Goal: Task Accomplishment & Management: Manage account settings

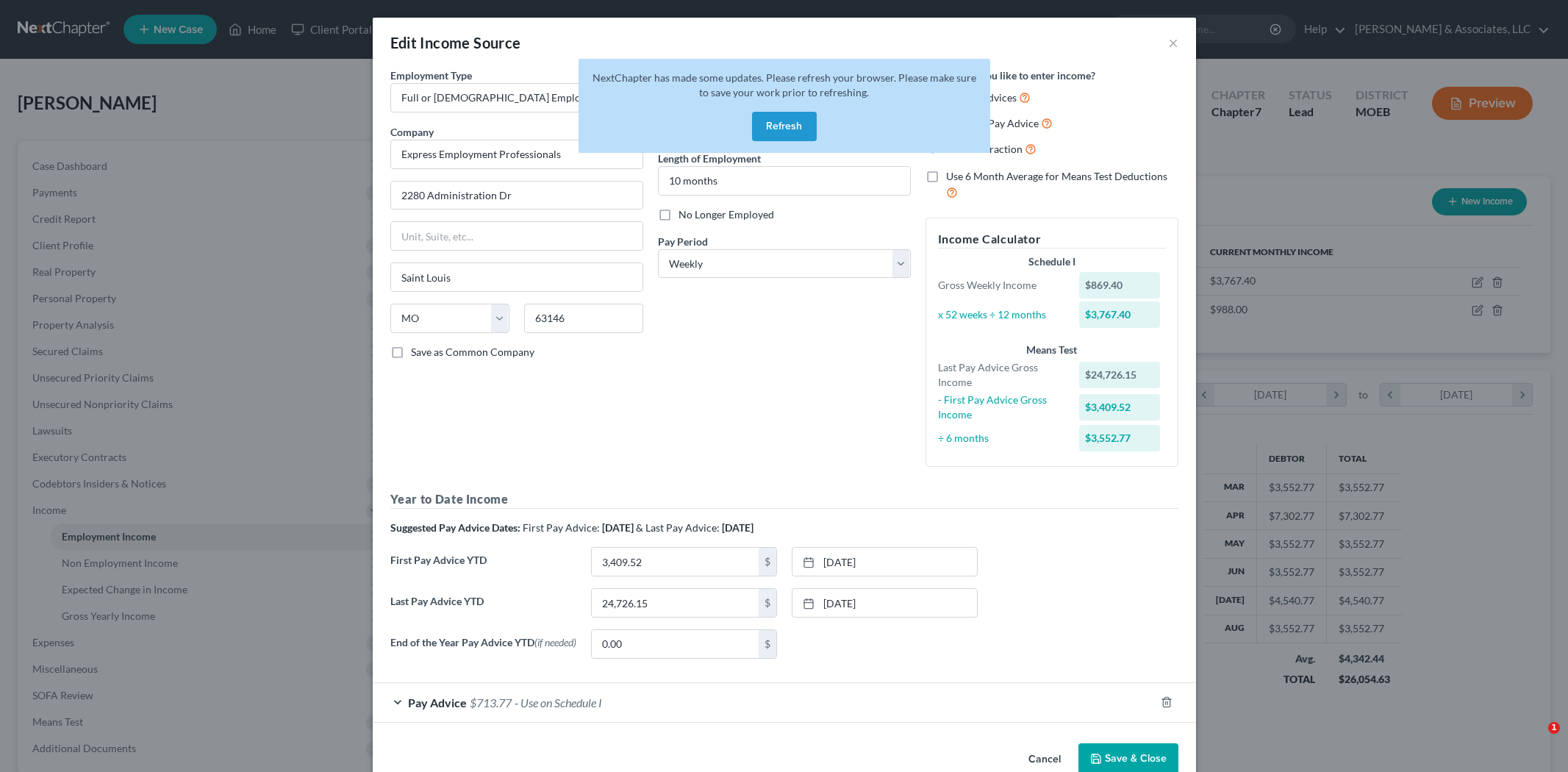
select select "0"
select select "26"
select select "3"
click at [782, 128] on button "Refresh" at bounding box center [784, 126] width 65 height 30
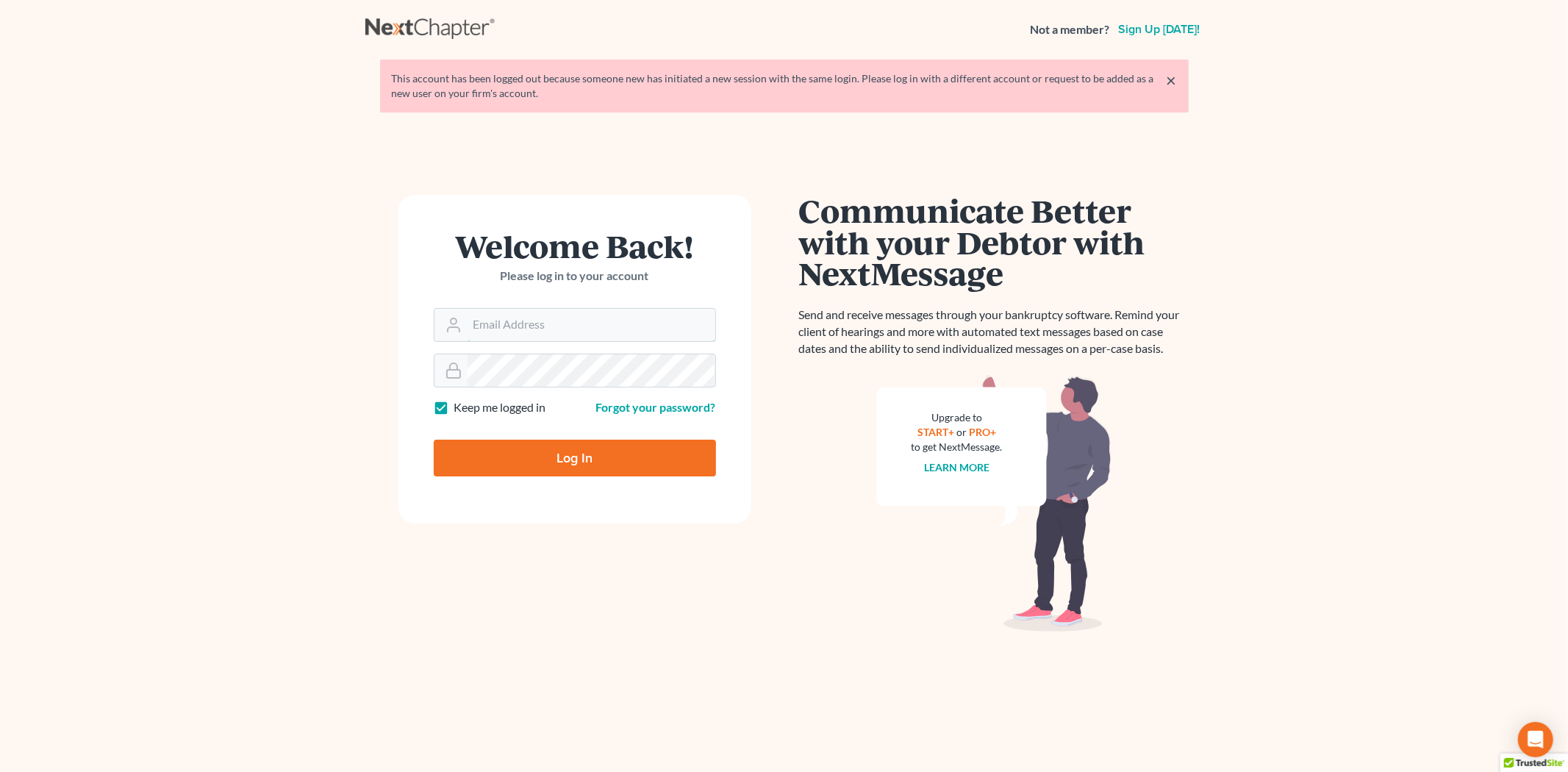
drag, startPoint x: 524, startPoint y: 333, endPoint x: 542, endPoint y: 346, distance: 22.2
click at [524, 333] on input "Email Address" at bounding box center [591, 325] width 248 height 32
type input "[PERSON_NAME][EMAIL_ADDRESS][DOMAIN_NAME]"
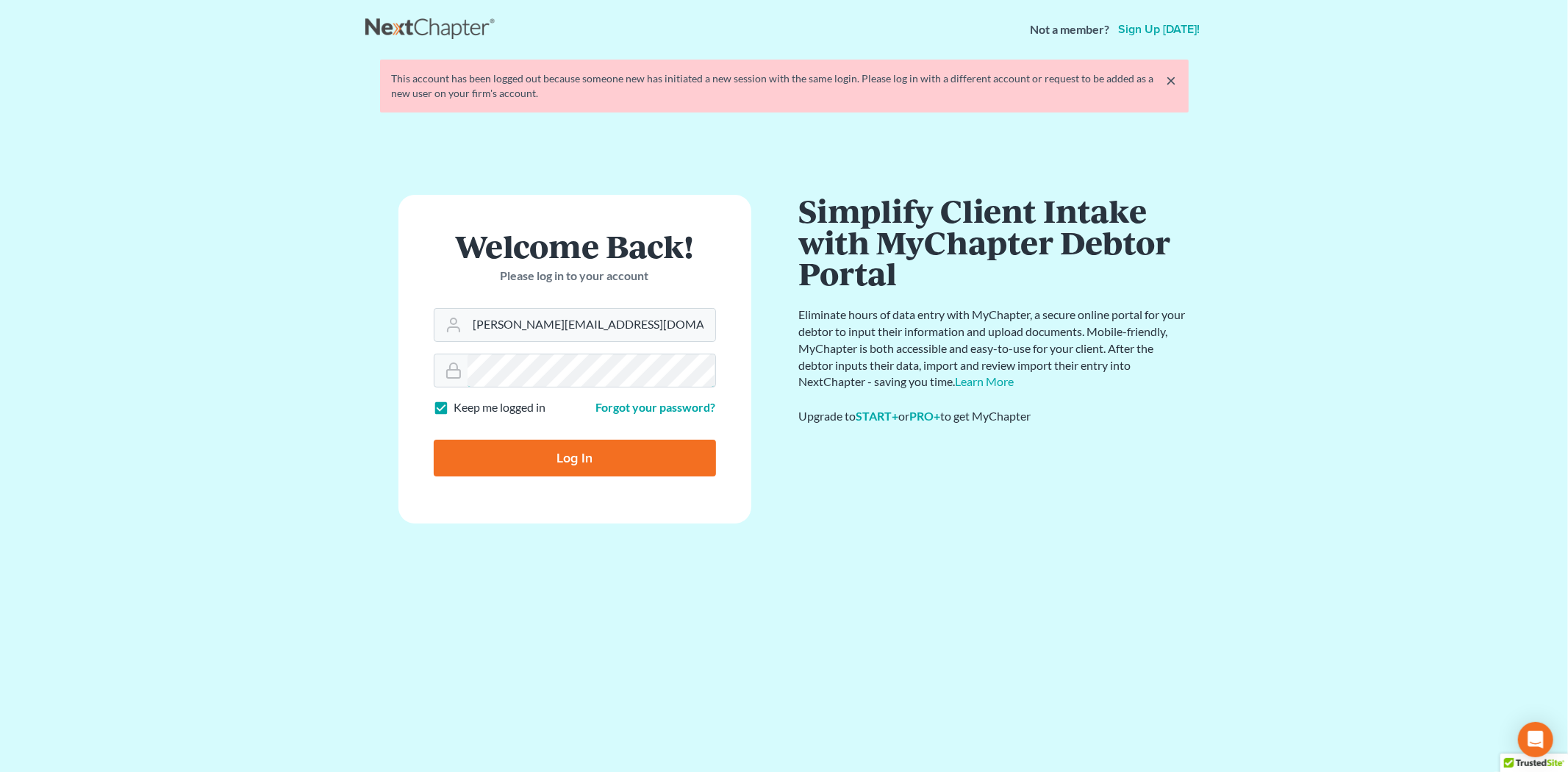
click at [434, 440] on input "Log In" at bounding box center [575, 458] width 282 height 37
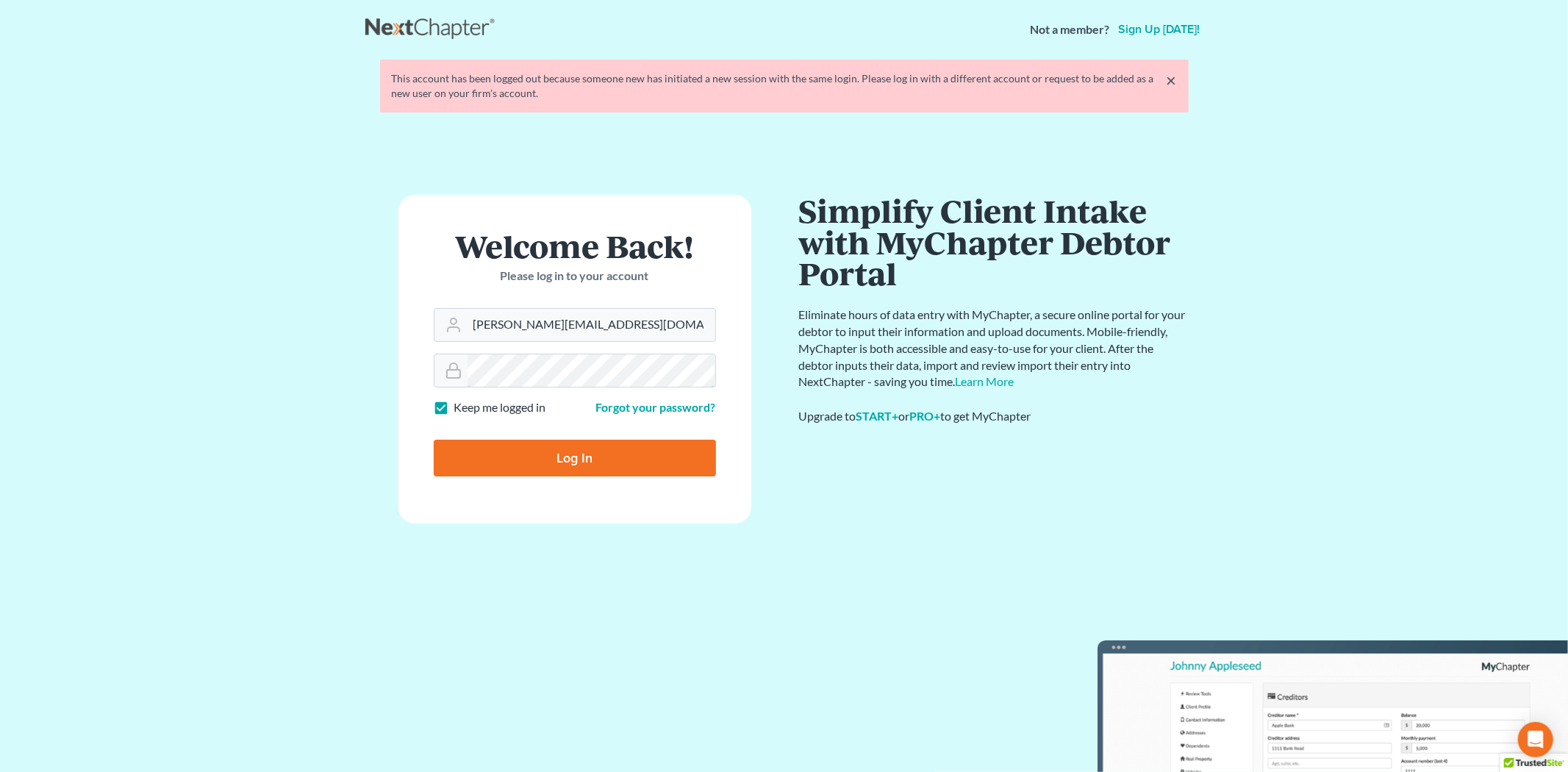
type input "Thinking..."
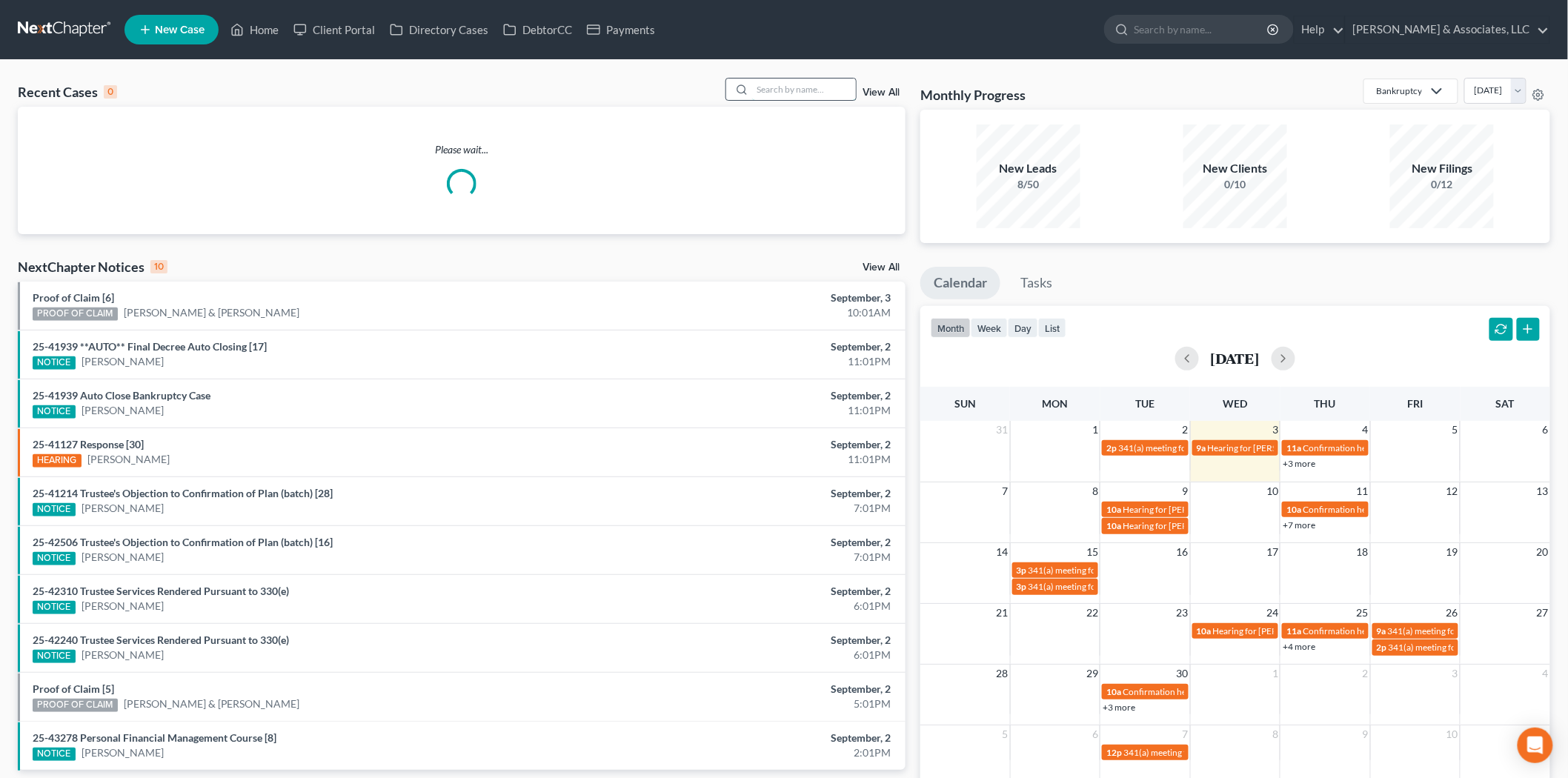
click at [774, 92] on input "search" at bounding box center [804, 90] width 104 height 22
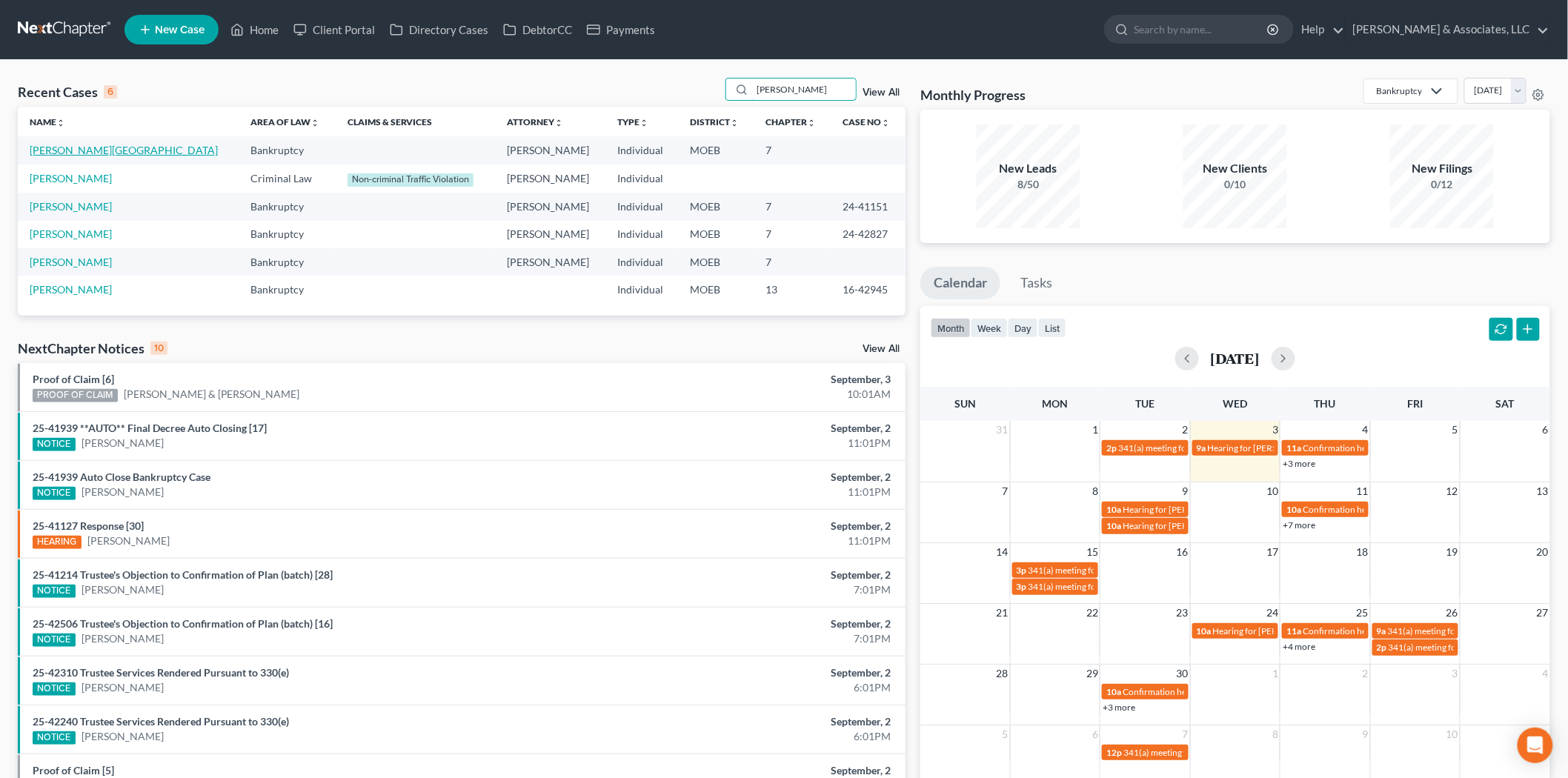
type input "[PERSON_NAME]"
click at [71, 149] on link "[PERSON_NAME][GEOGRAPHIC_DATA]" at bounding box center [123, 150] width 188 height 13
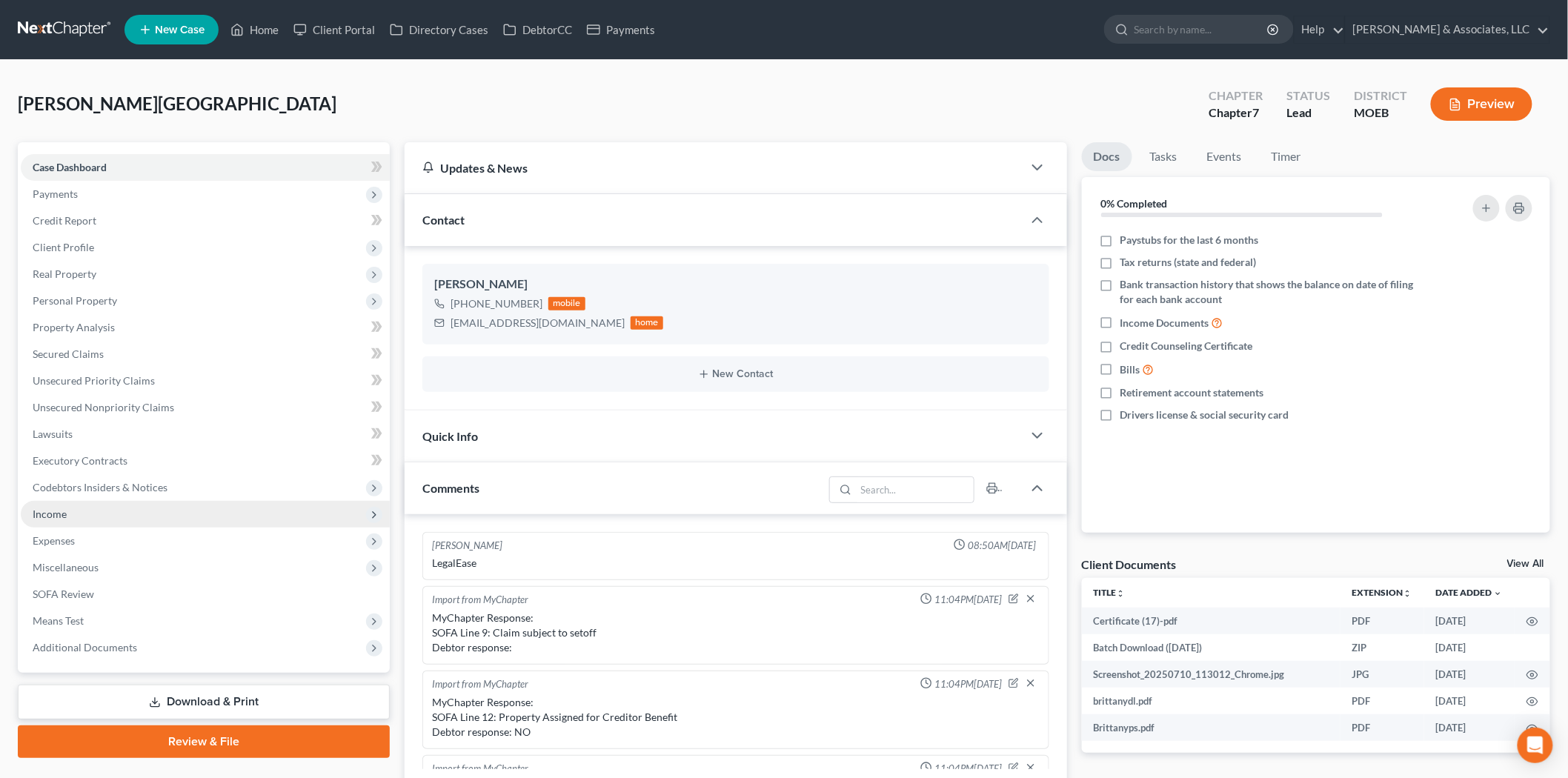
scroll to position [1361, 0]
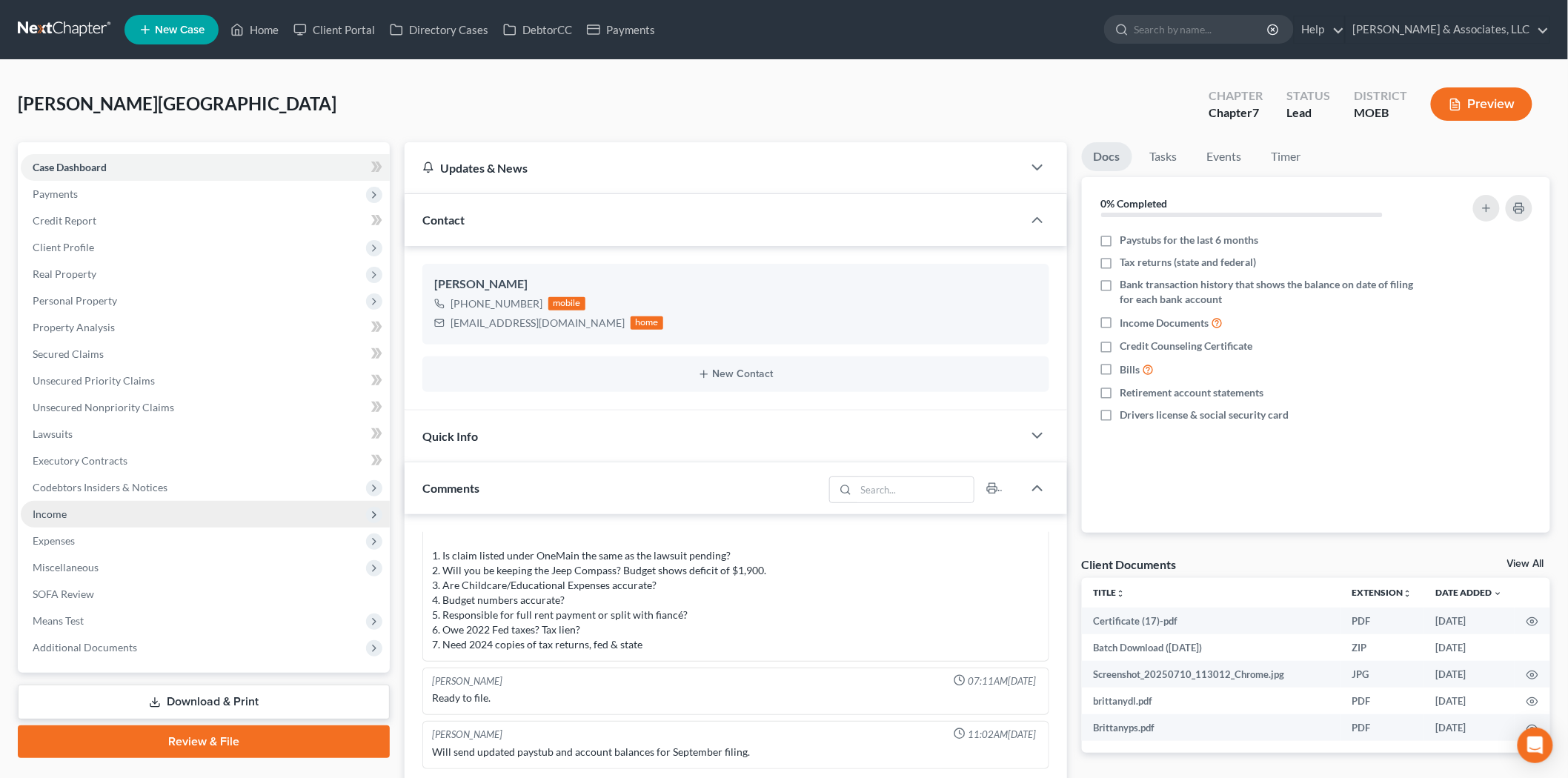
click at [74, 507] on span "Income" at bounding box center [205, 514] width 369 height 26
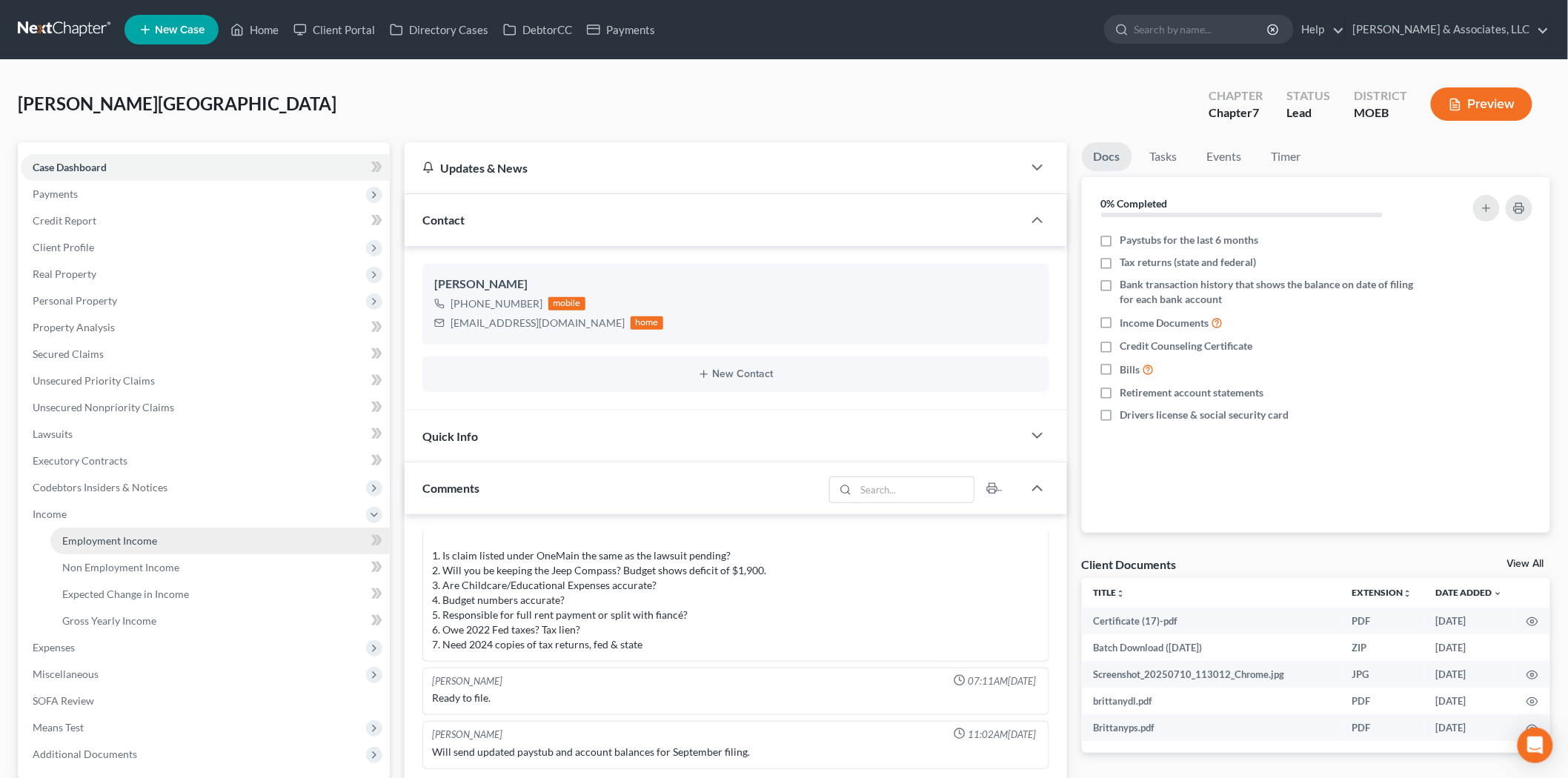
click at [107, 543] on span "Employment Income" at bounding box center [110, 541] width 94 height 13
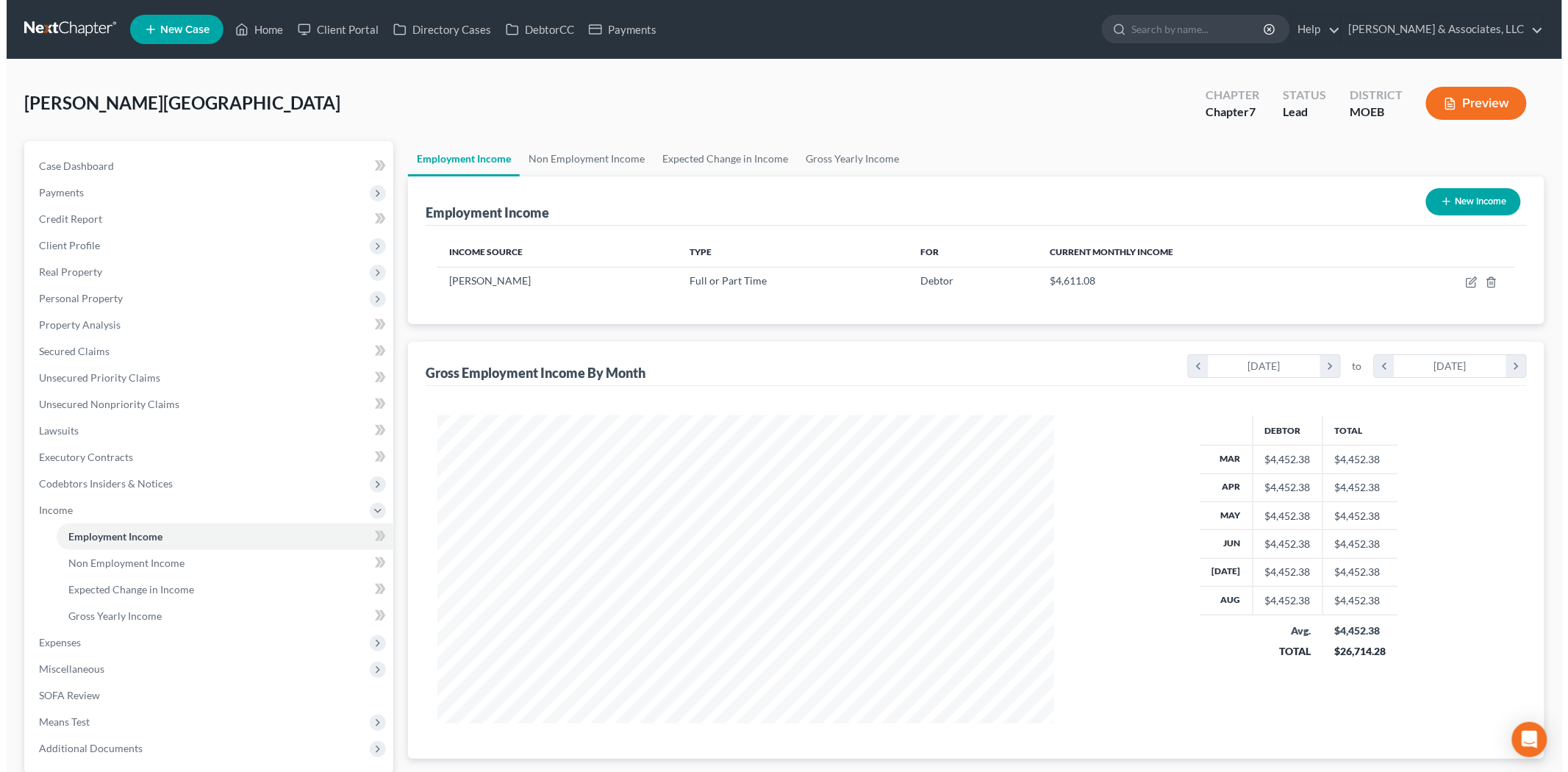
scroll to position [307, 646]
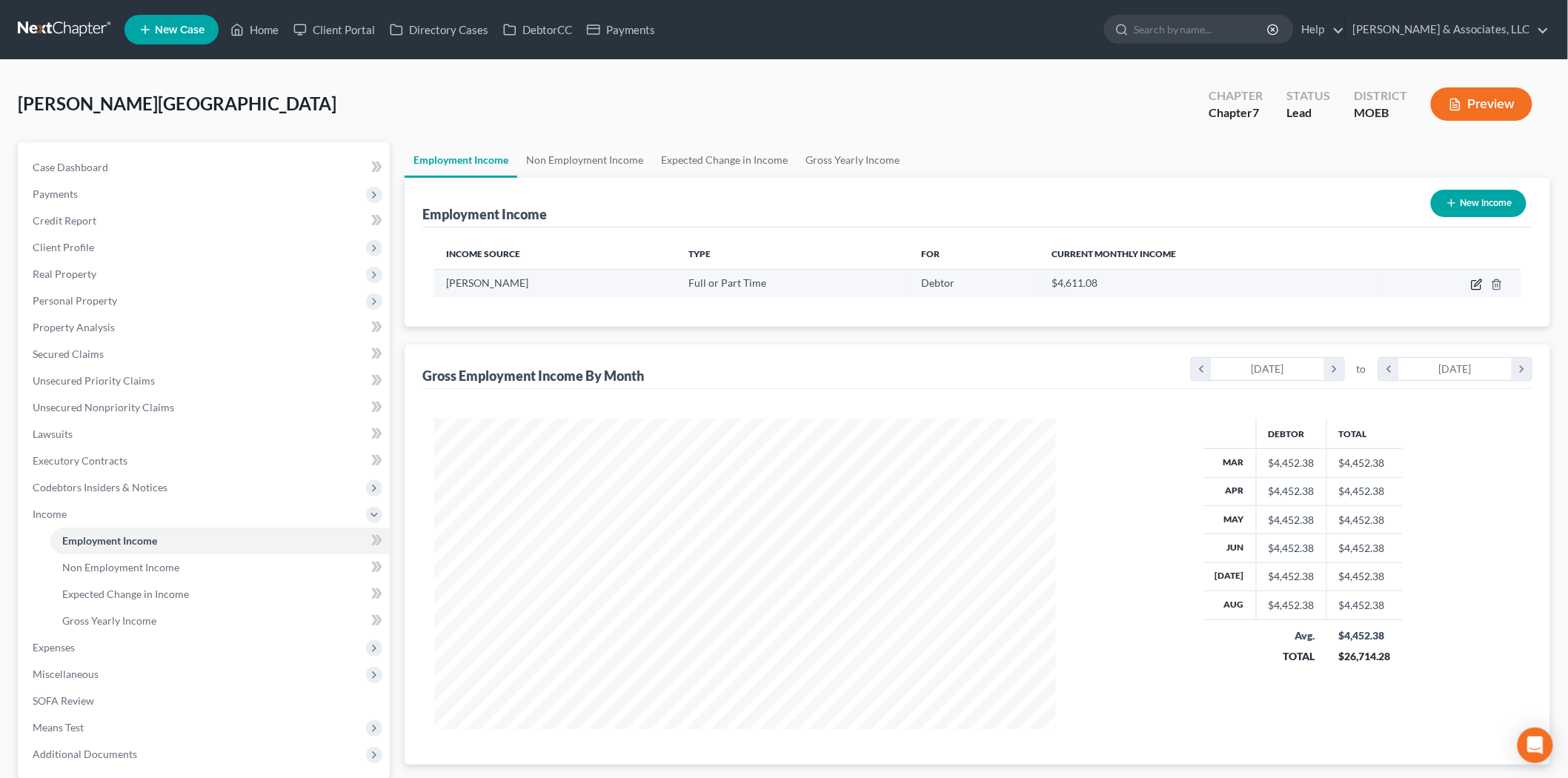
click at [1478, 279] on icon "button" at bounding box center [1476, 284] width 12 height 12
select select "0"
select select "26"
select select "2"
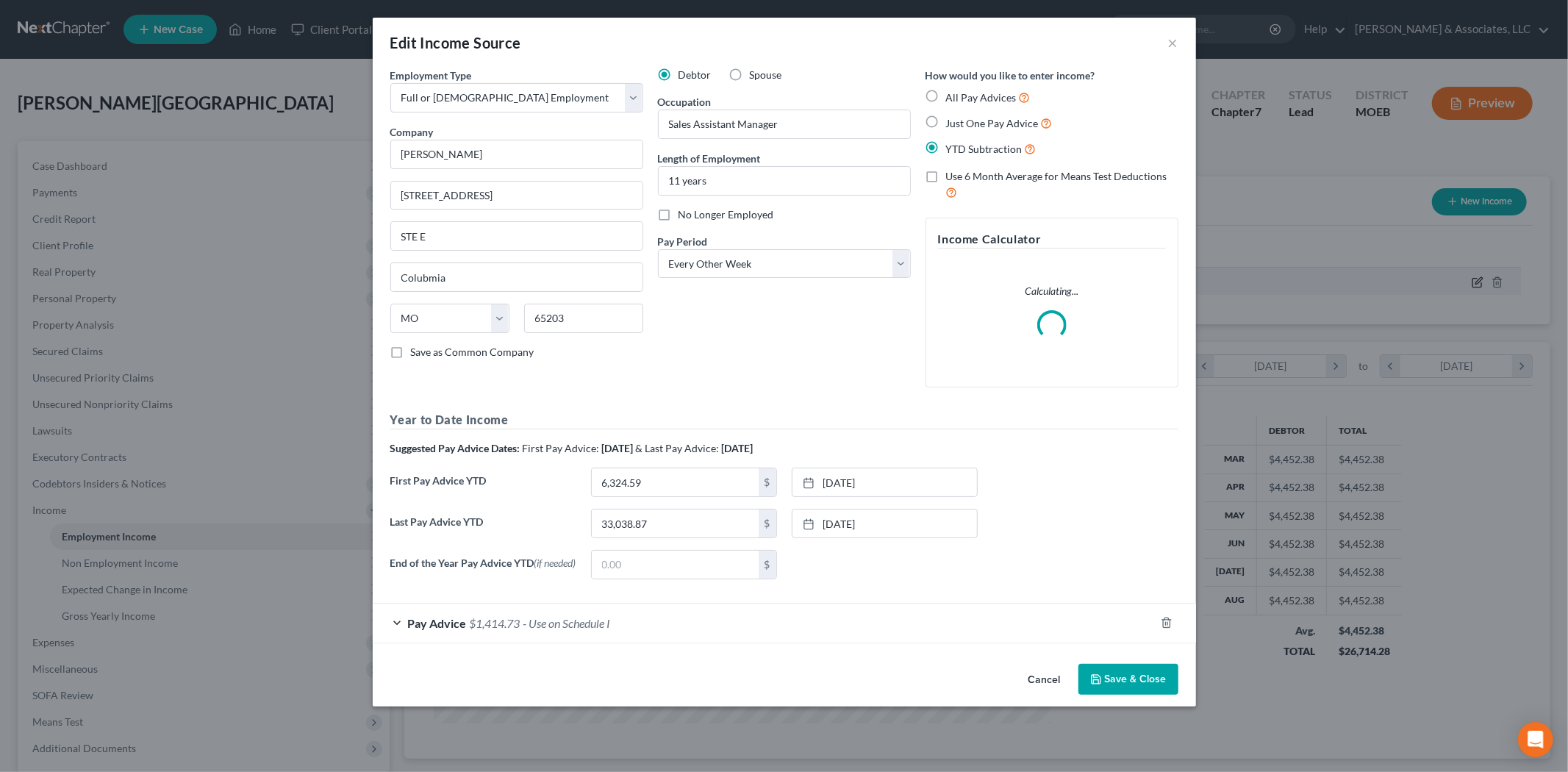
scroll to position [310, 651]
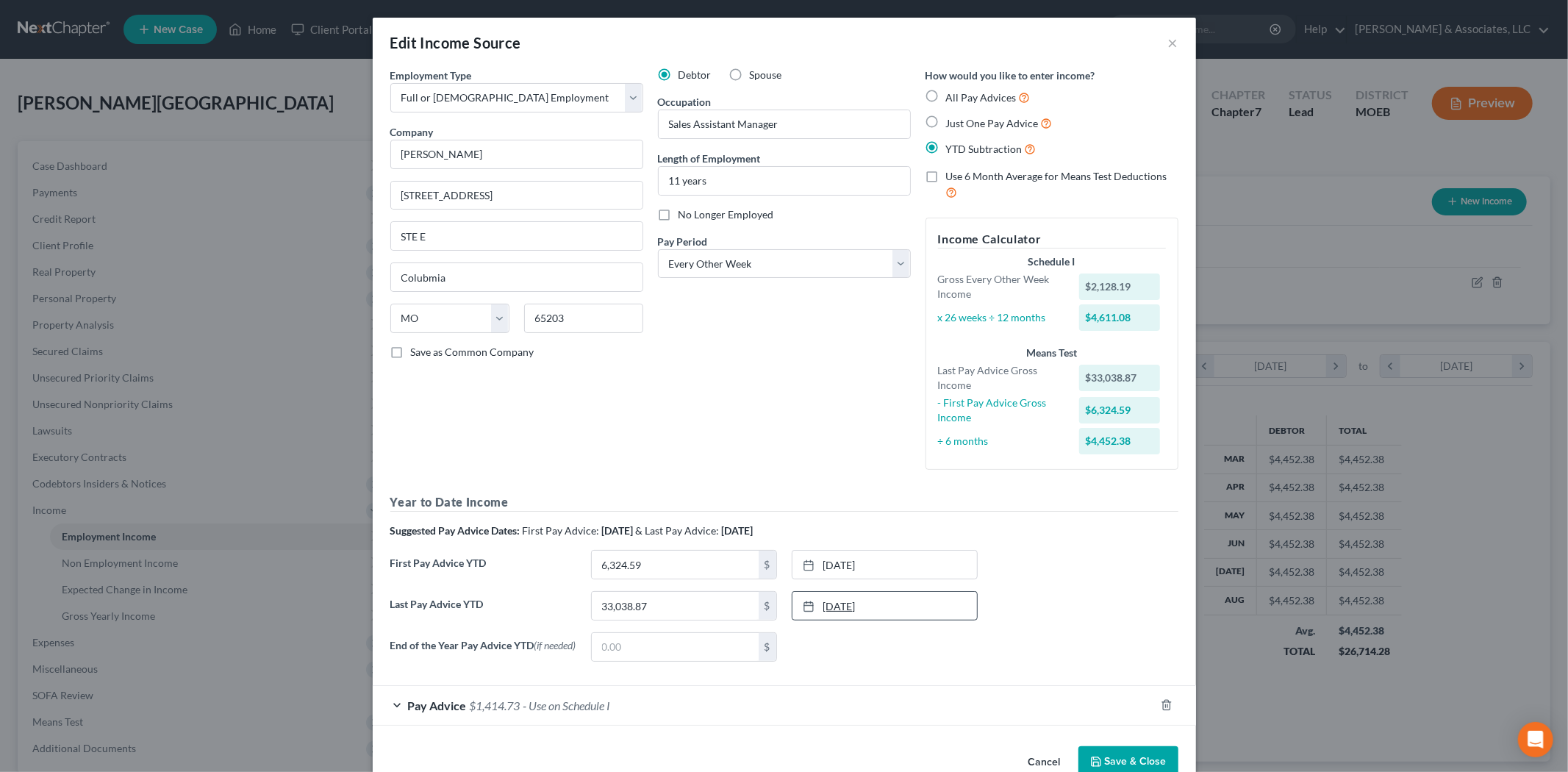
click at [840, 597] on link "[DATE]" at bounding box center [884, 605] width 185 height 28
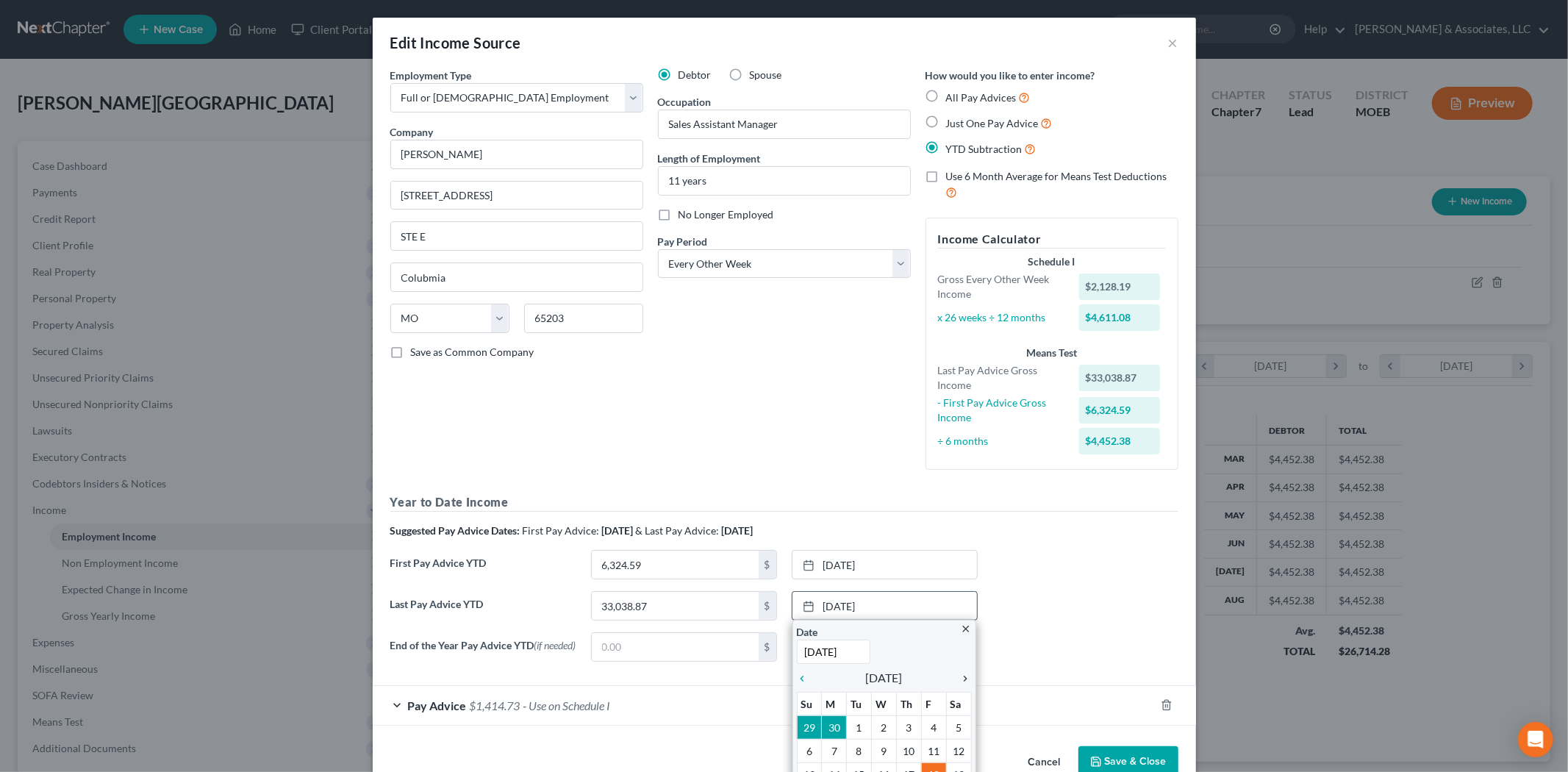
click at [956, 678] on icon "chevron_right" at bounding box center [962, 678] width 19 height 12
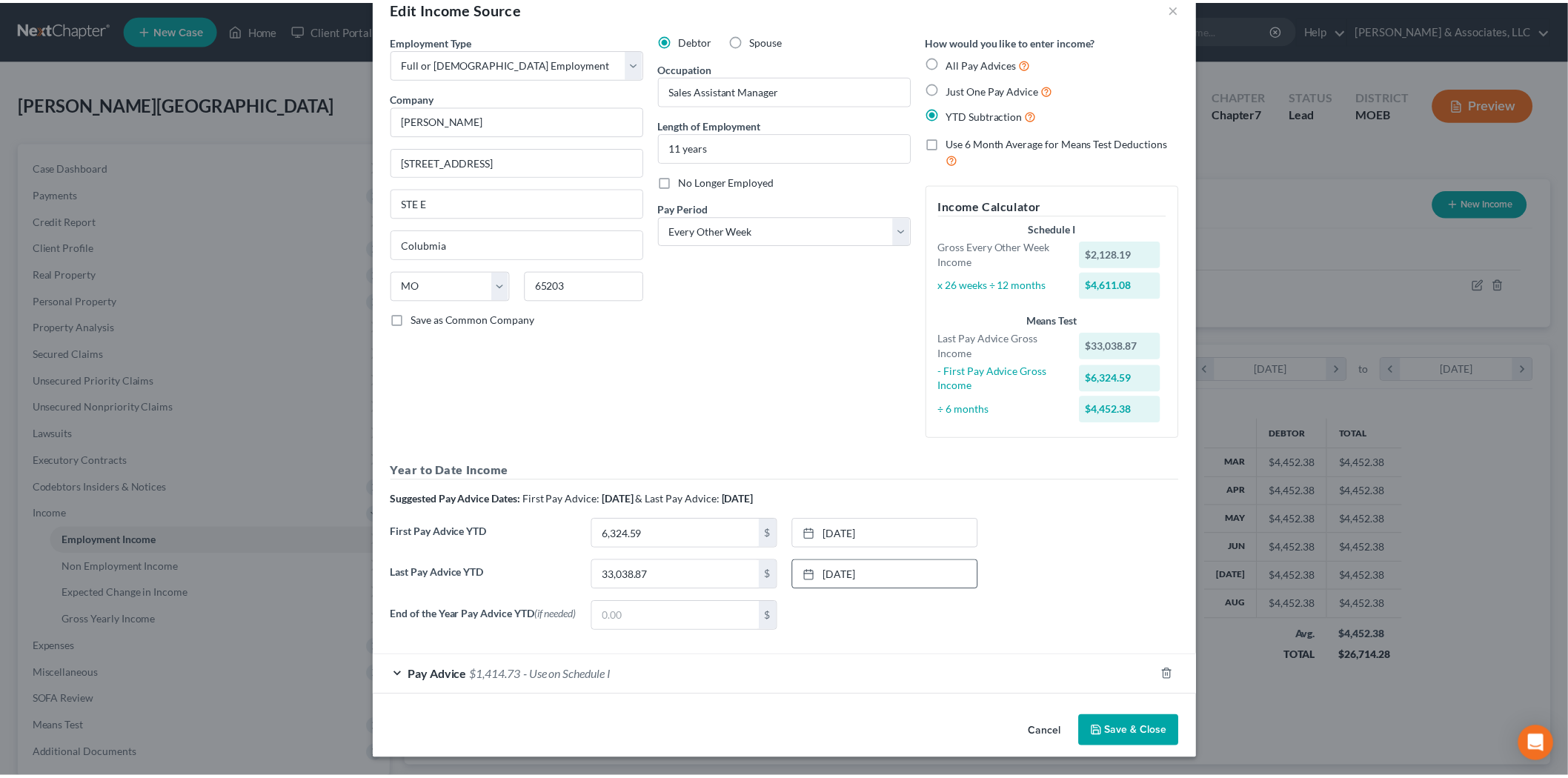
scroll to position [38, 0]
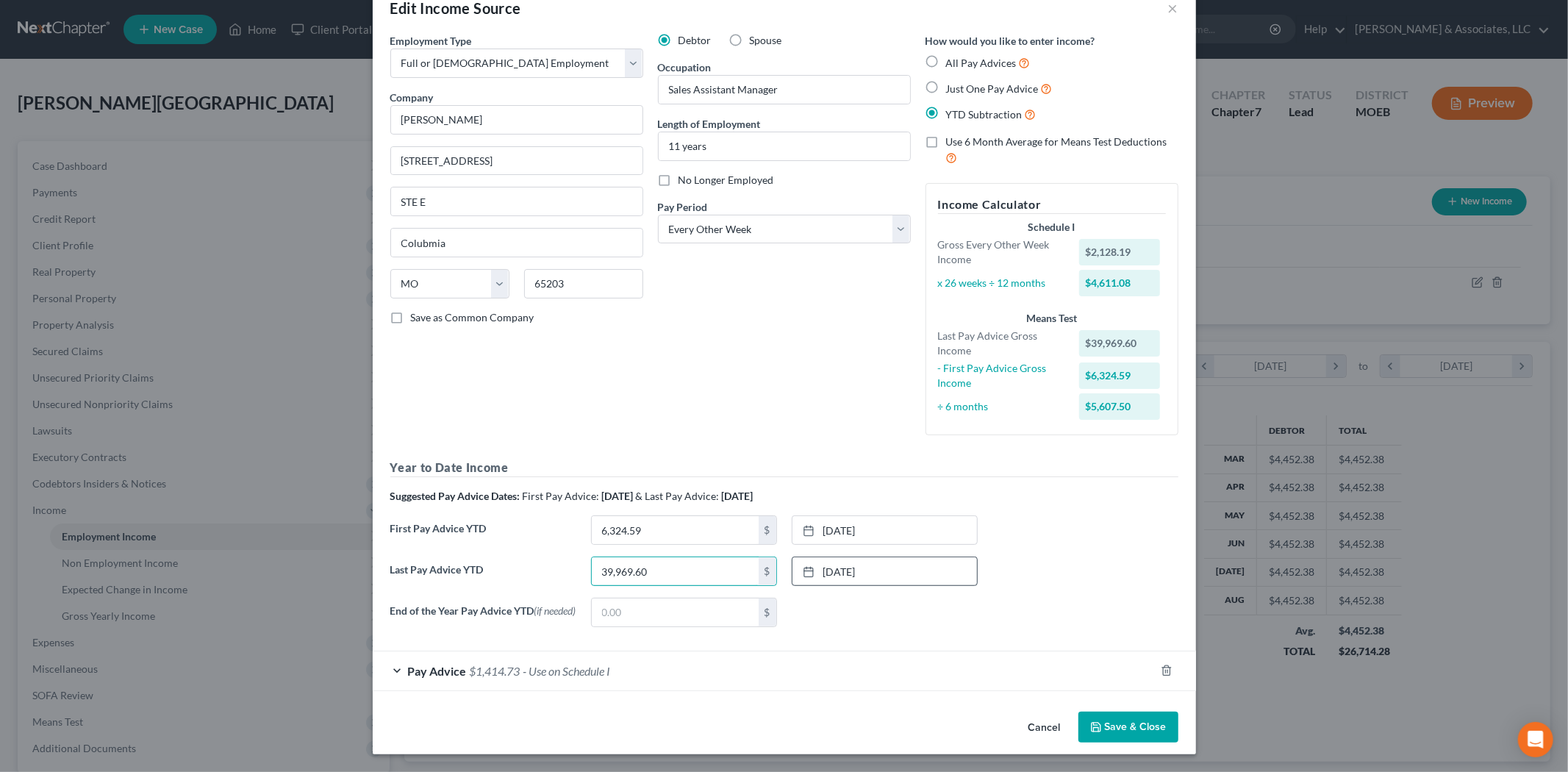
type input "39,969.60"
type input "11,116.63"
click at [833, 525] on link "[DATE]" at bounding box center [884, 530] width 185 height 28
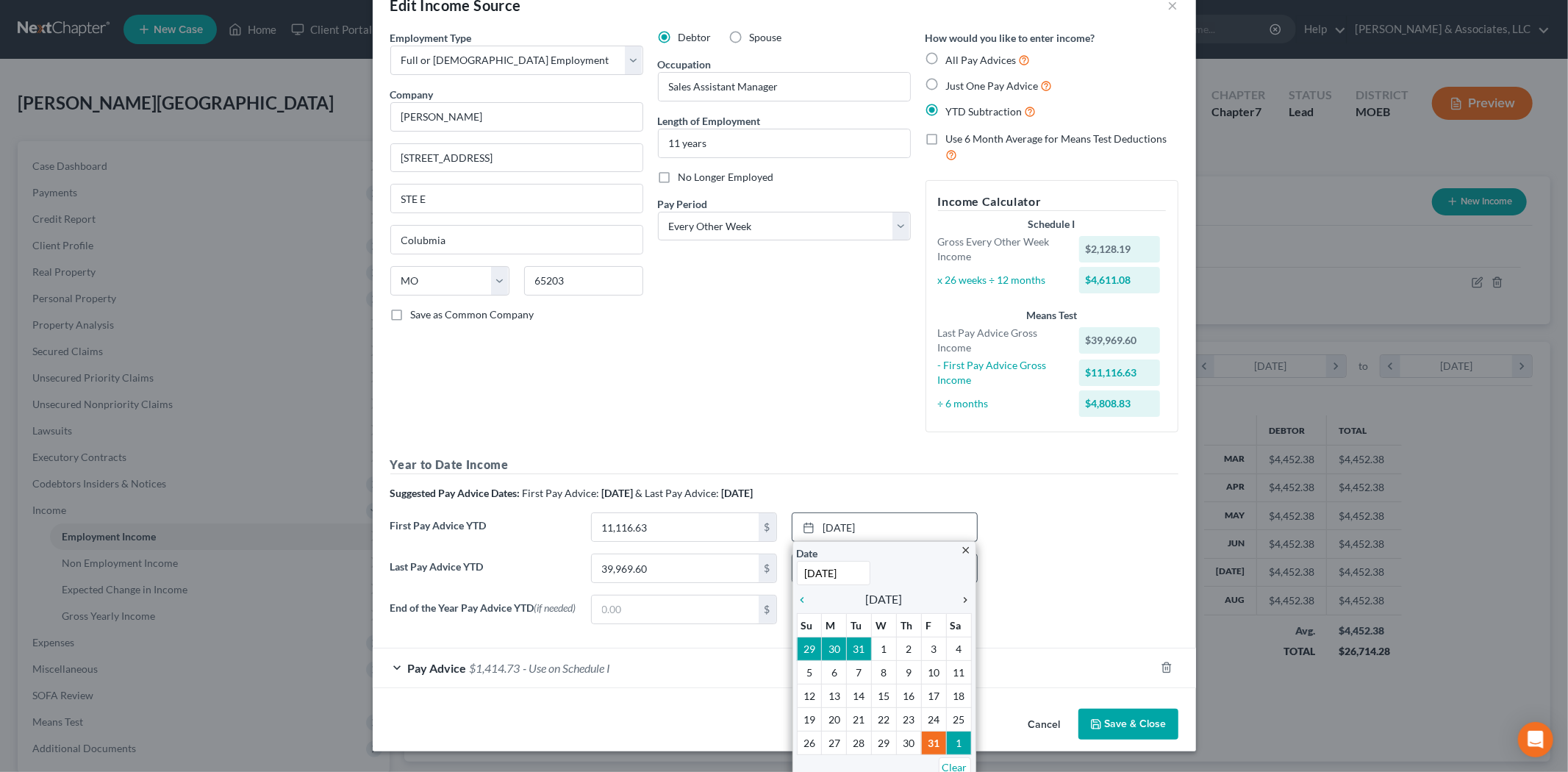
click at [954, 598] on icon "chevron_right" at bounding box center [962, 600] width 19 height 12
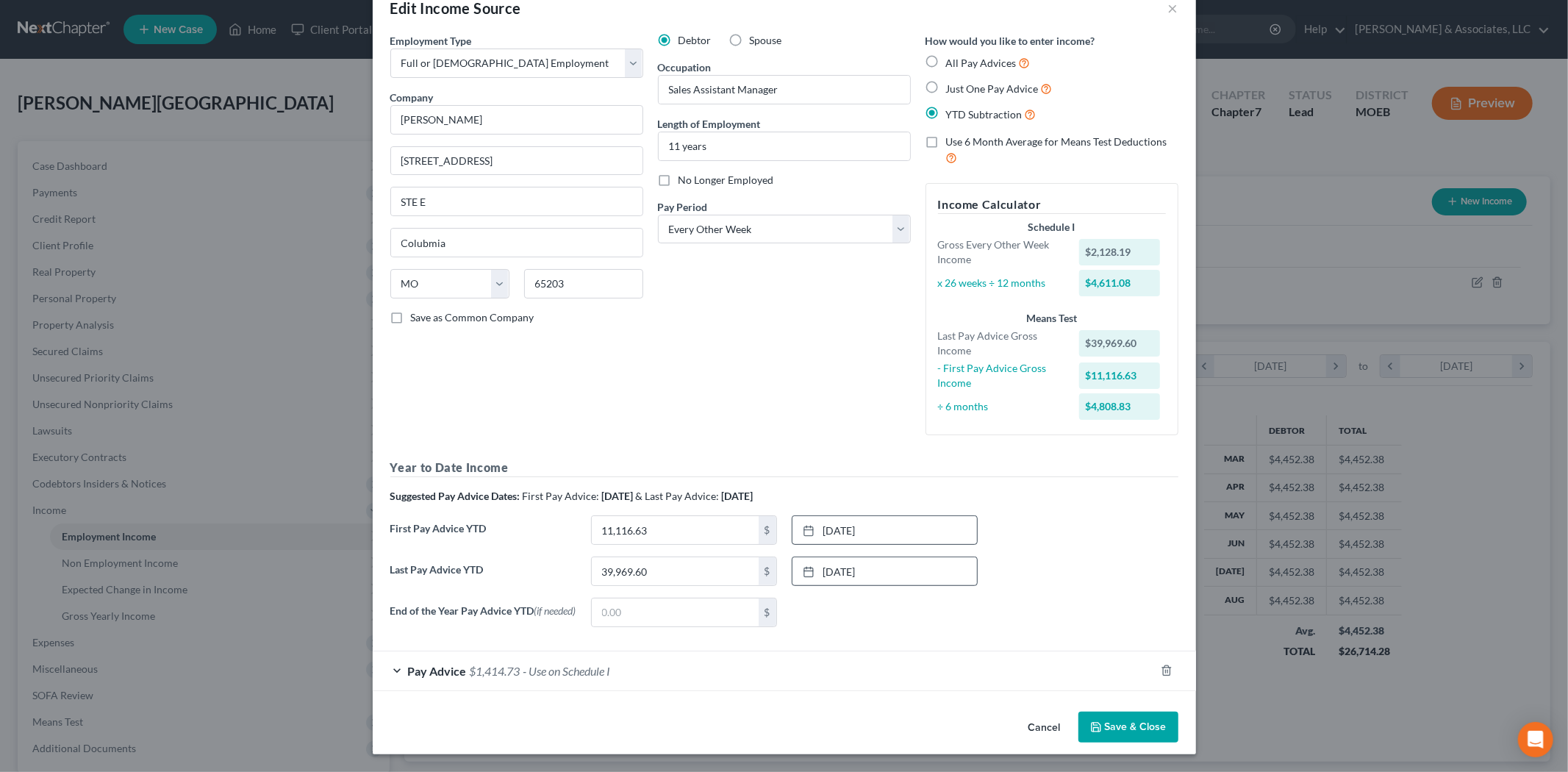
click at [1109, 722] on button "Save & Close" at bounding box center [1128, 727] width 100 height 31
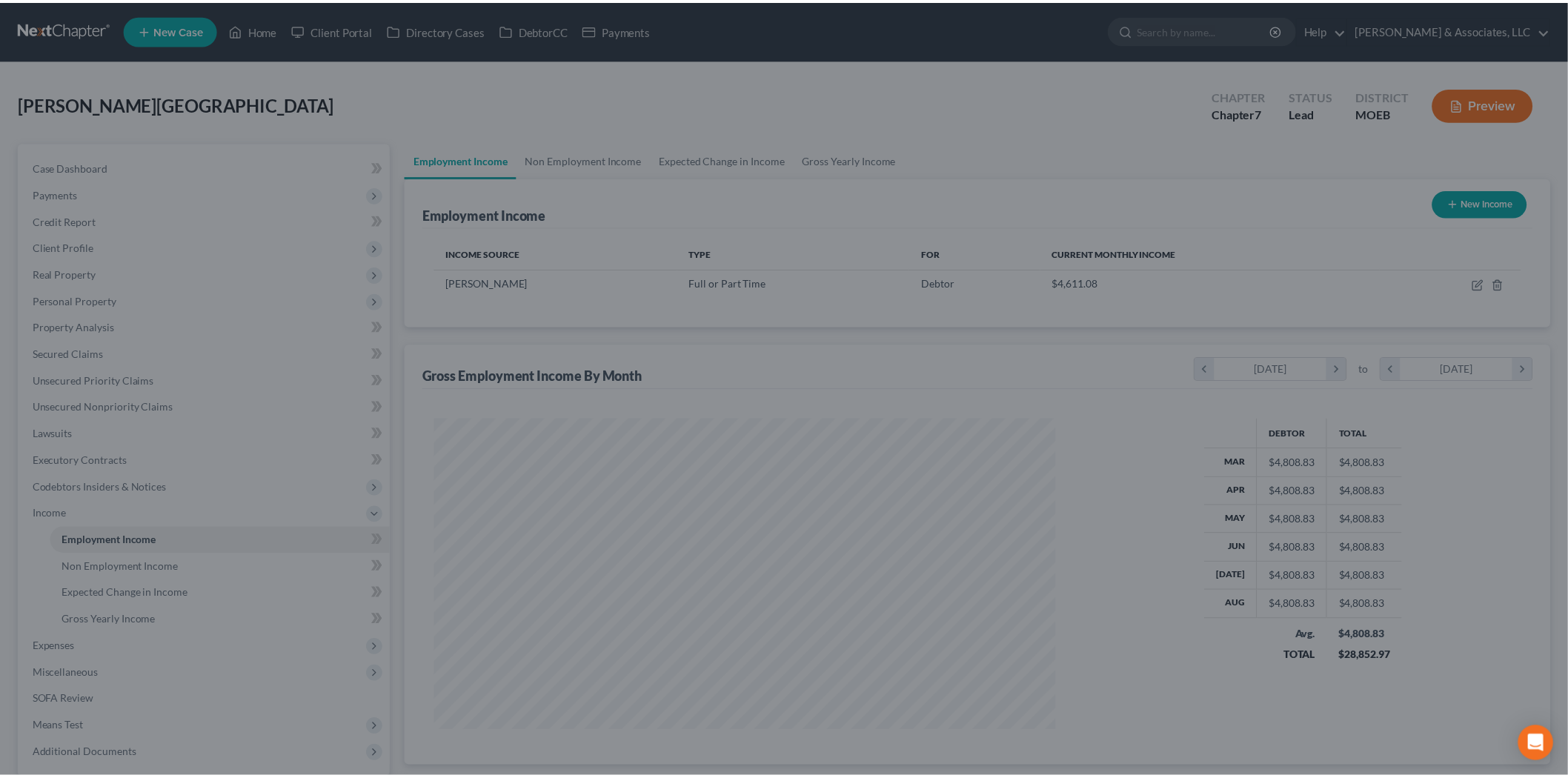
scroll to position [740686, 740439]
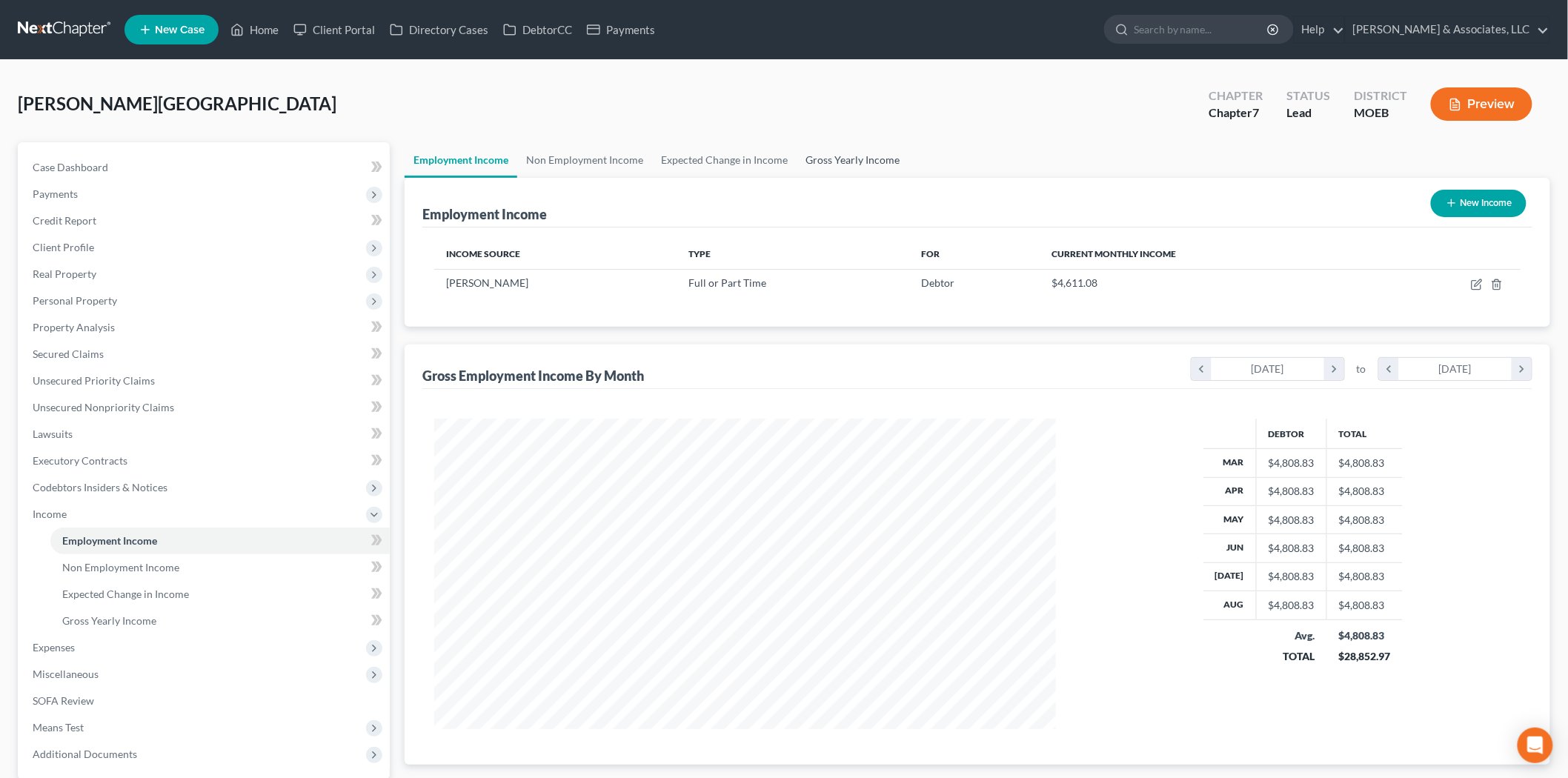
click at [813, 152] on link "Gross Yearly Income" at bounding box center [852, 160] width 112 height 35
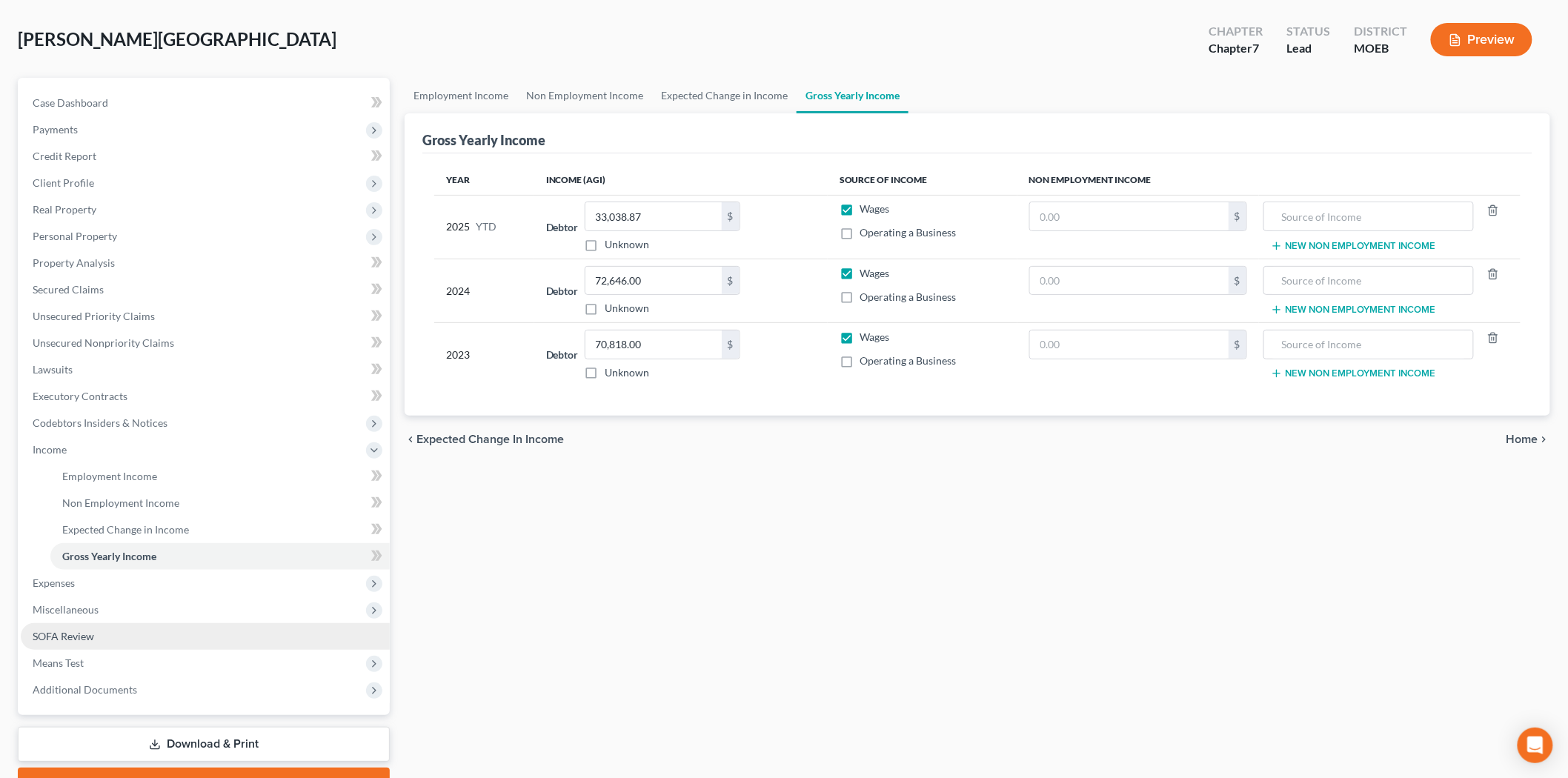
scroll to position [142, 0]
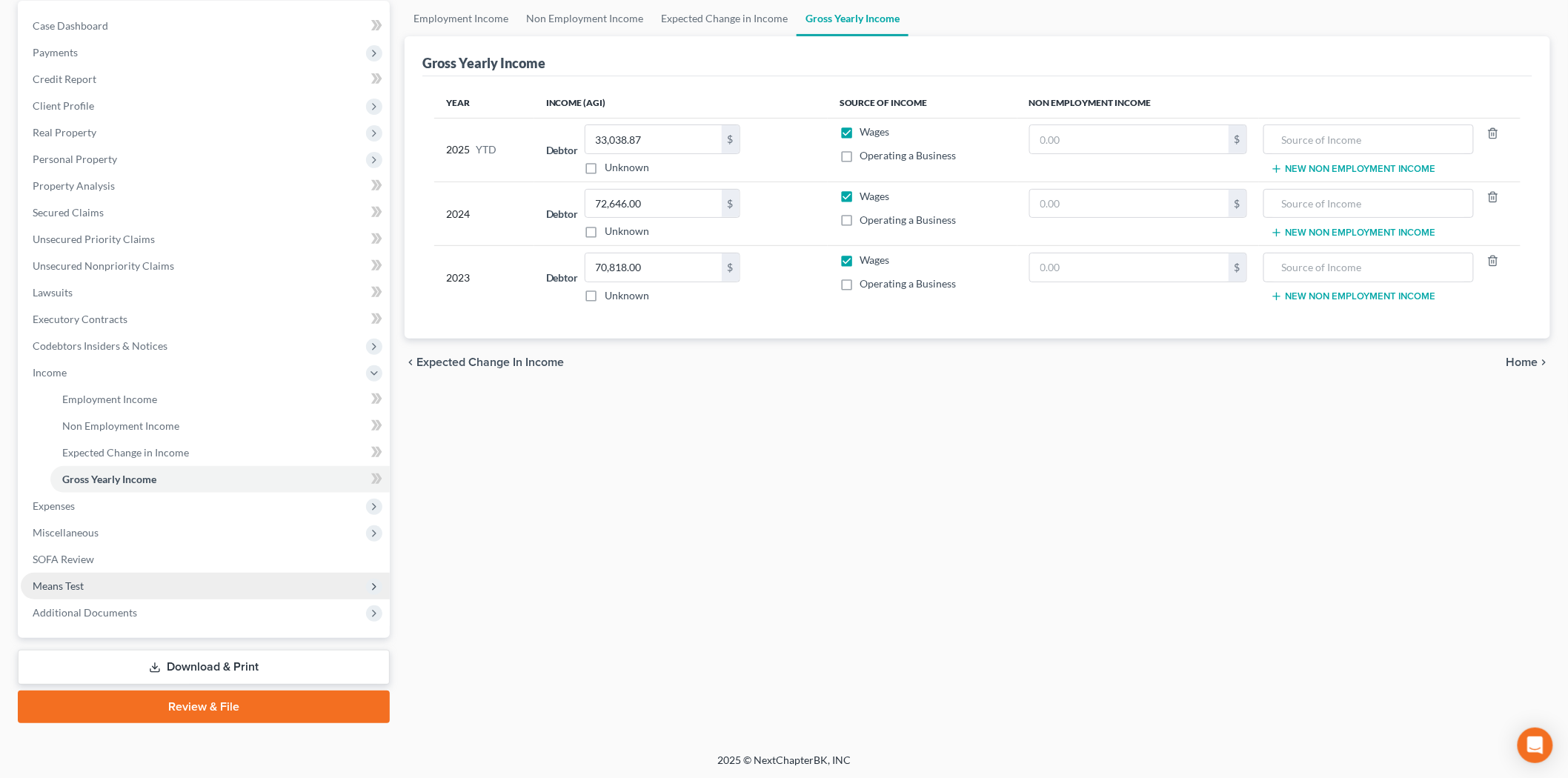
click at [83, 586] on span "Means Test" at bounding box center [58, 586] width 51 height 13
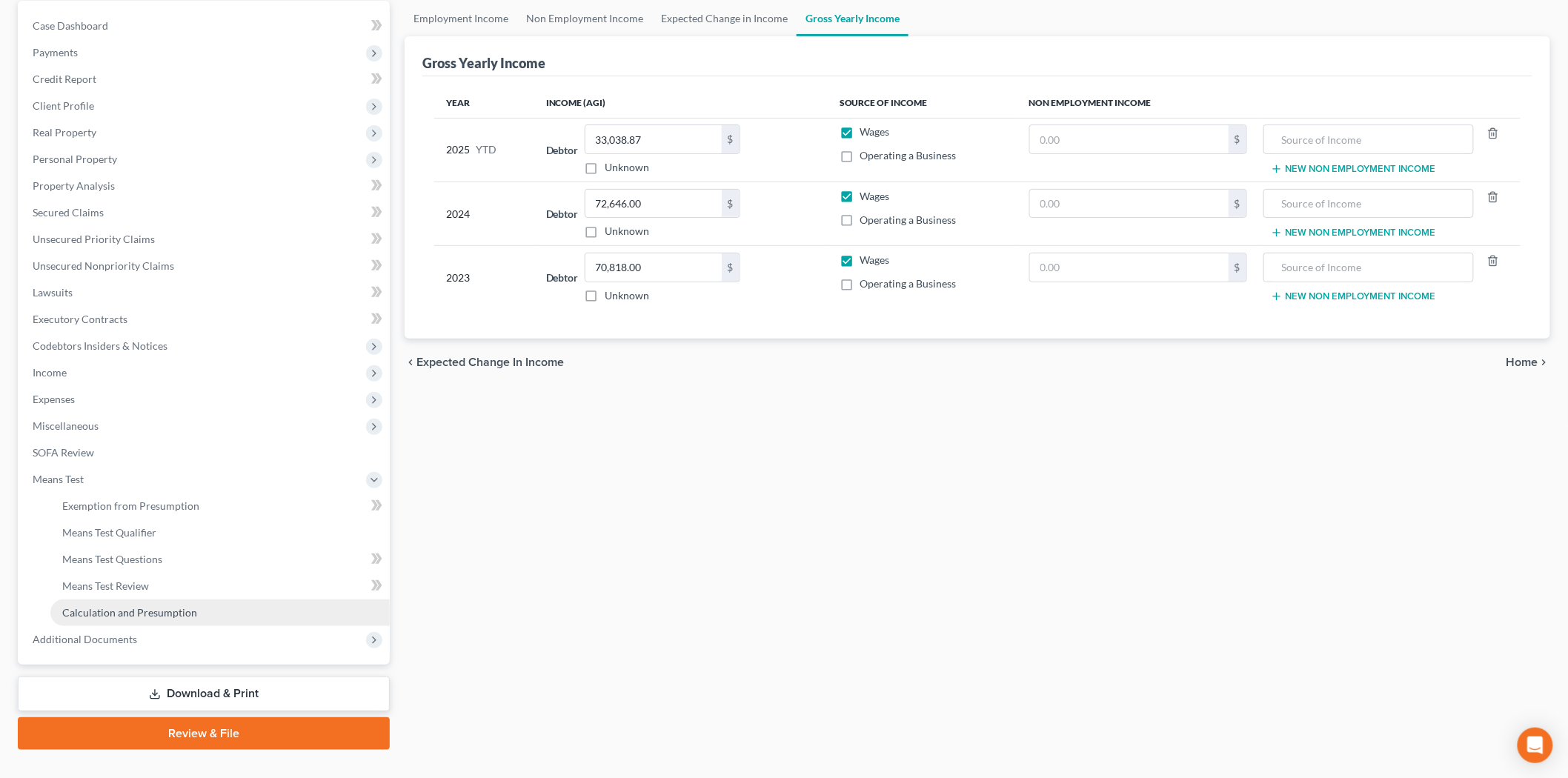
click at [127, 608] on span "Calculation and Presumption" at bounding box center [130, 613] width 135 height 13
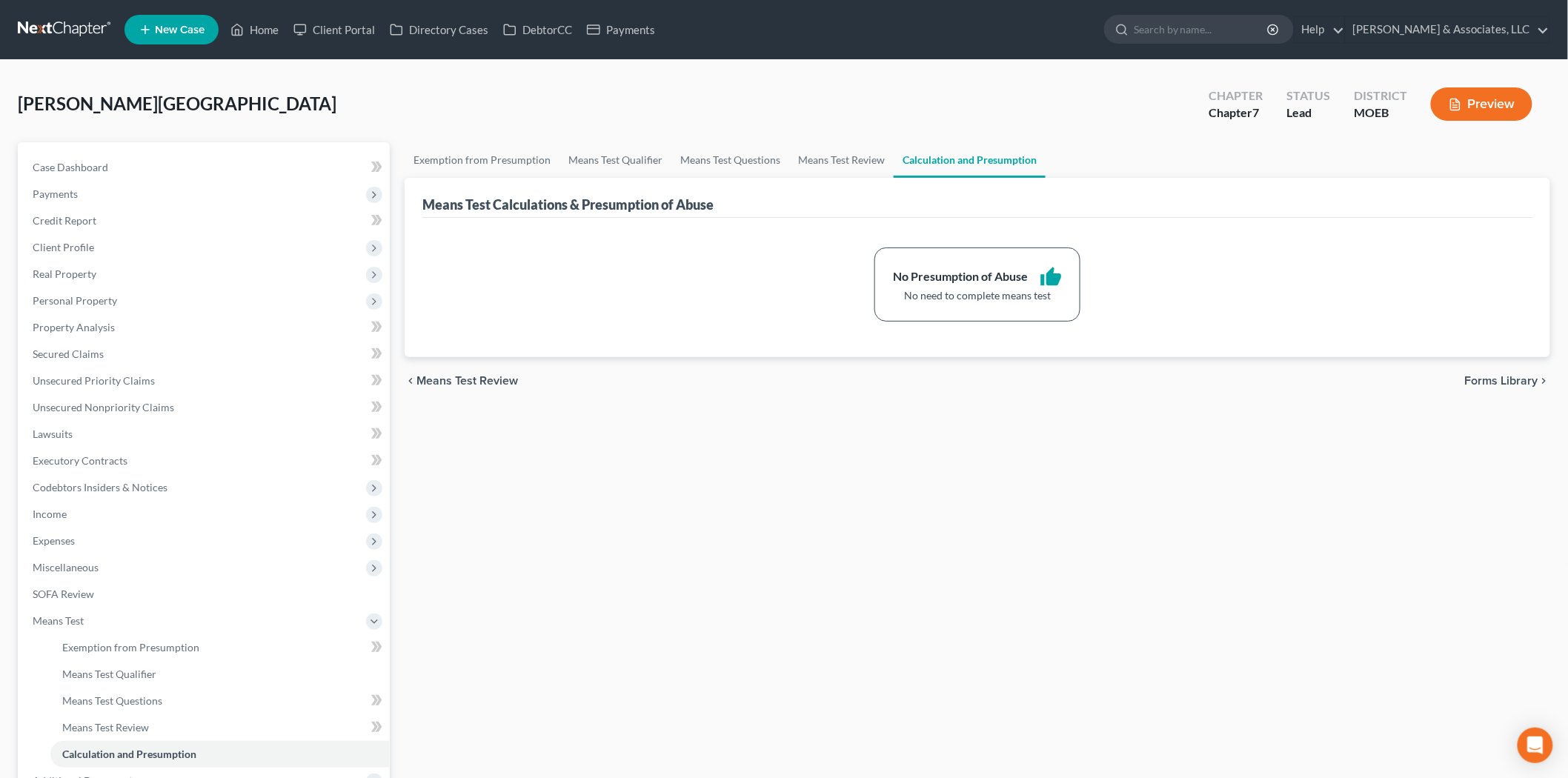
click at [827, 178] on div "Means Test Calculations & Presumption of Abuse" at bounding box center [977, 198] width 1110 height 40
click at [724, 163] on link "Means Test Questions" at bounding box center [731, 160] width 118 height 35
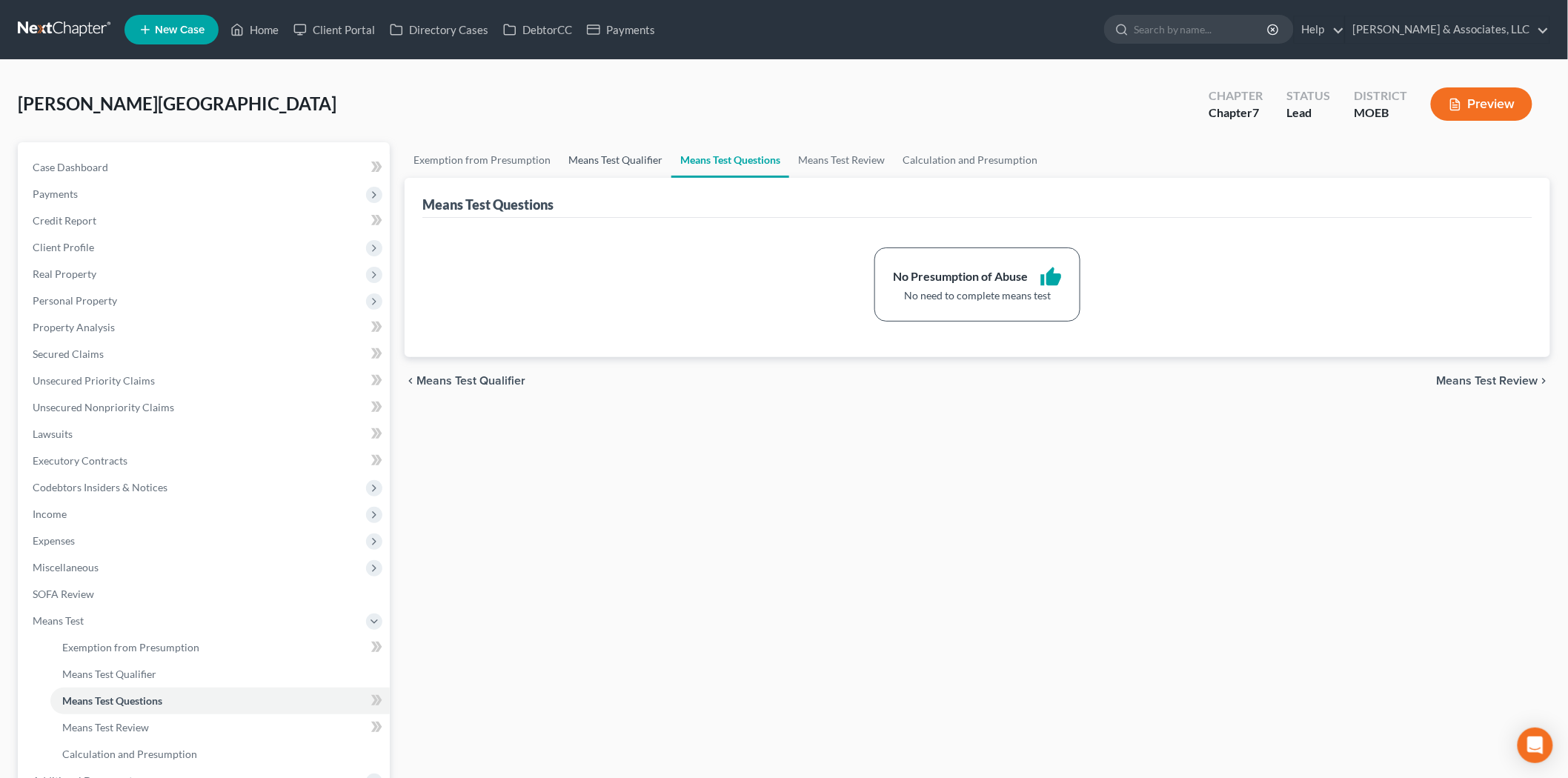
click at [619, 162] on link "Means Test Qualifier" at bounding box center [615, 160] width 112 height 35
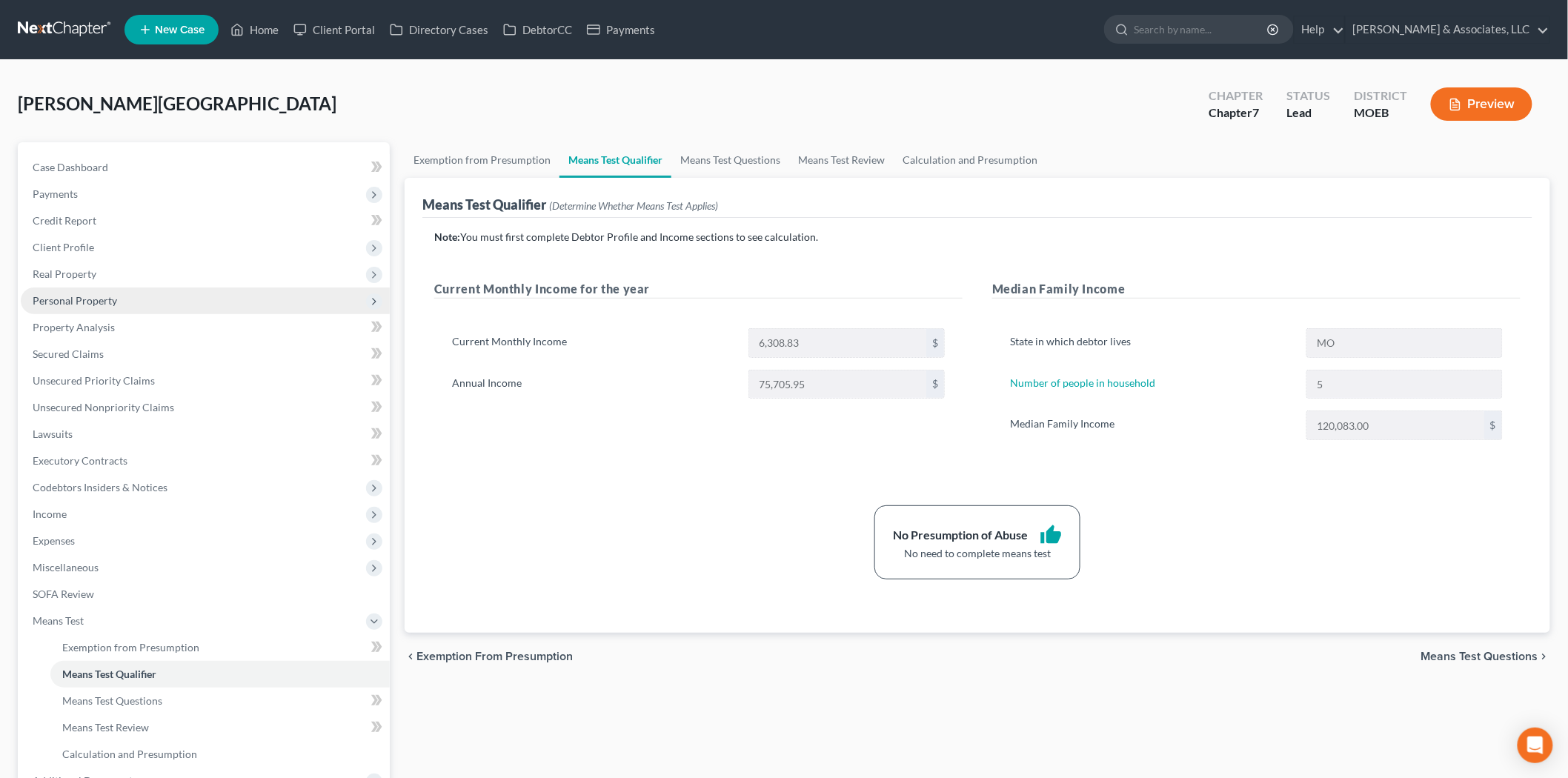
click at [70, 294] on span "Personal Property" at bounding box center [74, 300] width 84 height 13
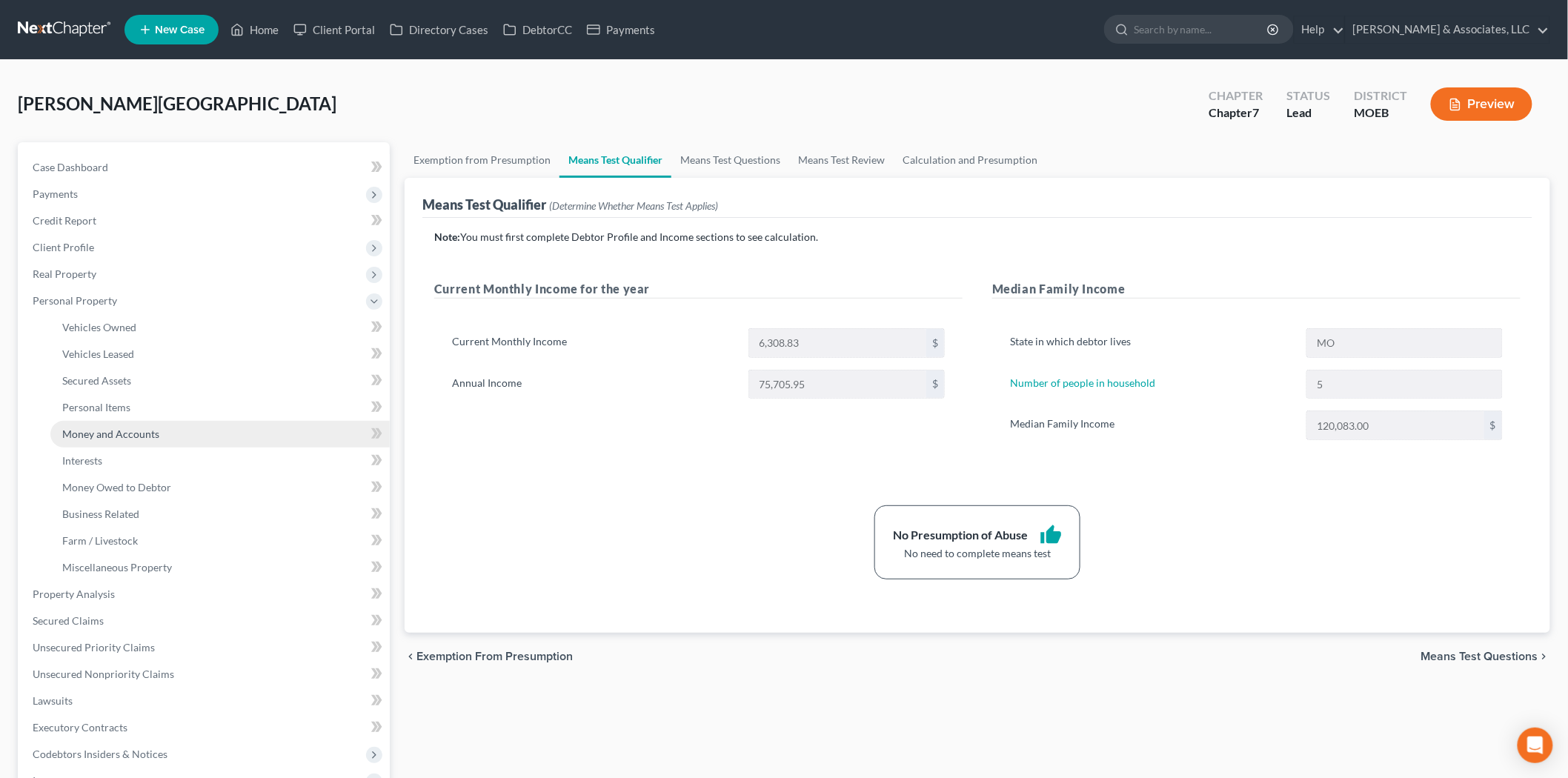
click at [120, 428] on span "Money and Accounts" at bounding box center [111, 434] width 97 height 13
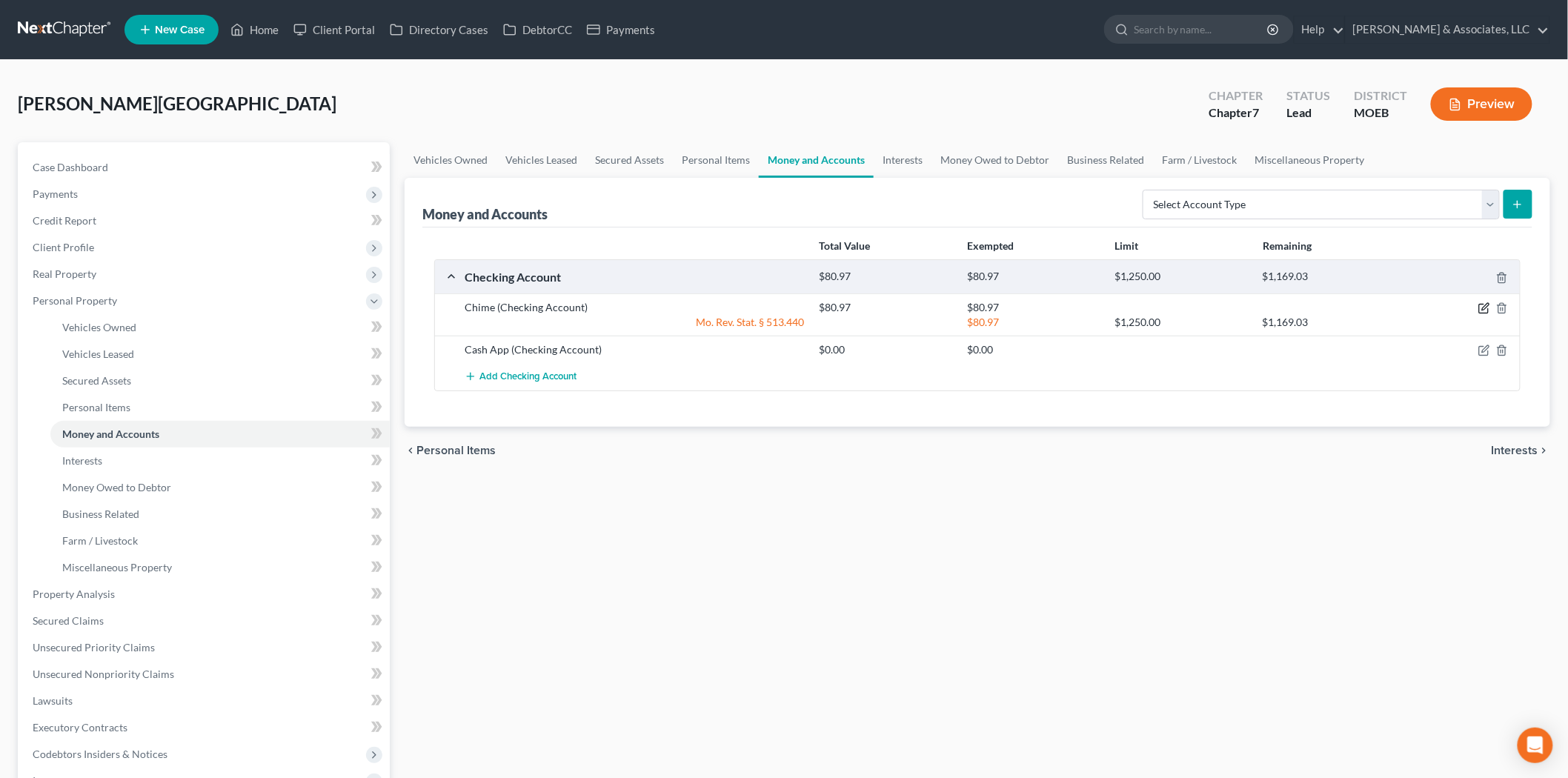
click at [1480, 307] on icon "button" at bounding box center [1484, 308] width 12 height 12
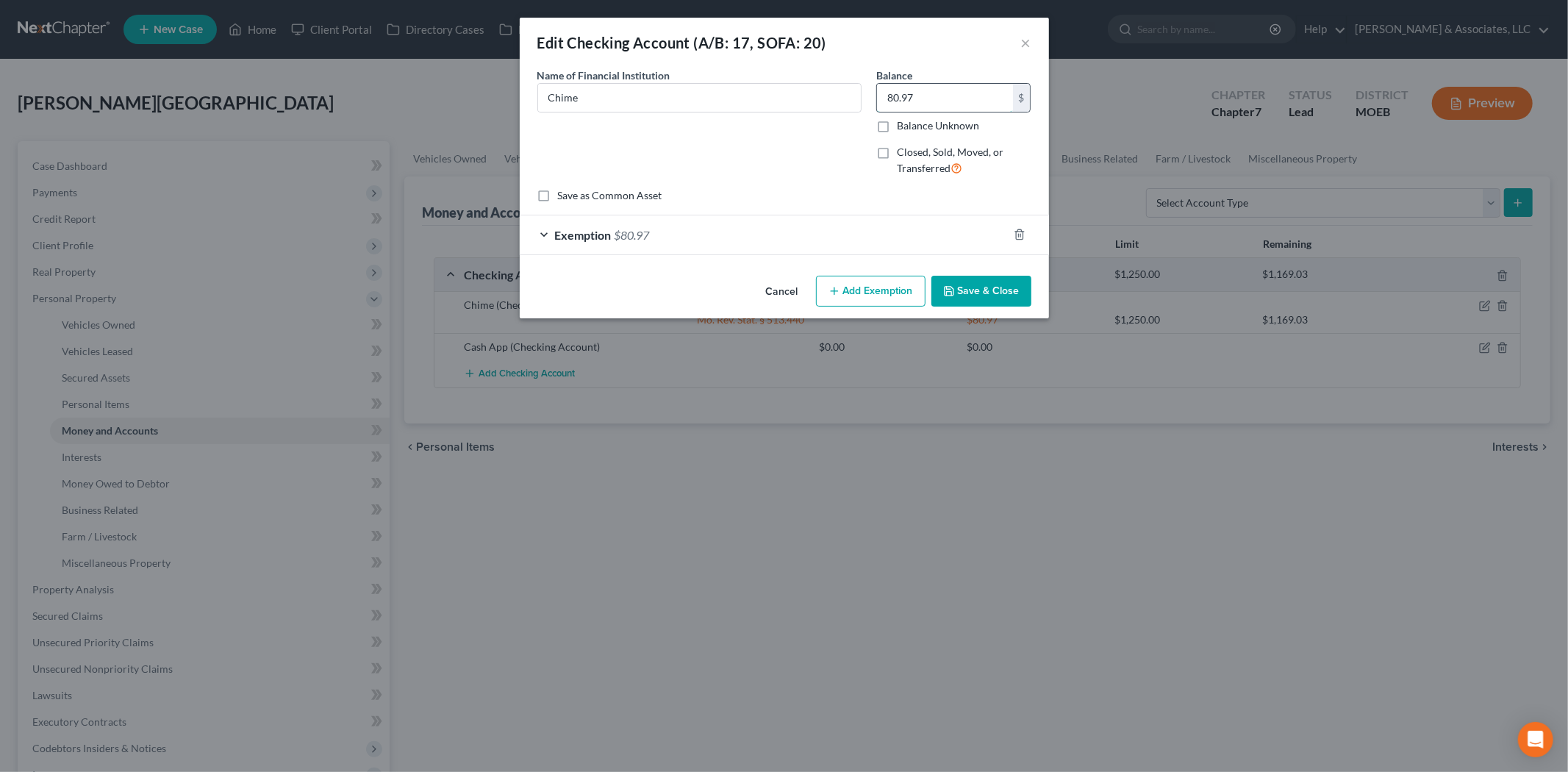
click at [918, 96] on input "80.97" at bounding box center [945, 97] width 136 height 28
type input "31.94"
click at [626, 238] on span "$80.97" at bounding box center [631, 235] width 35 height 14
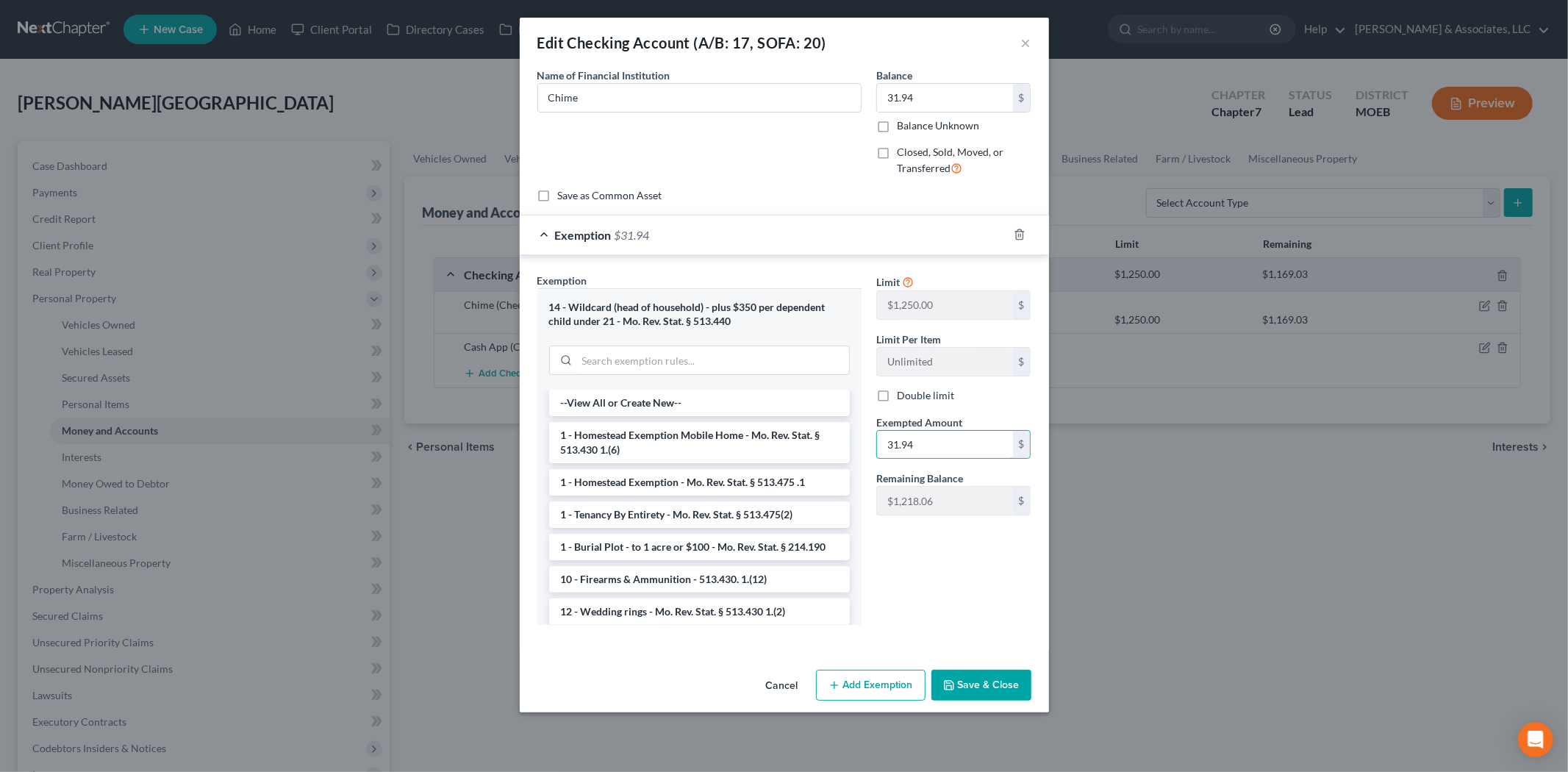
type input "31.94"
click at [954, 677] on button "Save & Close" at bounding box center [981, 686] width 100 height 31
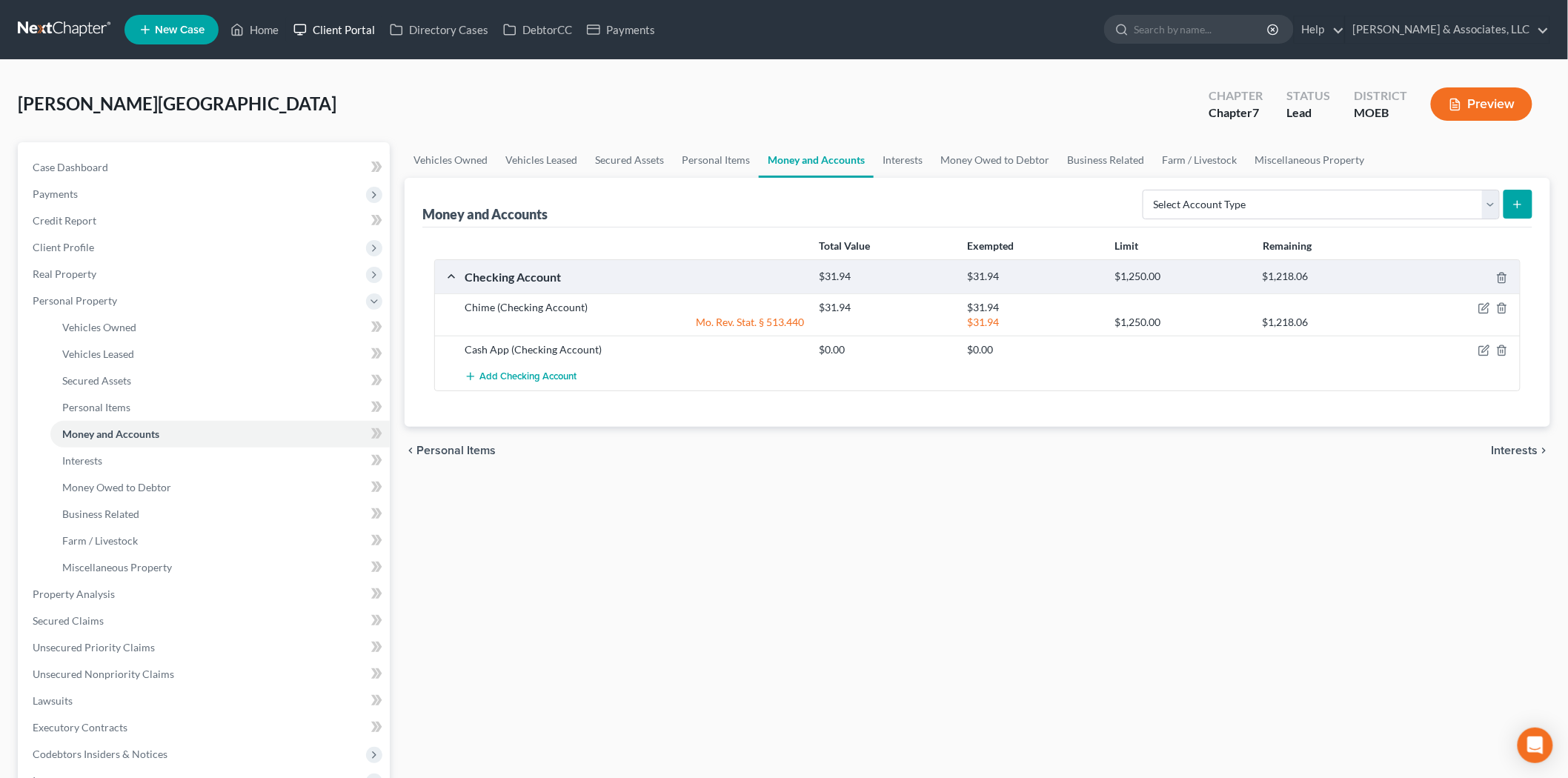
click at [328, 19] on link "Client Portal" at bounding box center [334, 29] width 96 height 26
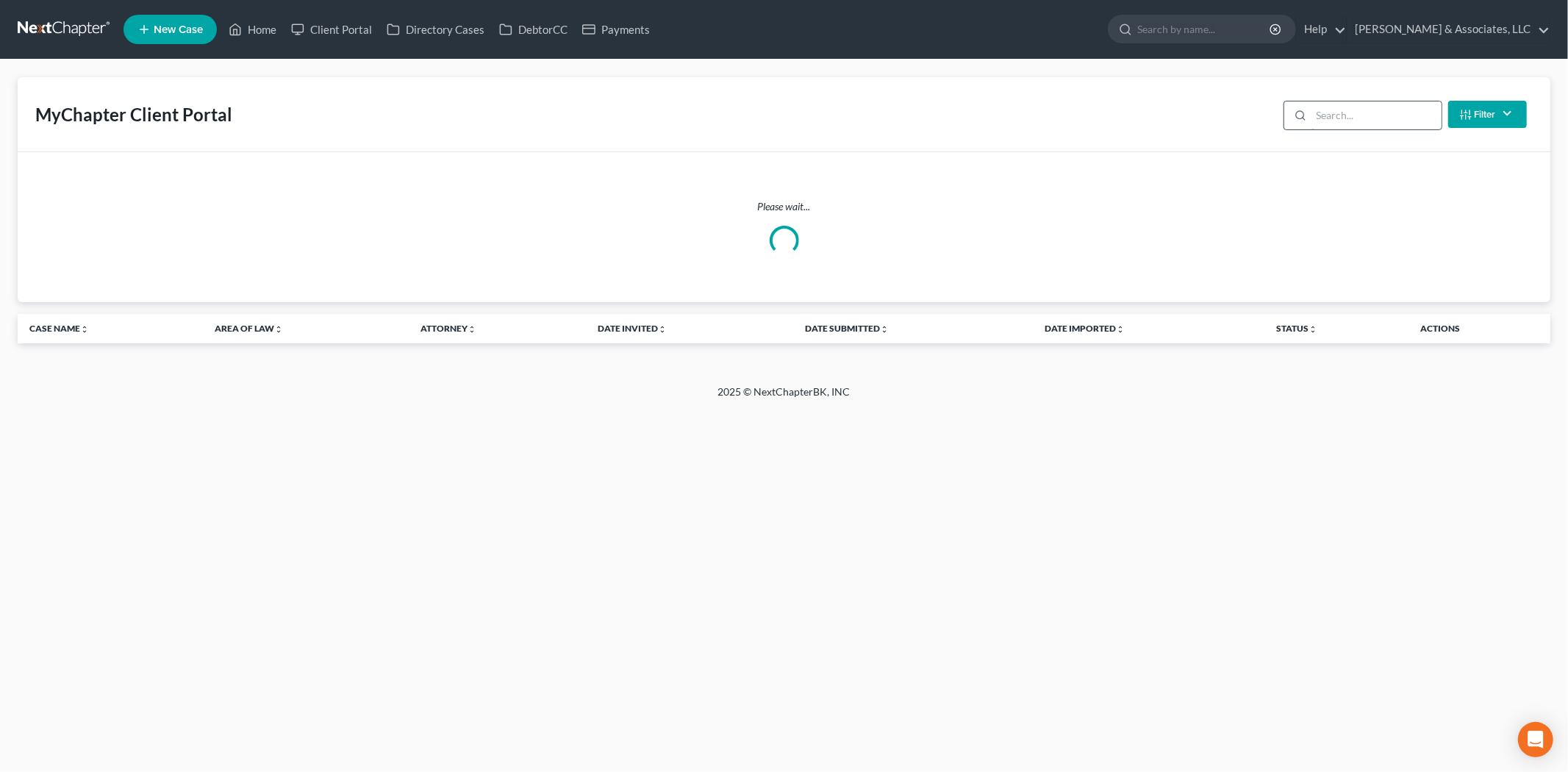
click at [1355, 118] on input "search" at bounding box center [1376, 115] width 130 height 28
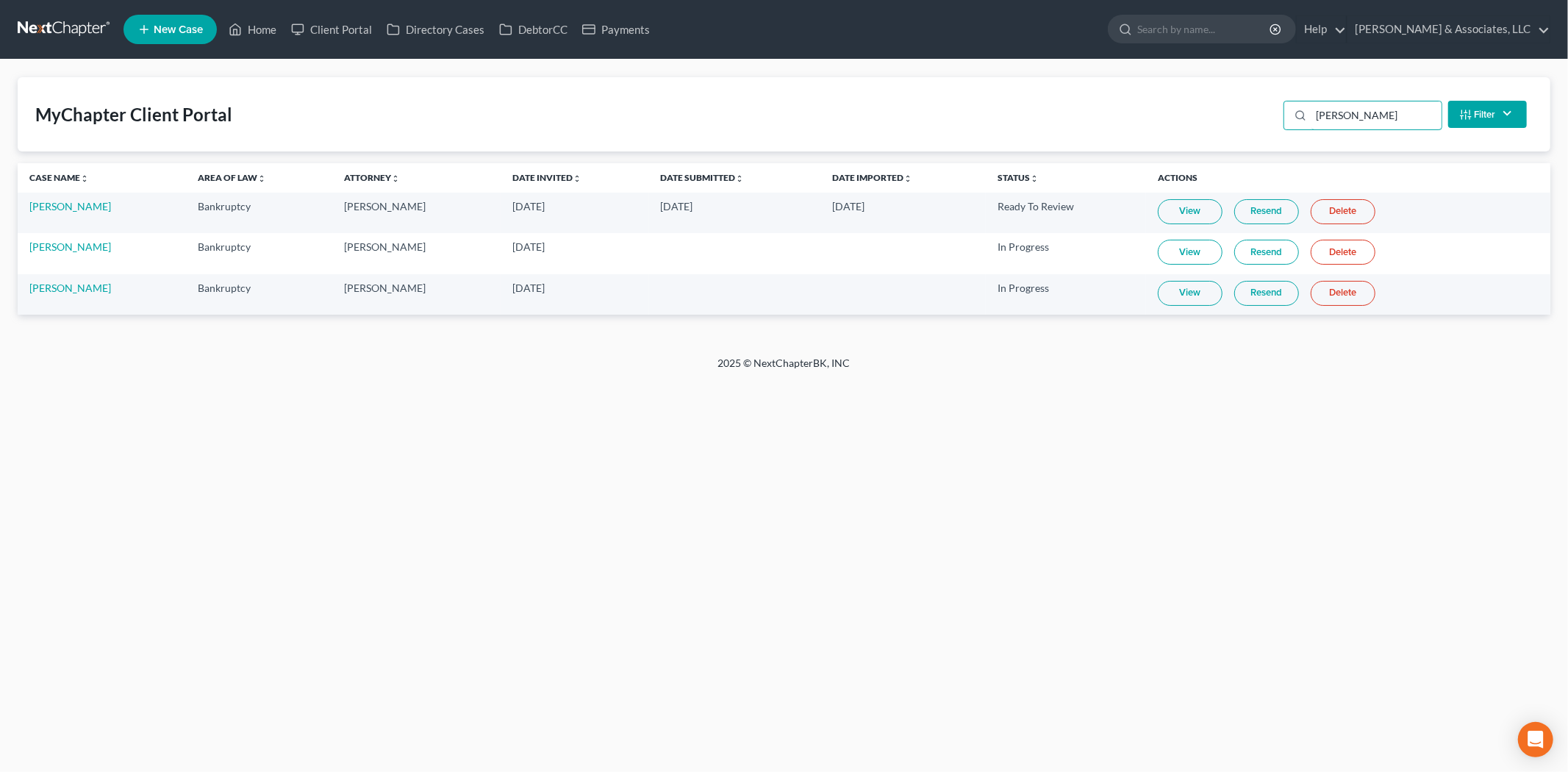
type input "[PERSON_NAME]"
click at [532, 24] on link "DebtorCC" at bounding box center [533, 29] width 83 height 26
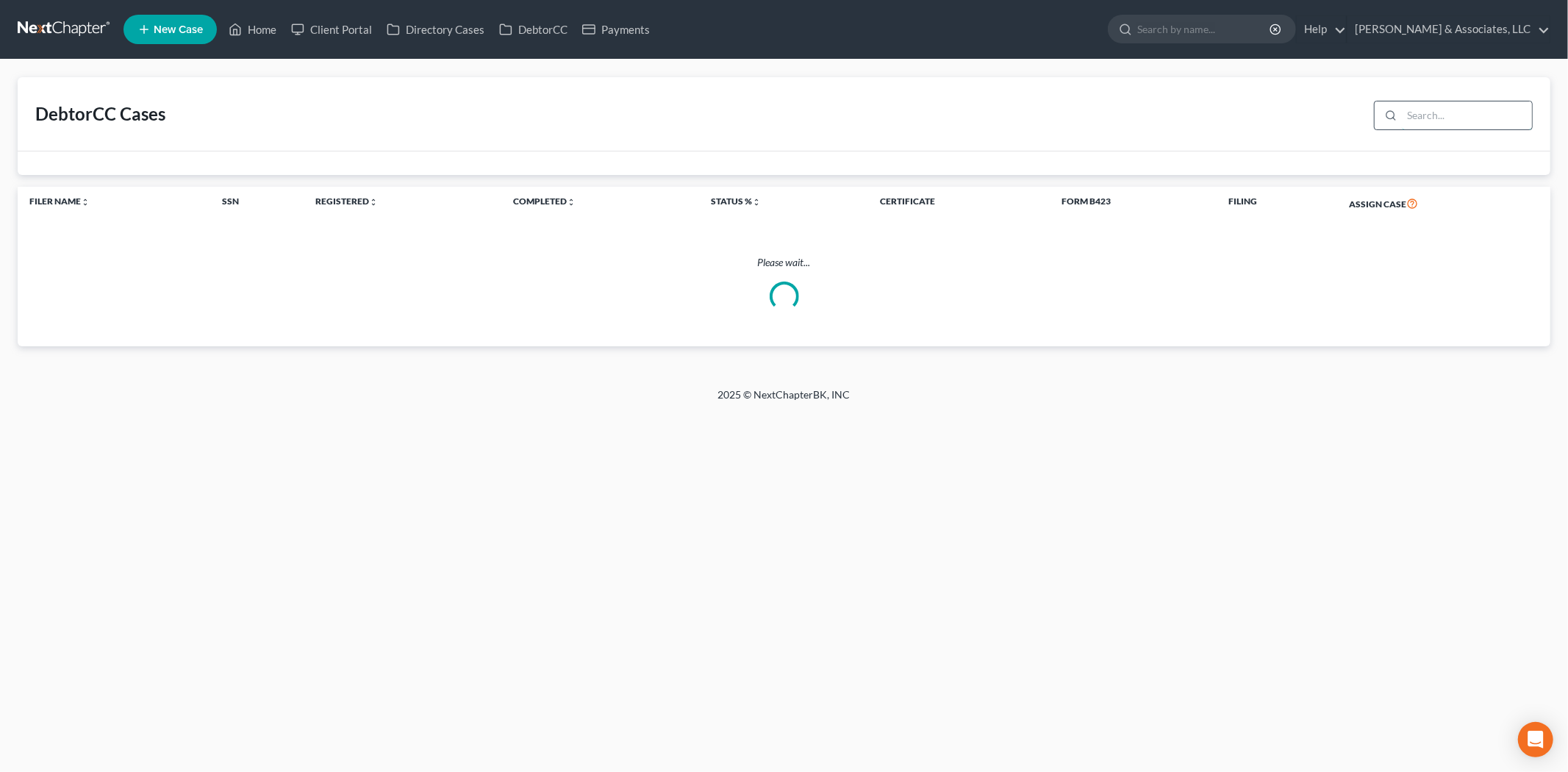
click at [1436, 118] on input "search" at bounding box center [1467, 115] width 130 height 28
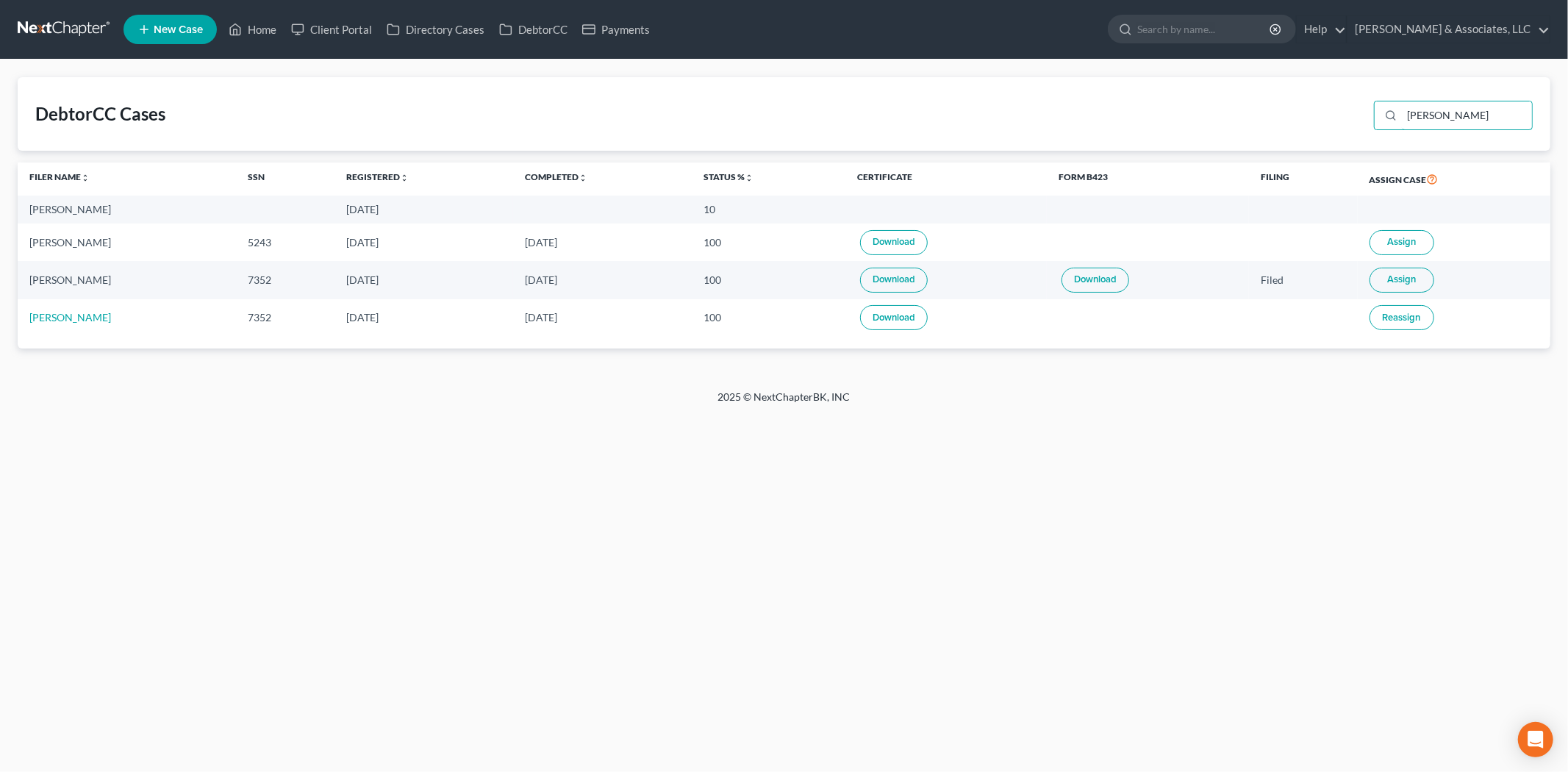
type input "[PERSON_NAME]"
click at [1417, 244] on button "Assign" at bounding box center [1402, 242] width 65 height 25
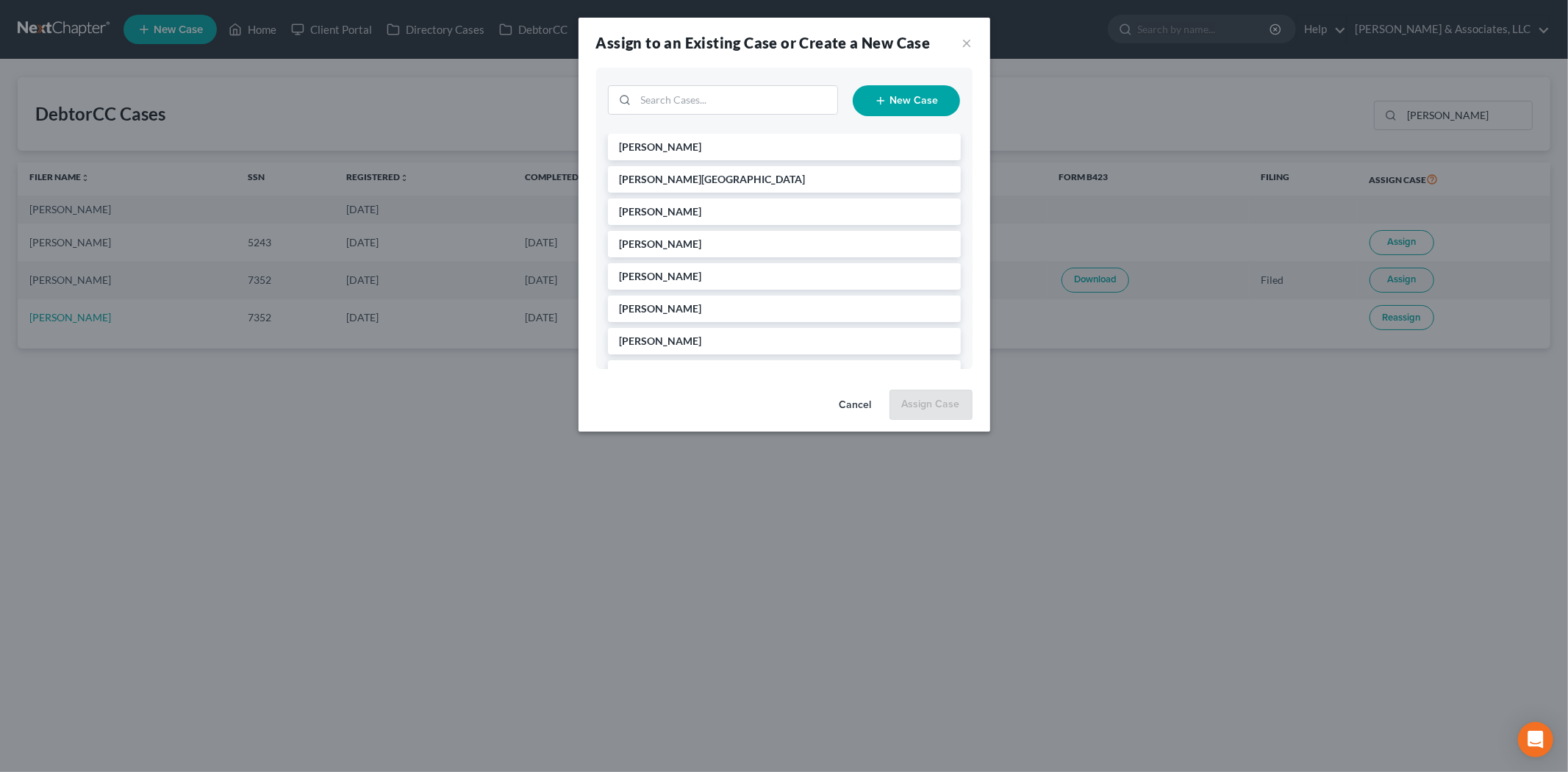
click at [711, 125] on div "New Case" at bounding box center [784, 100] width 376 height 66
click at [700, 103] on input "search" at bounding box center [737, 99] width 202 height 28
type input "[PERSON_NAME]"
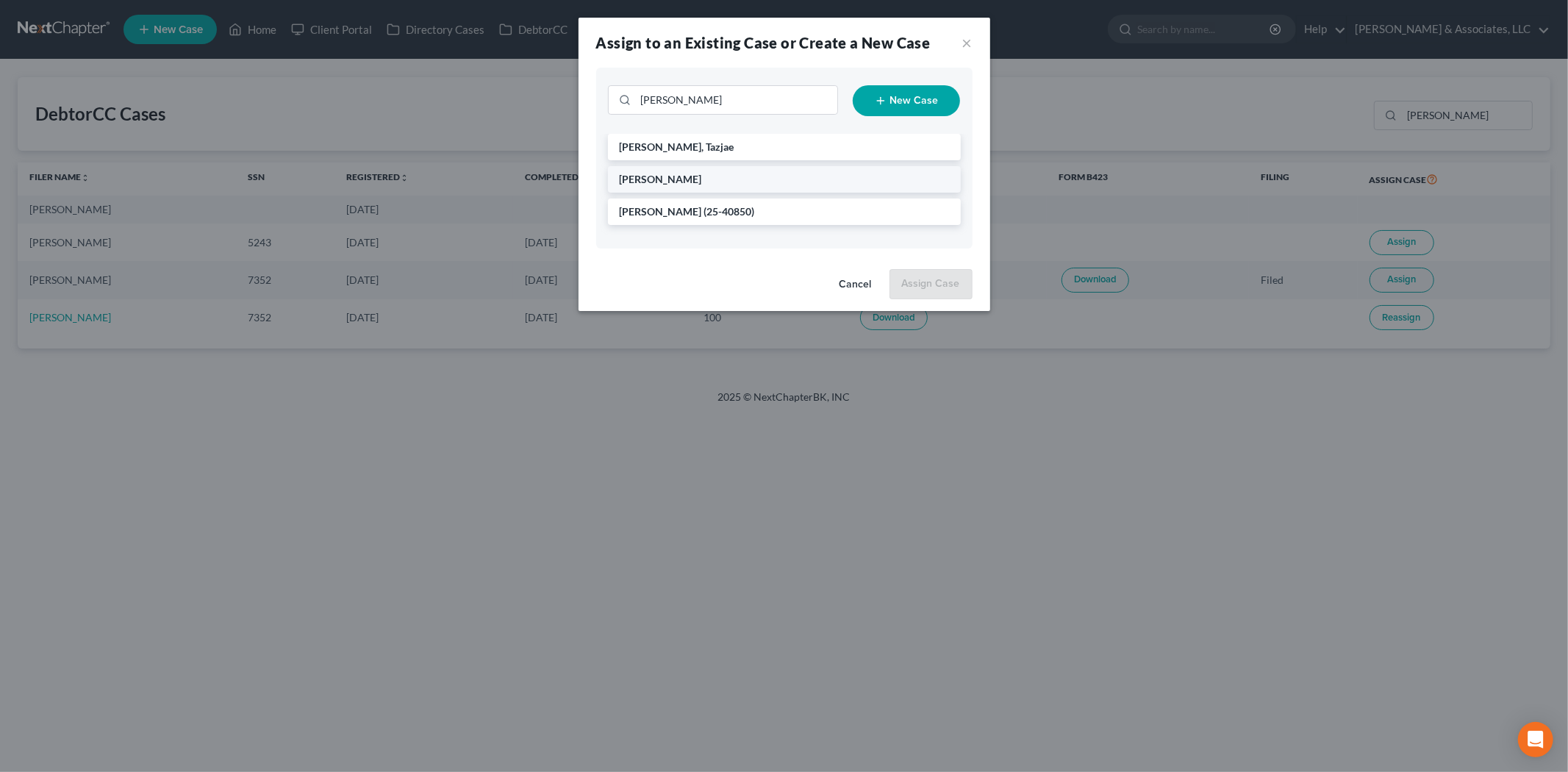
click at [679, 174] on span "[PERSON_NAME]" at bounding box center [660, 179] width 82 height 13
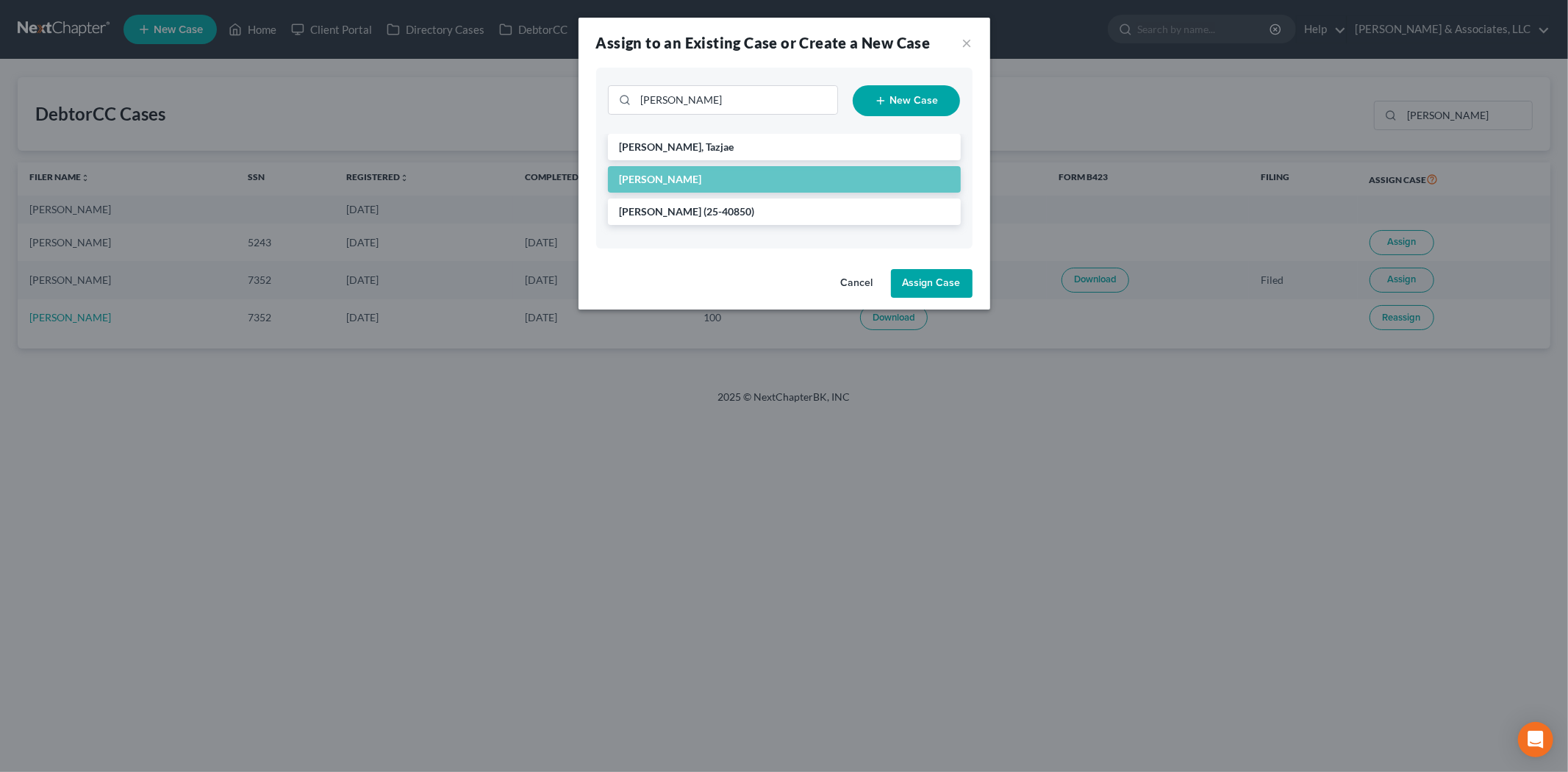
click at [934, 284] on button "Assign Case" at bounding box center [931, 284] width 82 height 30
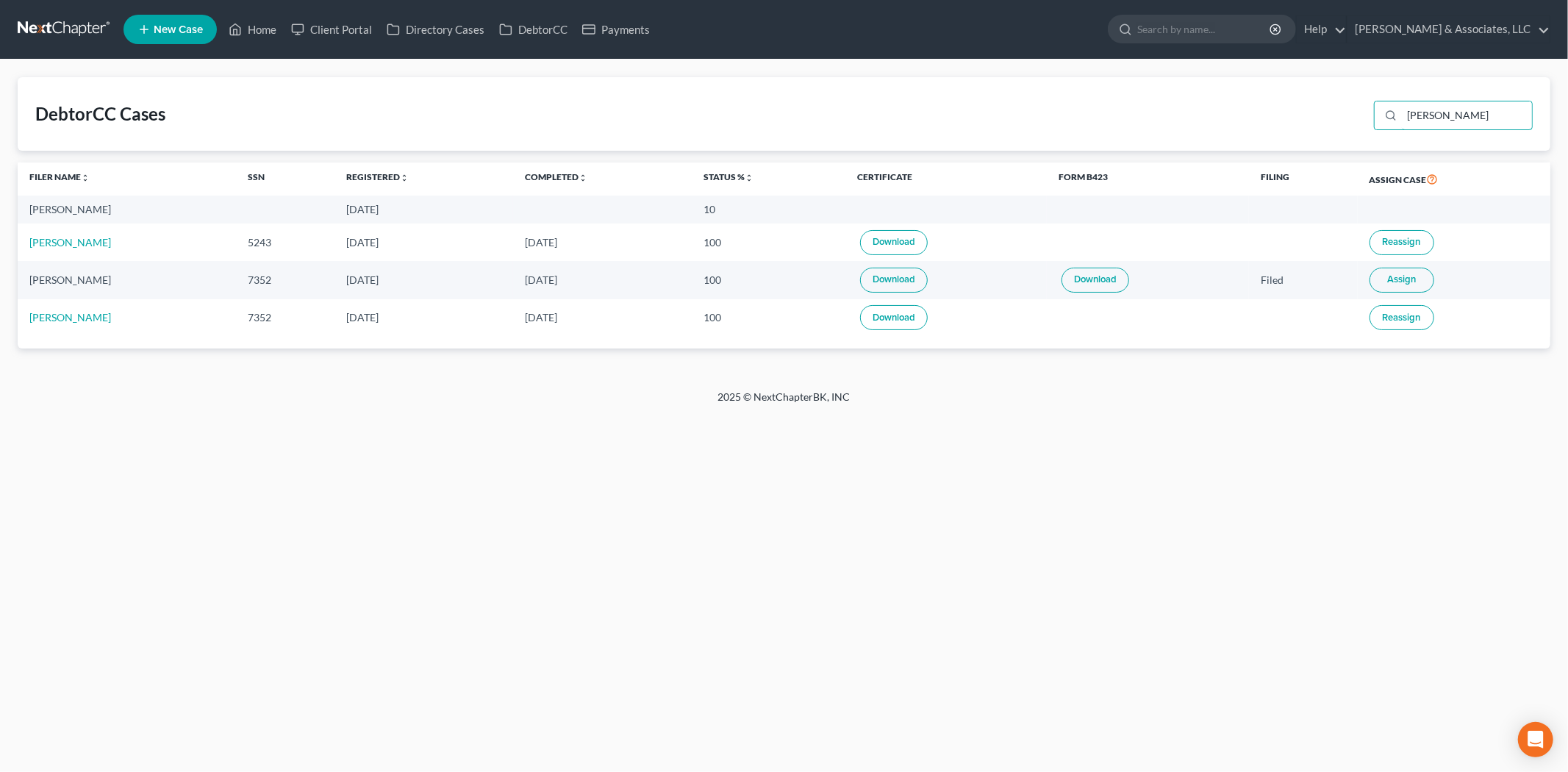
drag, startPoint x: 1509, startPoint y: 118, endPoint x: 906, endPoint y: 122, distance: 603.0
click at [1027, 118] on div "DebtorCC Cases [PERSON_NAME]" at bounding box center [784, 114] width 1533 height 74
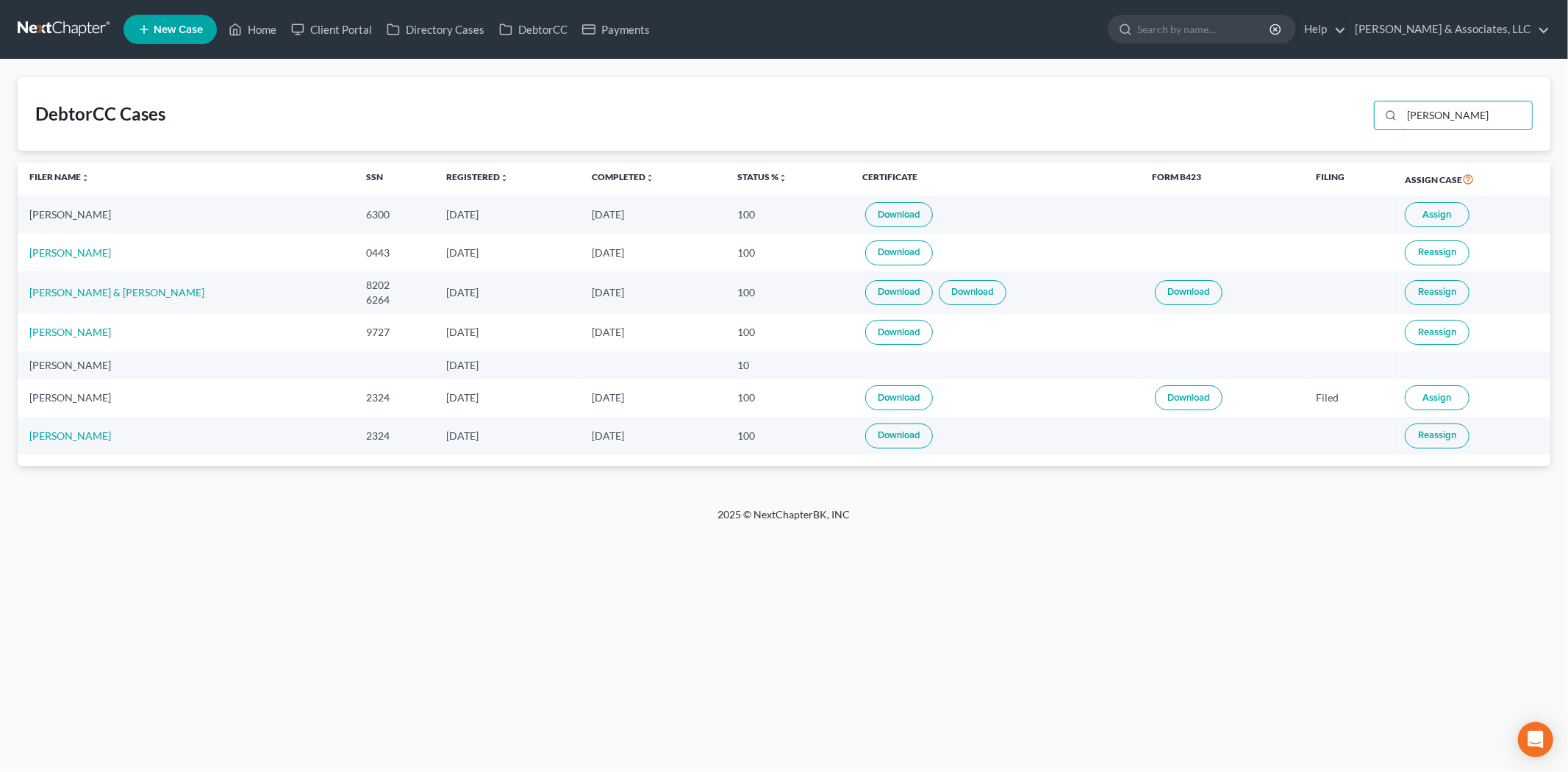
type input "[PERSON_NAME]"
click at [1434, 216] on span "Assign" at bounding box center [1437, 214] width 29 height 12
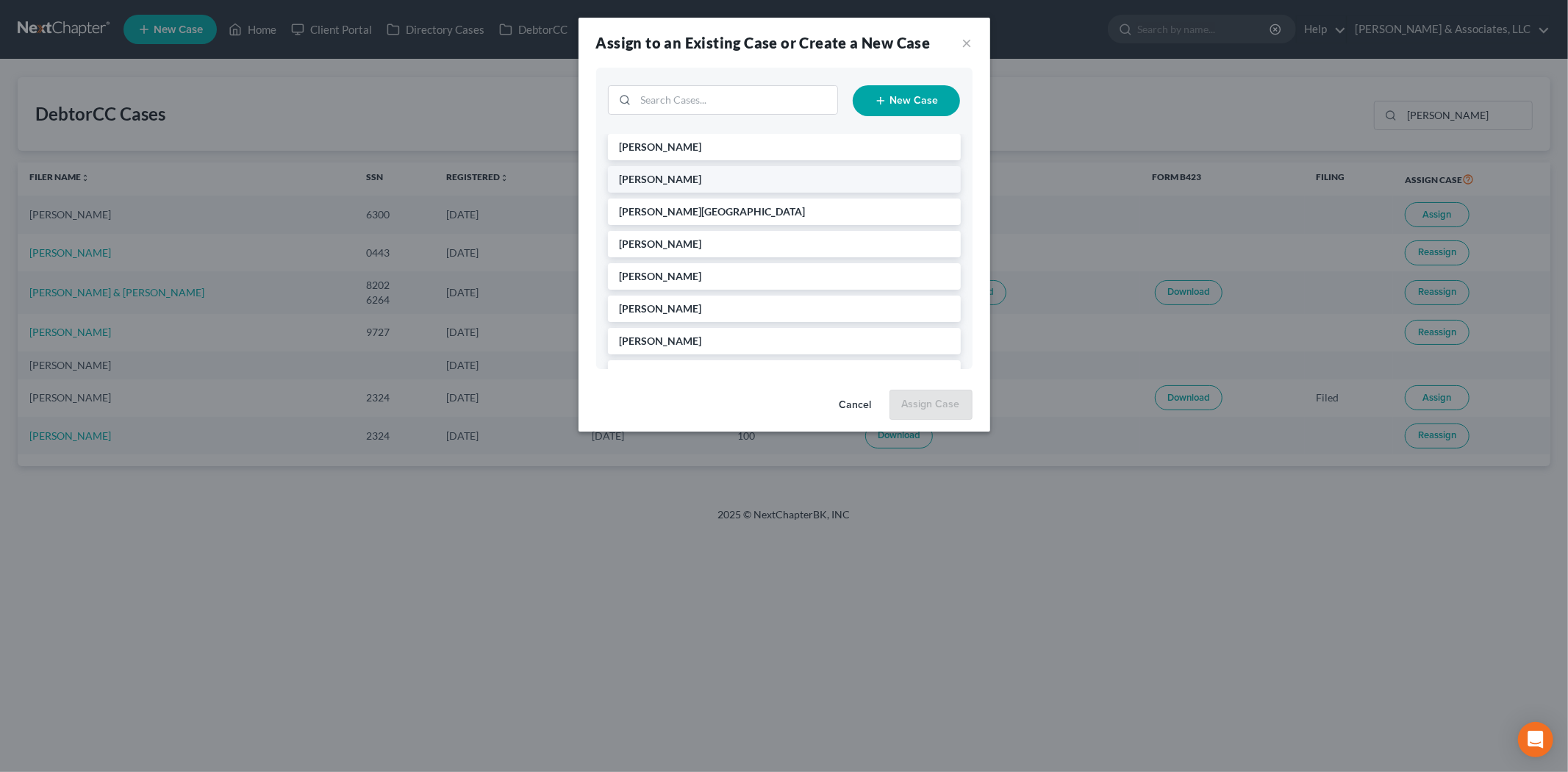
click at [690, 173] on span "[PERSON_NAME]" at bounding box center [660, 179] width 82 height 13
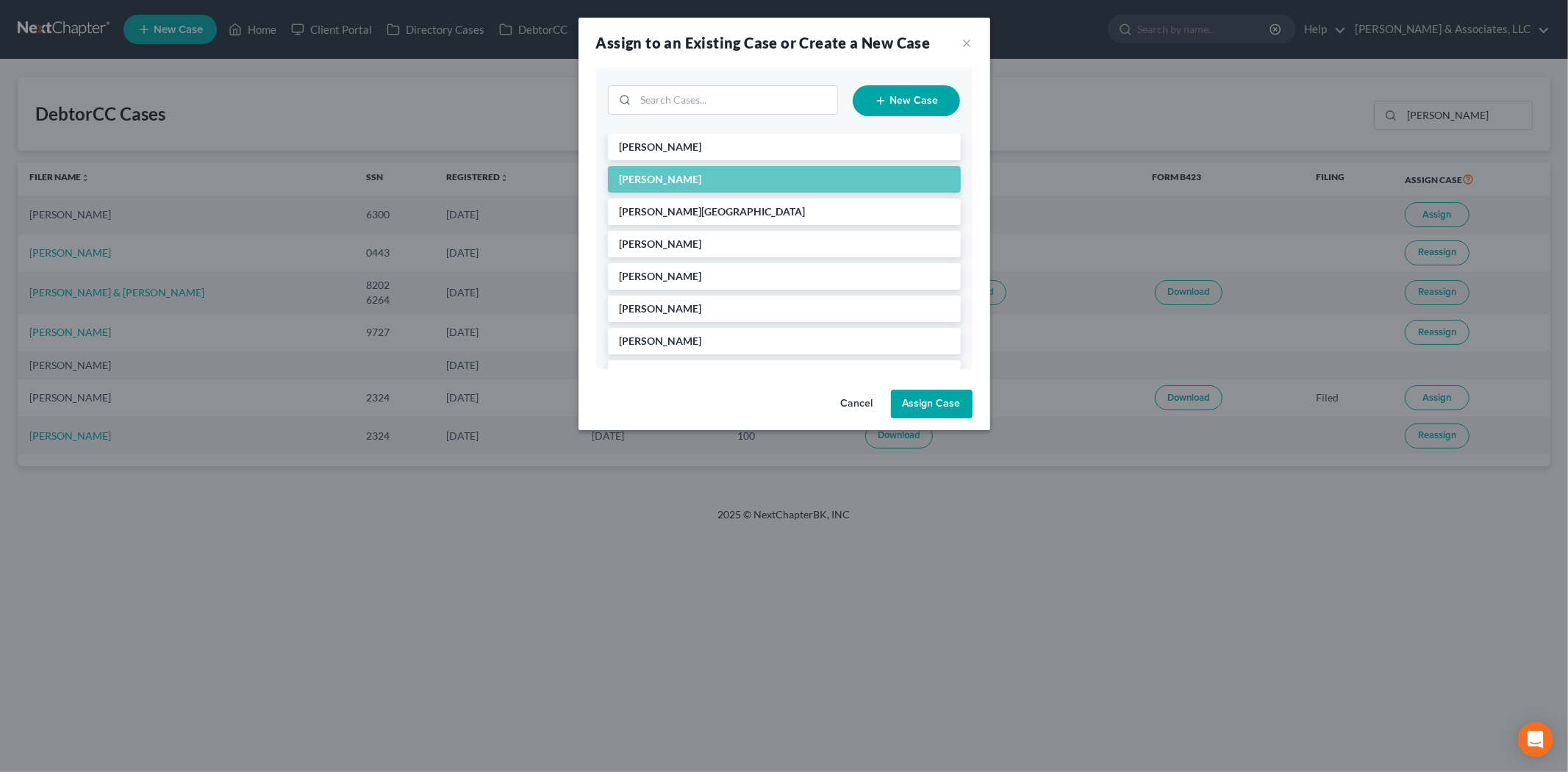
click at [937, 408] on button "Assign Case" at bounding box center [931, 404] width 82 height 30
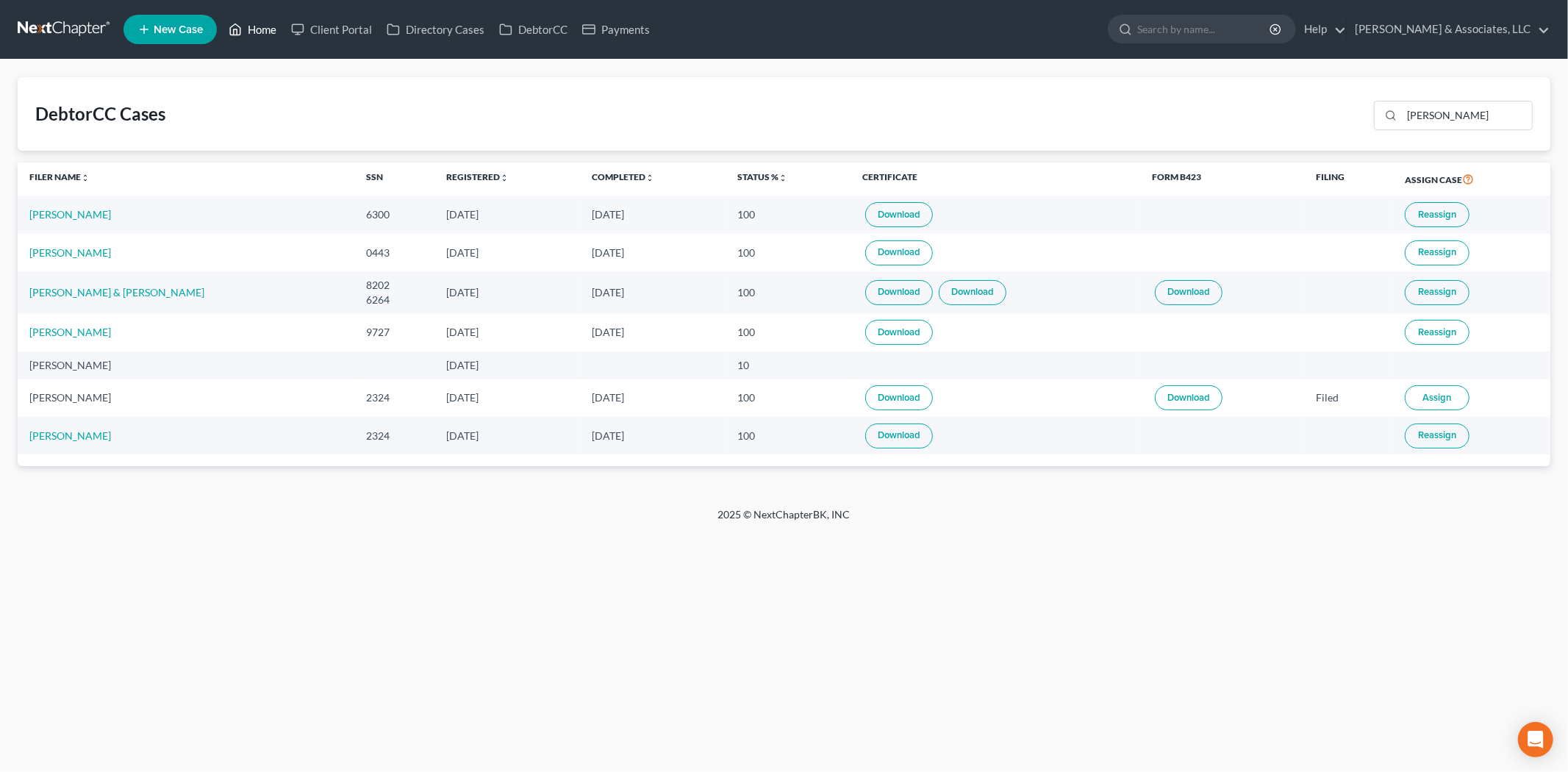
click at [246, 25] on link "Home" at bounding box center [252, 29] width 62 height 26
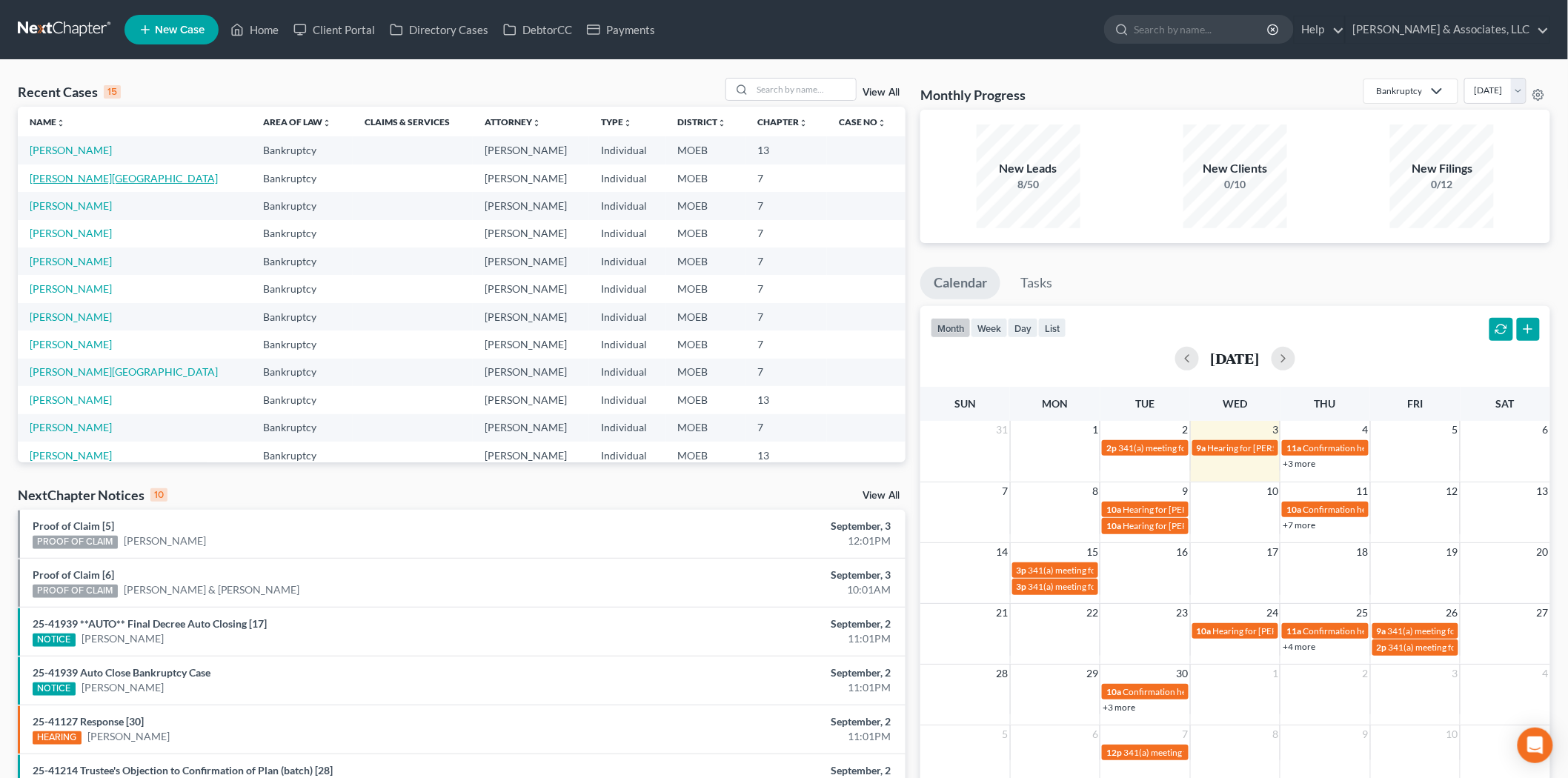
click at [64, 176] on link "[PERSON_NAME][GEOGRAPHIC_DATA]" at bounding box center [123, 178] width 188 height 13
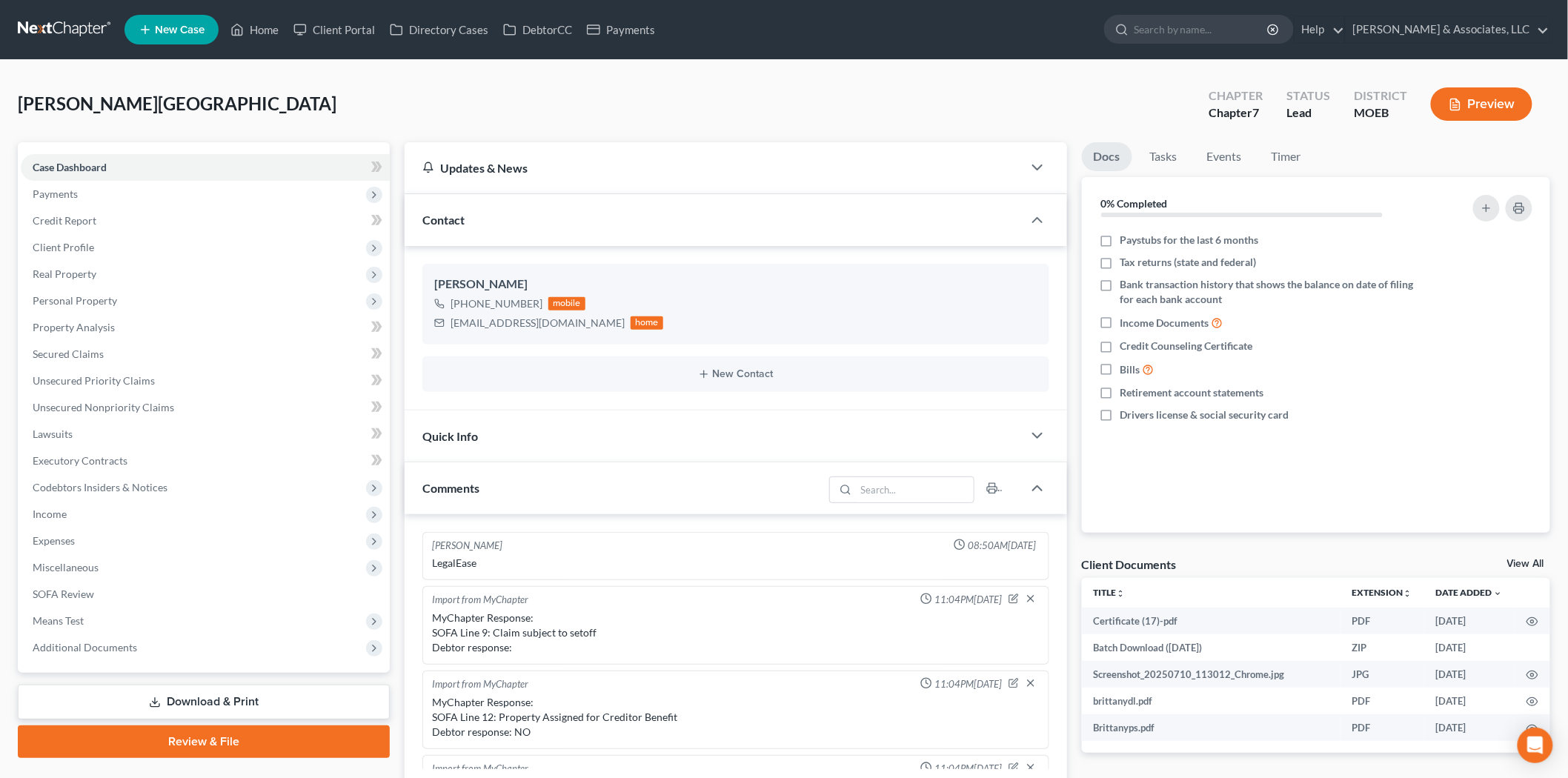
scroll to position [1361, 0]
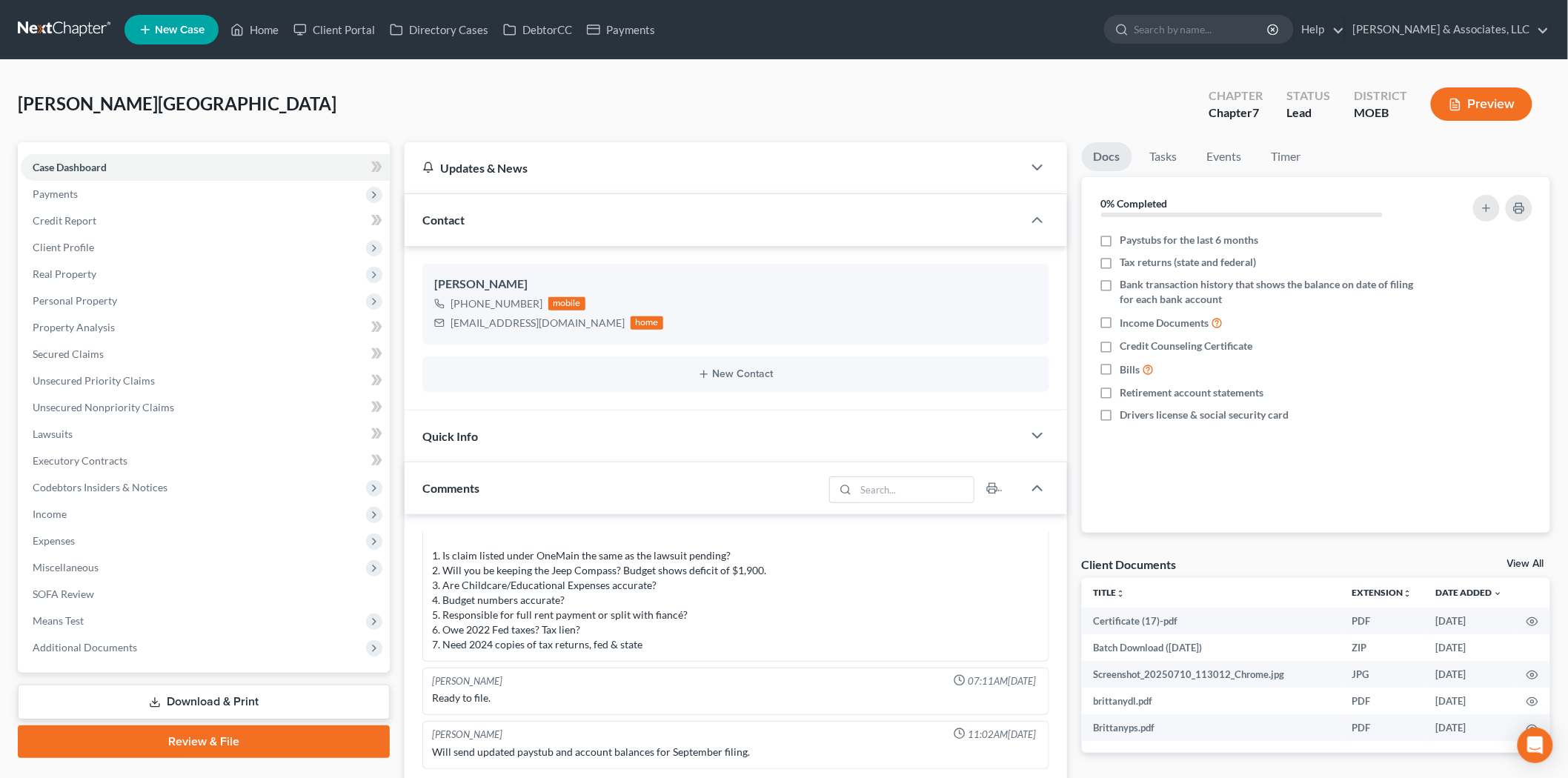
click at [228, 739] on link "Review & File" at bounding box center [204, 742] width 372 height 33
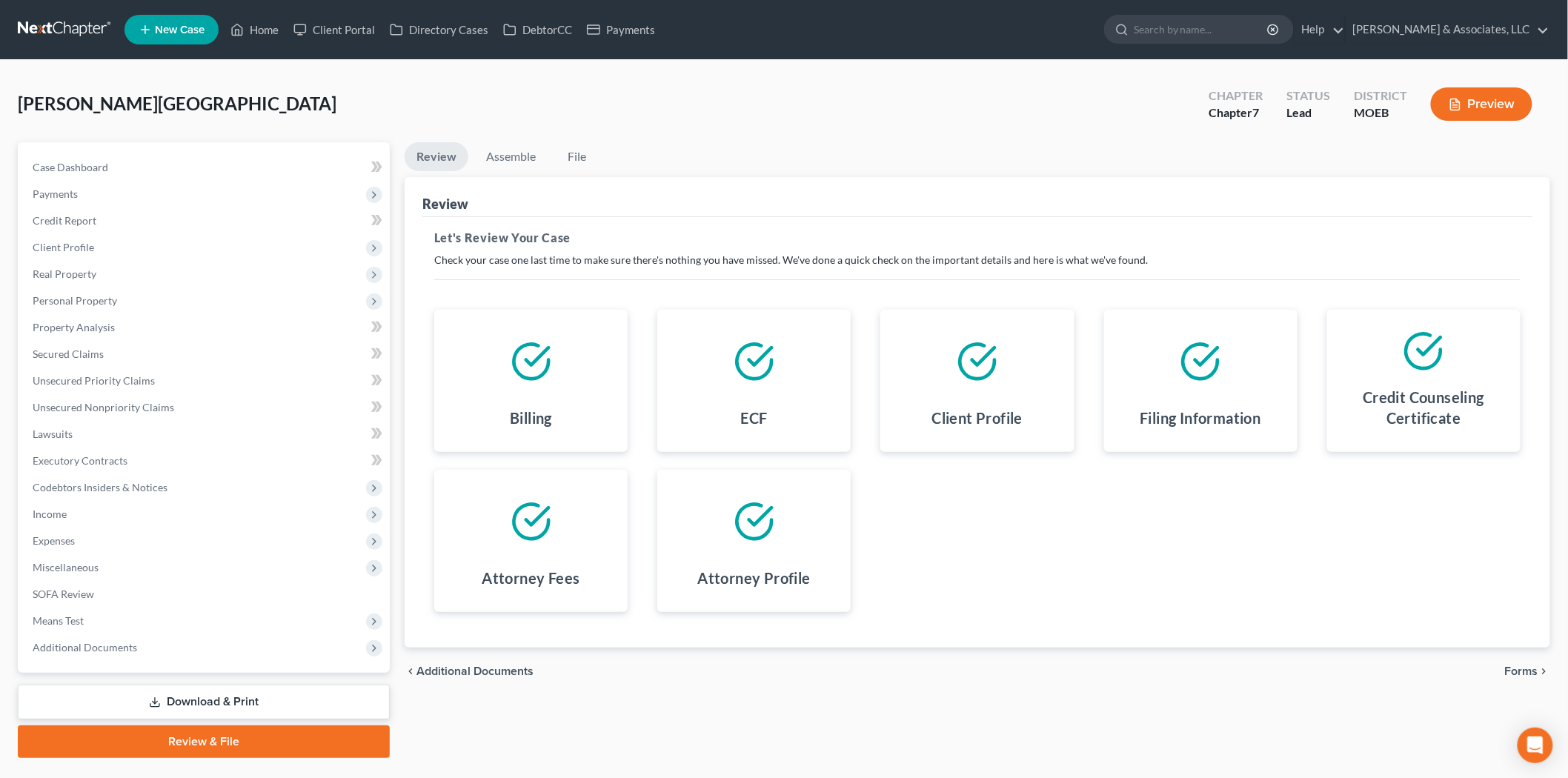
click at [1524, 667] on span "Forms" at bounding box center [1522, 671] width 34 height 12
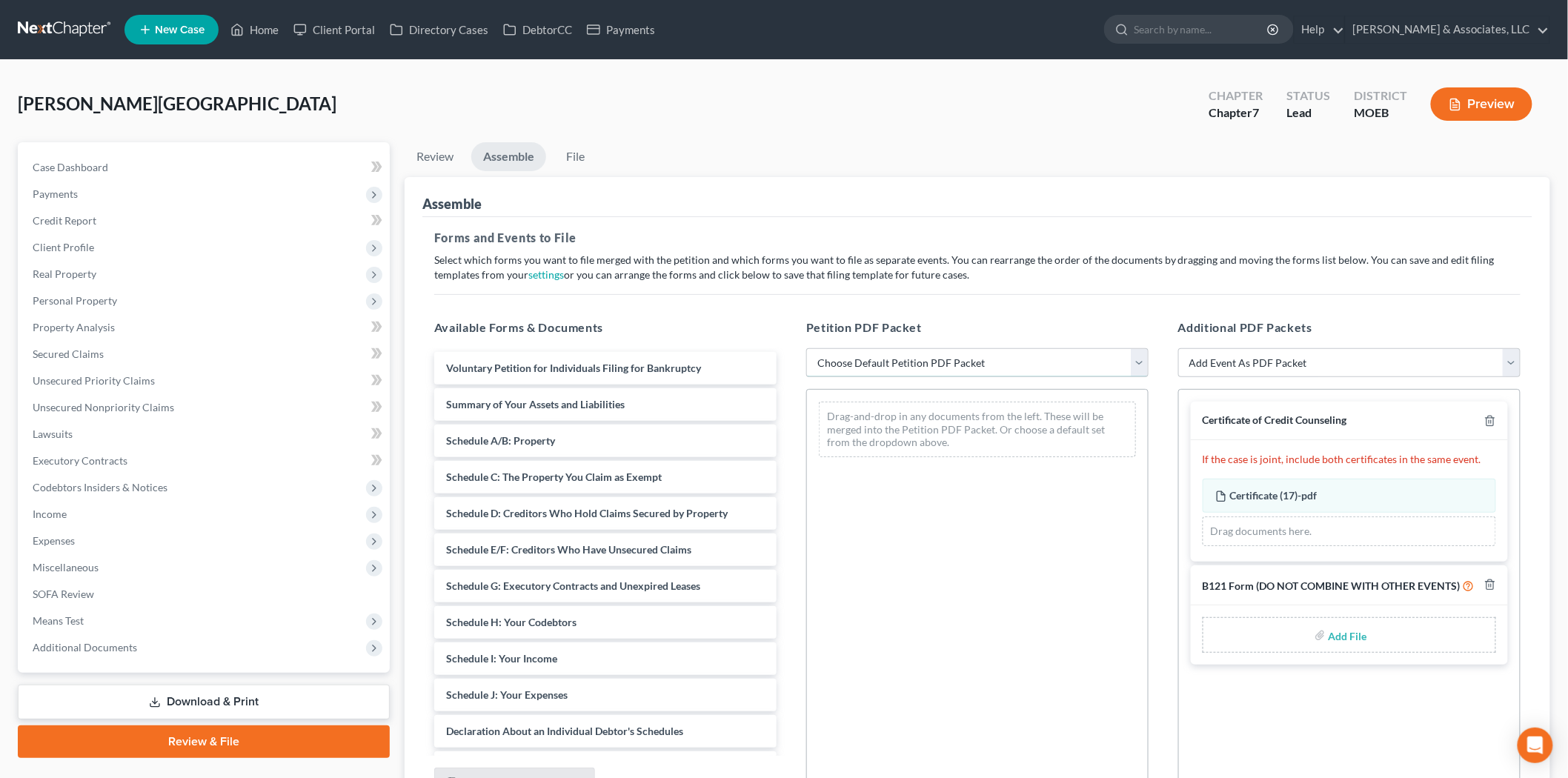
drag, startPoint x: 873, startPoint y: 359, endPoint x: 881, endPoint y: 374, distance: 17.0
click at [873, 359] on select "Choose Default Petition PDF Packet Complete Bankruptcy Petition (all forms and …" at bounding box center [977, 363] width 342 height 30
select select "0"
click at [806, 349] on select "Choose Default Petition PDF Packet Complete Bankruptcy Petition (all forms and …" at bounding box center [977, 363] width 342 height 30
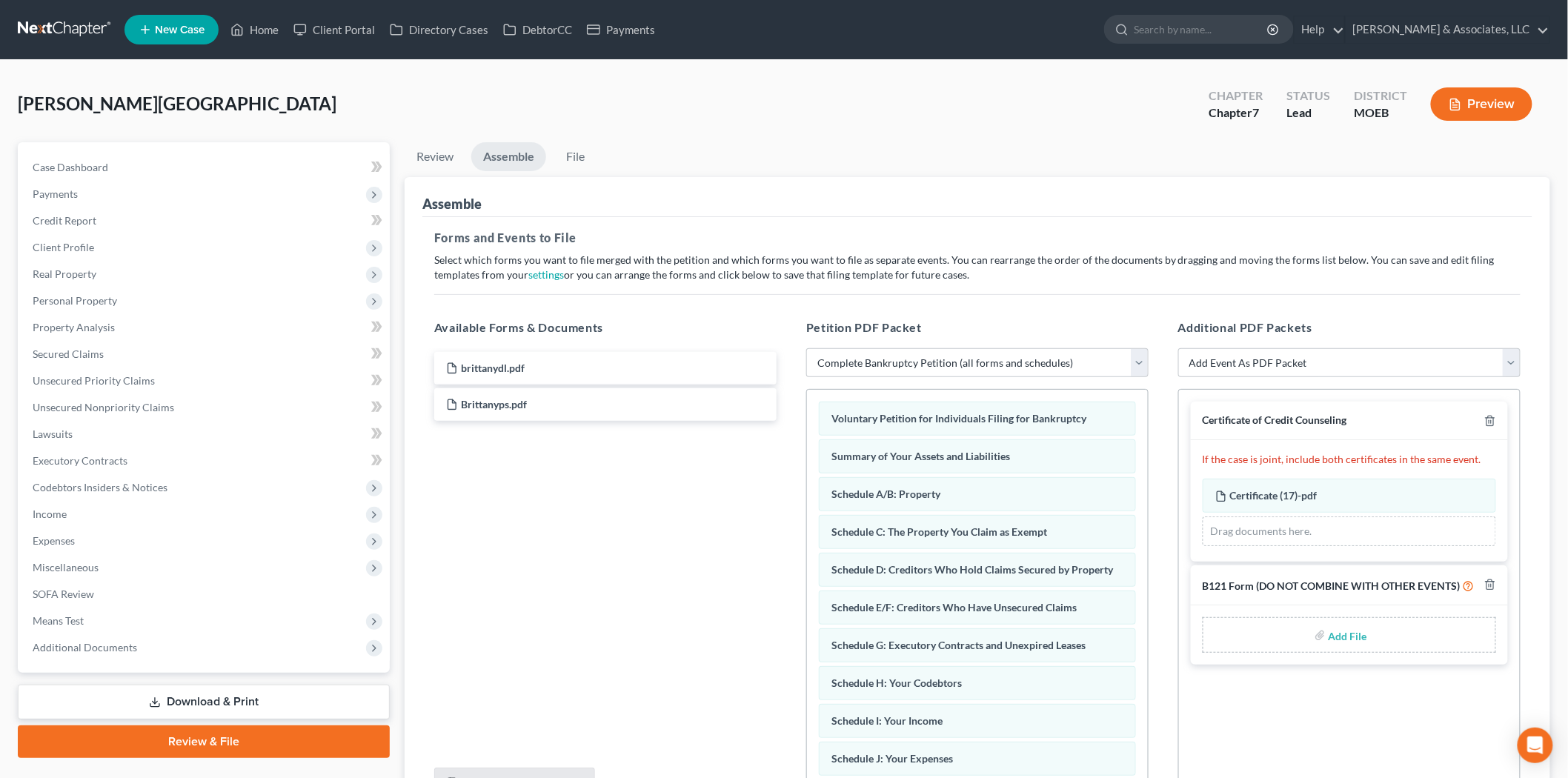
click at [1342, 639] on input "file" at bounding box center [1346, 635] width 35 height 26
type input "C:\fakepath\SSN form.pdf"
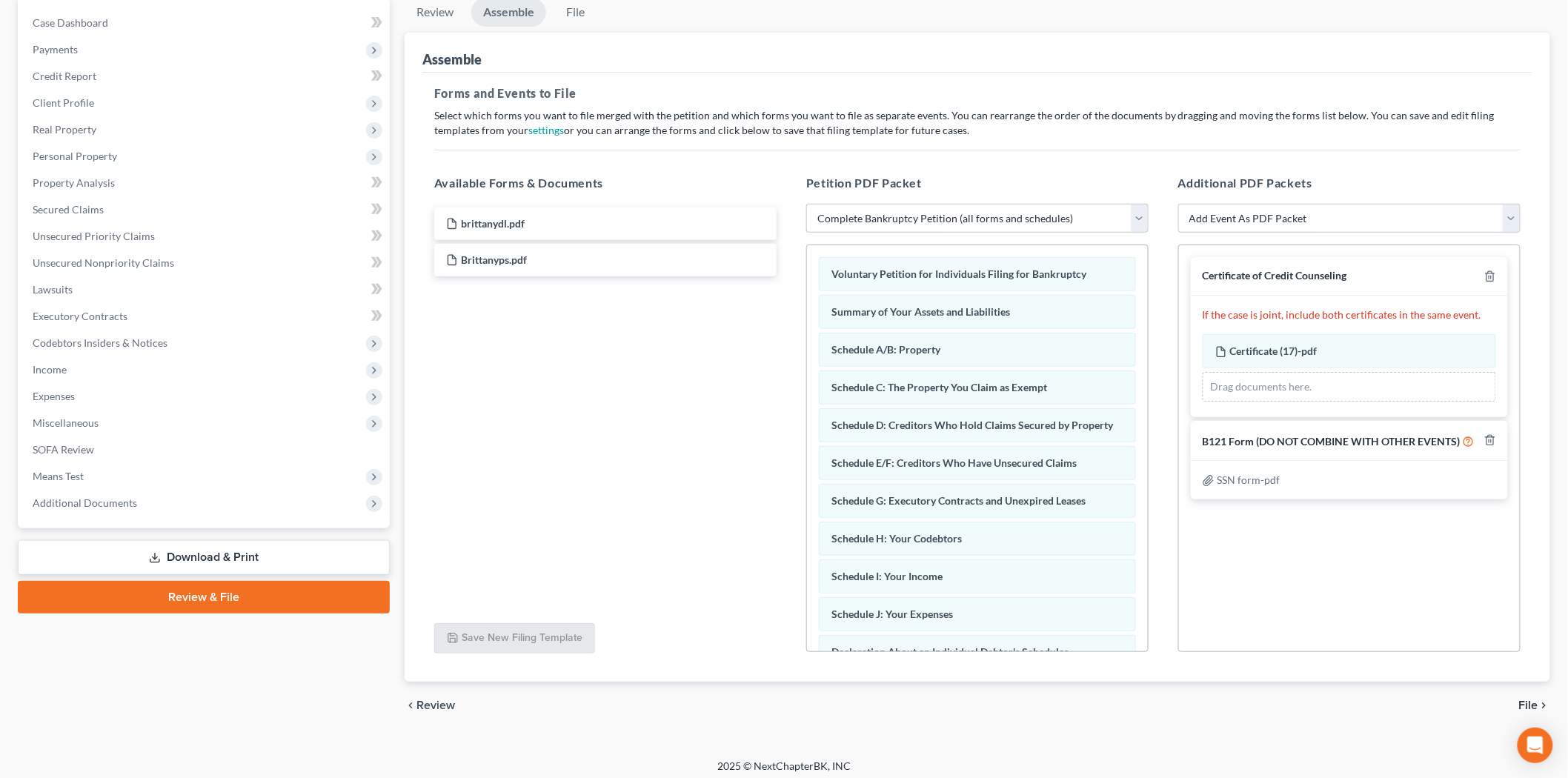
scroll to position [152, 0]
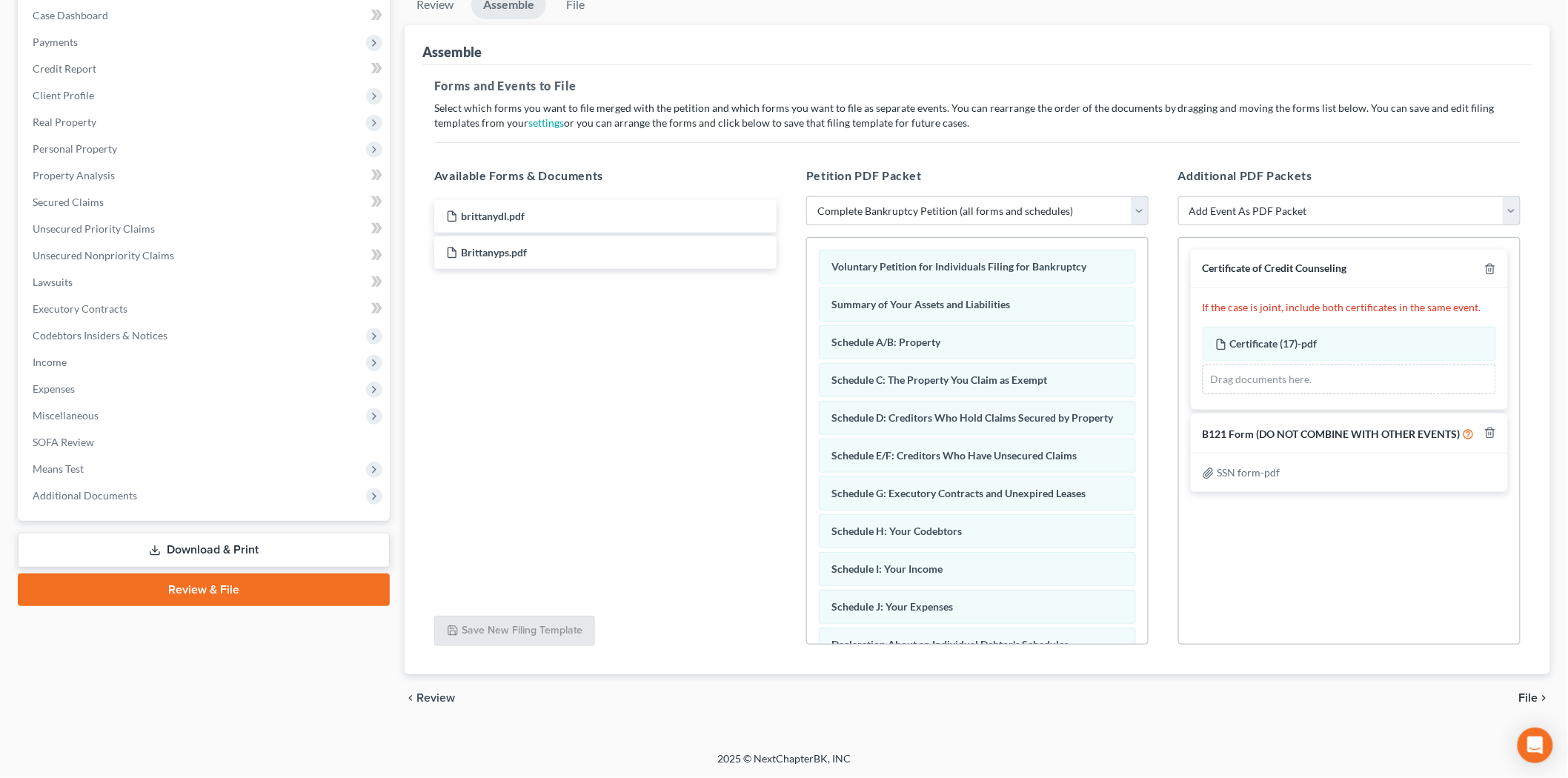
click at [1532, 692] on span "File" at bounding box center [1528, 697] width 19 height 12
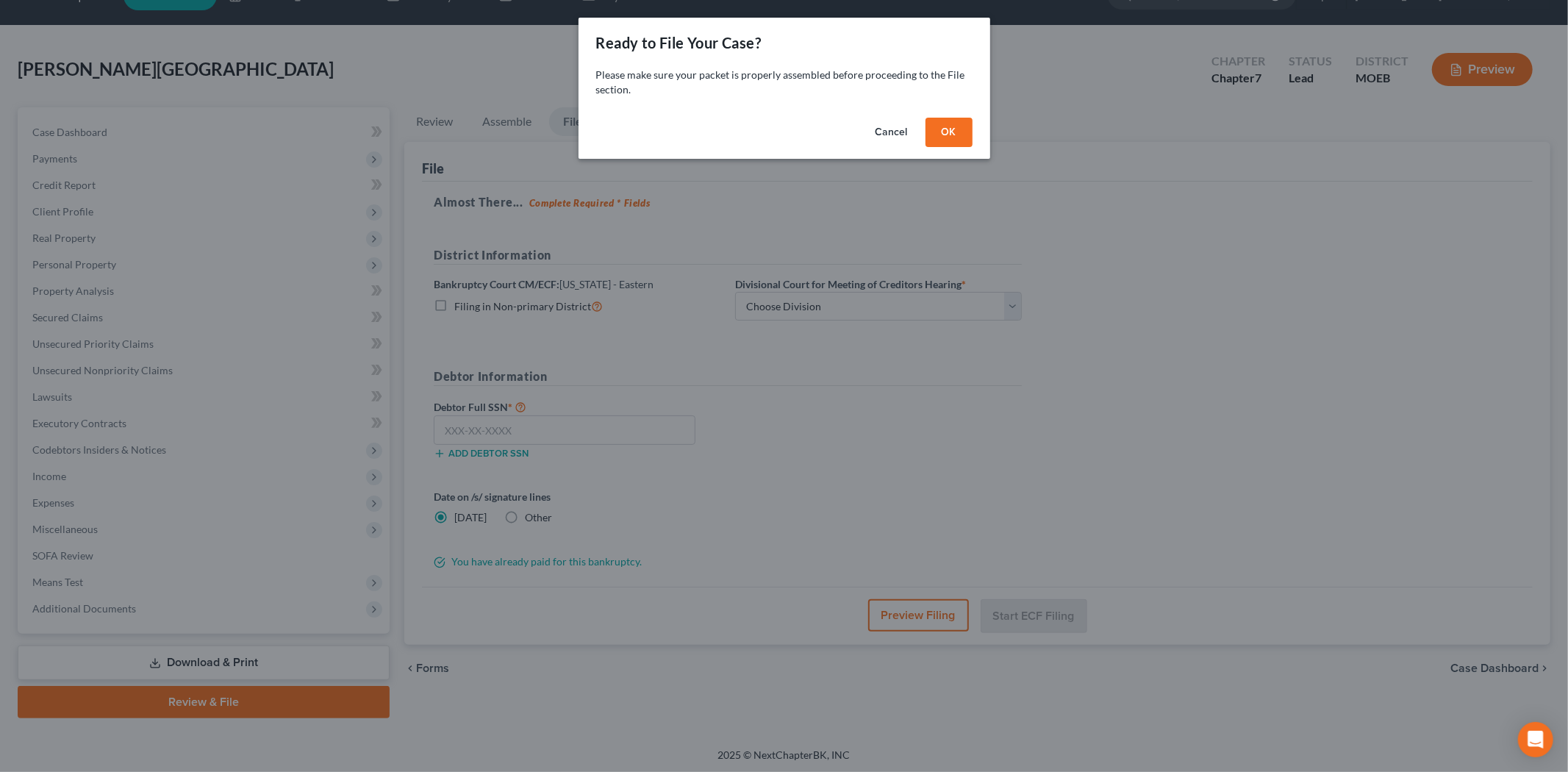
click at [960, 134] on button "OK" at bounding box center [949, 132] width 47 height 30
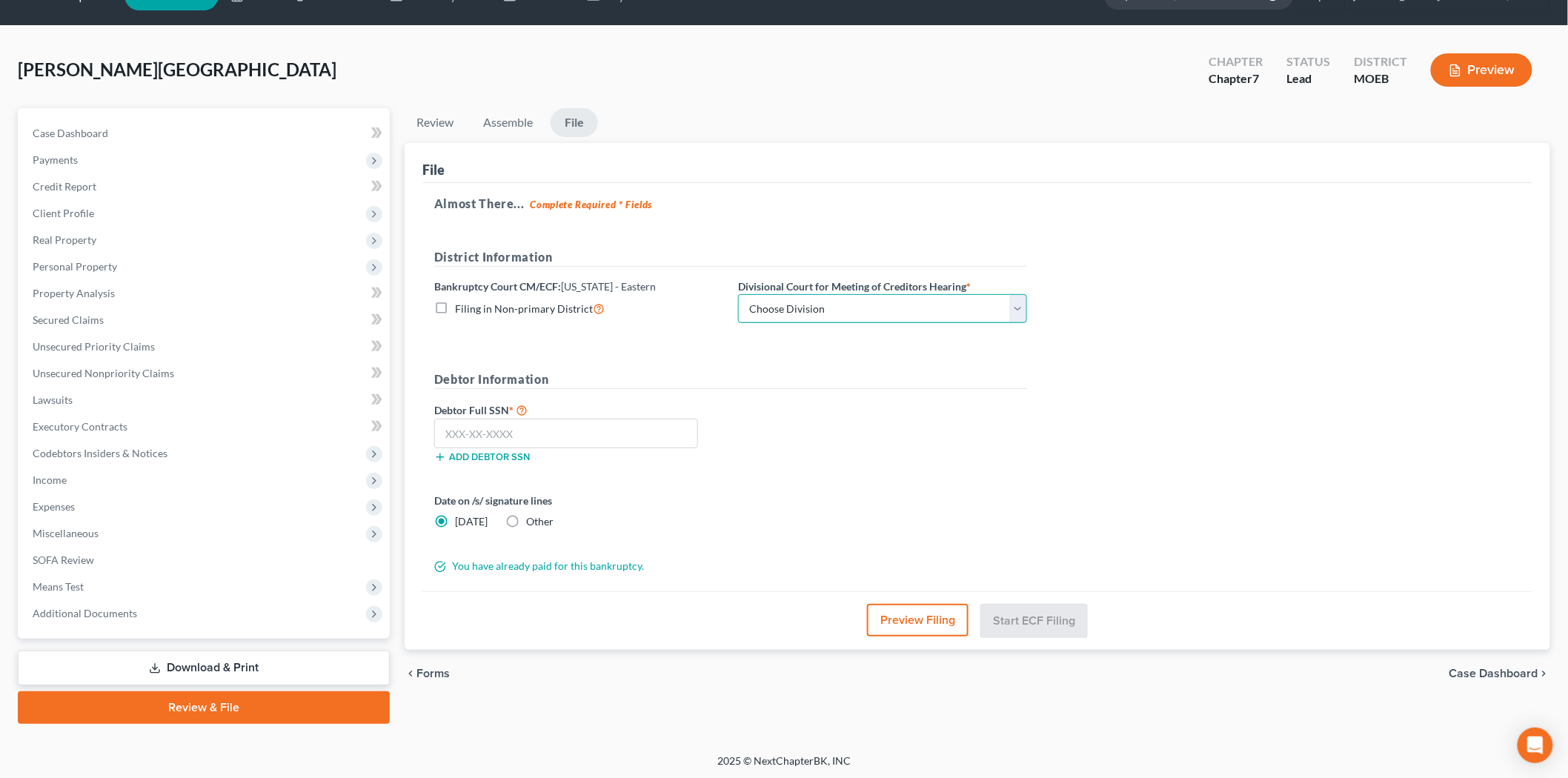
drag, startPoint x: 842, startPoint y: 300, endPoint x: 836, endPoint y: 317, distance: 18.0
click at [842, 300] on select "Choose Division Cape Girardeau Hannibal [GEOGRAPHIC_DATA][PERSON_NAME]" at bounding box center [883, 309] width 289 height 30
select select "2"
click at [738, 294] on select "Choose Division Cape Girardeau Hannibal [GEOGRAPHIC_DATA][PERSON_NAME]" at bounding box center [883, 309] width 289 height 30
click at [633, 443] on input "text" at bounding box center [566, 433] width 264 height 30
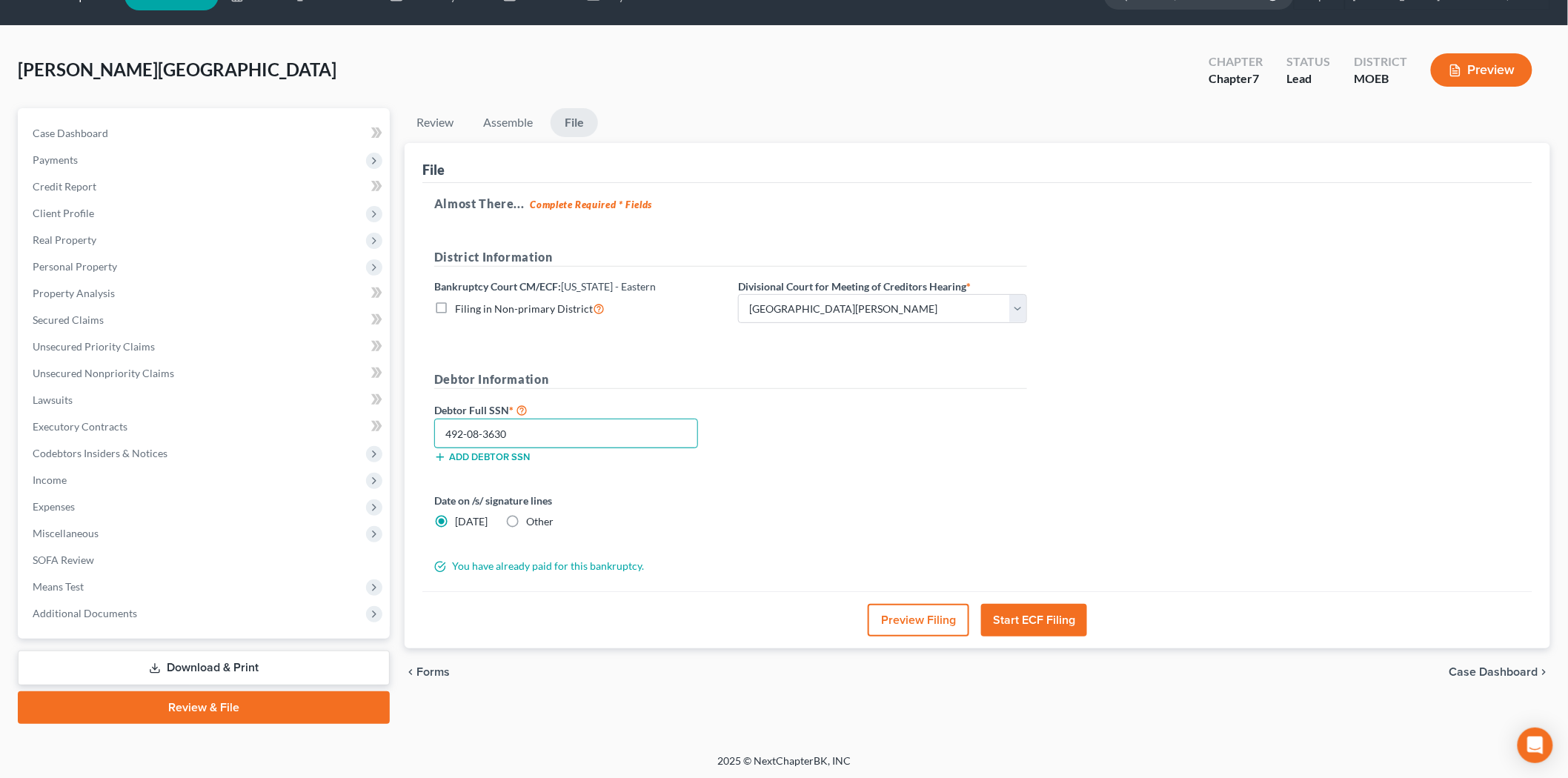
type input "492-08-3630"
click at [1036, 623] on button "Start ECF Filing" at bounding box center [1034, 620] width 106 height 33
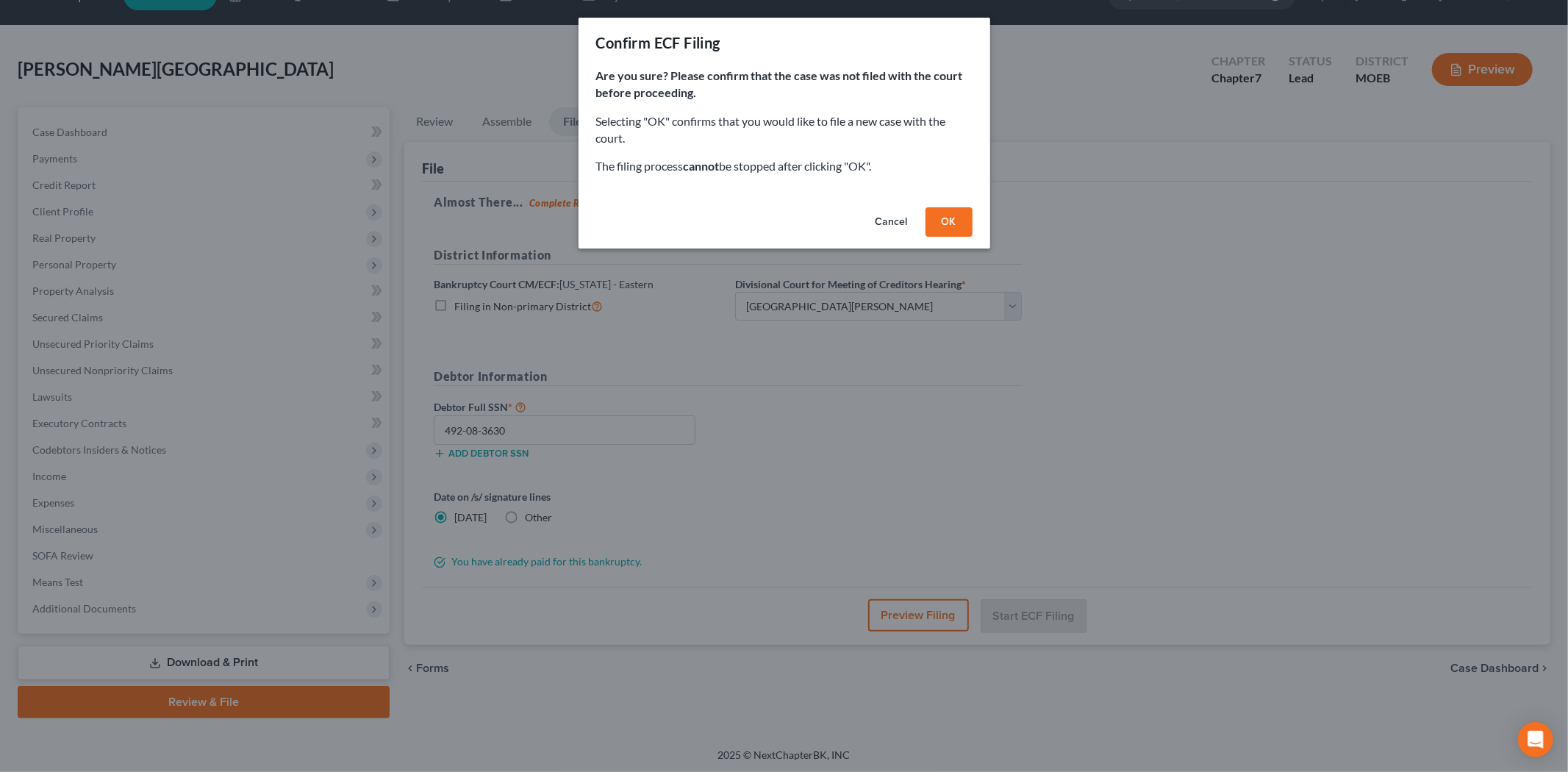
click at [966, 214] on button "OK" at bounding box center [949, 222] width 47 height 30
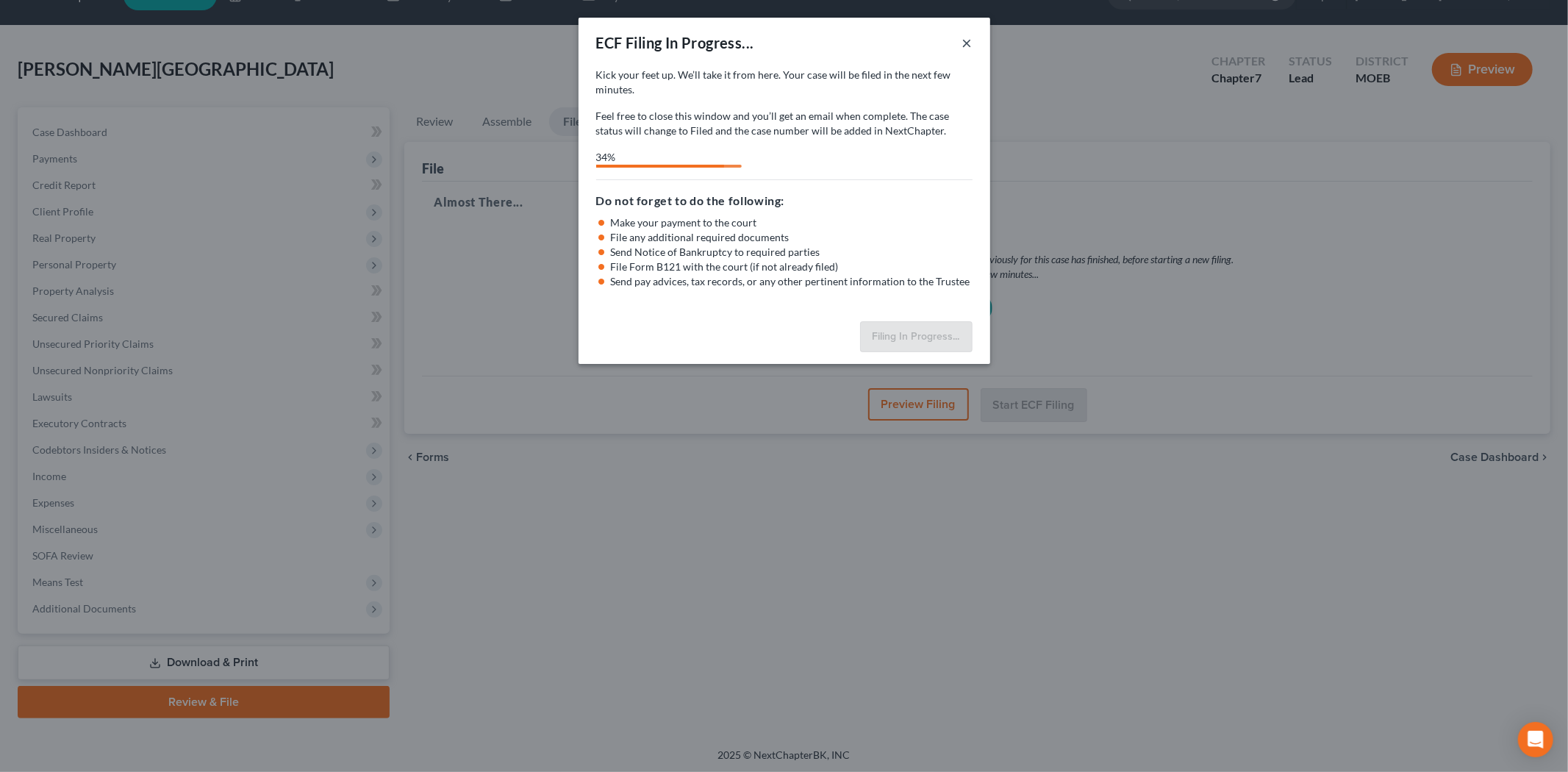
click at [966, 42] on button "×" at bounding box center [966, 43] width 10 height 18
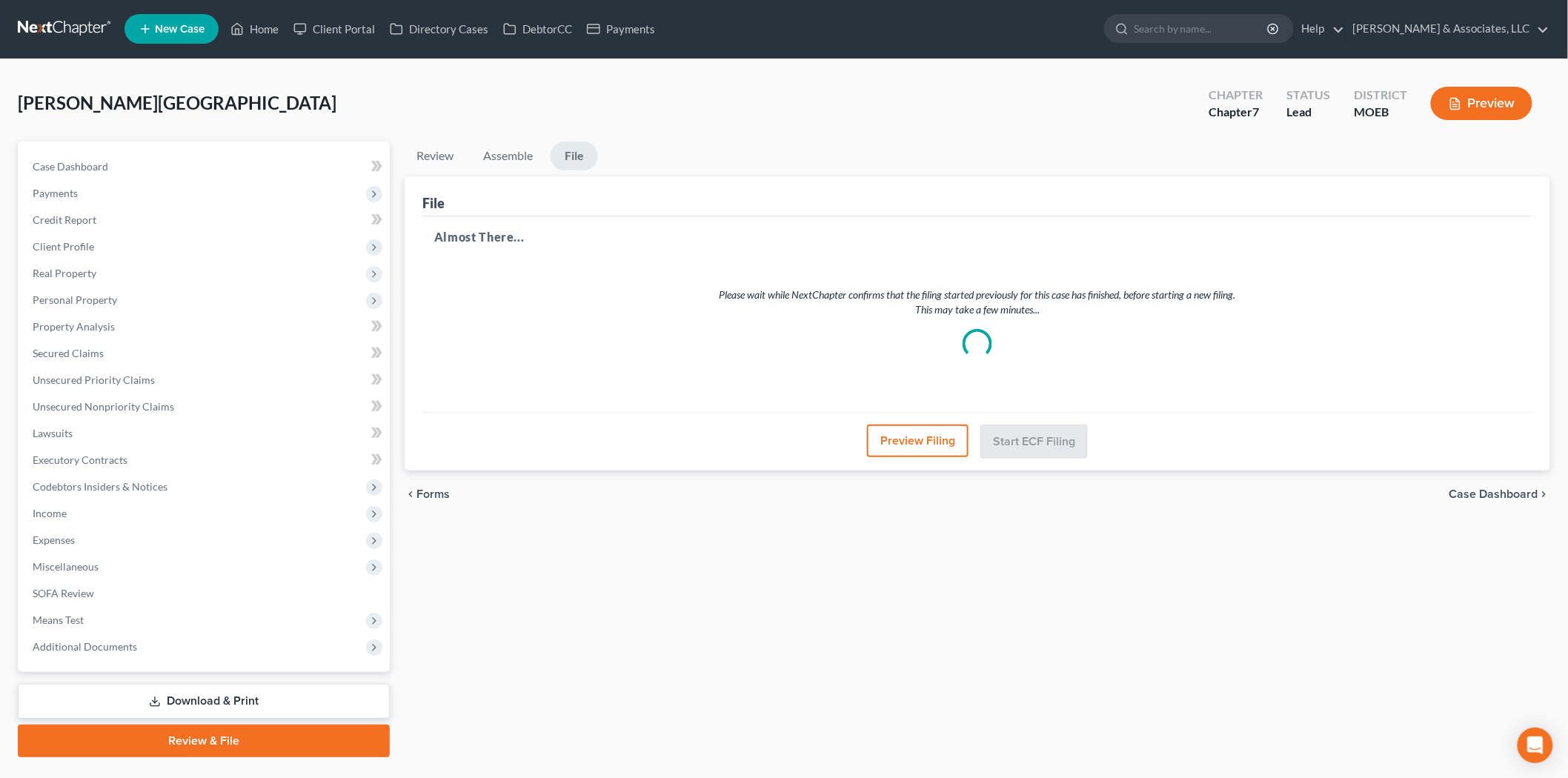
scroll to position [0, 0]
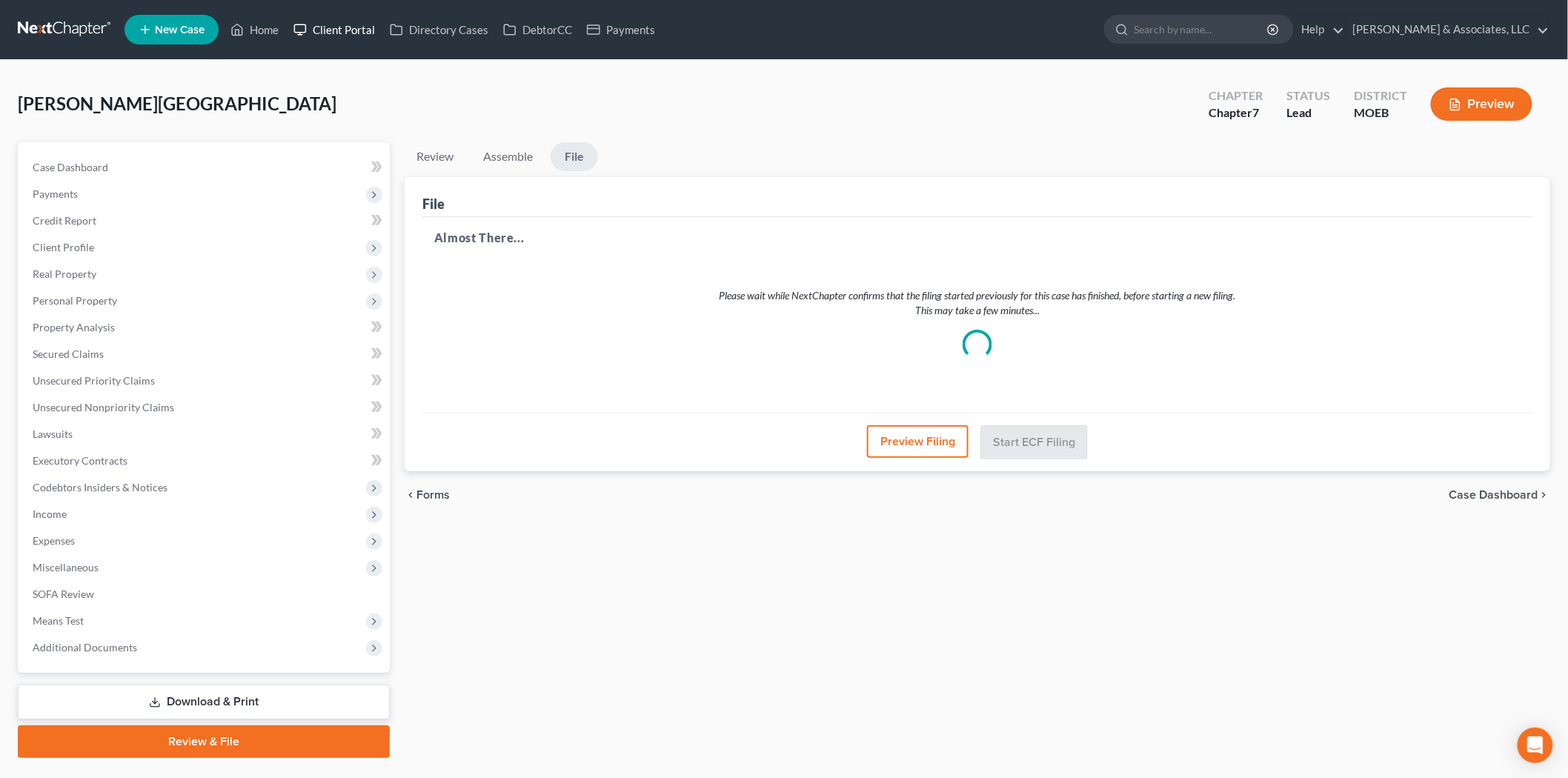
click at [353, 31] on link "Client Portal" at bounding box center [334, 29] width 96 height 26
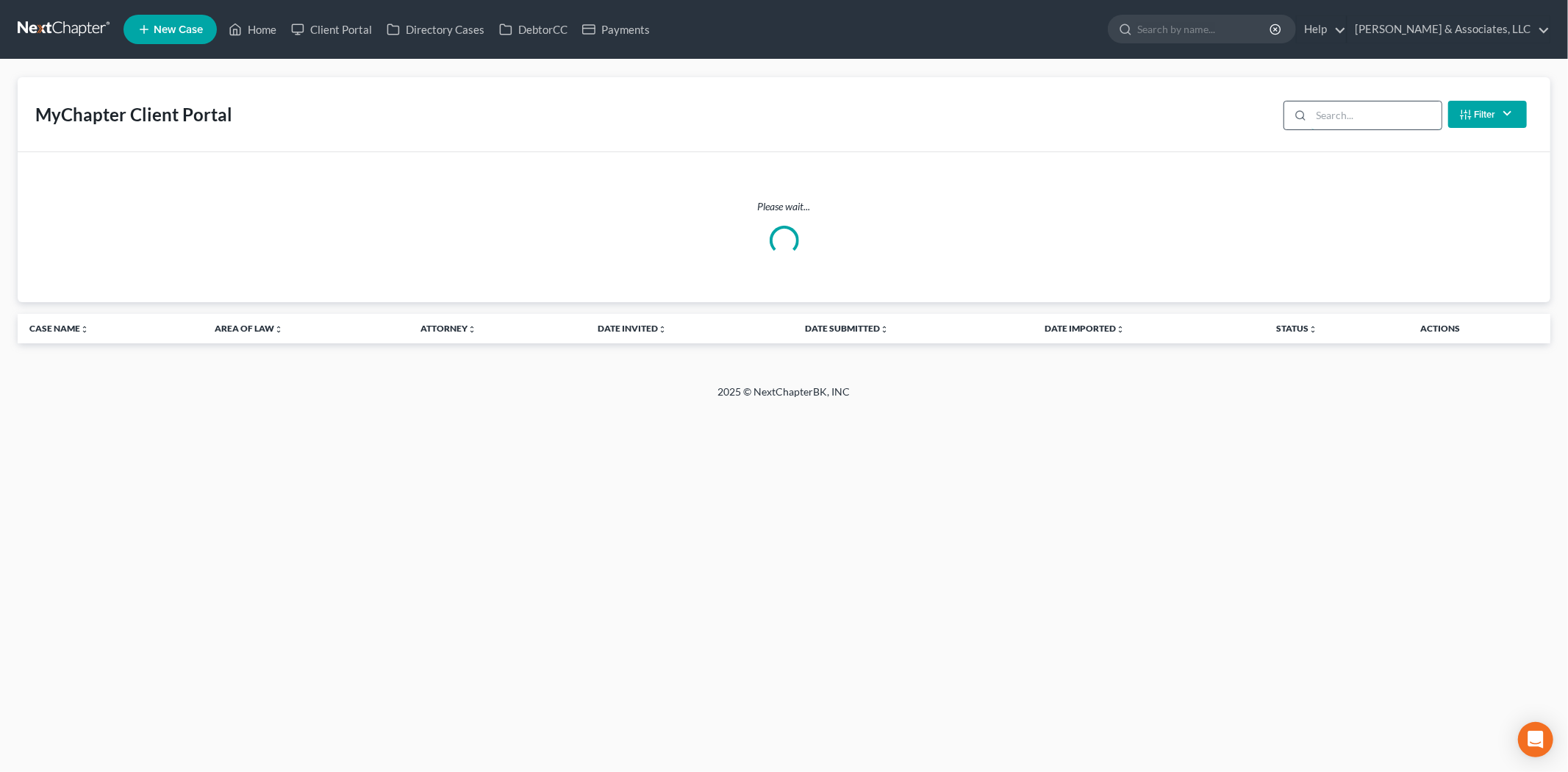
click at [1342, 112] on input "search" at bounding box center [1376, 115] width 130 height 28
click at [1342, 112] on input "jackaon" at bounding box center [1376, 115] width 130 height 28
click at [1360, 109] on input "[PERSON_NAME]" at bounding box center [1376, 115] width 130 height 28
type input "[PERSON_NAME]"
click at [245, 37] on link "Home" at bounding box center [252, 29] width 62 height 26
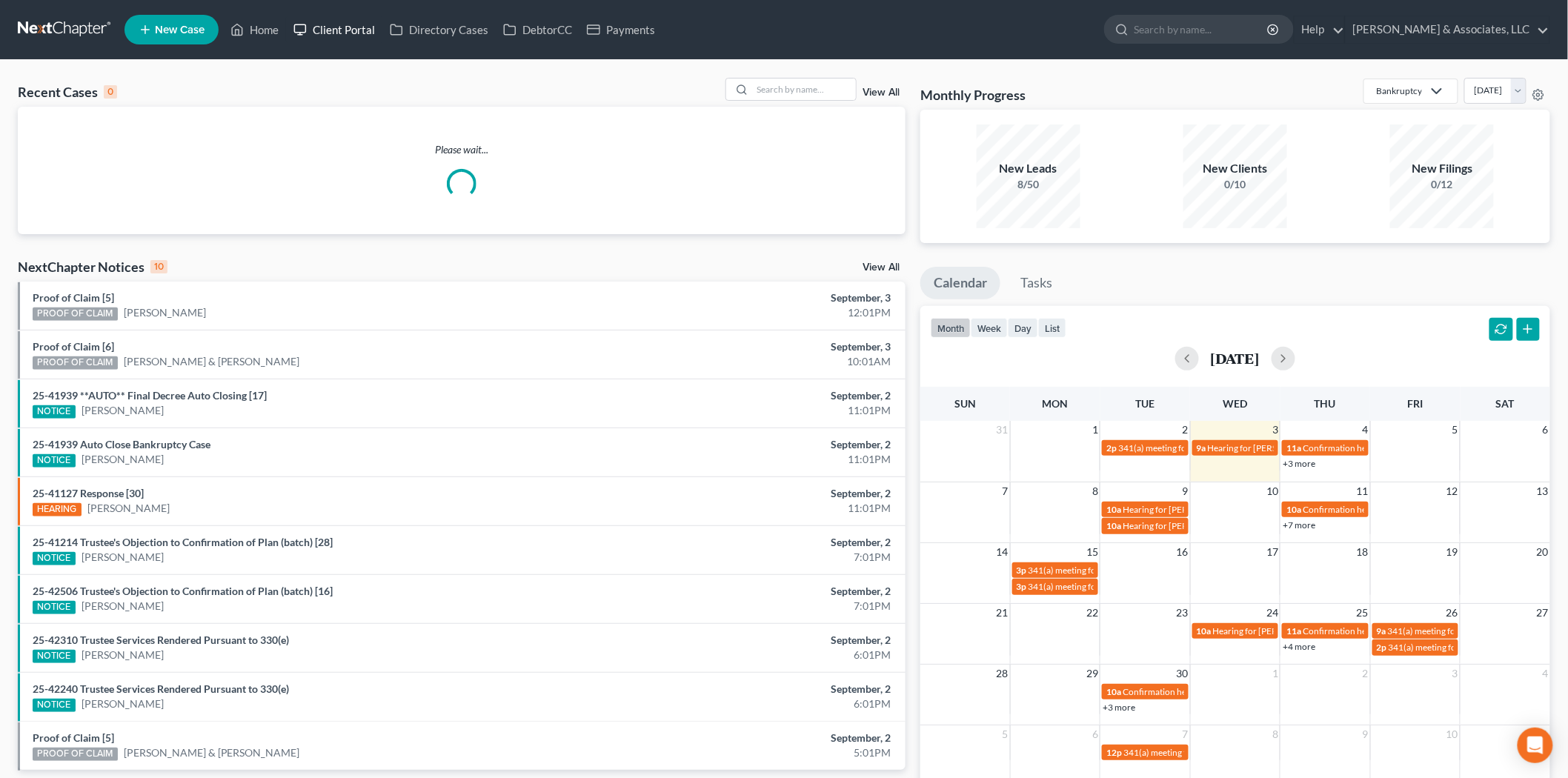
click at [340, 31] on link "Client Portal" at bounding box center [334, 29] width 96 height 26
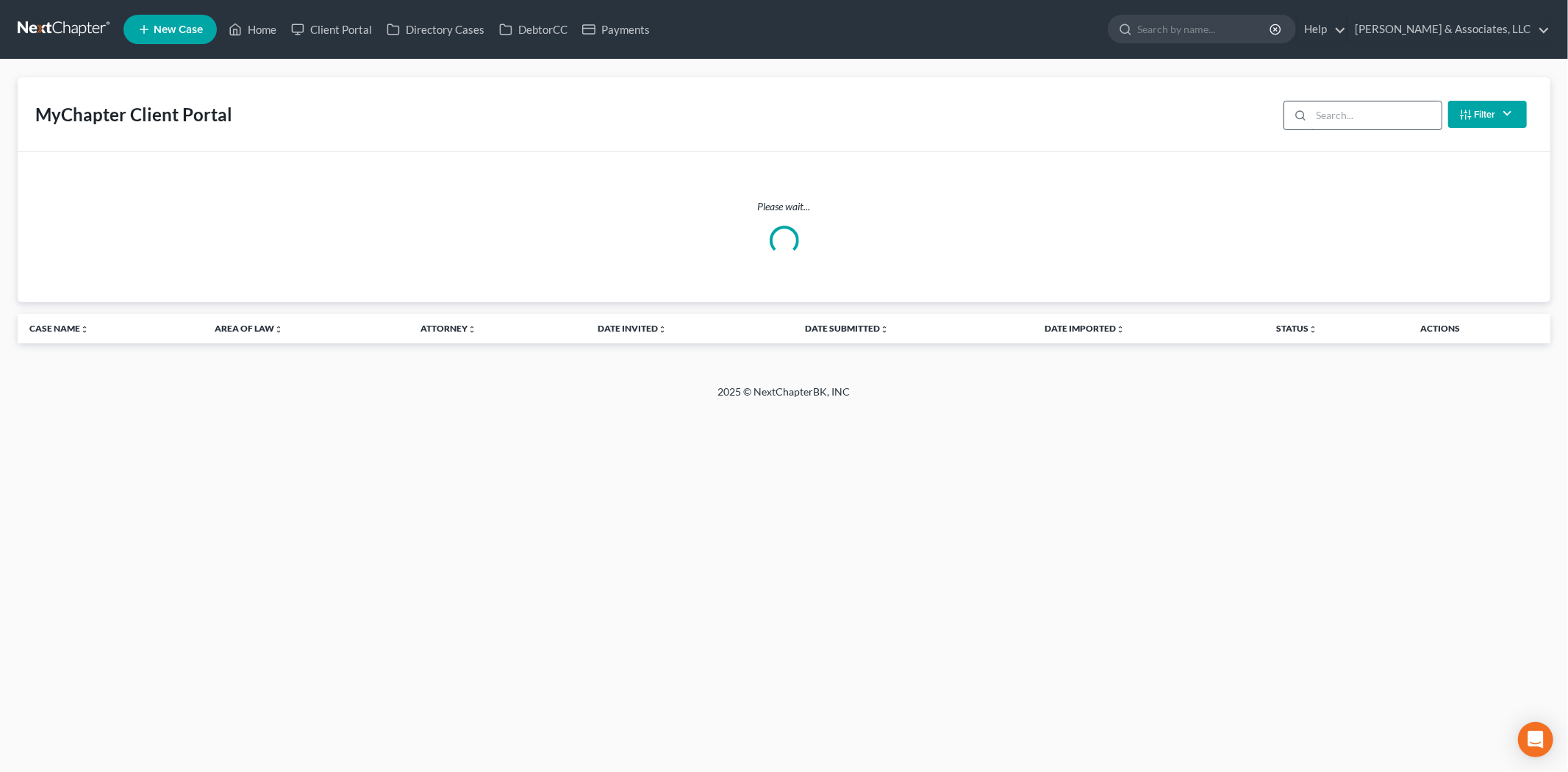
click at [1386, 111] on input "search" at bounding box center [1376, 115] width 130 height 28
drag, startPoint x: 1350, startPoint y: 114, endPoint x: 1134, endPoint y: 105, distance: 216.2
click at [1130, 105] on div "MyChapter Client Portal [PERSON_NAME] Filter Status Filter... Invited With Paym…" at bounding box center [784, 114] width 1533 height 75
type input "[PERSON_NAME]"
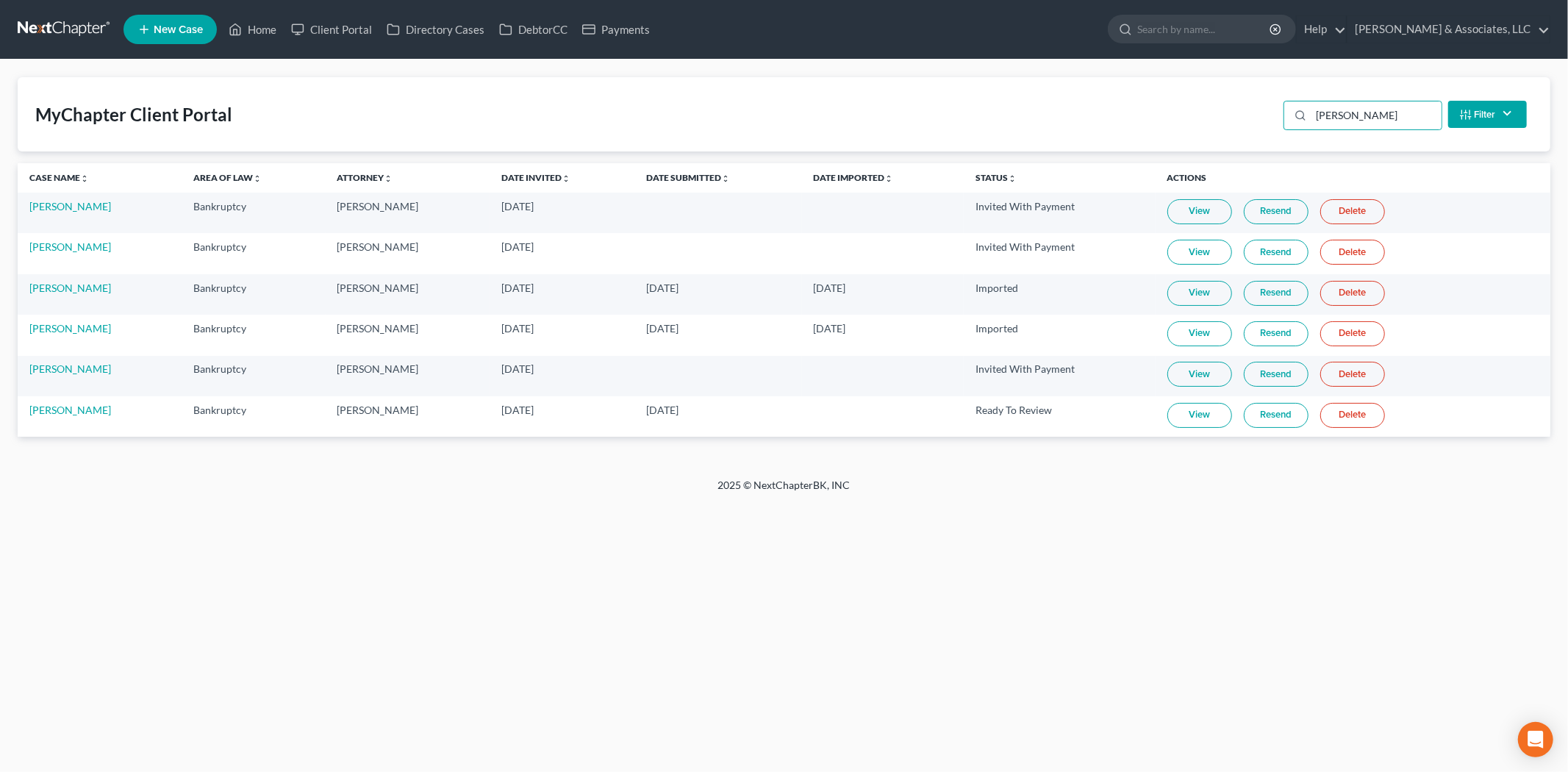
click at [1209, 421] on link "View" at bounding box center [1200, 415] width 65 height 25
click at [1290, 416] on link "Resend" at bounding box center [1276, 415] width 65 height 25
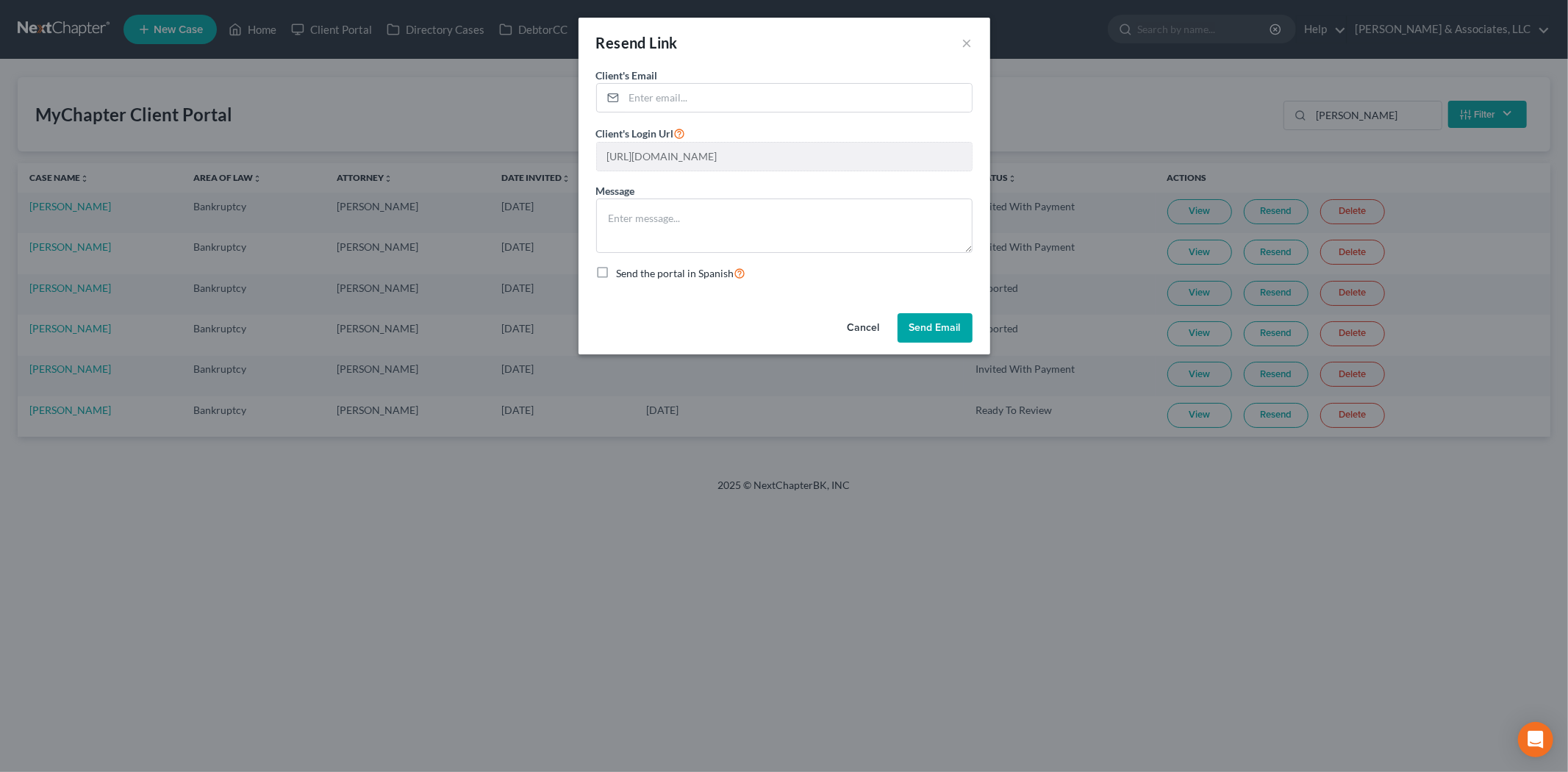
click at [960, 327] on button "Send Email" at bounding box center [935, 328] width 75 height 30
click at [678, 97] on input "email" at bounding box center [798, 97] width 348 height 28
click at [971, 42] on button "×" at bounding box center [966, 43] width 10 height 18
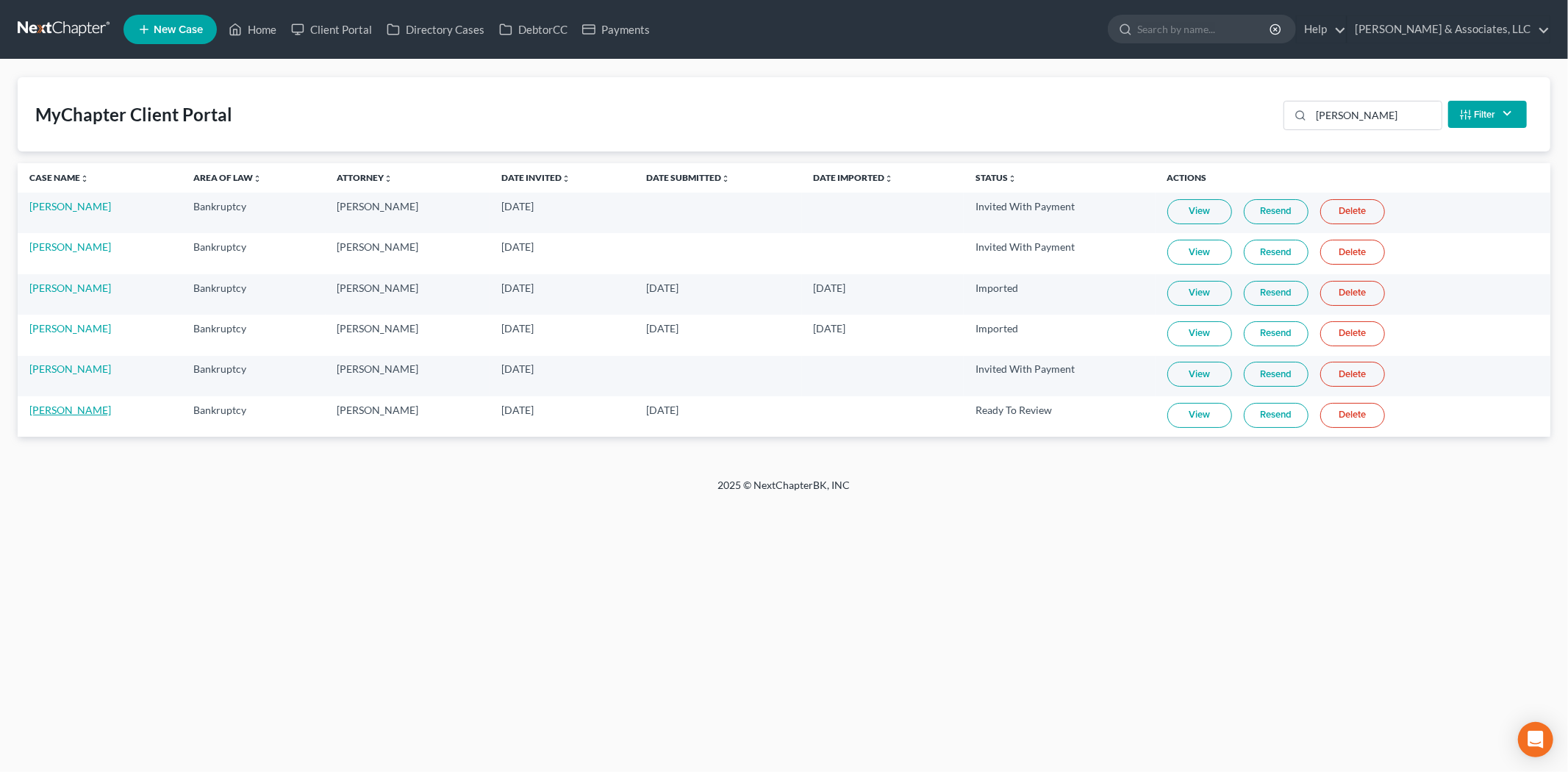
click at [86, 414] on link "[PERSON_NAME]" at bounding box center [70, 410] width 82 height 13
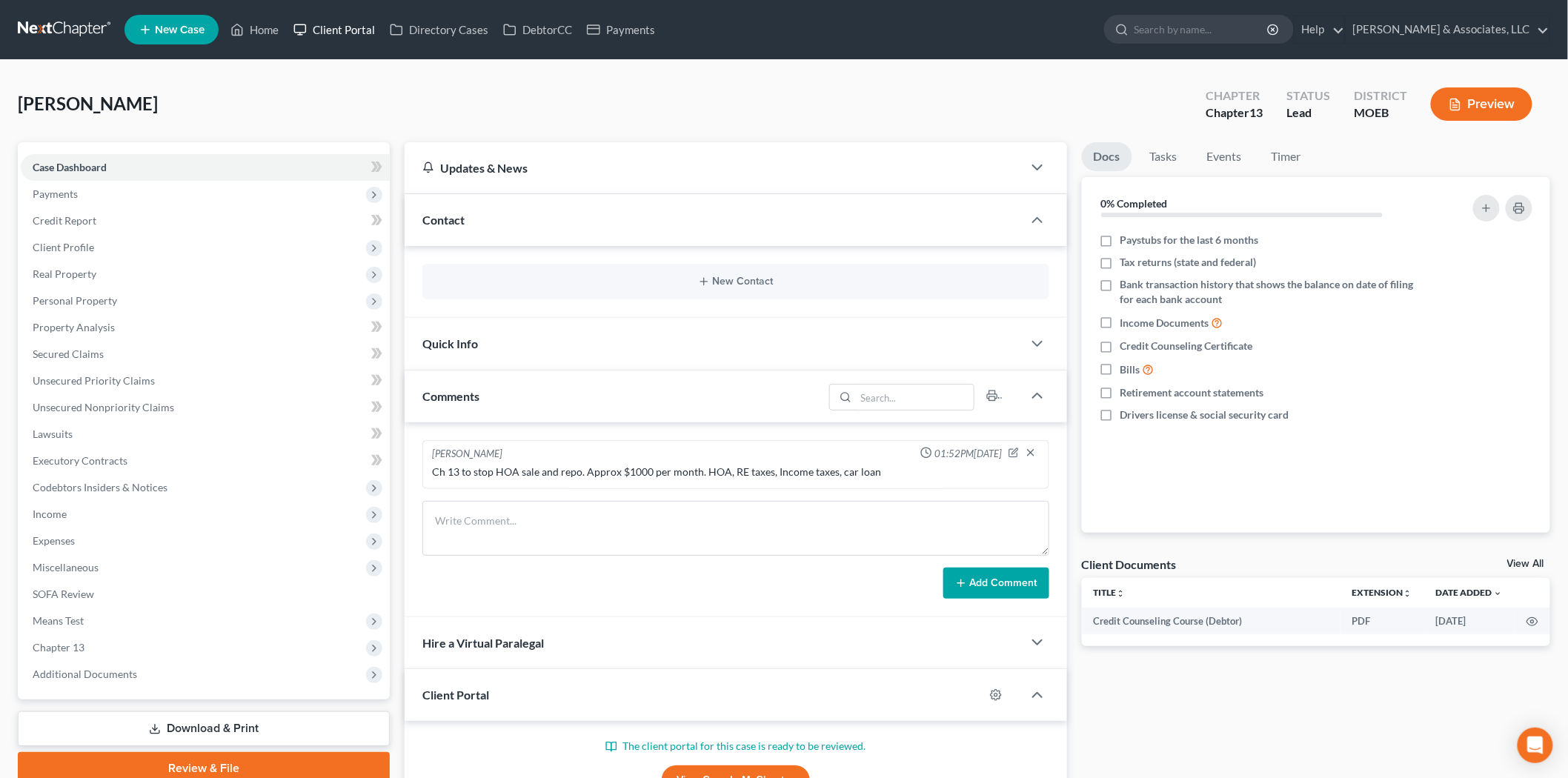
click at [335, 34] on link "Client Portal" at bounding box center [334, 29] width 96 height 26
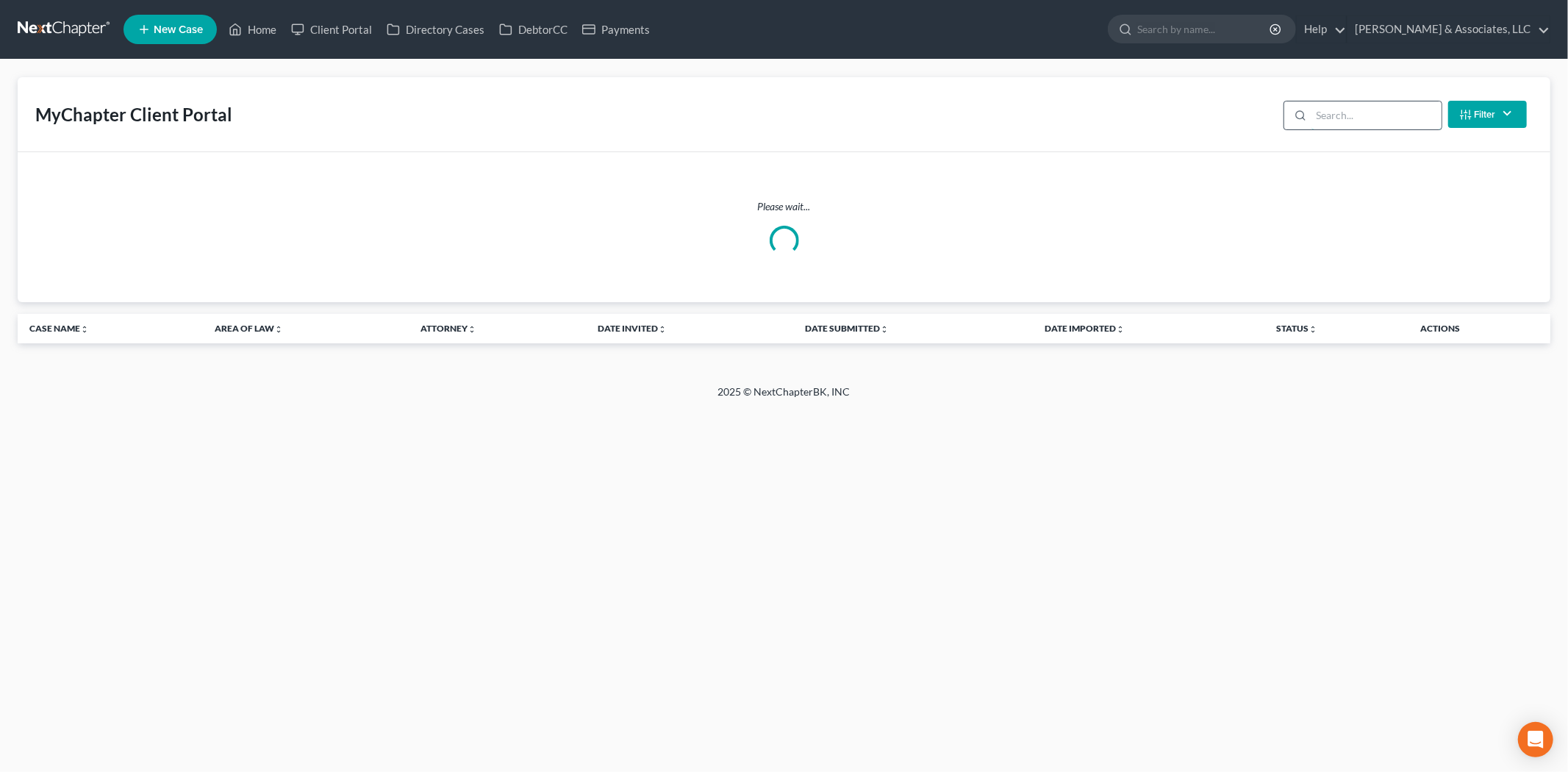
click at [1355, 115] on input "search" at bounding box center [1376, 115] width 130 height 28
type input "[PERSON_NAME]"
click at [253, 42] on link "Home" at bounding box center [252, 29] width 62 height 26
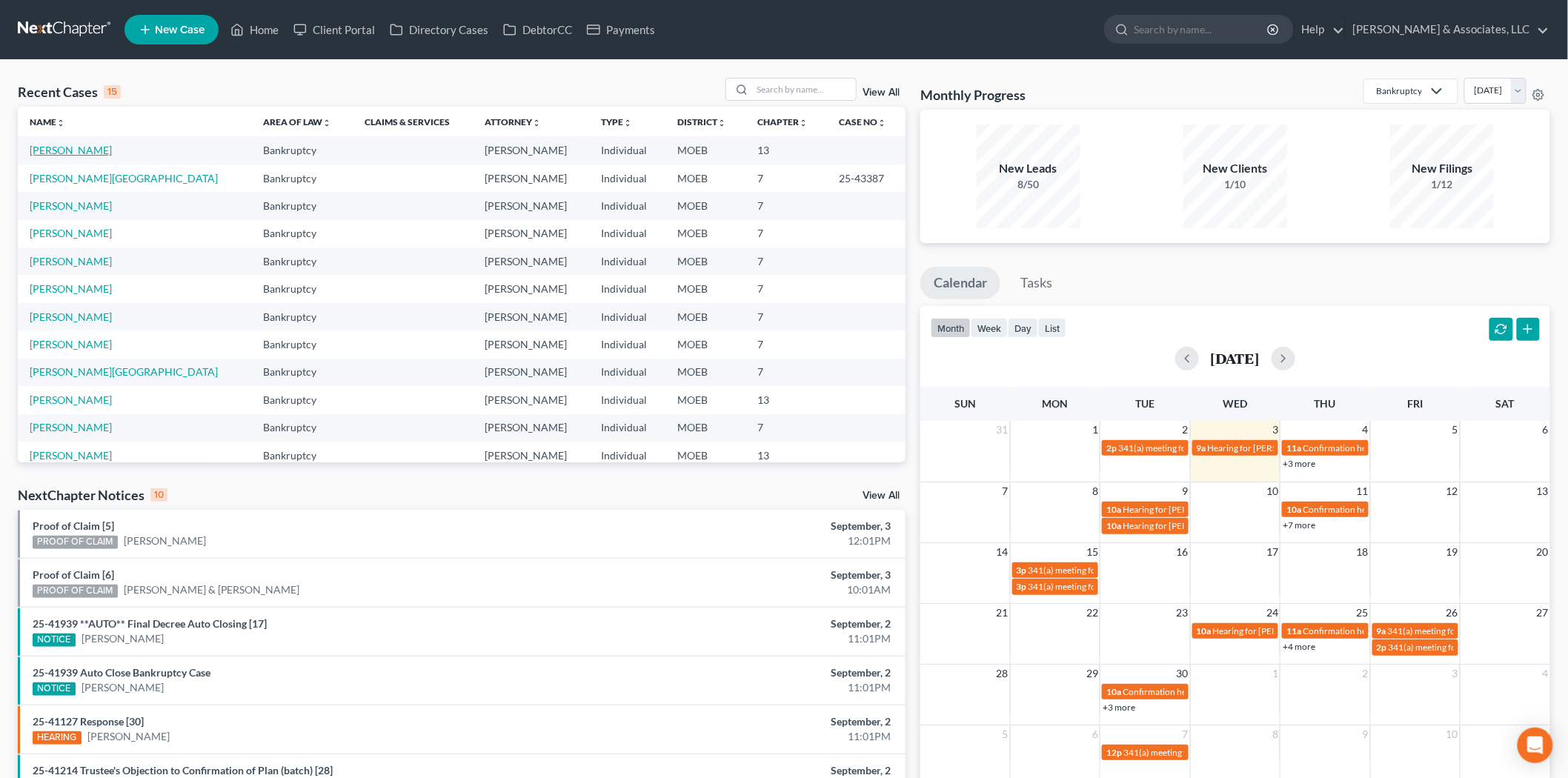
click at [74, 152] on link "[PERSON_NAME]" at bounding box center [71, 150] width 83 height 13
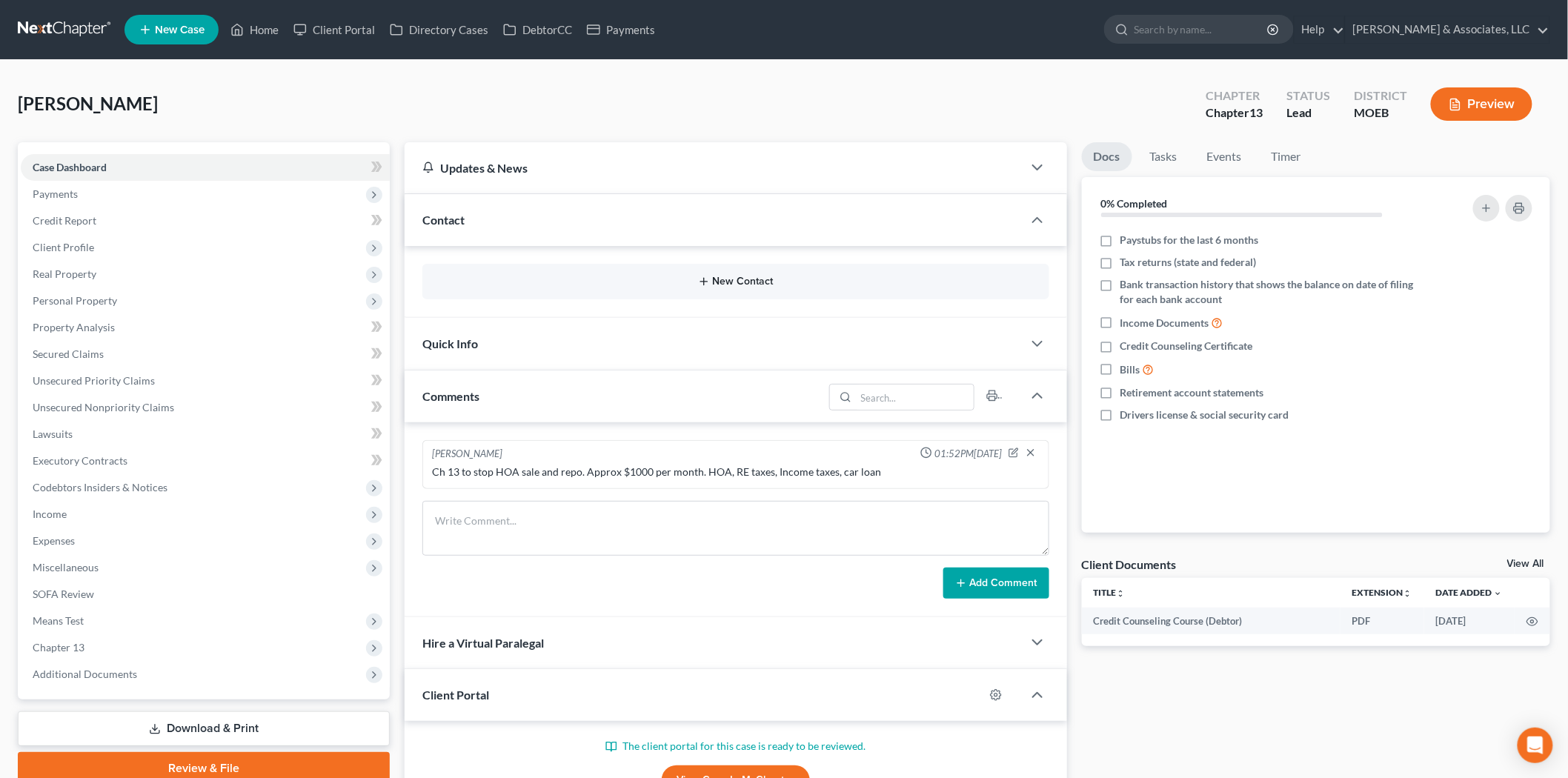
click at [760, 282] on button "New Contact" at bounding box center [735, 281] width 603 height 12
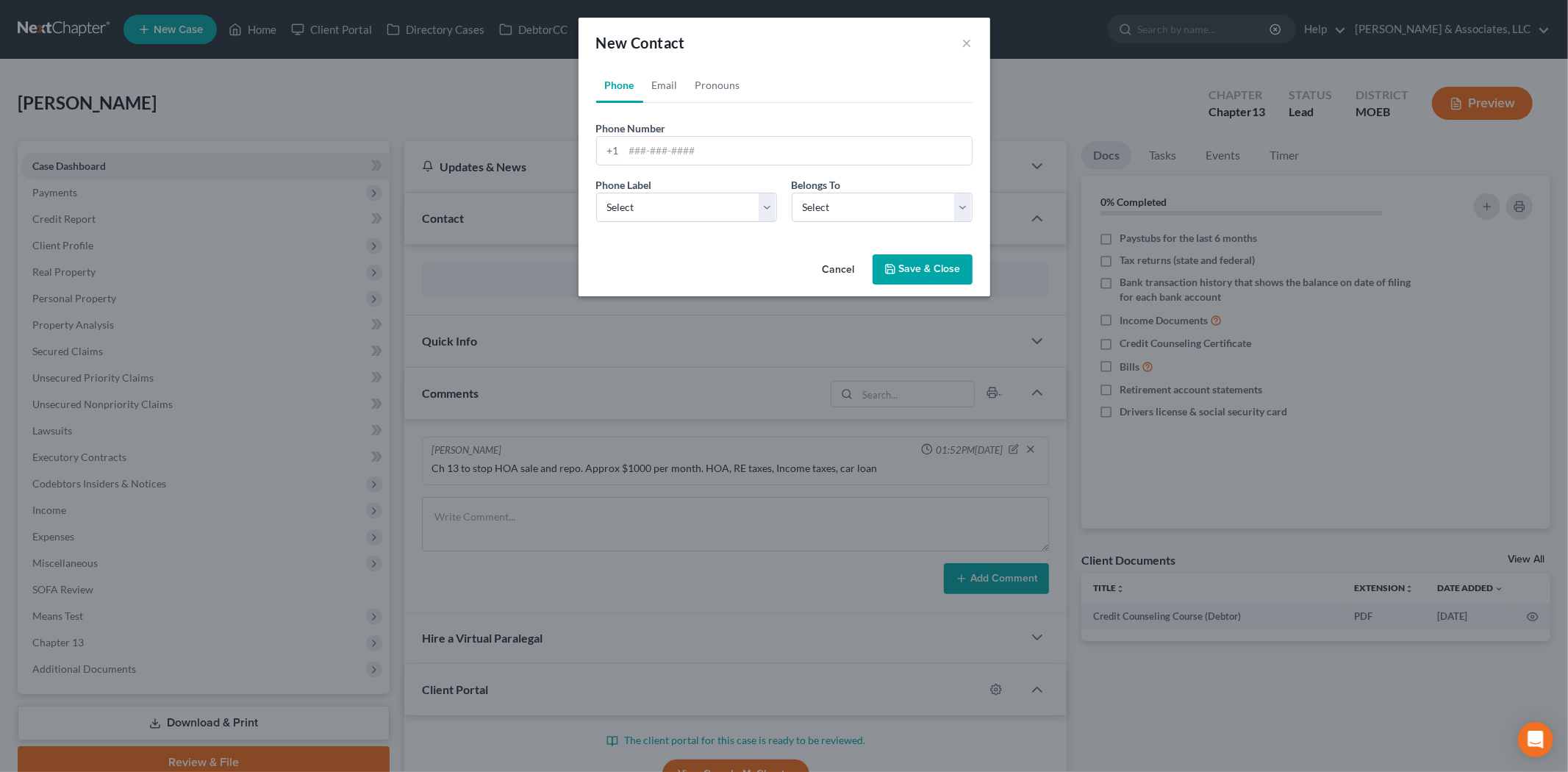
click at [638, 82] on link "Phone" at bounding box center [620, 85] width 47 height 35
click at [663, 83] on link "Email" at bounding box center [665, 85] width 43 height 35
click at [673, 145] on input "email" at bounding box center [798, 150] width 348 height 28
paste input "[EMAIL_ADDRESS][DOMAIN_NAME]"
type input "[EMAIL_ADDRESS][DOMAIN_NAME]"
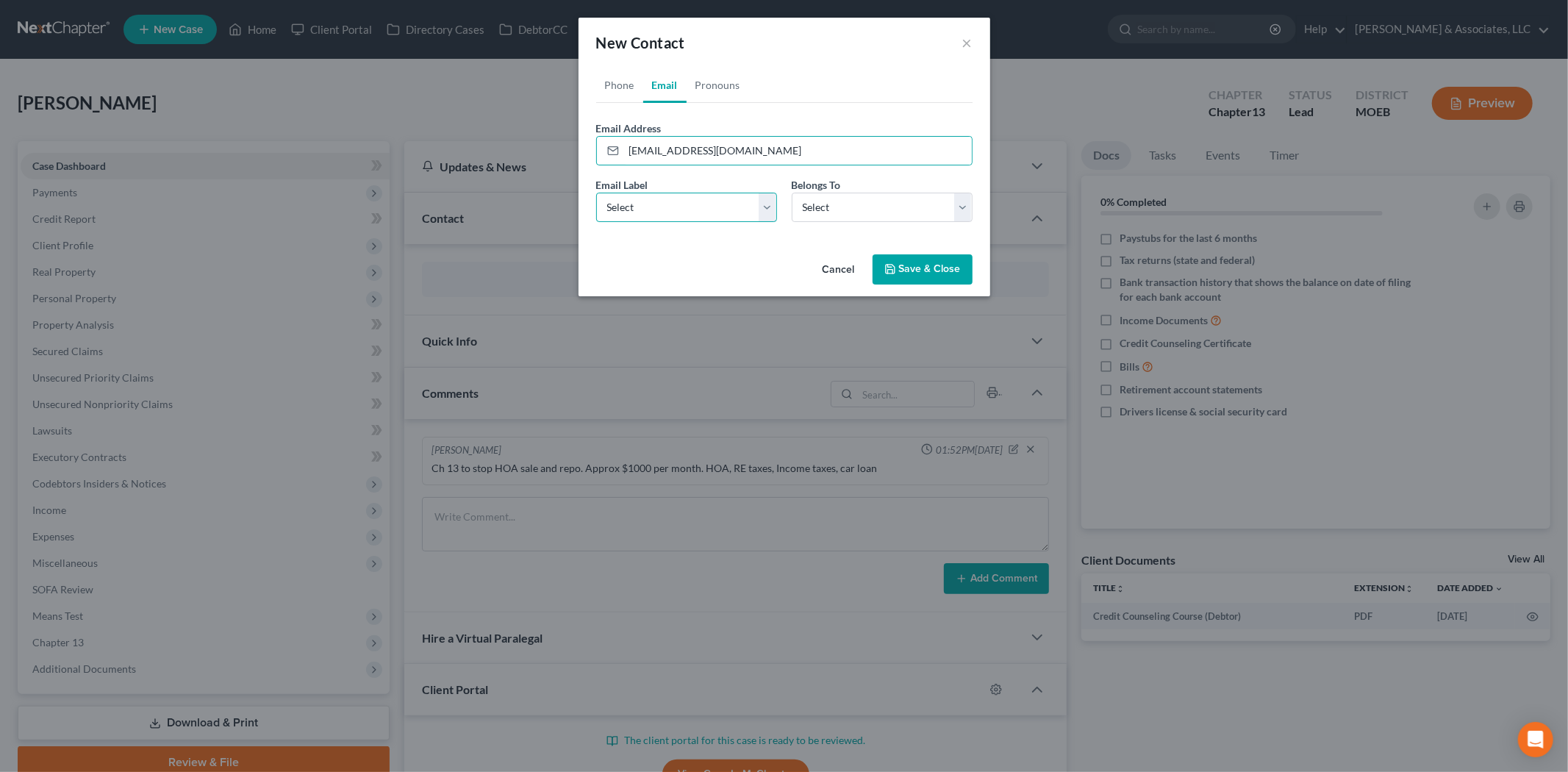
click at [674, 202] on select "Select Home Work Other" at bounding box center [686, 207] width 181 height 30
select select "0"
click at [596, 193] on select "Select Home Work Other" at bounding box center [686, 207] width 181 height 30
drag, startPoint x: 850, startPoint y: 208, endPoint x: 850, endPoint y: 222, distance: 14.0
click at [850, 208] on select "Select Client Other" at bounding box center [882, 207] width 181 height 30
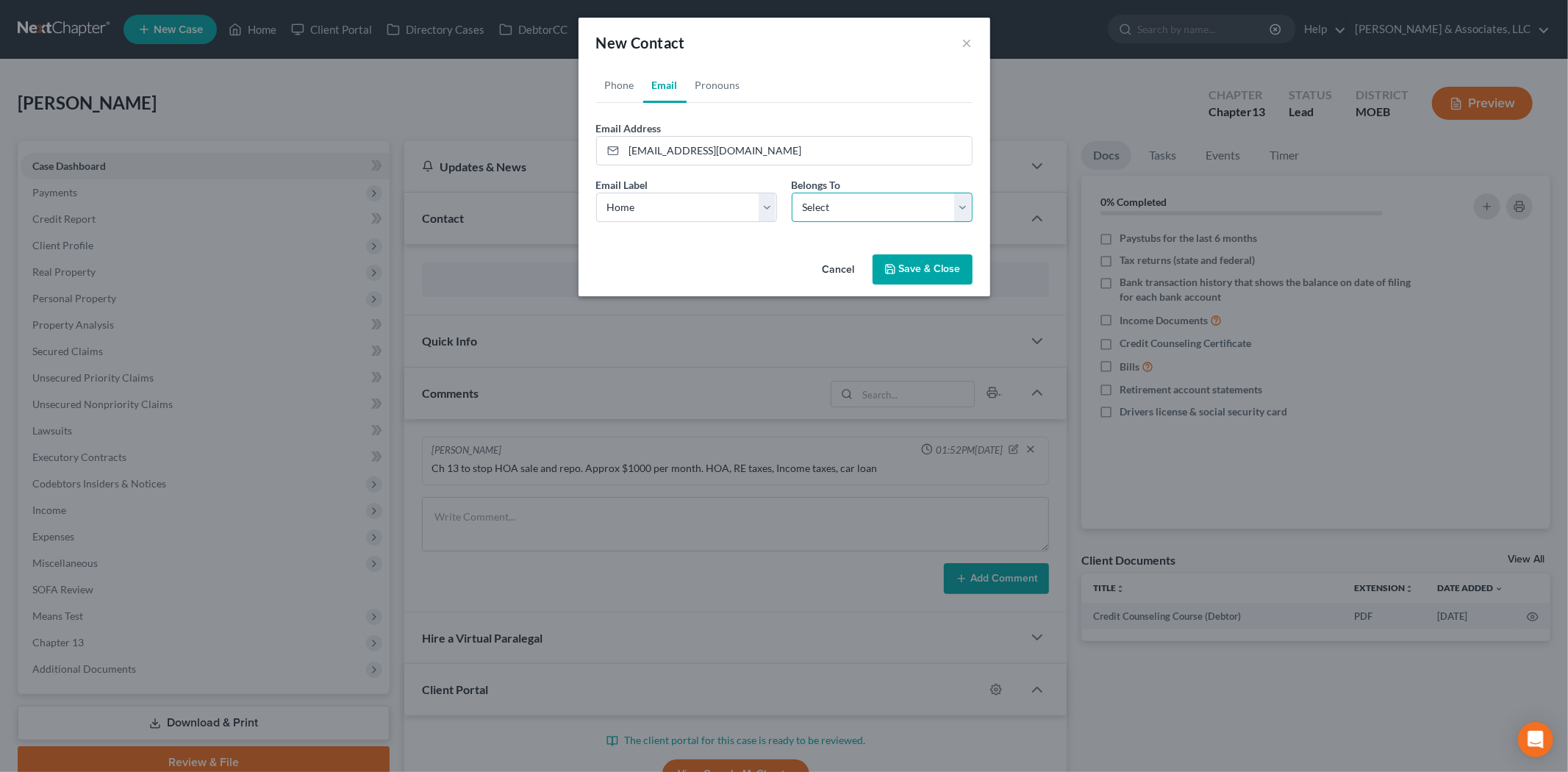
select select "0"
click at [792, 193] on select "Select Client Other" at bounding box center [882, 207] width 181 height 30
click at [894, 272] on icon "button" at bounding box center [890, 268] width 12 height 12
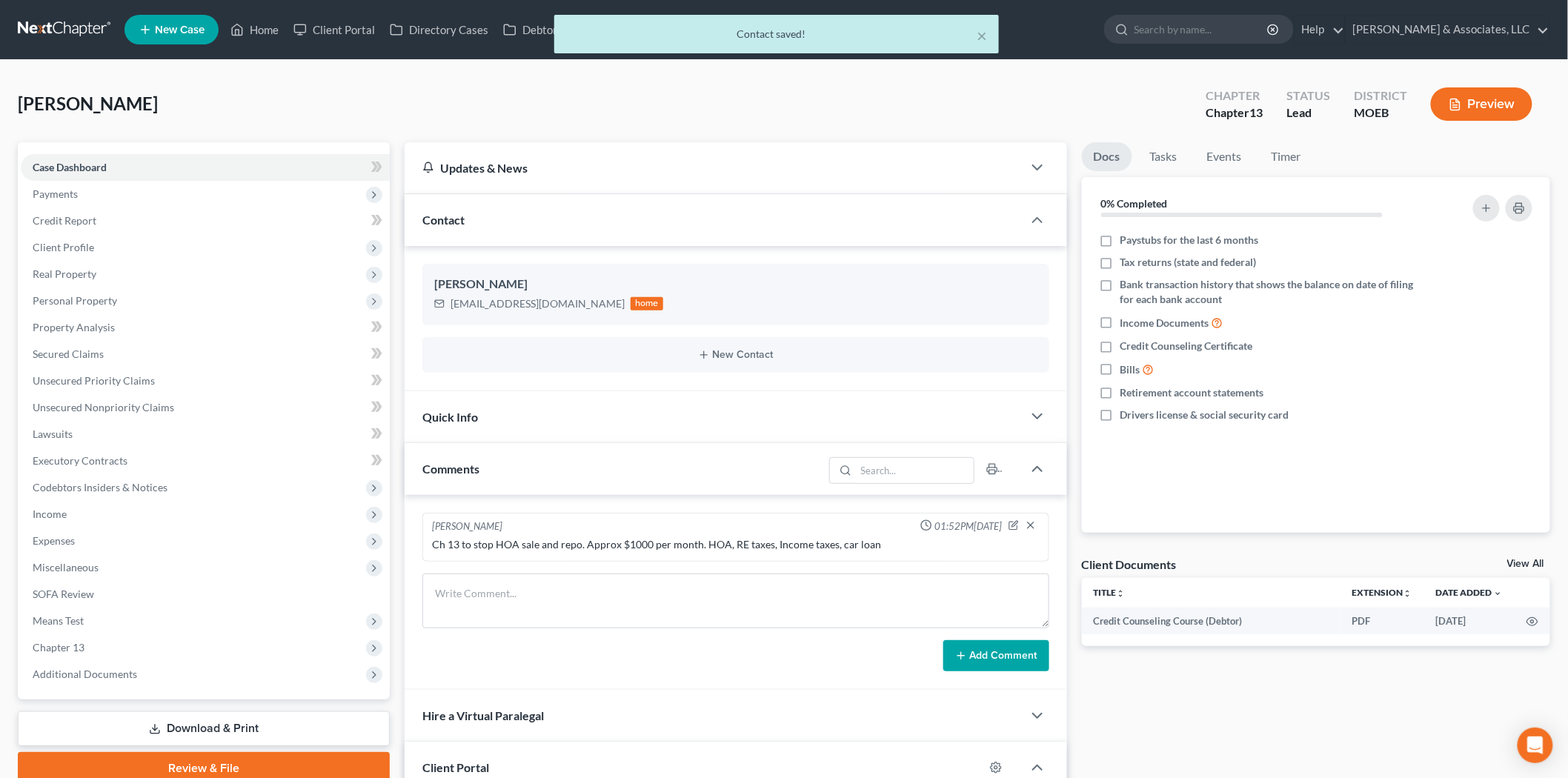
click at [338, 21] on div "× Contact saved!" at bounding box center [776, 37] width 1568 height 46
click at [320, 34] on div "× Contact saved!" at bounding box center [776, 37] width 1568 height 46
click at [329, 30] on div "× Contact saved!" at bounding box center [776, 37] width 1568 height 46
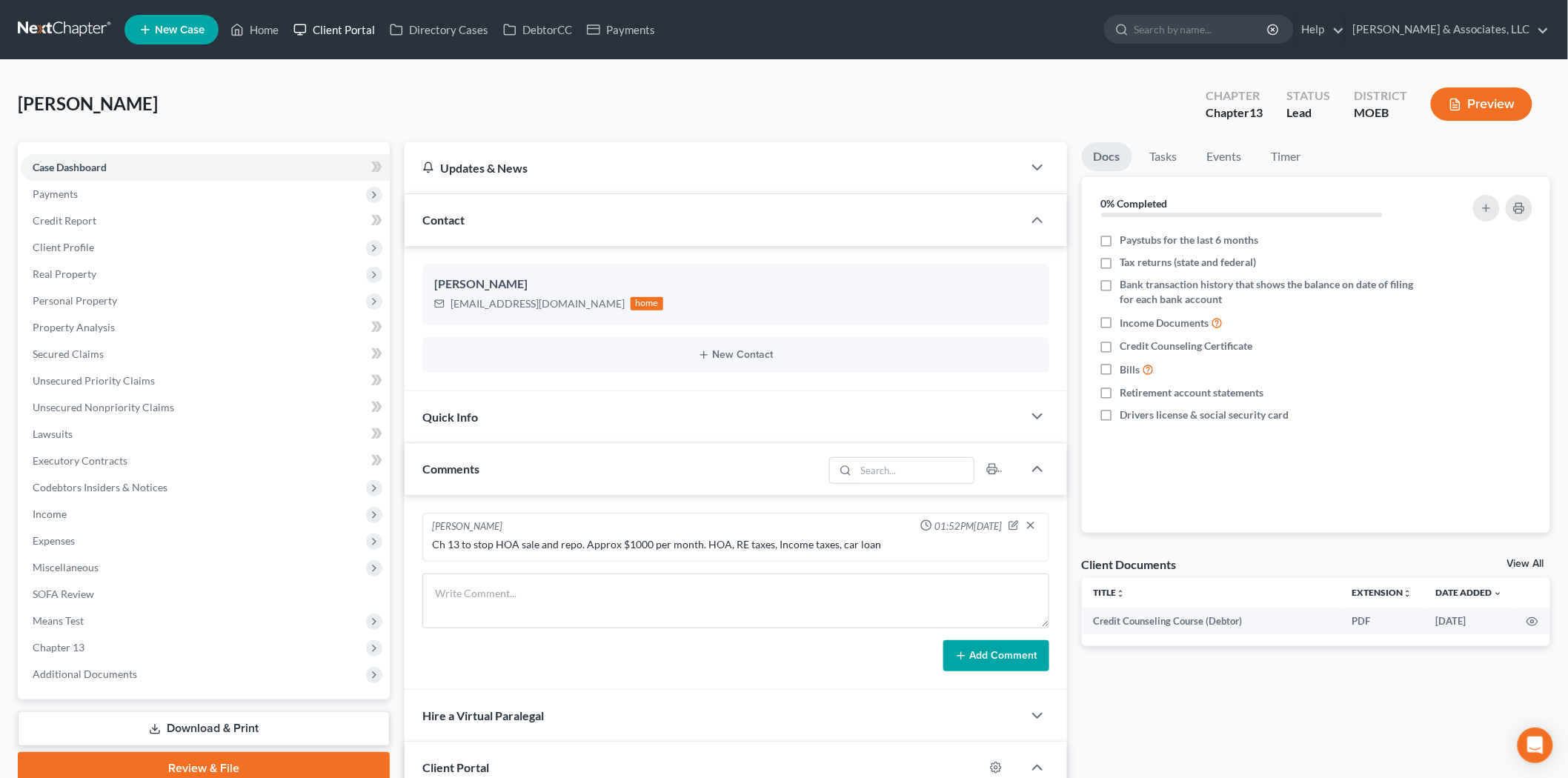
click at [329, 31] on link "Client Portal" at bounding box center [334, 29] width 96 height 26
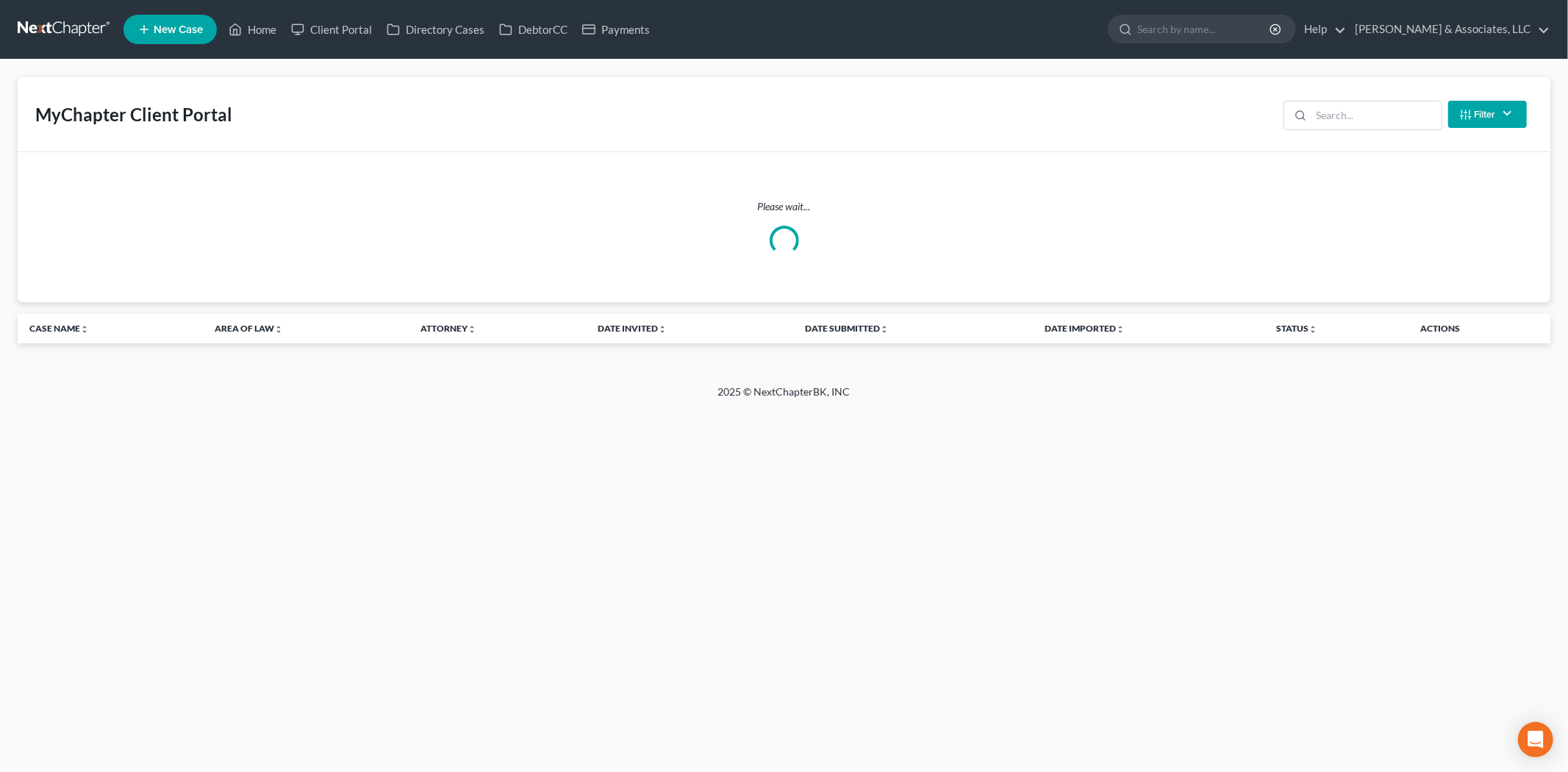
click at [1406, 130] on div "Filter Status Filter... Invited With Payment Invited Without Payment Invited Pa…" at bounding box center [1405, 114] width 255 height 39
click at [1347, 102] on input "search" at bounding box center [1376, 115] width 130 height 28
type input "[PERSON_NAME]"
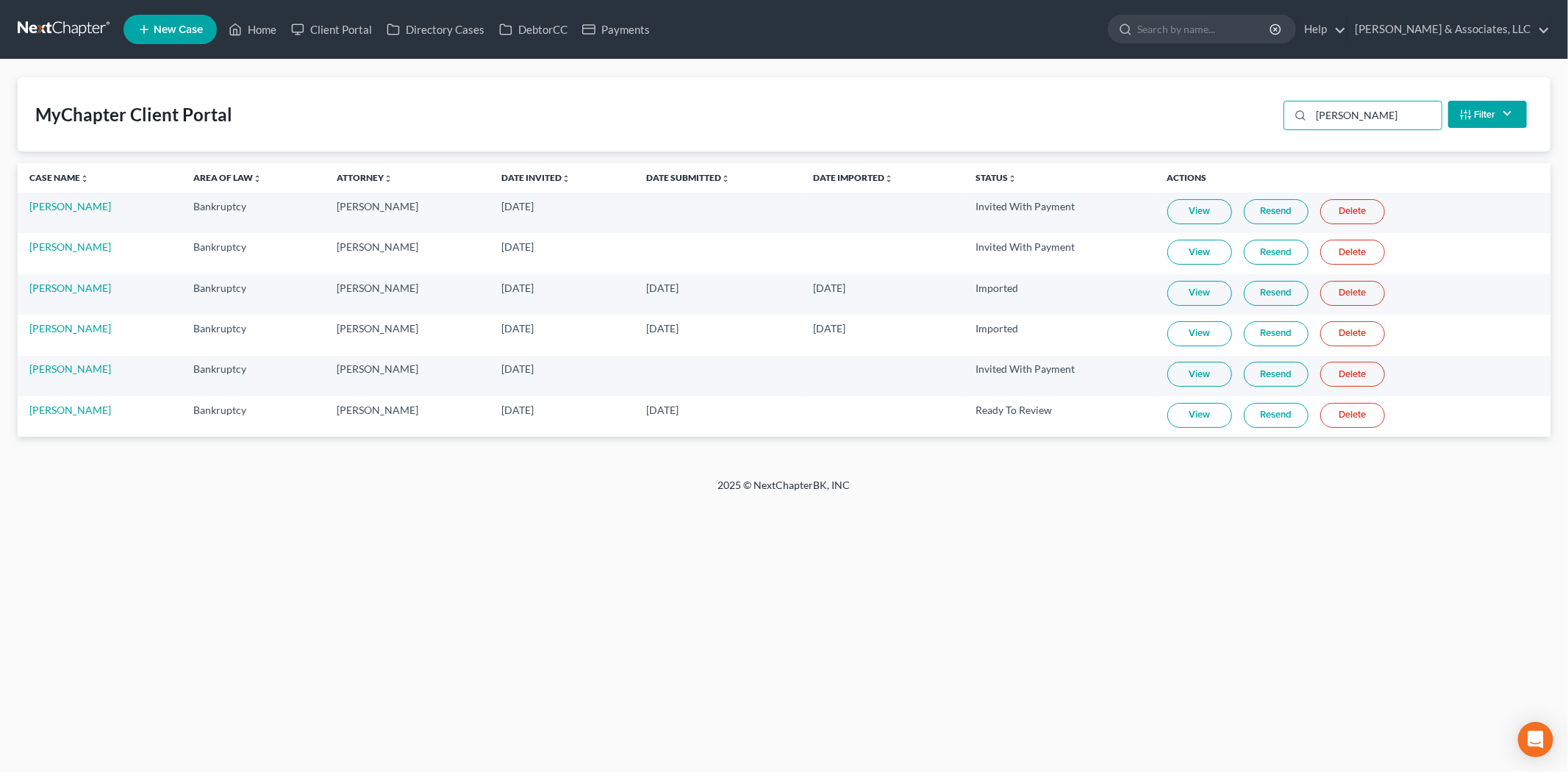
click at [1276, 413] on link "Resend" at bounding box center [1276, 415] width 65 height 25
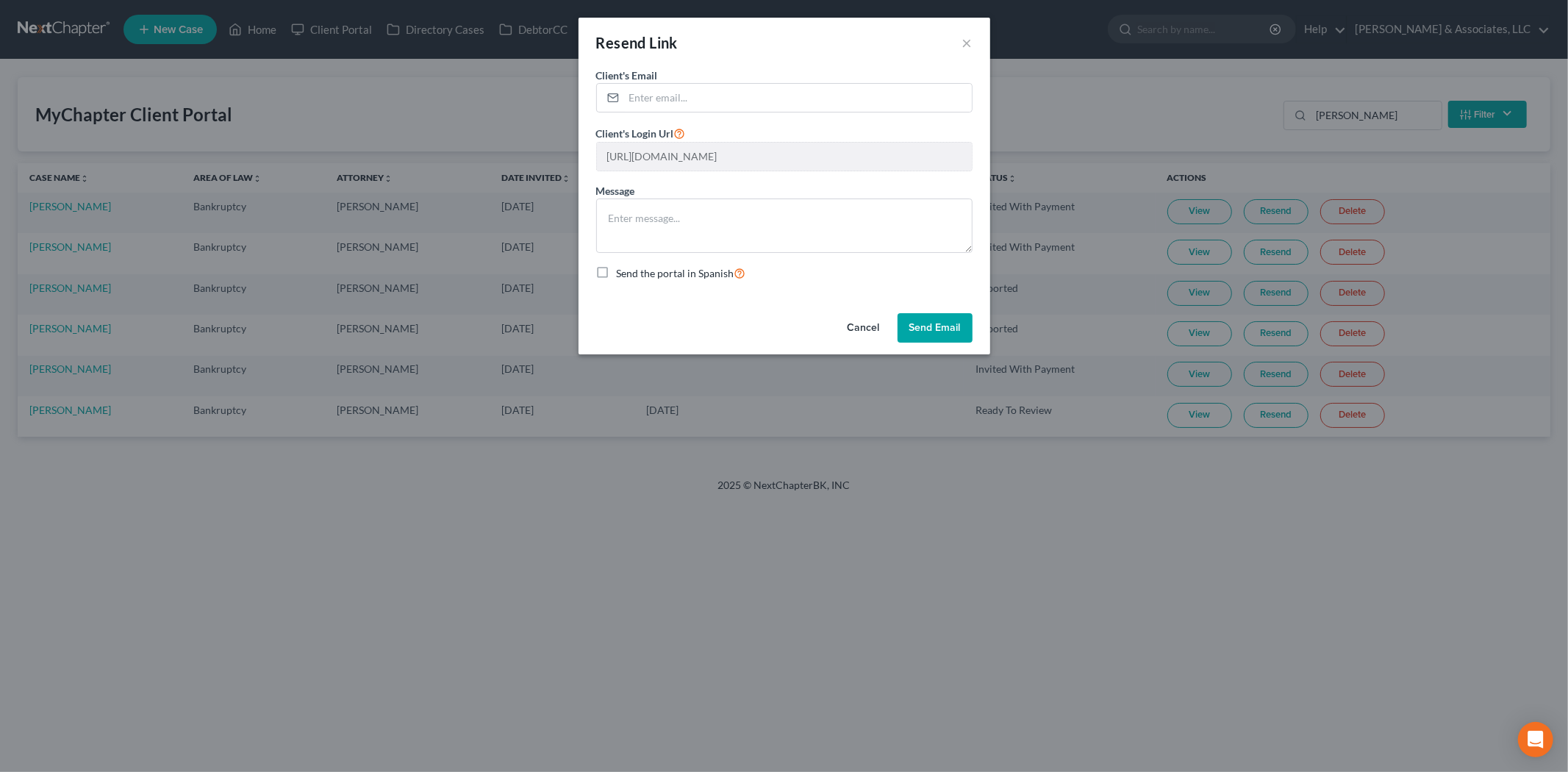
click at [924, 323] on button "Send Email" at bounding box center [935, 328] width 75 height 30
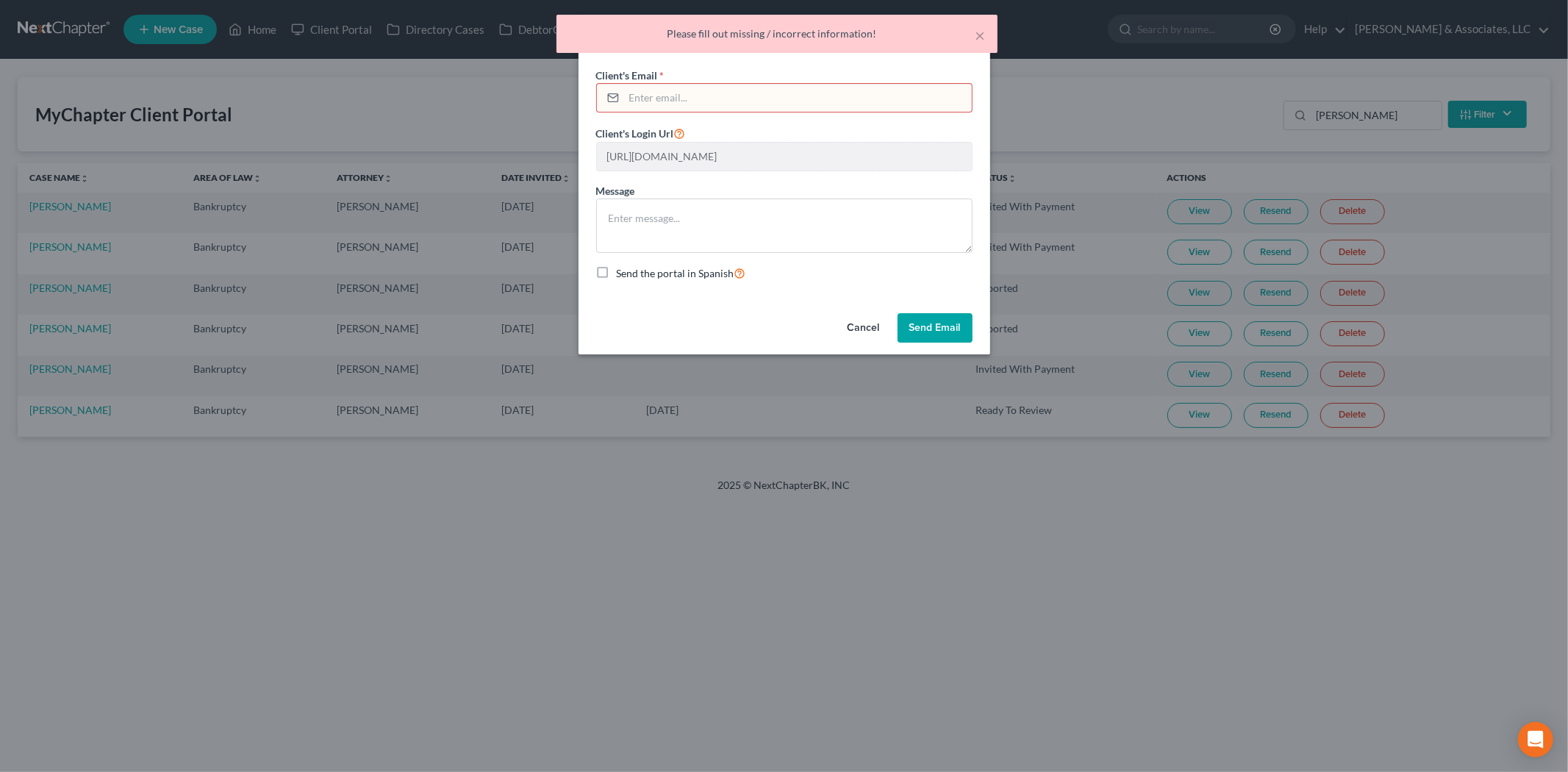
click at [645, 100] on input "email" at bounding box center [798, 97] width 348 height 28
paste input "[EMAIL_ADDRESS][DOMAIN_NAME]"
type input "[EMAIL_ADDRESS][DOMAIN_NAME]"
click at [932, 321] on button "Send Email" at bounding box center [935, 328] width 75 height 30
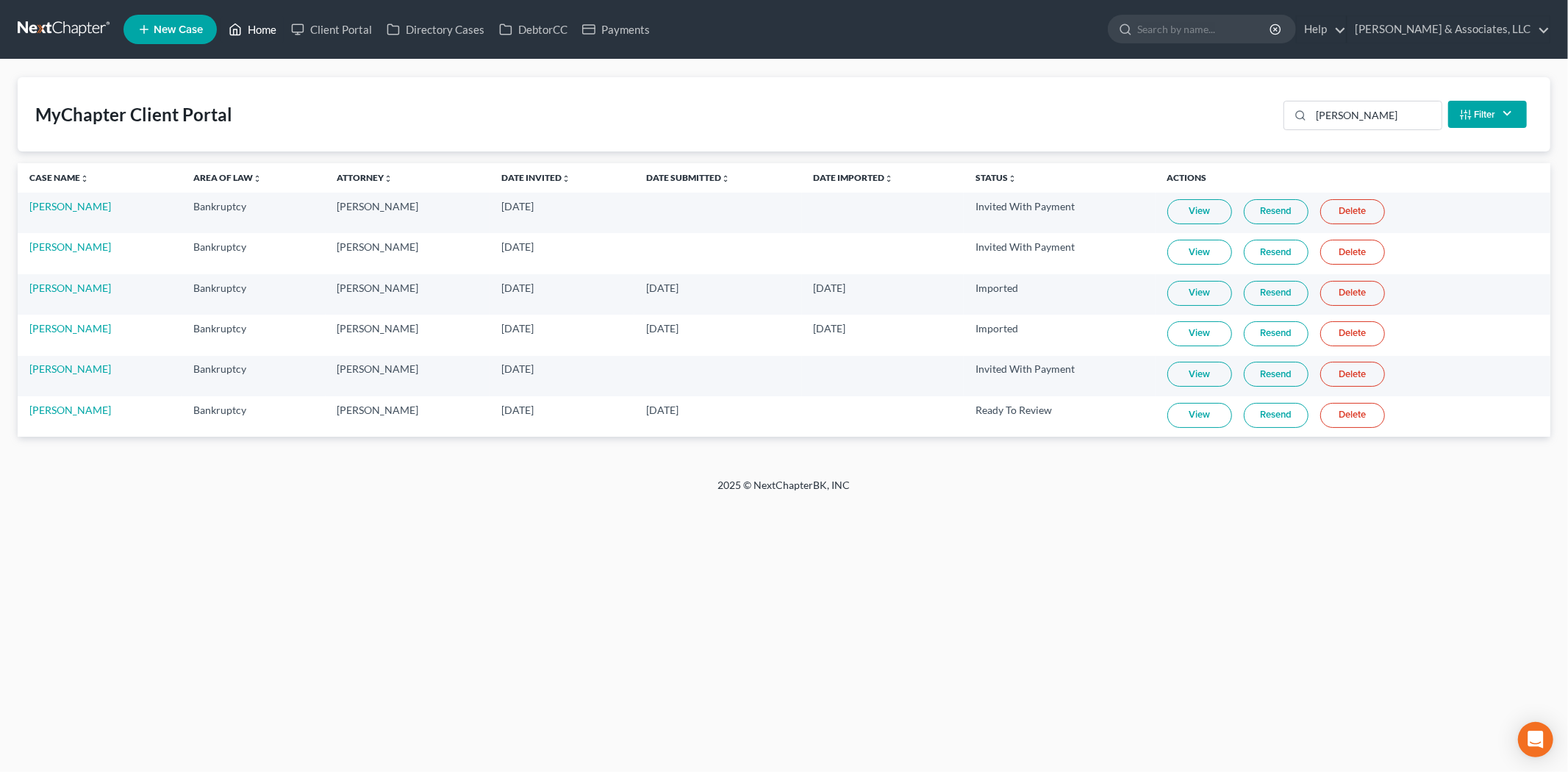
click at [262, 32] on link "Home" at bounding box center [252, 29] width 62 height 26
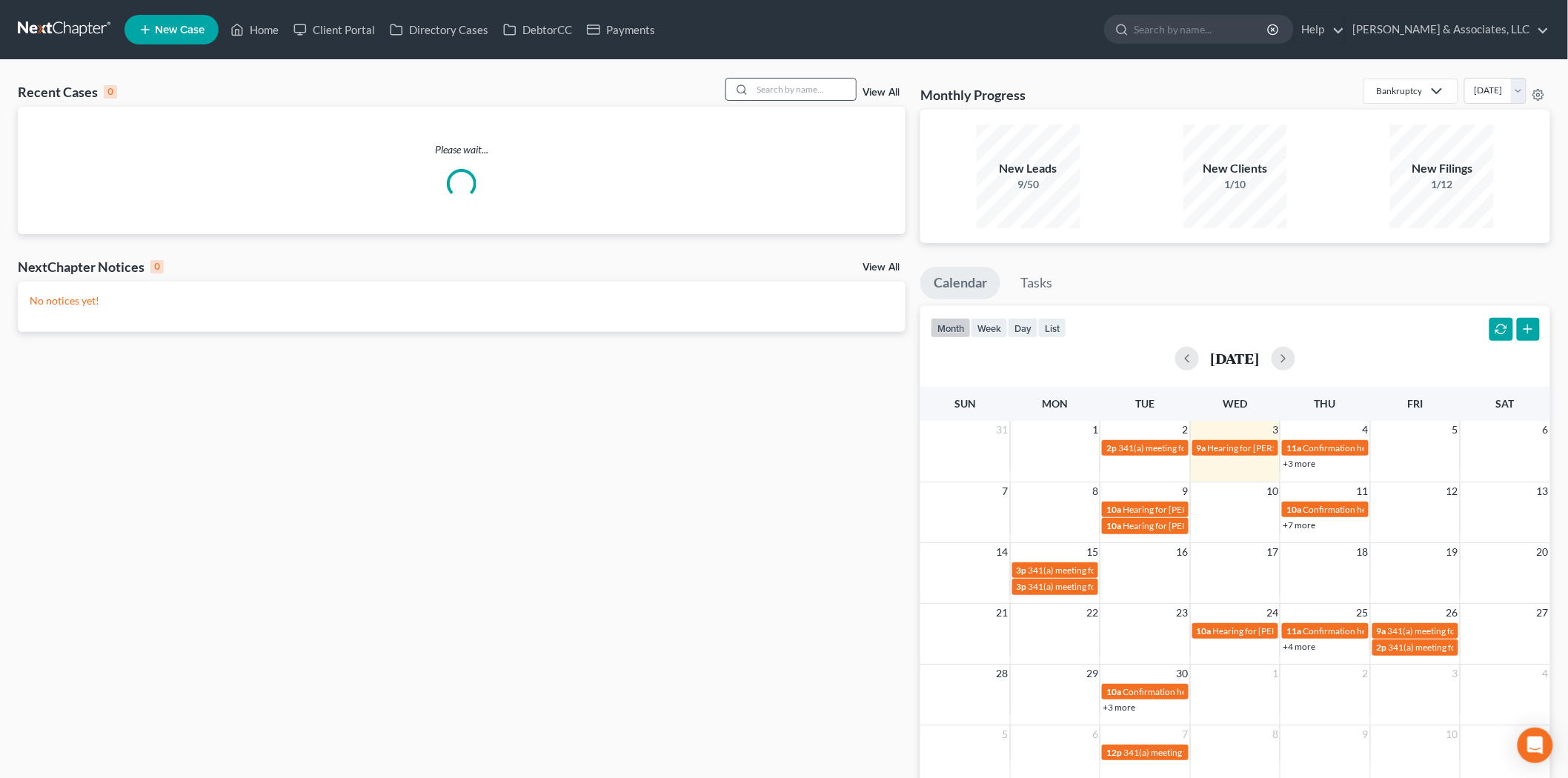
click at [771, 86] on input "search" at bounding box center [804, 90] width 104 height 22
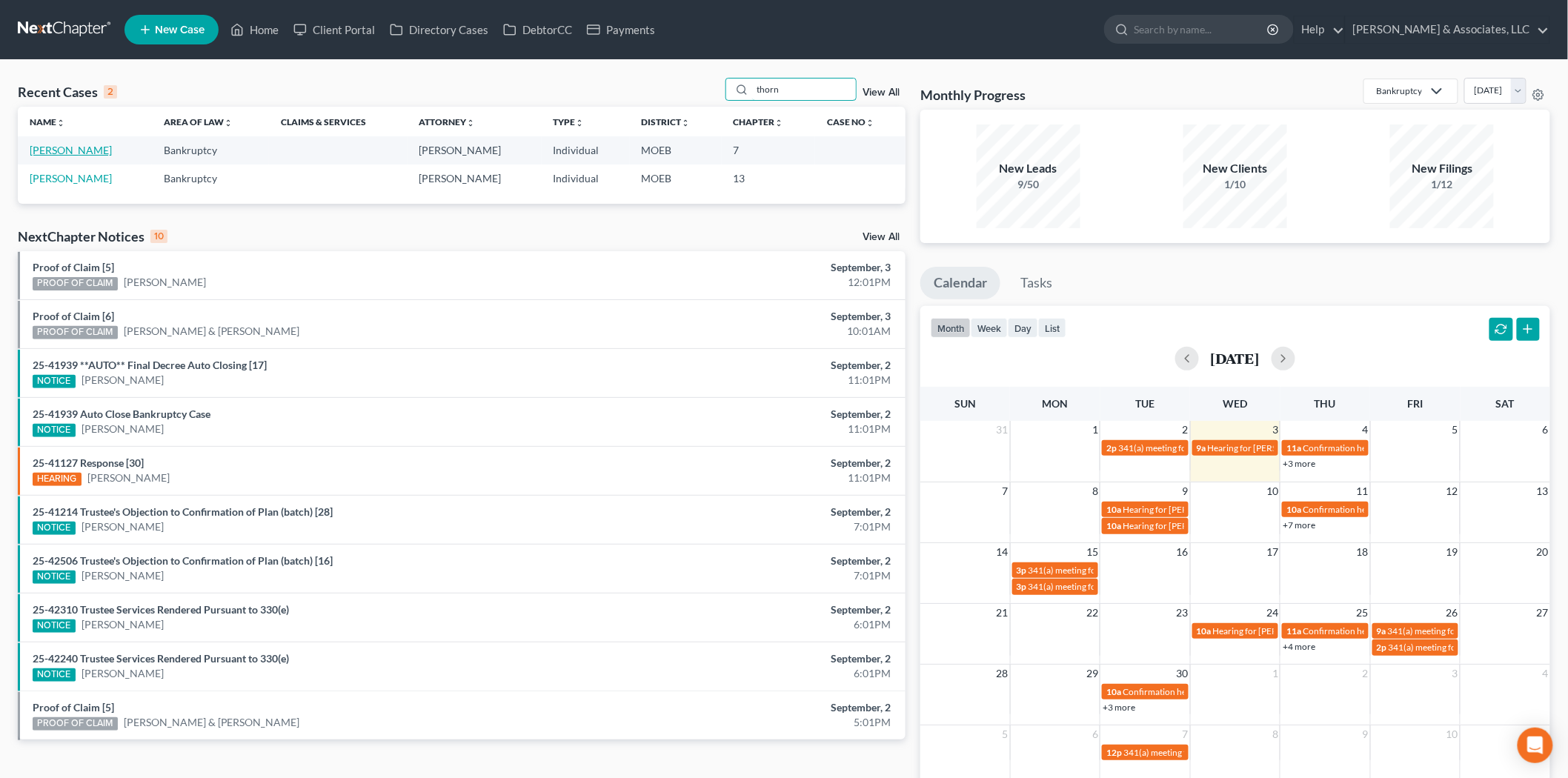
type input "thorn"
click at [104, 154] on link "[PERSON_NAME]" at bounding box center [71, 150] width 83 height 13
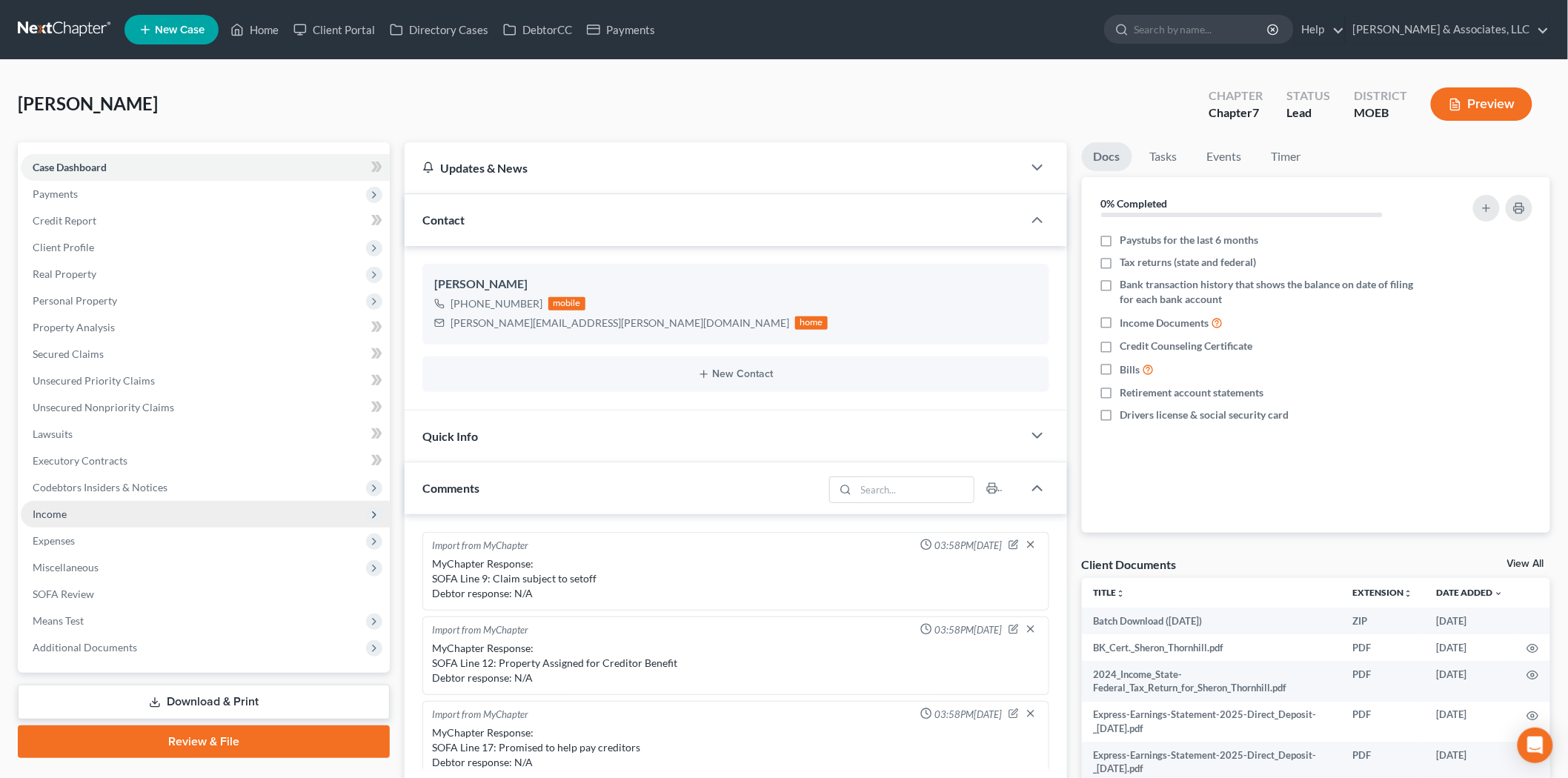
scroll to position [1485, 0]
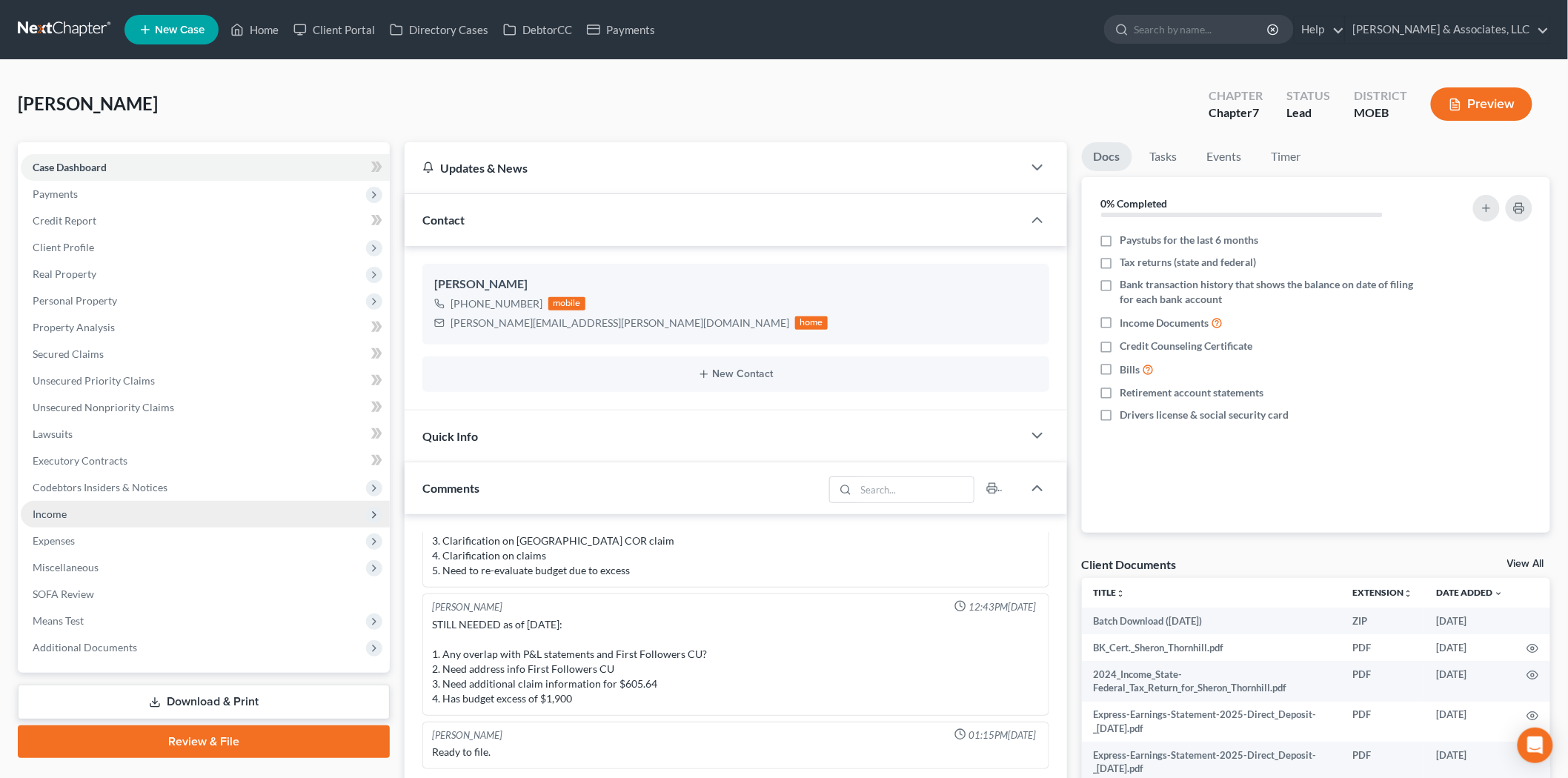
click at [61, 509] on span "Income" at bounding box center [50, 514] width 35 height 13
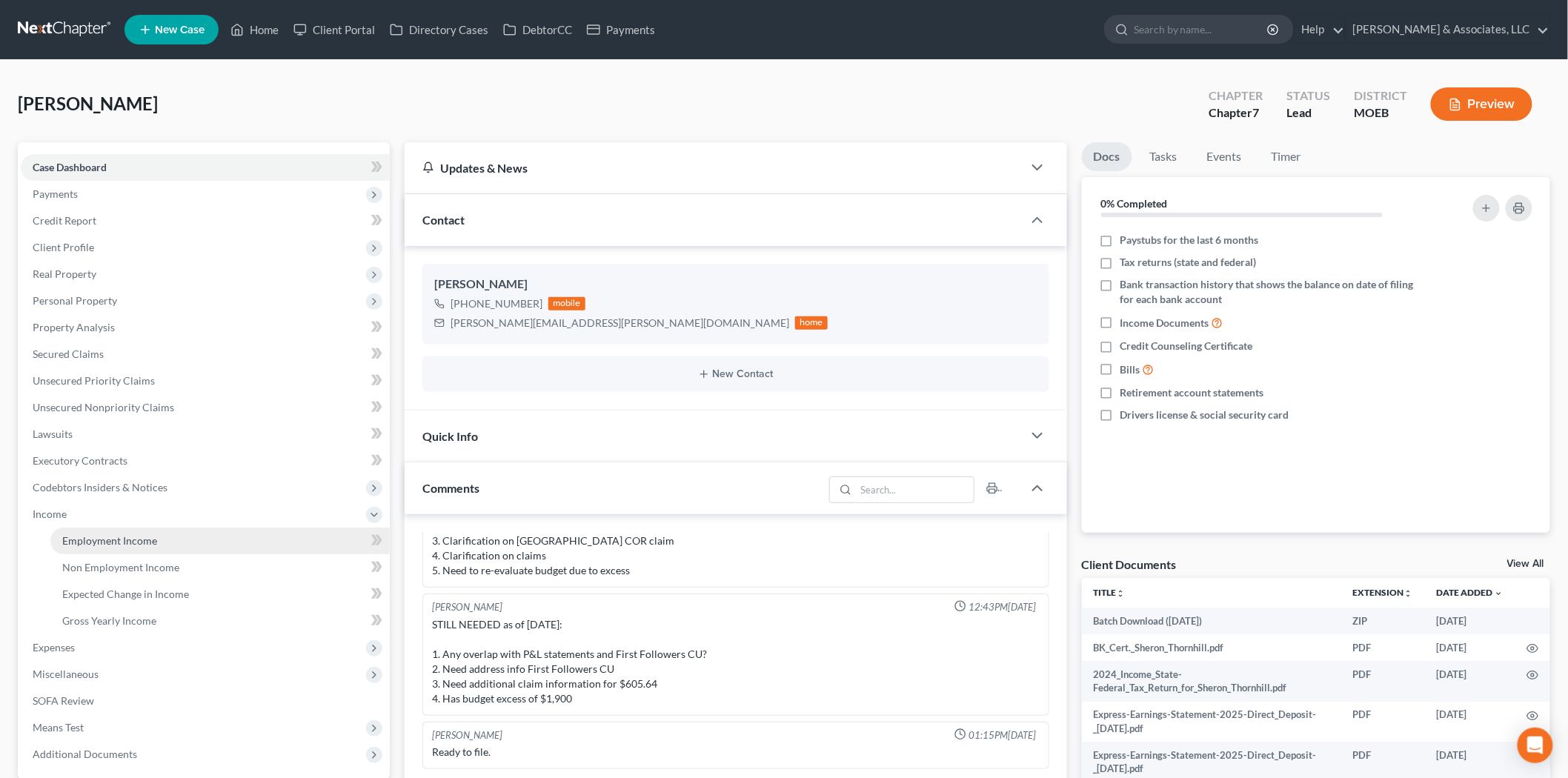
click at [109, 538] on span "Employment Income" at bounding box center [110, 541] width 94 height 13
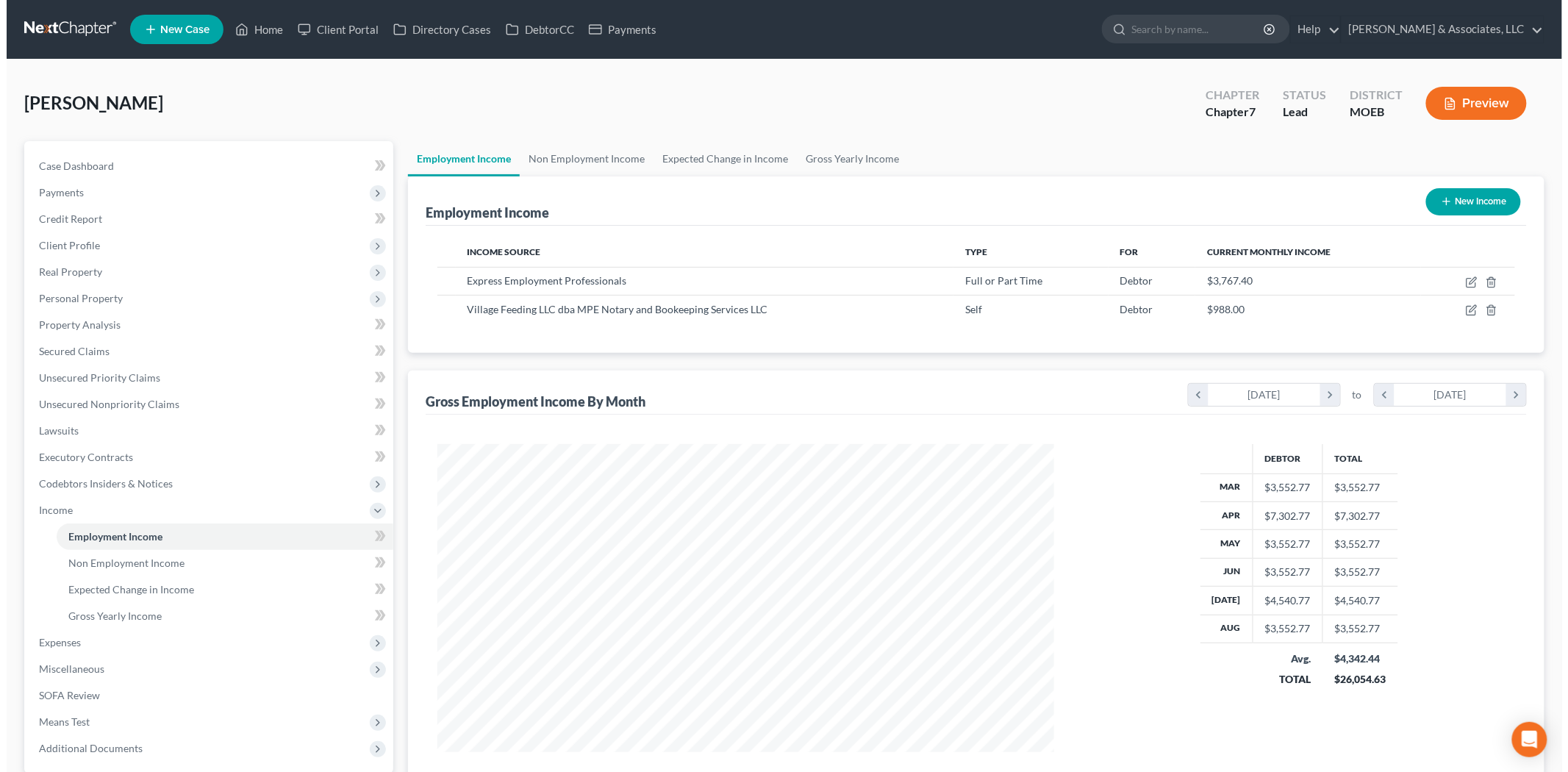
scroll to position [307, 646]
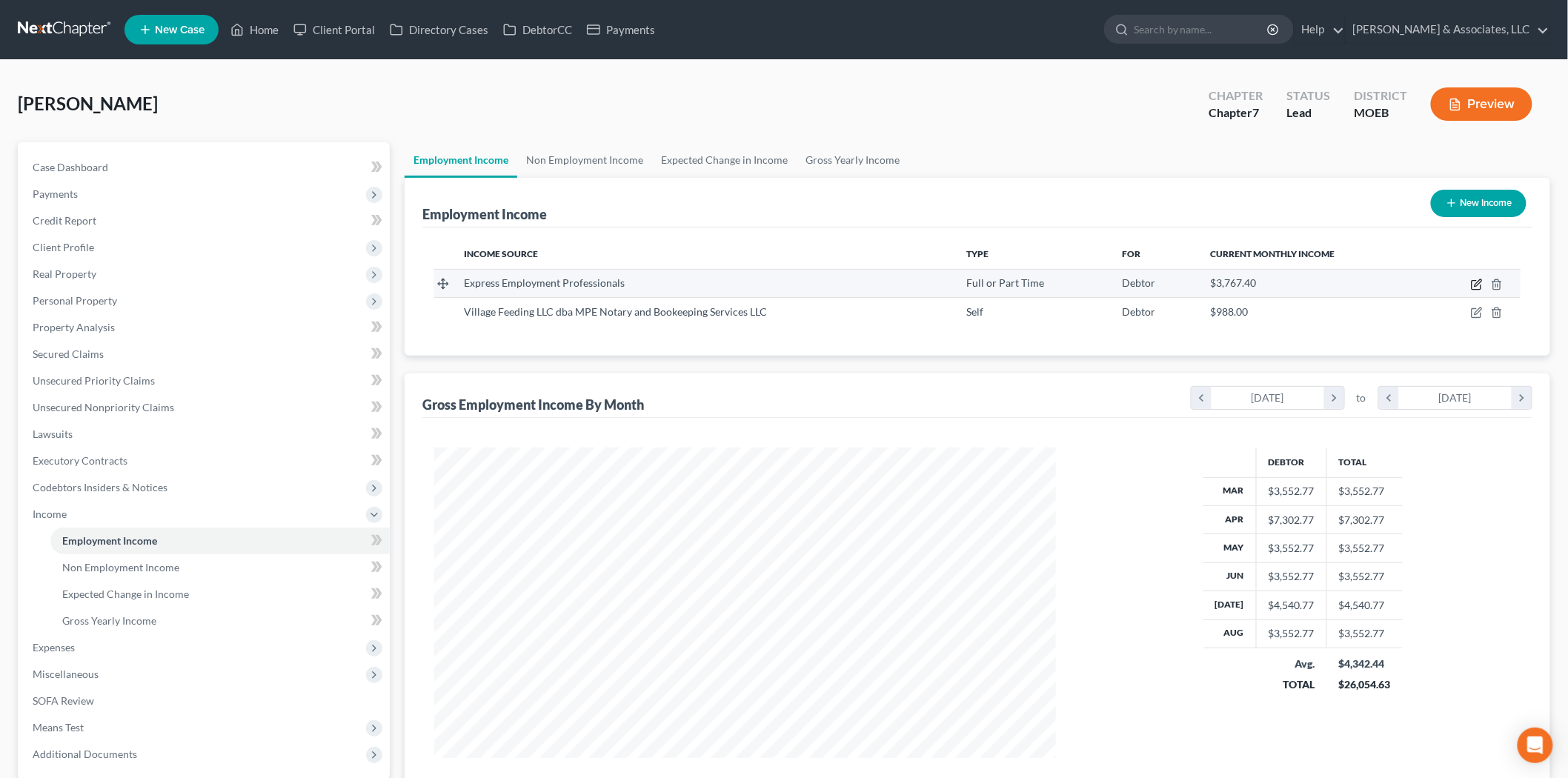
click at [1480, 284] on icon "button" at bounding box center [1476, 284] width 12 height 12
select select "0"
select select "26"
select select "3"
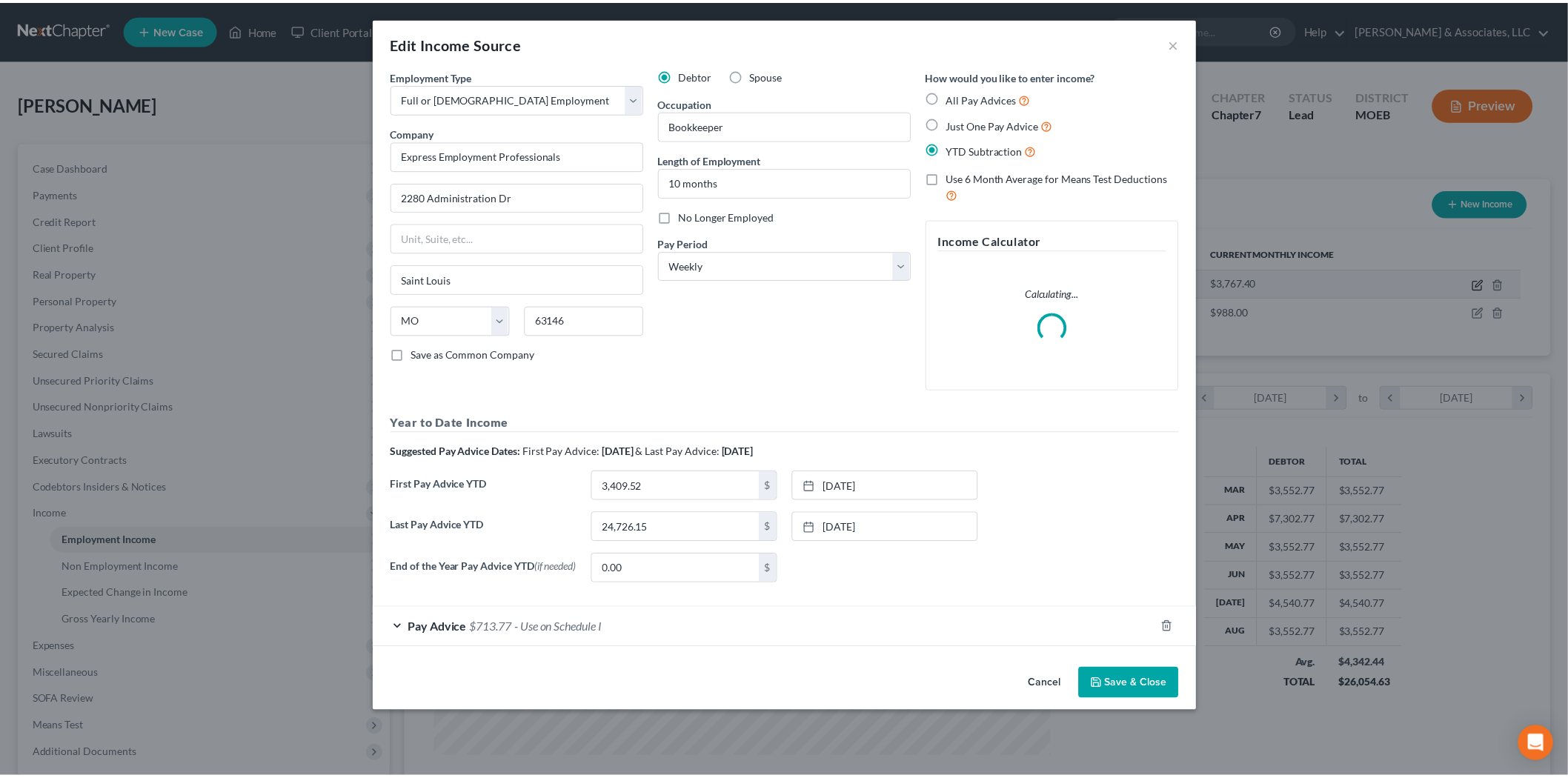
scroll to position [312, 656]
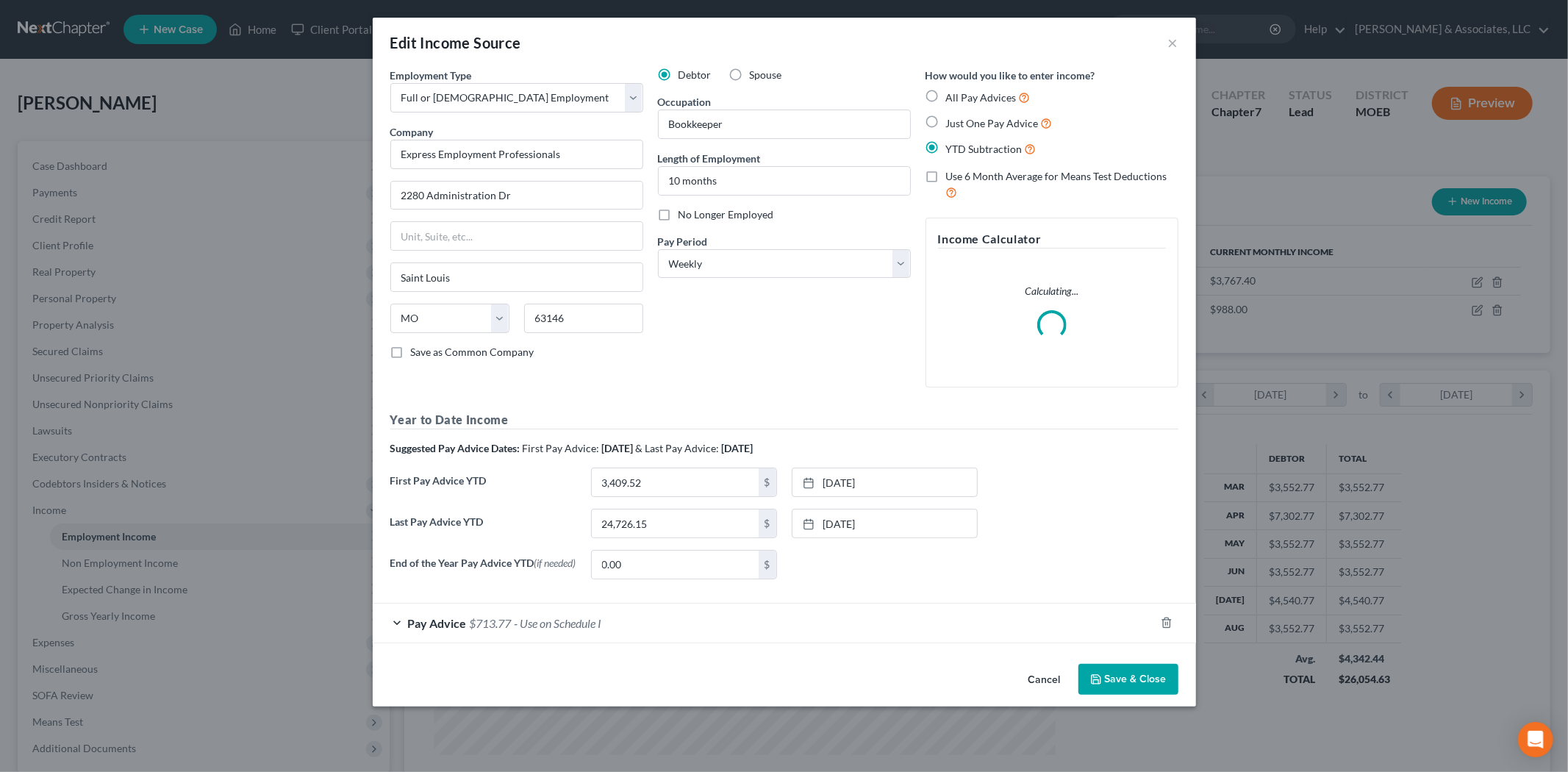
click at [678, 213] on label "No Longer Employed" at bounding box center [726, 214] width 95 height 14
click at [684, 213] on input "No Longer Employed" at bounding box center [689, 212] width 10 height 10
checkbox input "true"
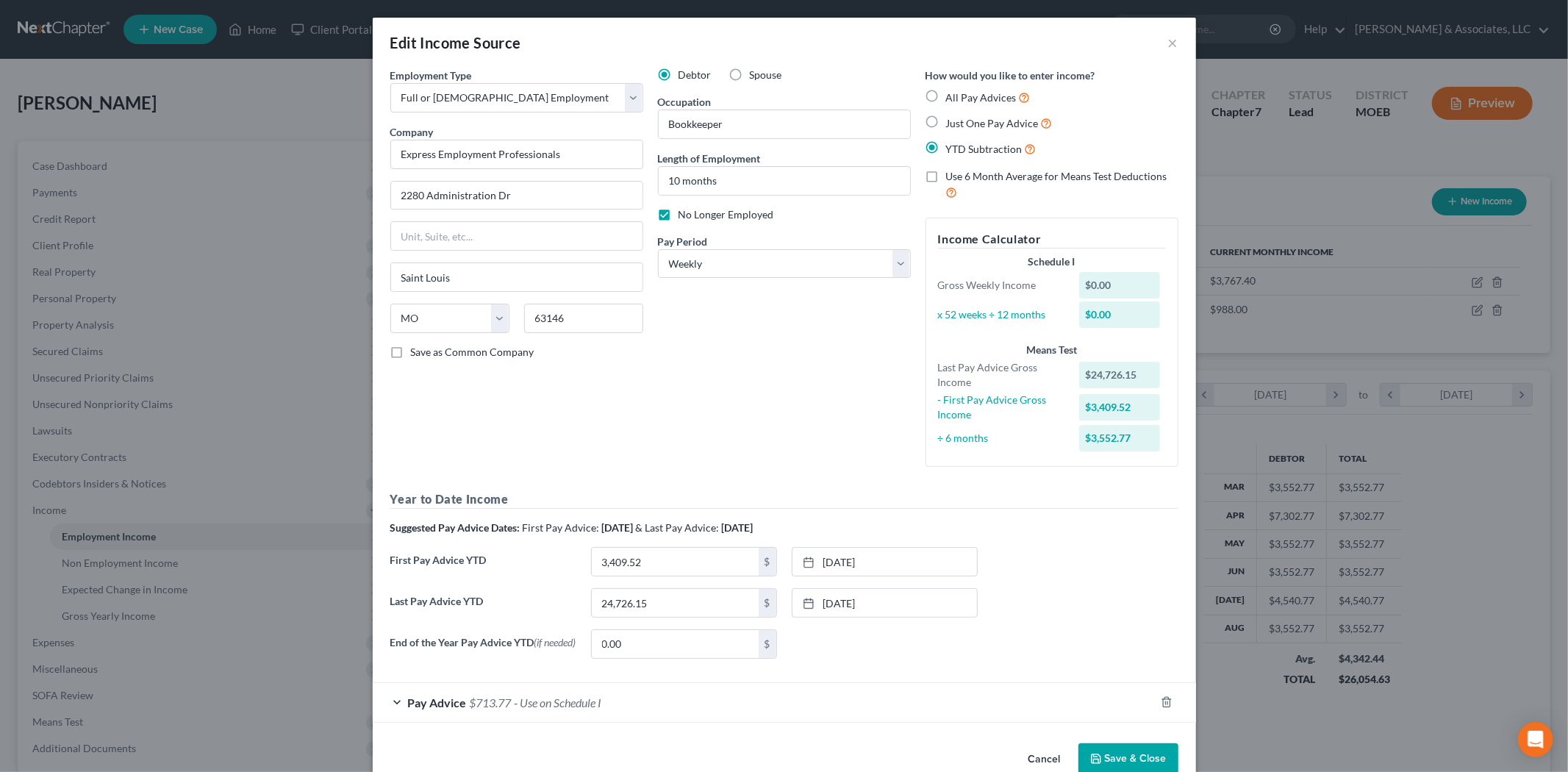
click at [1138, 682] on form "Employment Type * Select Full or [DEMOGRAPHIC_DATA] Employment Self Employment …" at bounding box center [784, 395] width 788 height 655
click at [1134, 749] on button "Save & Close" at bounding box center [1128, 758] width 100 height 31
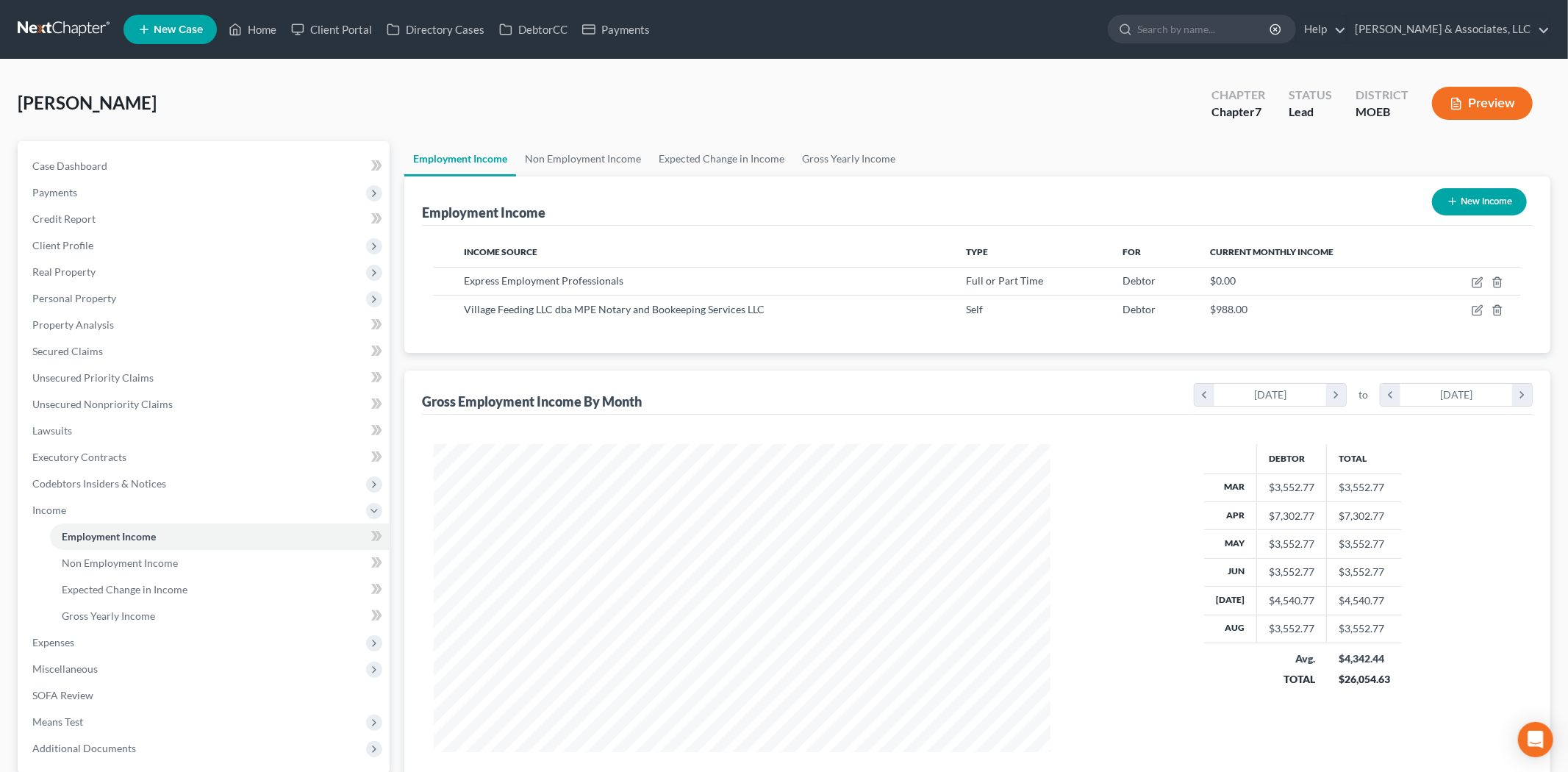
scroll to position [734974, 734485]
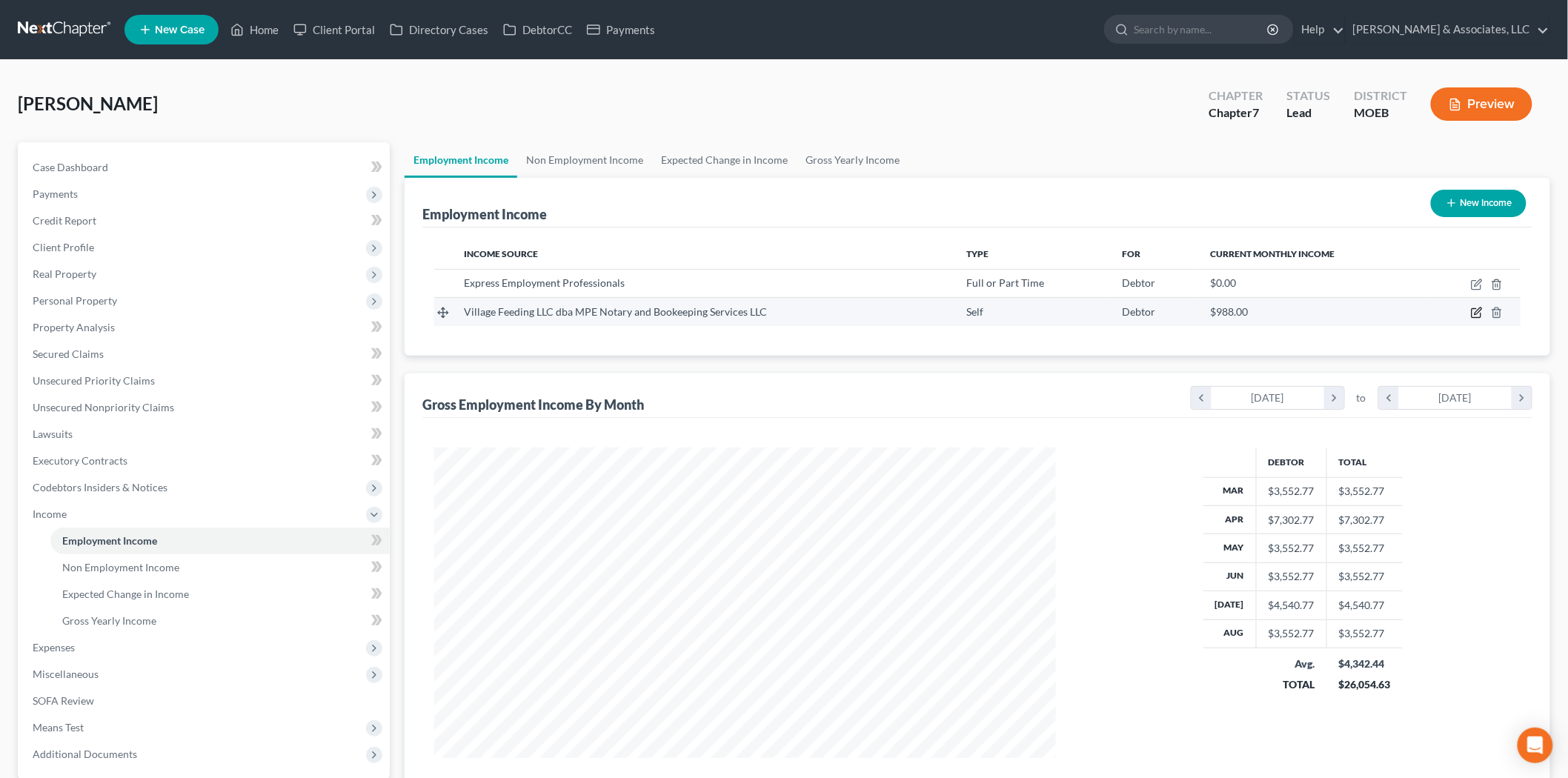
click at [1476, 307] on icon "button" at bounding box center [1476, 312] width 12 height 12
select select "1"
select select "26"
select select "0"
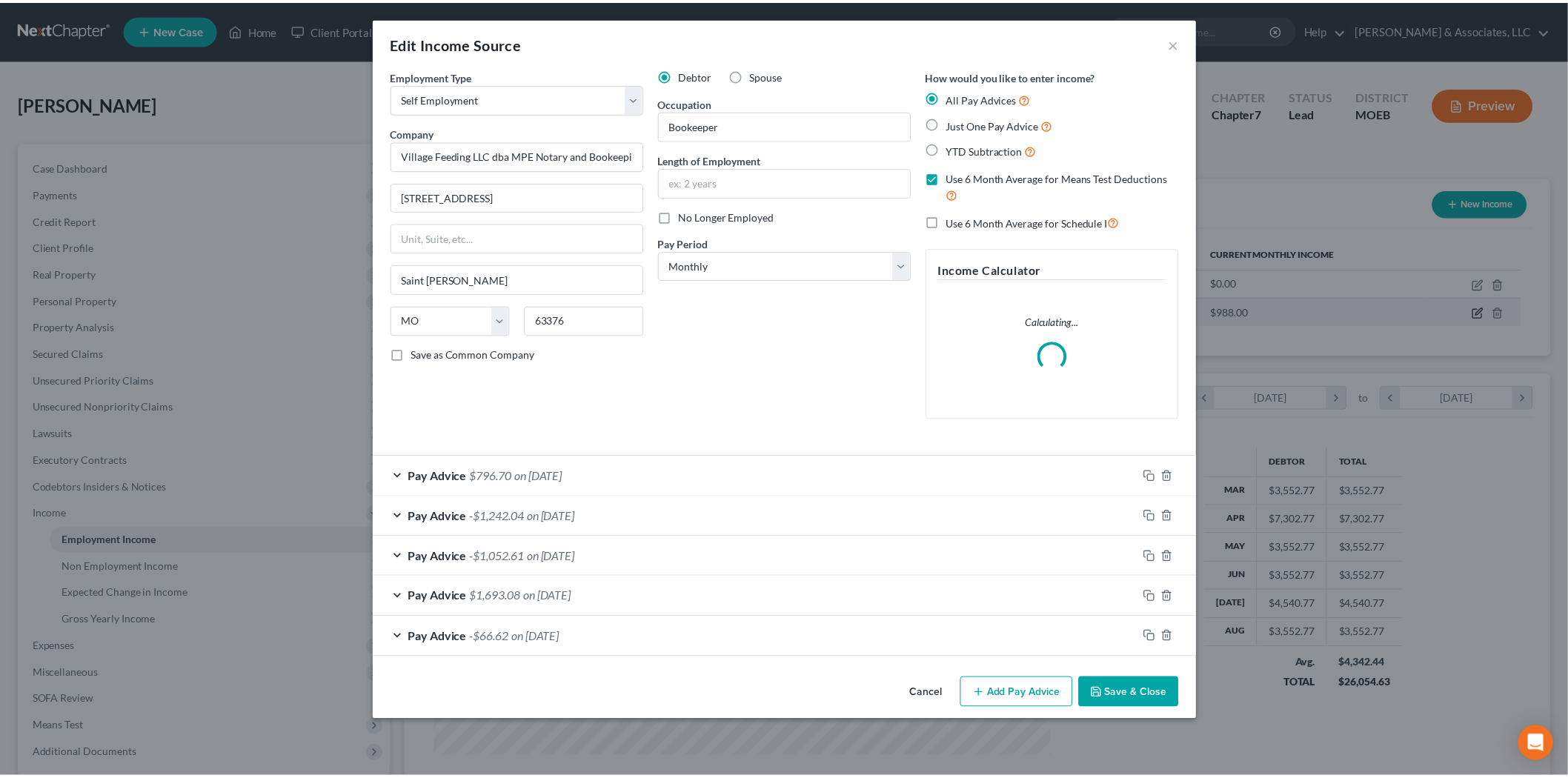
scroll to position [312, 656]
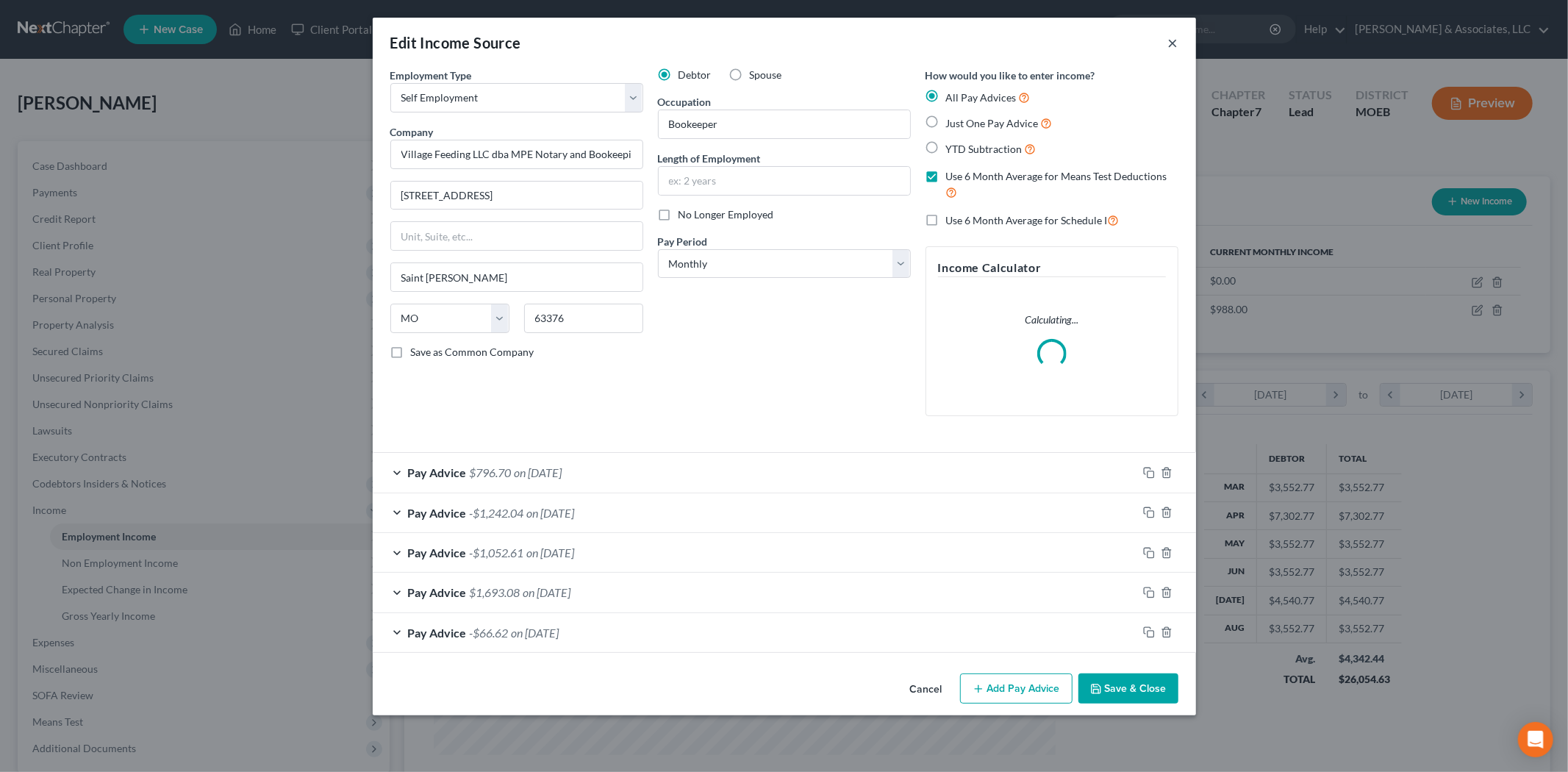
click at [1173, 42] on button "×" at bounding box center [1173, 43] width 10 height 18
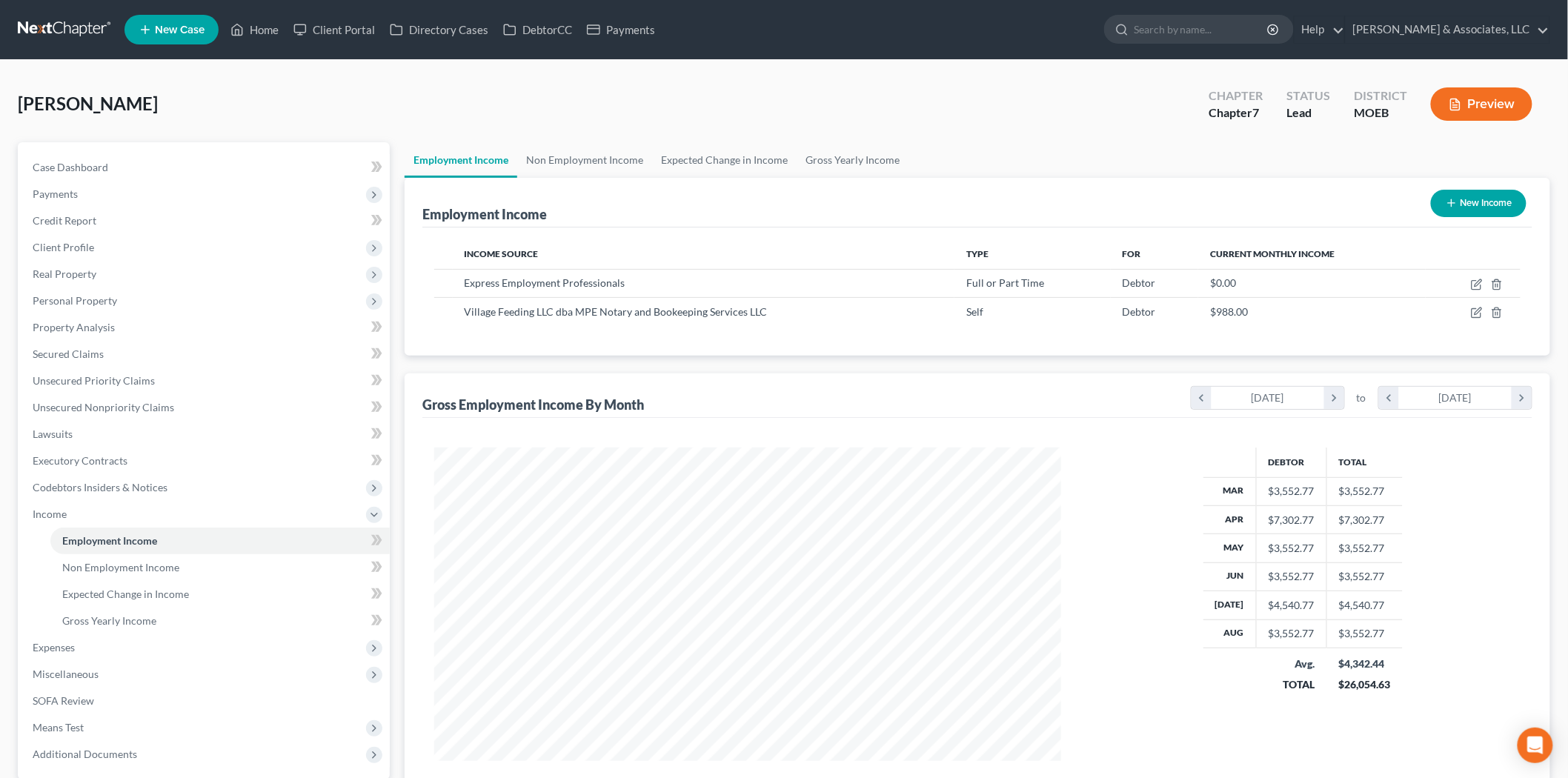
scroll to position [310, 651]
click at [1483, 203] on button "New Income" at bounding box center [1478, 203] width 95 height 27
select select "0"
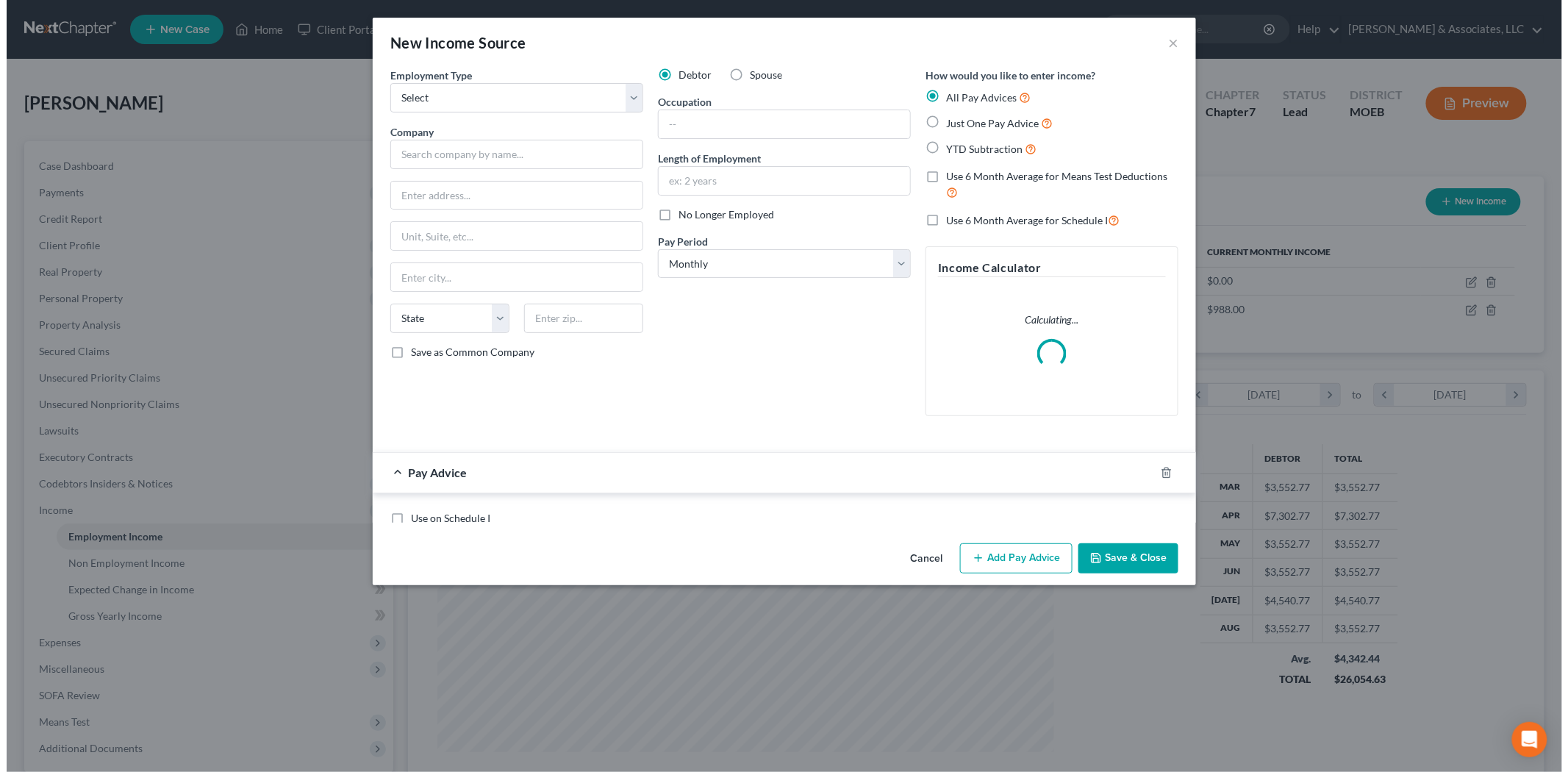
scroll to position [310, 651]
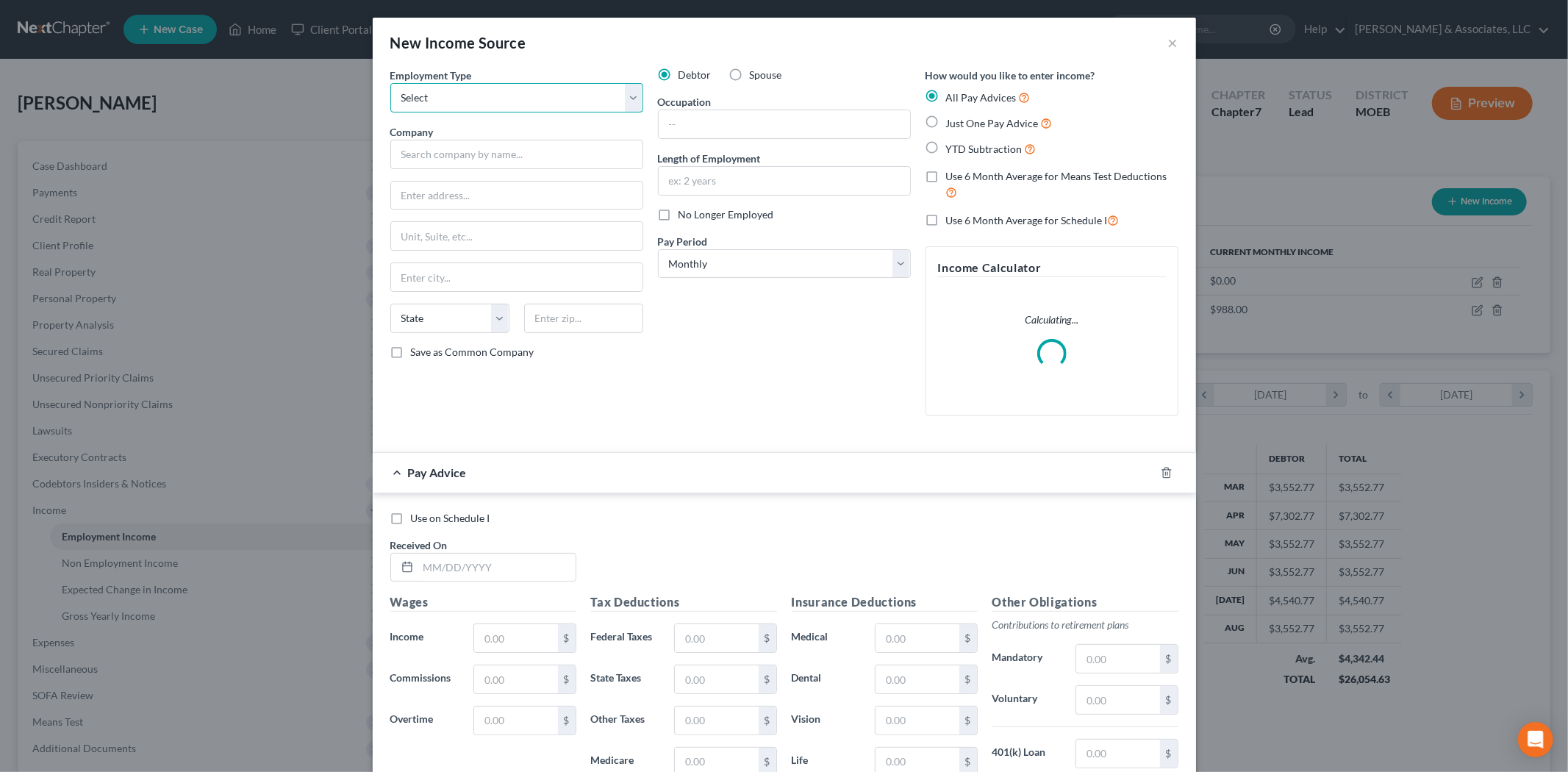
click at [476, 100] on select "Select Full or [DEMOGRAPHIC_DATA] Employment Self Employment" at bounding box center [516, 97] width 253 height 30
select select "0"
click at [390, 83] on select "Select Full or [DEMOGRAPHIC_DATA] Employment Self Employment" at bounding box center [516, 97] width 253 height 30
click at [946, 150] on label "YTD Subtraction" at bounding box center [991, 149] width 90 height 17
click at [952, 150] on input "YTD Subtraction" at bounding box center [956, 145] width 10 height 10
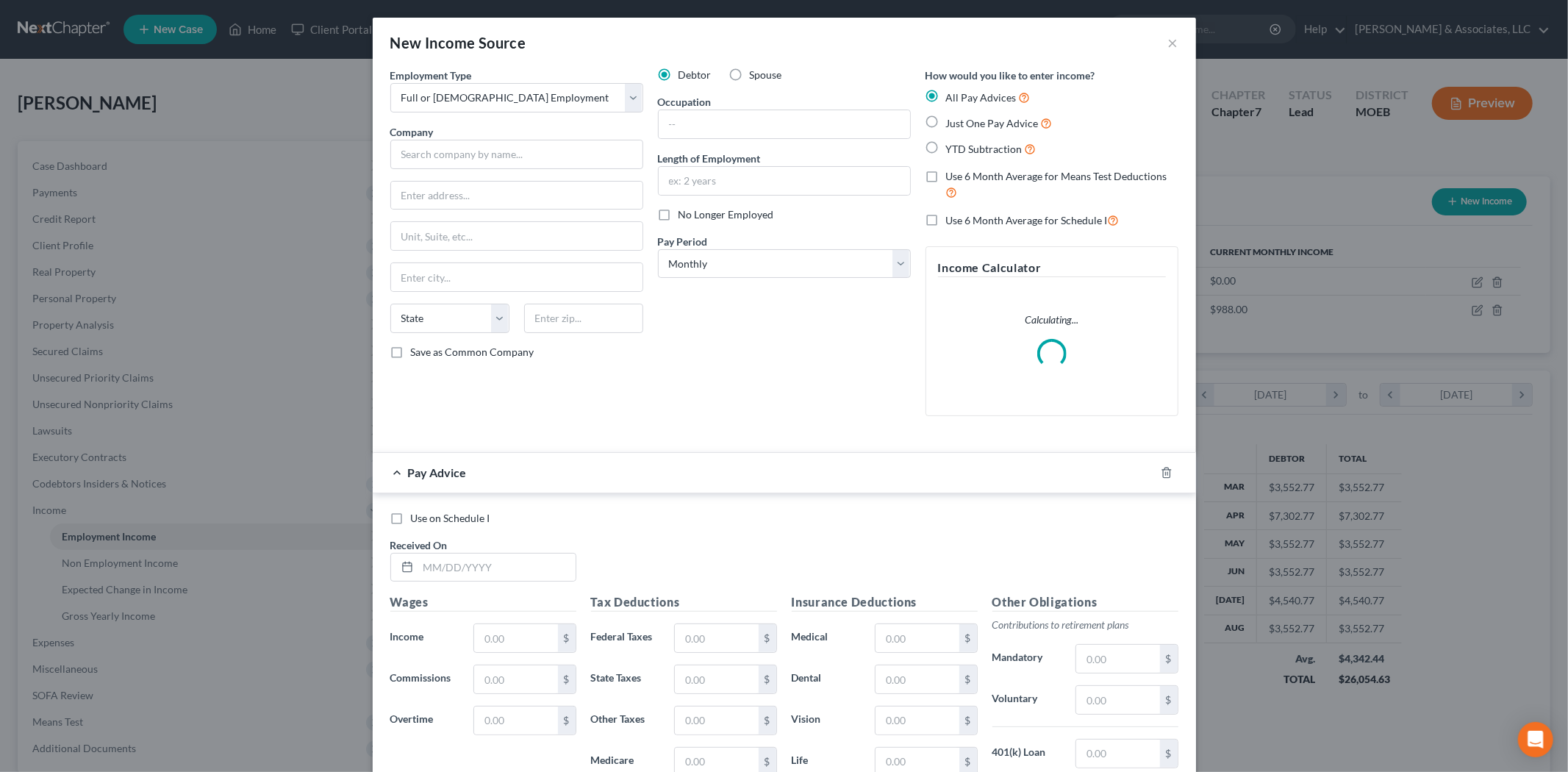
radio input "true"
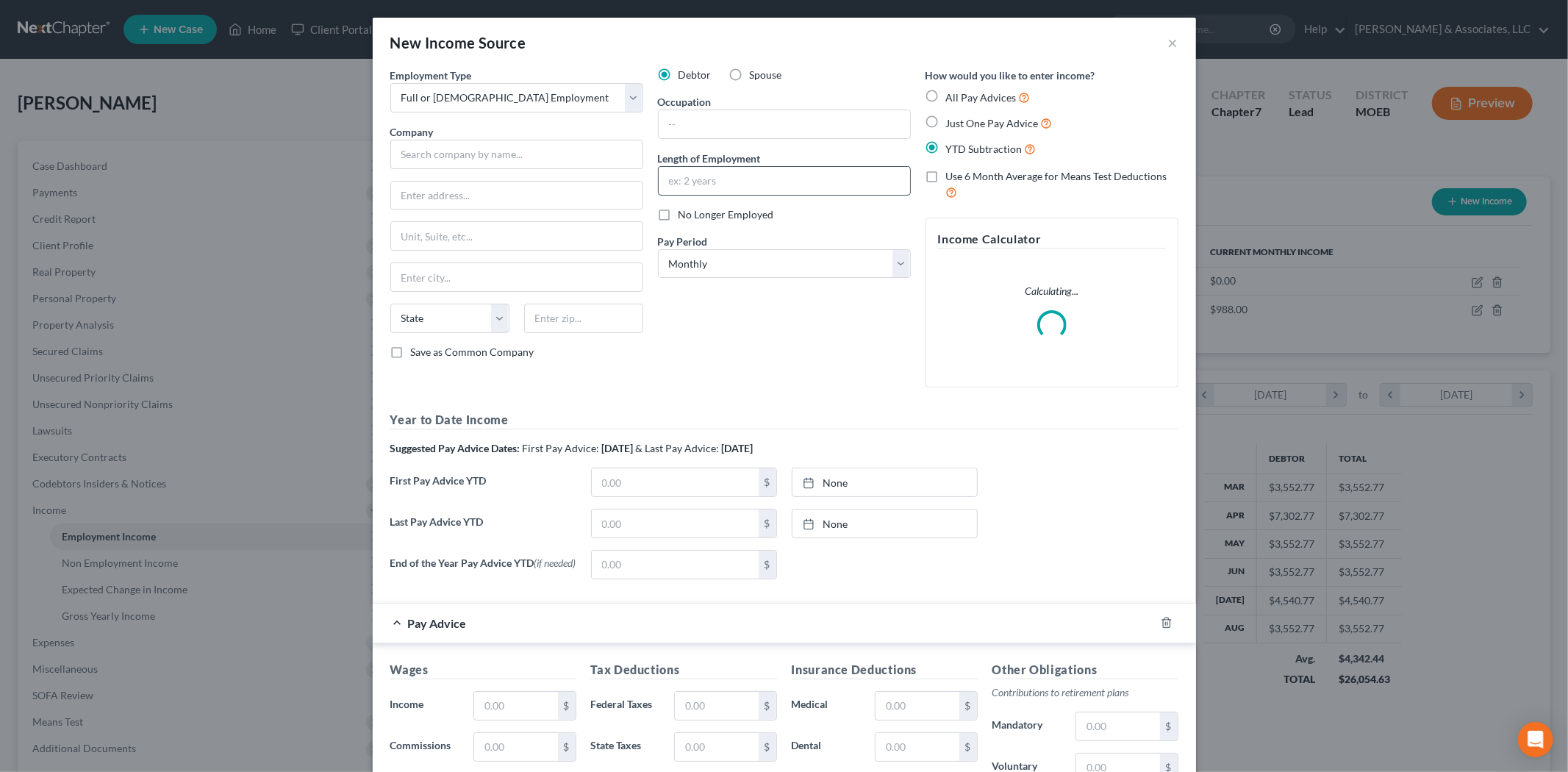
click at [730, 169] on input "text" at bounding box center [784, 180] width 251 height 28
type input "[DATE]"
click at [701, 265] on select "Select Monthly Twice Monthly Every Other Week Weekly" at bounding box center [784, 264] width 253 height 30
select select "2"
click at [658, 250] on select "Select Monthly Twice Monthly Every Other Week Weekly" at bounding box center [784, 264] width 253 height 30
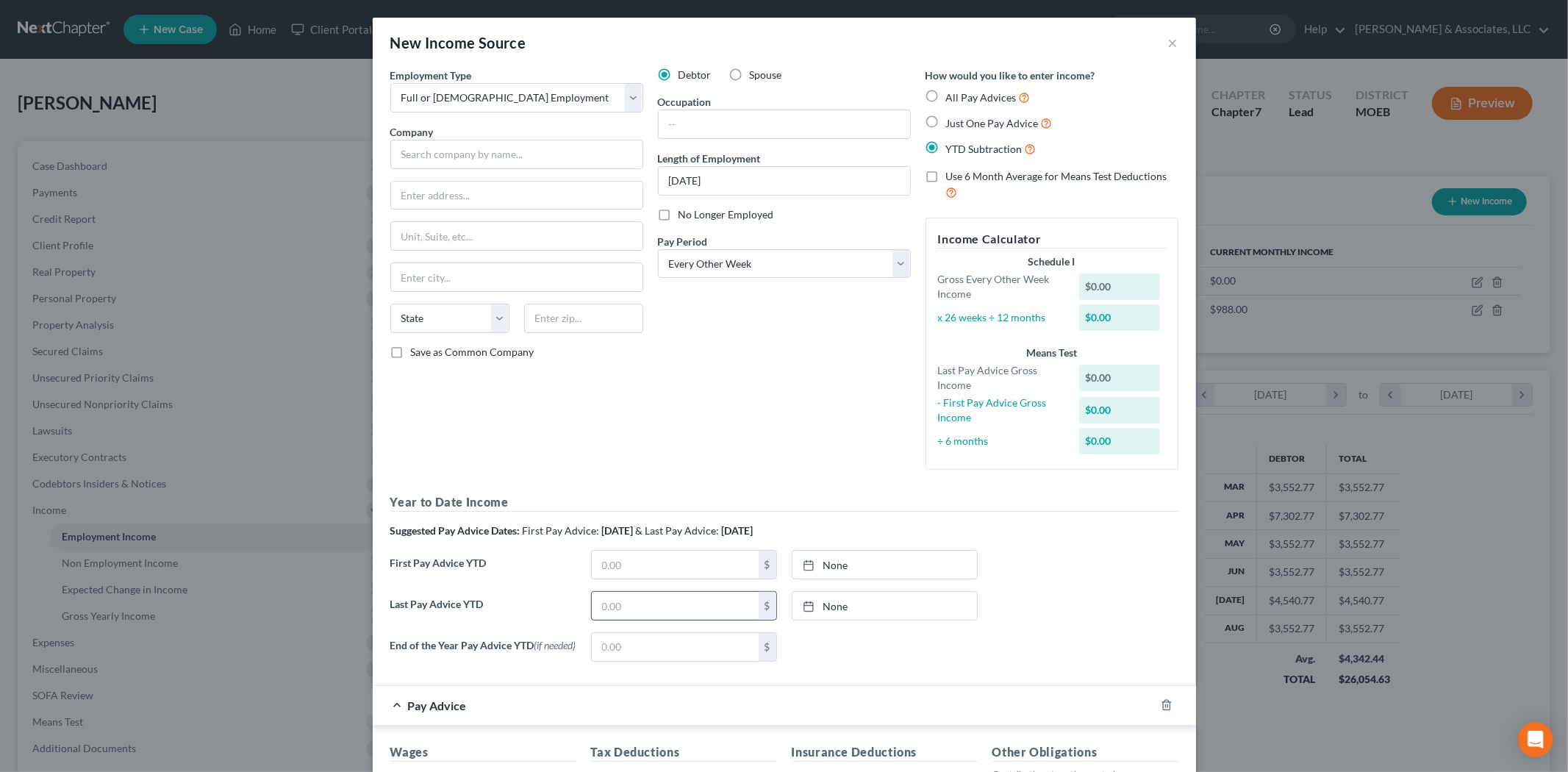
click at [700, 611] on input "text" at bounding box center [675, 605] width 167 height 28
type input "3,806.81"
type input "[DATE]"
click at [821, 609] on link "None" at bounding box center [884, 605] width 185 height 28
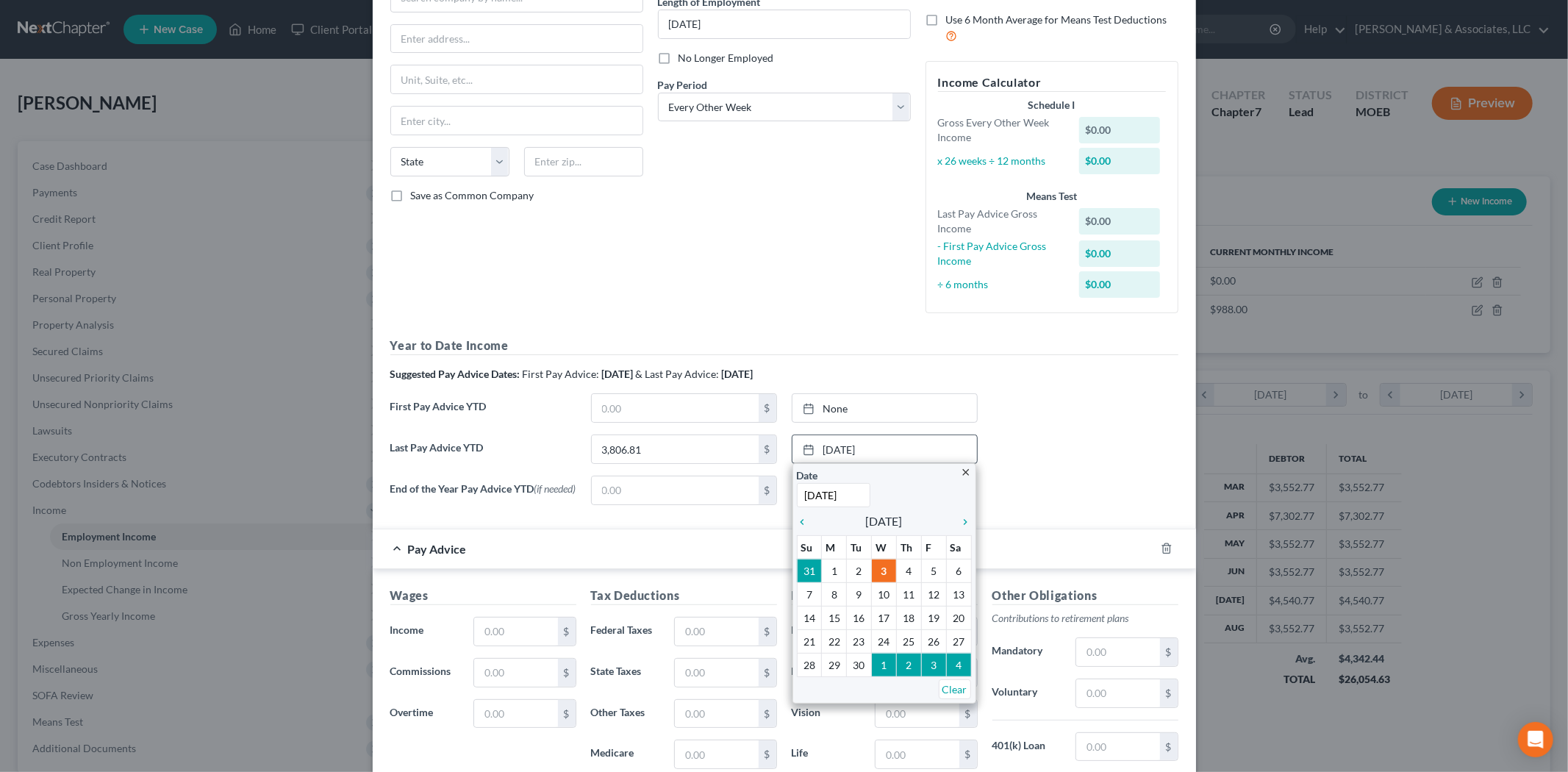
scroll to position [163, 0]
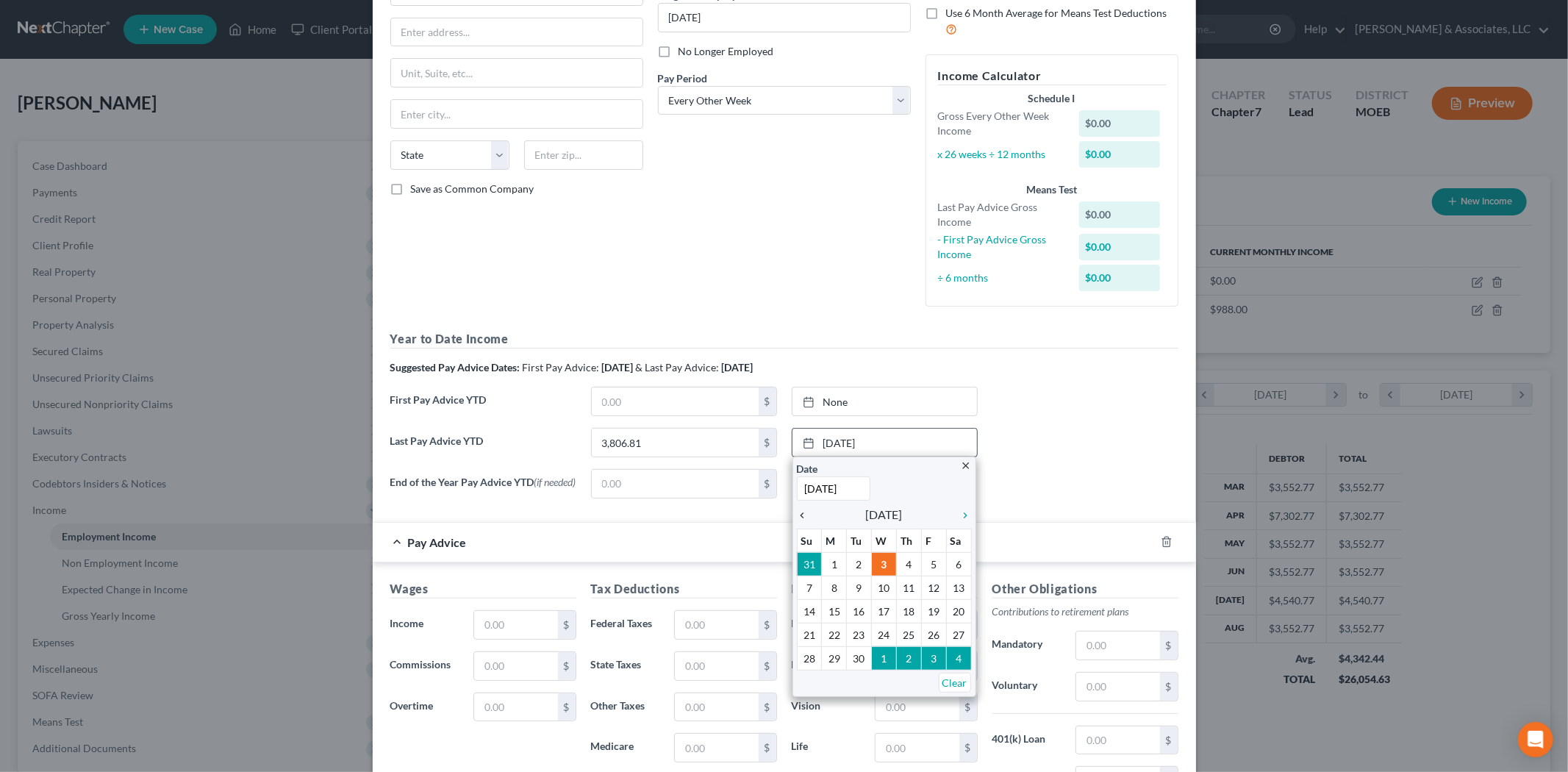
click at [797, 511] on icon "chevron_left" at bounding box center [806, 515] width 19 height 12
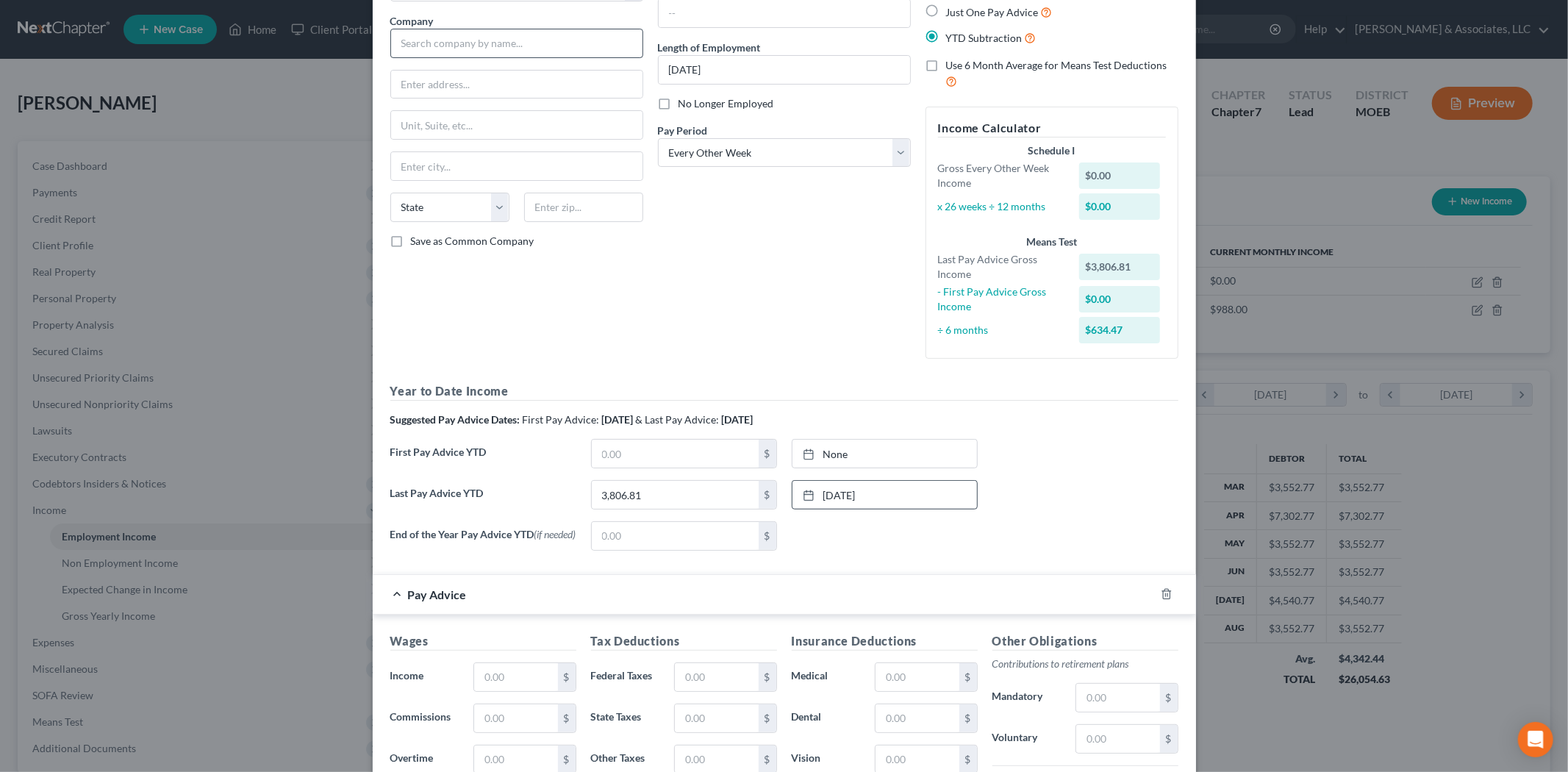
scroll to position [82, 0]
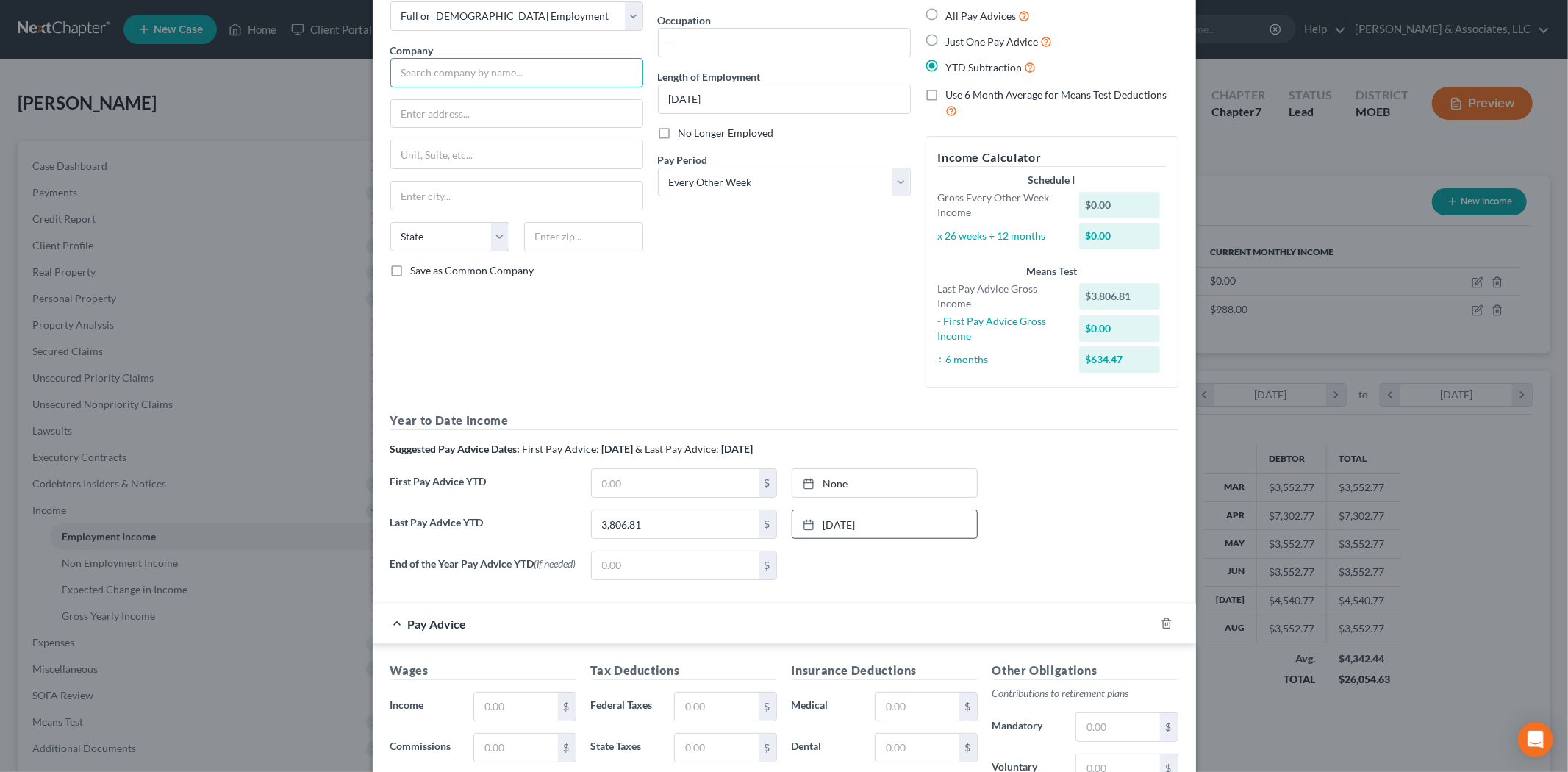
click at [442, 63] on input "text" at bounding box center [516, 72] width 253 height 30
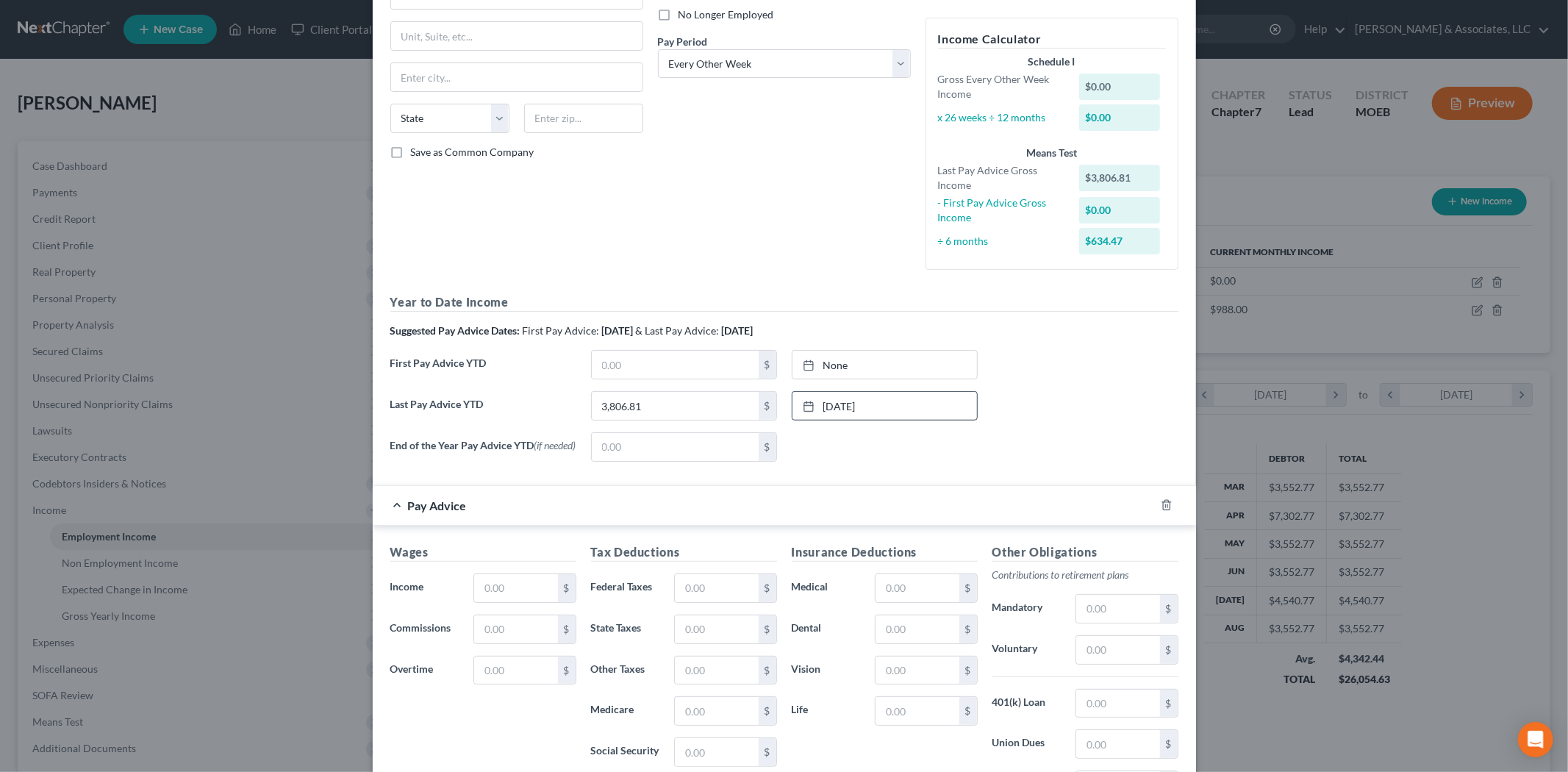
scroll to position [245, 0]
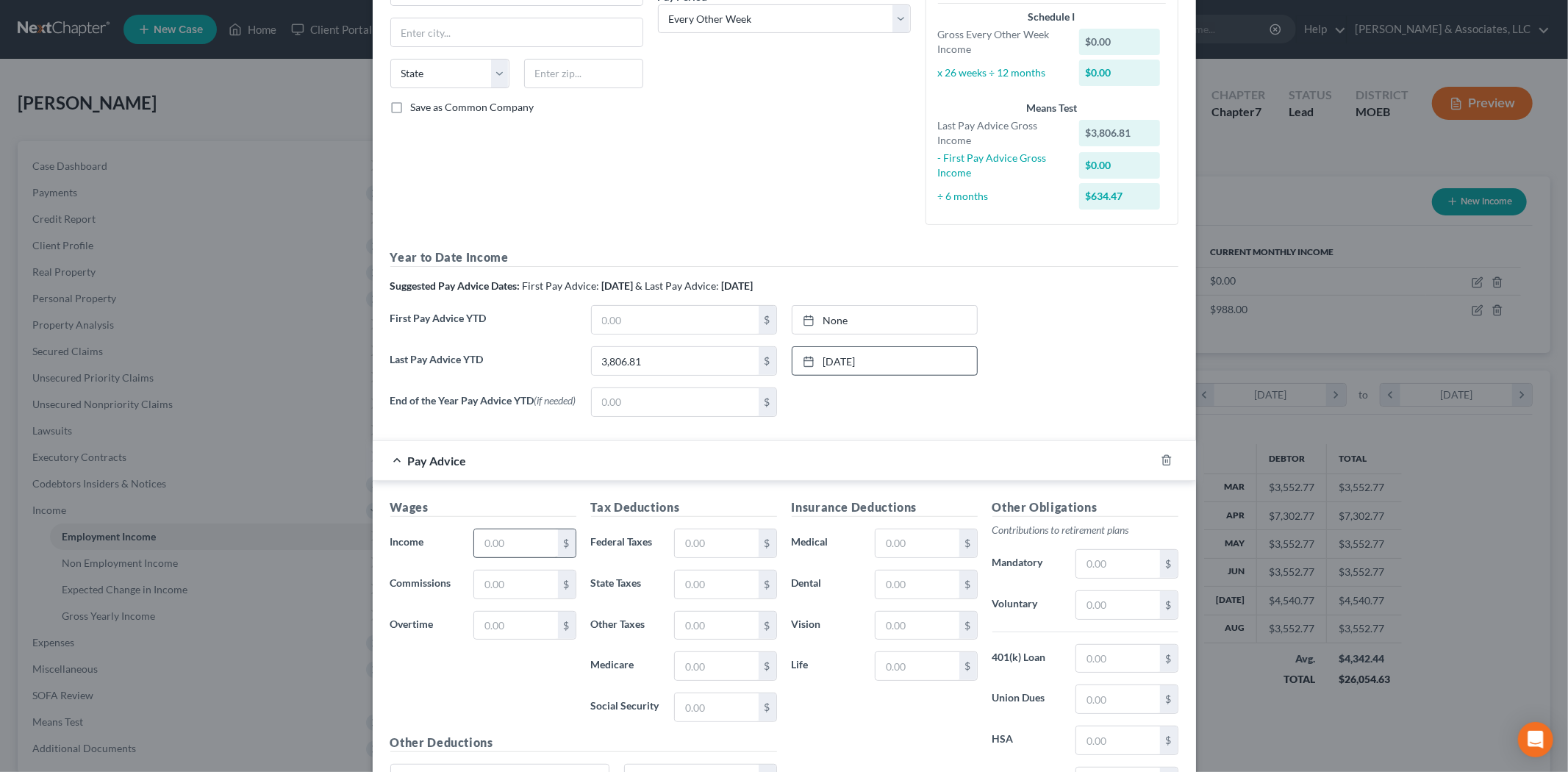
type input "Waxman Associates"
click at [494, 554] on input "text" at bounding box center [515, 543] width 83 height 28
type input "3,806"
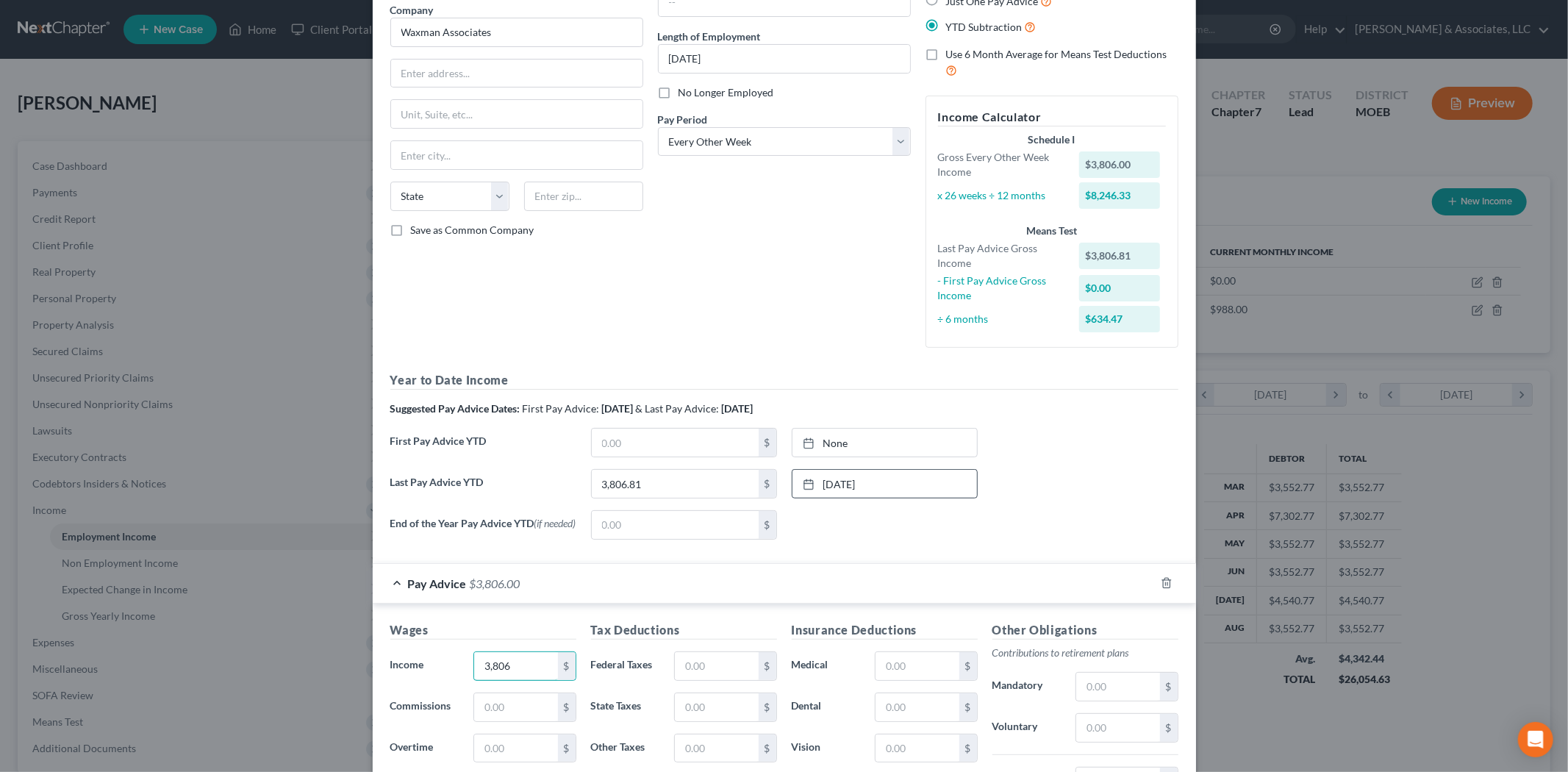
scroll to position [82, 0]
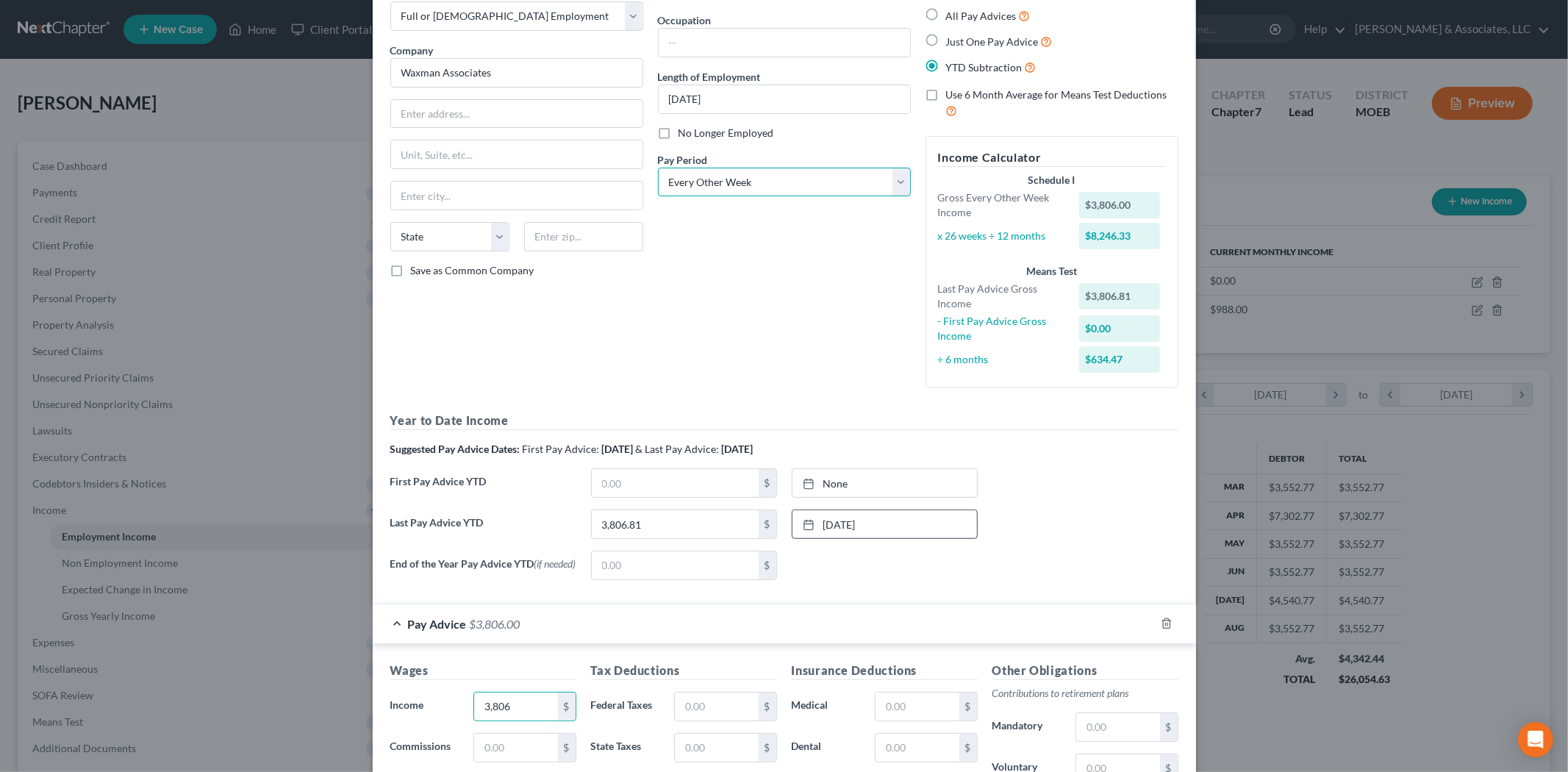
click at [702, 184] on select "Select Monthly Twice Monthly Every Other Week Weekly" at bounding box center [784, 182] width 253 height 30
select select "1"
click at [658, 168] on select "Select Monthly Twice Monthly Every Other Week Weekly" at bounding box center [784, 182] width 253 height 30
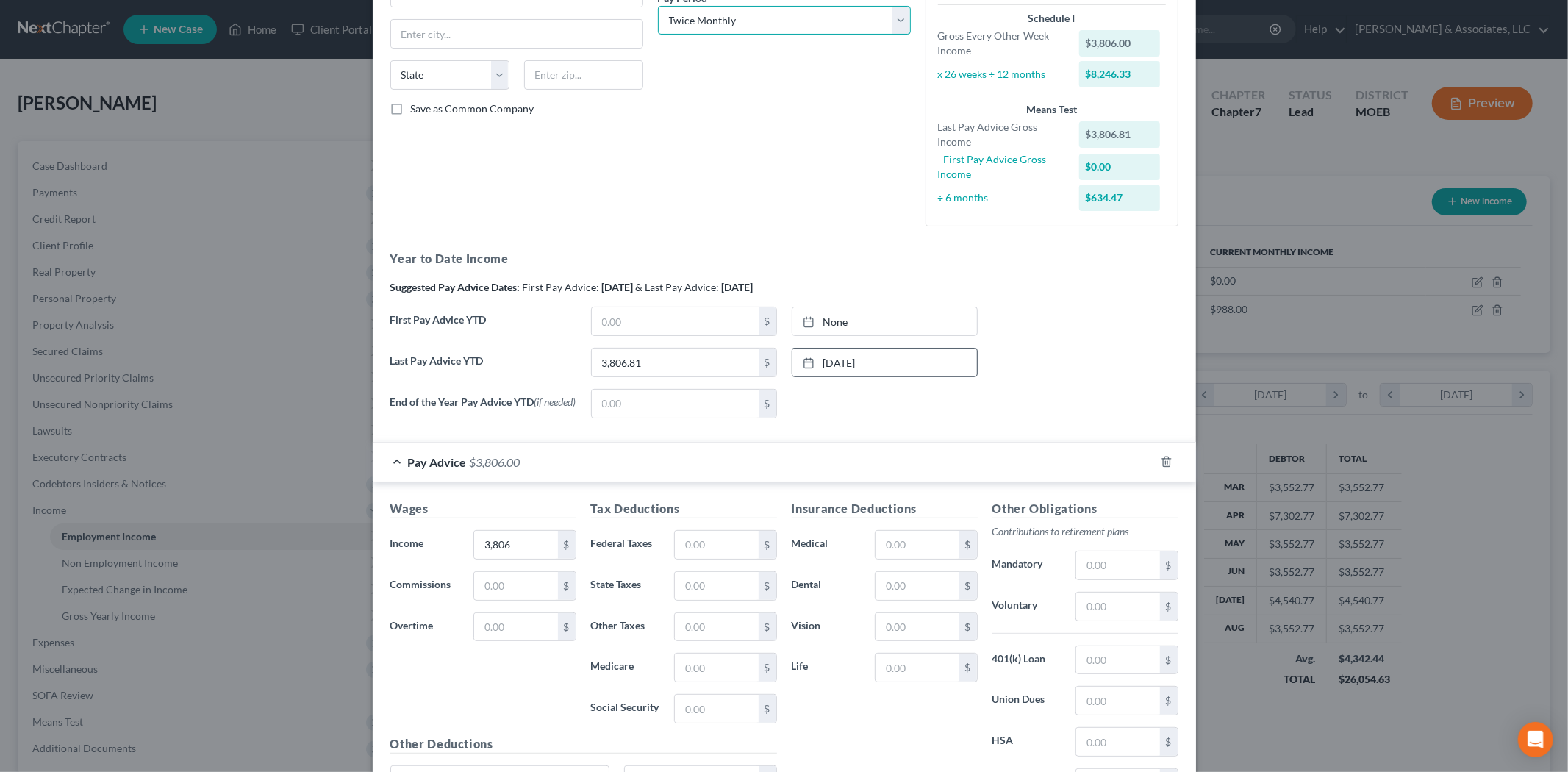
scroll to position [245, 0]
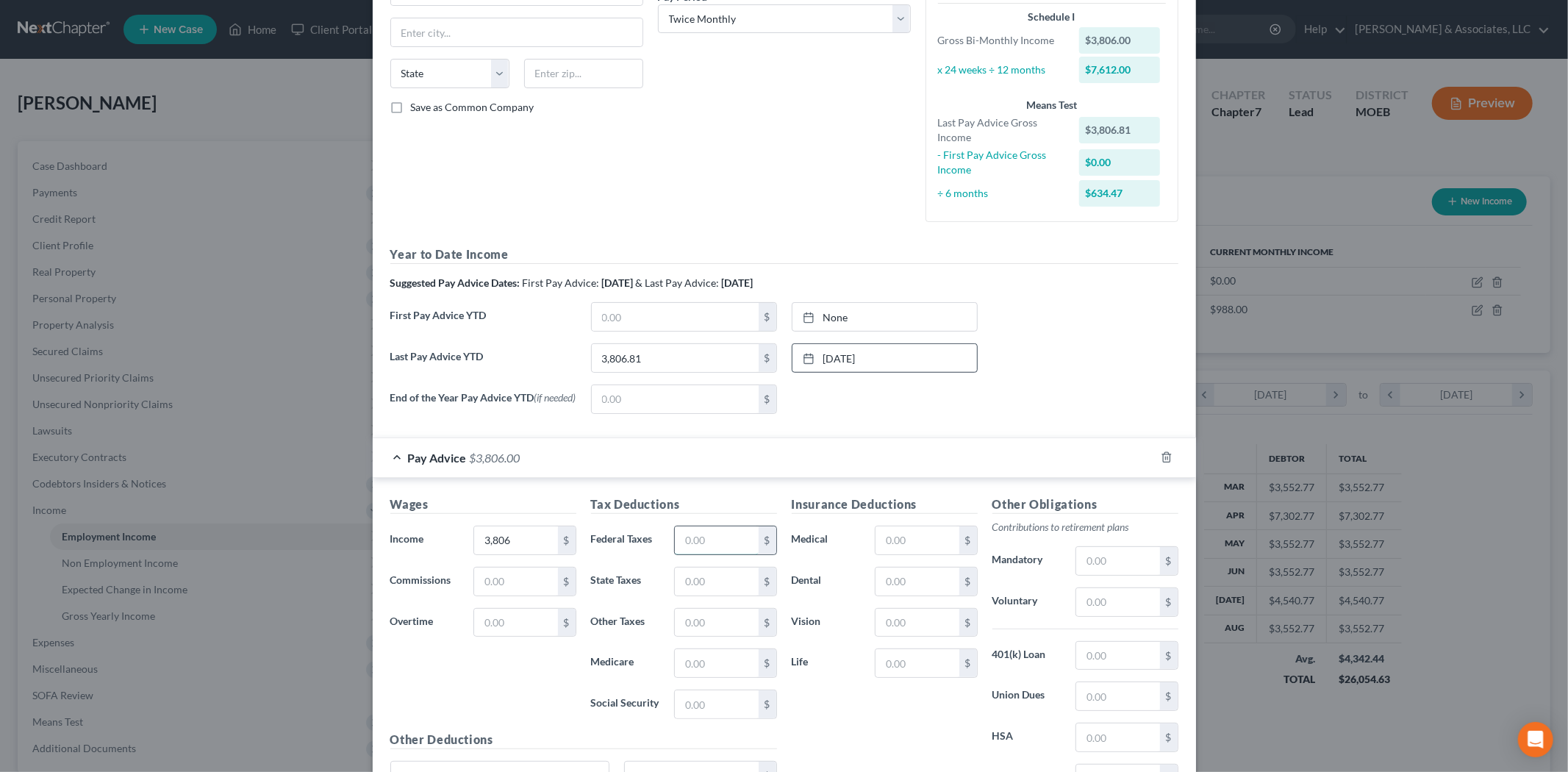
click at [700, 546] on input "text" at bounding box center [716, 540] width 83 height 28
type input "538.08"
type input "567.00"
type input "55.20"
type input "236.02"
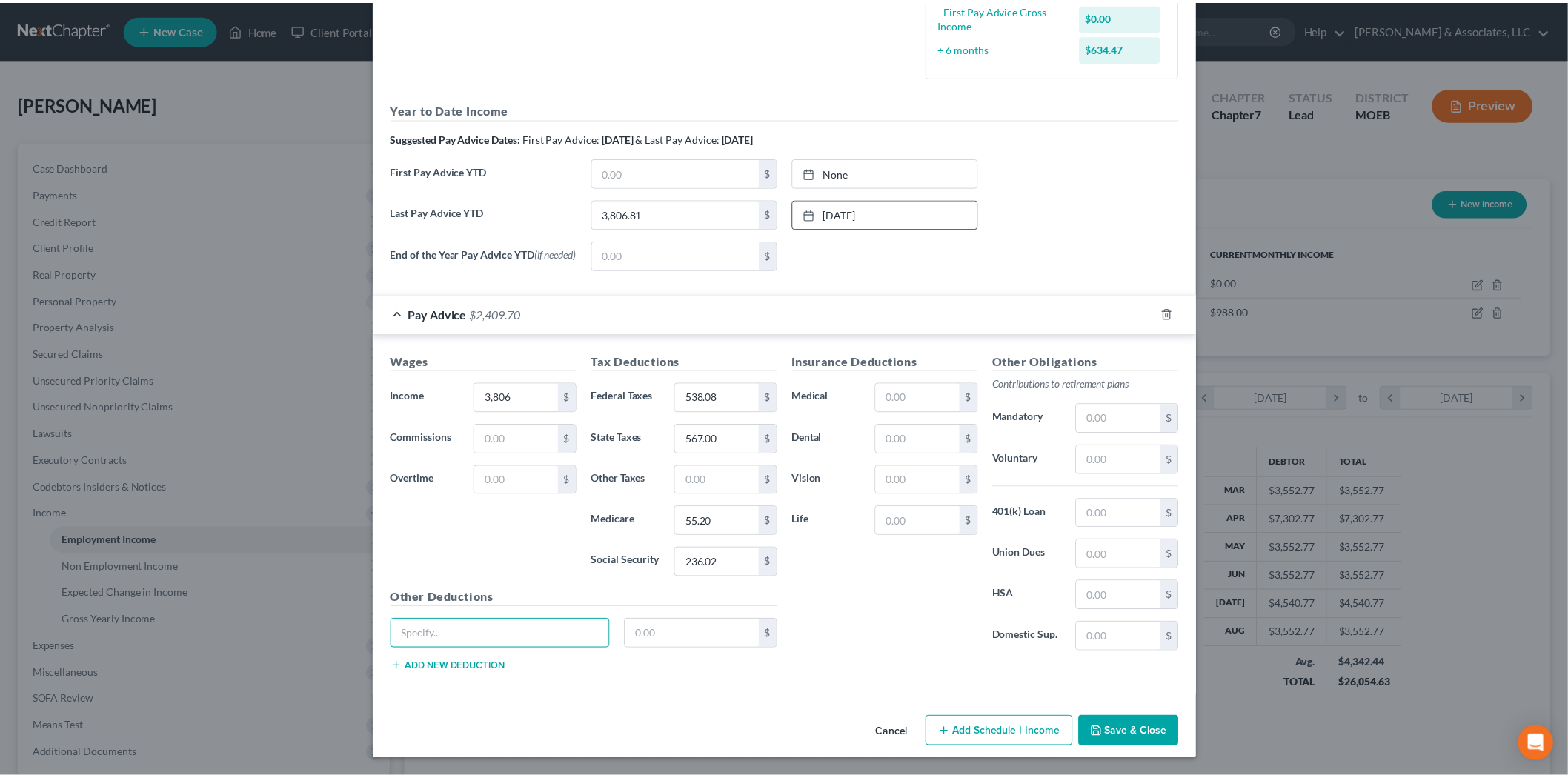
scroll to position [398, 0]
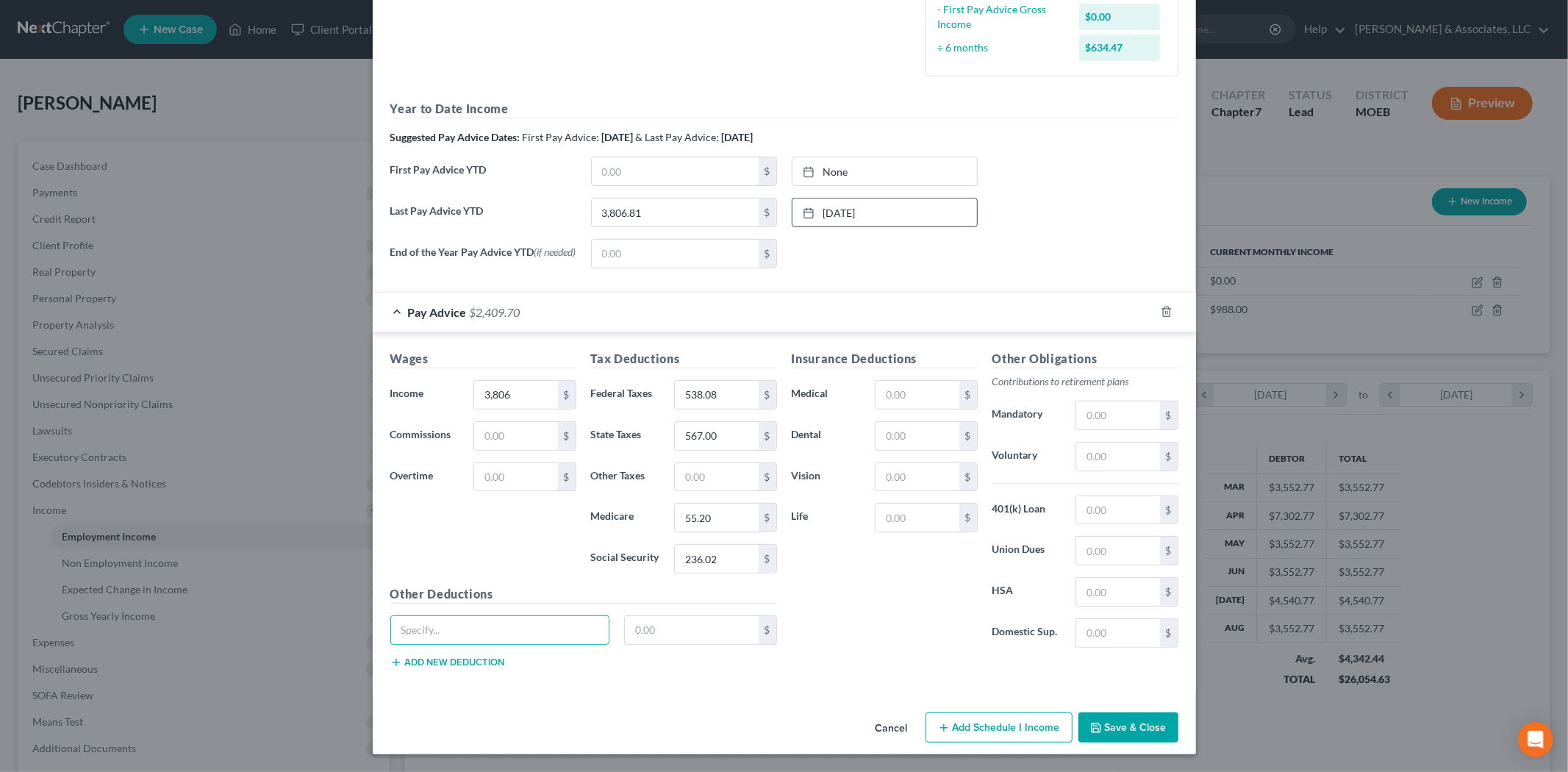
click at [1106, 722] on button "Save & Close" at bounding box center [1128, 728] width 100 height 31
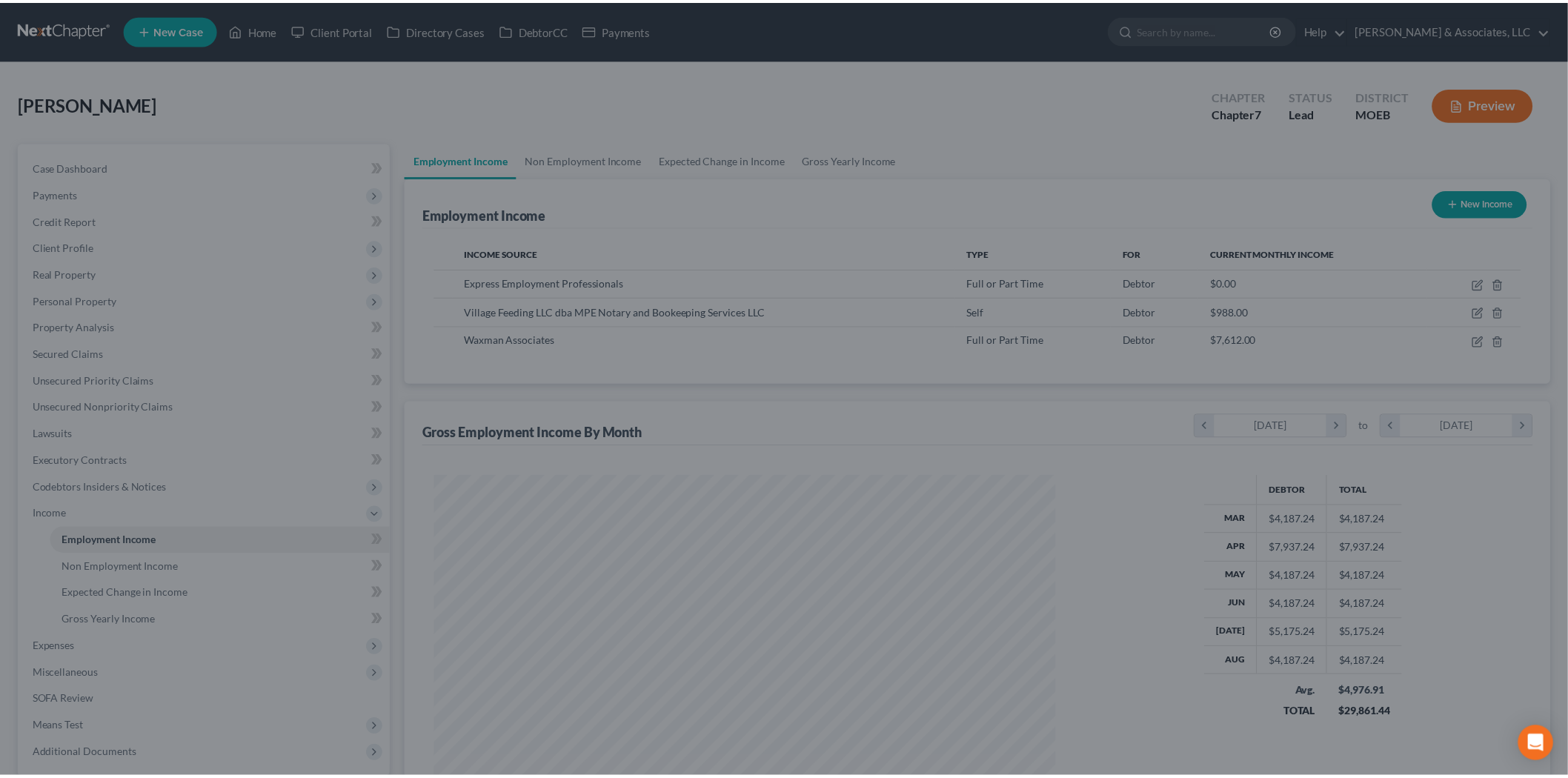
scroll to position [740686, 740439]
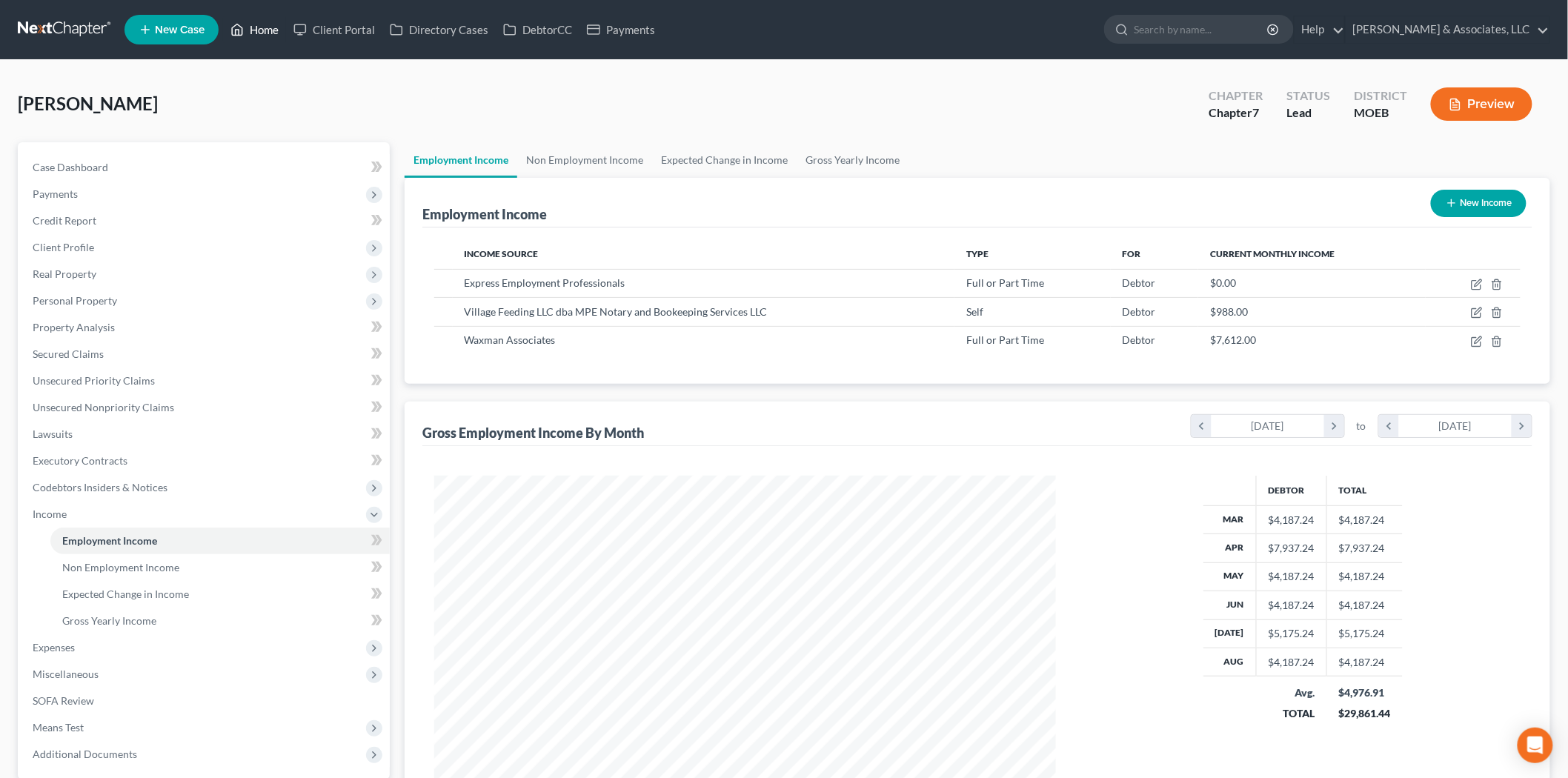
click at [252, 37] on link "Home" at bounding box center [254, 29] width 63 height 26
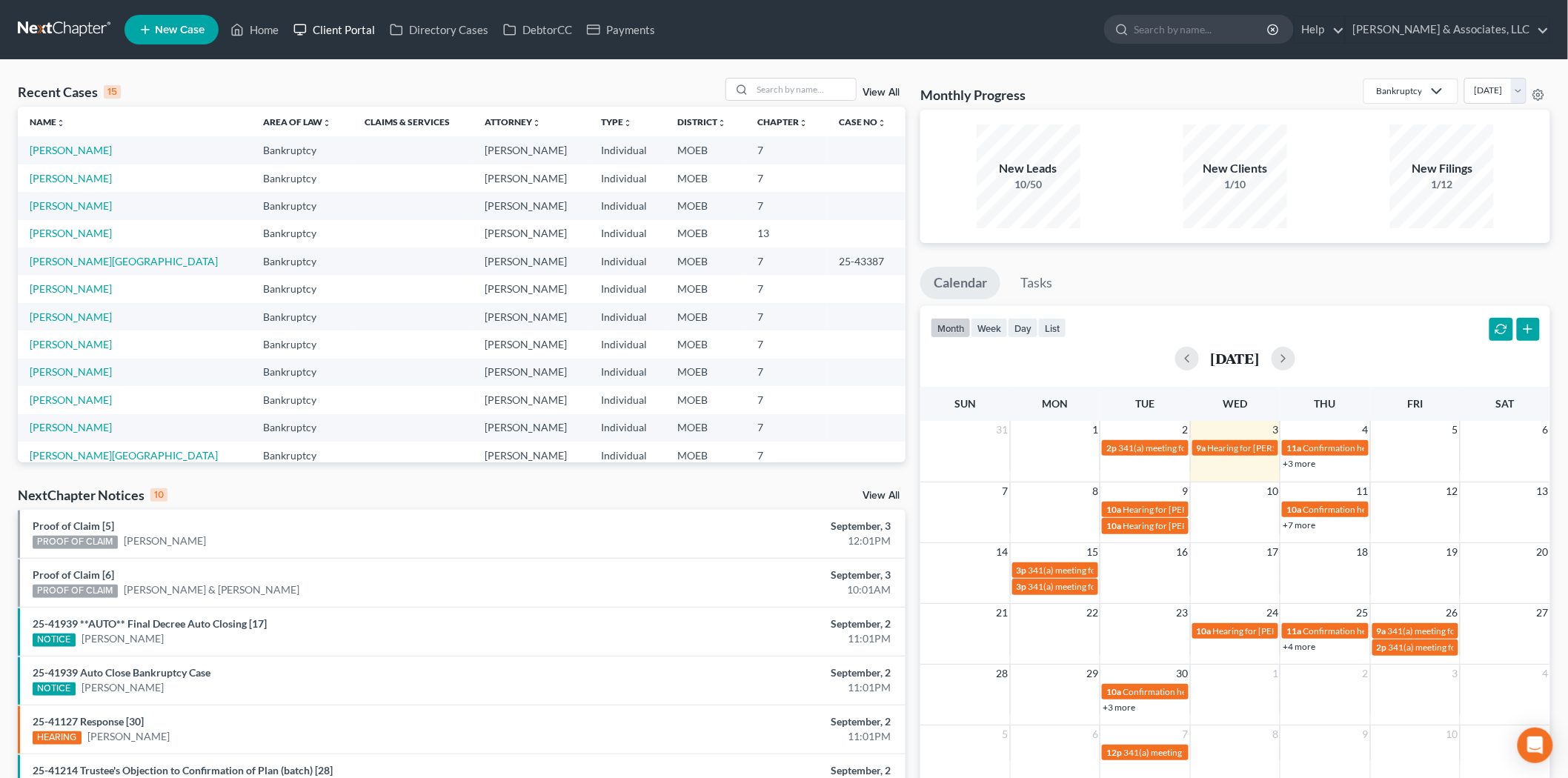
click at [321, 23] on link "Client Portal" at bounding box center [334, 29] width 96 height 26
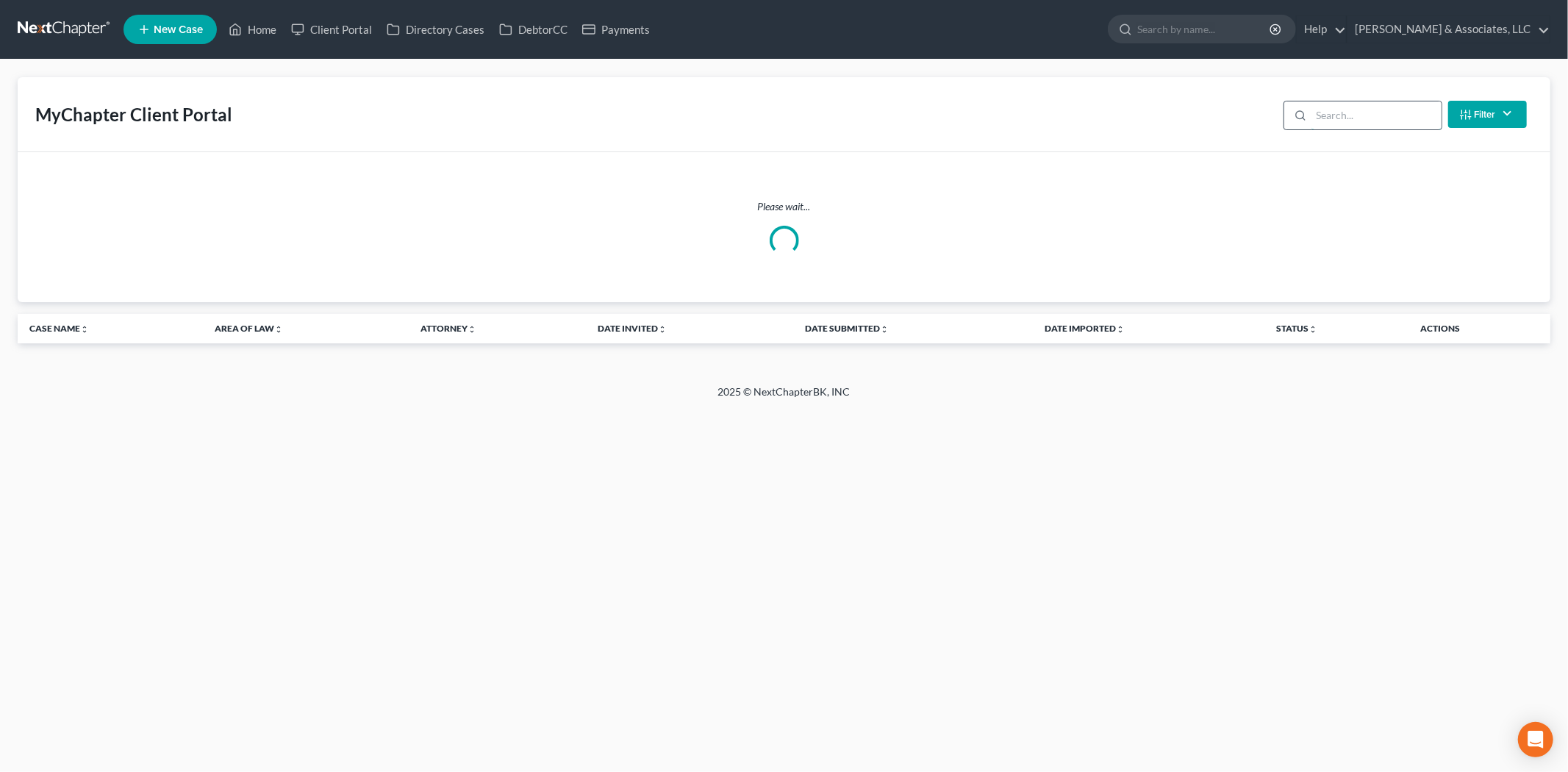
click at [1358, 119] on input "search" at bounding box center [1376, 115] width 130 height 28
type input "[PERSON_NAME]"
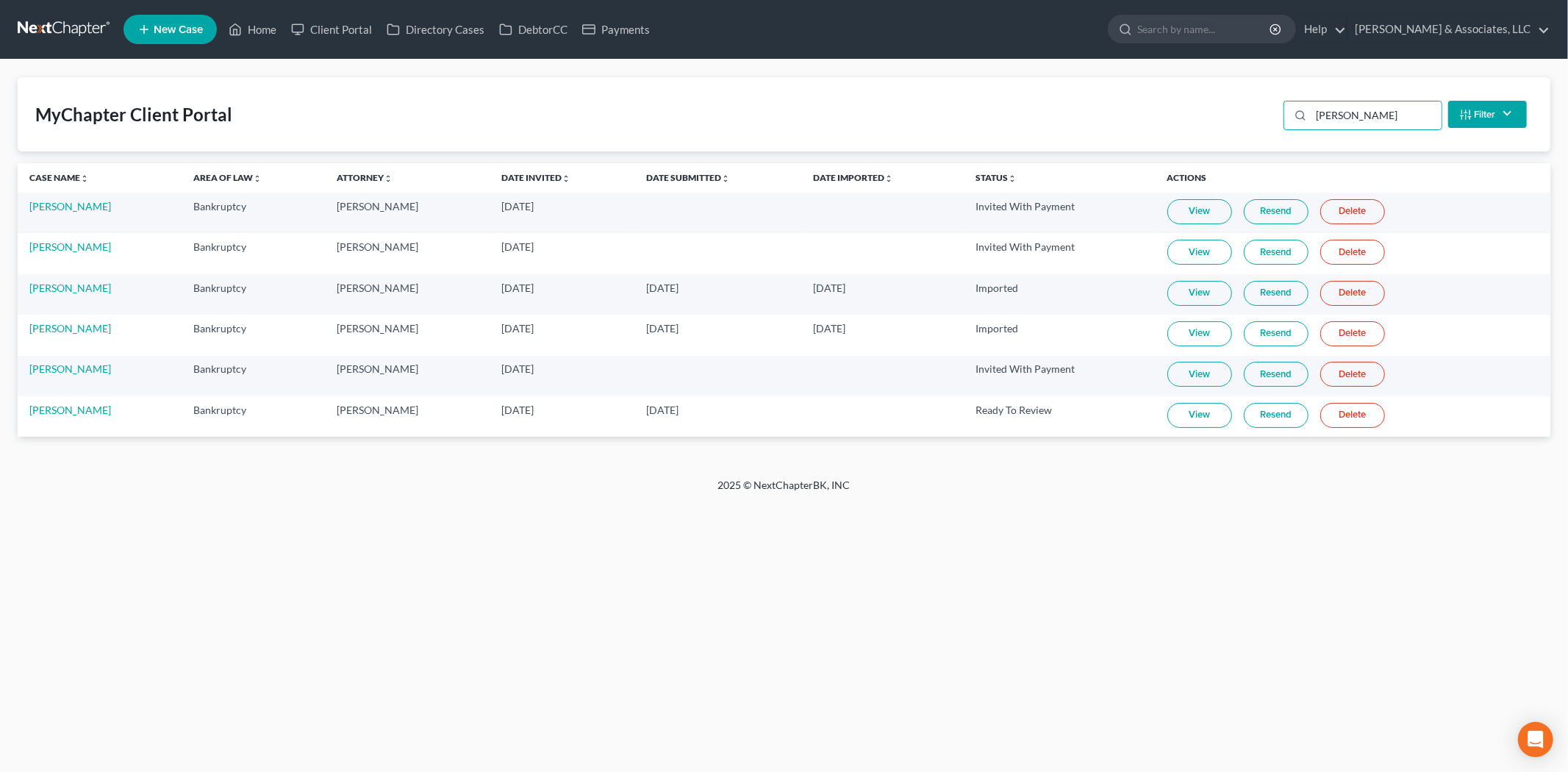
click at [1192, 413] on link "View" at bounding box center [1200, 415] width 65 height 25
click at [67, 416] on td "[PERSON_NAME]" at bounding box center [100, 416] width 164 height 41
click at [68, 409] on link "[PERSON_NAME]" at bounding box center [70, 410] width 82 height 13
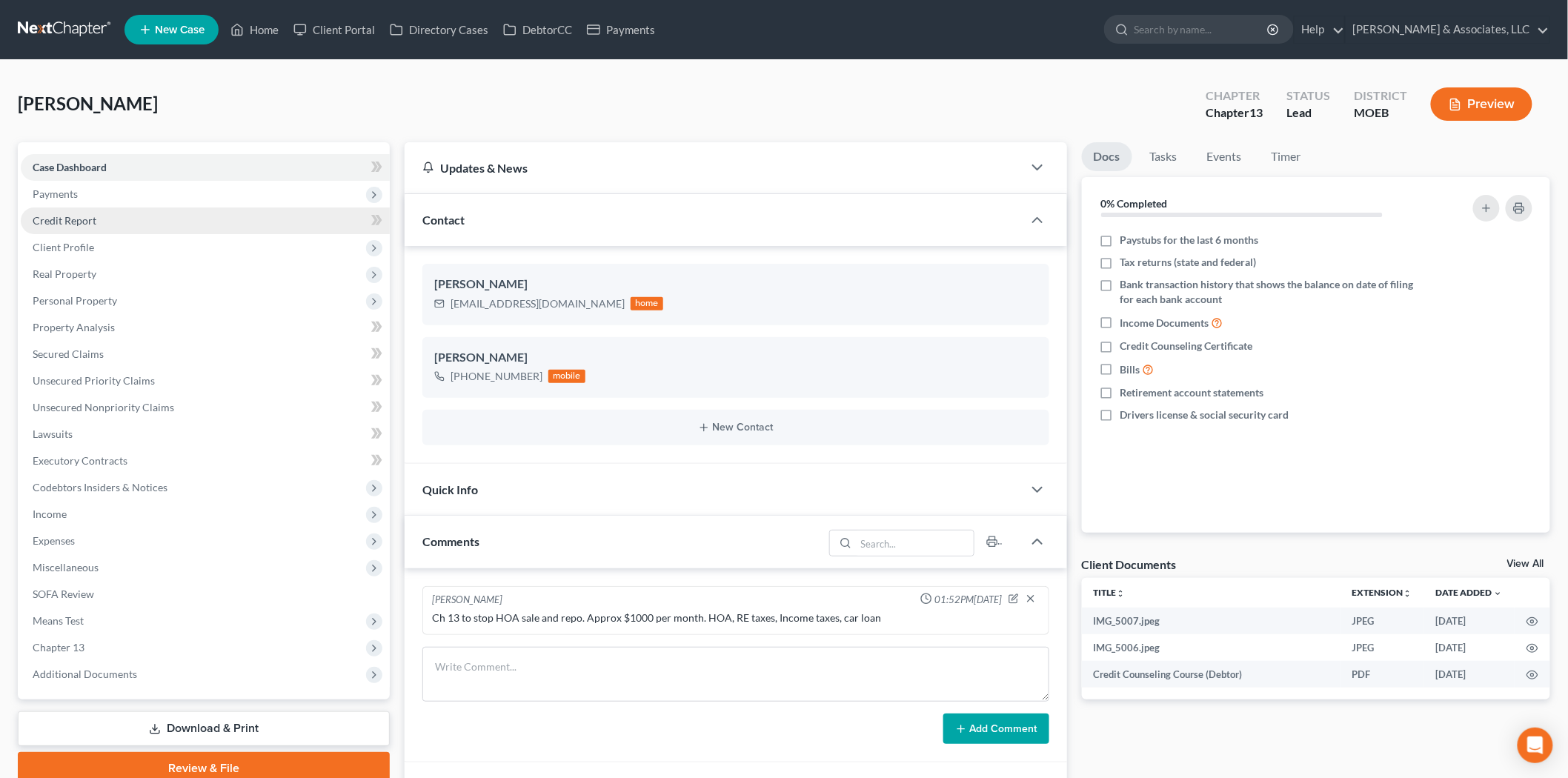
click at [48, 219] on span "Credit Report" at bounding box center [64, 221] width 64 height 13
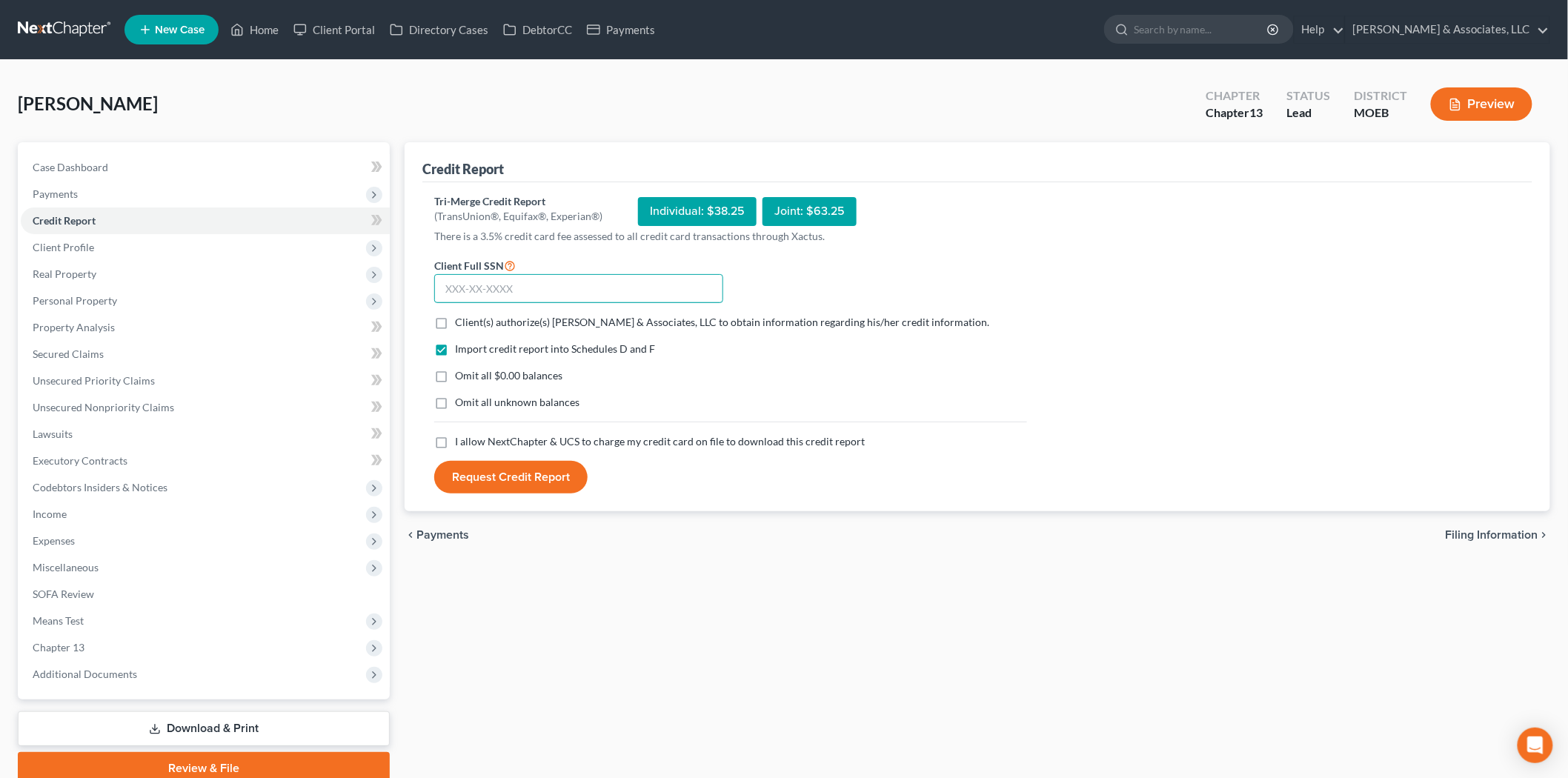
click at [487, 289] on input "text" at bounding box center [578, 289] width 289 height 30
type input "500-84-6300"
drag, startPoint x: 439, startPoint y: 325, endPoint x: 450, endPoint y: 374, distance: 50.2
click at [455, 325] on label "Client(s) authorize(s) [PERSON_NAME] & Associates, LLC to obtain information re…" at bounding box center [722, 322] width 535 height 15
click at [461, 325] on input "Client(s) authorize(s) [PERSON_NAME] & Associates, LLC to obtain information re…" at bounding box center [466, 320] width 10 height 10
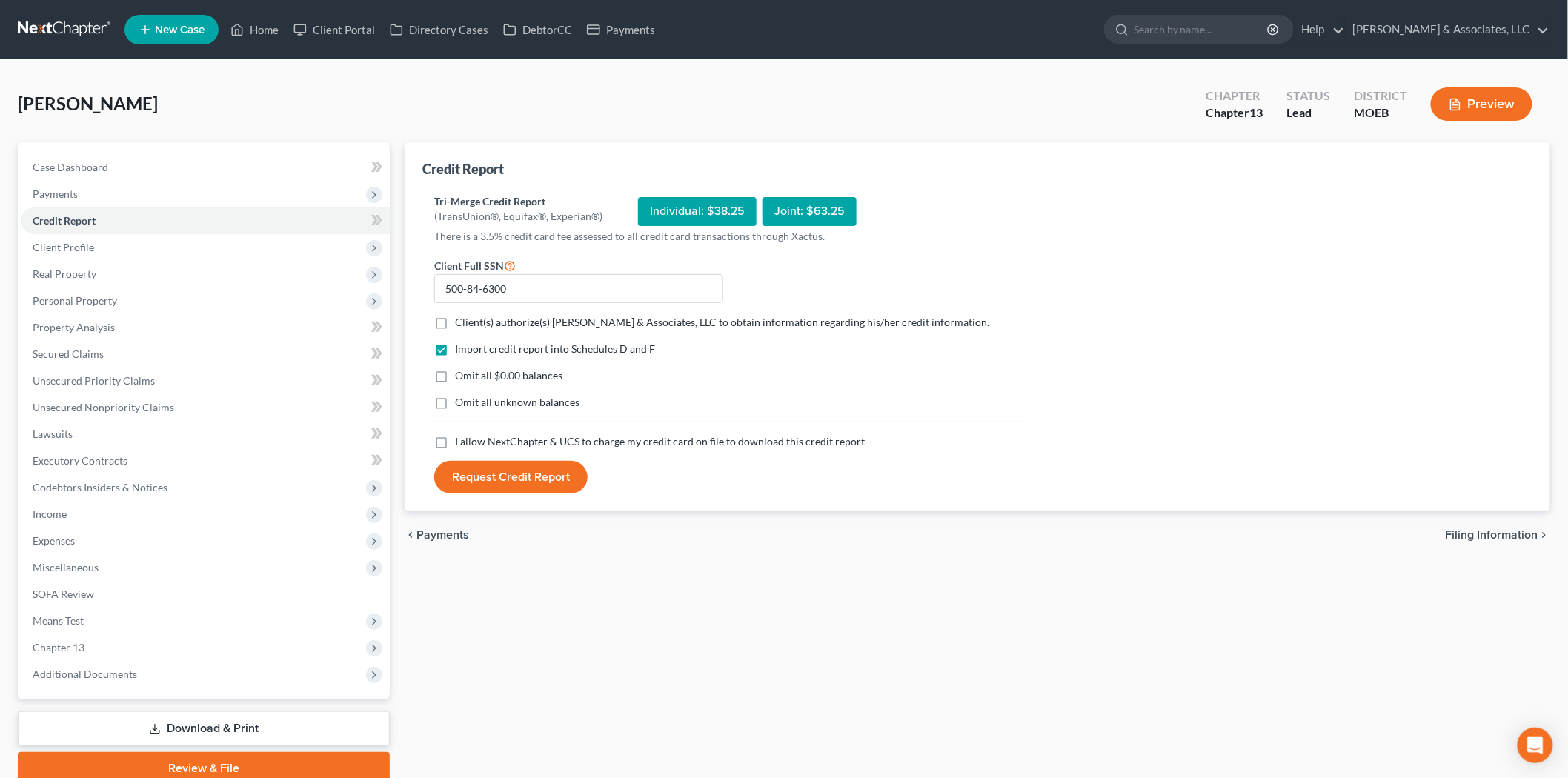
checkbox input "true"
drag, startPoint x: 435, startPoint y: 380, endPoint x: 440, endPoint y: 398, distance: 18.7
click at [455, 381] on label "Omit all $0.00 balances" at bounding box center [508, 376] width 107 height 15
click at [461, 378] on input "Omit all $0.00 balances" at bounding box center [466, 373] width 10 height 10
checkbox input "true"
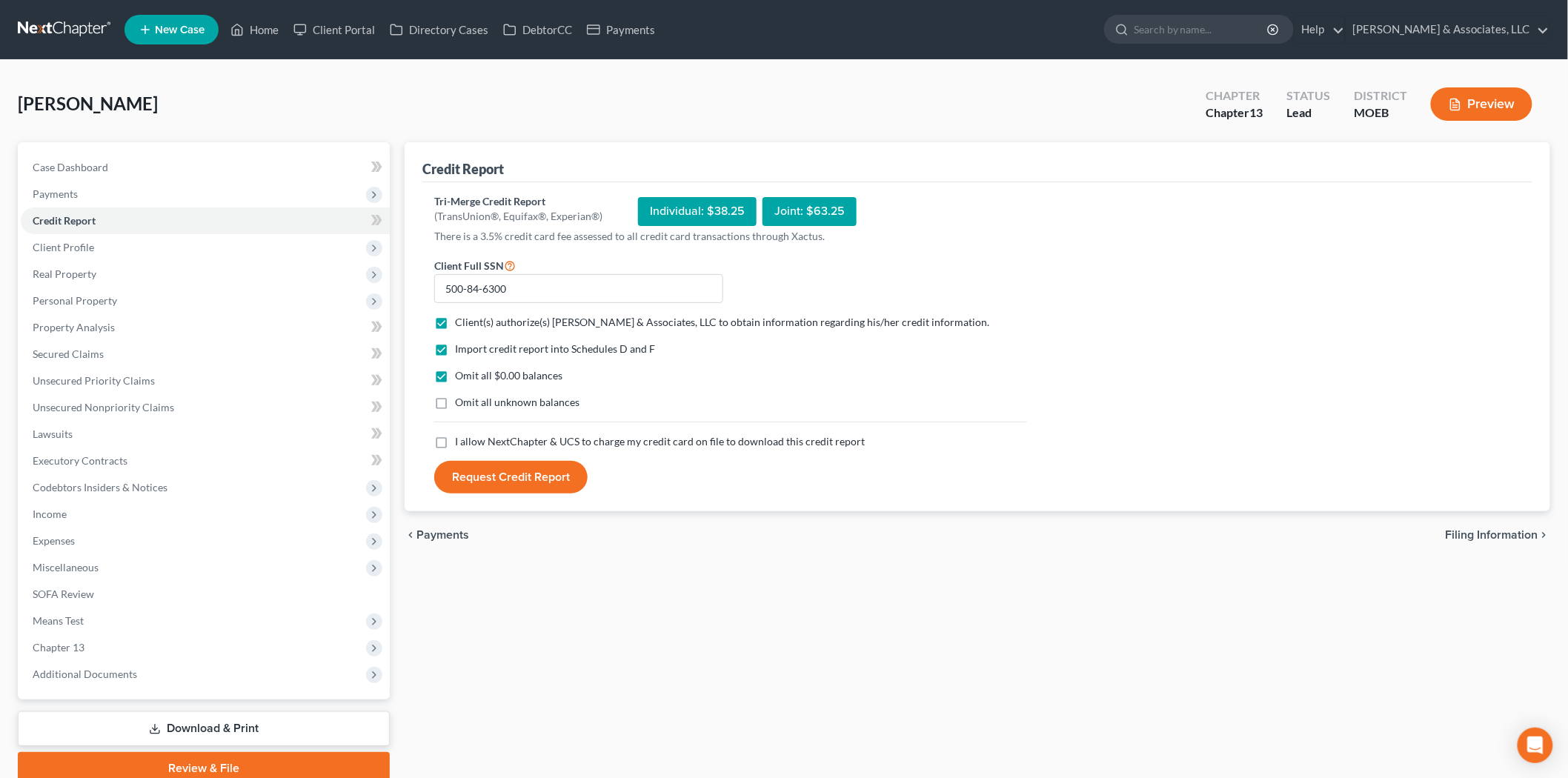
drag, startPoint x: 438, startPoint y: 443, endPoint x: 474, endPoint y: 473, distance: 46.9
click at [455, 445] on label "I allow NextChapter & UCS to charge my credit card on file to download this cre…" at bounding box center [659, 441] width 409 height 15
click at [461, 444] on input "I allow NextChapter & UCS to charge my credit card on file to download this cre…" at bounding box center [466, 438] width 10 height 10
checkbox input "true"
click at [489, 479] on button "Request Credit Report" at bounding box center [510, 478] width 153 height 33
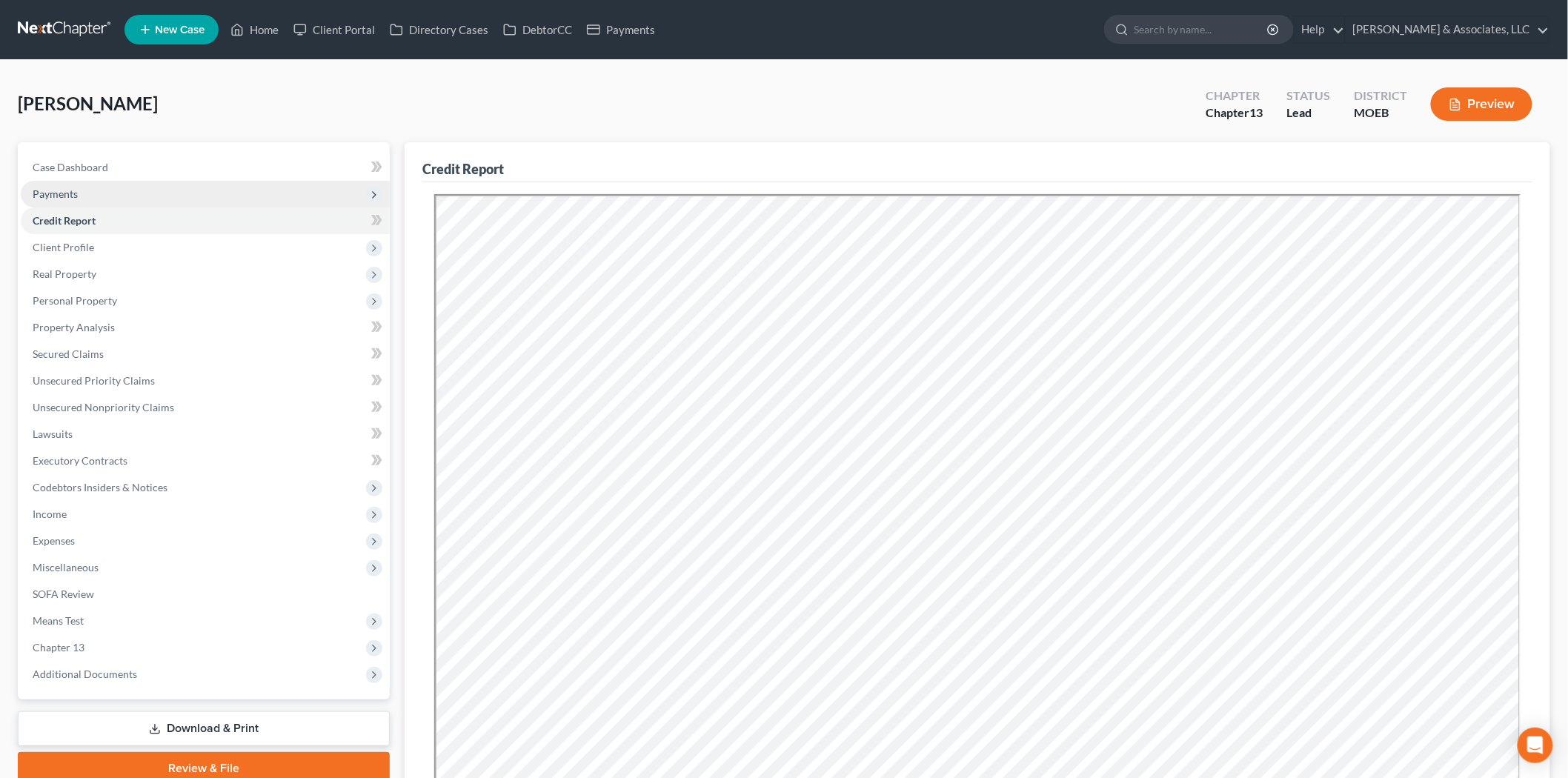
click at [78, 186] on span "Payments" at bounding box center [205, 193] width 369 height 26
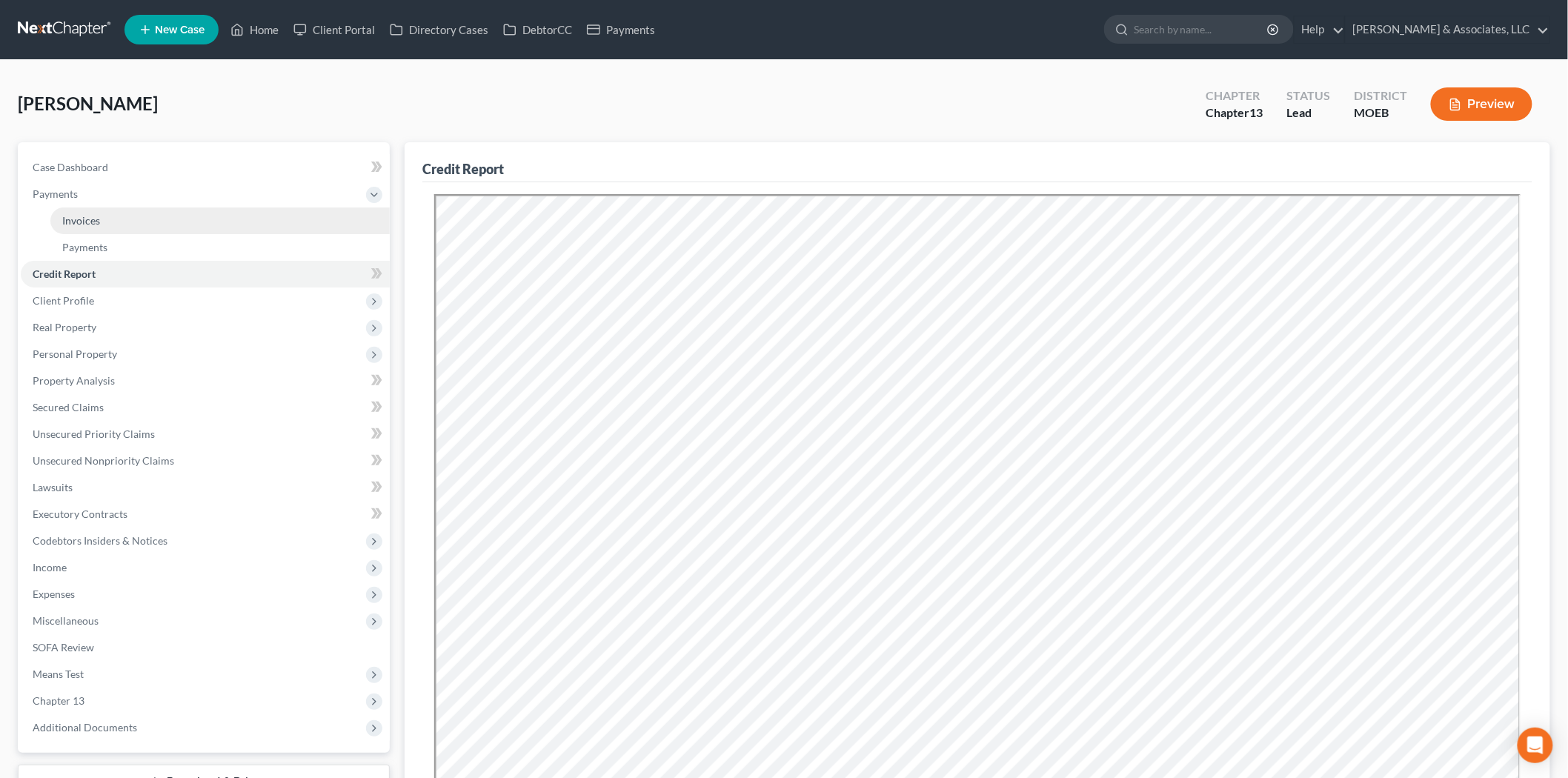
click at [79, 224] on span "Invoices" at bounding box center [82, 221] width 38 height 13
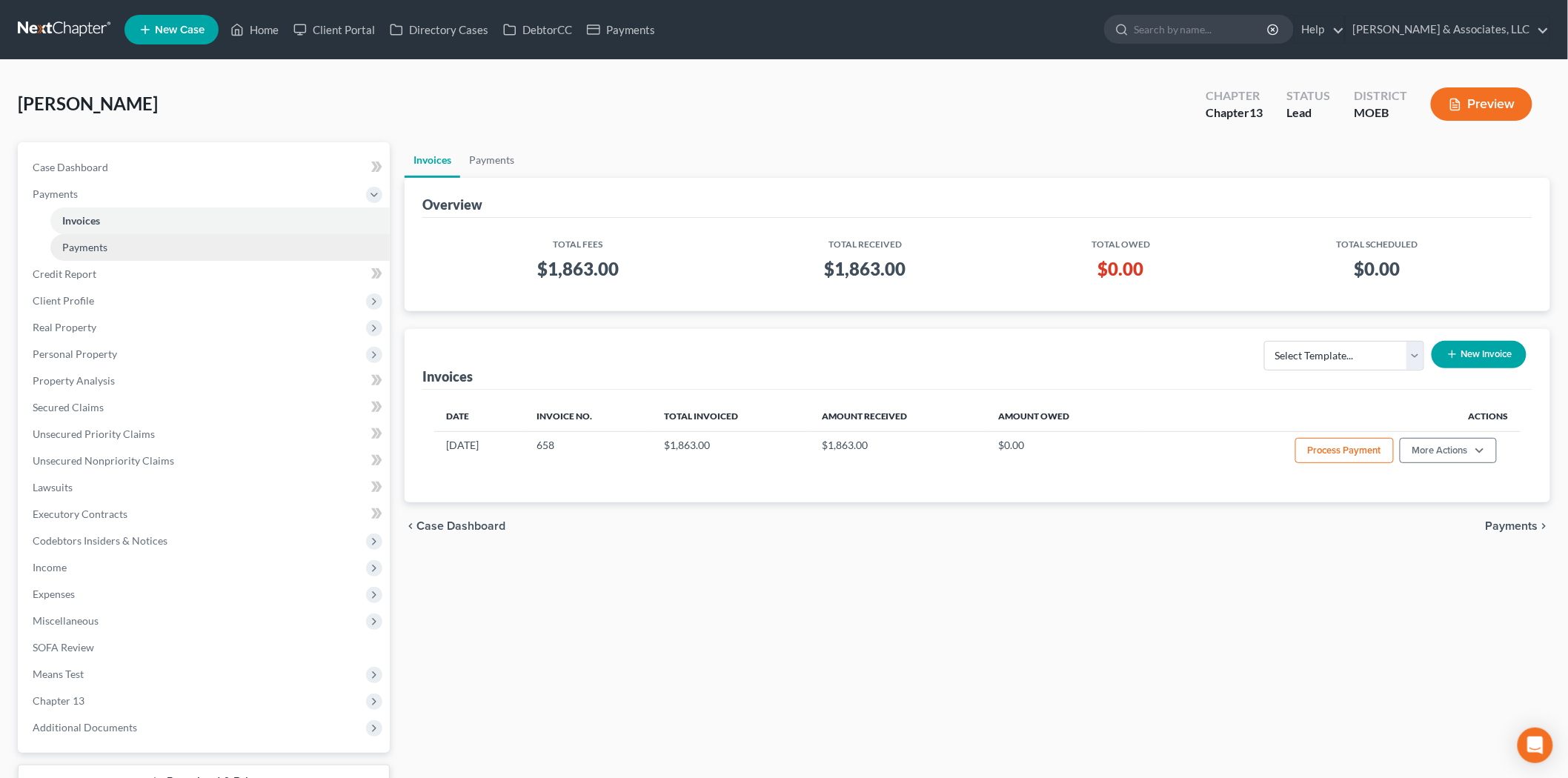
click at [80, 234] on link "Payments" at bounding box center [221, 247] width 340 height 26
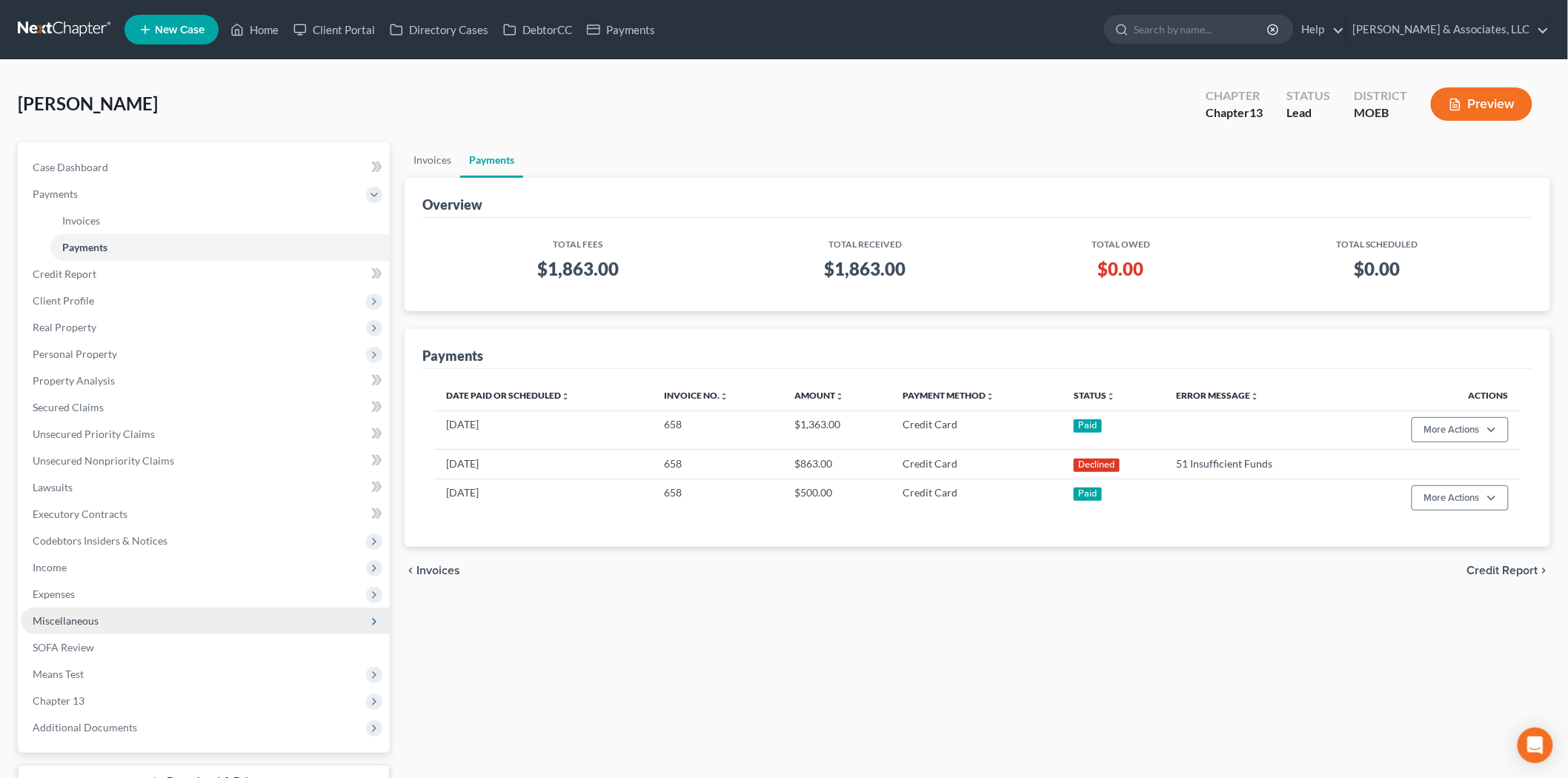
click at [104, 623] on span "Miscellaneous" at bounding box center [205, 620] width 369 height 26
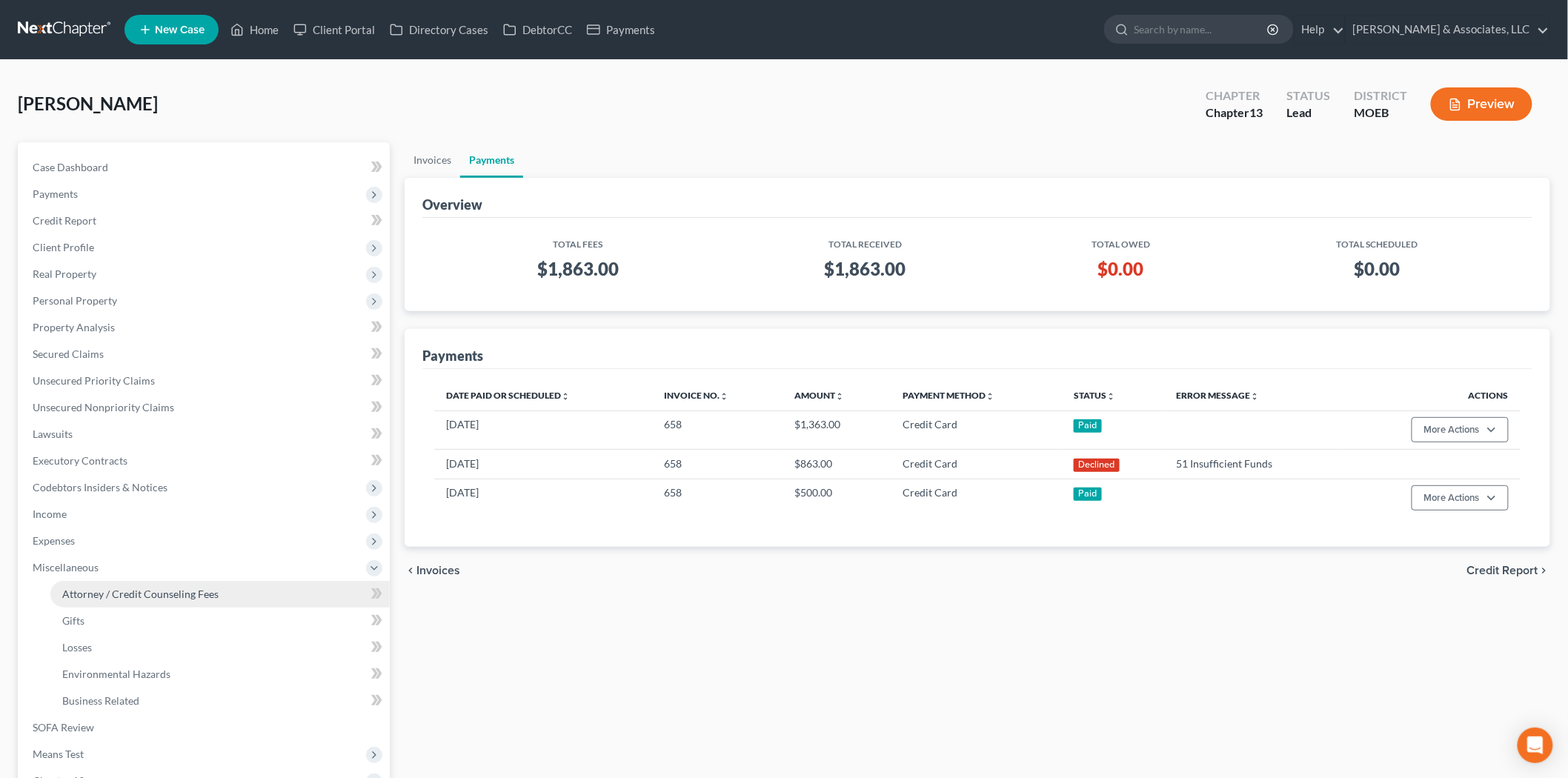
click at [160, 595] on span "Attorney / Credit Counseling Fees" at bounding box center [141, 594] width 156 height 13
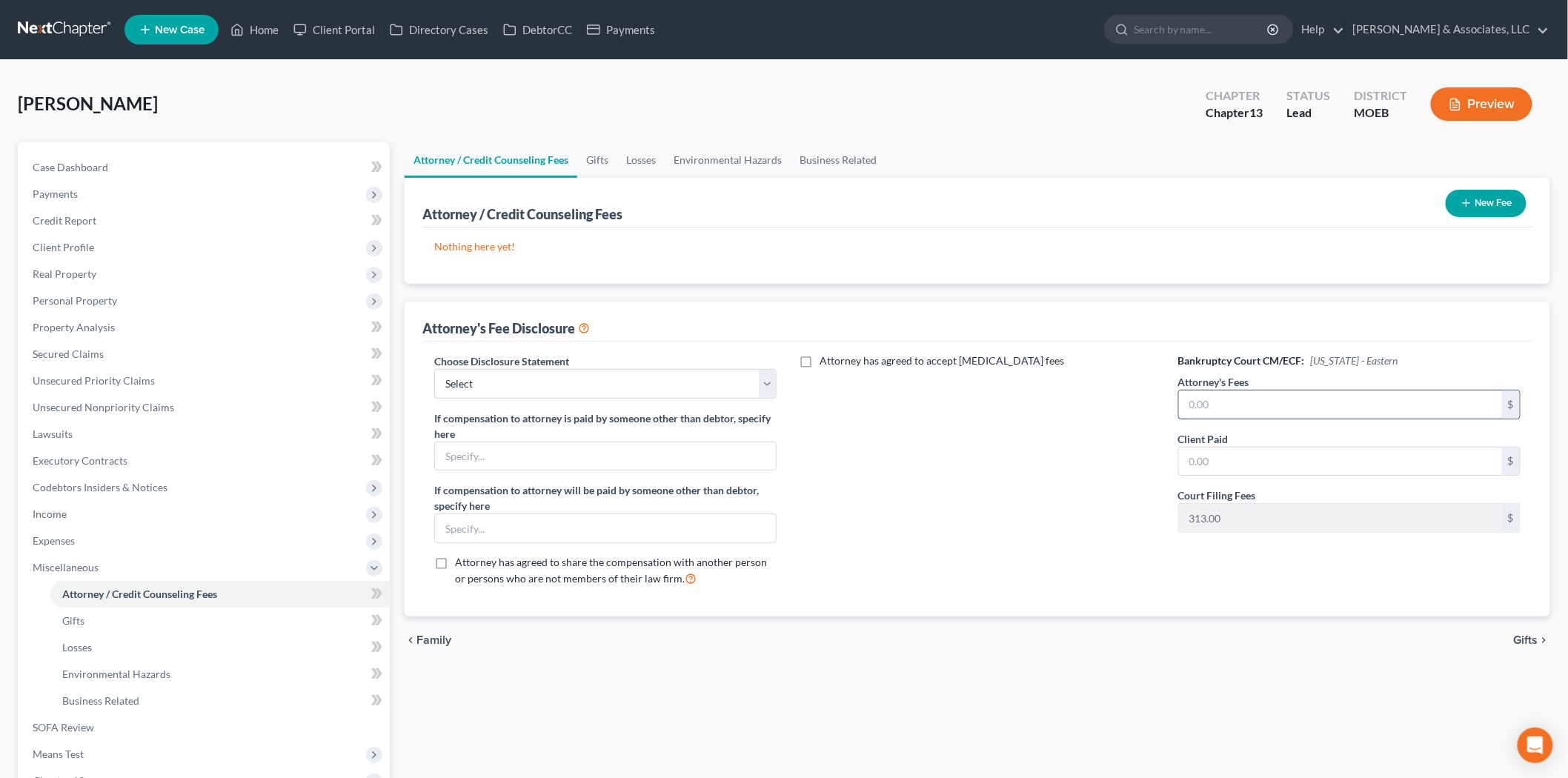
click at [1269, 411] on input "text" at bounding box center [1341, 404] width 323 height 28
type input "5,800"
type input "1,550.00"
drag, startPoint x: 493, startPoint y: 374, endPoint x: 498, endPoint y: 395, distance: 21.6
click at [493, 374] on select "Select Disclosure of Compensation Statement" at bounding box center [605, 383] width 342 height 30
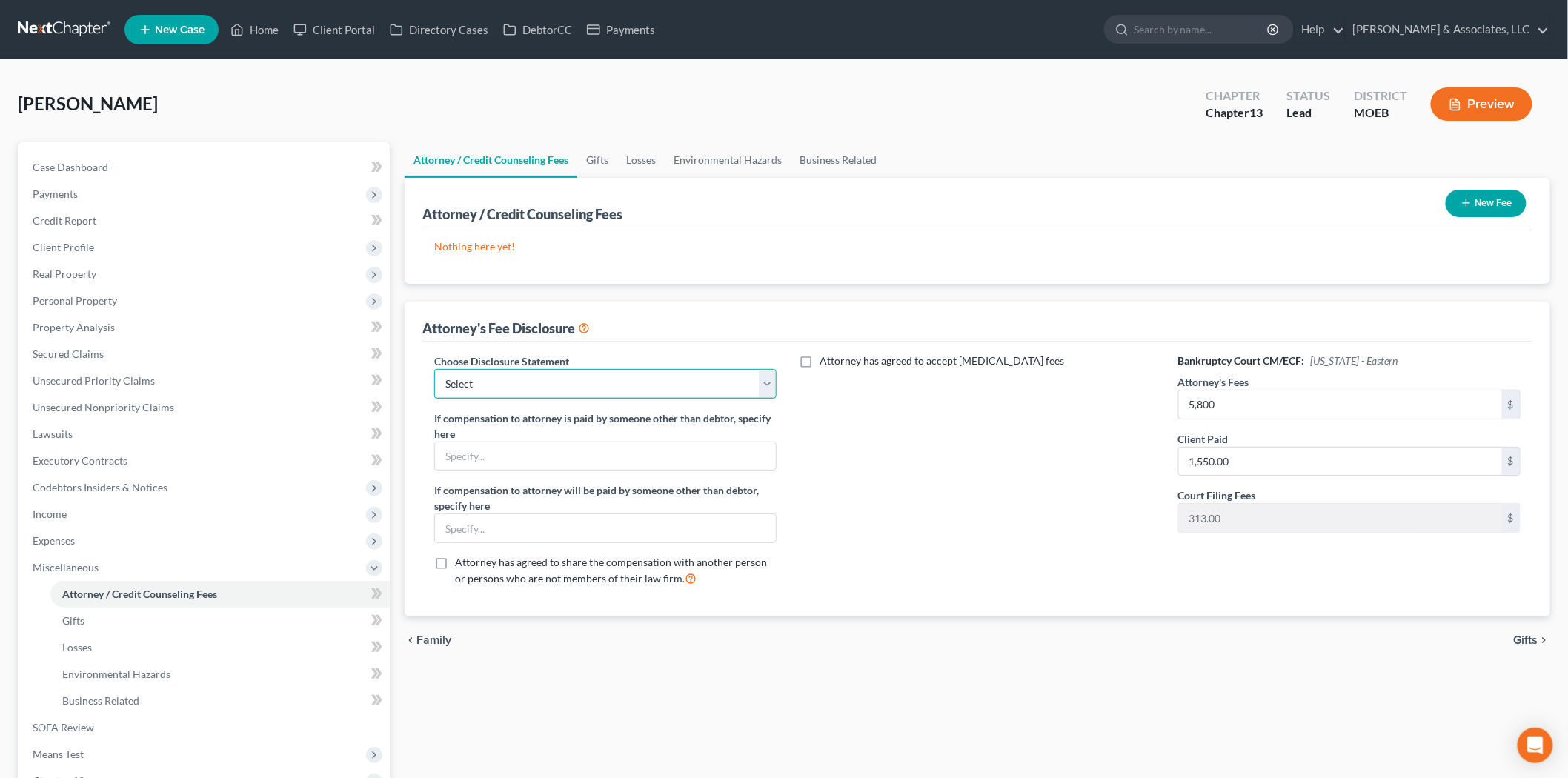
select select "0"
click at [434, 369] on select "Select Disclosure of Compensation Statement" at bounding box center [605, 383] width 342 height 30
click at [1485, 193] on button "New Fee" at bounding box center [1485, 203] width 81 height 27
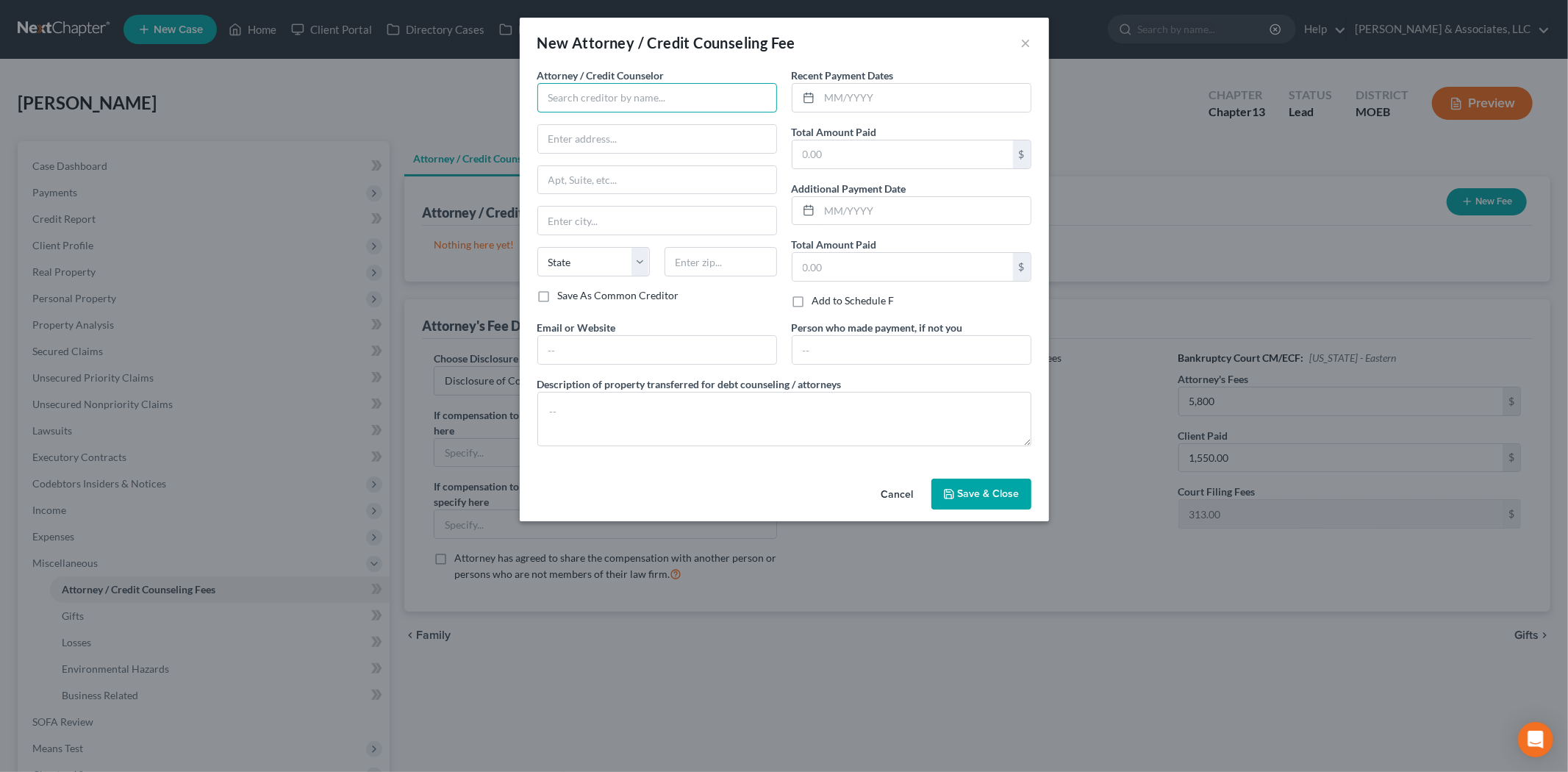
click at [660, 96] on input "text" at bounding box center [657, 97] width 240 height 30
click at [643, 126] on div "[PERSON_NAME] & Associates" at bounding box center [626, 123] width 153 height 14
type input "[PERSON_NAME] & Associates"
type input "[STREET_ADDRESS]"
type input "Saint [PERSON_NAME]"
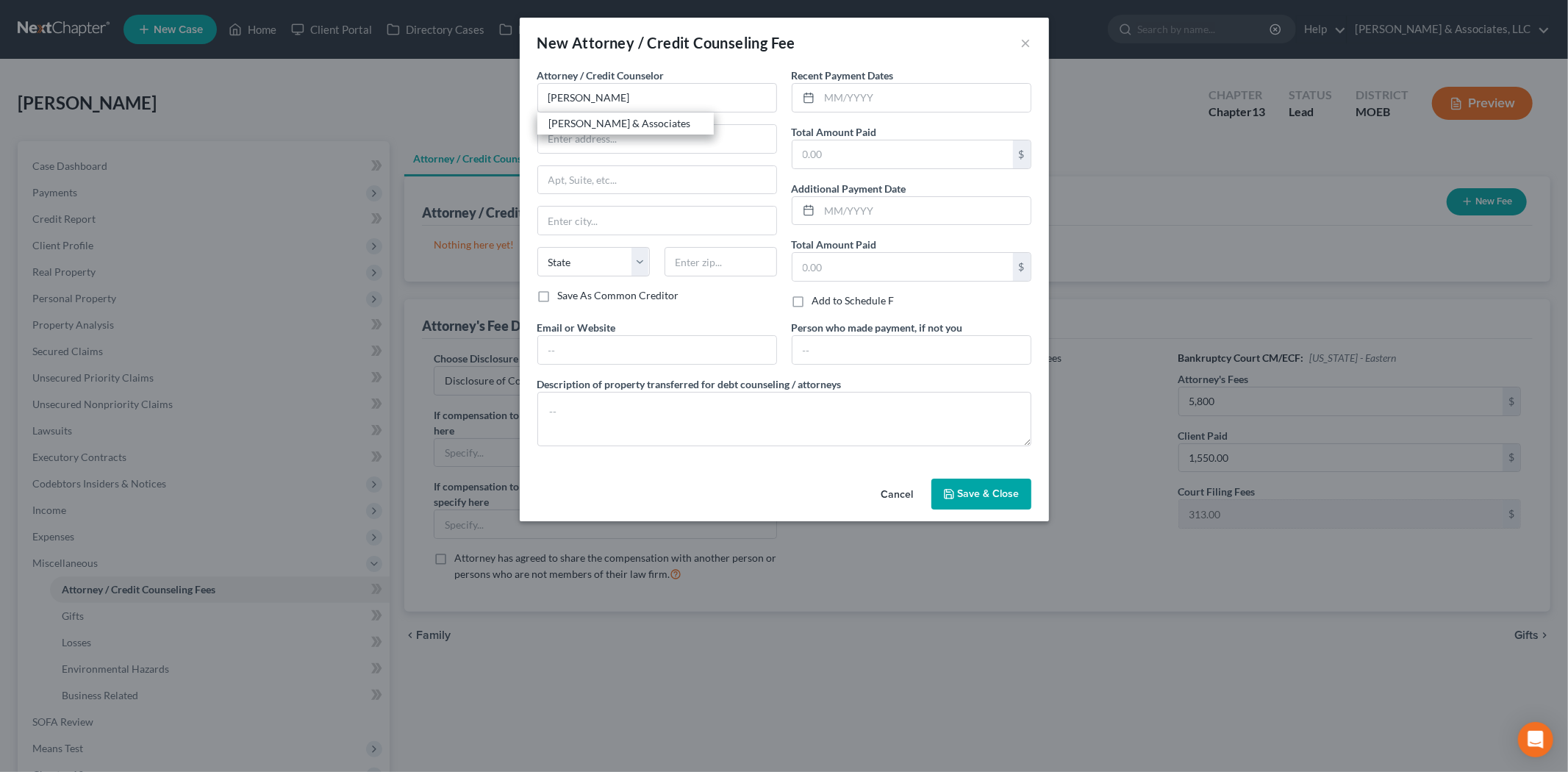
select select "26"
type input "63303"
click at [870, 99] on input "text" at bounding box center [925, 97] width 211 height 28
type input "[DATE]"
click at [876, 159] on input "text" at bounding box center [902, 154] width 221 height 28
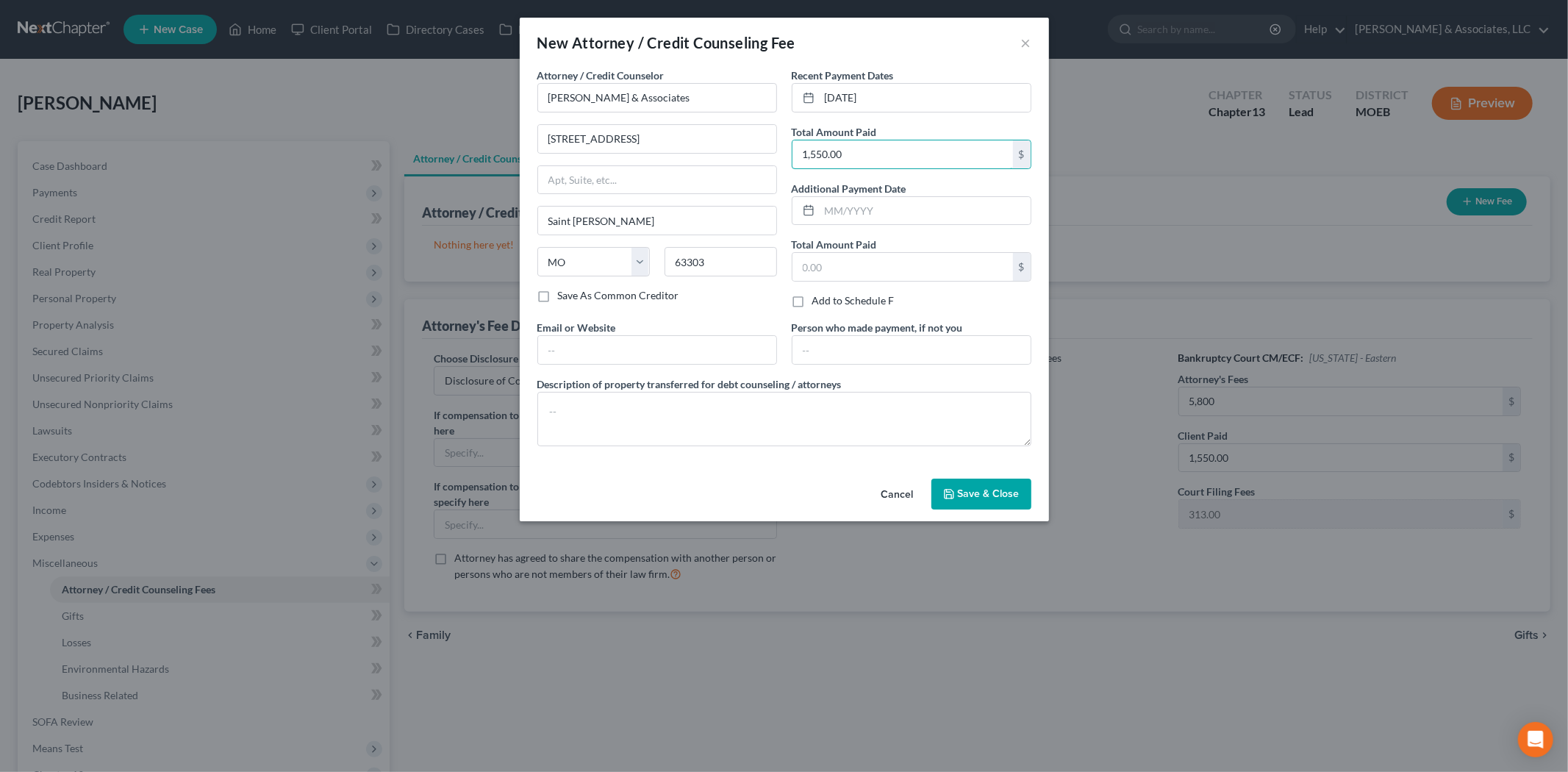
type input "1,550.00"
click at [978, 491] on span "Save & Close" at bounding box center [989, 494] width 62 height 13
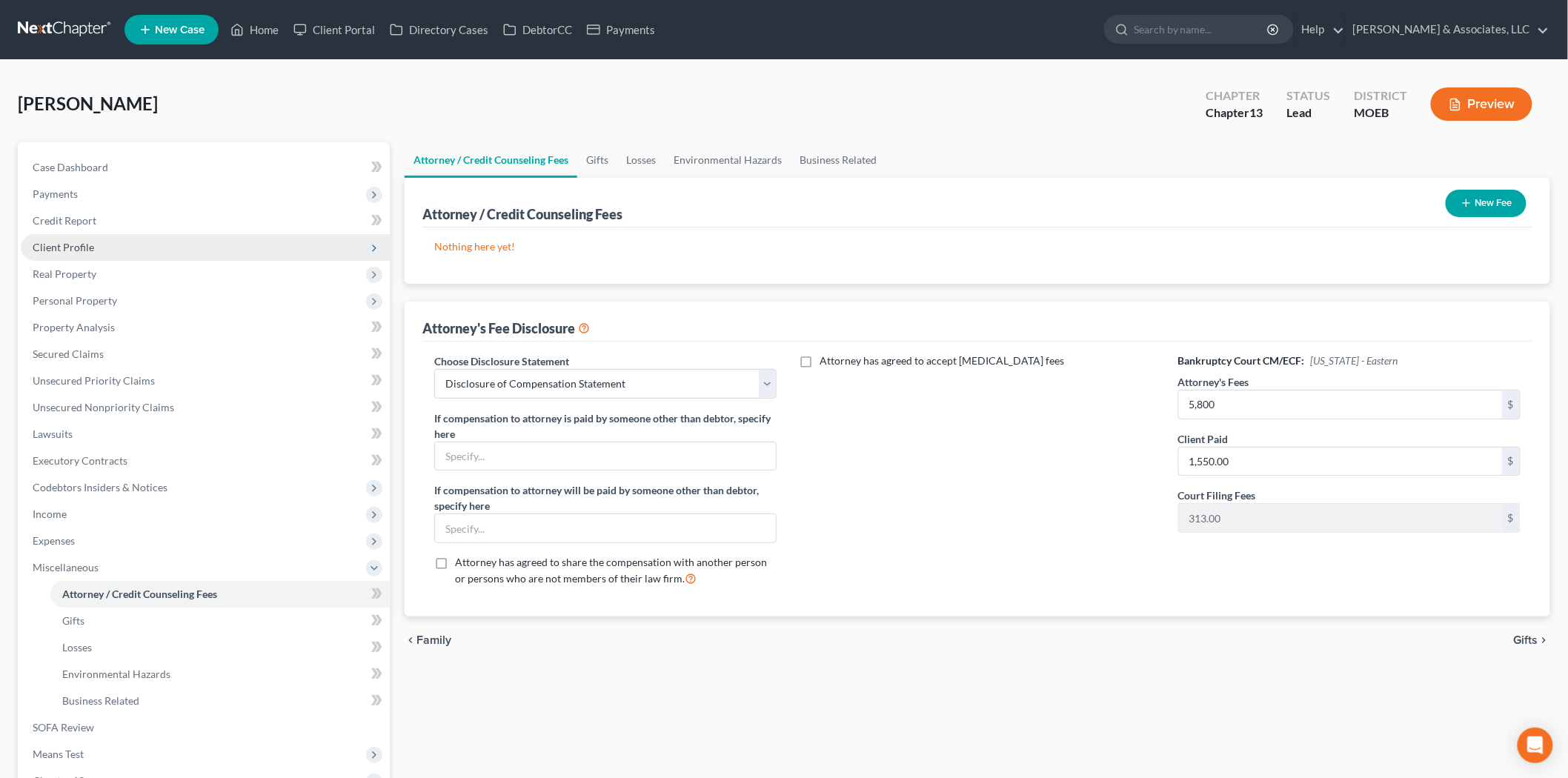
click at [83, 244] on span "Client Profile" at bounding box center [64, 247] width 62 height 13
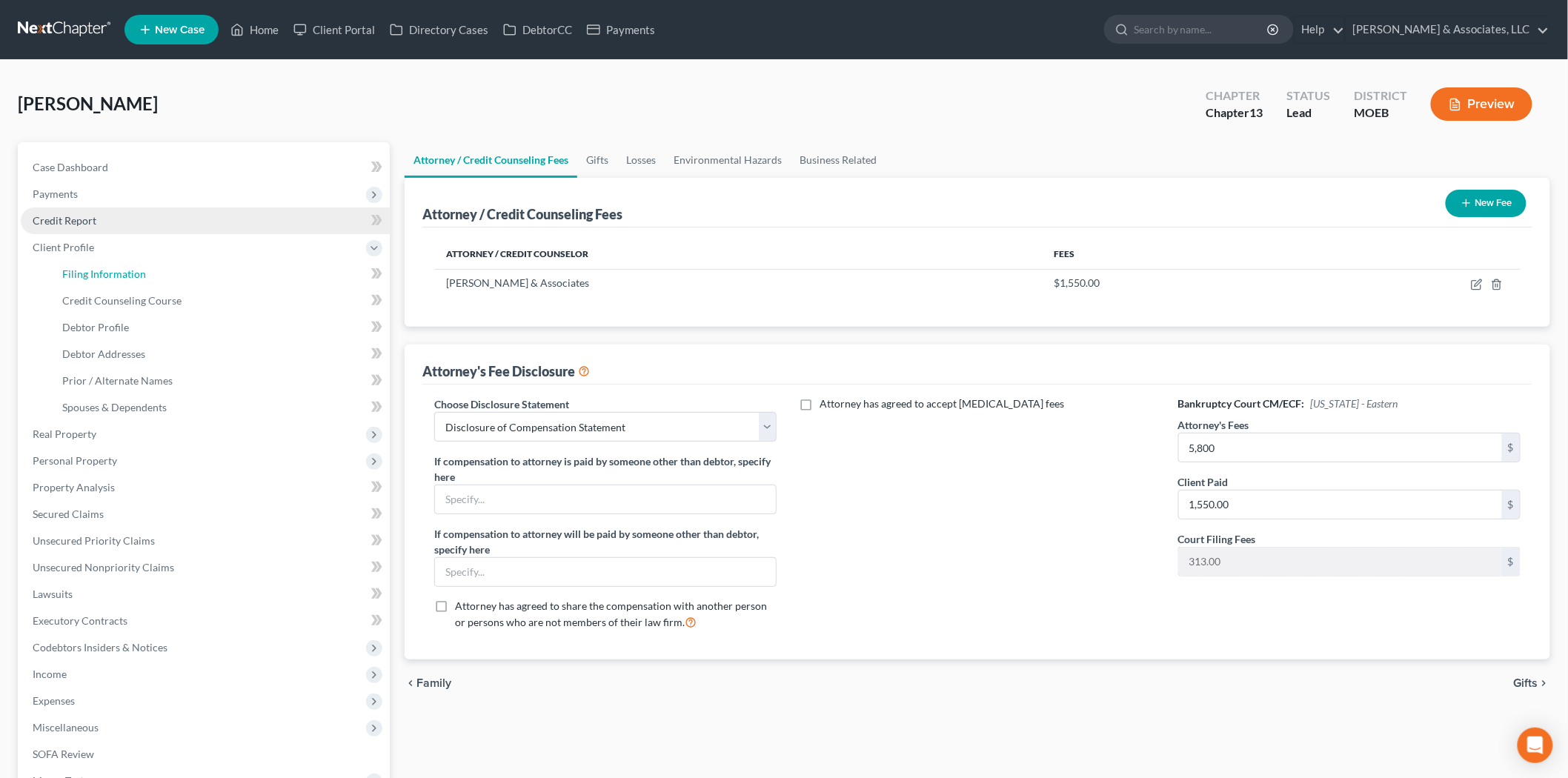
drag, startPoint x: 108, startPoint y: 269, endPoint x: 305, endPoint y: 212, distance: 205.1
click at [108, 269] on span "Filing Information" at bounding box center [104, 274] width 84 height 13
select select "1"
select select "0"
select select "3"
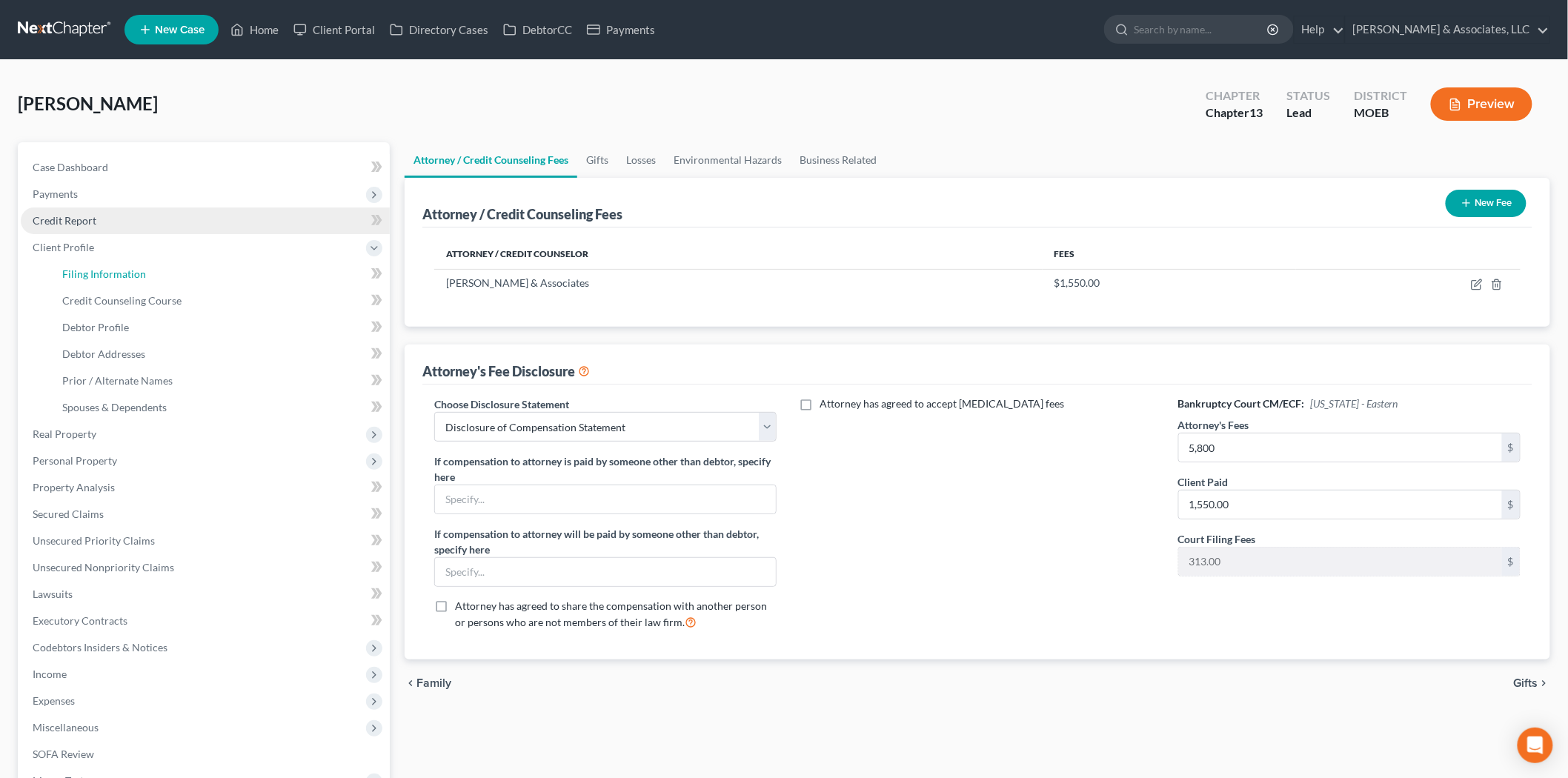
select select "26"
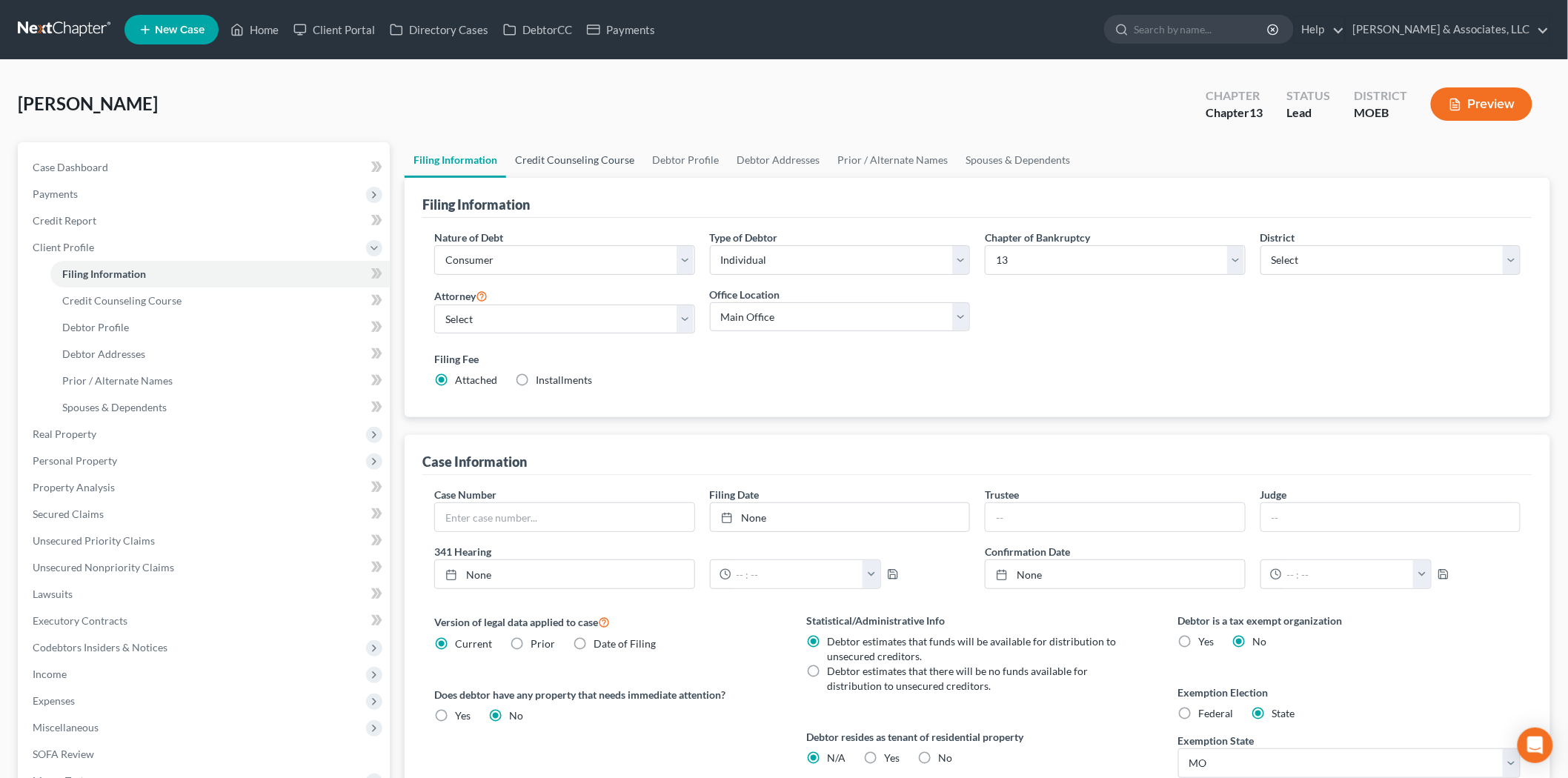
click at [535, 153] on link "Credit Counseling Course" at bounding box center [574, 160] width 137 height 35
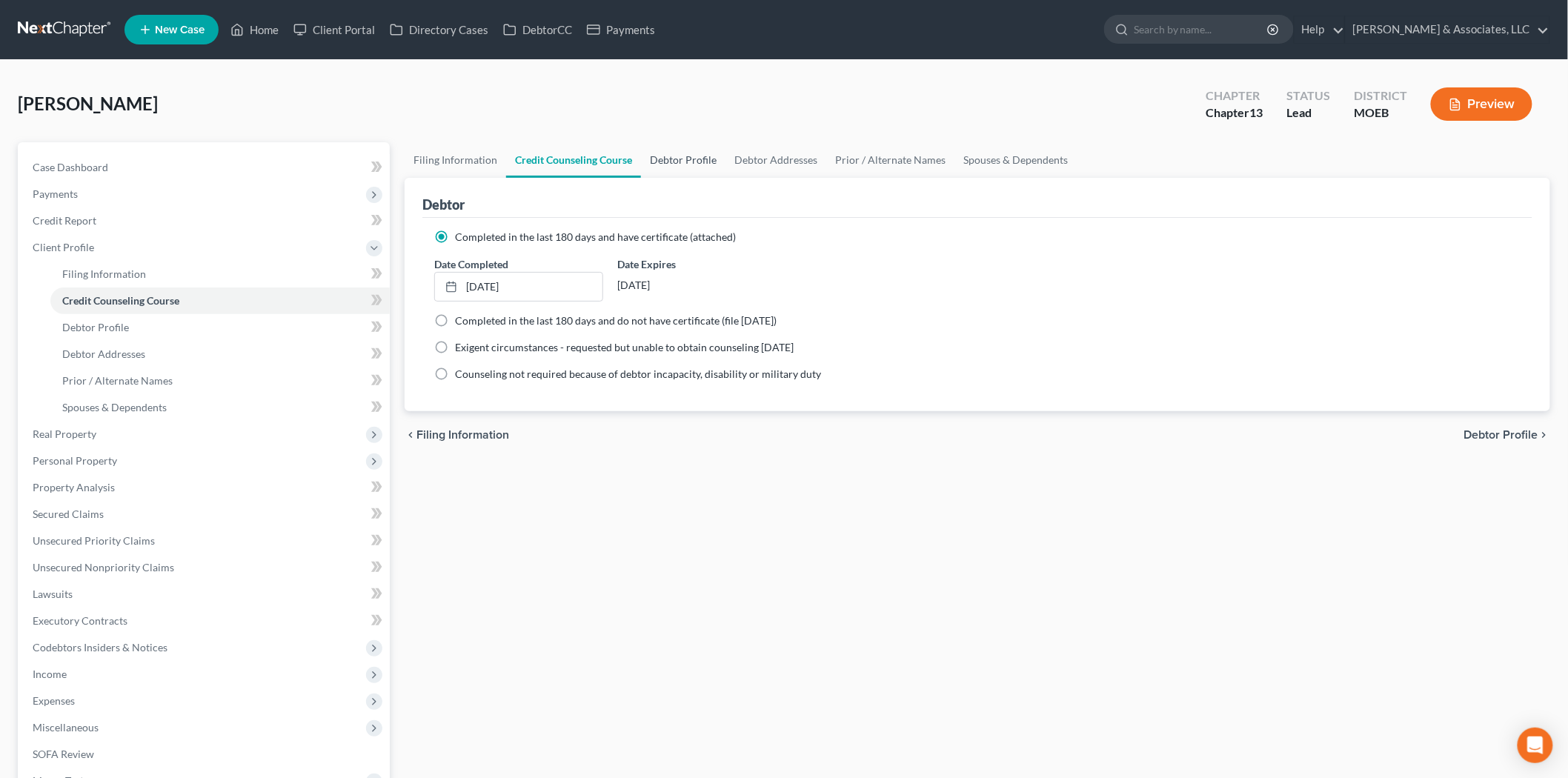
click at [682, 156] on link "Debtor Profile" at bounding box center [683, 160] width 84 height 35
select select "0"
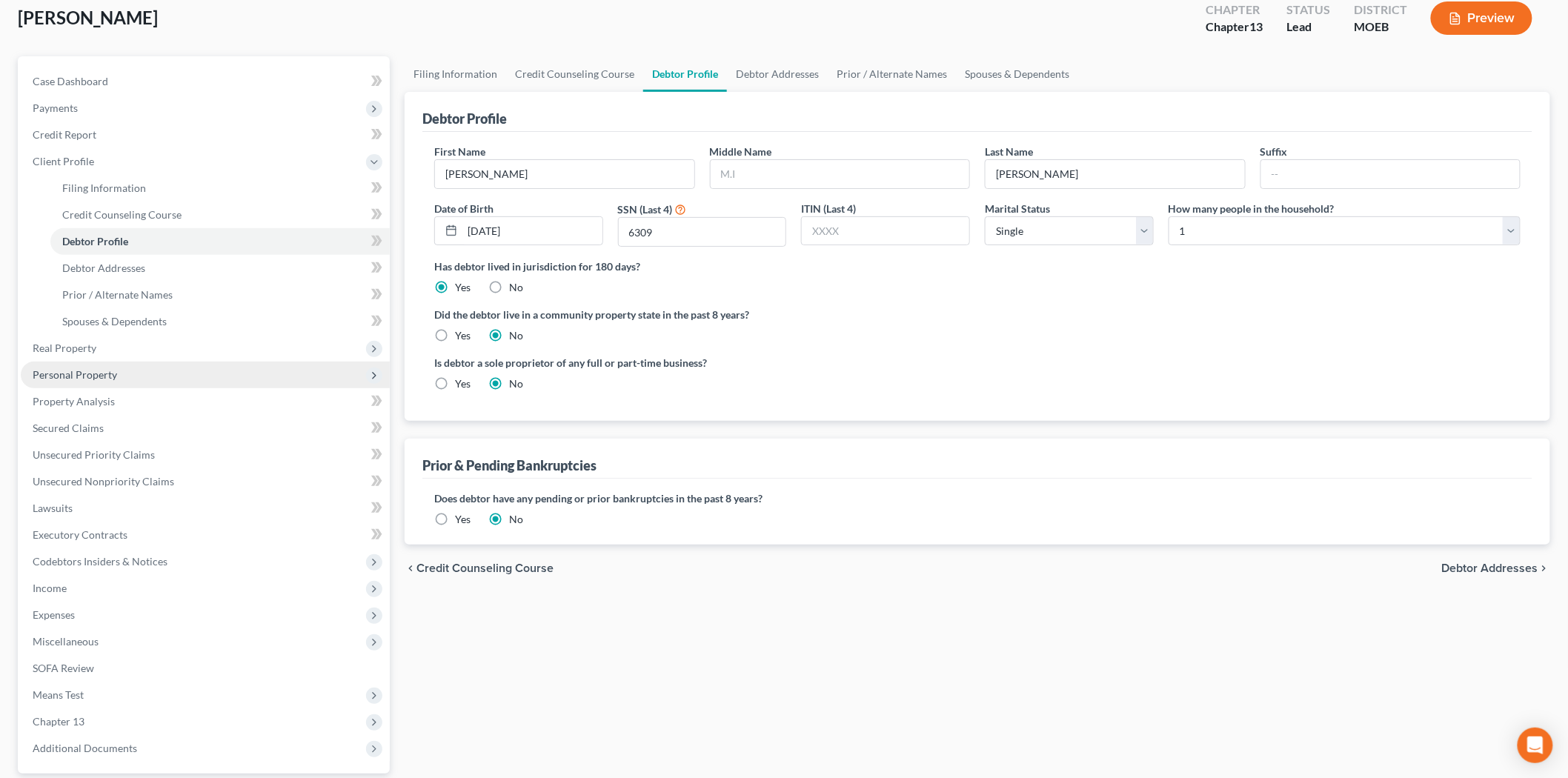
scroll to position [221, 0]
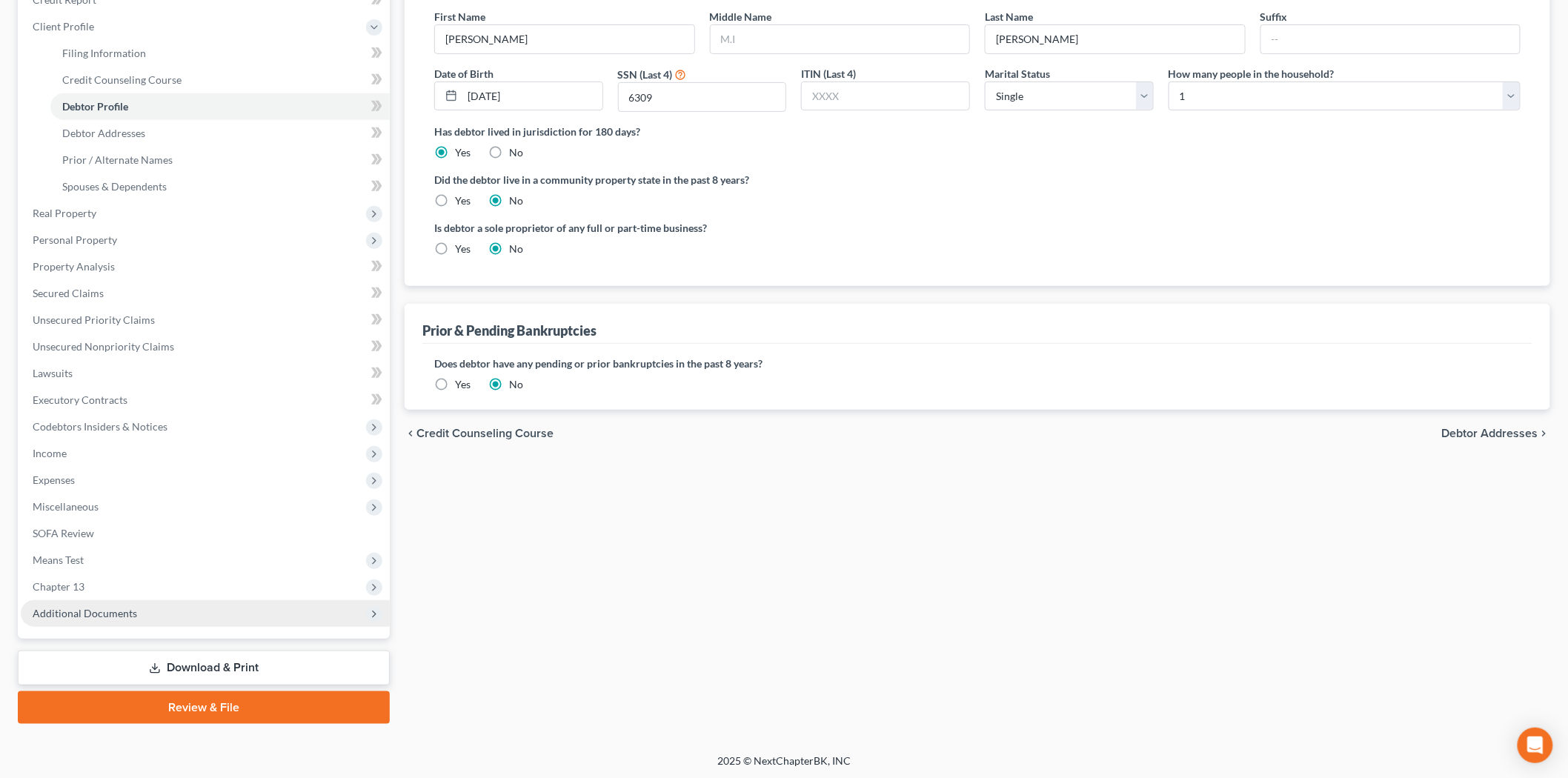
click at [79, 611] on span "Additional Documents" at bounding box center [84, 613] width 104 height 13
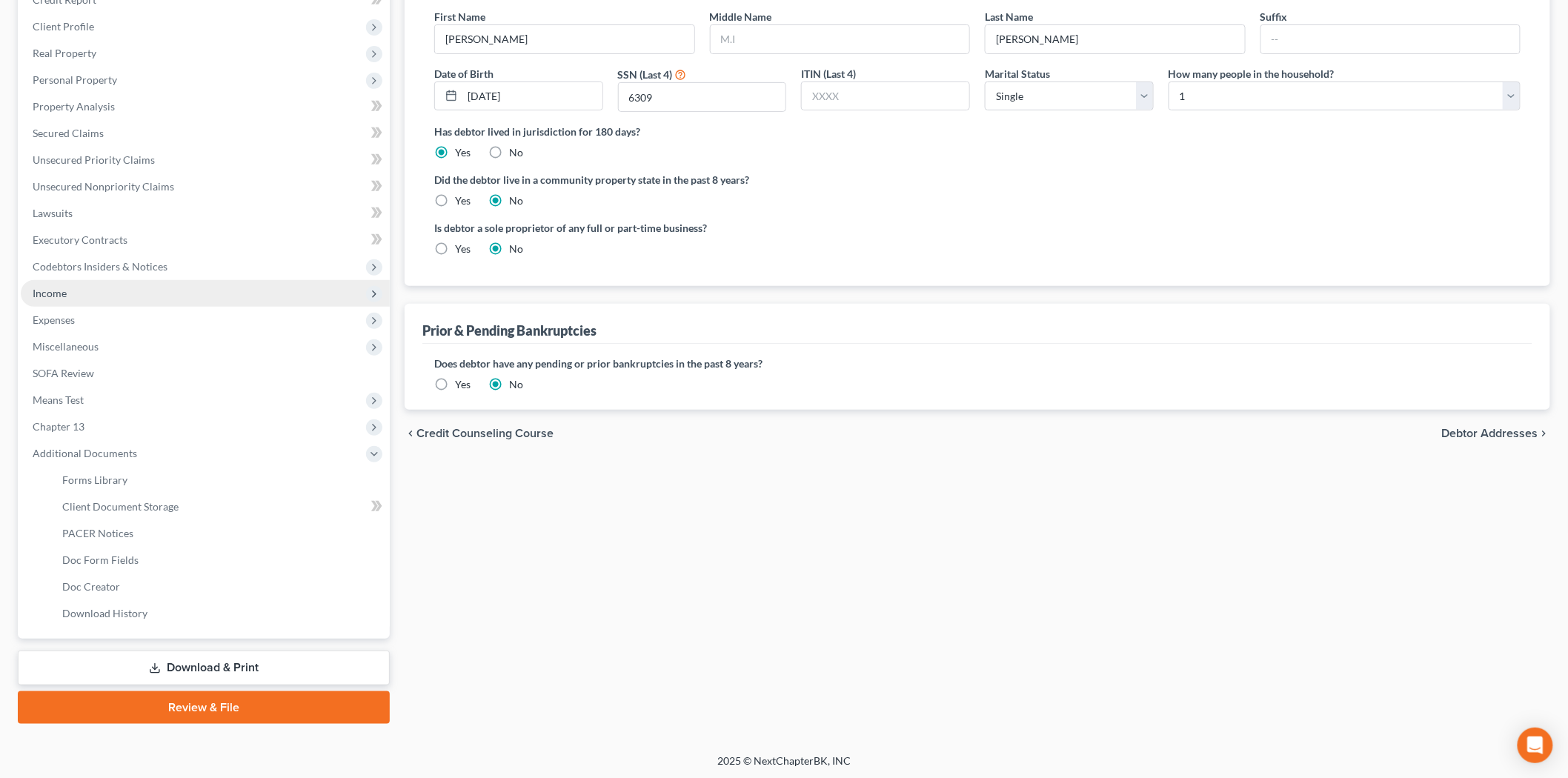
click at [60, 292] on span "Income" at bounding box center [50, 293] width 35 height 13
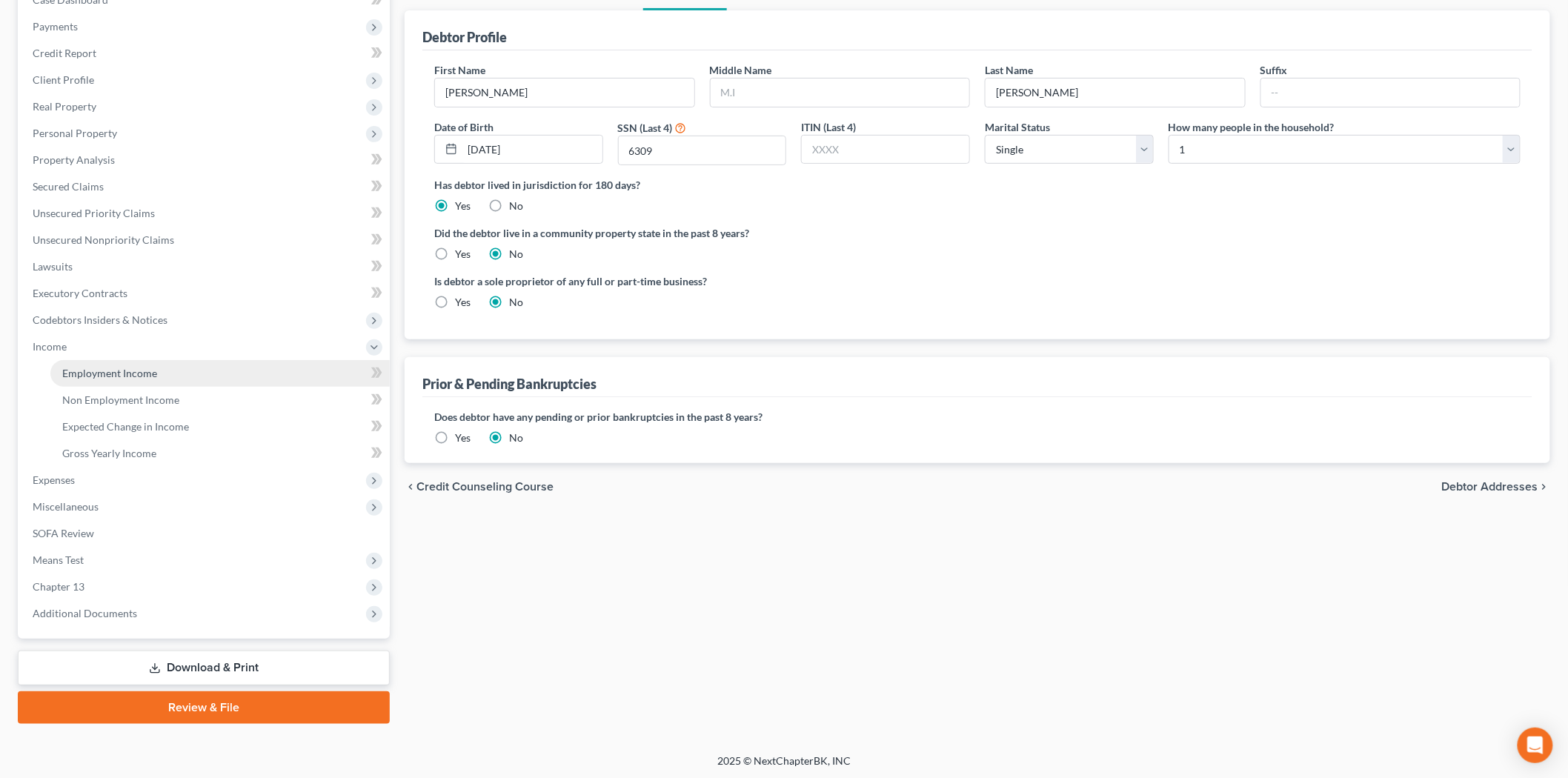
click at [169, 361] on link "Employment Income" at bounding box center [221, 373] width 340 height 26
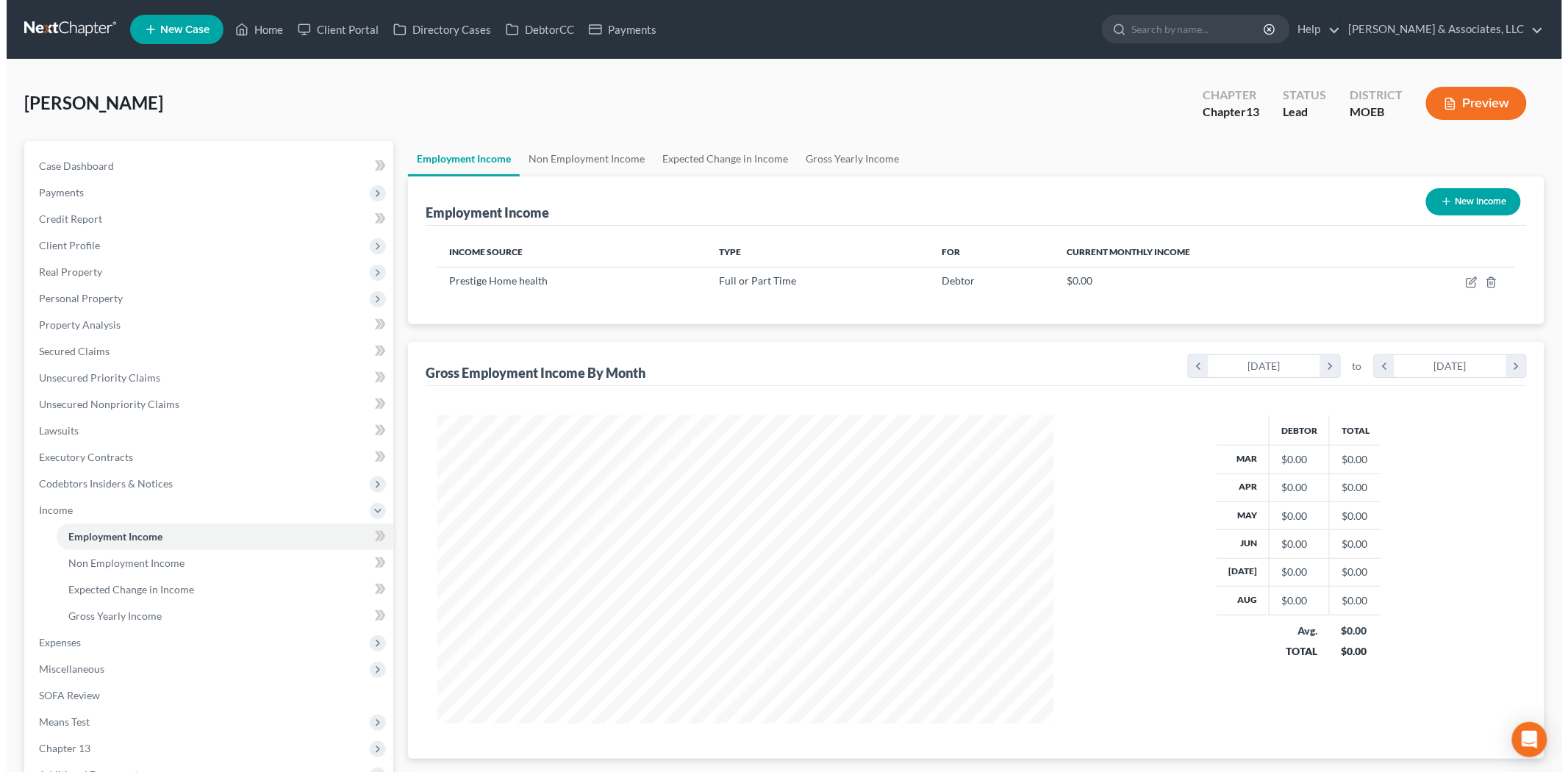
scroll to position [307, 646]
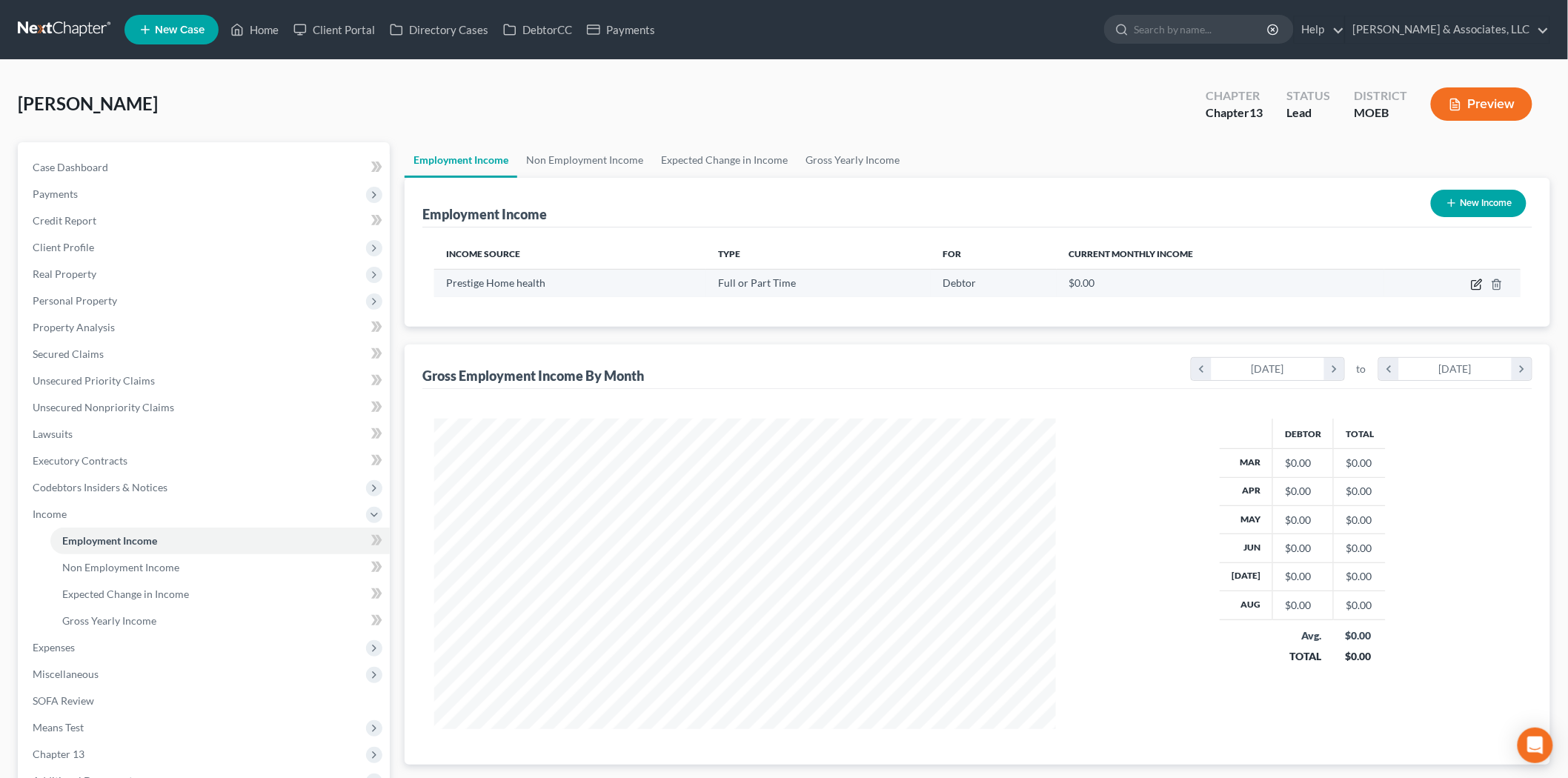
click at [1478, 283] on icon "button" at bounding box center [1476, 284] width 12 height 12
select select "0"
select select "1"
select select "2"
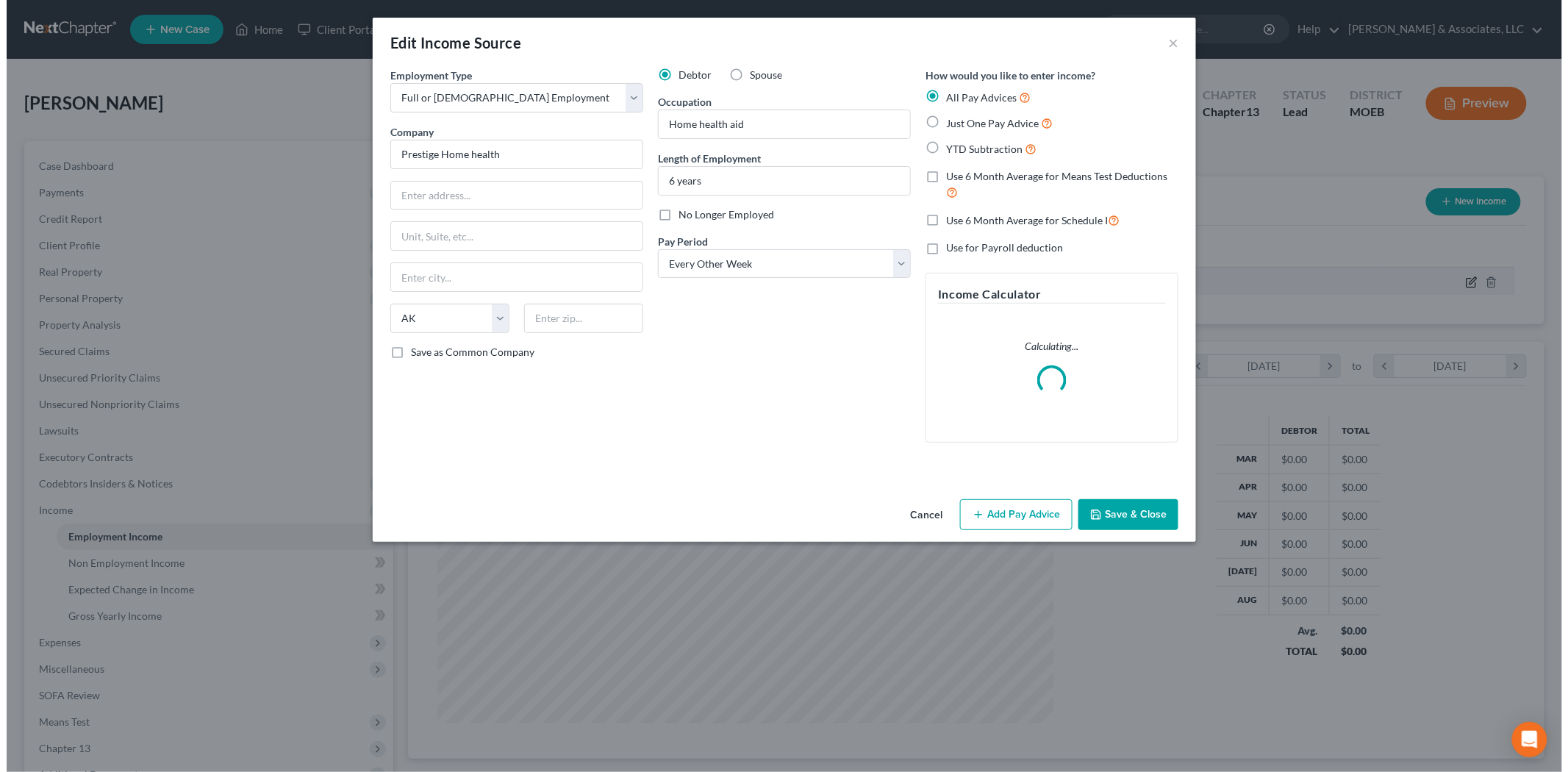
scroll to position [310, 651]
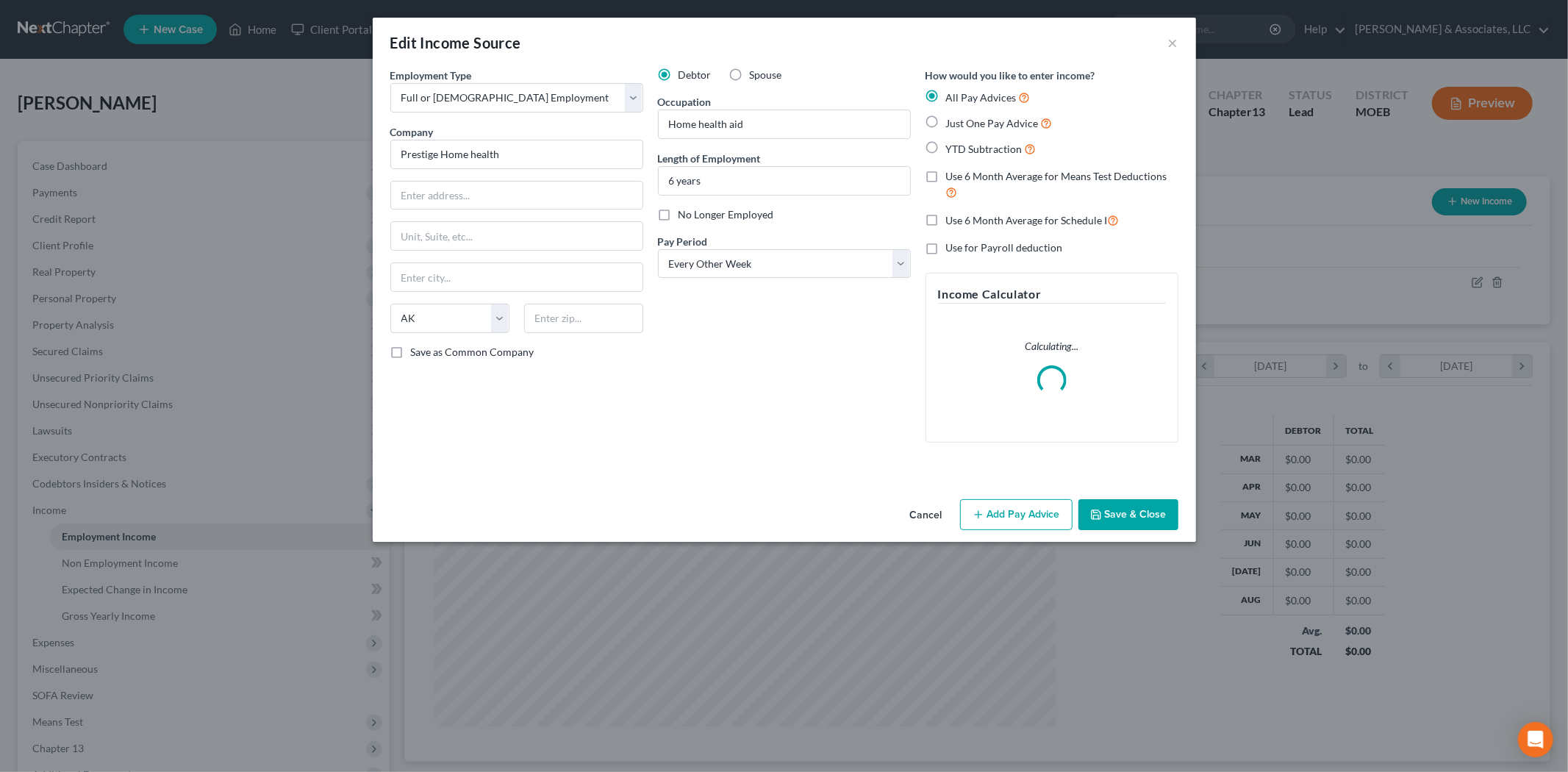
click at [946, 146] on label "YTD Subtraction" at bounding box center [991, 149] width 90 height 17
click at [952, 146] on input "YTD Subtraction" at bounding box center [956, 145] width 10 height 10
radio input "true"
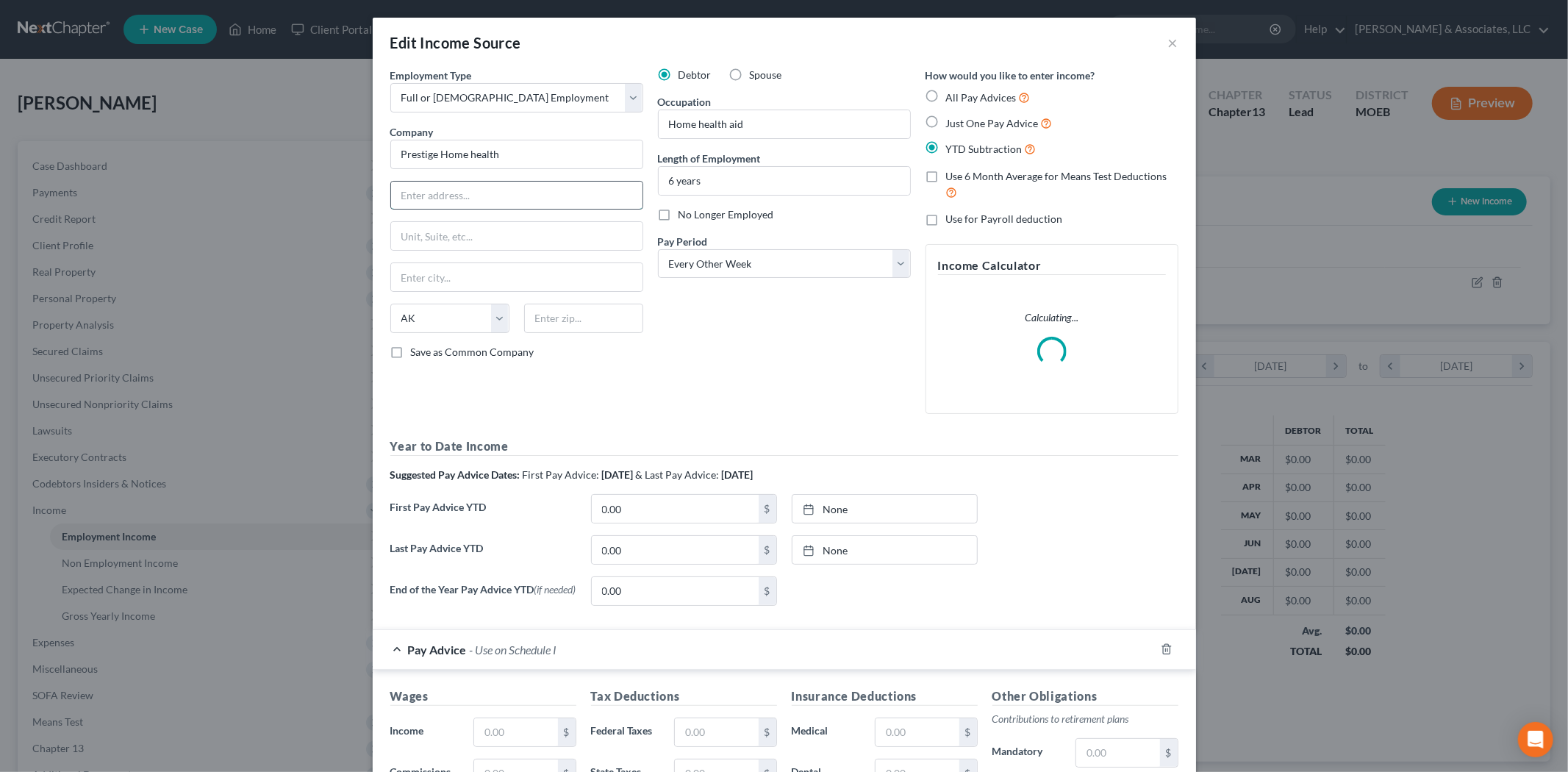
drag, startPoint x: 494, startPoint y: 198, endPoint x: 410, endPoint y: 129, distance: 108.7
click at [494, 198] on input "text" at bounding box center [516, 195] width 251 height 28
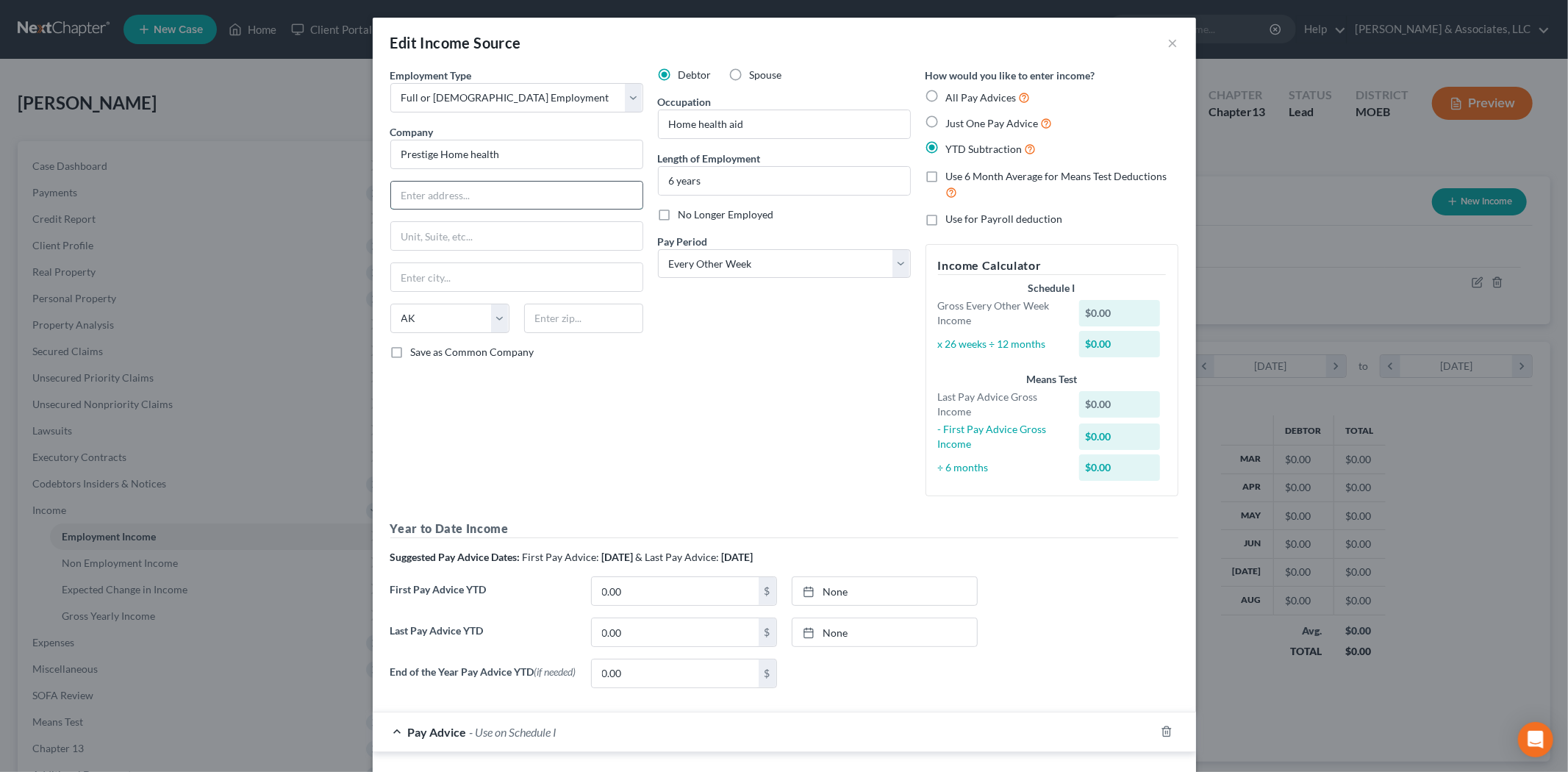
paste input "[STREET_ADDRESS],"
type input "[STREET_ADDRESS],"
click at [589, 326] on input "text" at bounding box center [584, 318] width 119 height 30
type input "63138"
type input "Saint Louis"
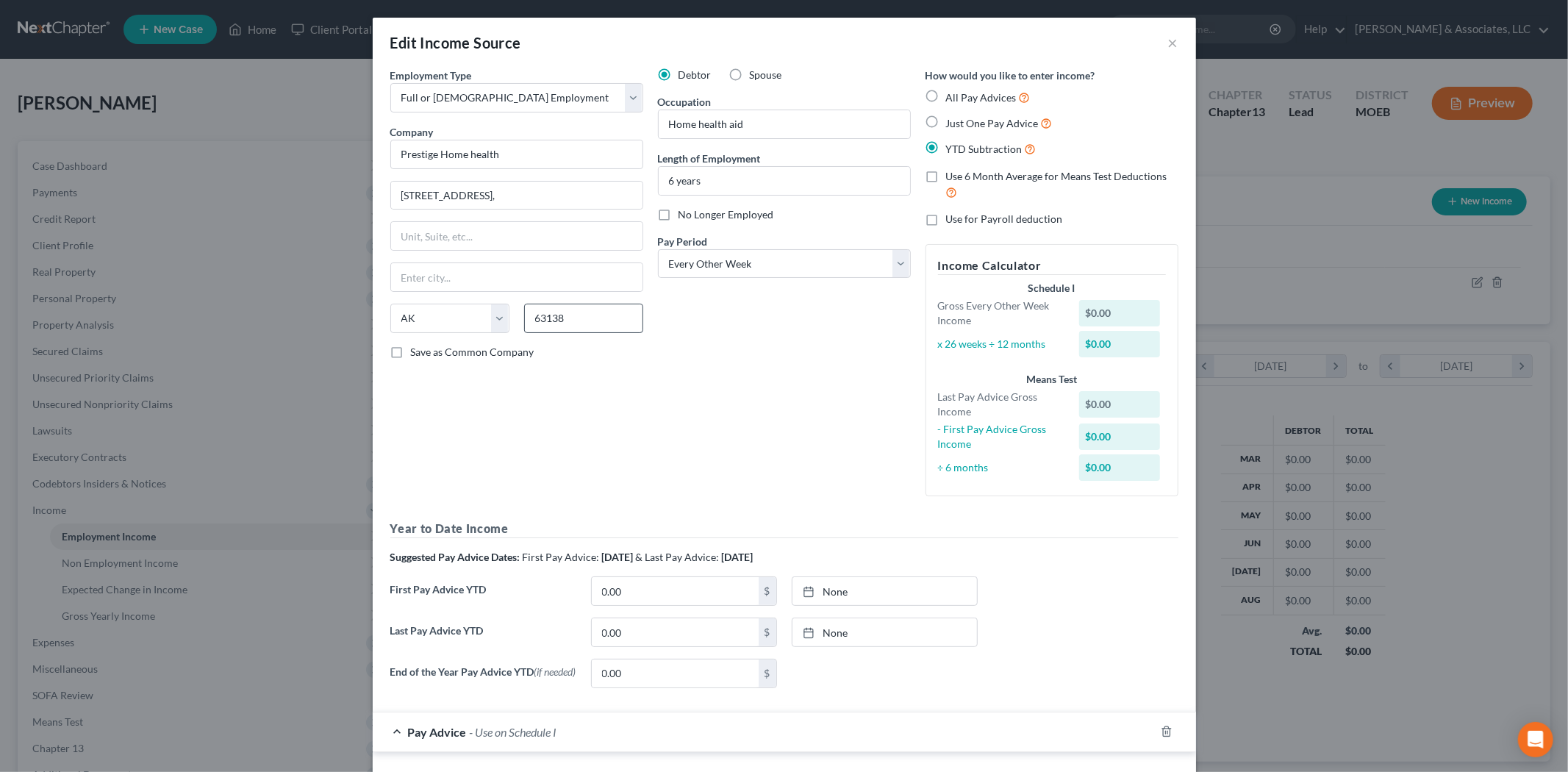
select select "26"
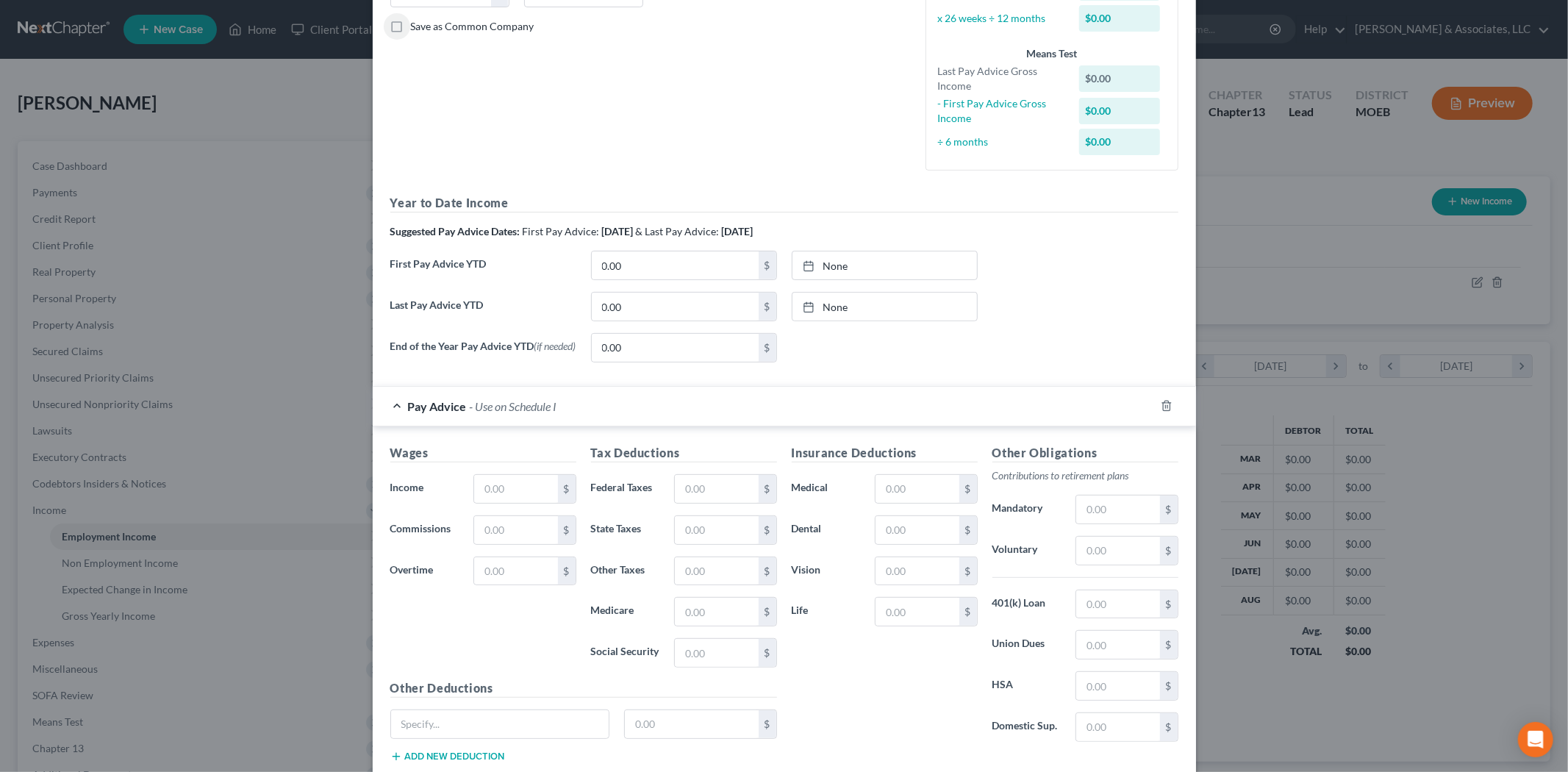
scroll to position [326, 0]
click at [718, 295] on input "0.00" at bounding box center [675, 305] width 167 height 28
type input "10,906.00"
click at [816, 302] on div at bounding box center [812, 306] width 21 height 13
type input "[DATE]"
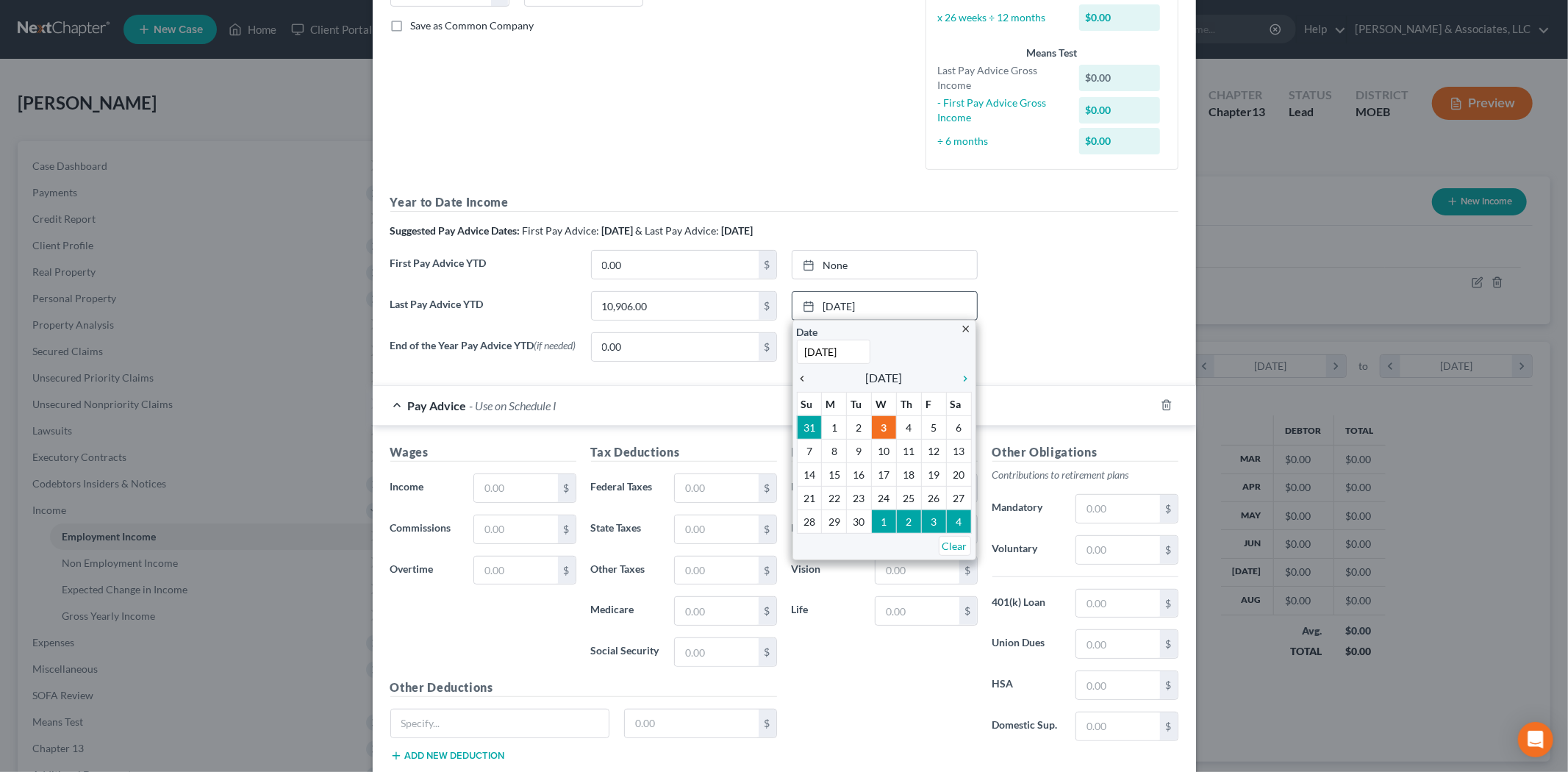
click at [798, 381] on icon "chevron_left" at bounding box center [806, 378] width 19 height 12
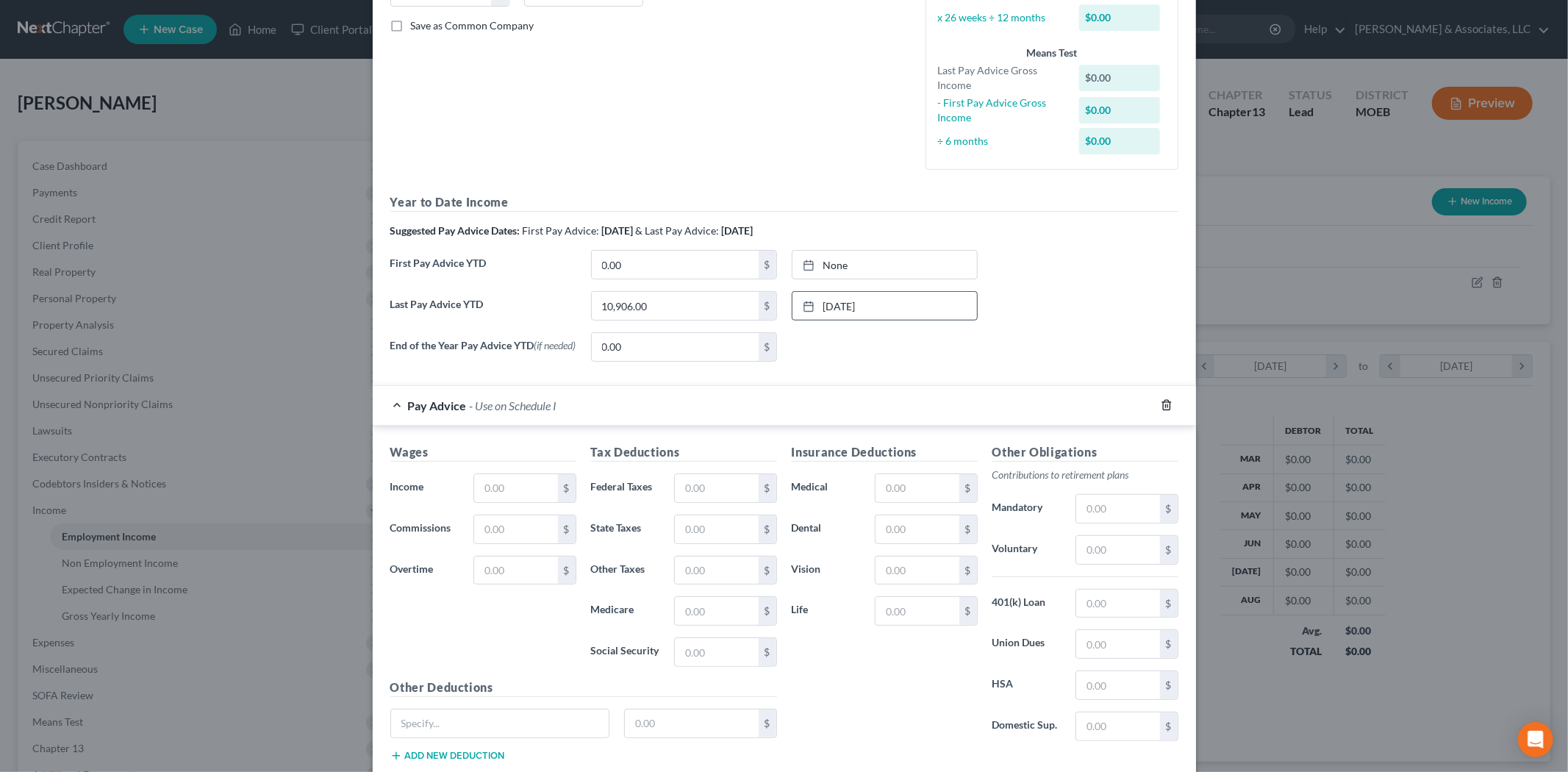
click at [1163, 406] on icon "button" at bounding box center [1165, 405] width 6 height 10
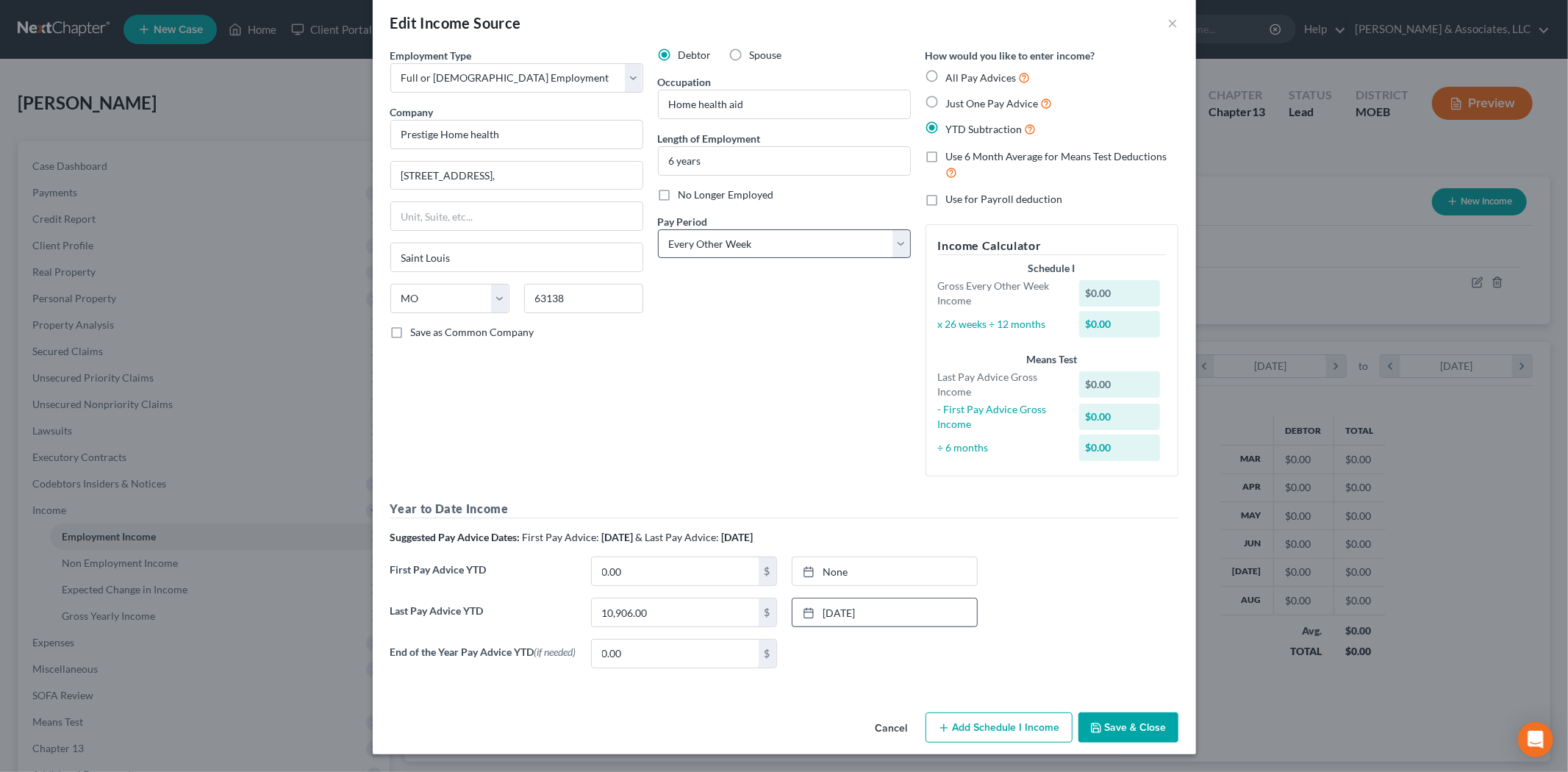
scroll to position [23, 0]
click at [711, 561] on input "0.00" at bounding box center [675, 571] width 167 height 28
type input "3,136.00"
click at [841, 574] on link "None" at bounding box center [884, 571] width 185 height 28
type input "[DATE]"
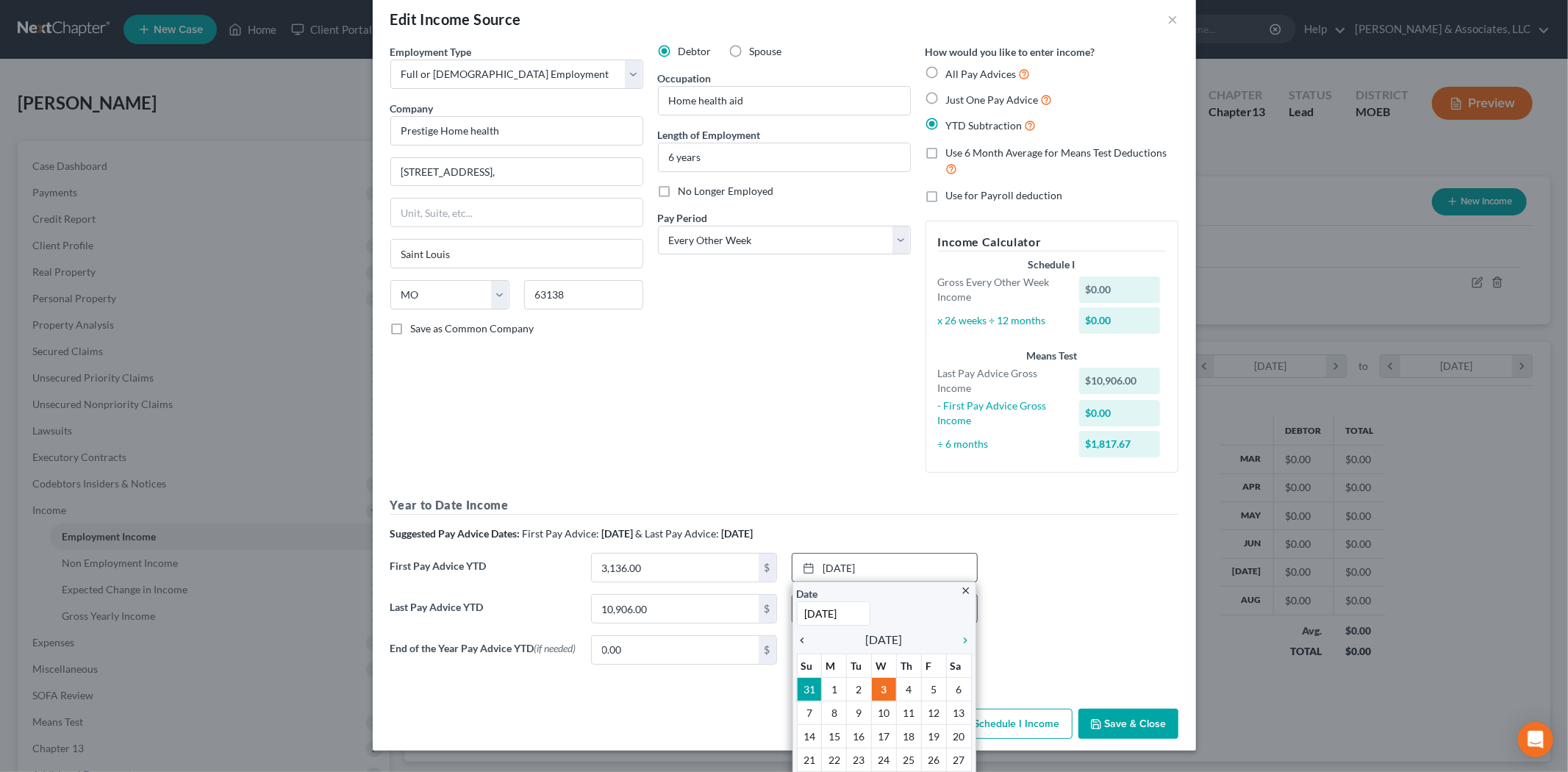
click at [799, 638] on icon "chevron_left" at bounding box center [806, 640] width 19 height 12
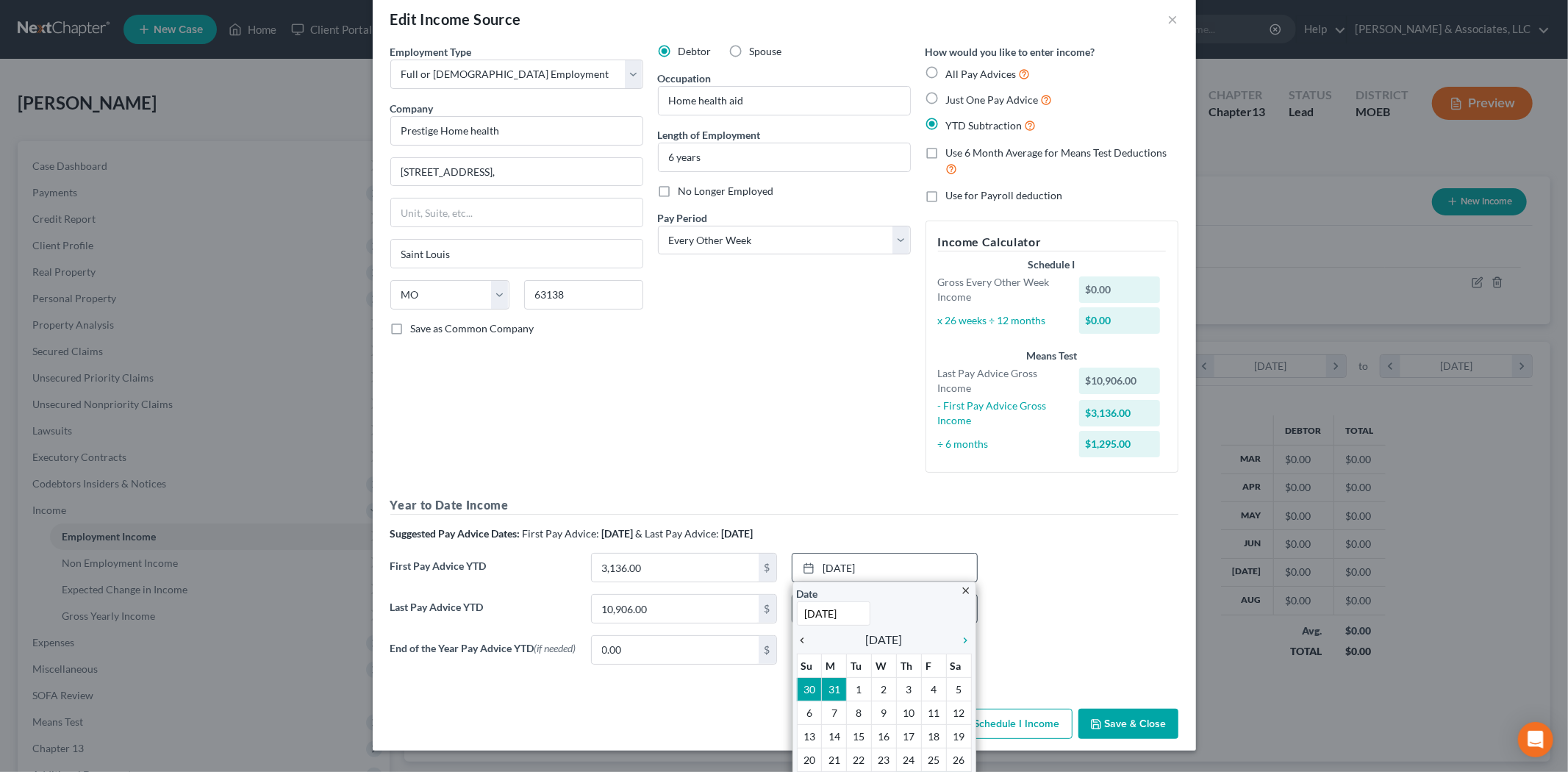
click at [799, 638] on icon "chevron_left" at bounding box center [806, 640] width 19 height 12
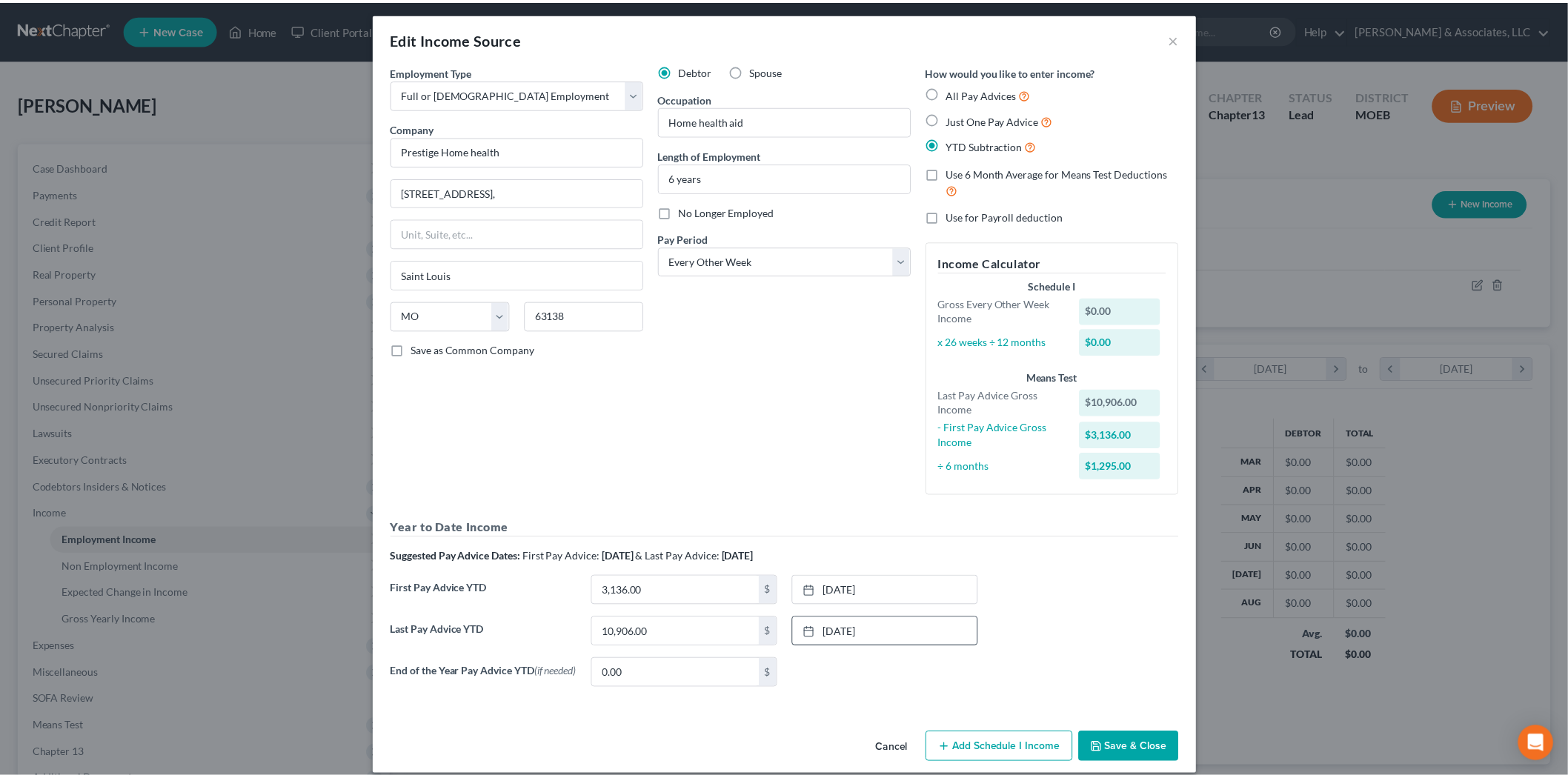
scroll to position [0, 0]
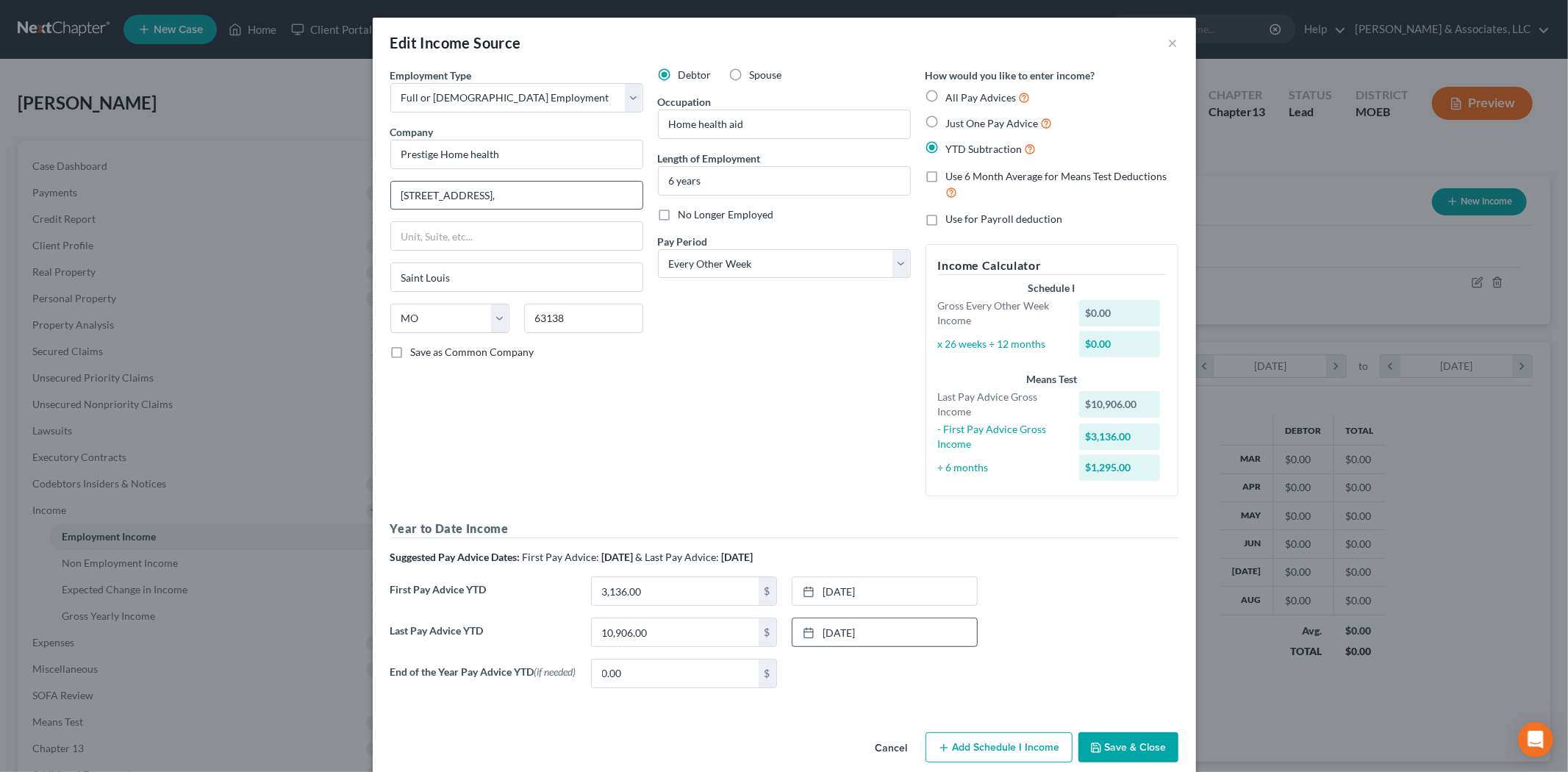
click at [530, 194] on input "[STREET_ADDRESS]," at bounding box center [516, 195] width 251 height 28
type input "12580 SPARKLING DR"
click at [1118, 740] on button "Save & Close" at bounding box center [1128, 748] width 100 height 31
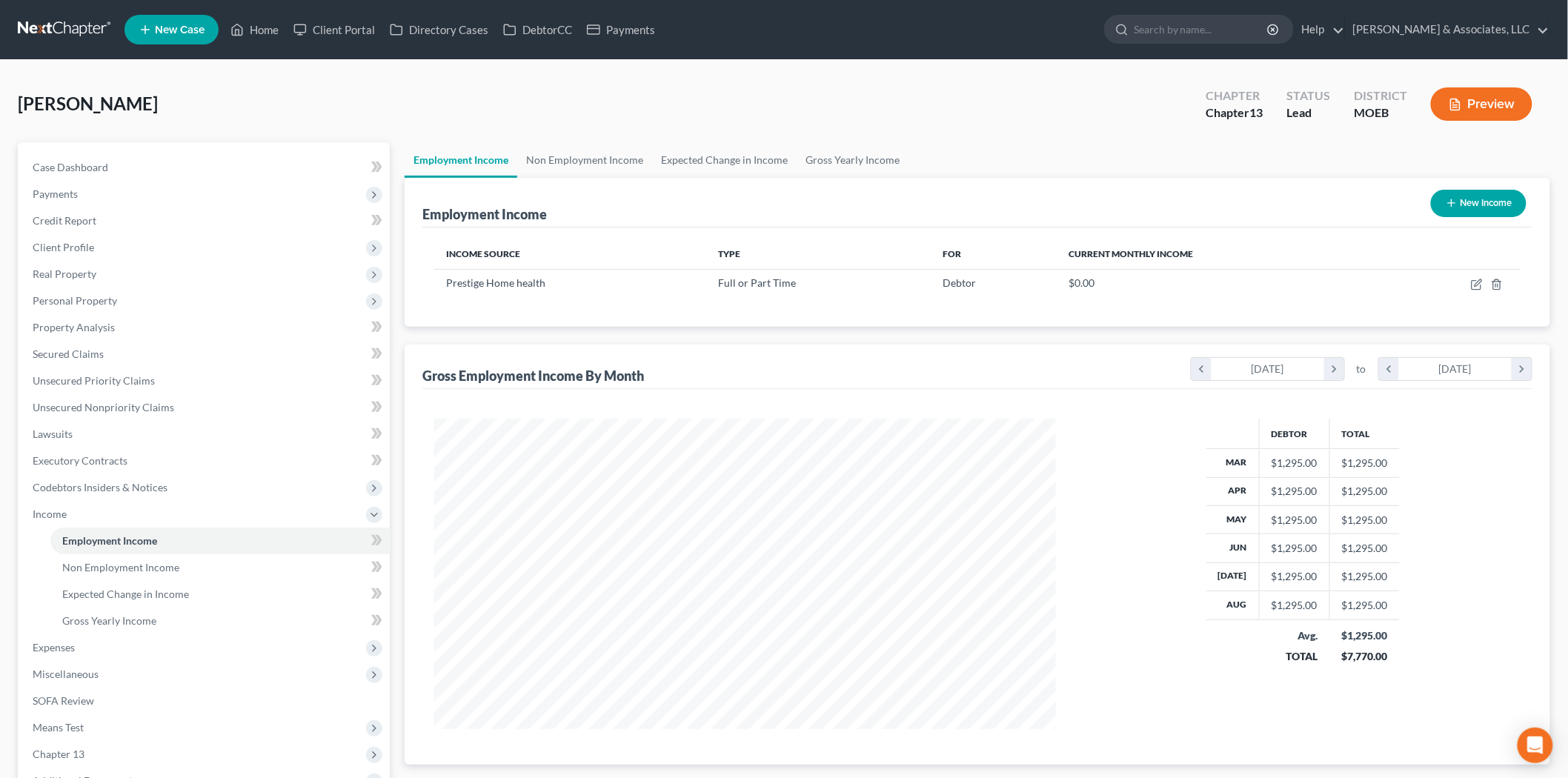
scroll to position [740686, 740439]
click at [839, 166] on link "Gross Yearly Income" at bounding box center [852, 160] width 112 height 35
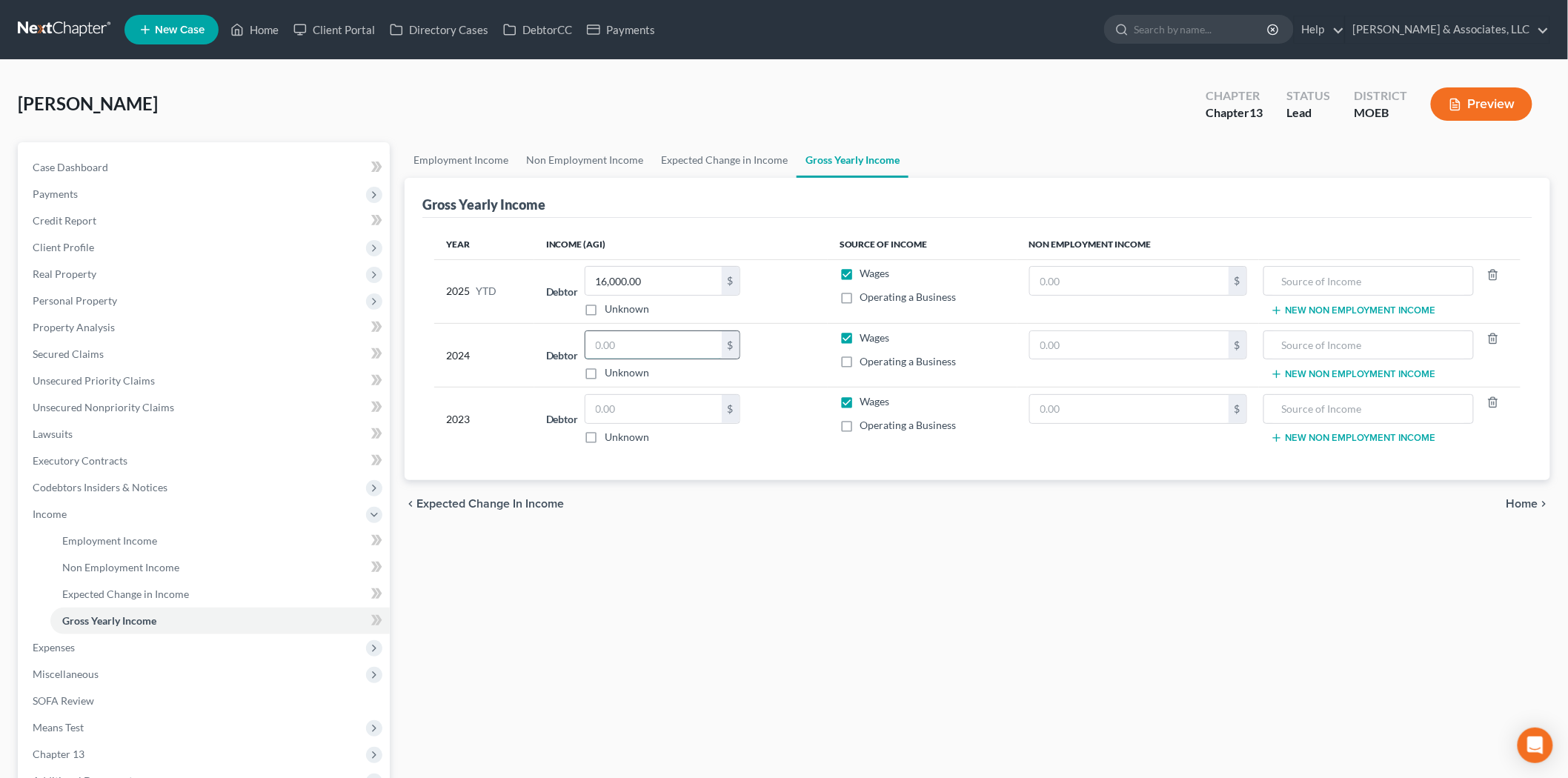
click at [635, 341] on input "text" at bounding box center [654, 345] width 136 height 28
click at [58, 641] on span "Expenses" at bounding box center [54, 647] width 43 height 13
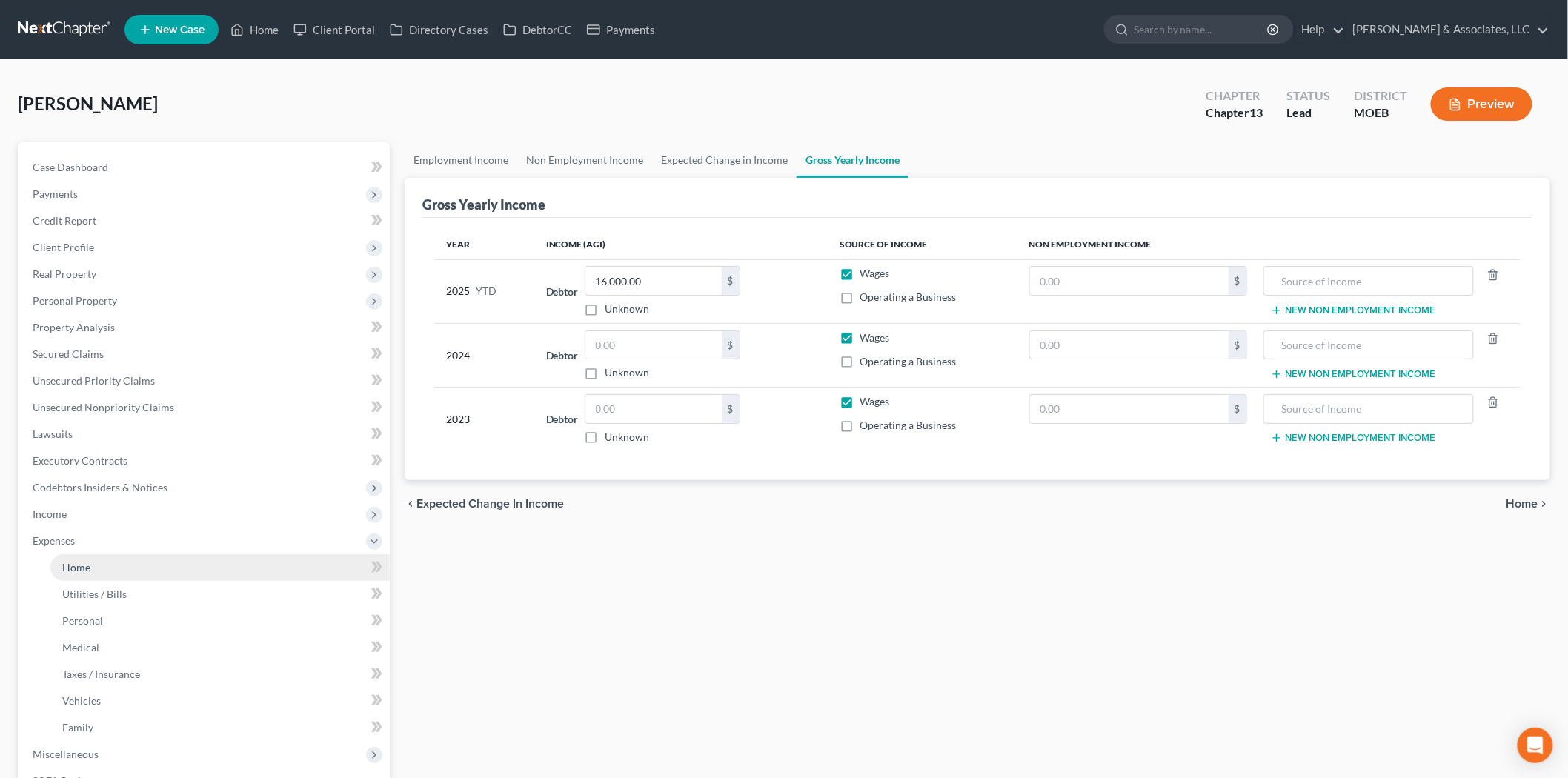
click at [89, 563] on span "Home" at bounding box center [76, 567] width 28 height 13
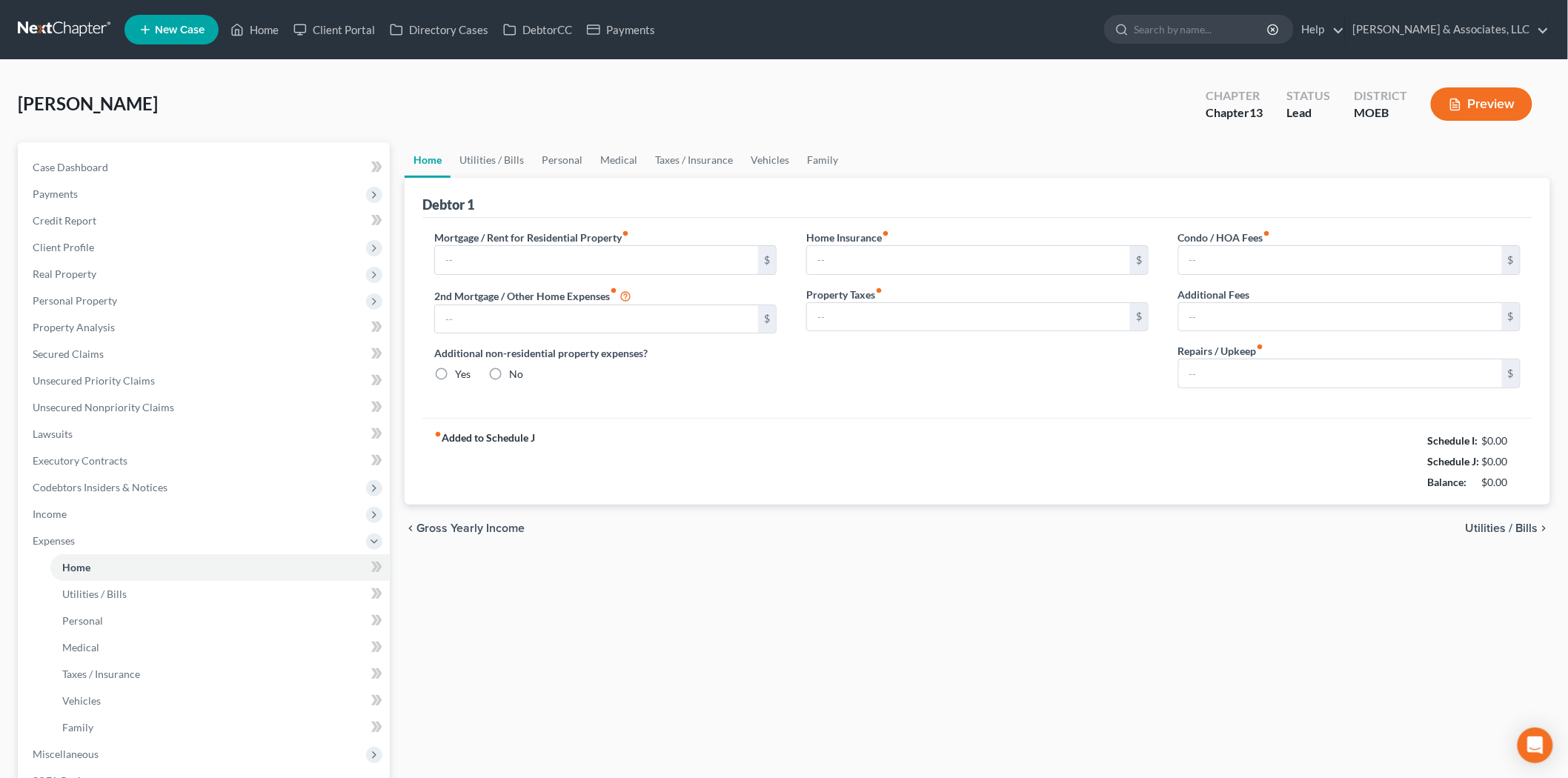
type input "0.00"
radio input "true"
type input "123.00"
type input "1,890.00"
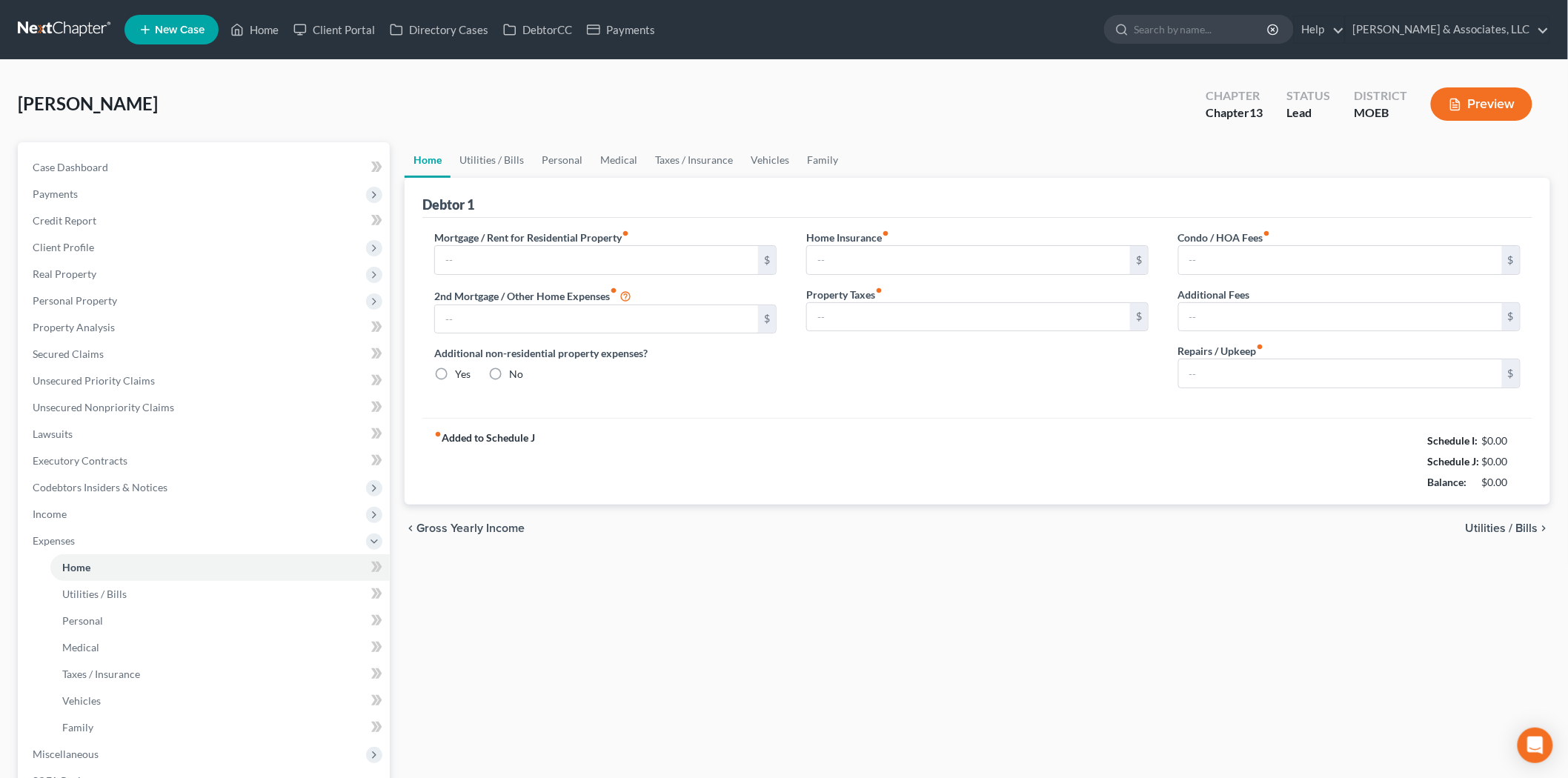
type input "461.00"
type input "0.00"
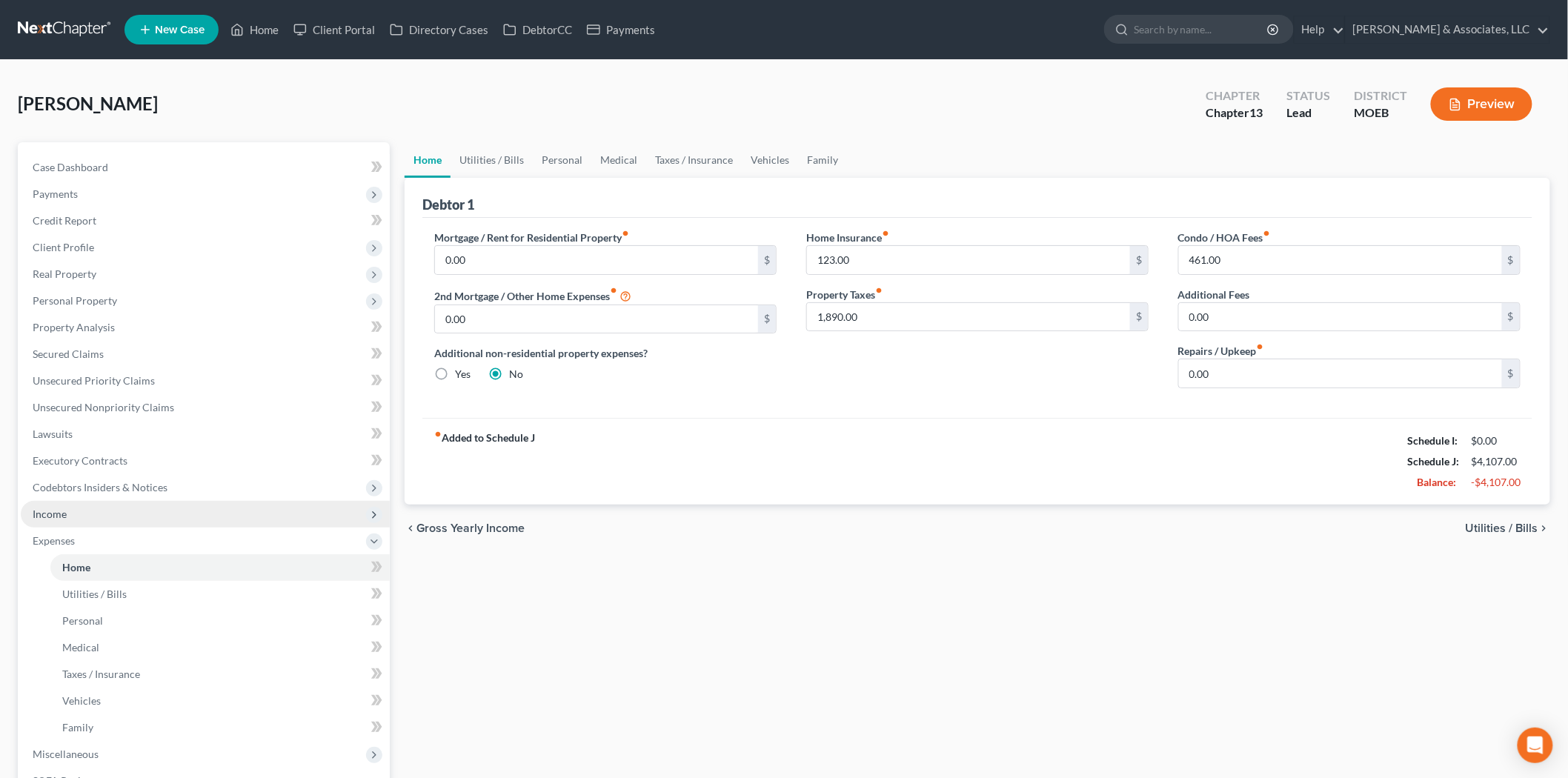
click at [64, 513] on span "Income" at bounding box center [50, 514] width 35 height 13
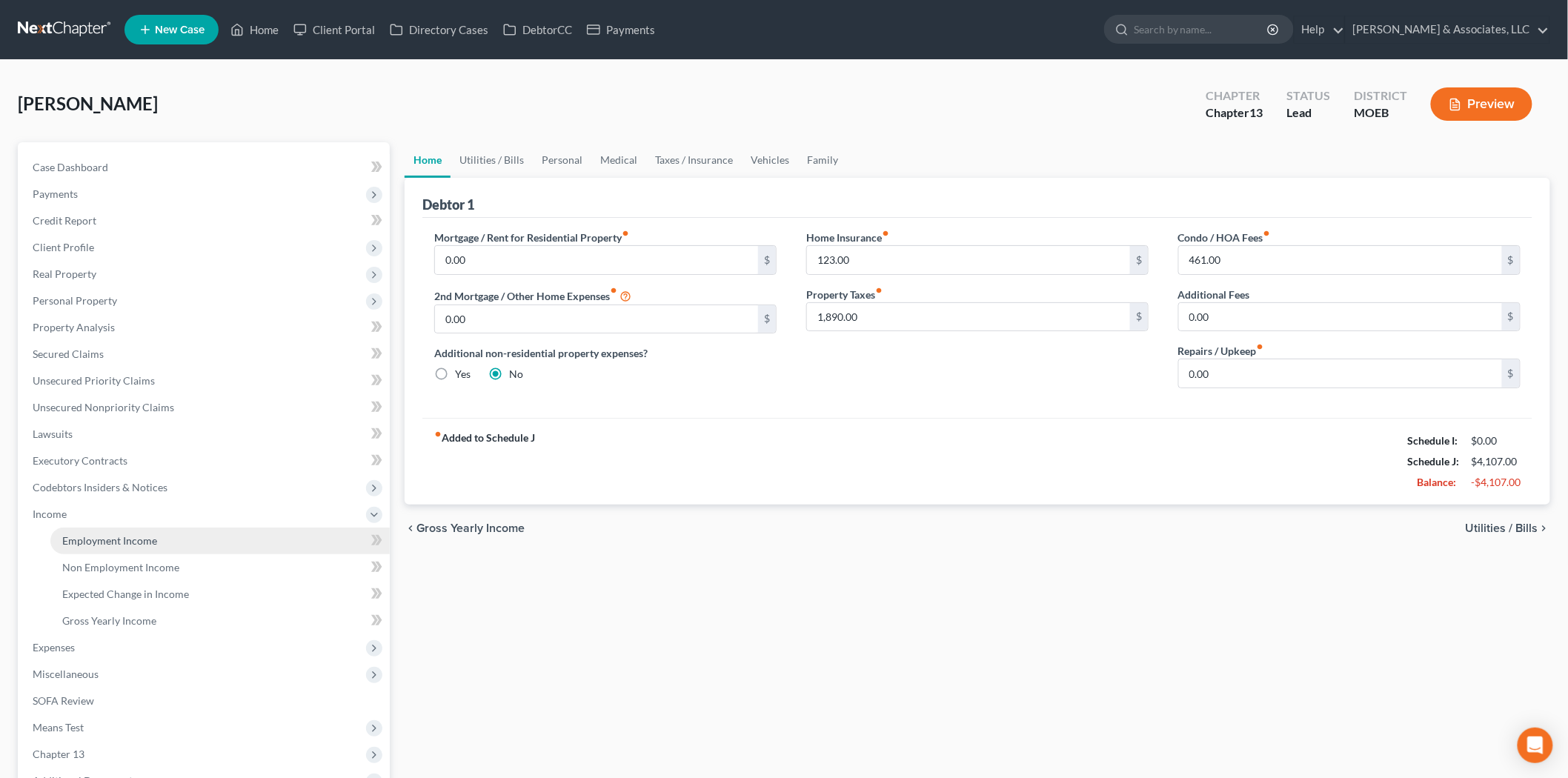
click at [111, 536] on span "Employment Income" at bounding box center [110, 541] width 94 height 13
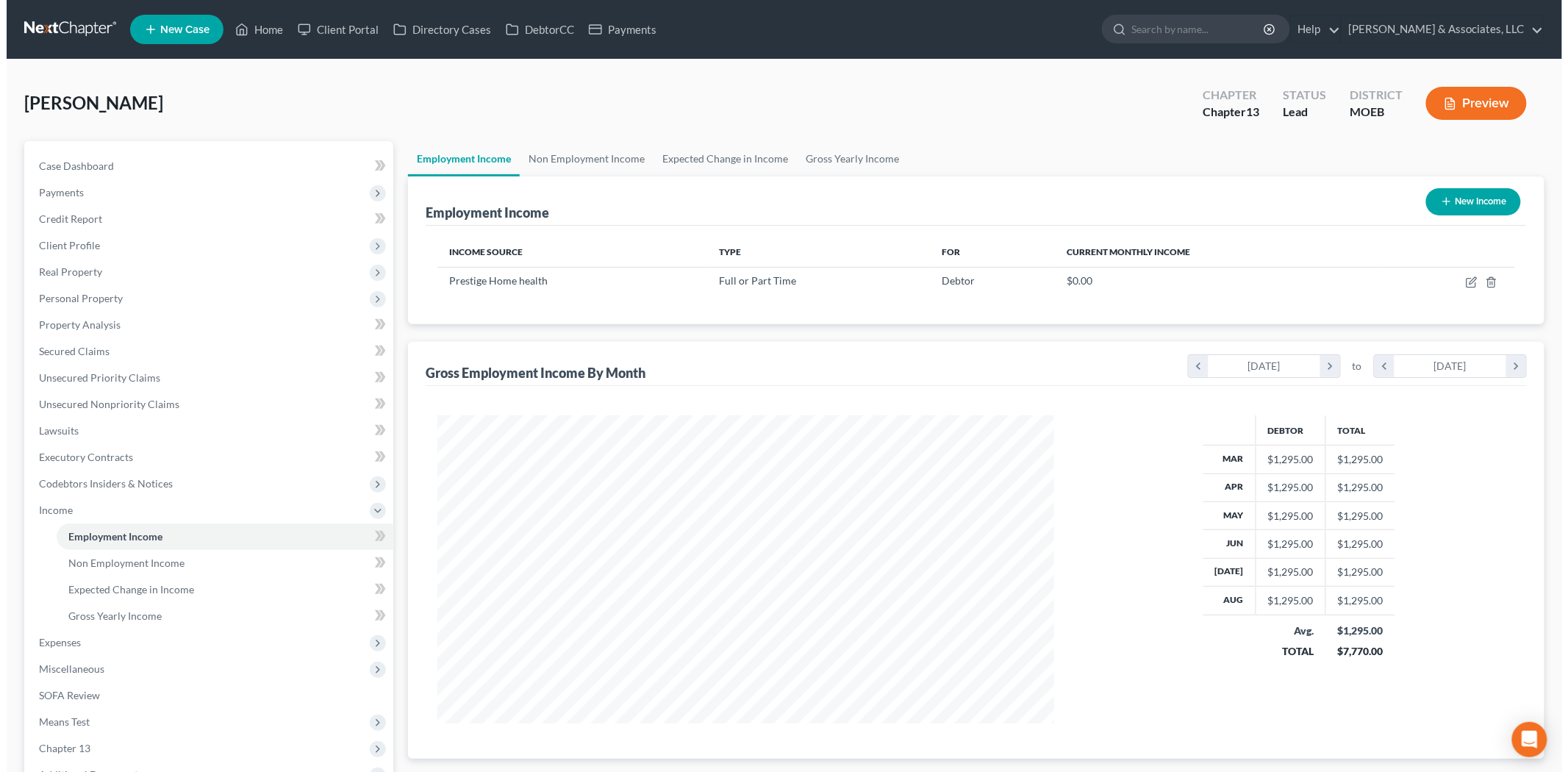
scroll to position [307, 646]
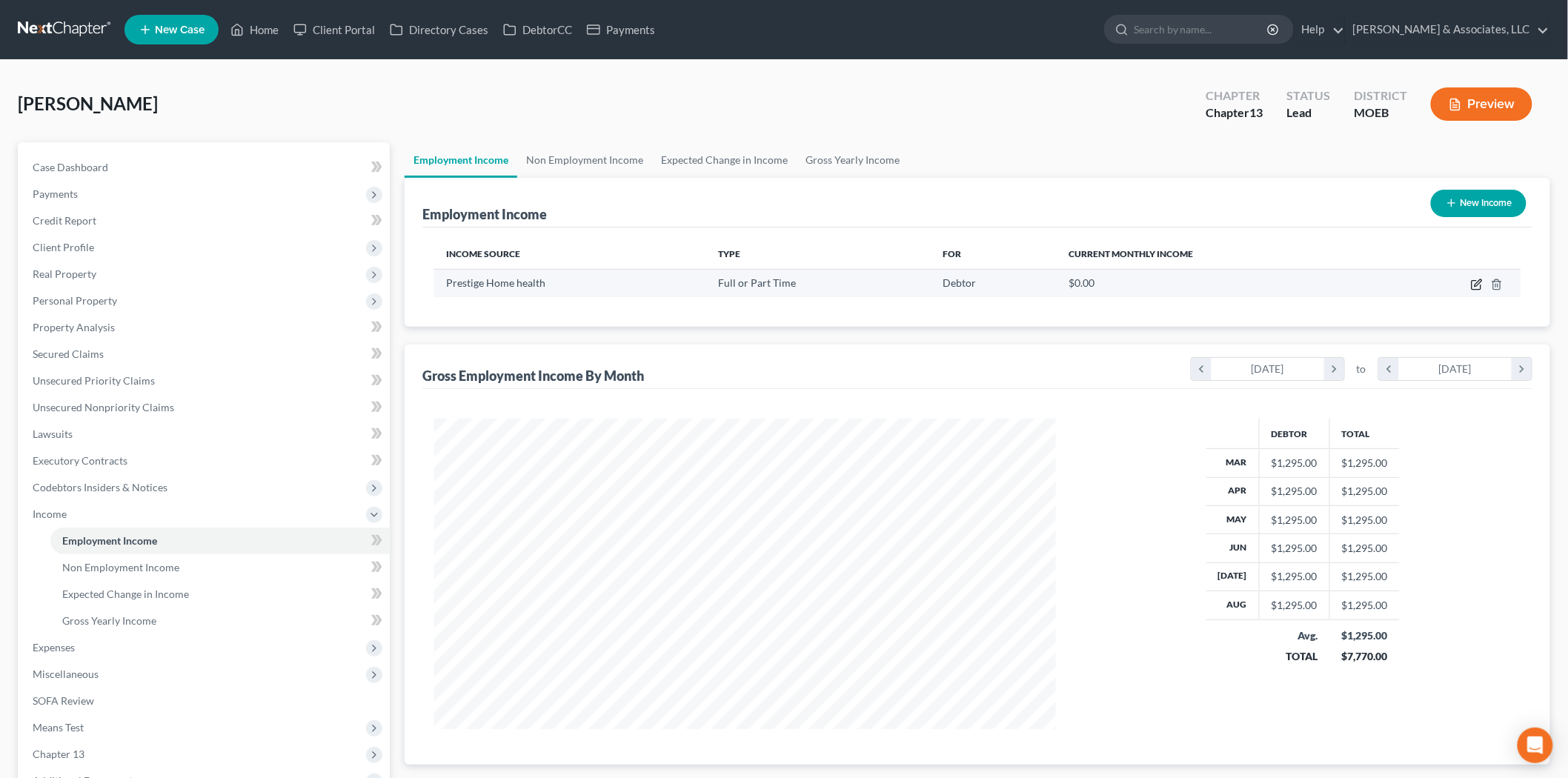
click at [1472, 280] on icon "button" at bounding box center [1476, 284] width 12 height 12
select select "0"
select select "26"
select select "2"
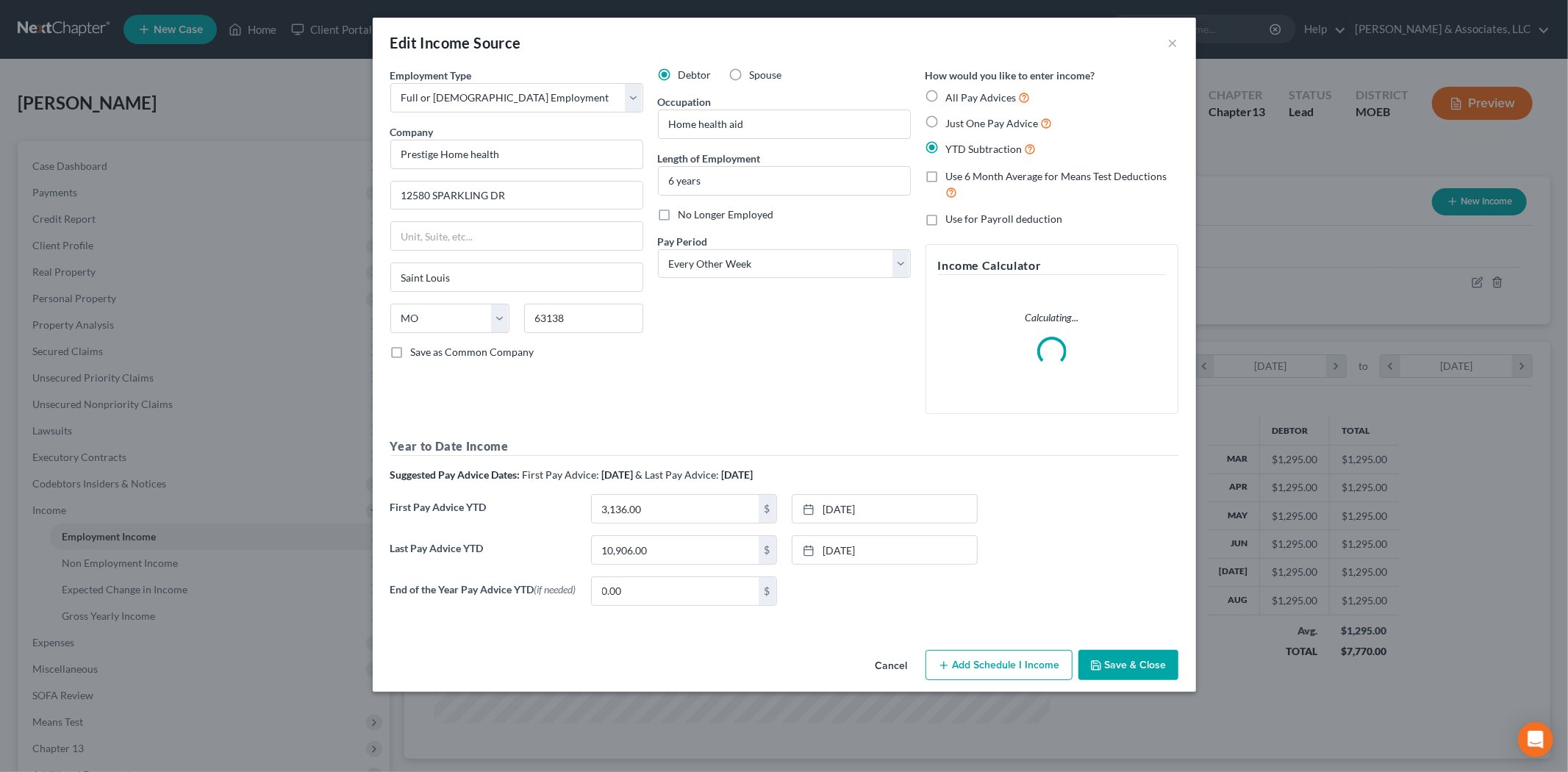
scroll to position [310, 651]
click at [954, 660] on button "Add Schedule I Income" at bounding box center [999, 666] width 147 height 31
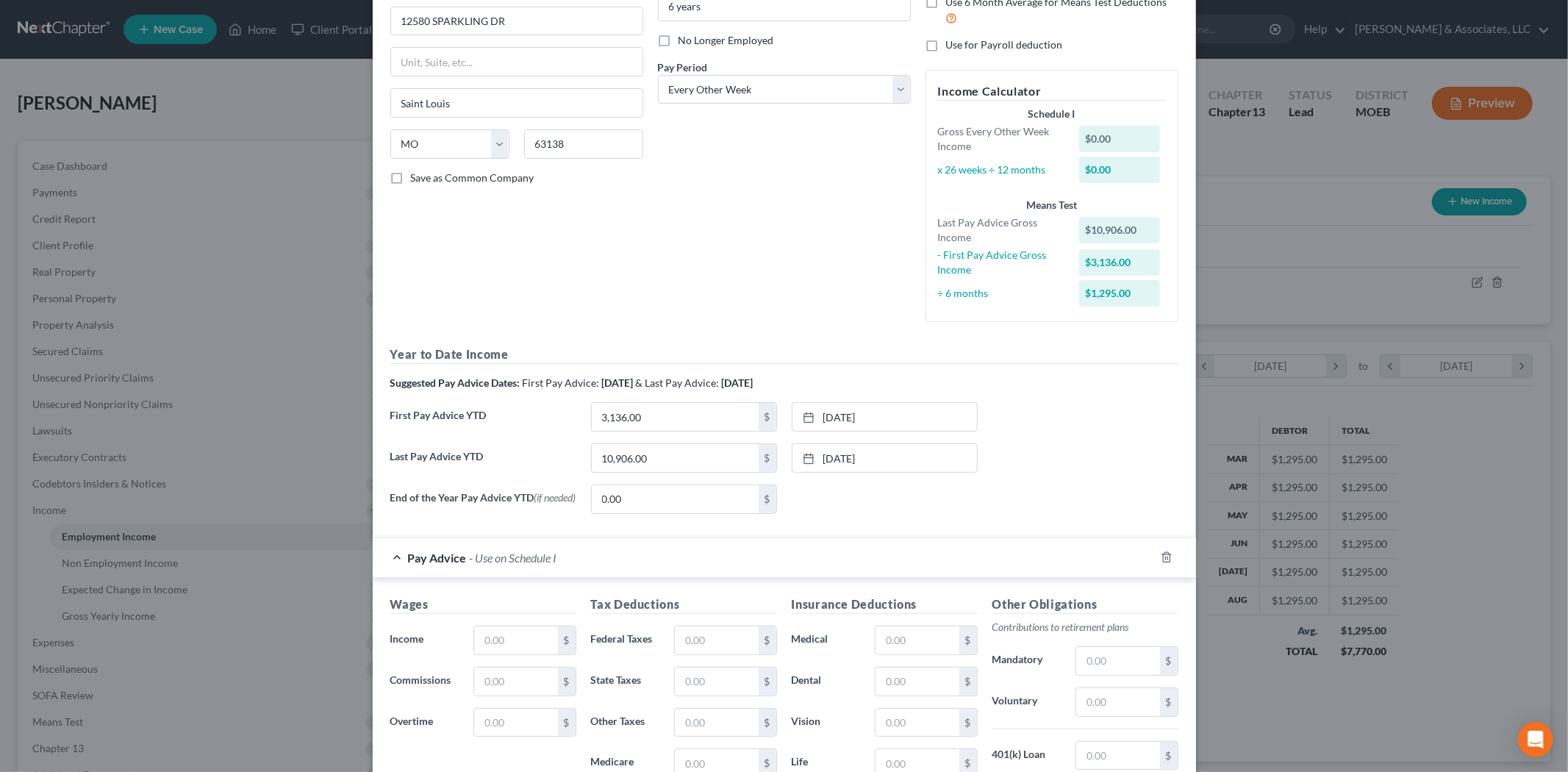
scroll to position [408, 0]
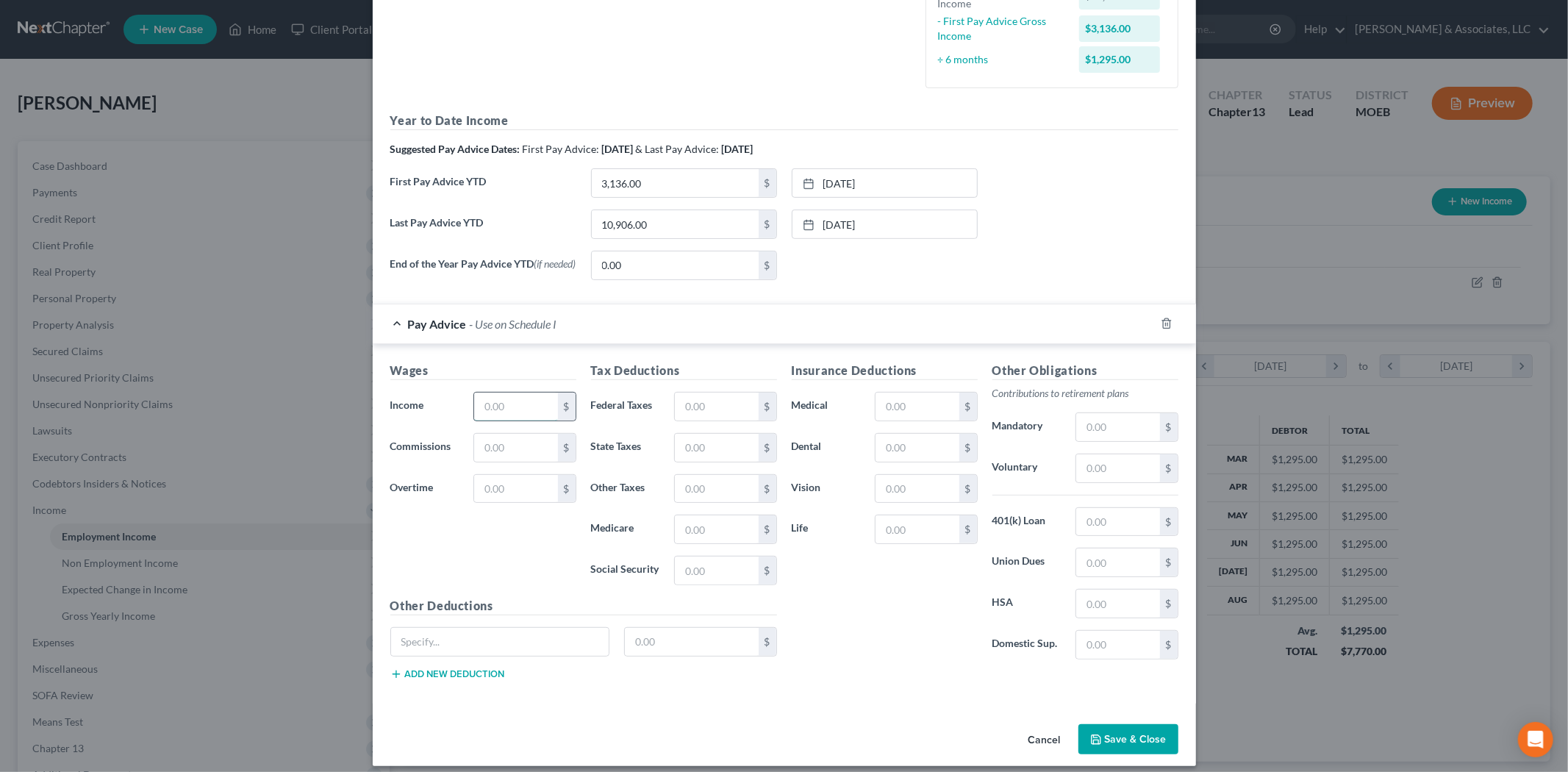
click at [488, 405] on input "text" at bounding box center [515, 406] width 83 height 28
type input "742.00"
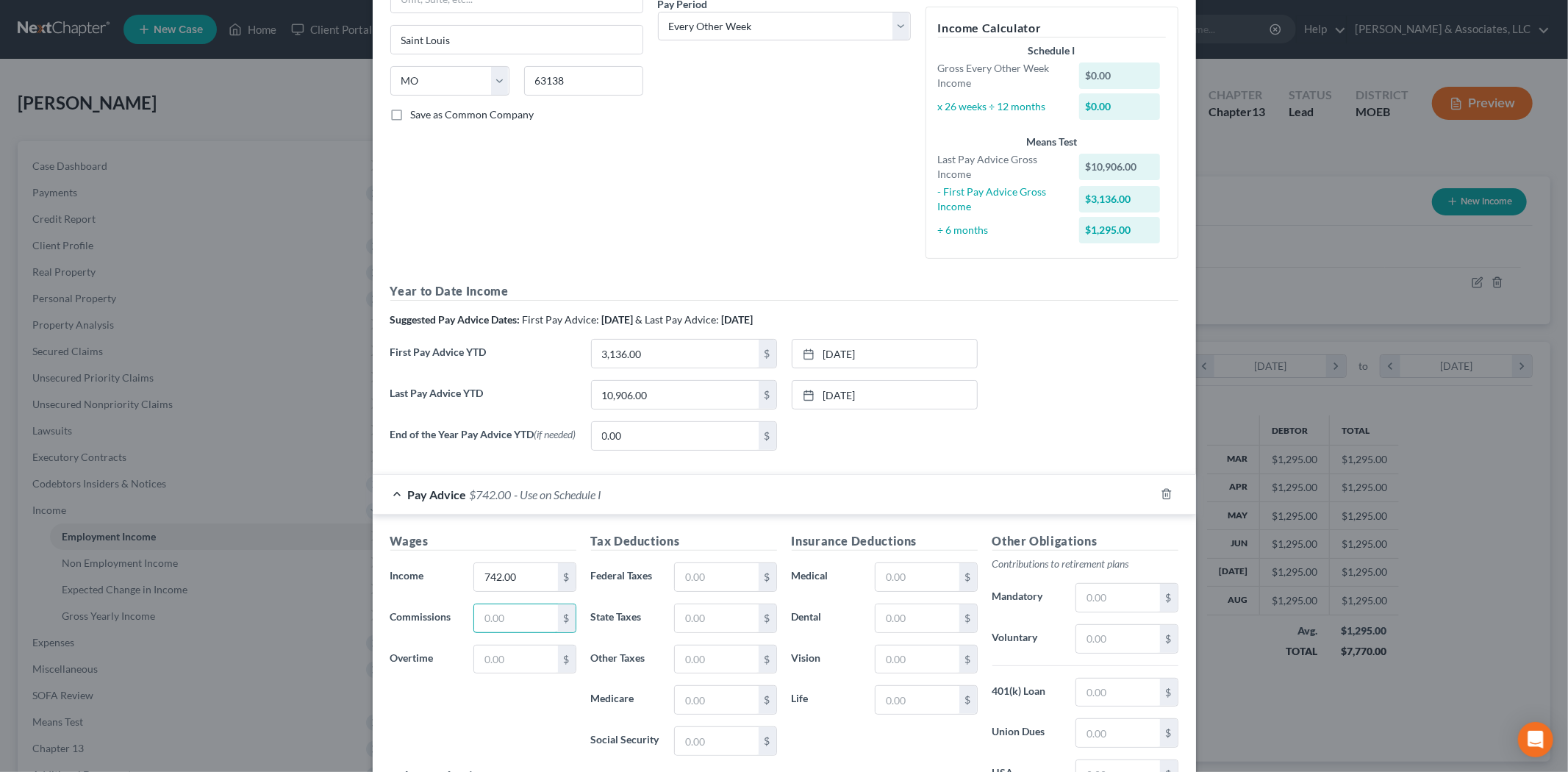
scroll to position [245, 0]
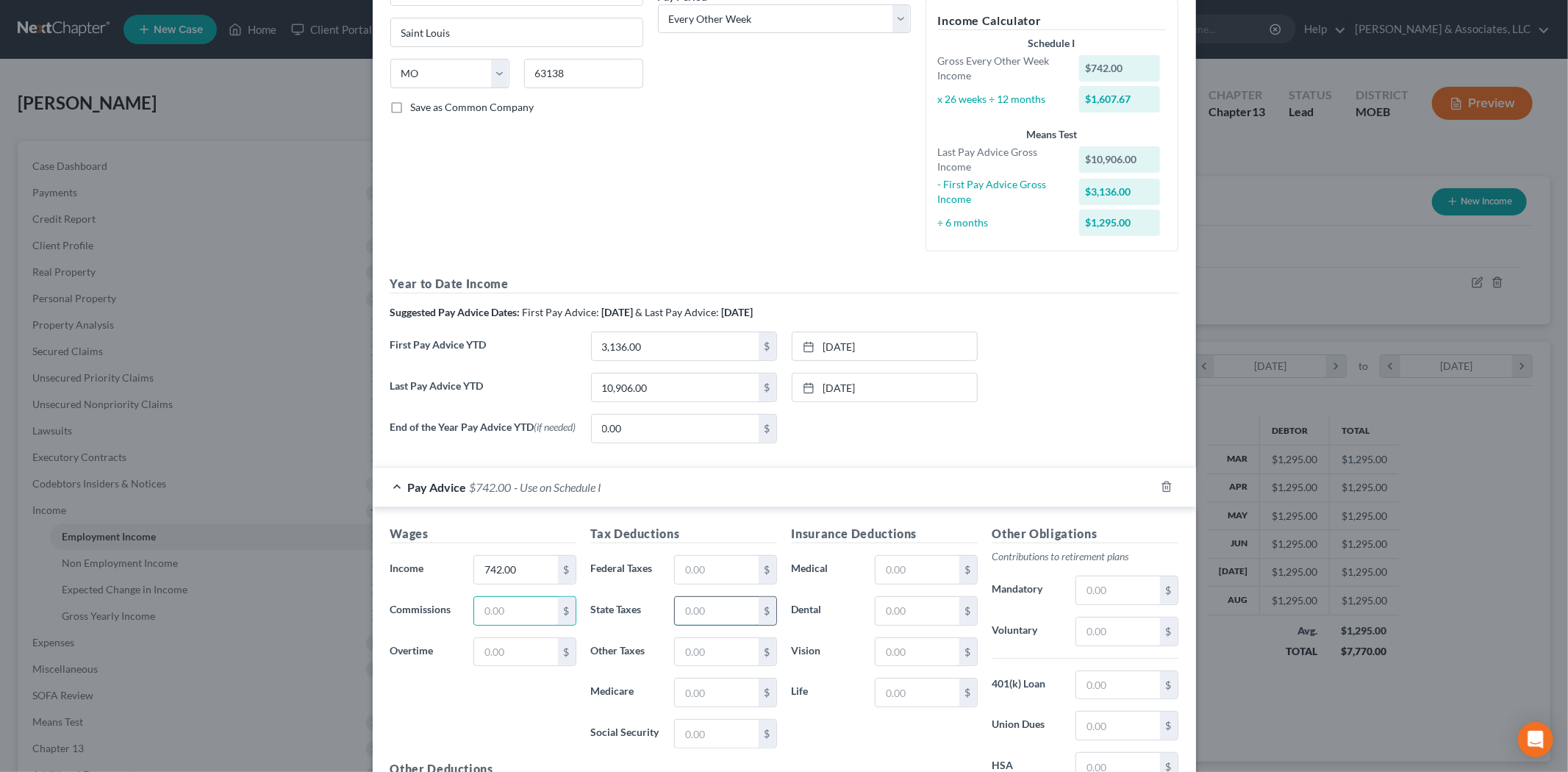
click at [686, 605] on input "text" at bounding box center [716, 611] width 83 height 28
type input "3.00"
type input "10.76"
type input "46.00"
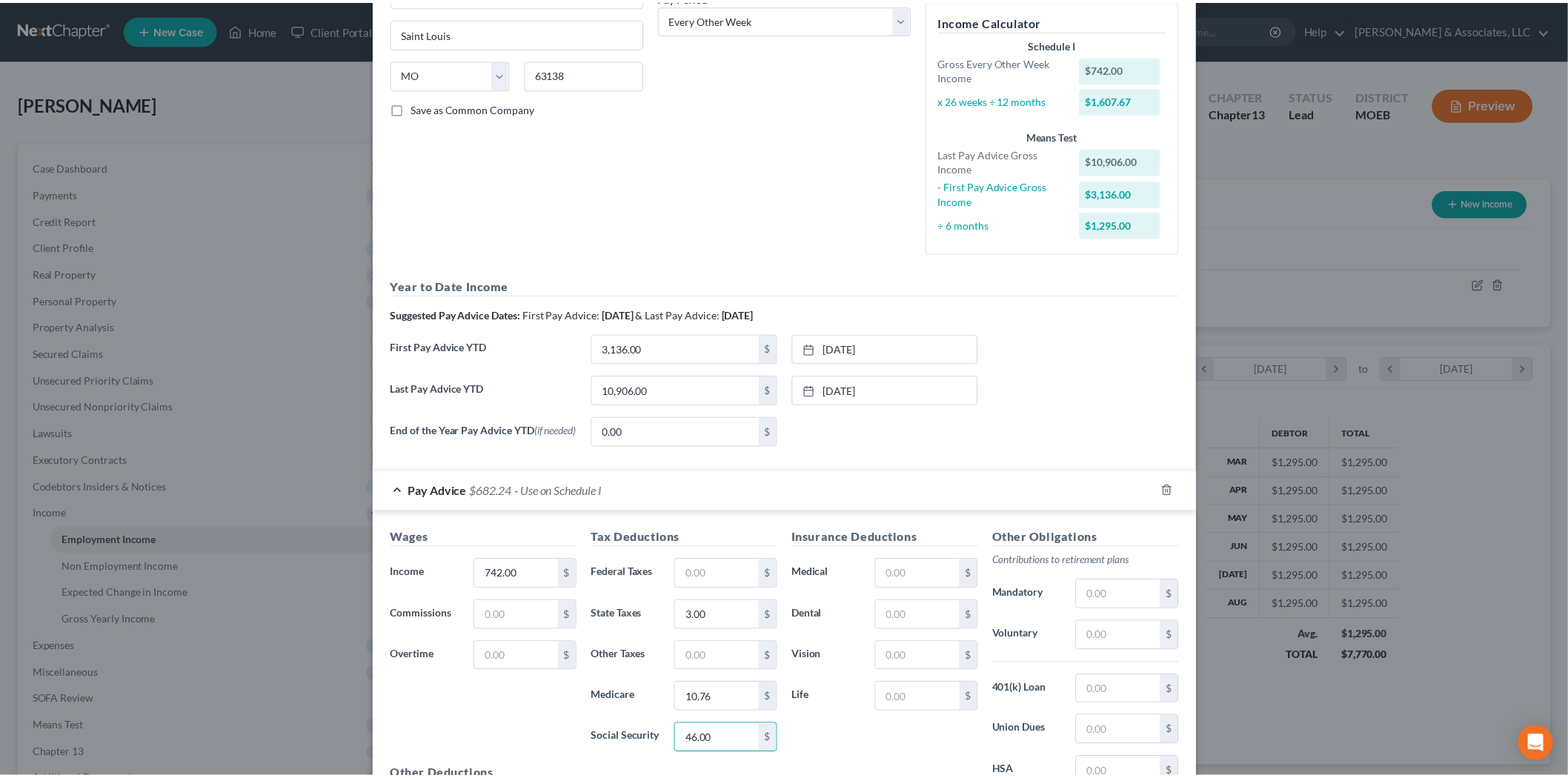
scroll to position [428, 0]
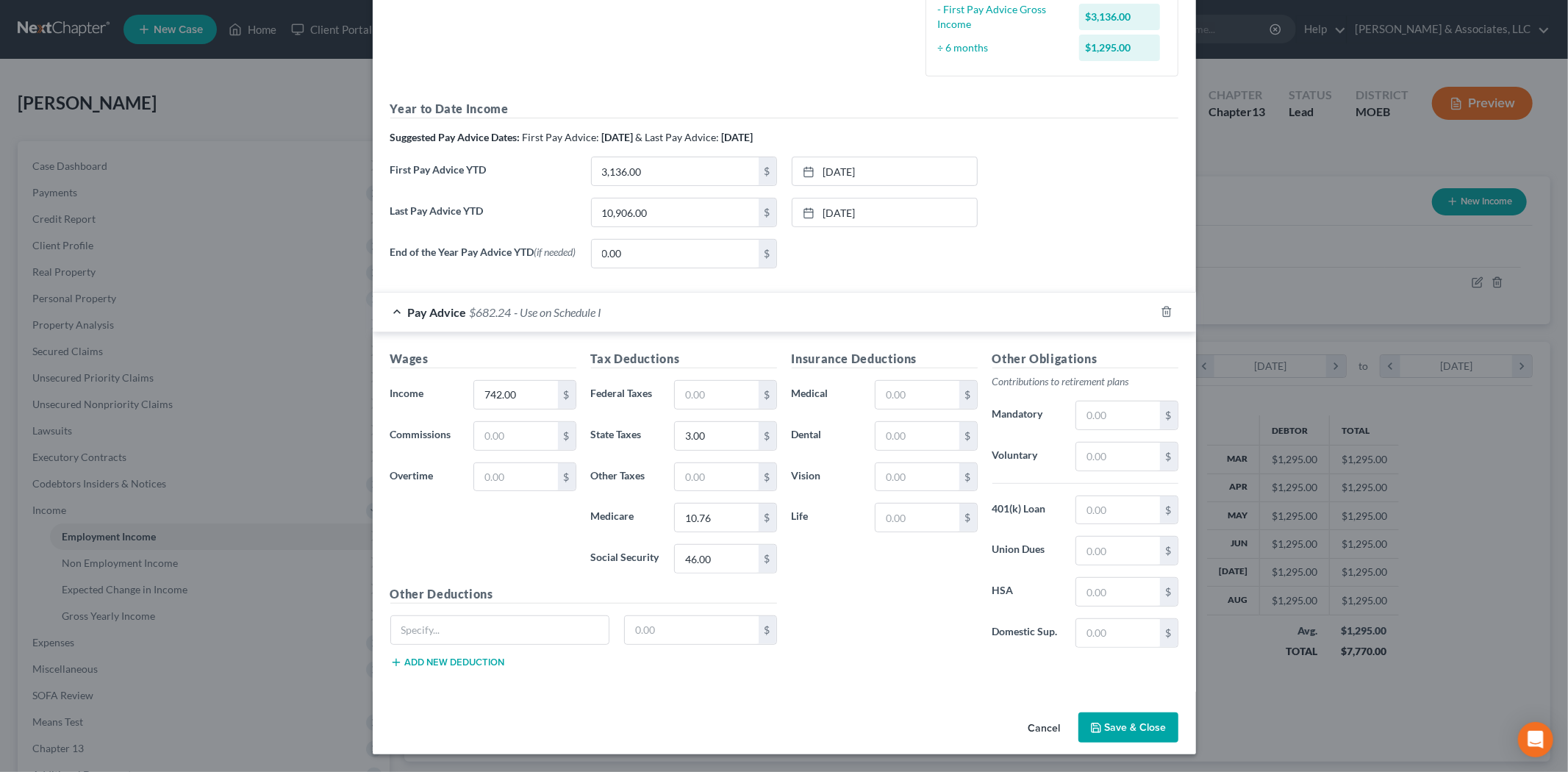
click at [1133, 742] on div "Cancel Save & Close" at bounding box center [784, 731] width 823 height 49
click at [1126, 723] on button "Save & Close" at bounding box center [1128, 728] width 100 height 31
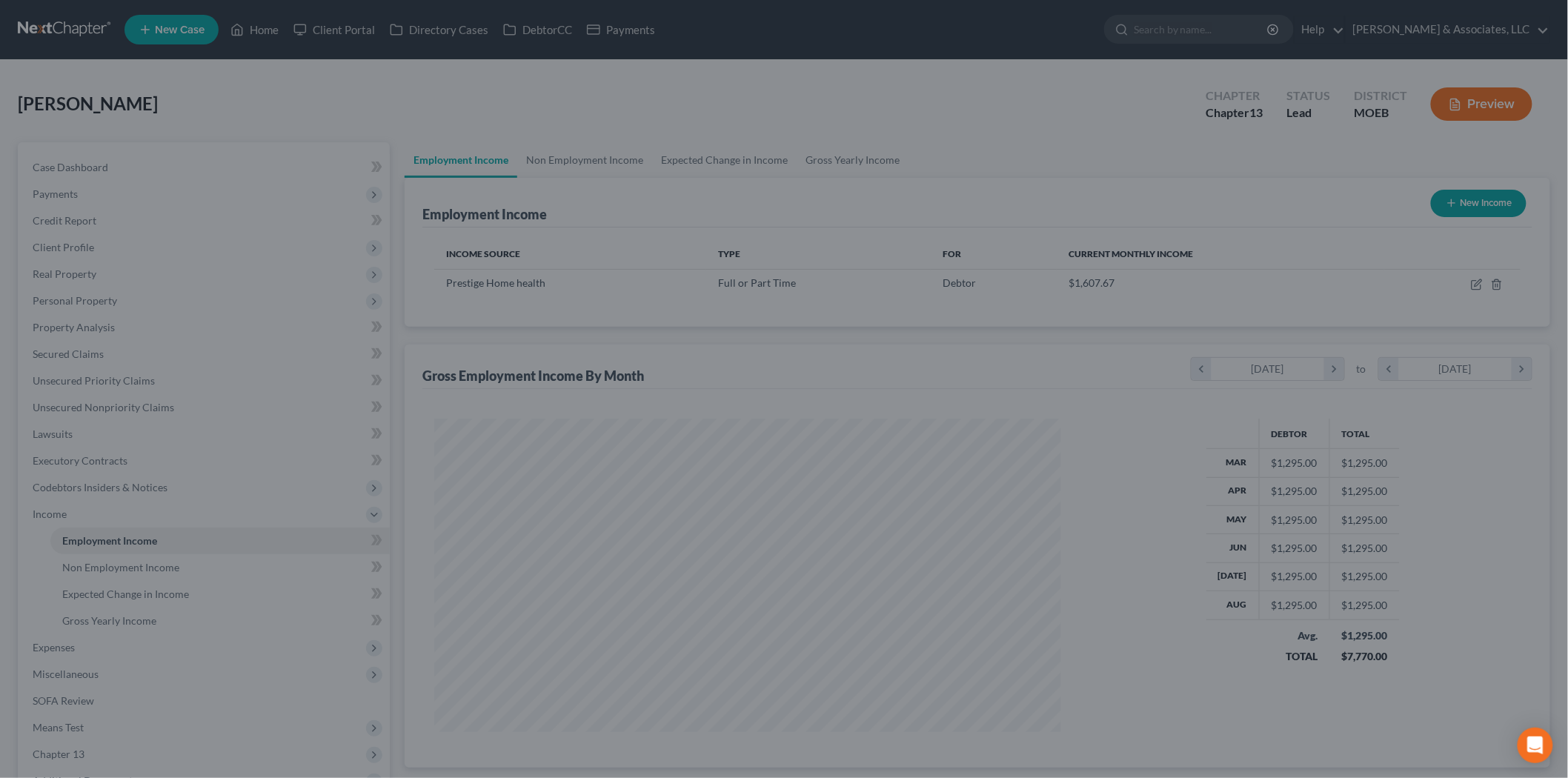
scroll to position [740686, 740439]
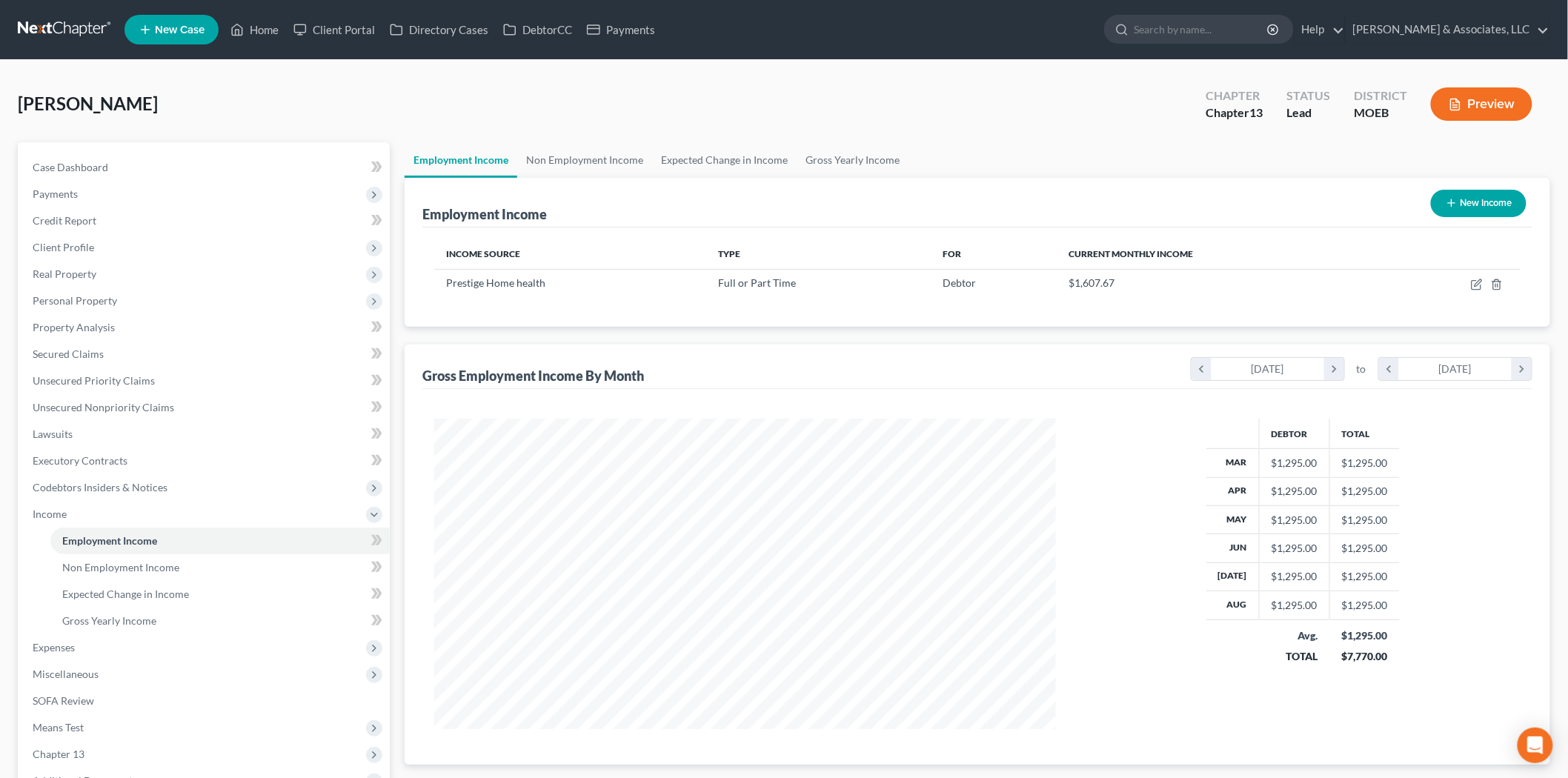
click at [72, 649] on span "Expenses" at bounding box center [54, 647] width 43 height 13
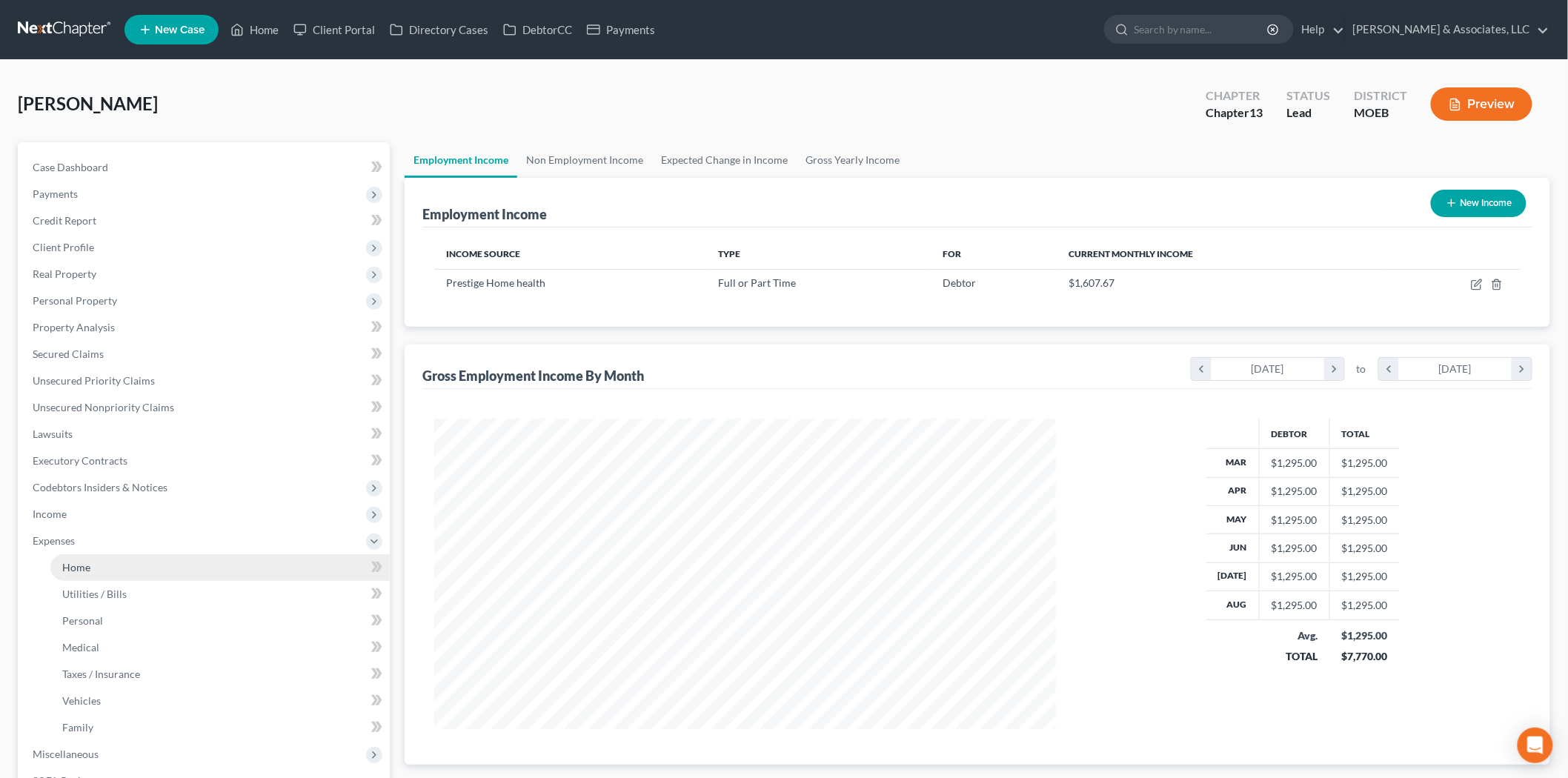
click at [78, 569] on span "Home" at bounding box center [76, 567] width 28 height 13
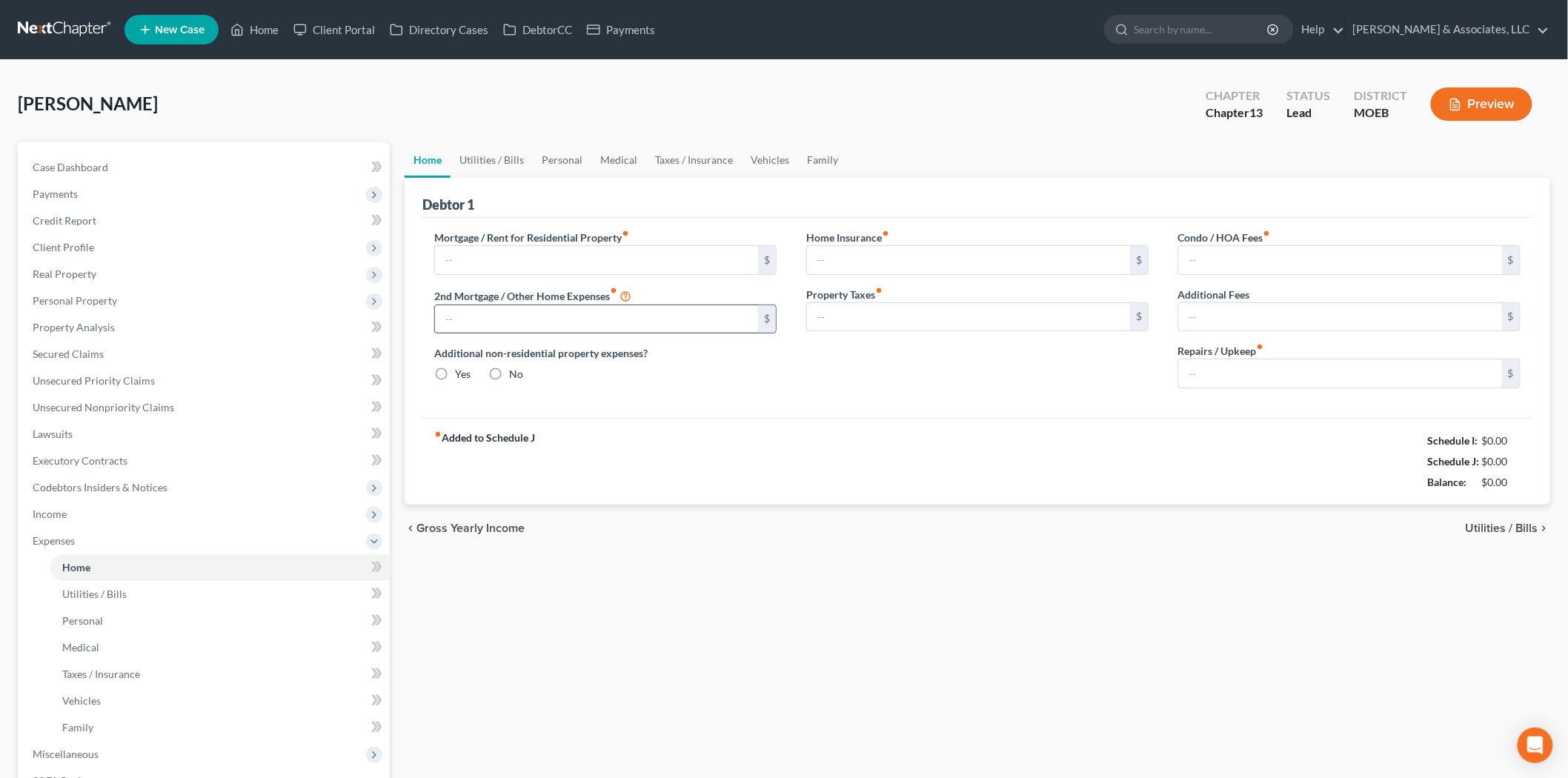
type input "0.00"
radio input "true"
type input "123.00"
type input "1,890.00"
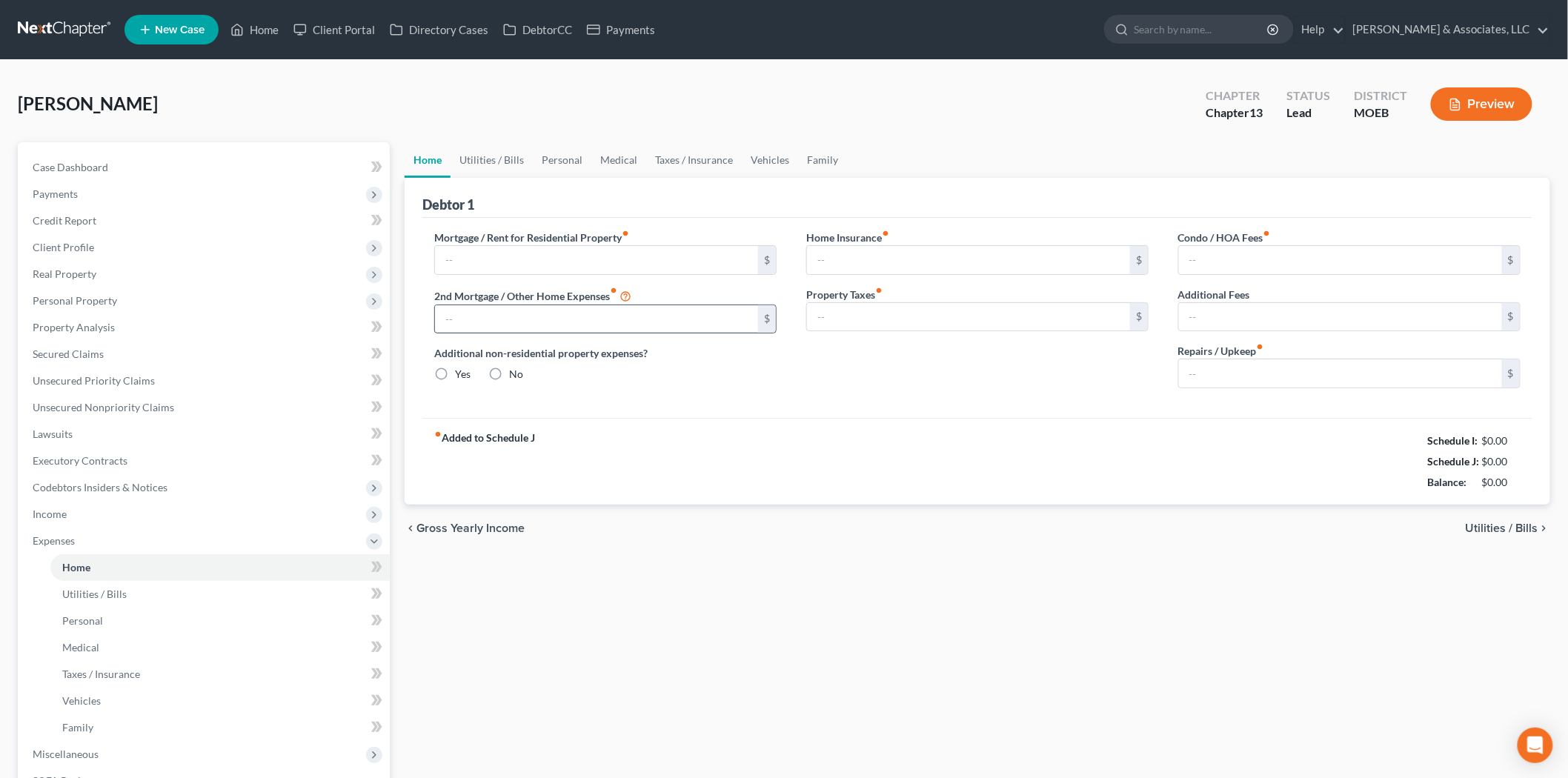
type input "461.00"
type input "0.00"
click at [883, 327] on input "1,890.00" at bounding box center [969, 317] width 323 height 28
click at [893, 320] on input "1,890.00" at bounding box center [969, 317] width 323 height 28
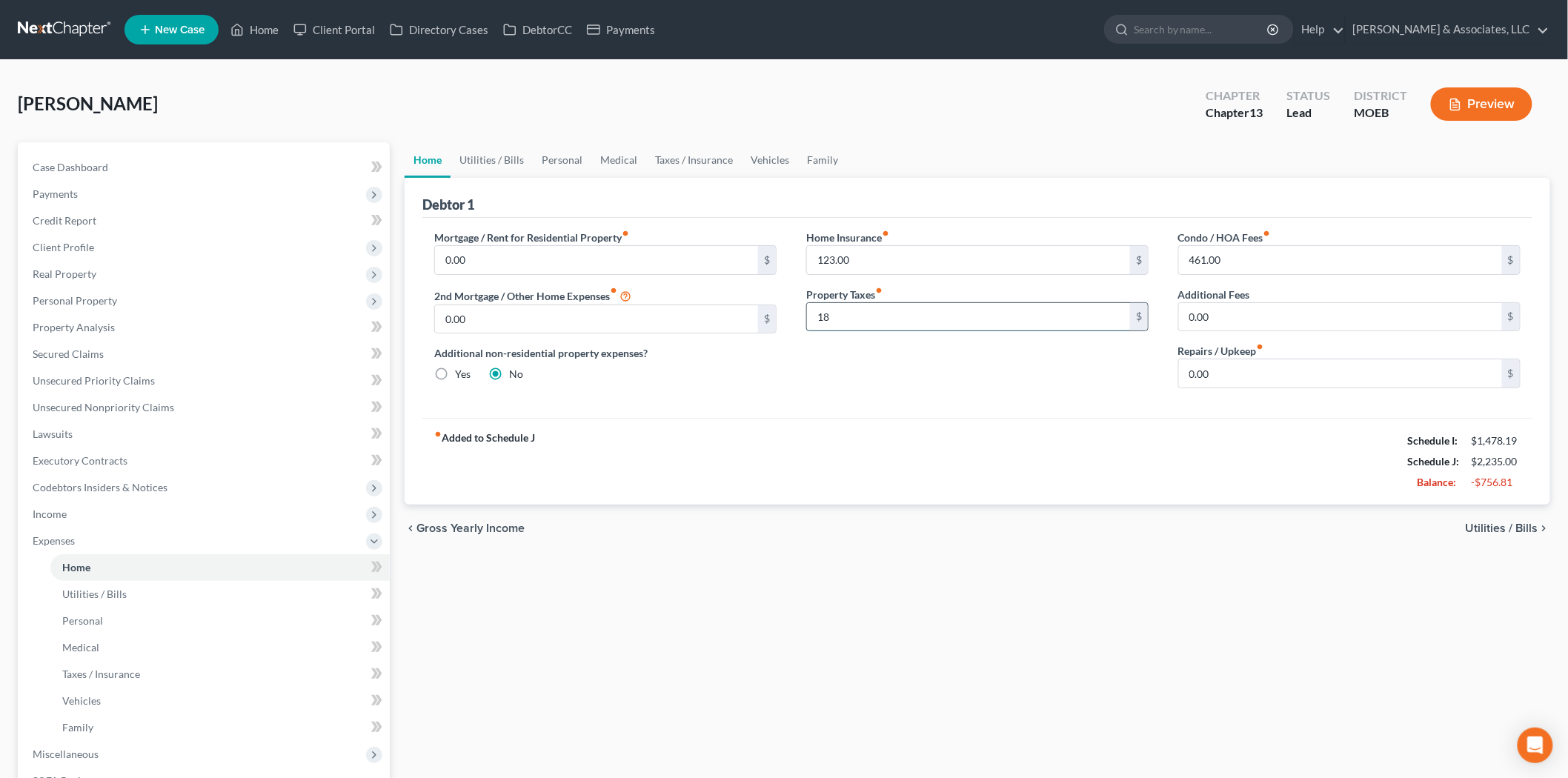
type input "1"
type input "157.50"
click at [260, 30] on link "Home" at bounding box center [254, 29] width 63 height 26
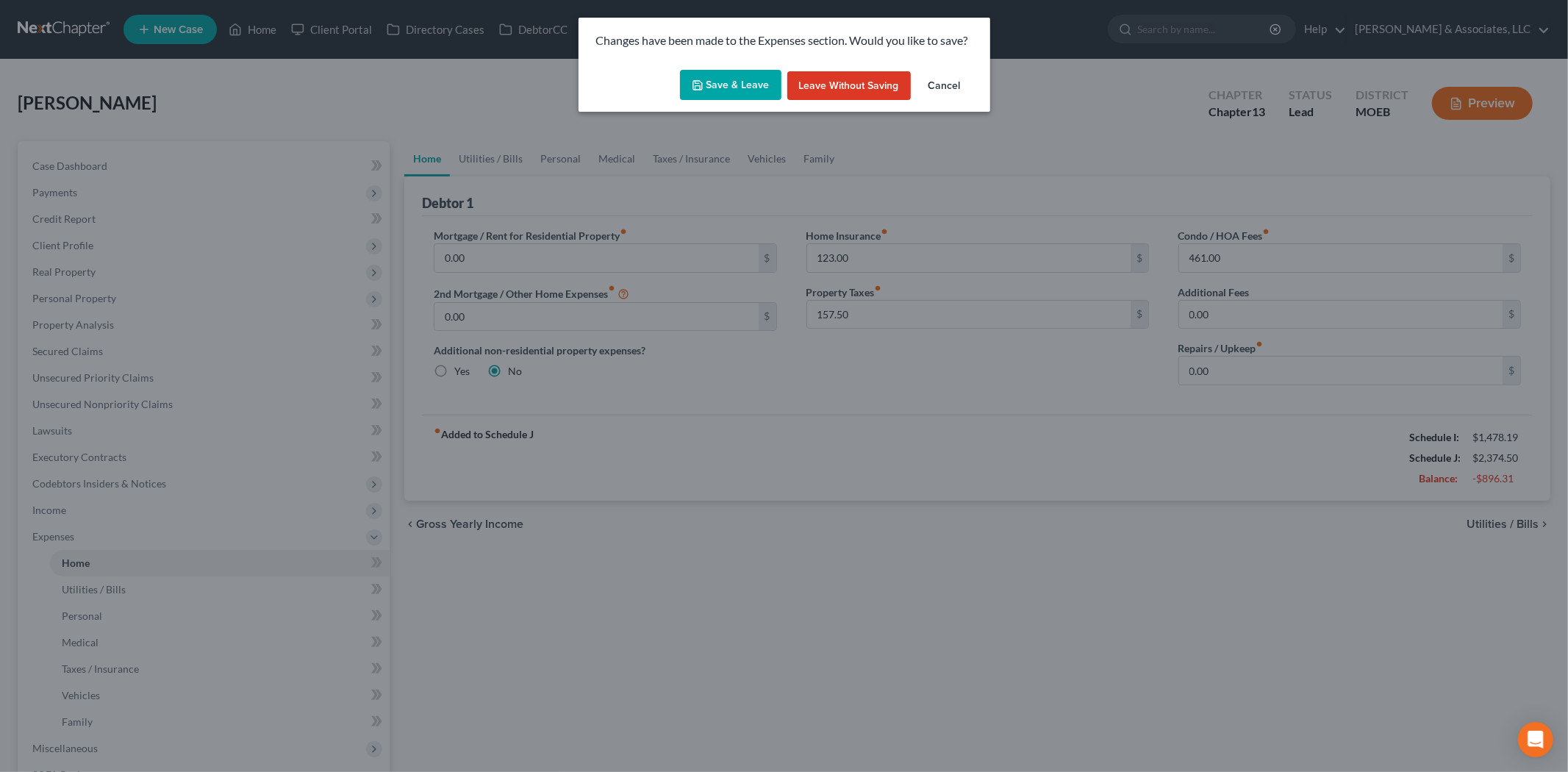
click at [748, 82] on button "Save & Leave" at bounding box center [730, 86] width 102 height 31
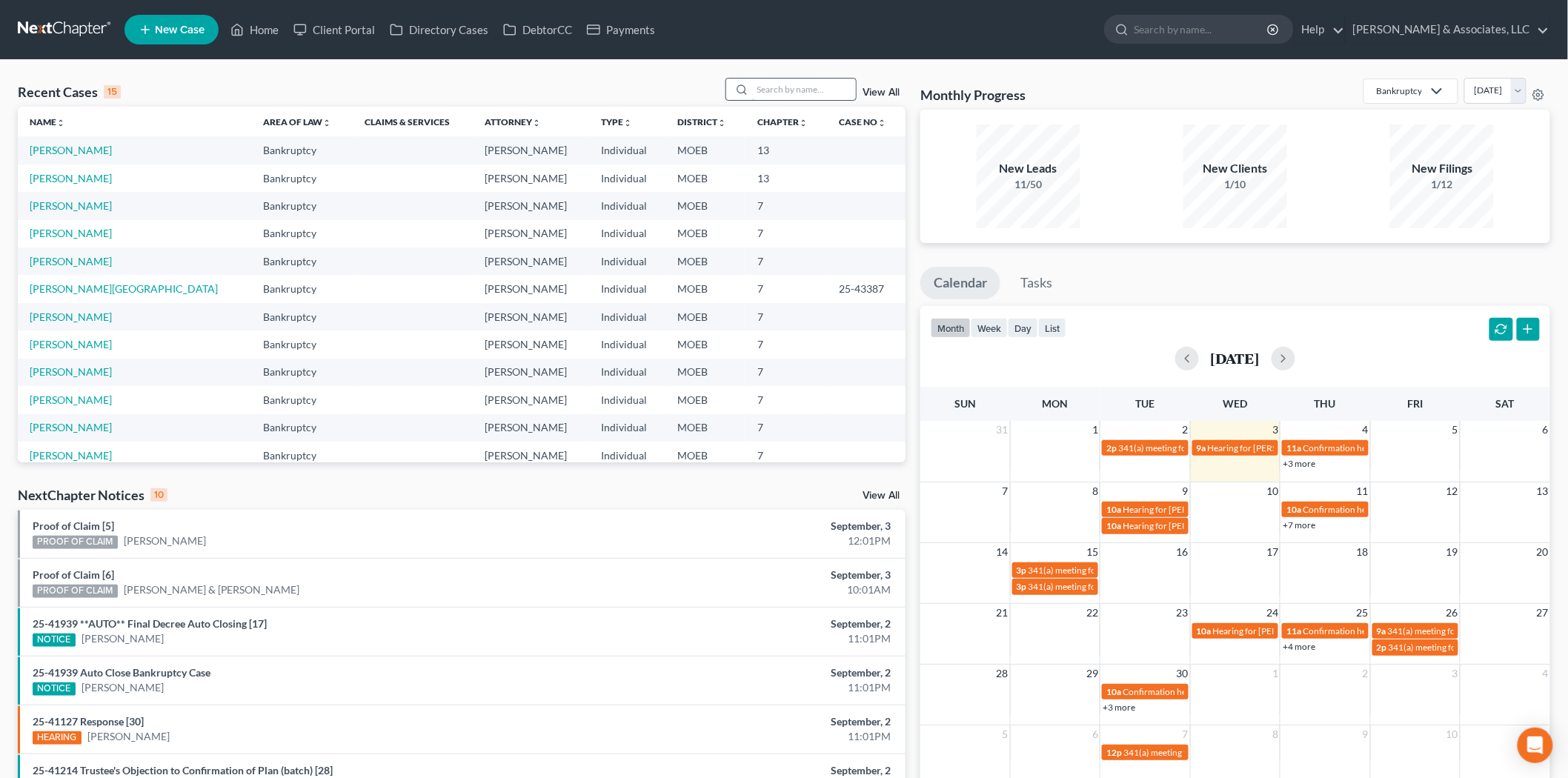
click at [828, 82] on input "search" at bounding box center [804, 90] width 104 height 22
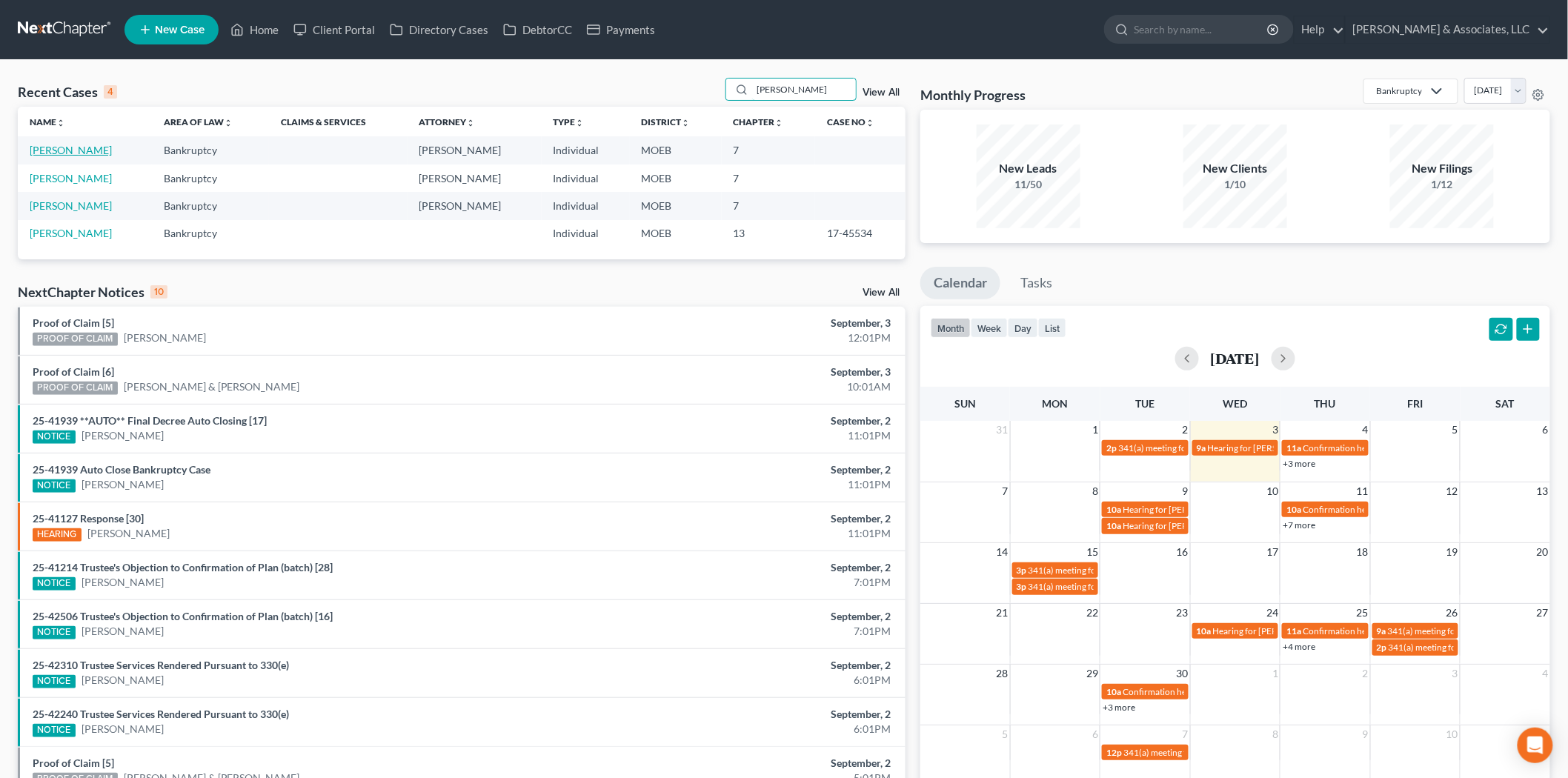
type input "[PERSON_NAME]"
click at [46, 153] on link "[PERSON_NAME]" at bounding box center [71, 150] width 83 height 13
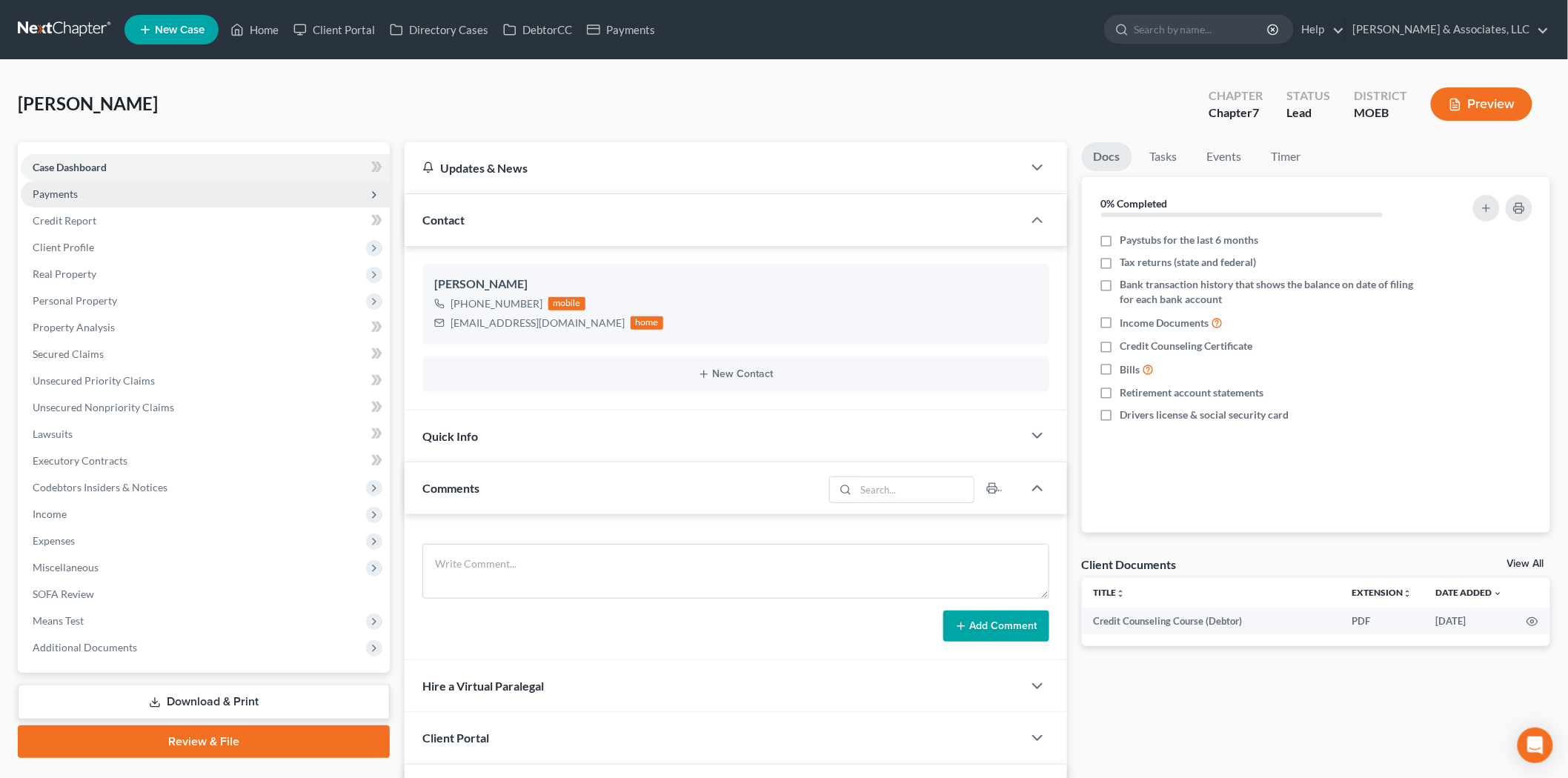
click at [64, 197] on span "Payments" at bounding box center [55, 194] width 45 height 13
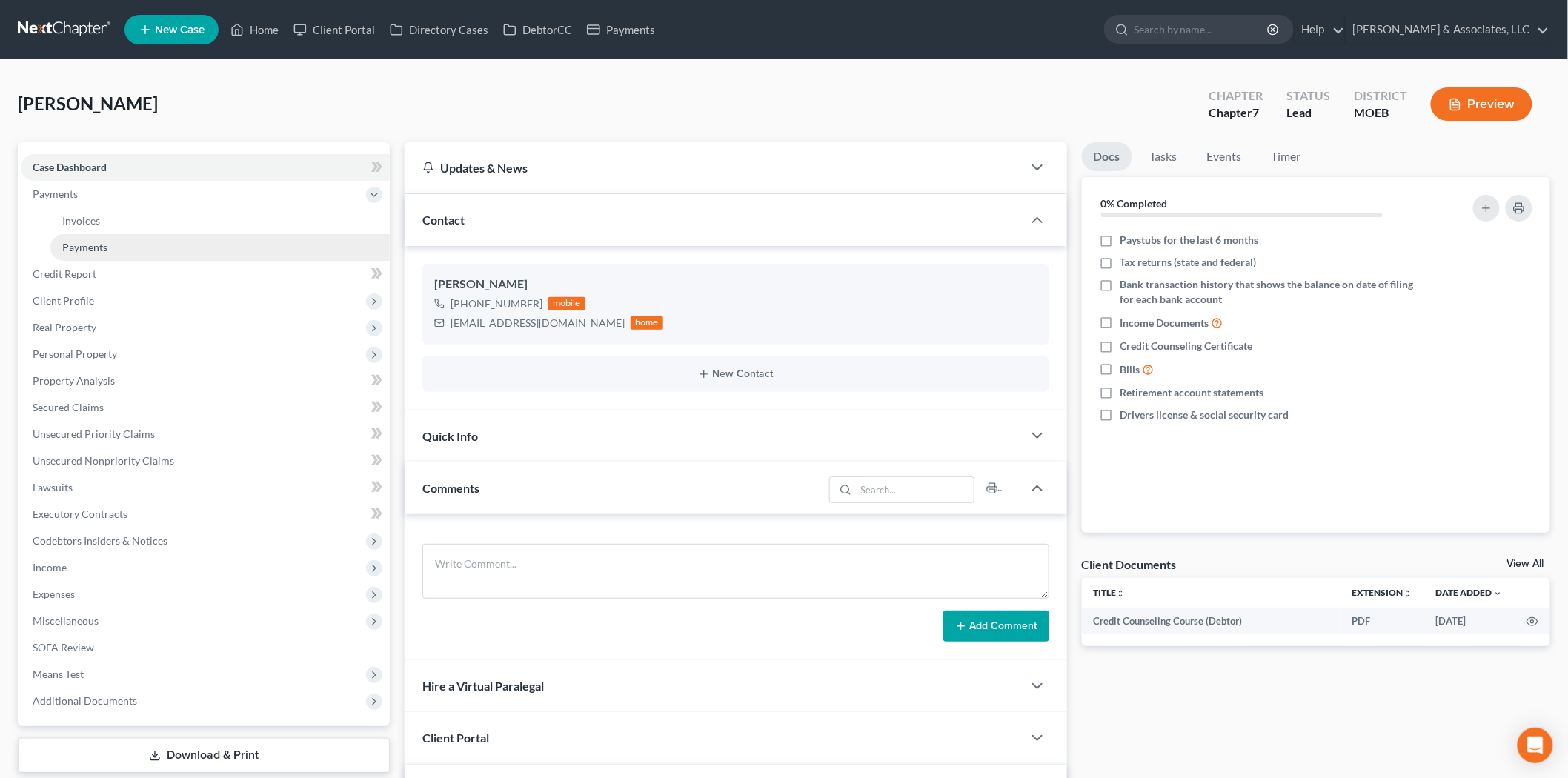
click at [90, 250] on span "Payments" at bounding box center [85, 247] width 45 height 13
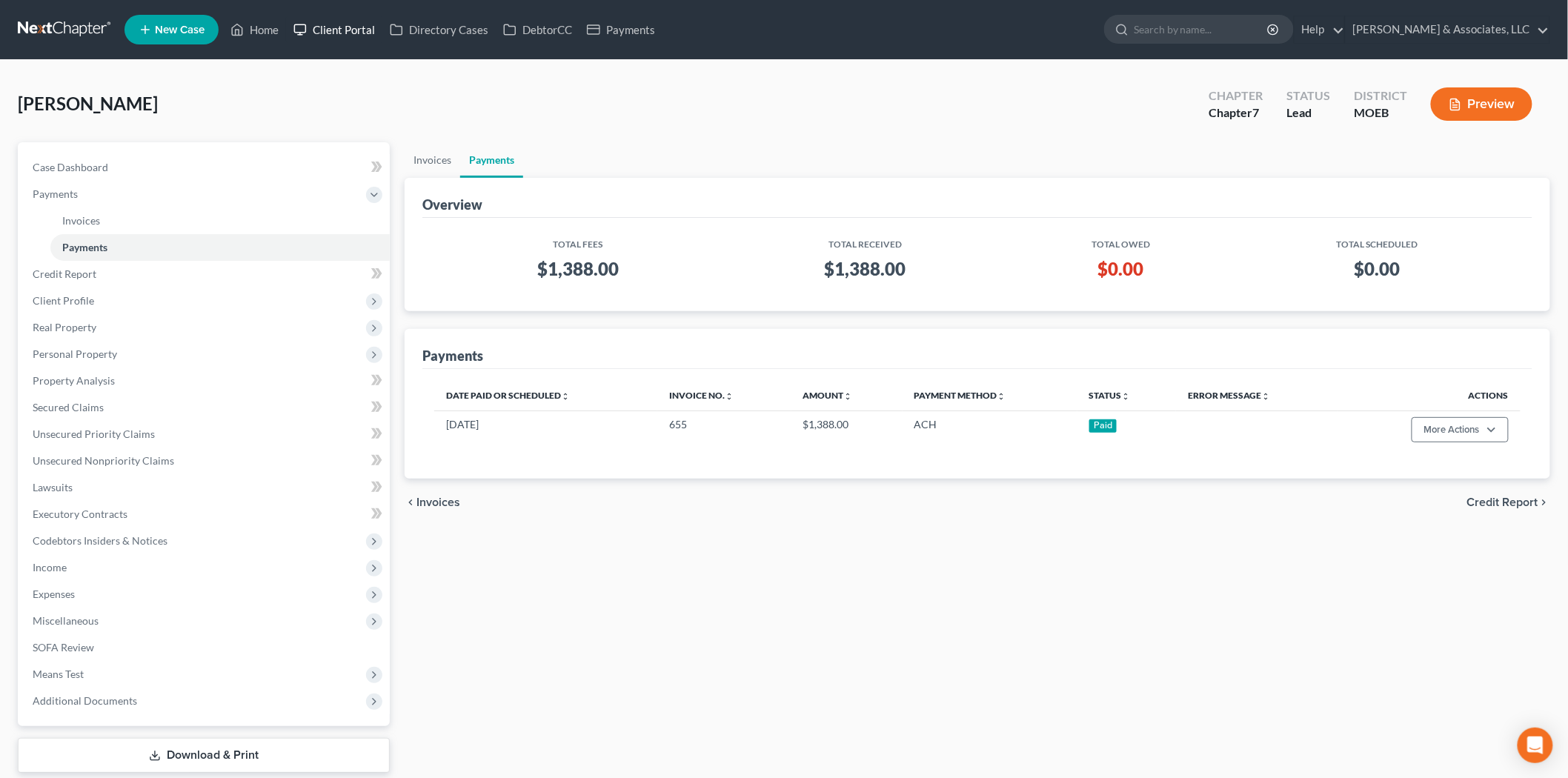
click at [357, 30] on link "Client Portal" at bounding box center [334, 29] width 96 height 26
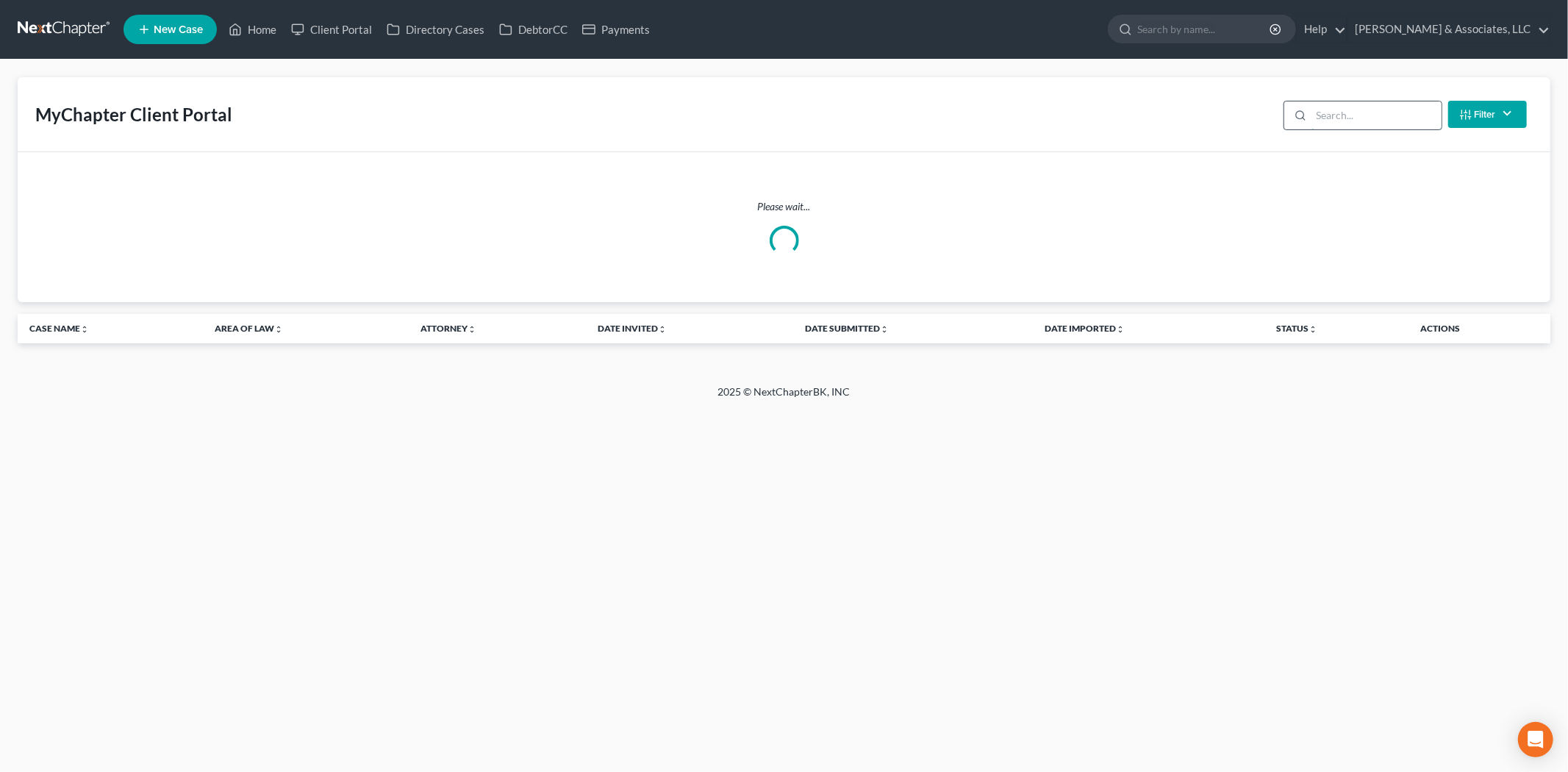
click at [1375, 114] on input "search" at bounding box center [1376, 115] width 130 height 28
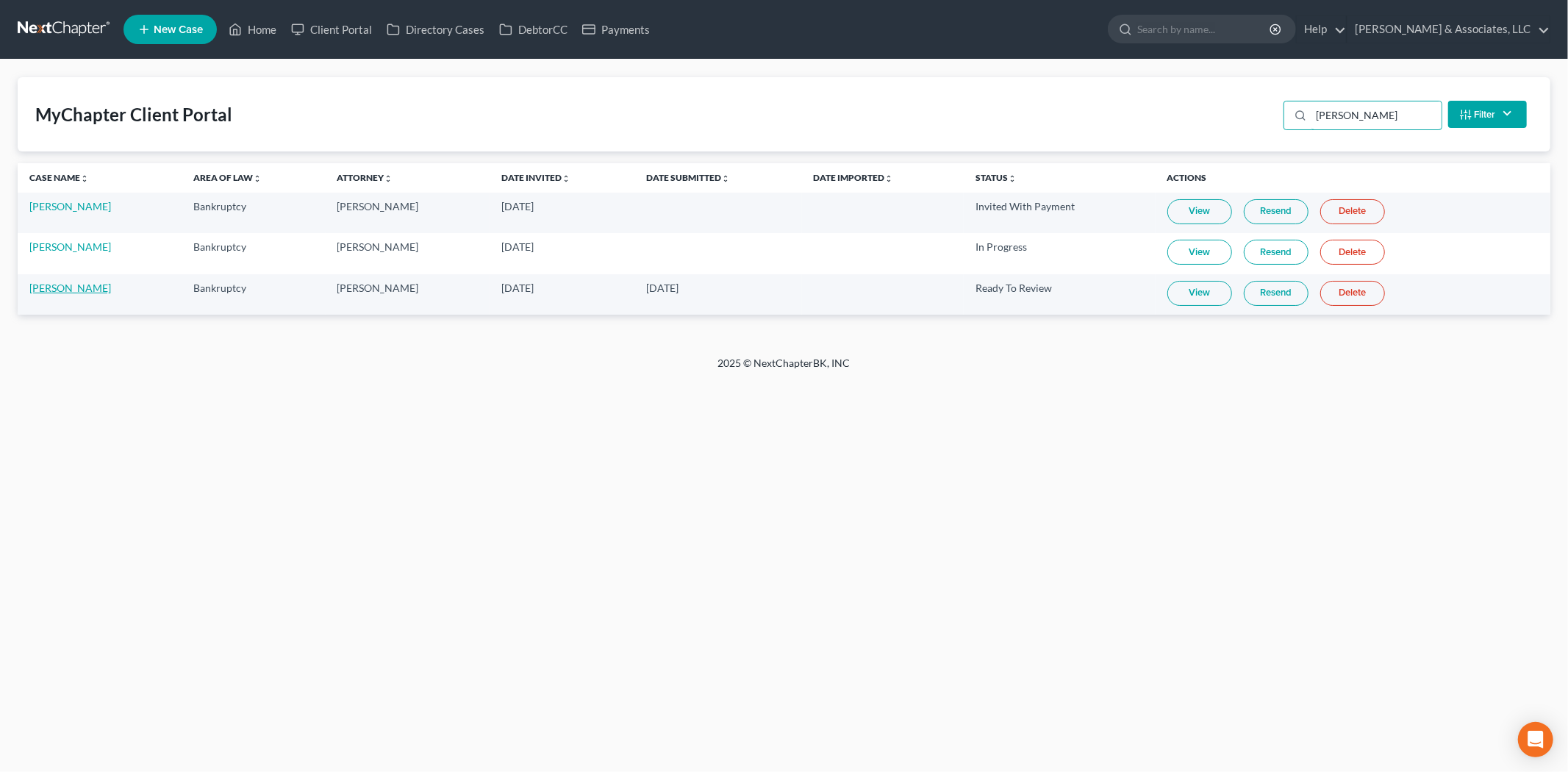
type input "[PERSON_NAME]"
click at [70, 283] on link "[PERSON_NAME]" at bounding box center [70, 288] width 82 height 13
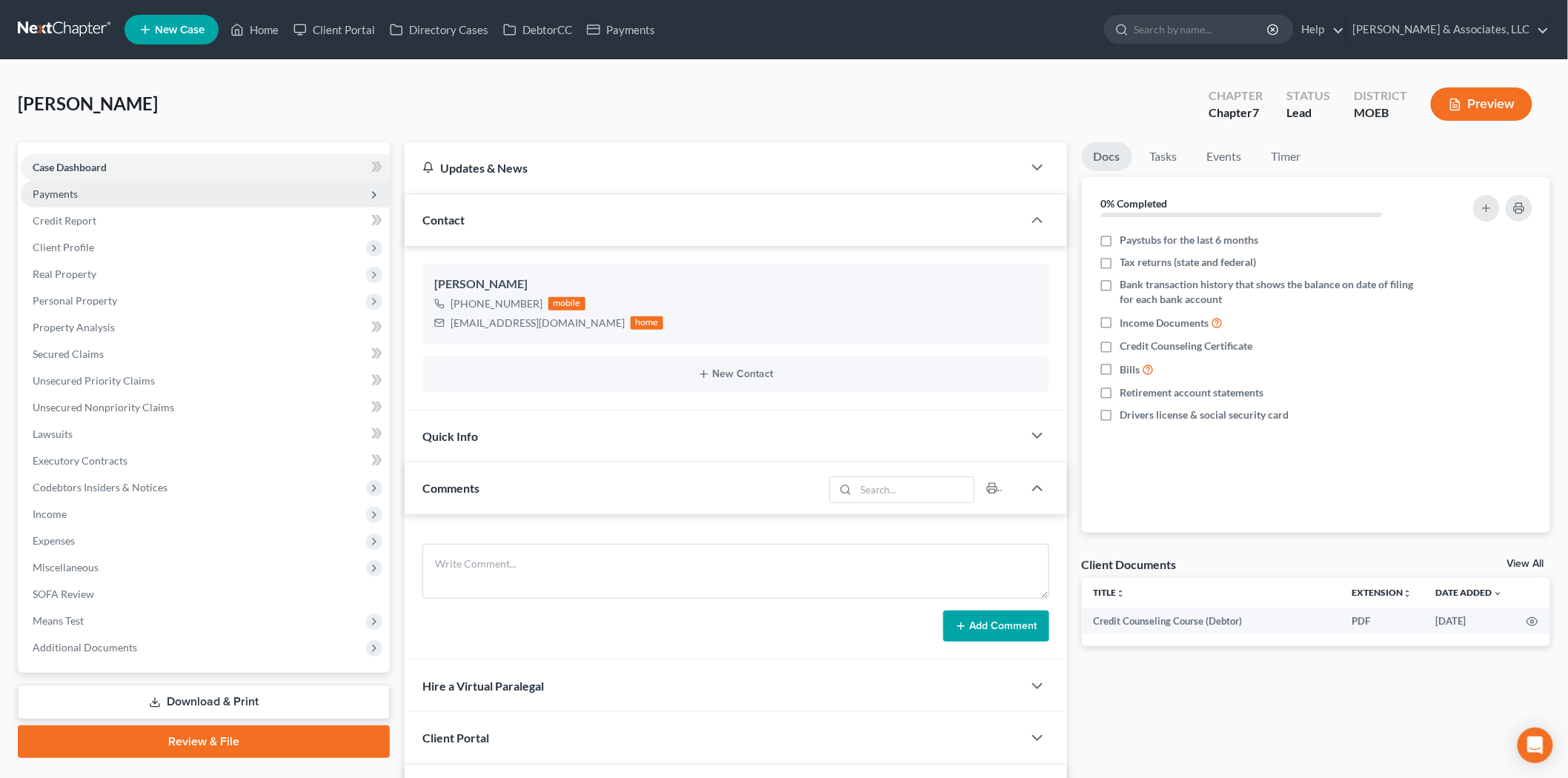
click at [63, 195] on span "Payments" at bounding box center [55, 194] width 45 height 13
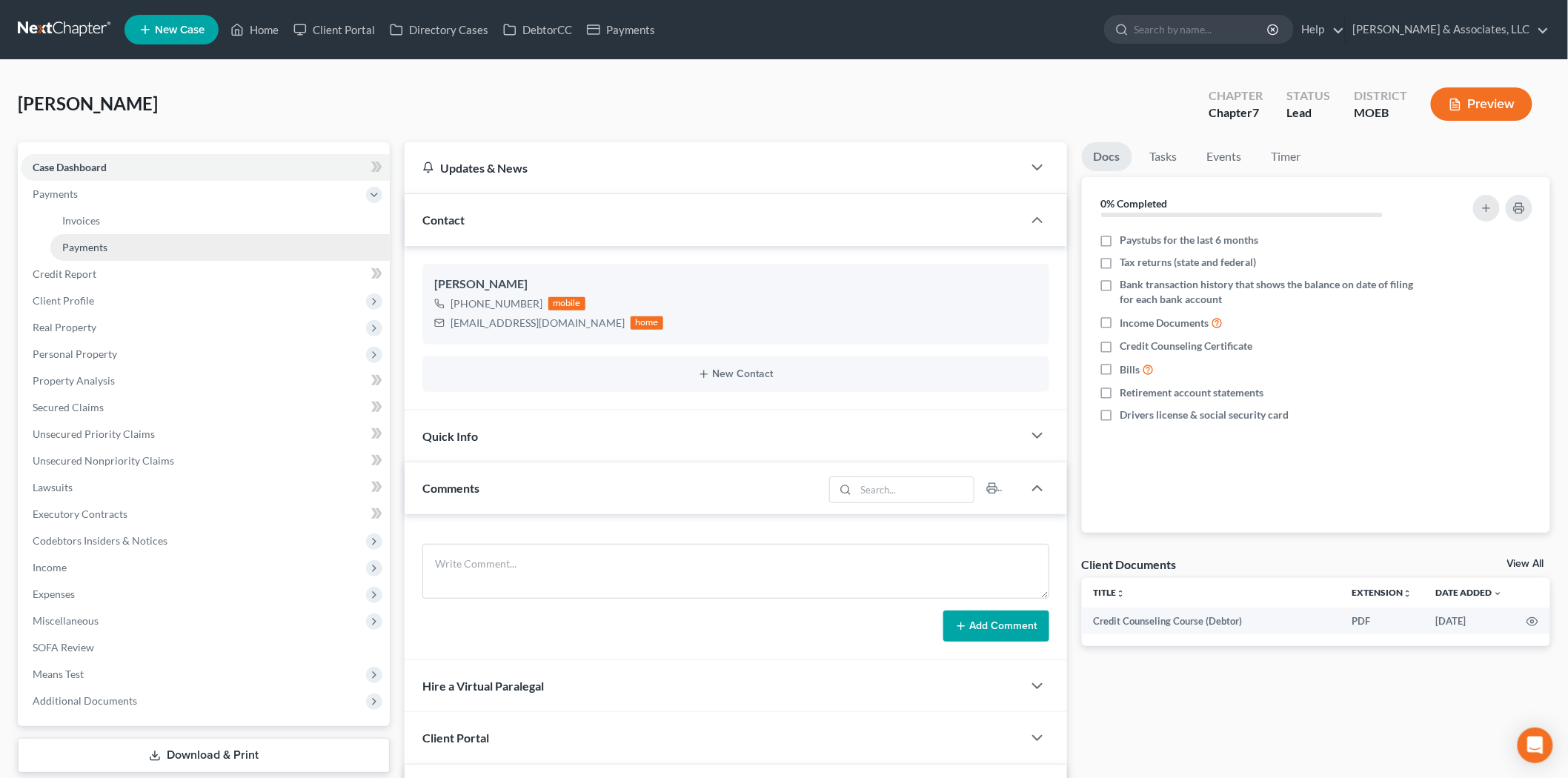
click at [77, 243] on span "Payments" at bounding box center [85, 247] width 45 height 13
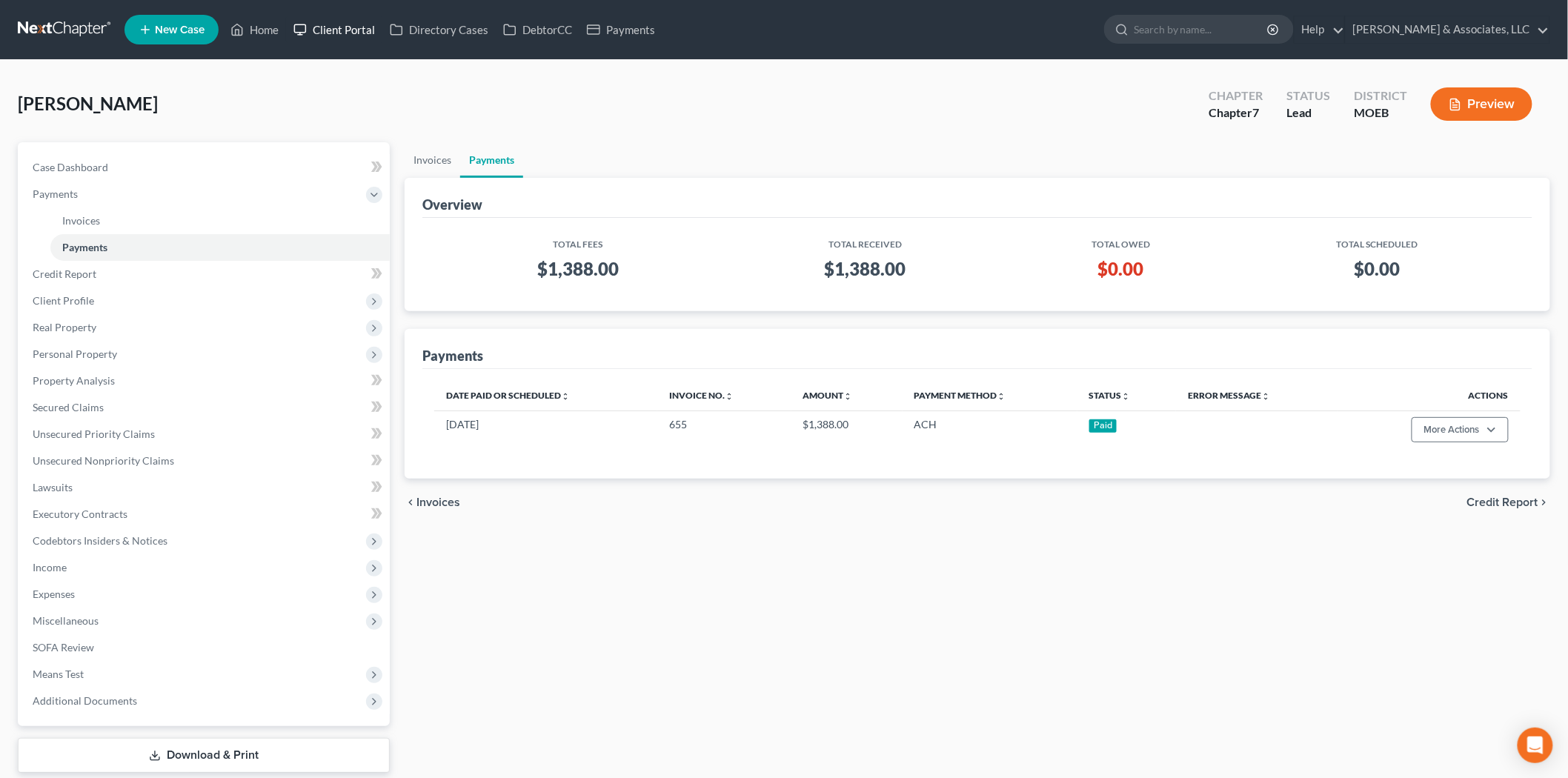
drag, startPoint x: 337, startPoint y: 23, endPoint x: 573, endPoint y: 45, distance: 237.0
click at [337, 23] on link "Client Portal" at bounding box center [334, 29] width 96 height 26
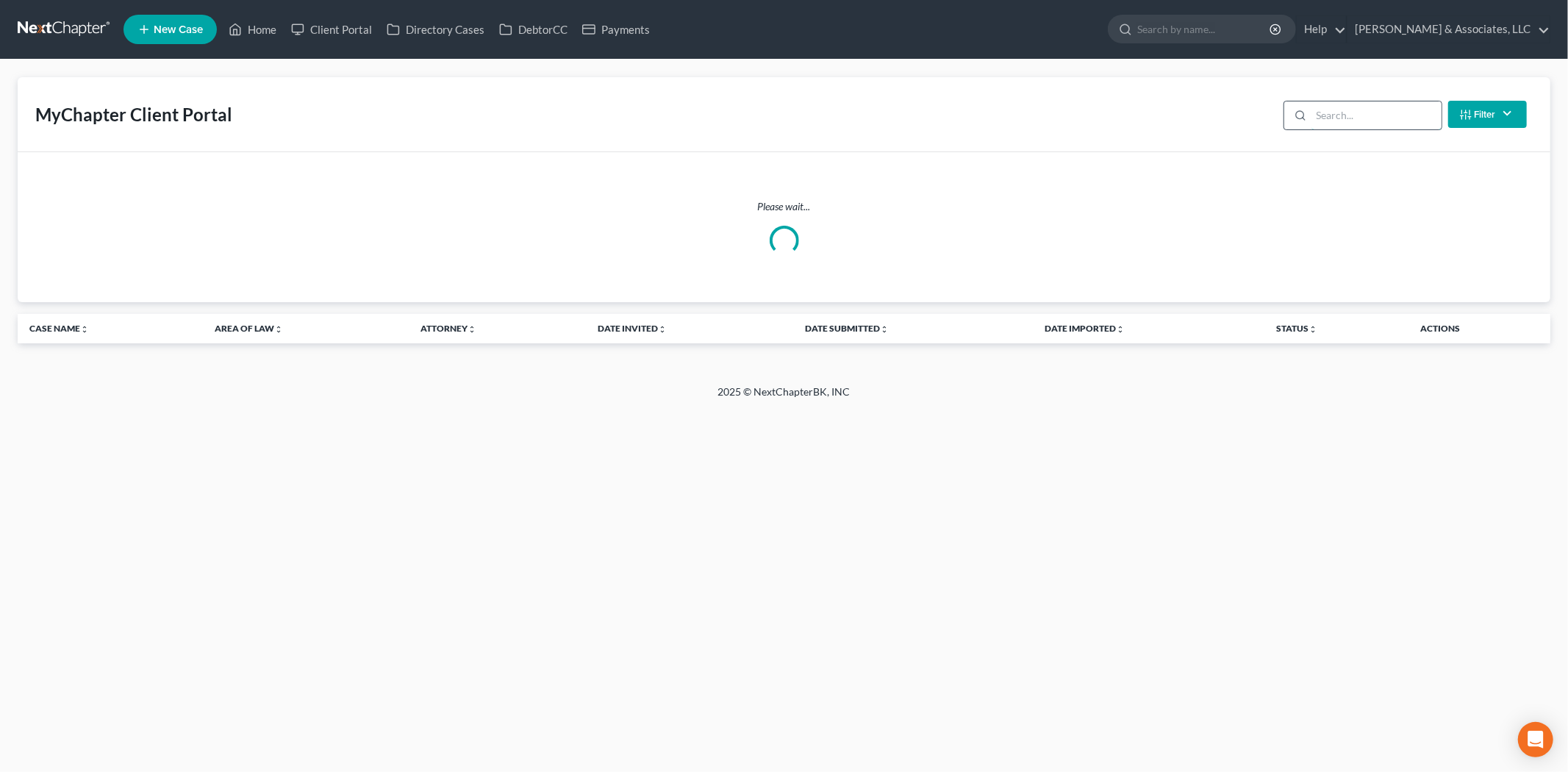
click at [1346, 106] on input "search" at bounding box center [1376, 115] width 130 height 28
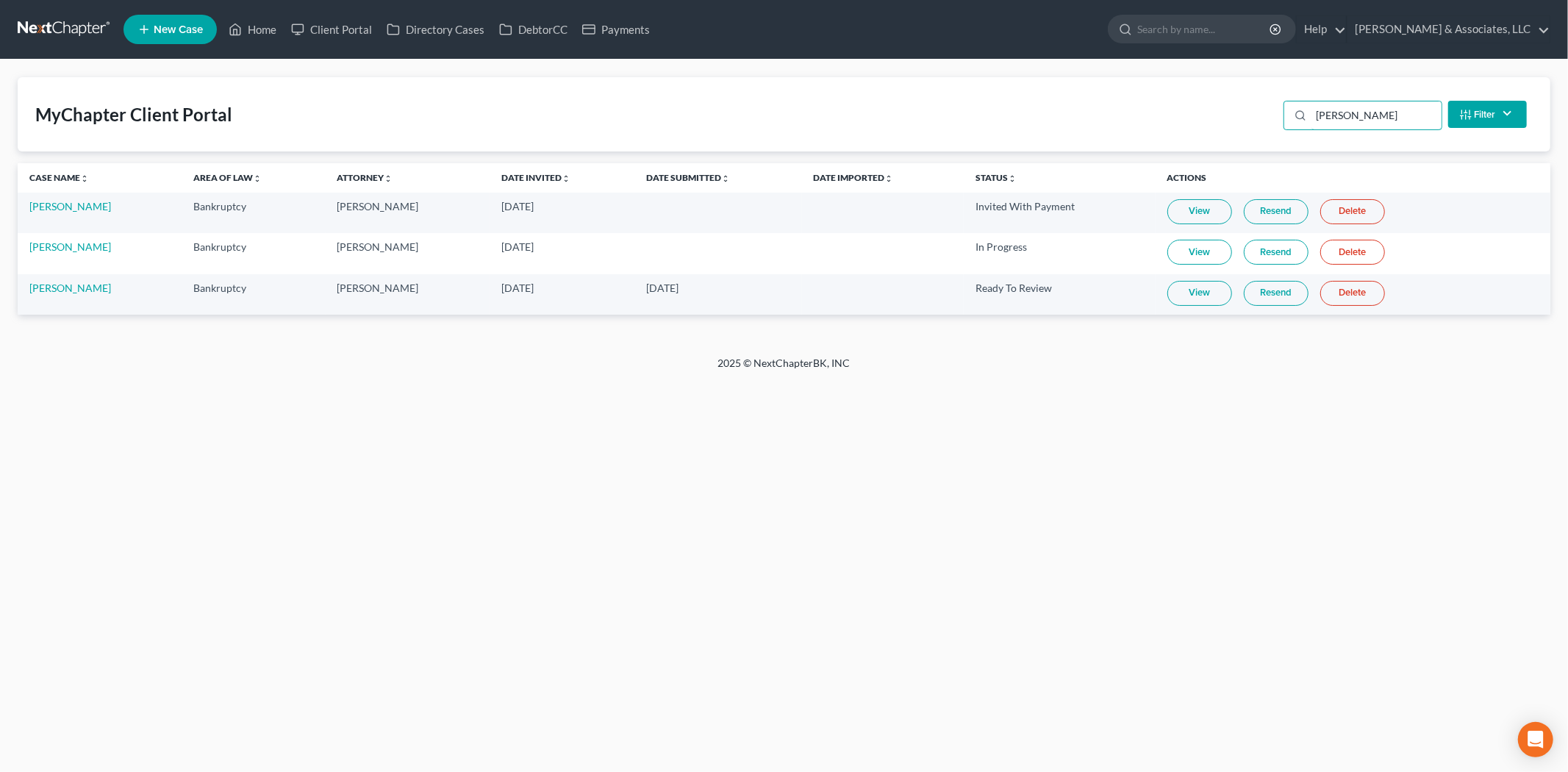
drag, startPoint x: 1367, startPoint y: 119, endPoint x: 1095, endPoint y: 109, distance: 272.2
click at [1106, 109] on div "MyChapter Client Portal [PERSON_NAME] Filter Status Filter... Invited With Paym…" at bounding box center [784, 114] width 1533 height 74
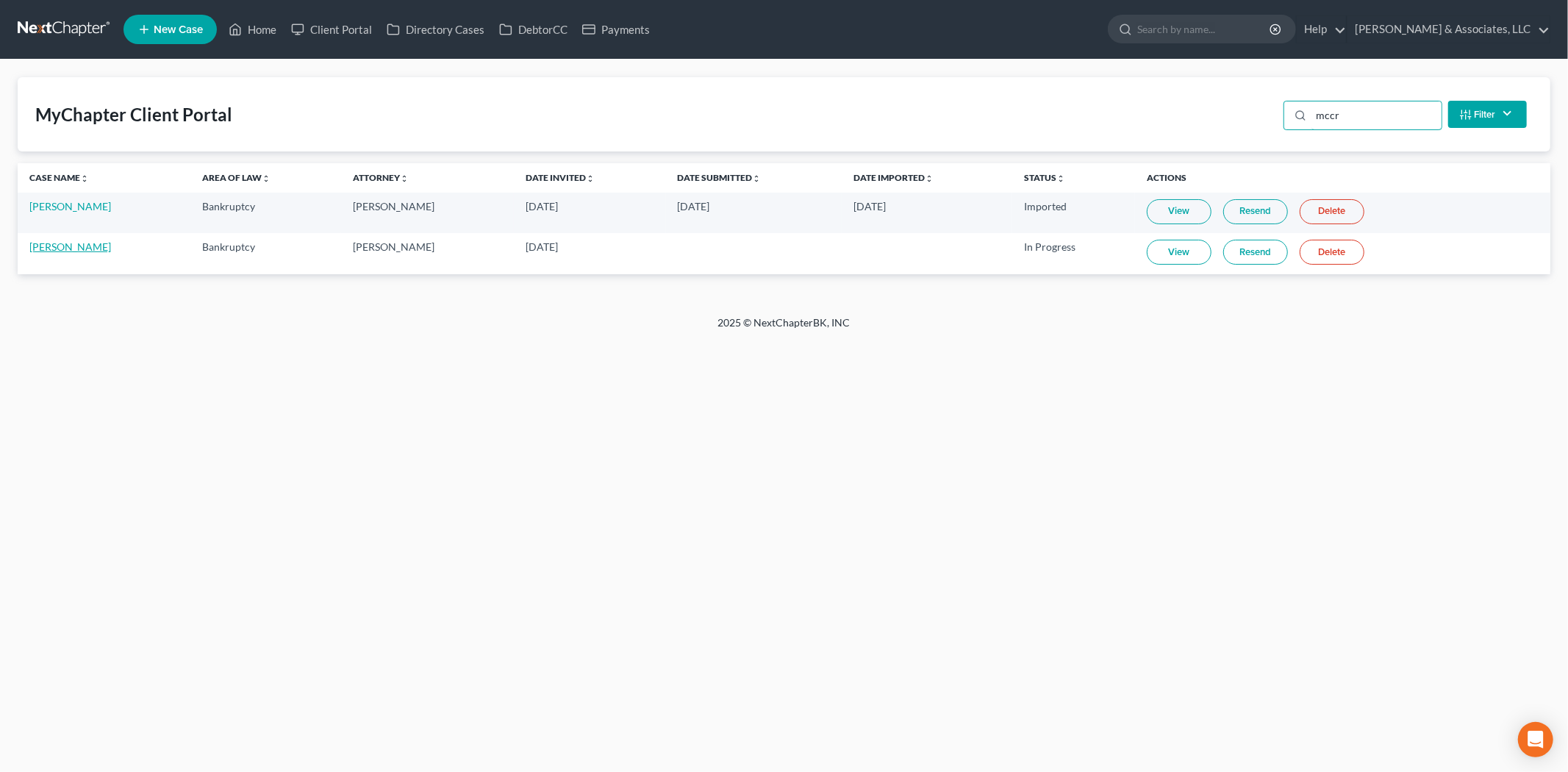
type input "mccr"
click at [67, 242] on link "[PERSON_NAME]" at bounding box center [70, 247] width 82 height 13
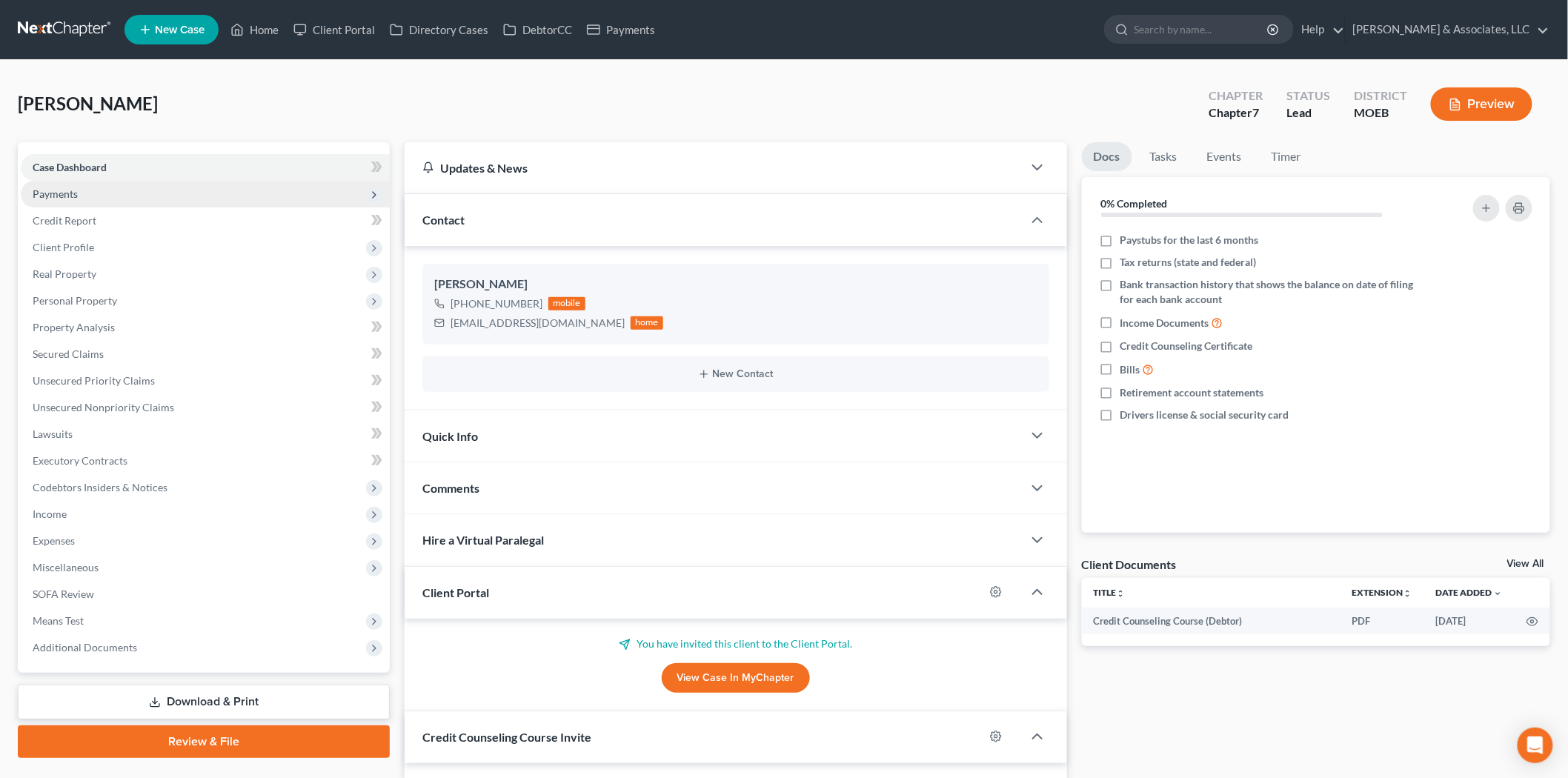
click at [64, 195] on span "Payments" at bounding box center [55, 194] width 45 height 13
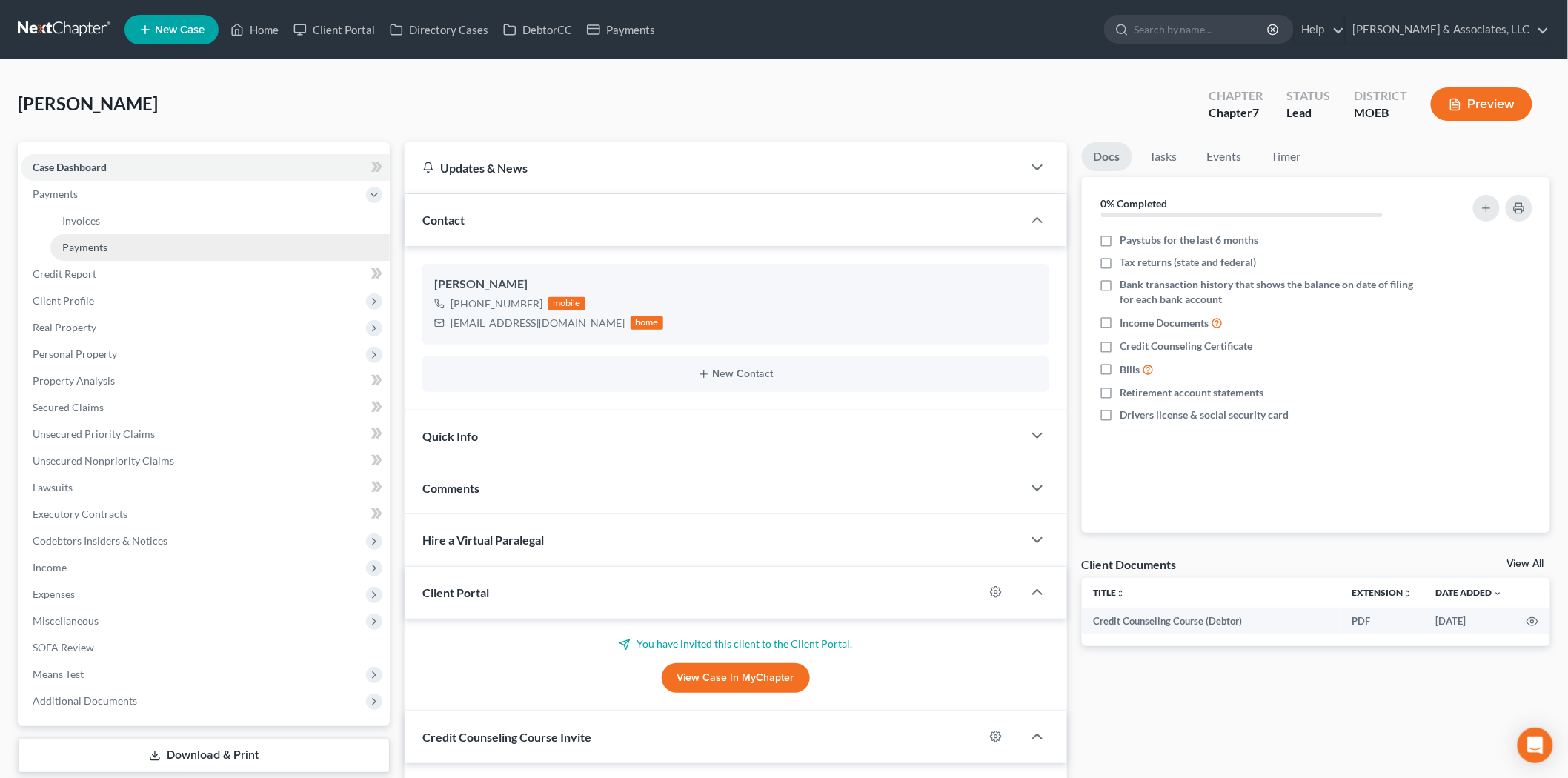
click at [86, 241] on span "Payments" at bounding box center [85, 247] width 45 height 13
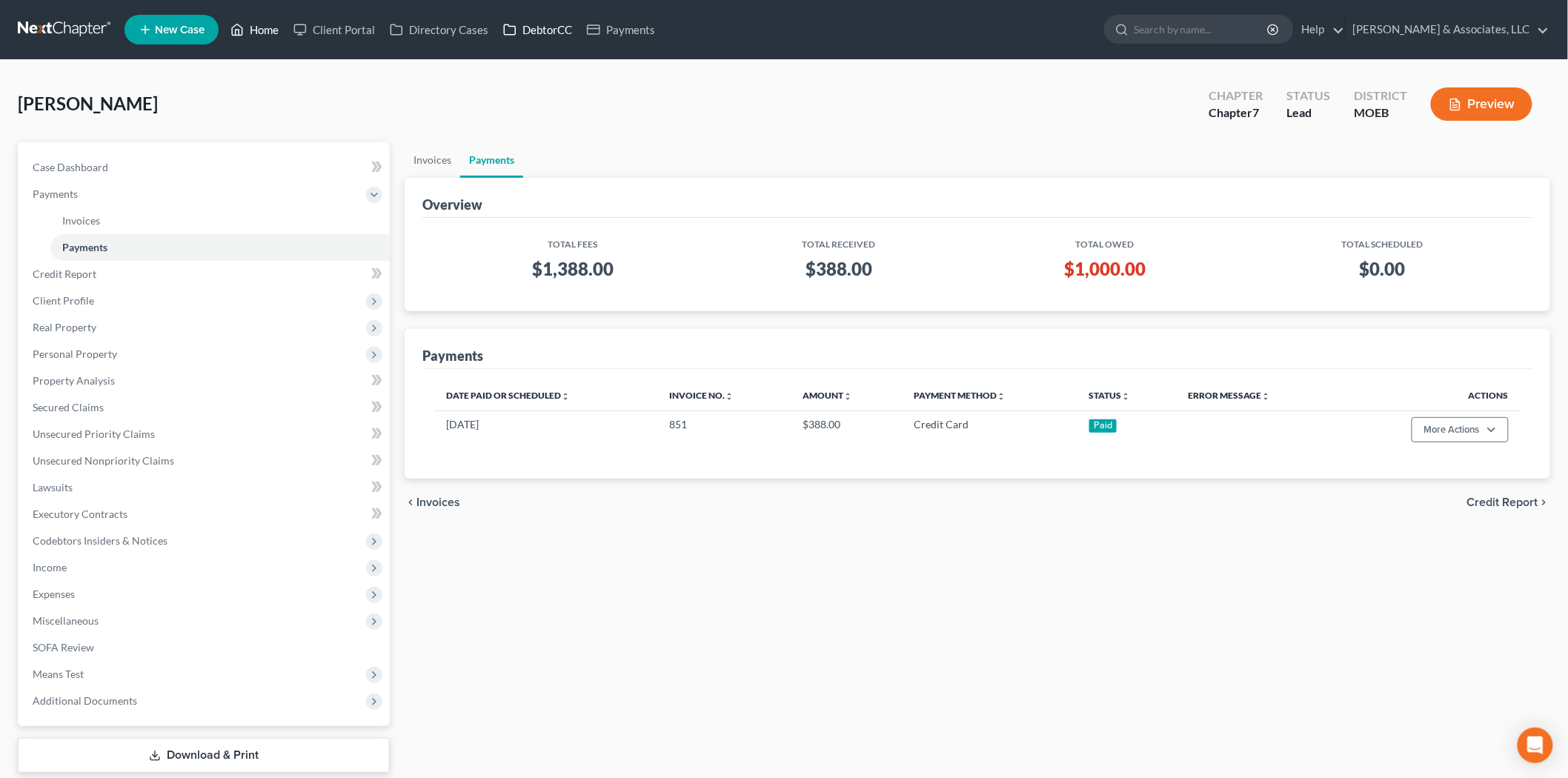
drag, startPoint x: 263, startPoint y: 23, endPoint x: 505, endPoint y: 34, distance: 242.2
click at [263, 23] on link "Home" at bounding box center [254, 29] width 63 height 26
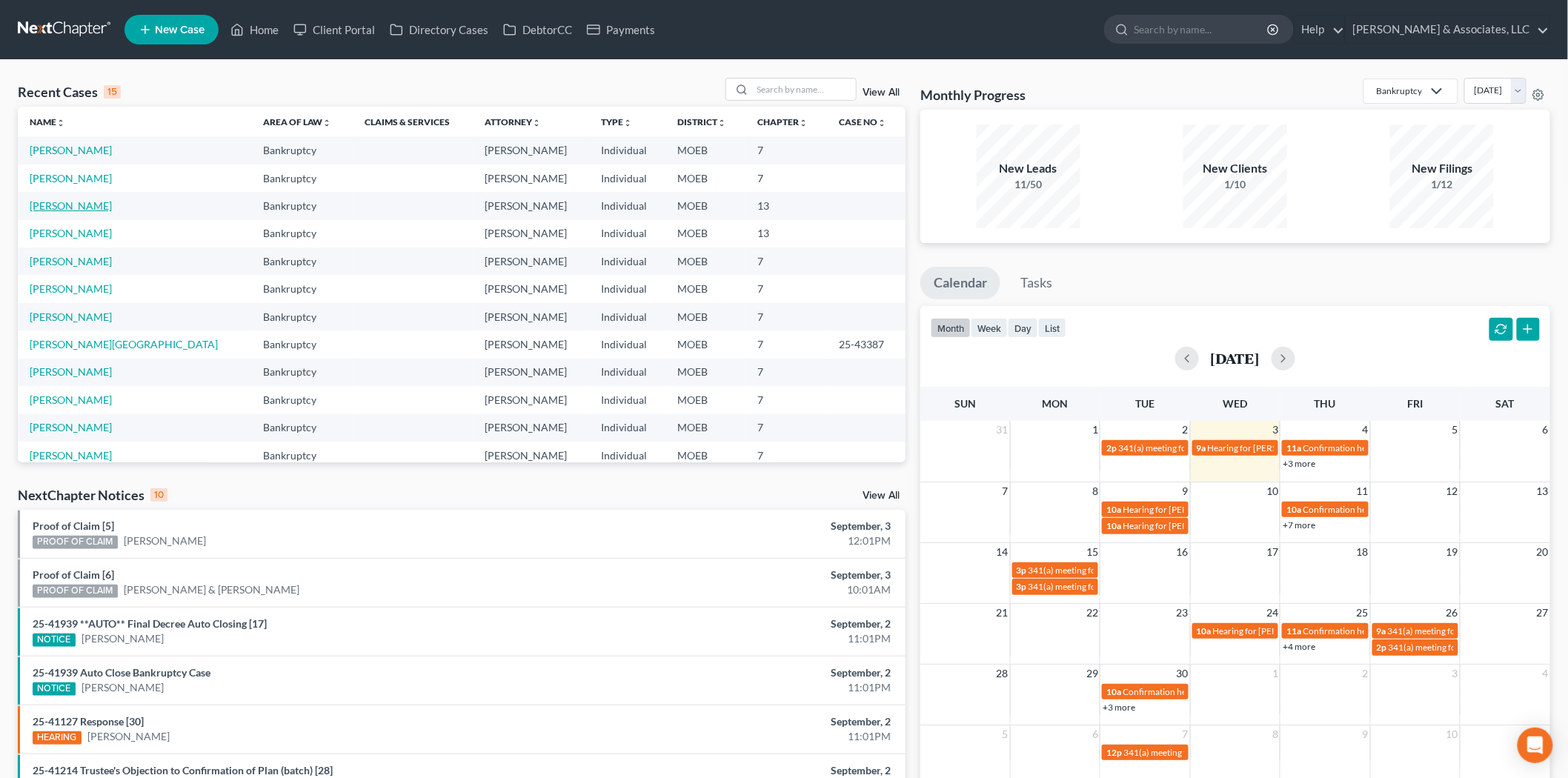
click at [79, 203] on link "[PERSON_NAME]" at bounding box center [71, 206] width 83 height 13
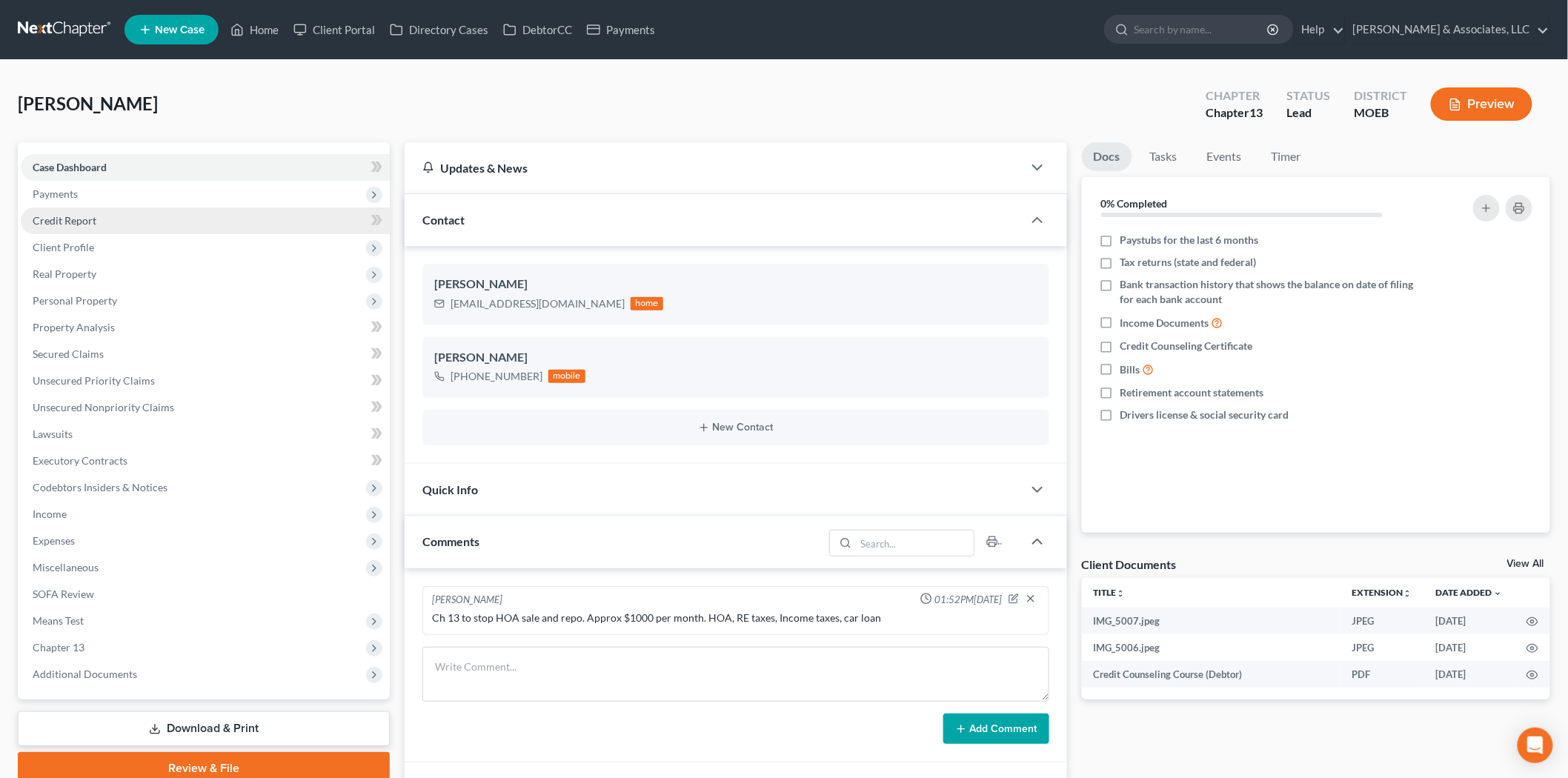
click at [71, 217] on span "Credit Report" at bounding box center [64, 221] width 64 height 13
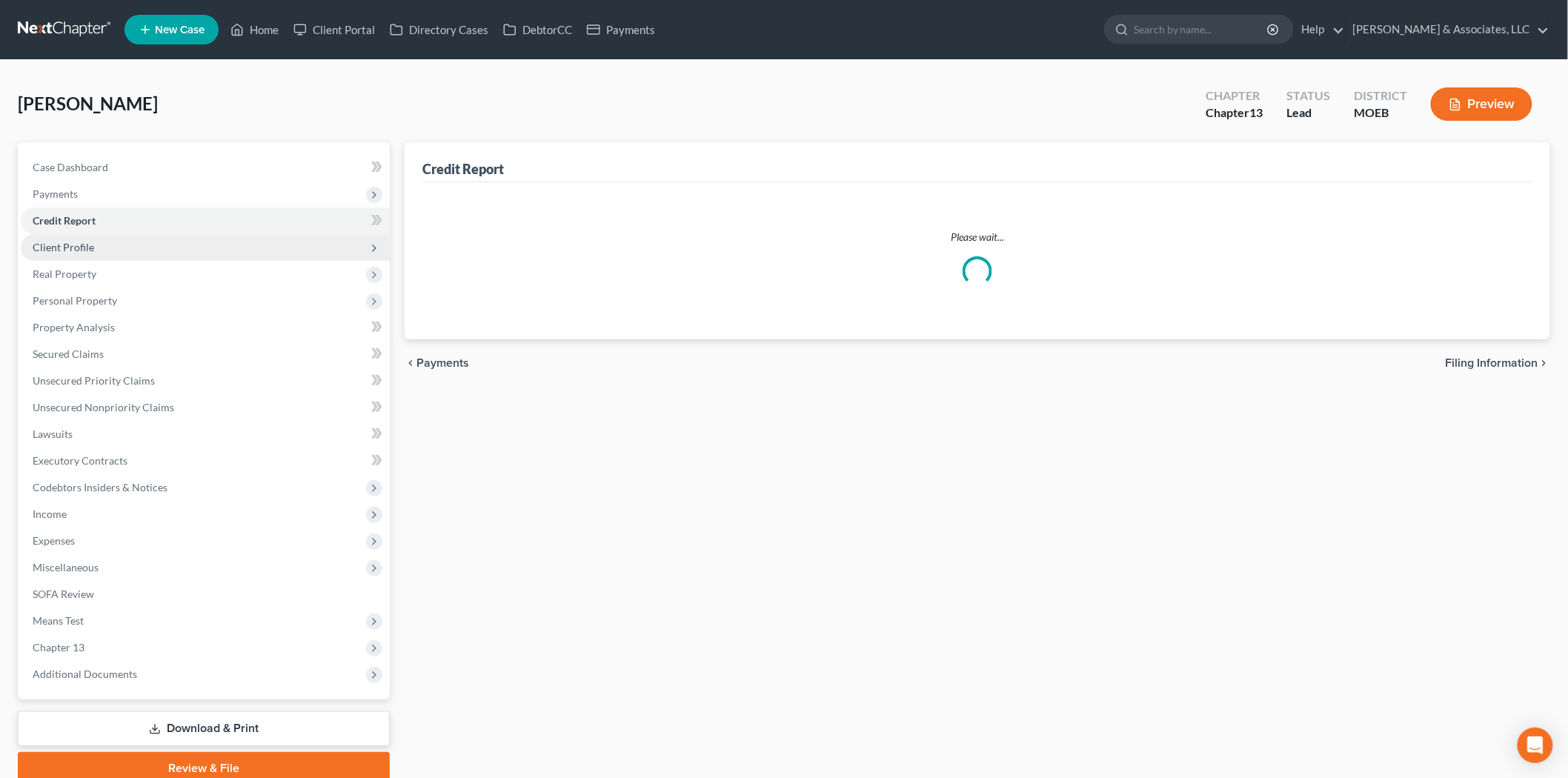
click at [74, 241] on span "Client Profile" at bounding box center [64, 247] width 62 height 13
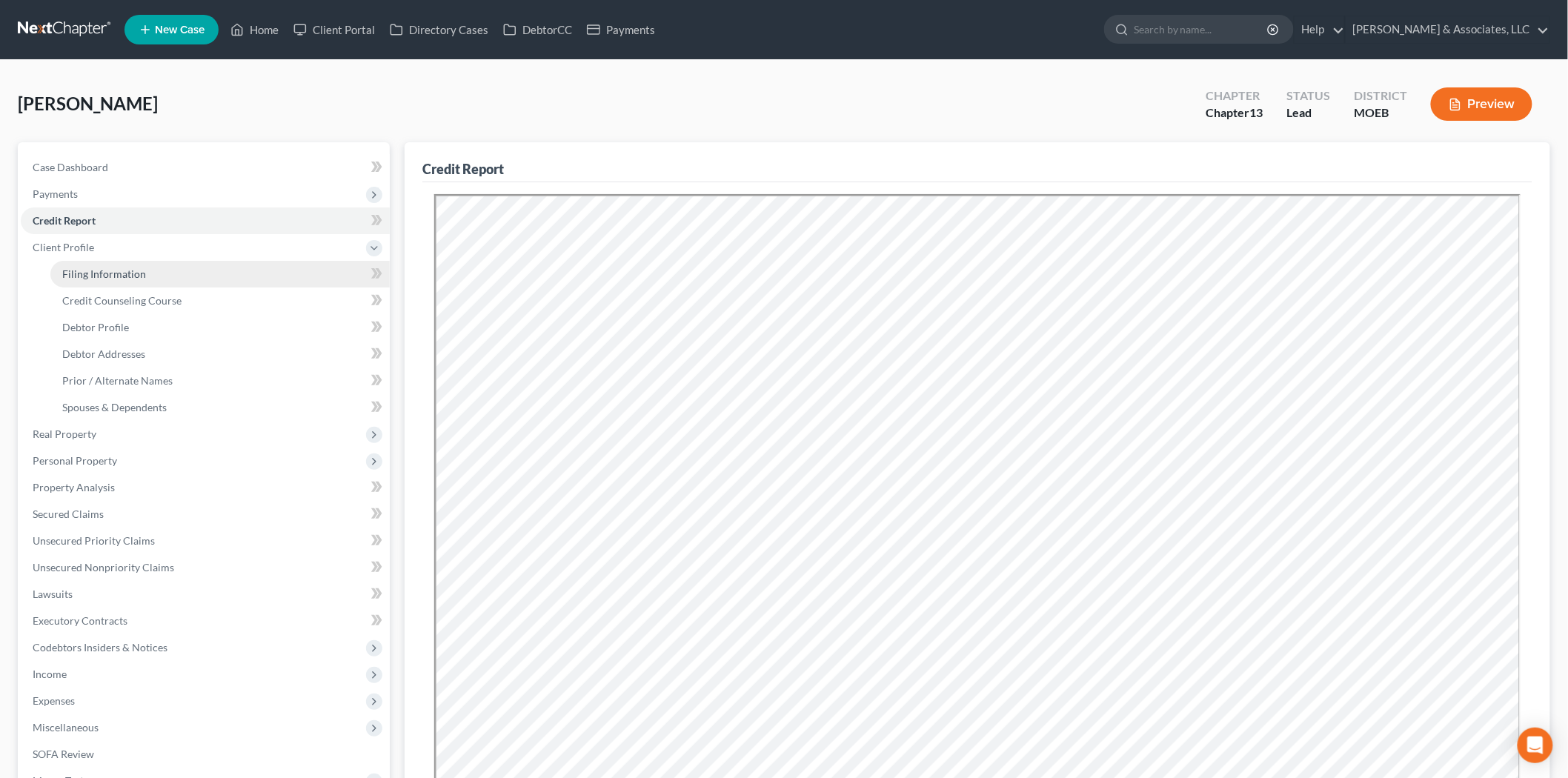
click at [92, 268] on span "Filing Information" at bounding box center [104, 274] width 84 height 13
select select "1"
select select "0"
select select "3"
select select "45"
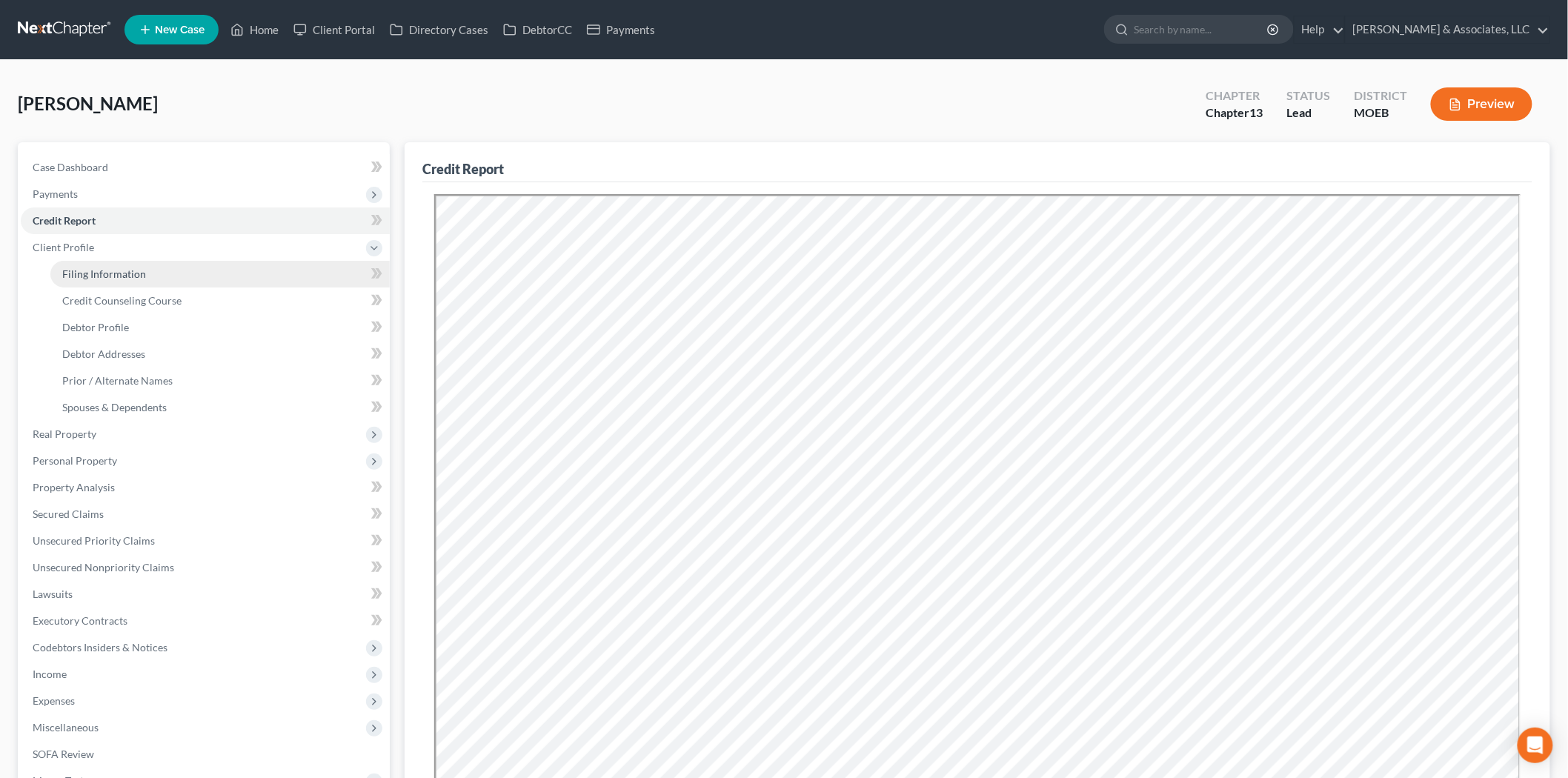
select select "0"
select select "26"
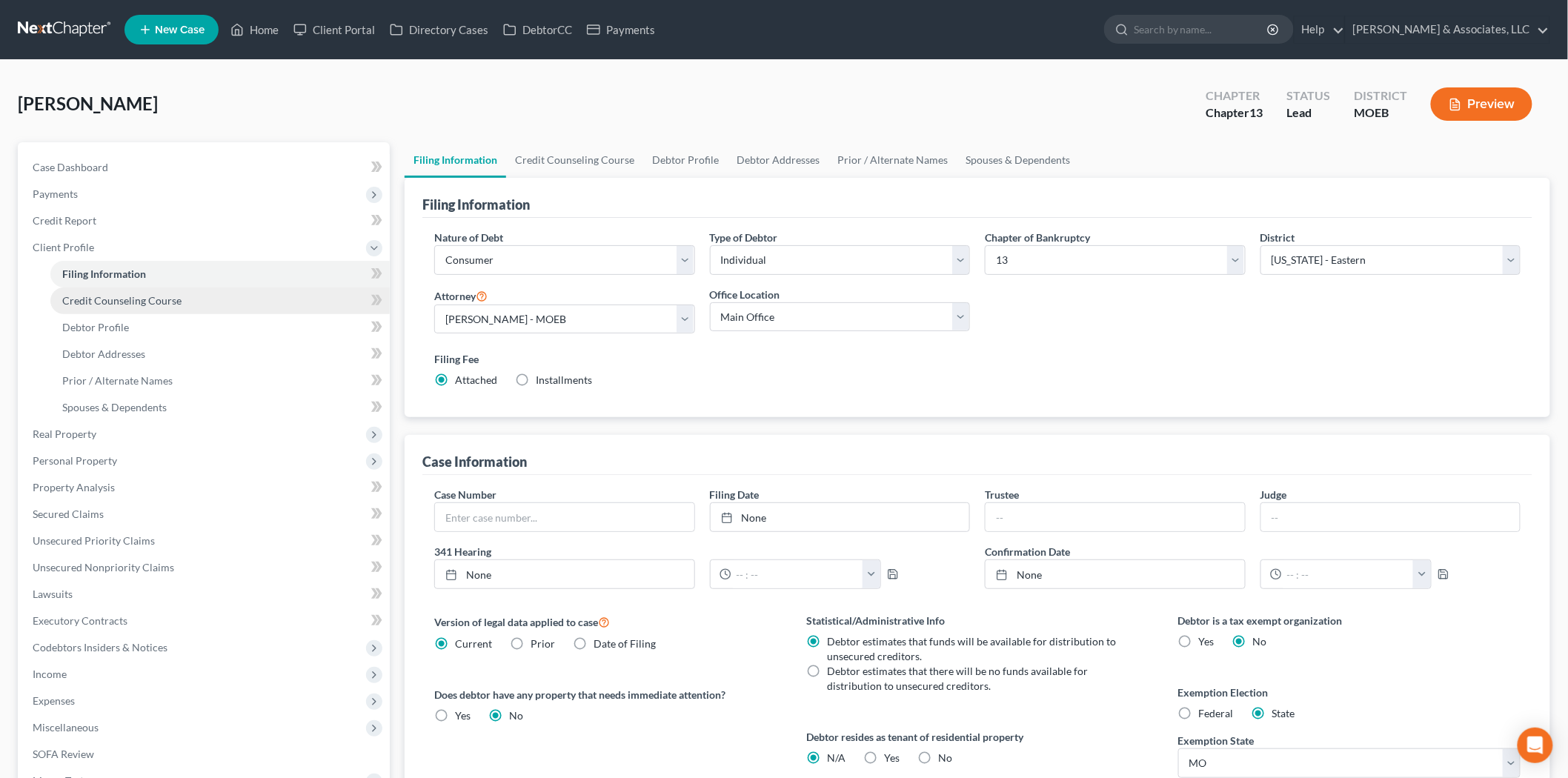
click at [94, 305] on span "Credit Counseling Course" at bounding box center [122, 300] width 119 height 13
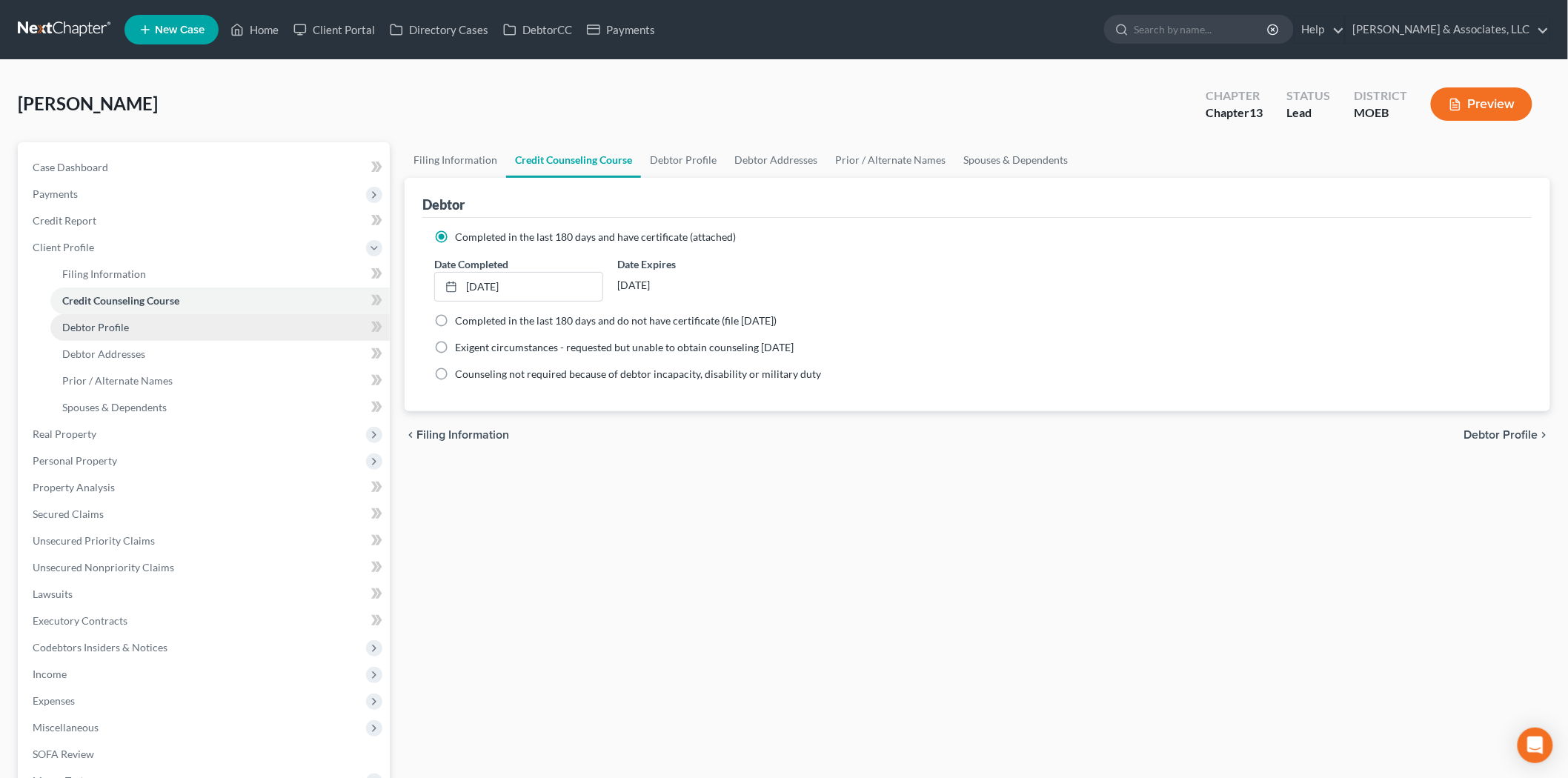
click at [96, 320] on span "Debtor Profile" at bounding box center [95, 327] width 66 height 13
select select "0"
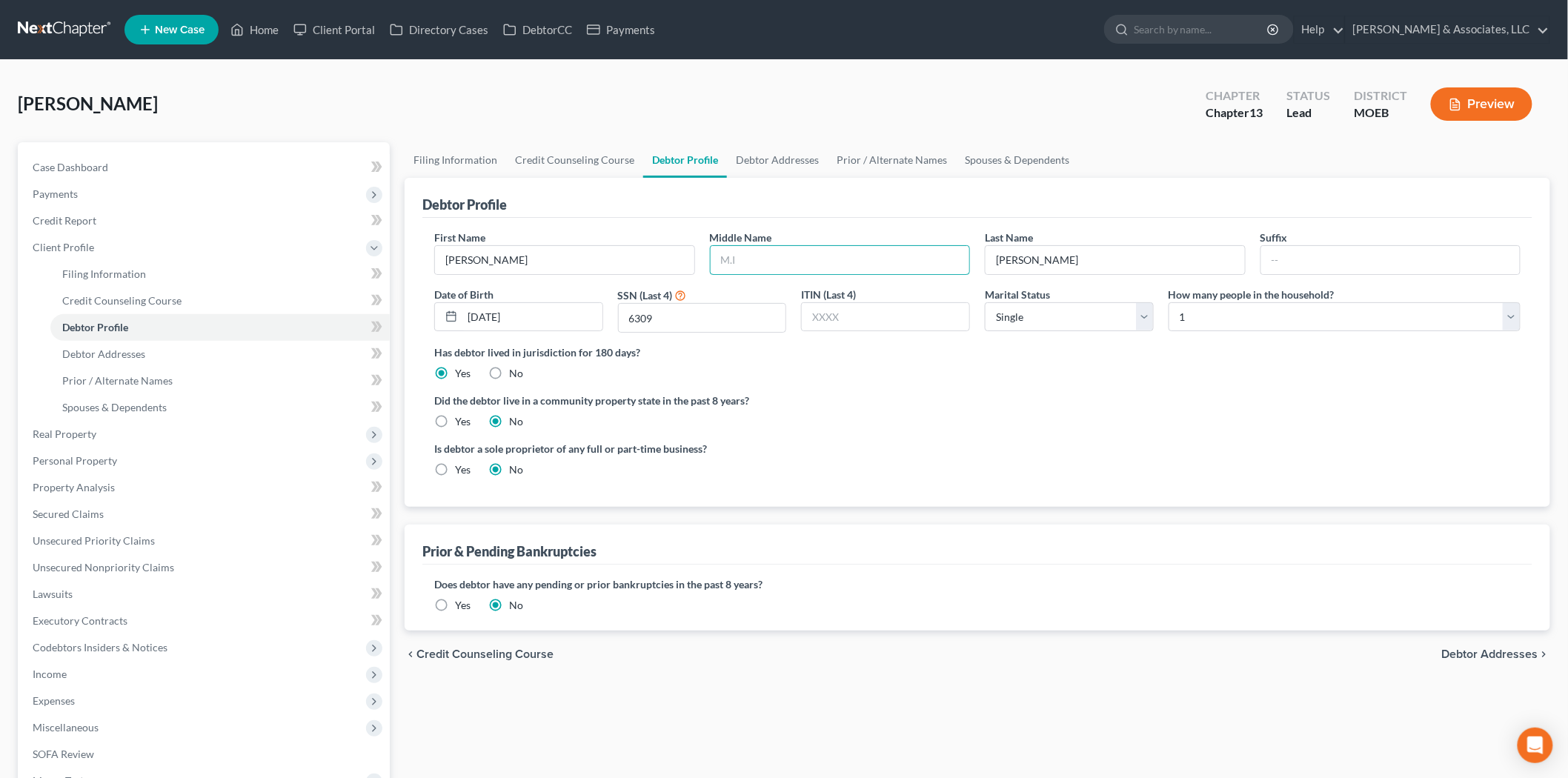
drag, startPoint x: 769, startPoint y: 261, endPoint x: 625, endPoint y: 131, distance: 194.0
click at [769, 261] on input "text" at bounding box center [841, 260] width 260 height 28
click at [766, 257] on input "text" at bounding box center [841, 260] width 260 height 28
type input "D"
click at [772, 148] on link "Debtor Addresses" at bounding box center [777, 160] width 101 height 35
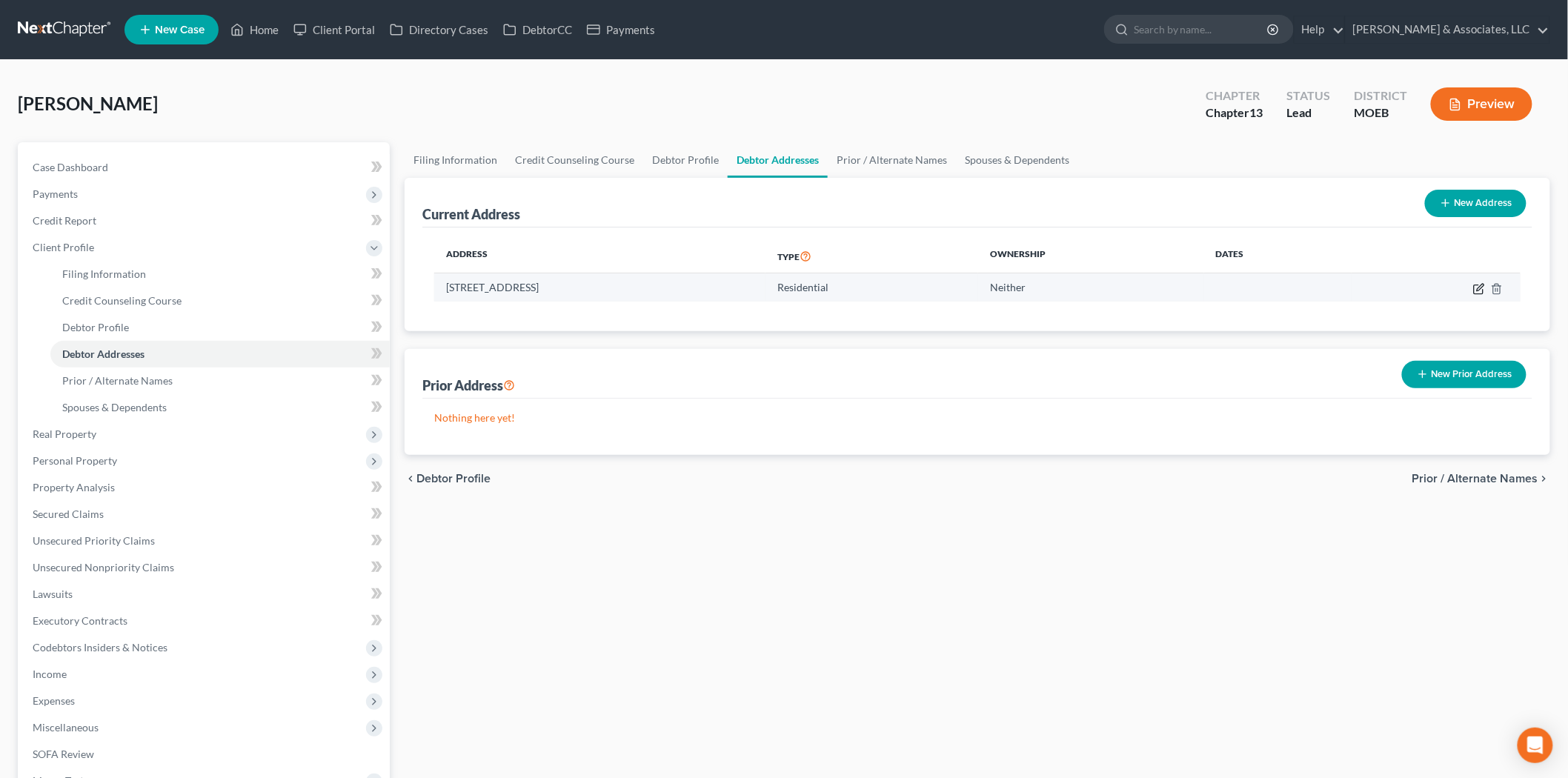
click at [1481, 287] on icon "button" at bounding box center [1480, 287] width 6 height 6
select select "26"
select select "0"
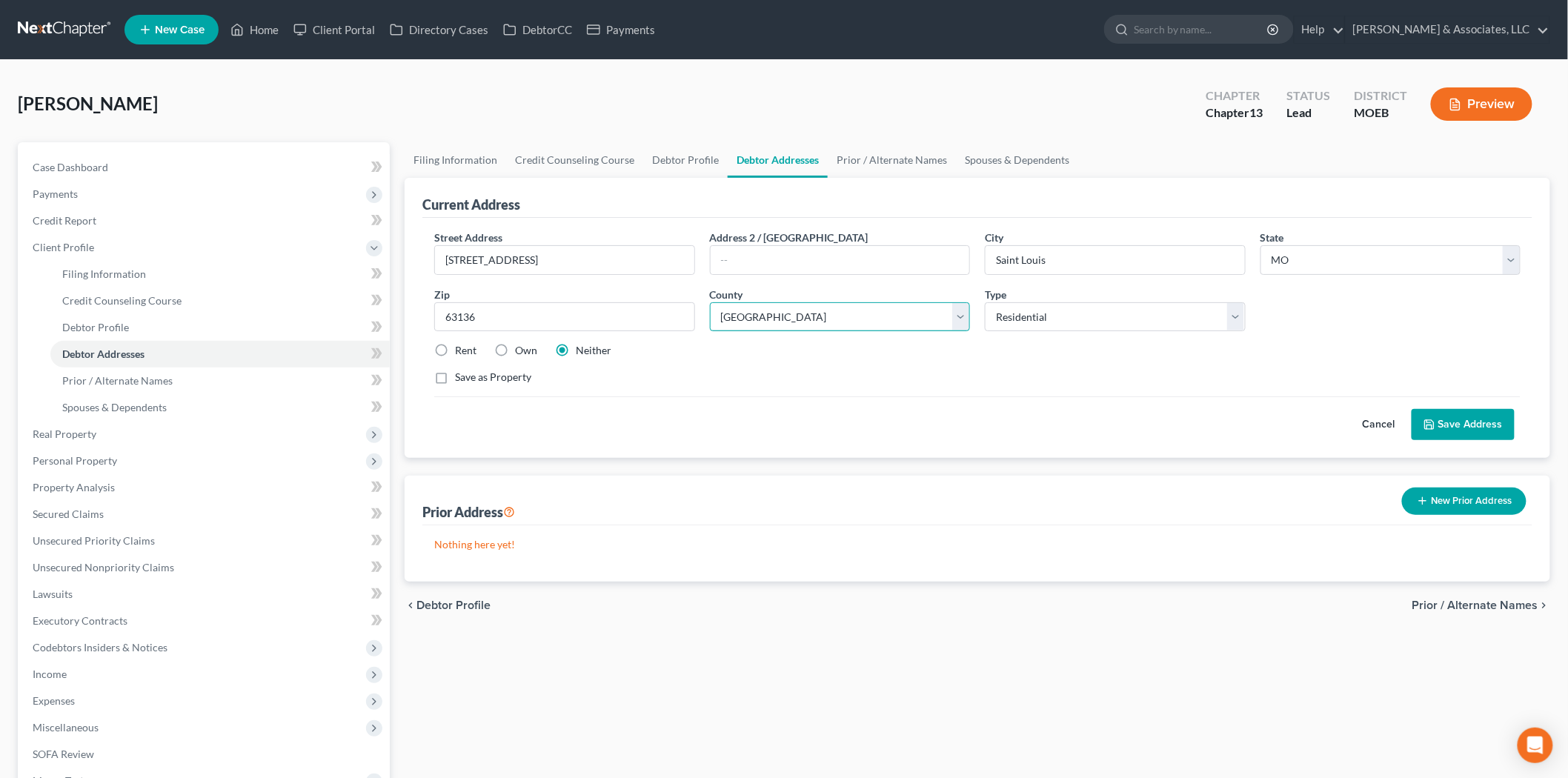
click at [773, 317] on select "County [GEOGRAPHIC_DATA] [GEOGRAPHIC_DATA] [GEOGRAPHIC_DATA] [GEOGRAPHIC_DATA] …" at bounding box center [840, 317] width 261 height 30
select select "100"
click at [710, 302] on select "County [GEOGRAPHIC_DATA] [GEOGRAPHIC_DATA] [GEOGRAPHIC_DATA] [GEOGRAPHIC_DATA] …" at bounding box center [840, 317] width 261 height 30
click at [515, 347] on label "Own" at bounding box center [526, 350] width 22 height 15
click at [521, 347] on input "Own" at bounding box center [526, 348] width 10 height 10
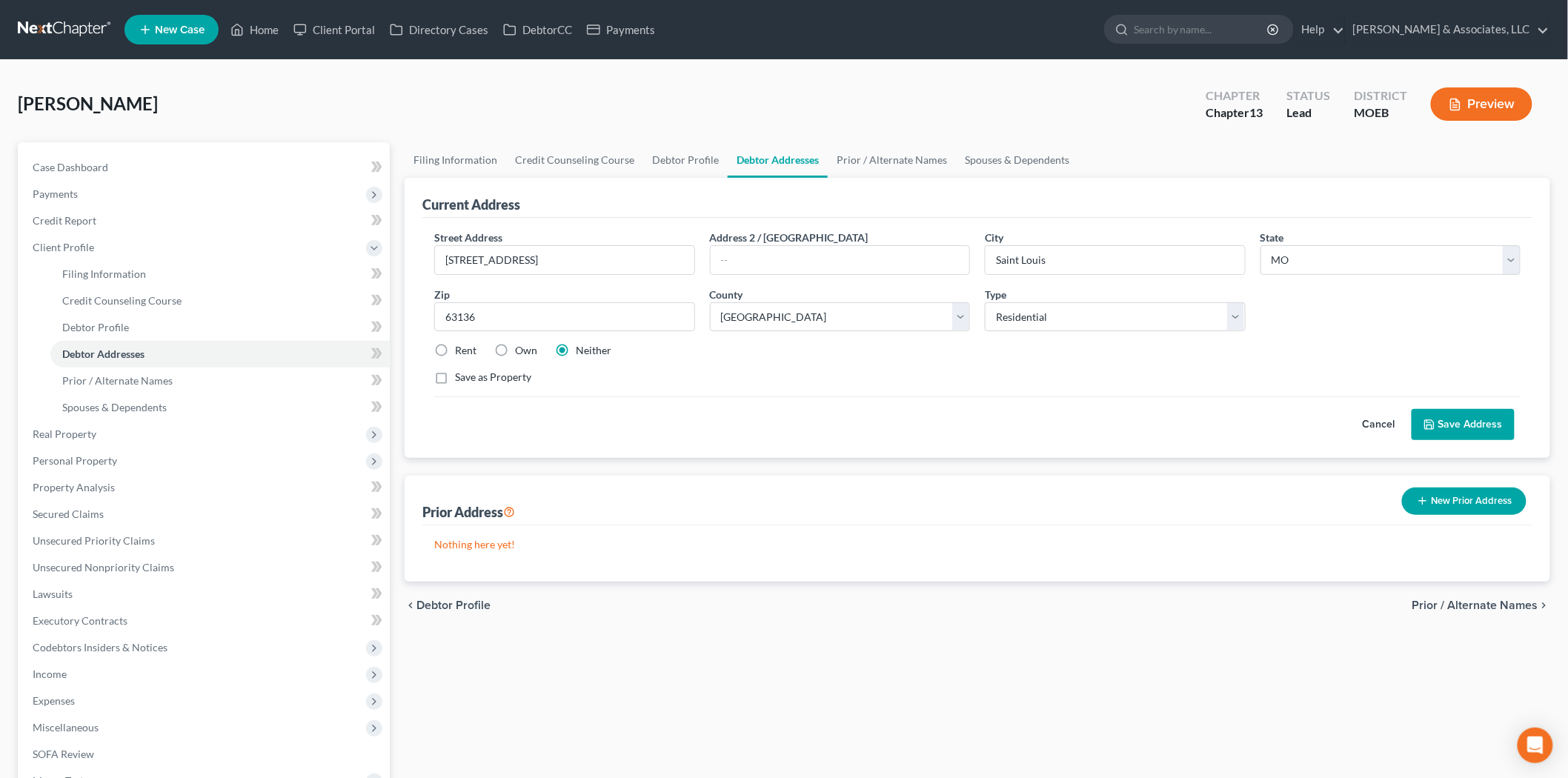
radio input "true"
click at [916, 158] on link "Prior / Alternate Names" at bounding box center [892, 160] width 128 height 35
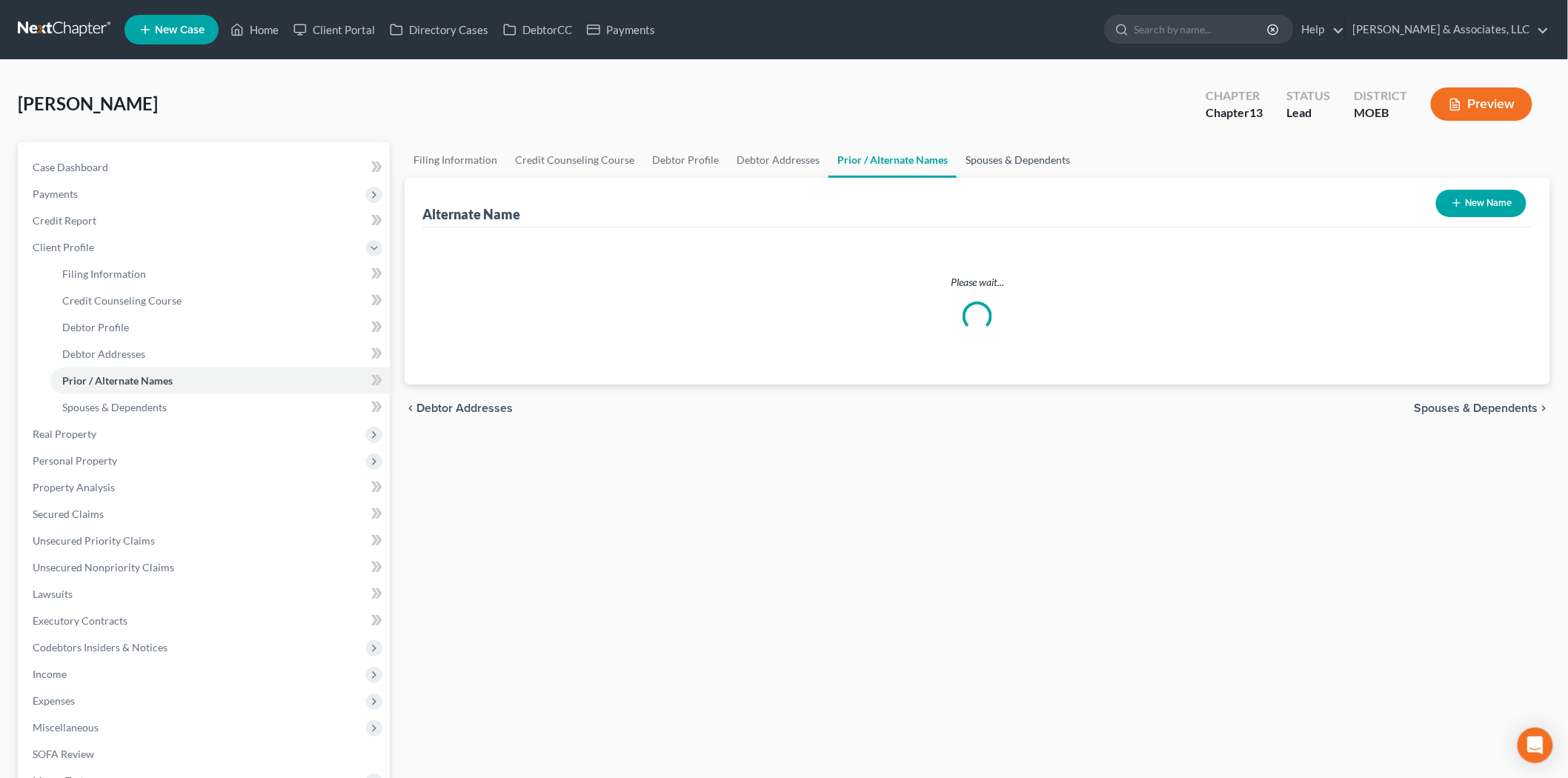
click at [1014, 163] on link "Spouses & Dependents" at bounding box center [1018, 160] width 123 height 35
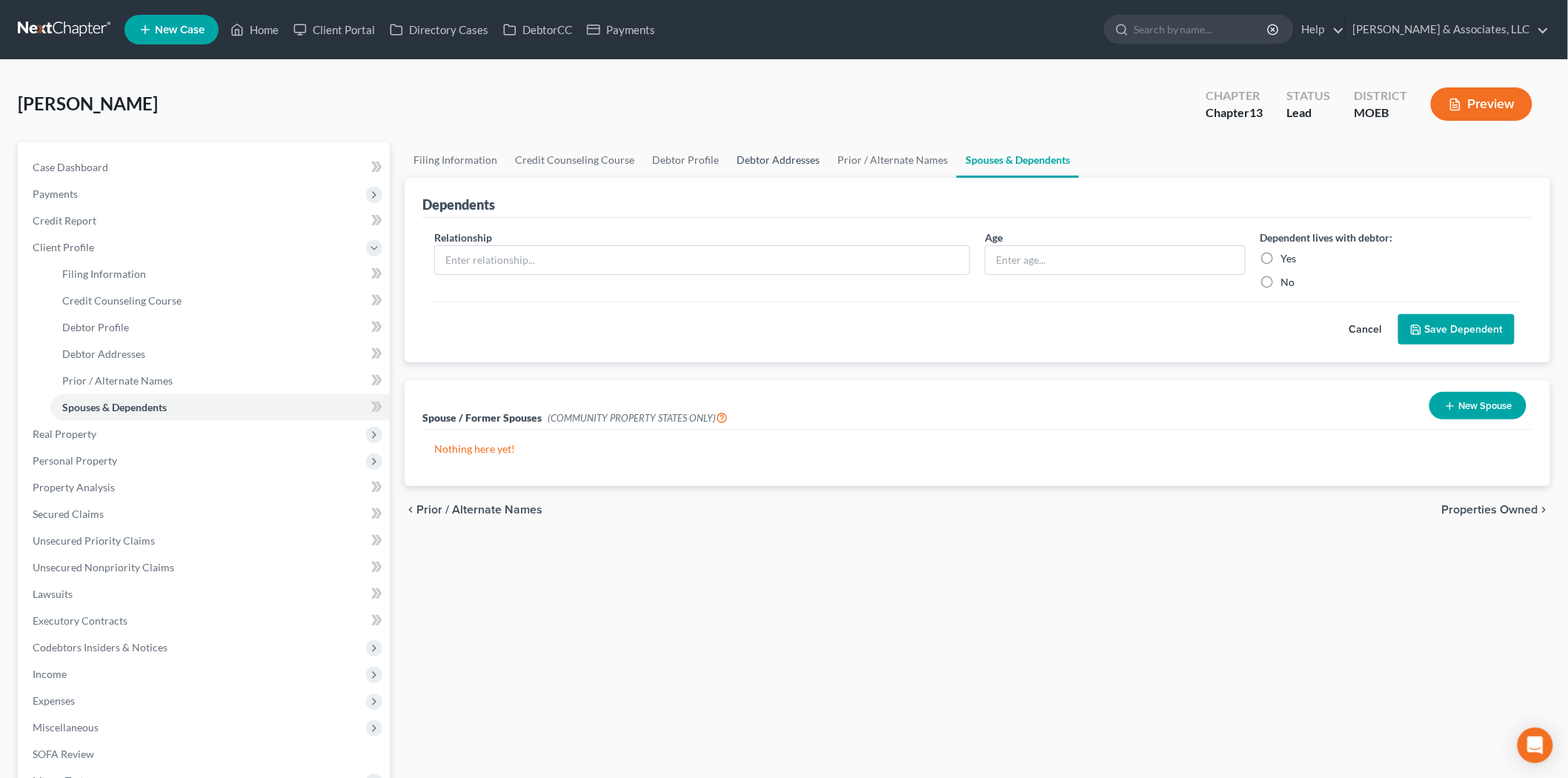
click at [769, 160] on link "Debtor Addresses" at bounding box center [778, 160] width 101 height 35
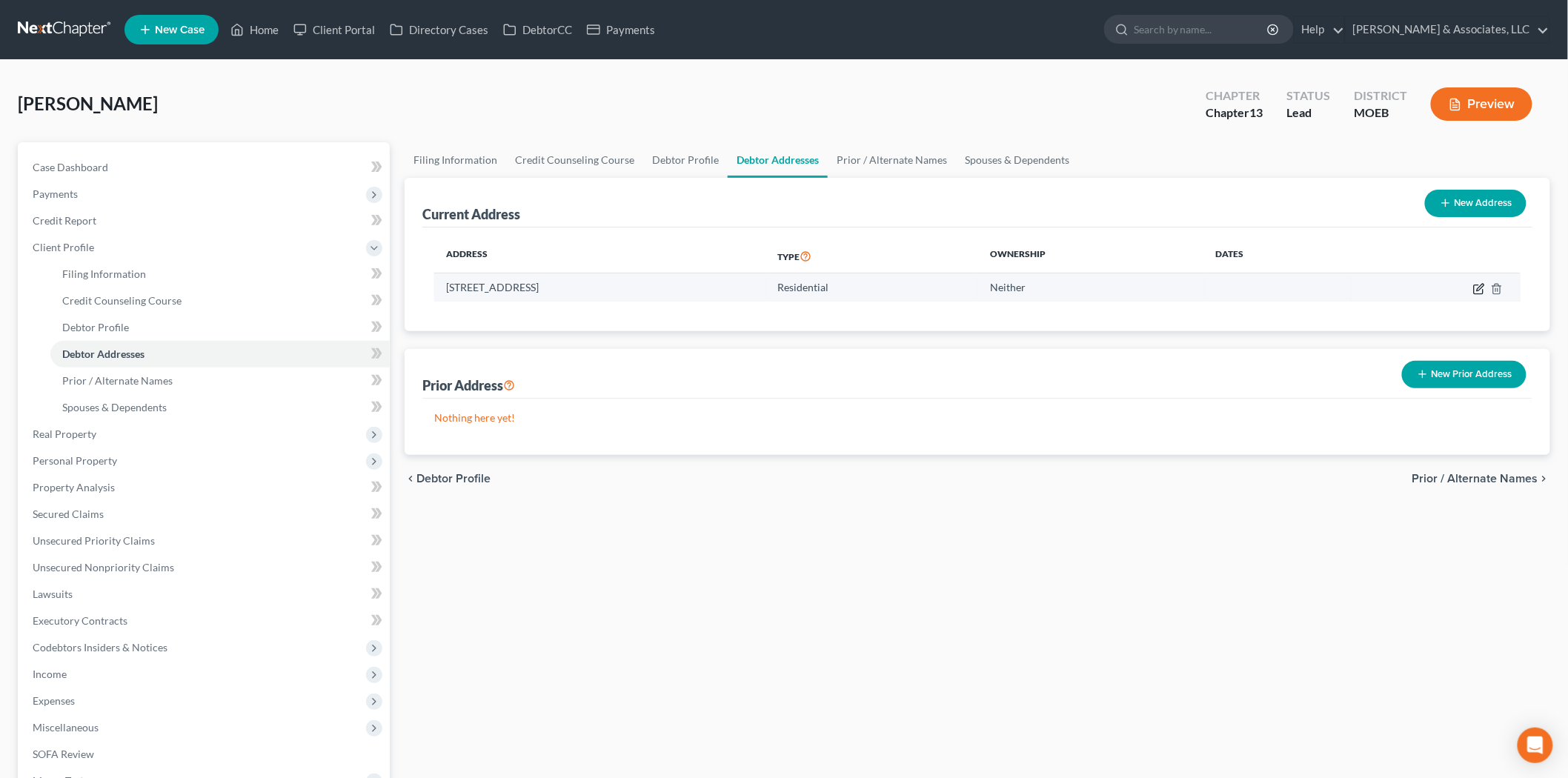
click at [1483, 284] on icon "button" at bounding box center [1479, 289] width 12 height 12
select select "26"
select select "0"
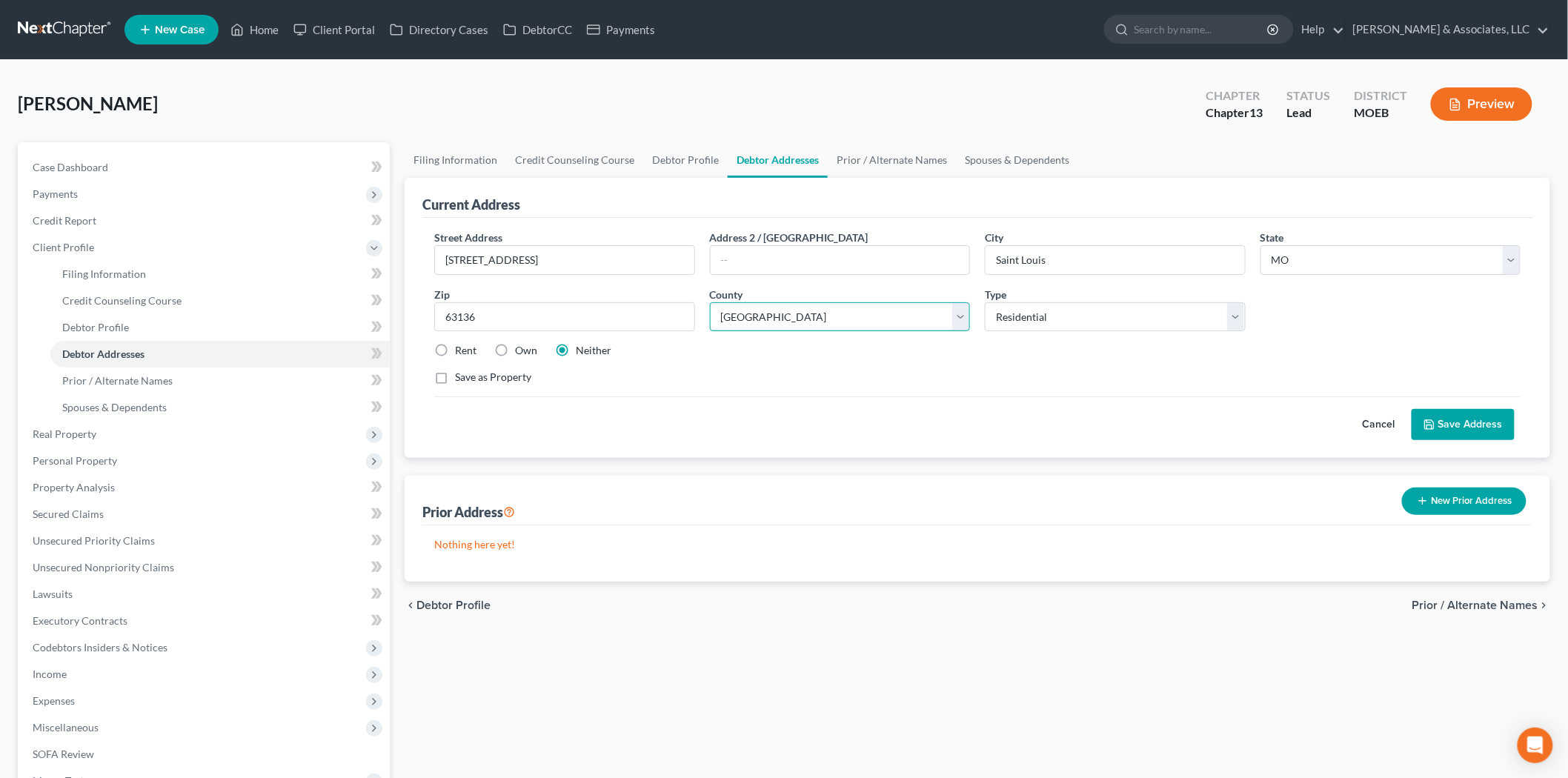
click at [742, 306] on select "County [GEOGRAPHIC_DATA] [GEOGRAPHIC_DATA] [GEOGRAPHIC_DATA] [GEOGRAPHIC_DATA] …" at bounding box center [840, 317] width 261 height 30
select select "100"
click at [710, 302] on select "County [GEOGRAPHIC_DATA] [GEOGRAPHIC_DATA] [GEOGRAPHIC_DATA] [GEOGRAPHIC_DATA] …" at bounding box center [840, 317] width 261 height 30
click at [515, 347] on label "Own" at bounding box center [526, 350] width 22 height 15
click at [521, 347] on input "Own" at bounding box center [526, 348] width 10 height 10
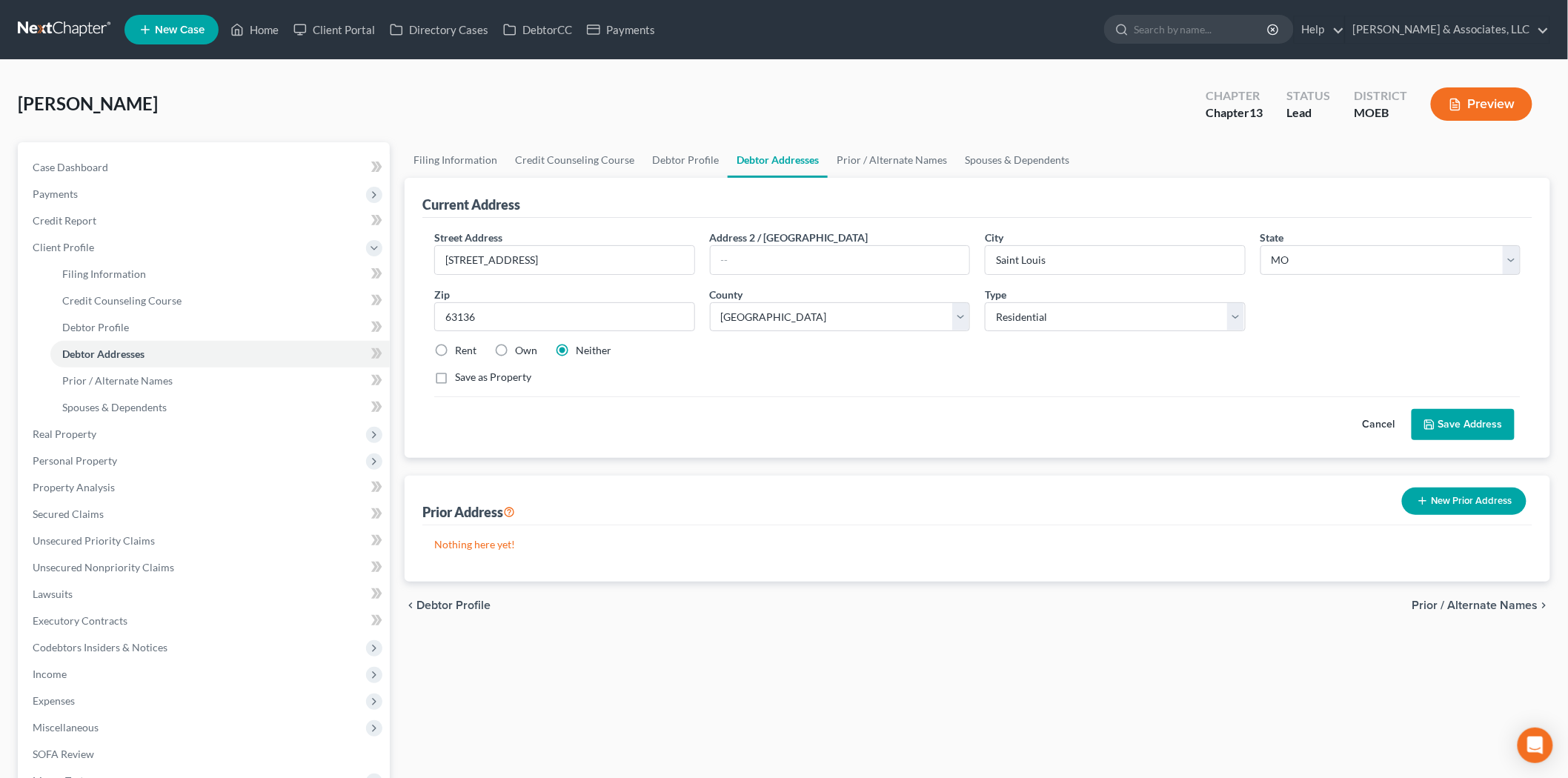
radio input "true"
click at [1460, 431] on button "Save Address" at bounding box center [1463, 425] width 103 height 31
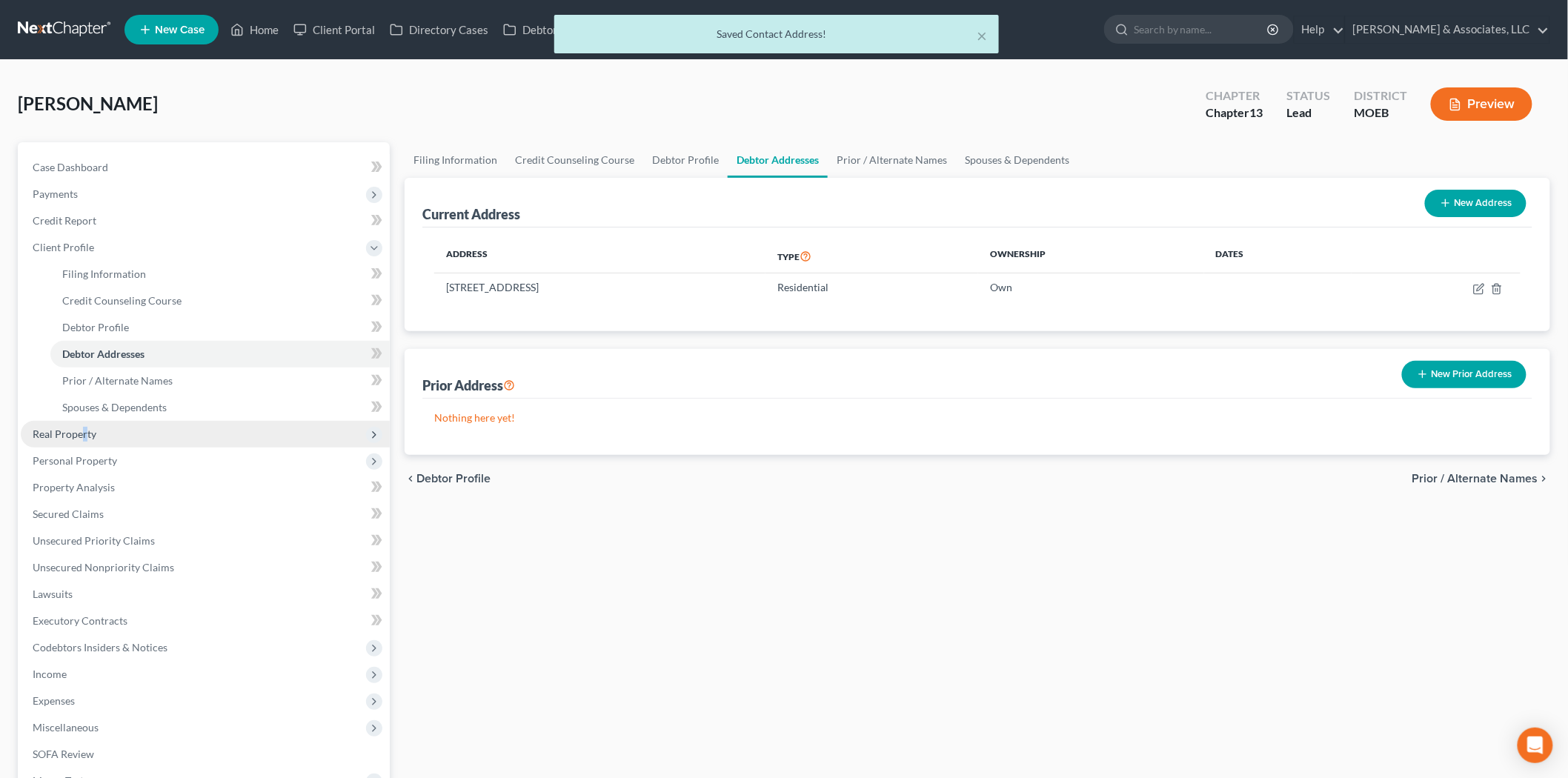
click at [83, 438] on span "Real Property" at bounding box center [205, 434] width 369 height 26
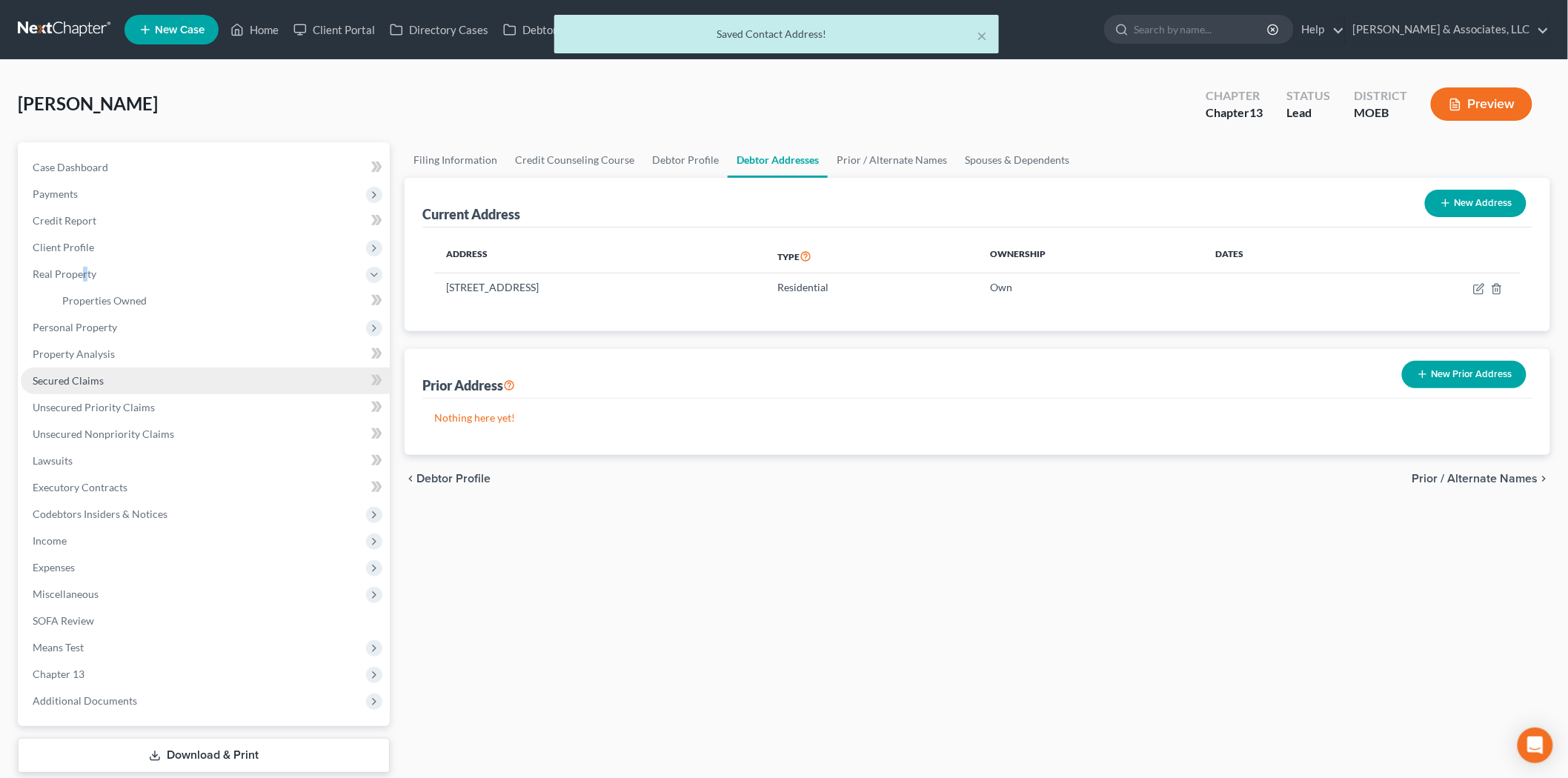
click at [92, 381] on span "Secured Claims" at bounding box center [68, 380] width 71 height 13
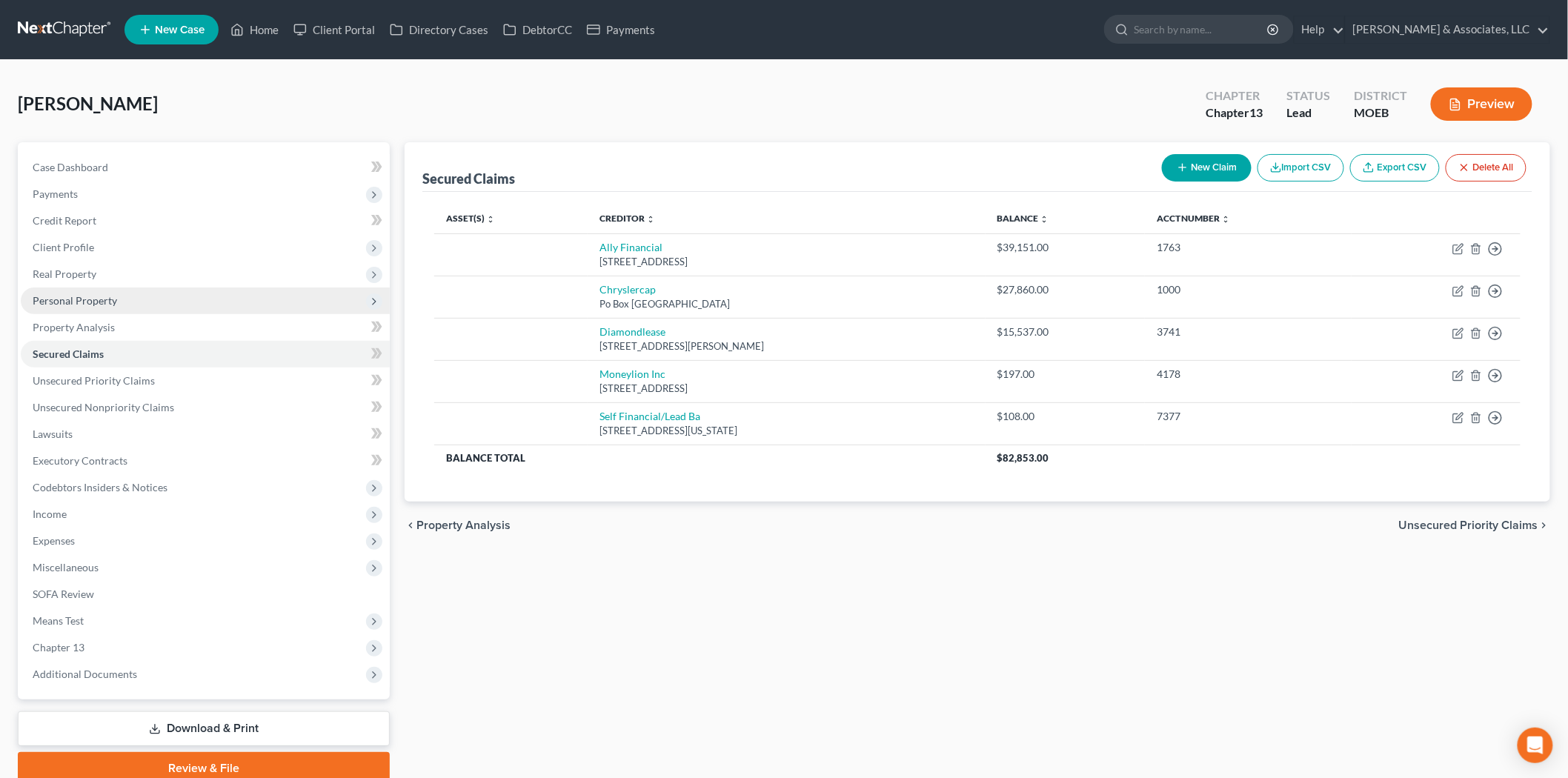
click at [62, 302] on span "Personal Property" at bounding box center [74, 300] width 84 height 13
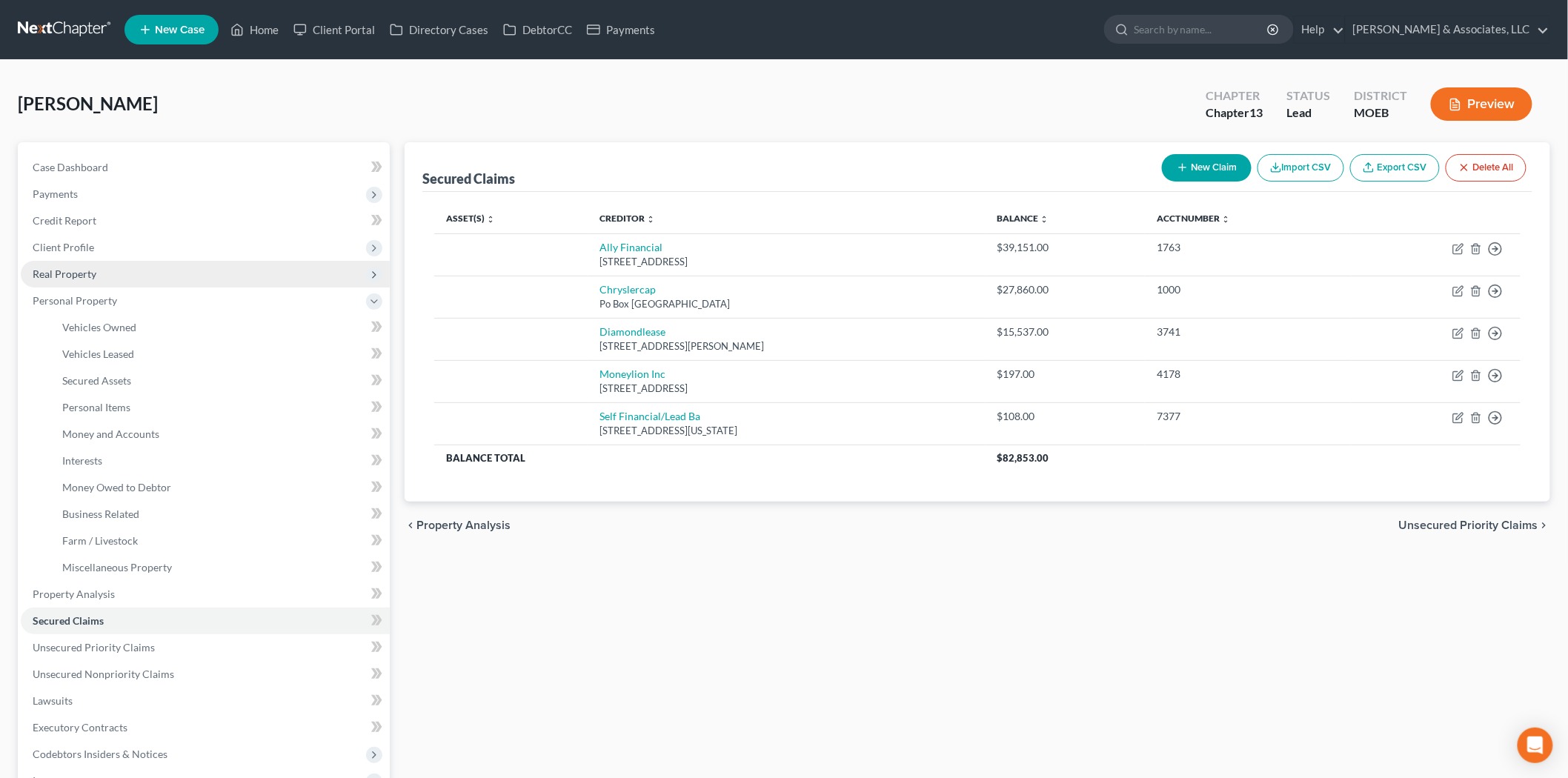
click at [54, 271] on span "Real Property" at bounding box center [64, 274] width 64 height 13
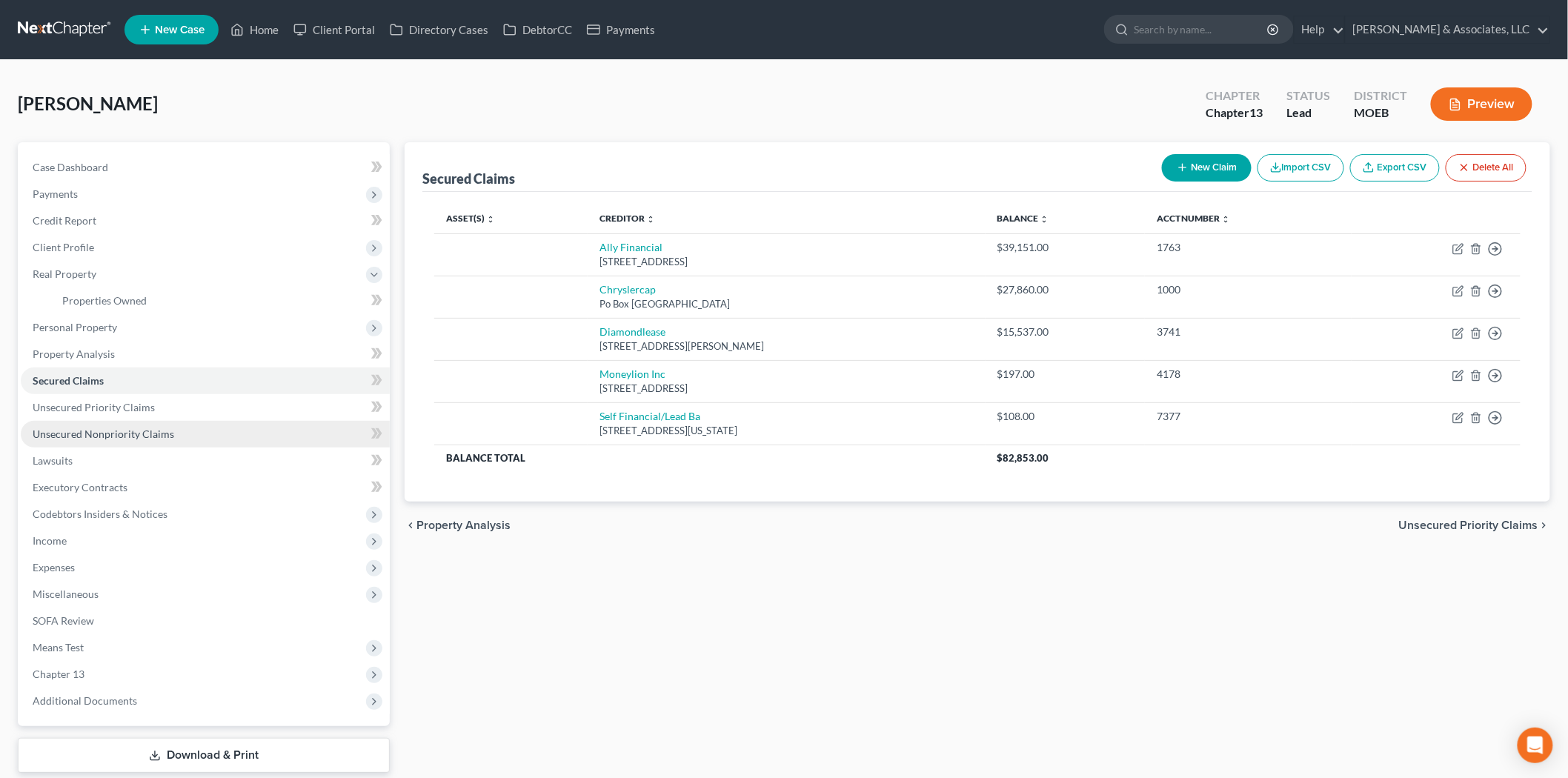
click at [100, 433] on span "Unsecured Nonpriority Claims" at bounding box center [104, 434] width 142 height 13
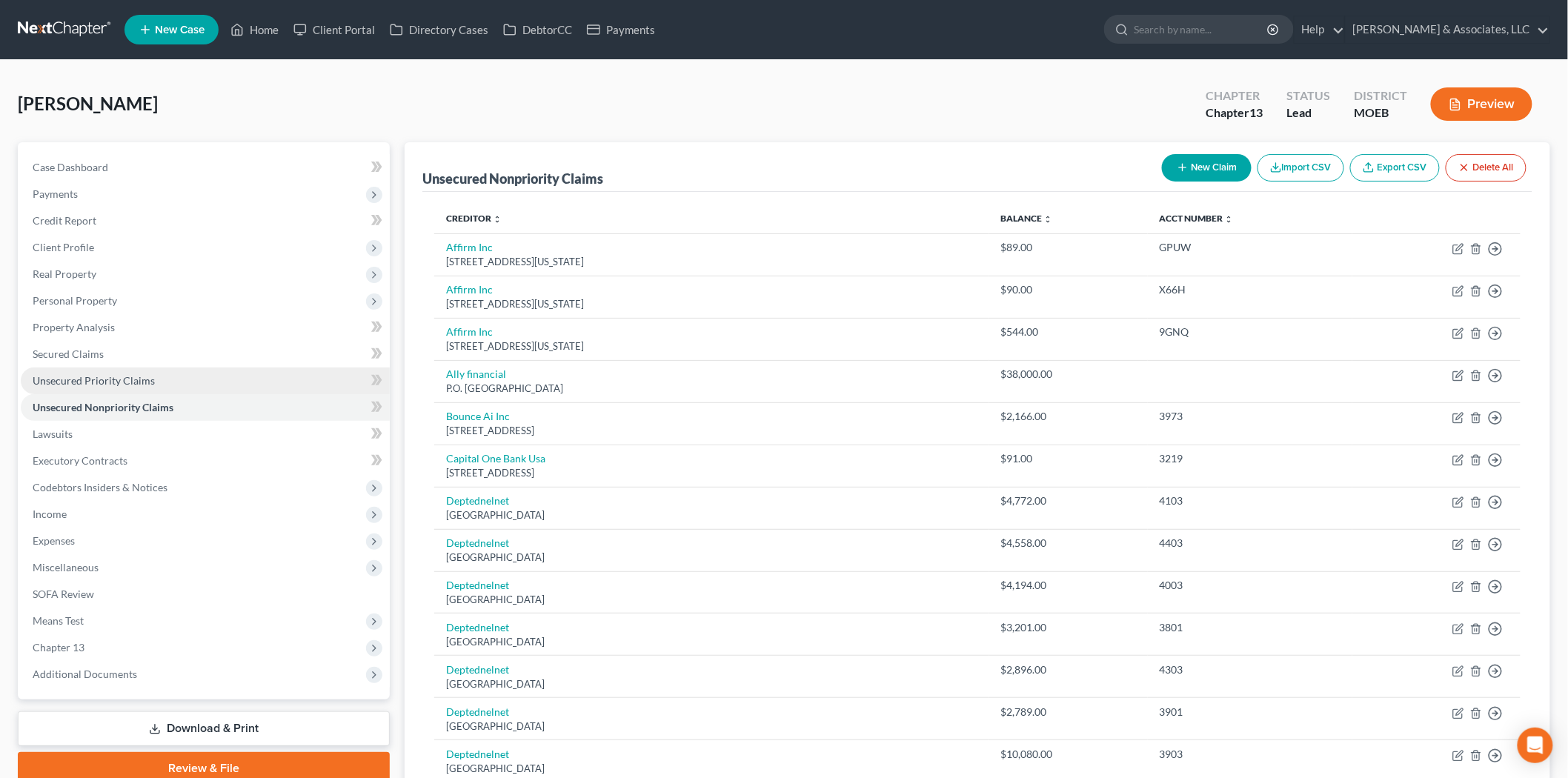
click at [130, 381] on span "Unsecured Priority Claims" at bounding box center [94, 380] width 123 height 13
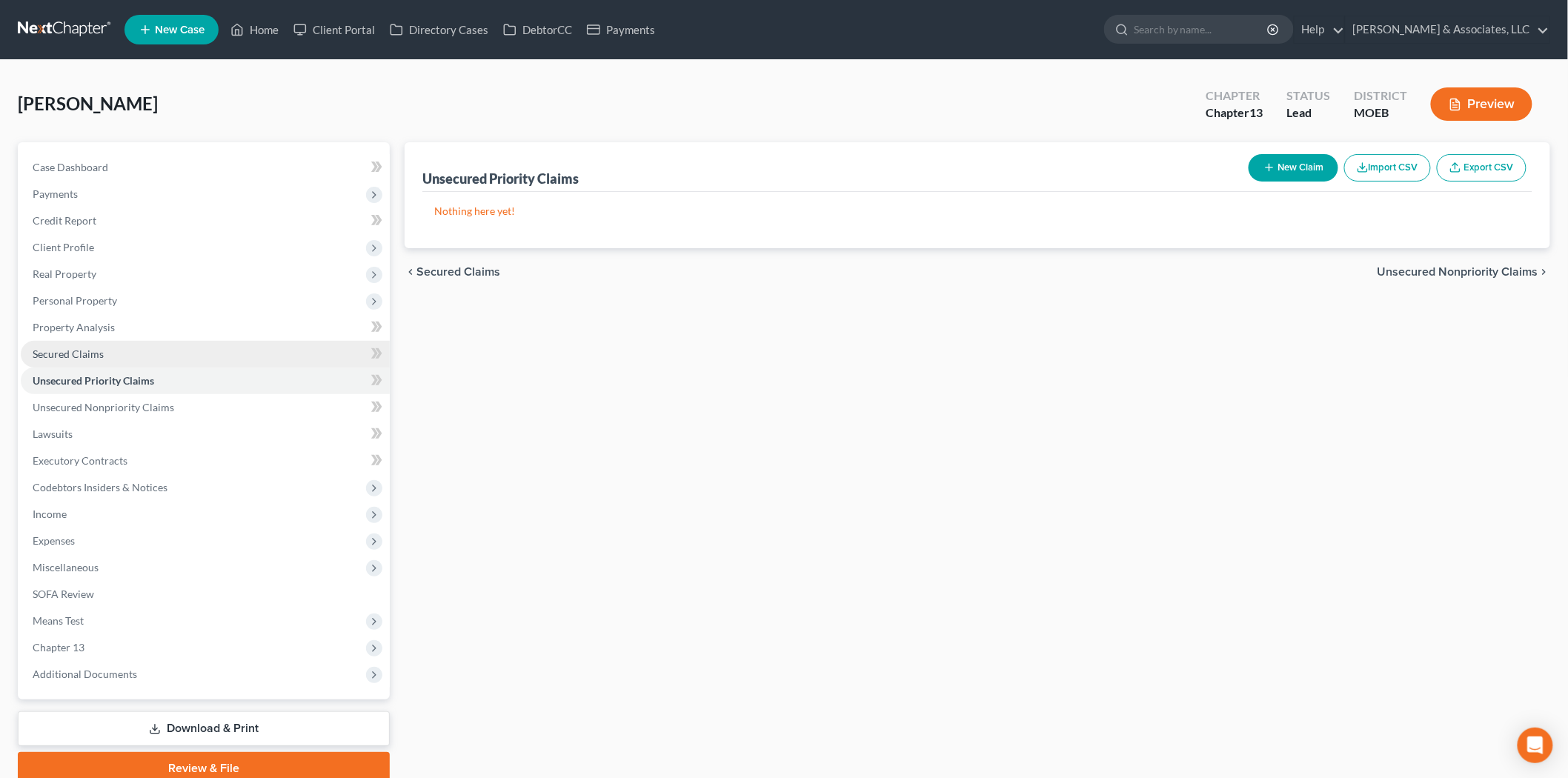
click at [65, 352] on span "Secured Claims" at bounding box center [68, 354] width 71 height 13
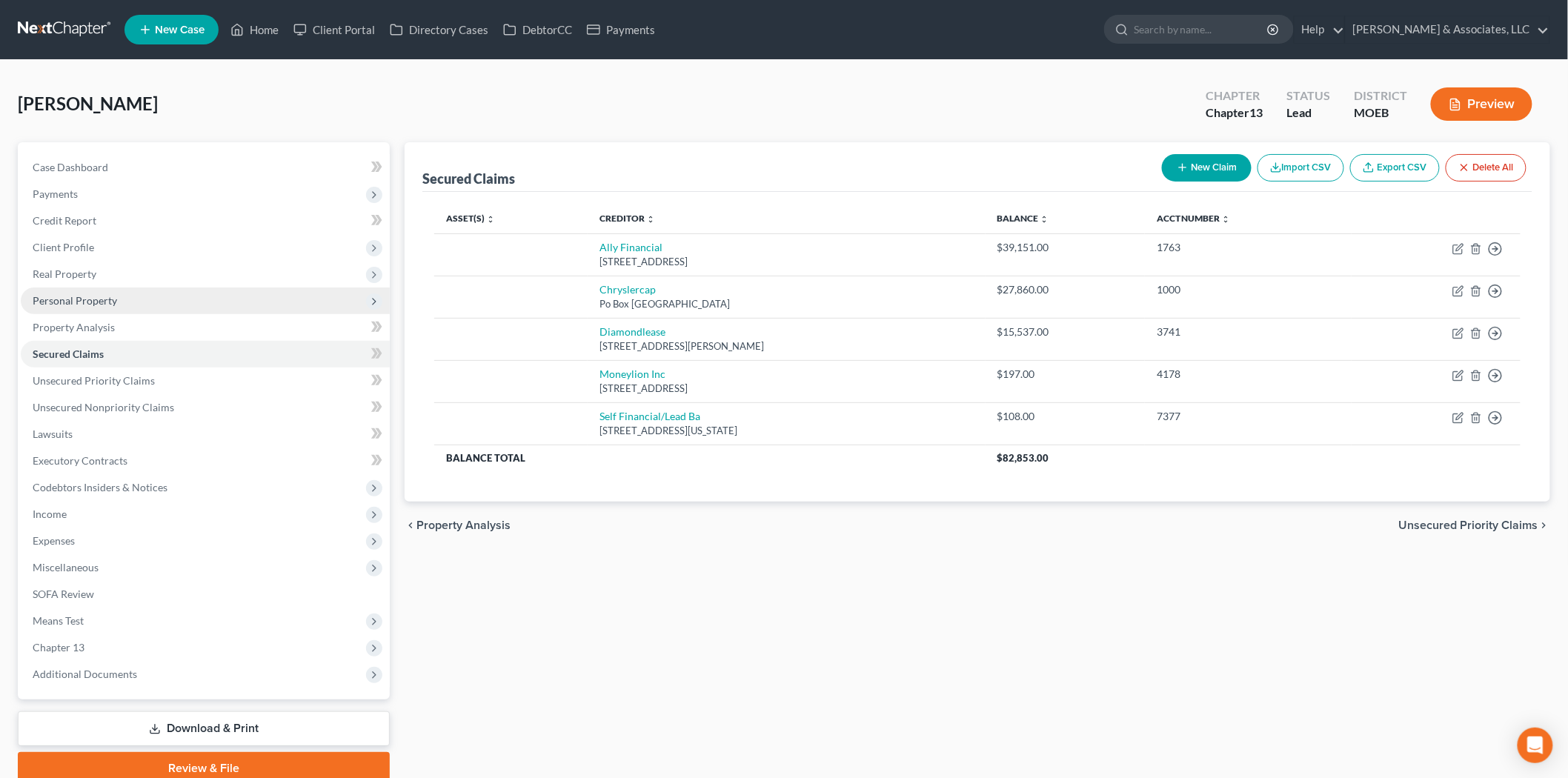
click at [123, 299] on span "Personal Property" at bounding box center [205, 300] width 369 height 26
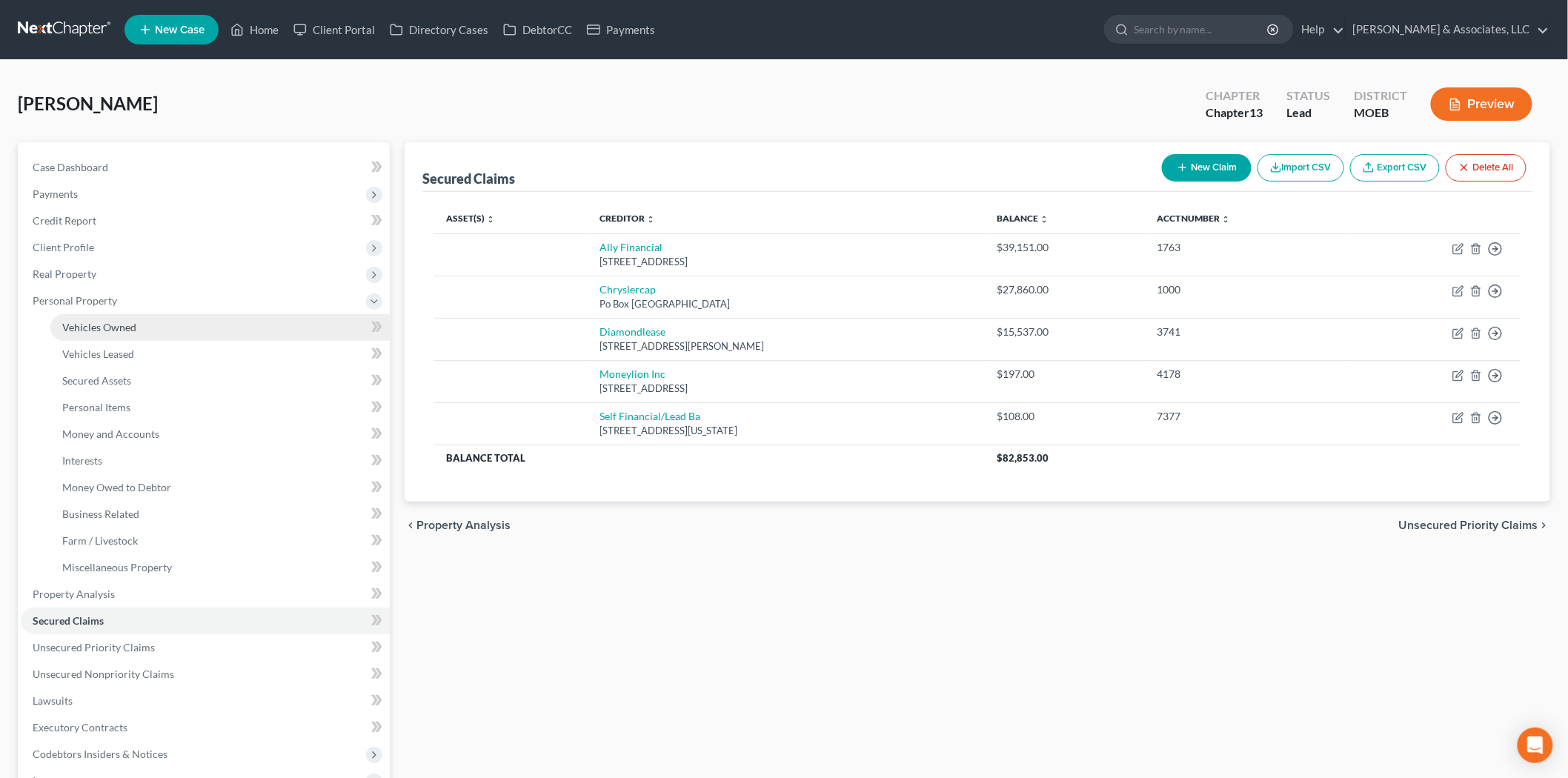
click at [113, 324] on span "Vehicles Owned" at bounding box center [100, 327] width 74 height 13
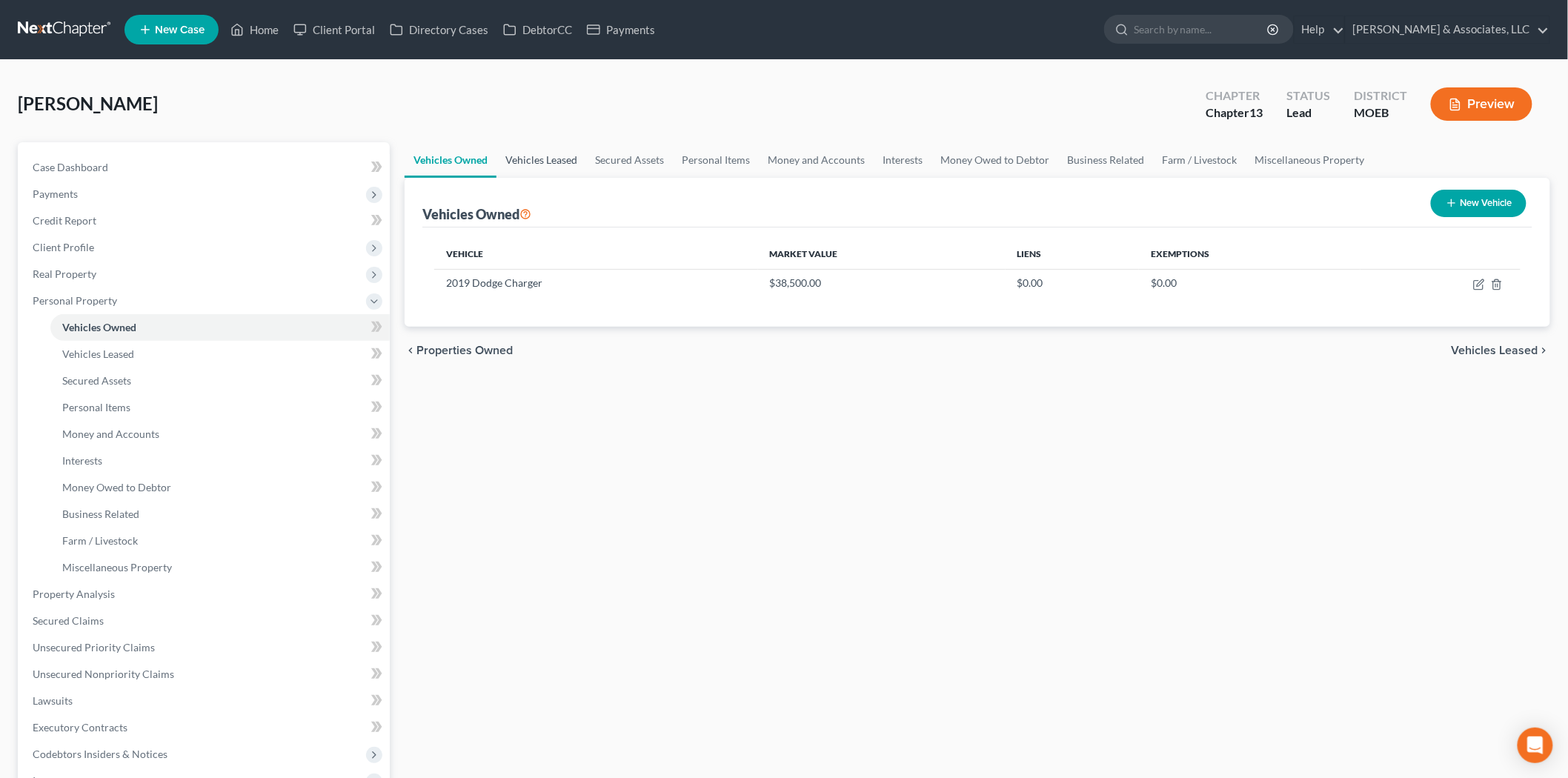
click at [527, 153] on link "Vehicles Leased" at bounding box center [541, 160] width 90 height 35
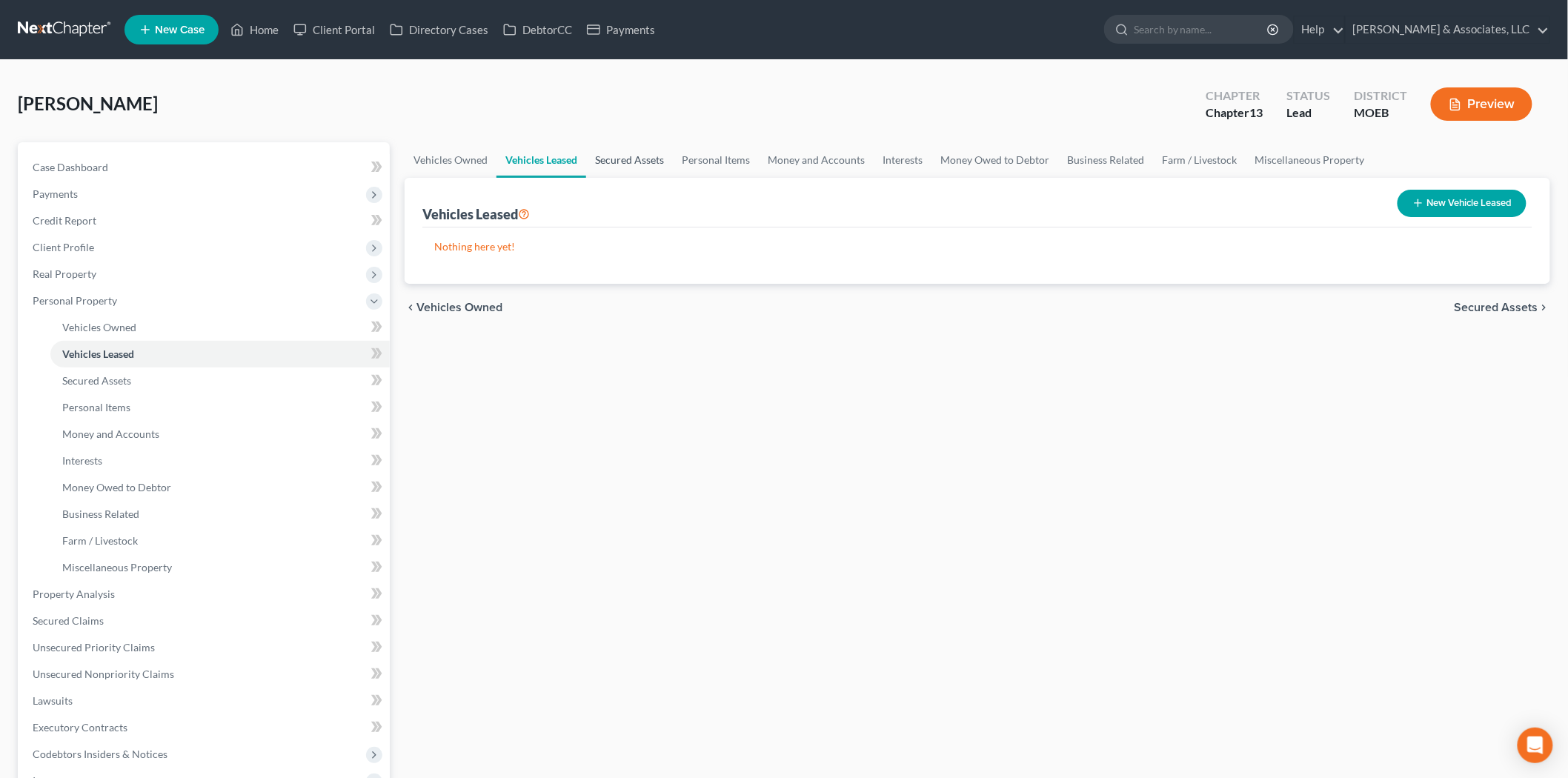
click at [639, 153] on link "Secured Assets" at bounding box center [629, 160] width 86 height 35
click at [713, 159] on link "Personal Items" at bounding box center [716, 160] width 86 height 35
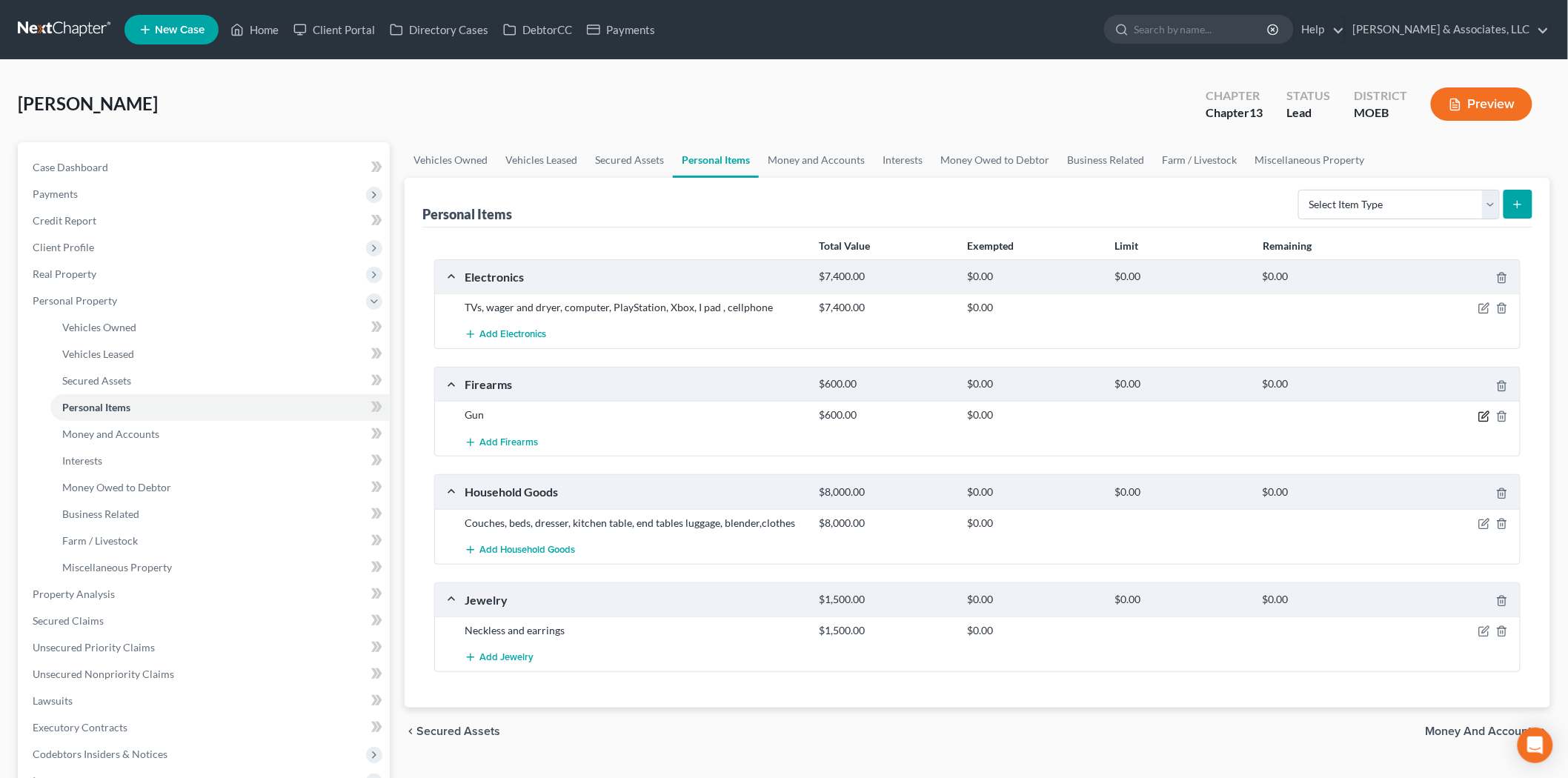
click at [1488, 418] on icon "button" at bounding box center [1484, 417] width 9 height 9
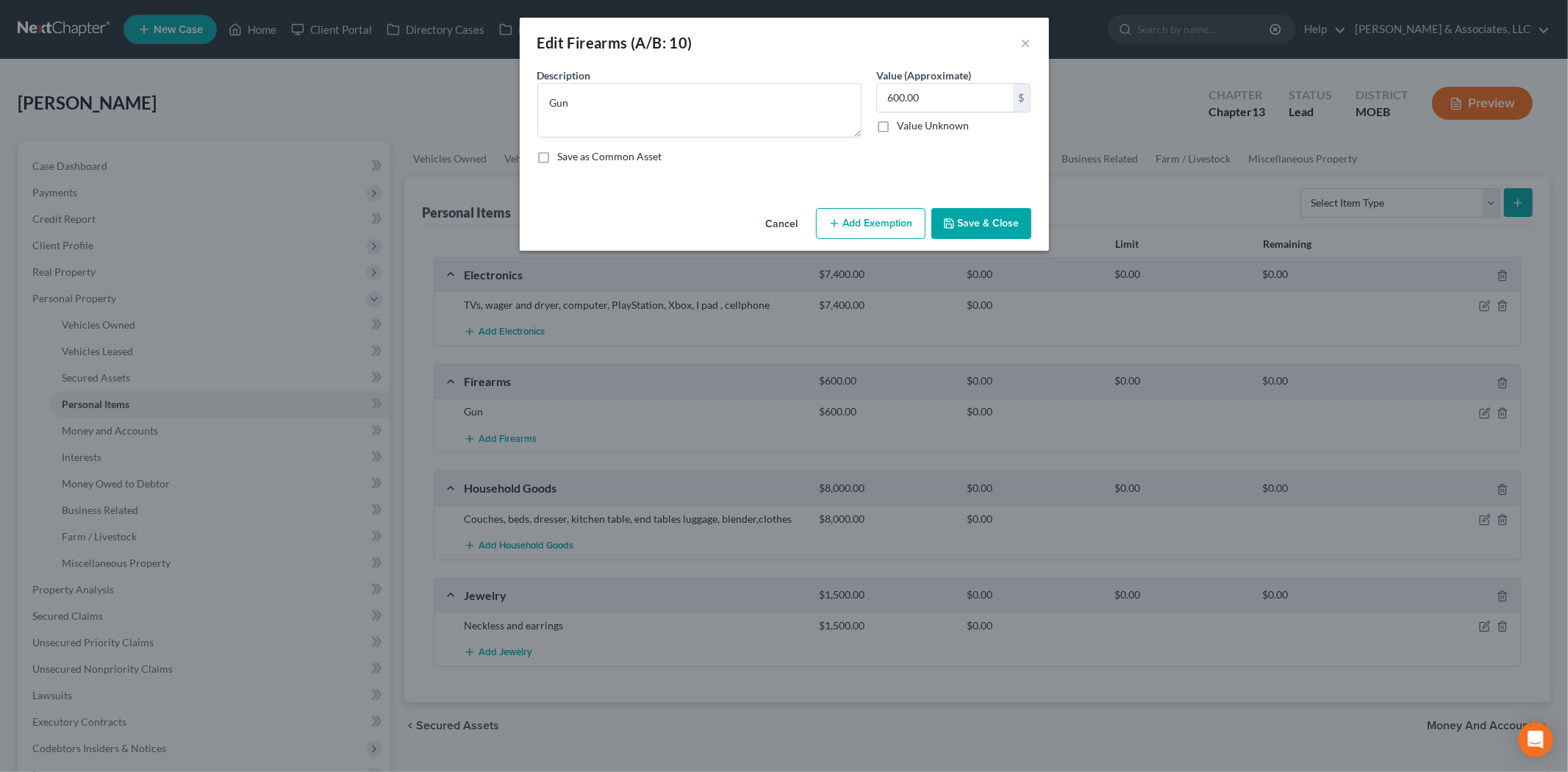
click at [846, 209] on button "Add Exemption" at bounding box center [871, 223] width 110 height 31
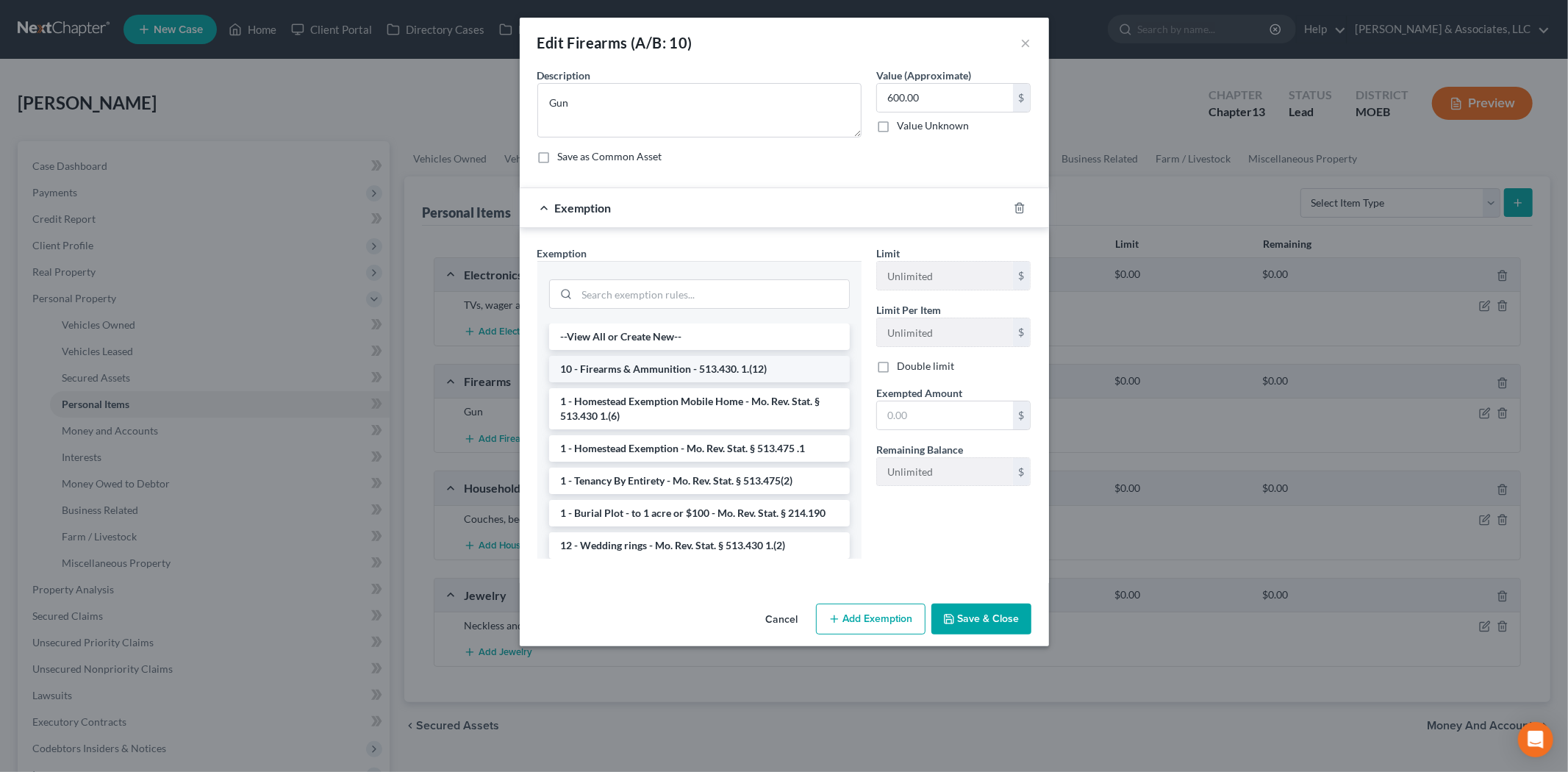
click at [611, 377] on li "10 - Firearms & Ammunition - 513.430. 1.(12)" at bounding box center [700, 368] width 301 height 26
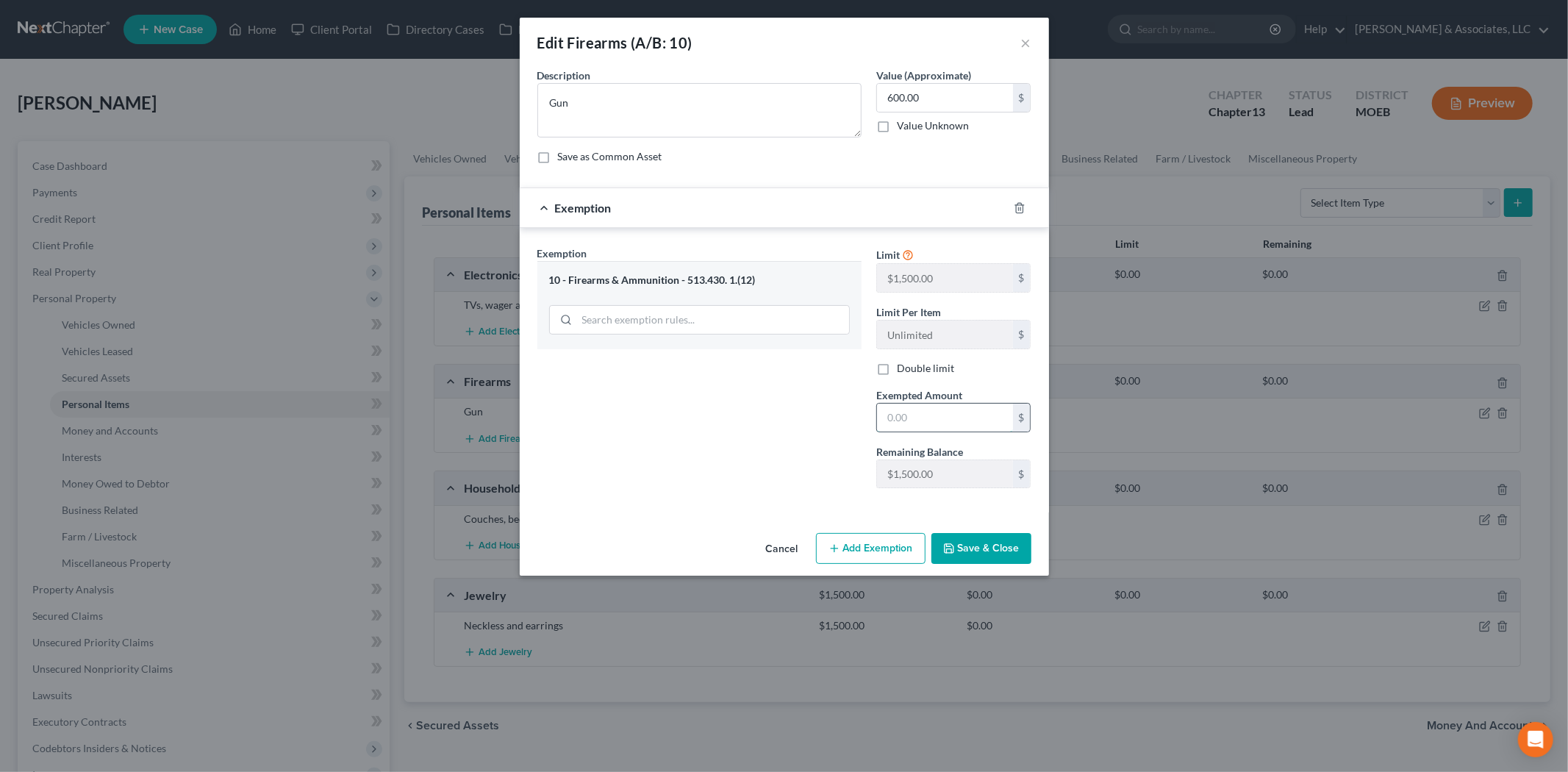
click at [900, 414] on input "text" at bounding box center [945, 417] width 136 height 28
type input "600.00"
click at [994, 560] on button "Save & Close" at bounding box center [981, 549] width 100 height 31
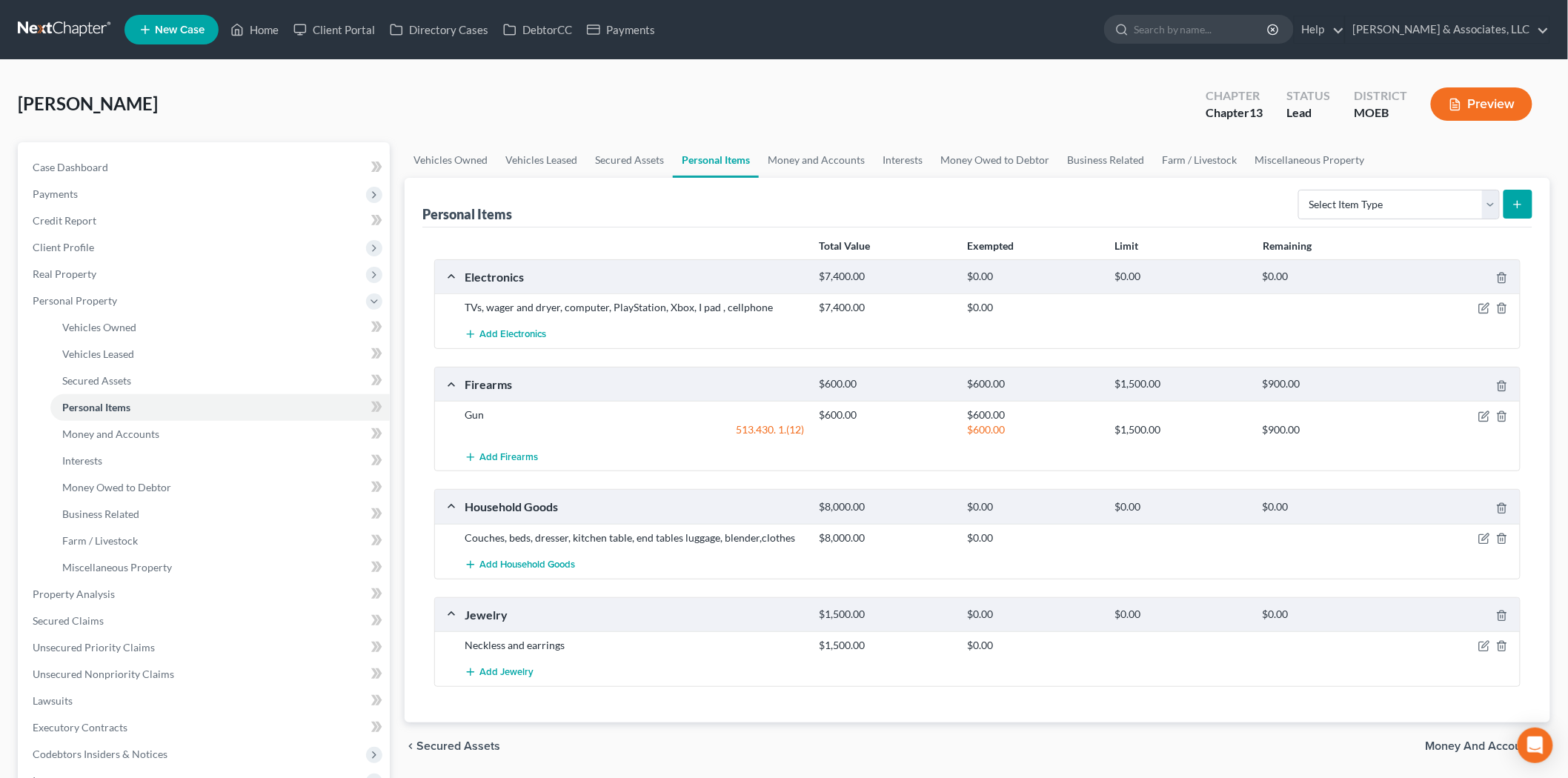
click at [1477, 643] on div at bounding box center [1462, 645] width 119 height 15
click at [1479, 647] on icon "button" at bounding box center [1484, 647] width 9 height 9
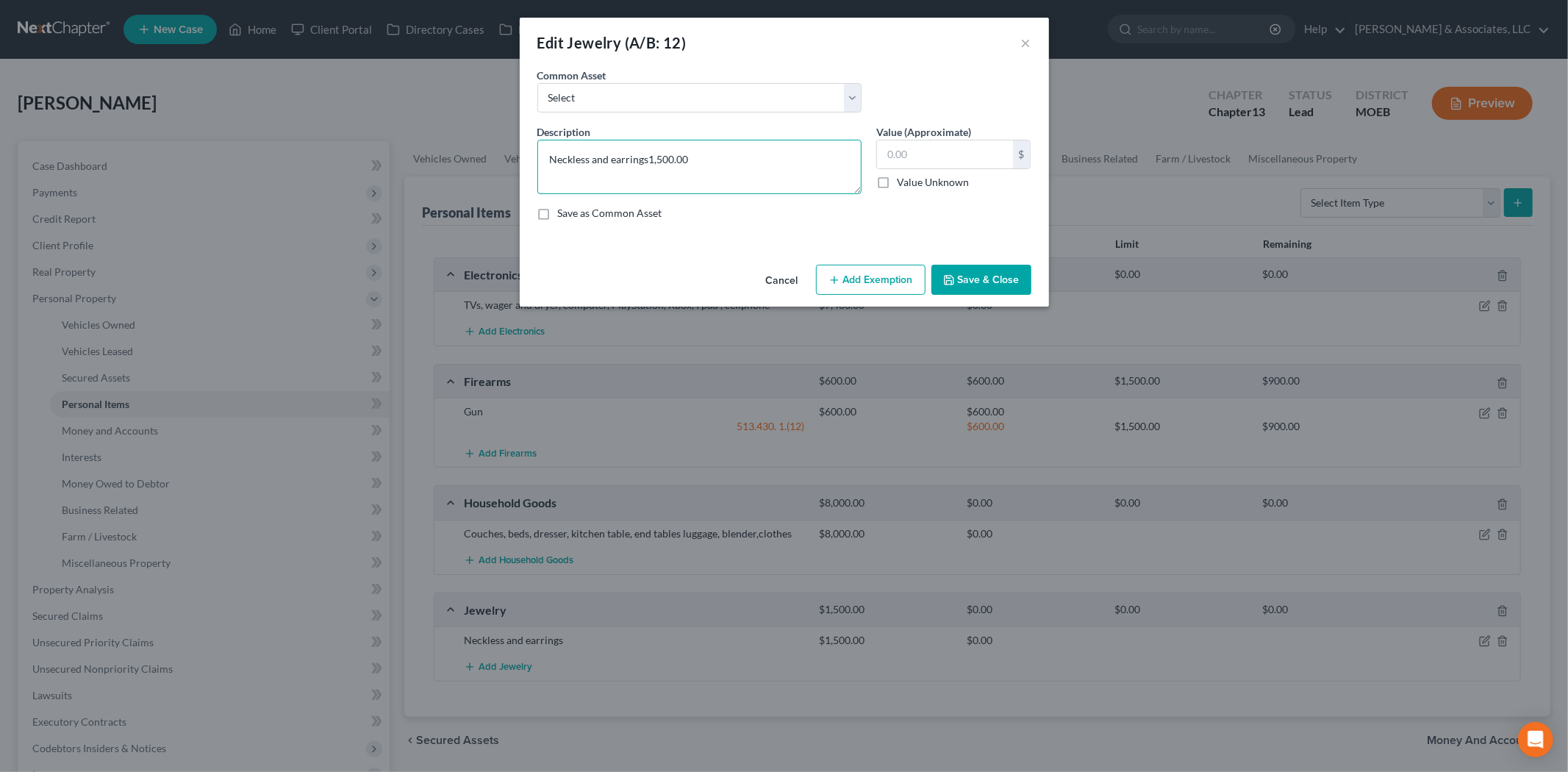
type textarea "Neckless and earrings"
click at [942, 154] on input "text" at bounding box center [945, 154] width 136 height 28
type input "500.00"
click at [697, 98] on select "Select Costume jewelry" at bounding box center [700, 97] width 324 height 30
drag, startPoint x: 693, startPoint y: 96, endPoint x: 739, endPoint y: 149, distance: 70.2
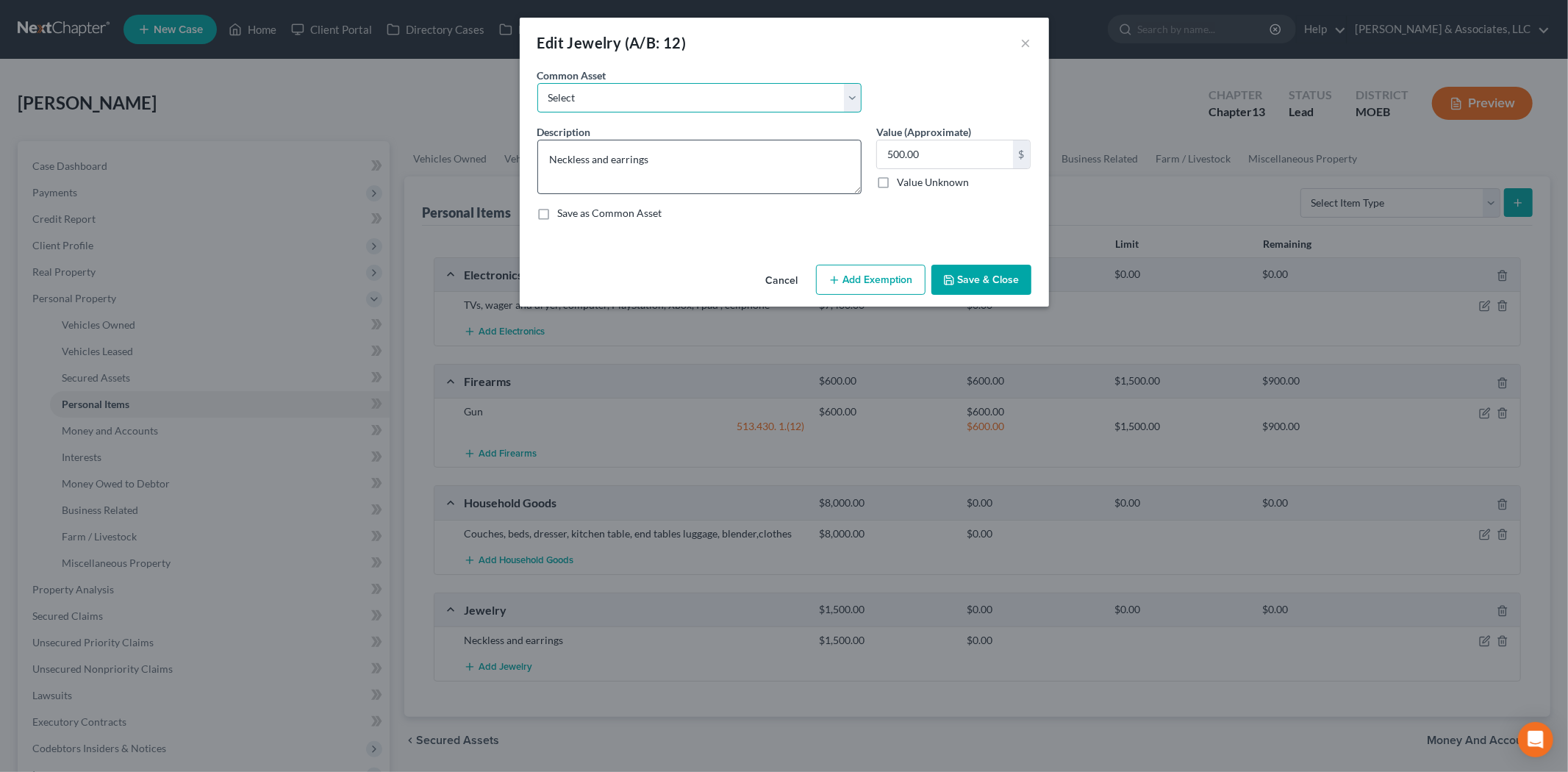
click at [693, 96] on select "Select Costume jewelry" at bounding box center [700, 97] width 324 height 30
click at [857, 287] on button "Add Exemption" at bounding box center [871, 280] width 110 height 31
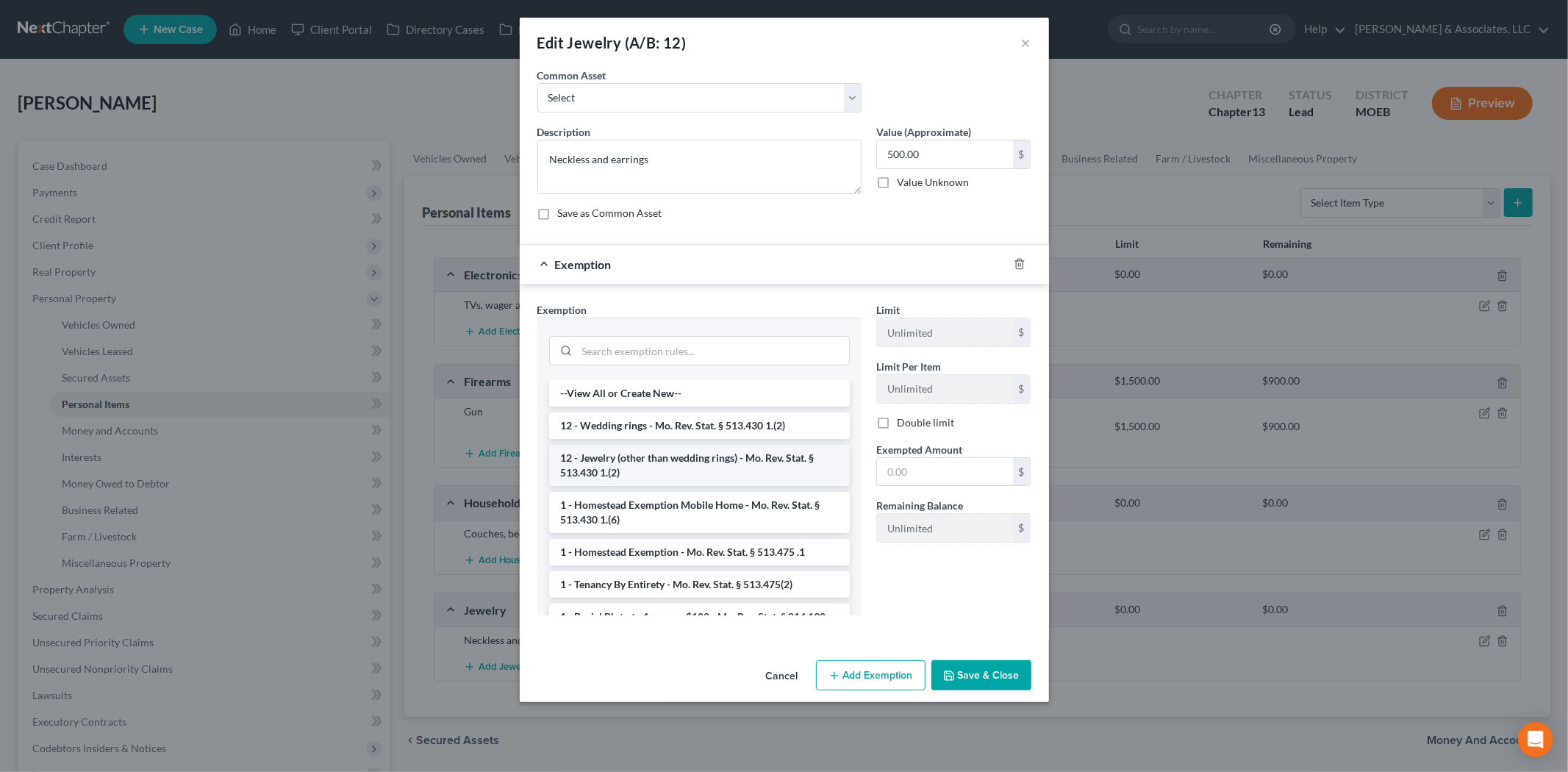
click at [695, 468] on li "12 - Jewelry (other than wedding rings) - Mo. Rev. Stat. § 513.430 1.(2)" at bounding box center [700, 466] width 301 height 41
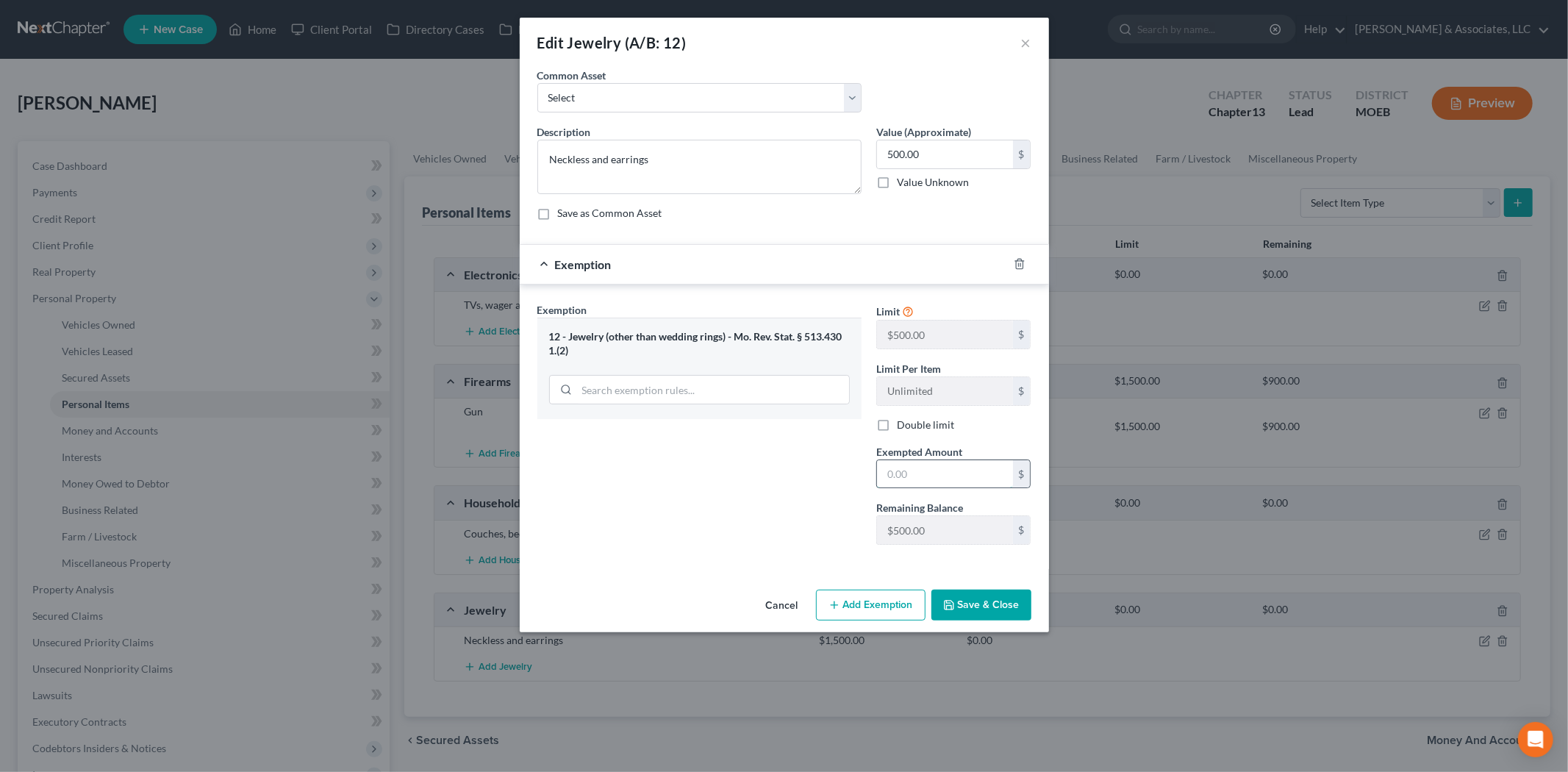
click at [939, 460] on input "text" at bounding box center [945, 474] width 136 height 28
type input "500.00"
click at [975, 606] on button "Save & Close" at bounding box center [981, 605] width 100 height 31
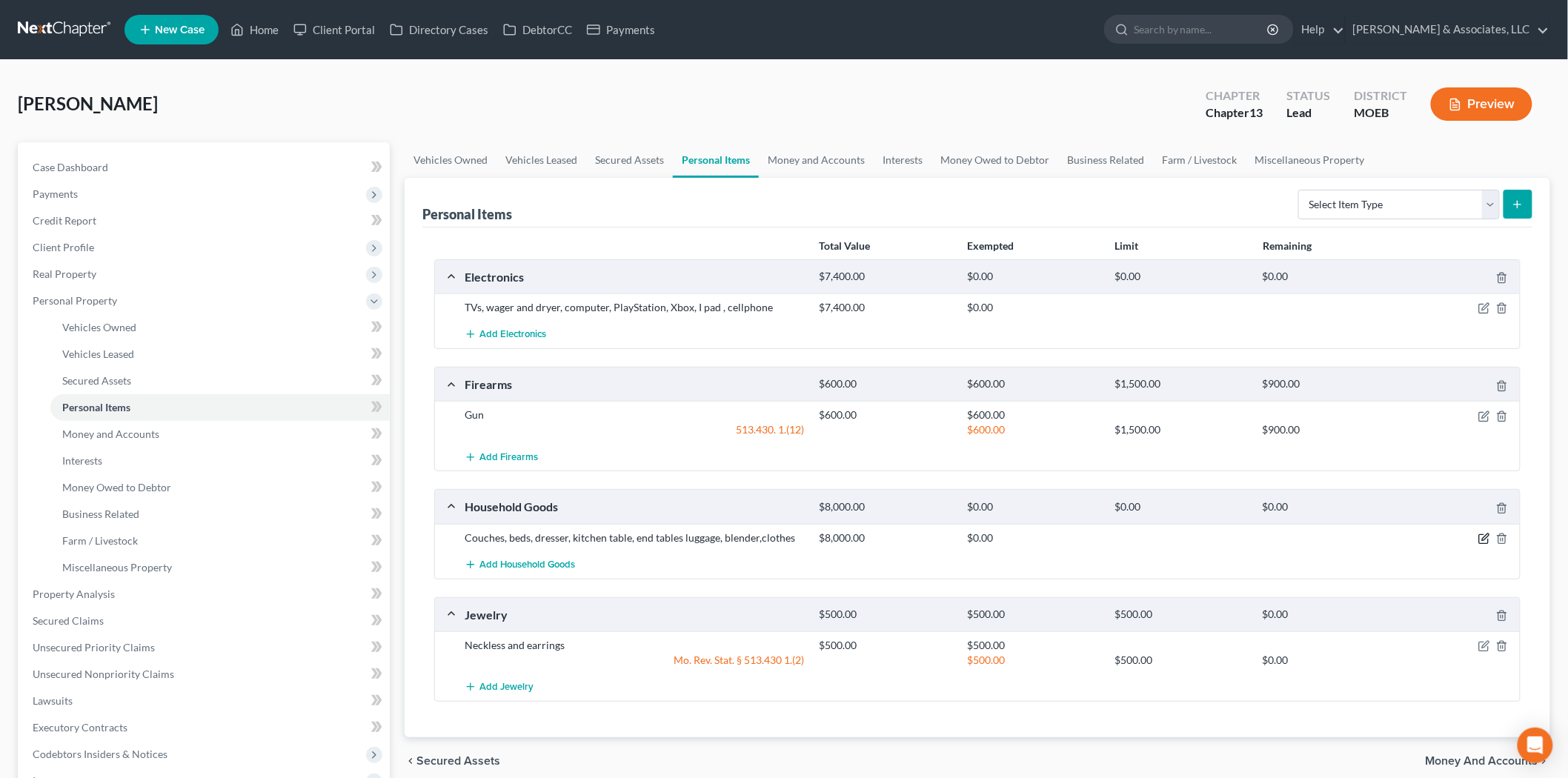
drag, startPoint x: 1479, startPoint y: 536, endPoint x: 1469, endPoint y: 529, distance: 12.2
click at [1480, 536] on icon "button" at bounding box center [1484, 538] width 12 height 12
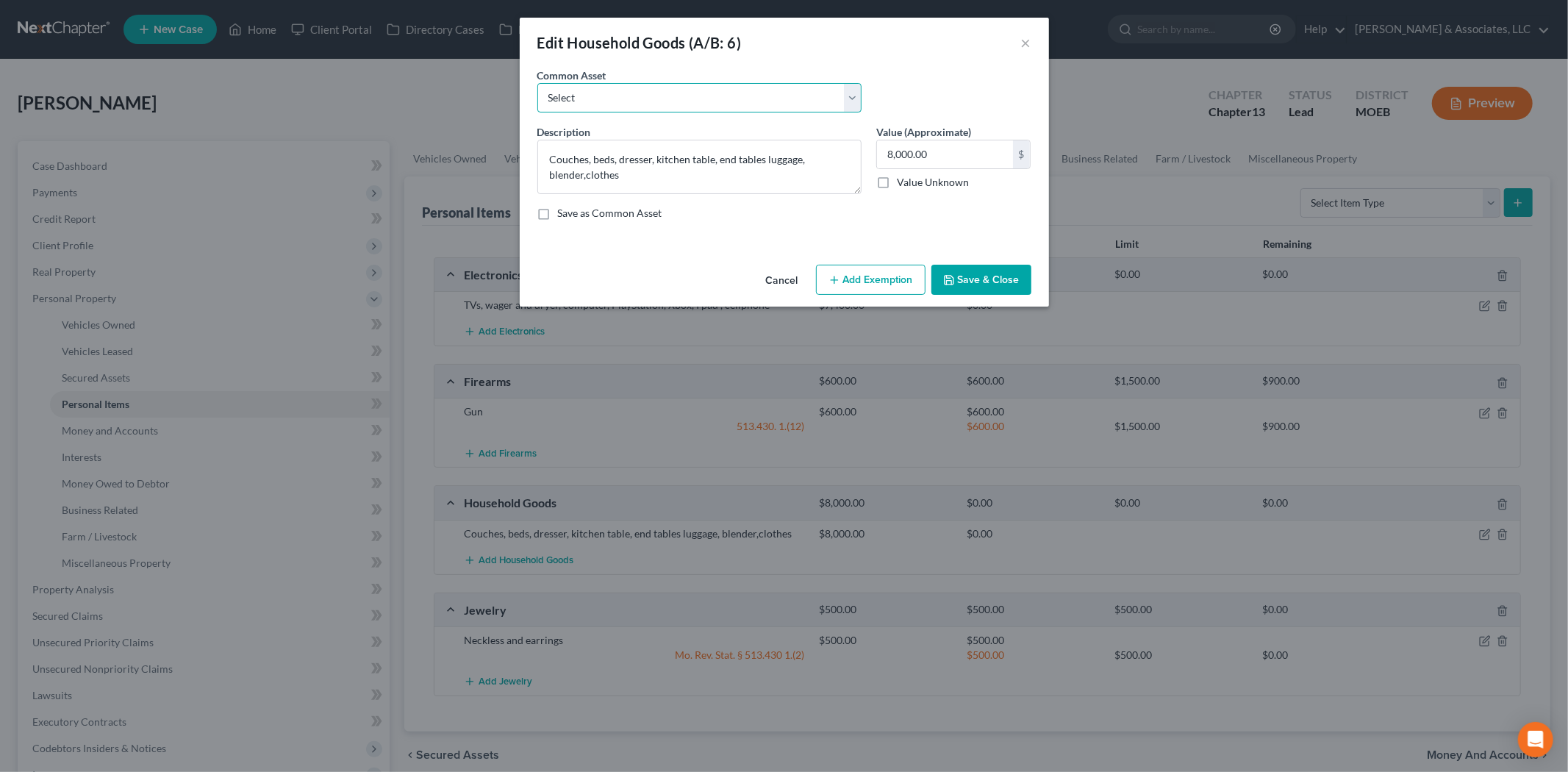
click at [586, 88] on select "Select Household goods and furniture" at bounding box center [700, 97] width 324 height 30
select select "0"
click at [538, 83] on select "Select Household goods and furniture" at bounding box center [700, 97] width 324 height 30
type textarea "Household goods and furniture"
click at [886, 154] on input "250.00" at bounding box center [945, 154] width 136 height 28
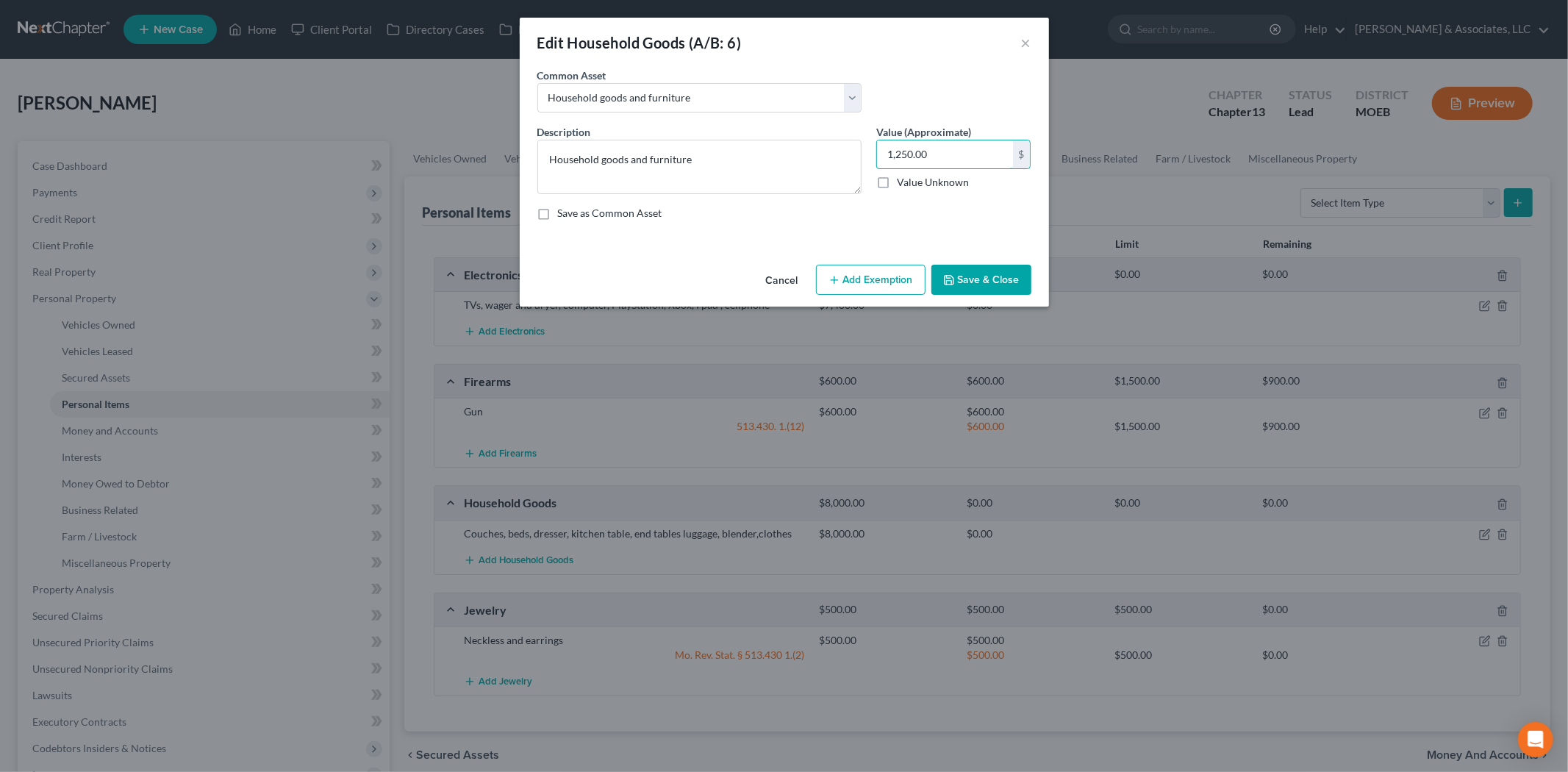
type input "1,250.00"
click at [862, 276] on button "Add Exemption" at bounding box center [871, 280] width 110 height 31
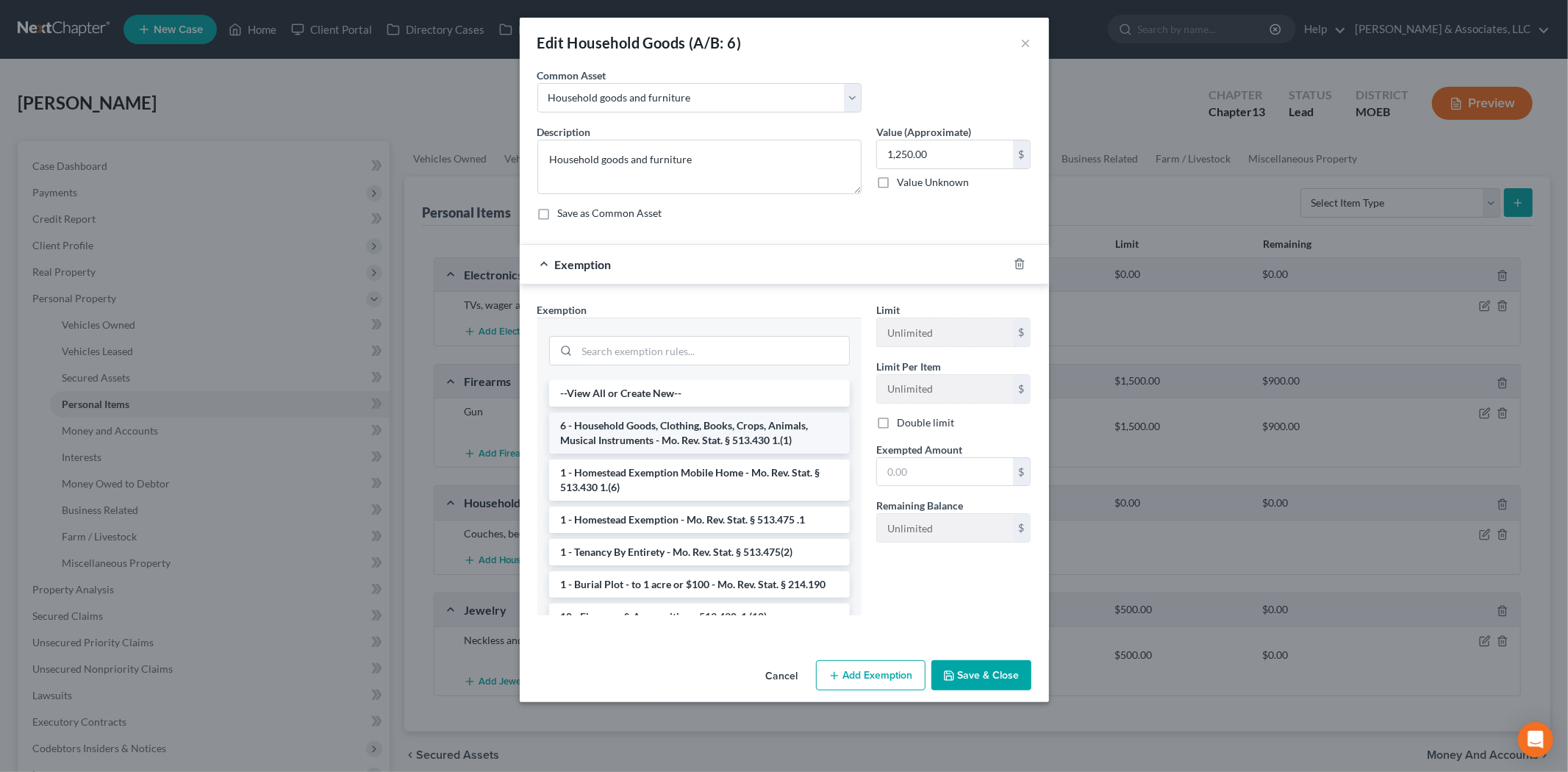
click at [698, 431] on li "6 - Household Goods, Clothing, Books, Crops, Animals, Musical Instruments - Mo.…" at bounding box center [700, 433] width 301 height 41
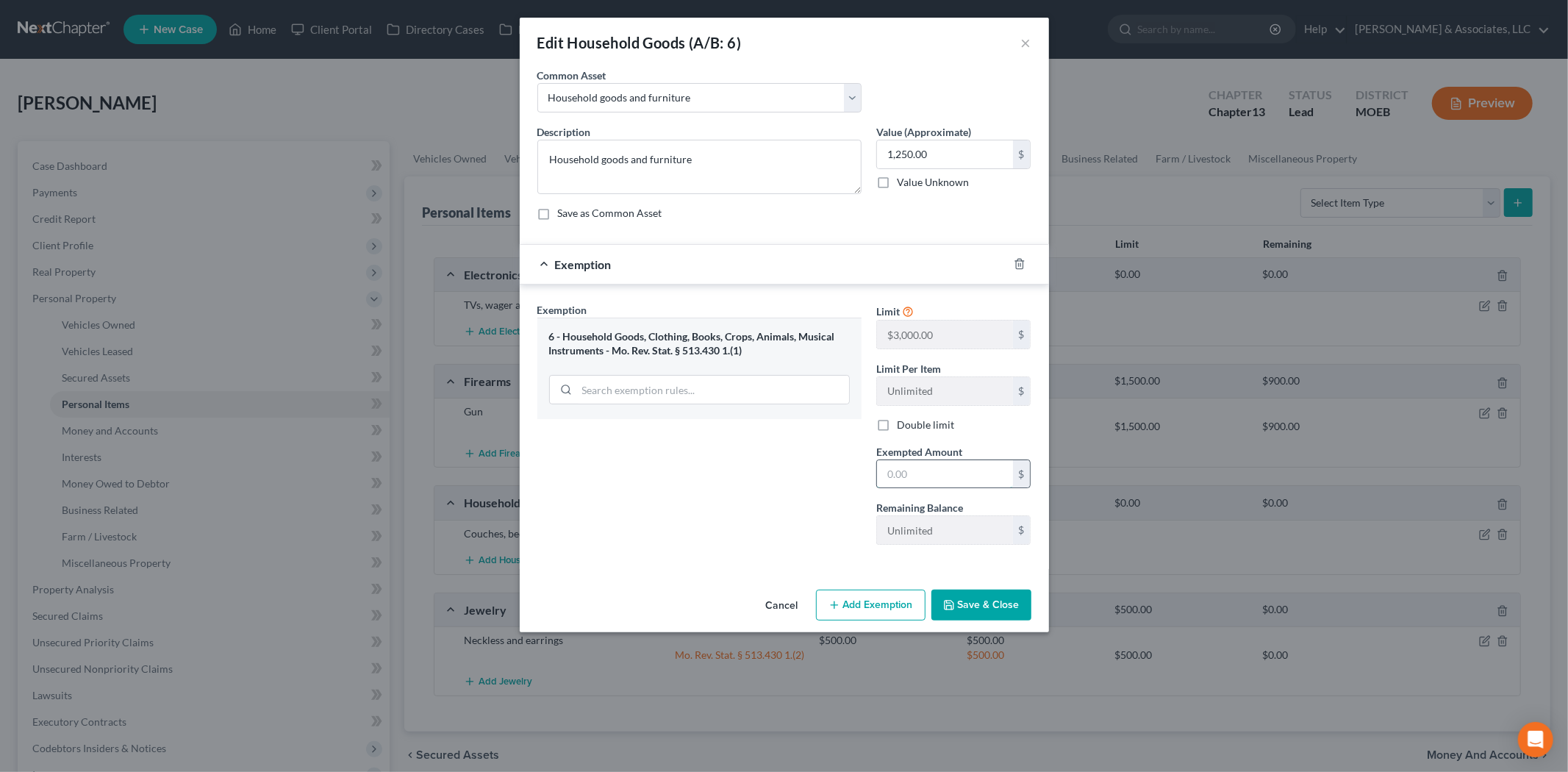
click at [907, 486] on input "text" at bounding box center [945, 474] width 136 height 28
type input "1,250.00"
click at [970, 600] on button "Save & Close" at bounding box center [981, 605] width 100 height 31
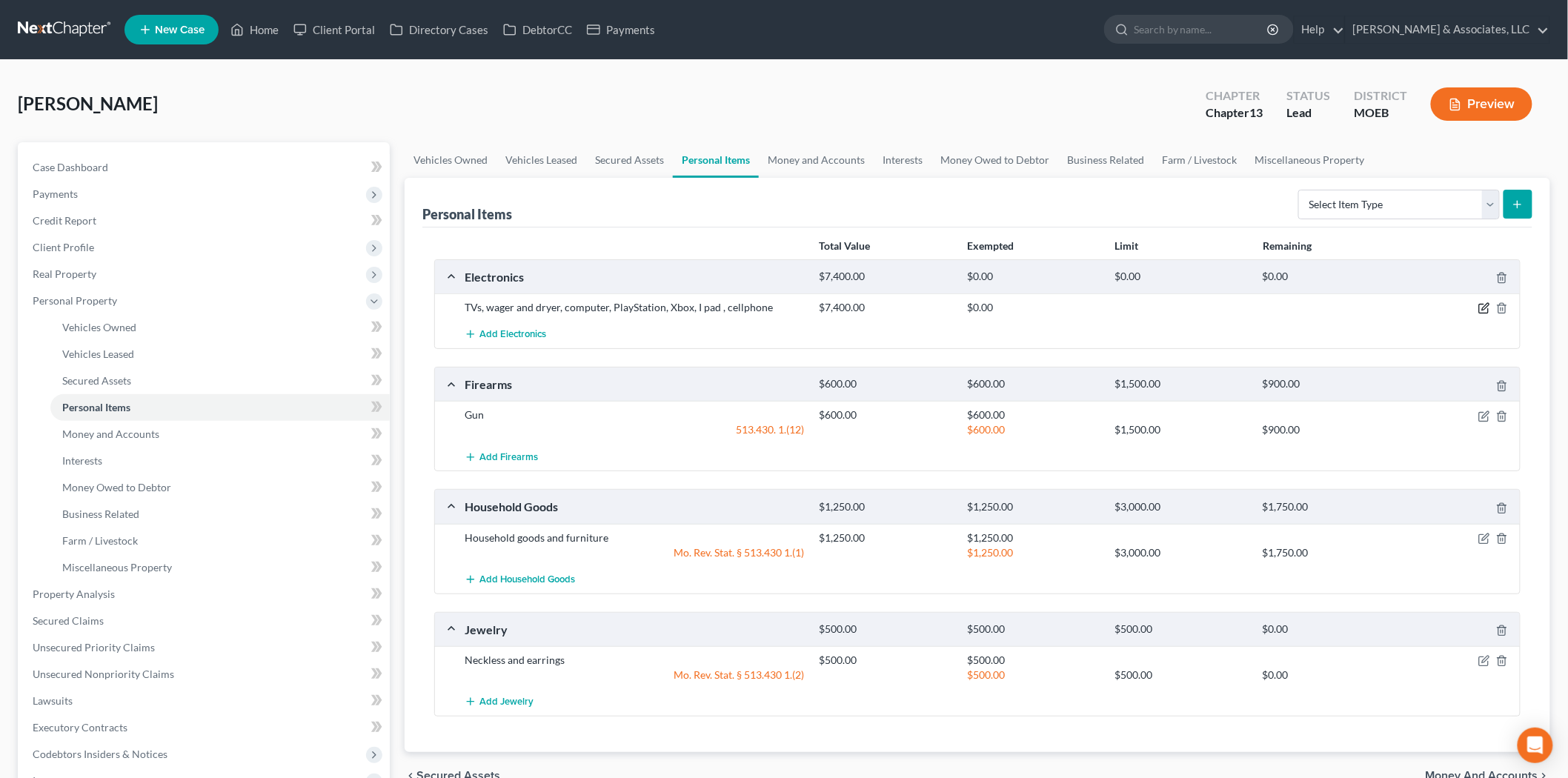
click at [1480, 312] on icon "button" at bounding box center [1484, 308] width 12 height 12
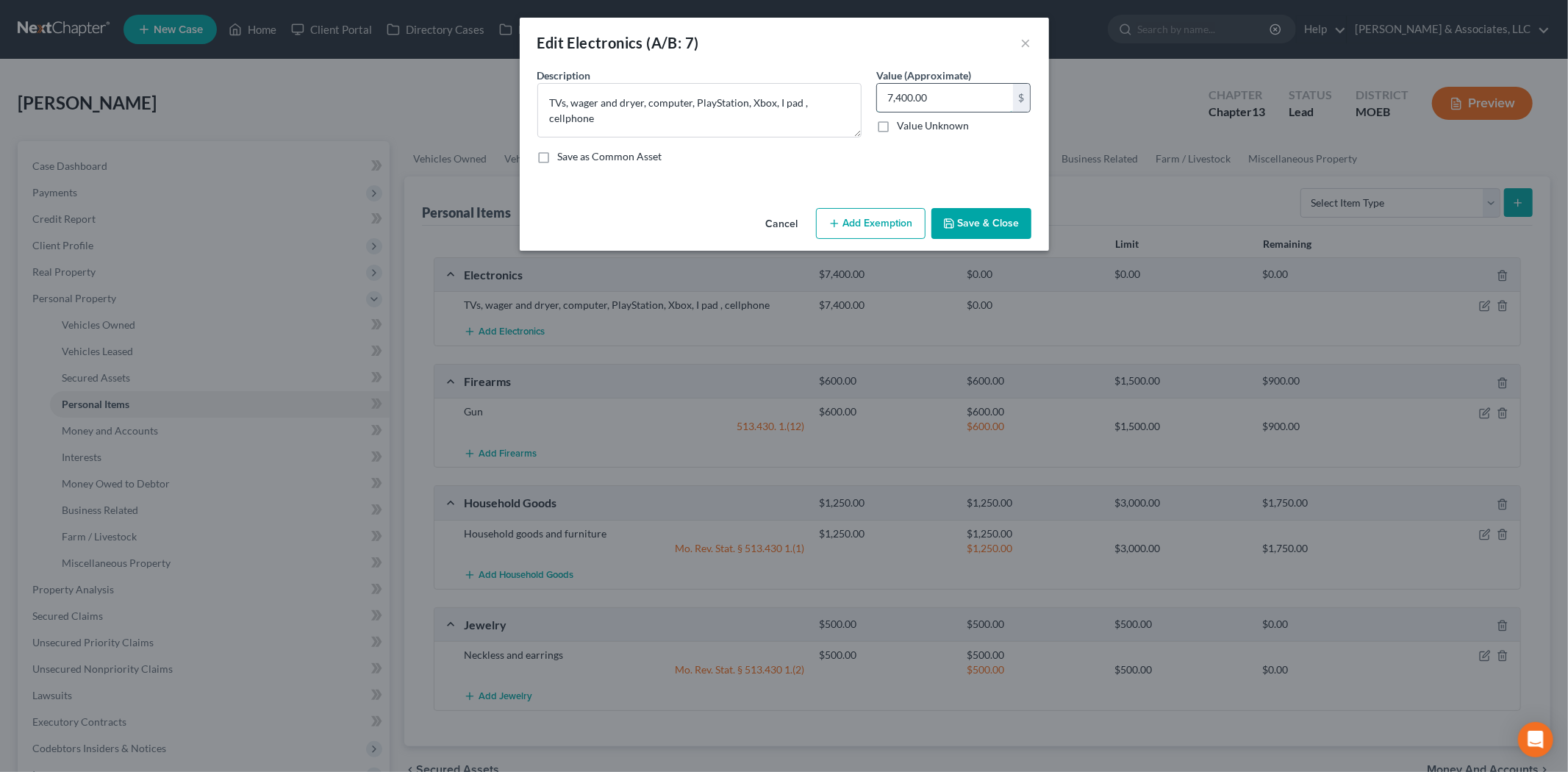
click at [925, 90] on input "7,400.00" at bounding box center [945, 97] width 136 height 28
type input "1,000.00"
click at [858, 230] on button "Add Exemption" at bounding box center [871, 223] width 110 height 31
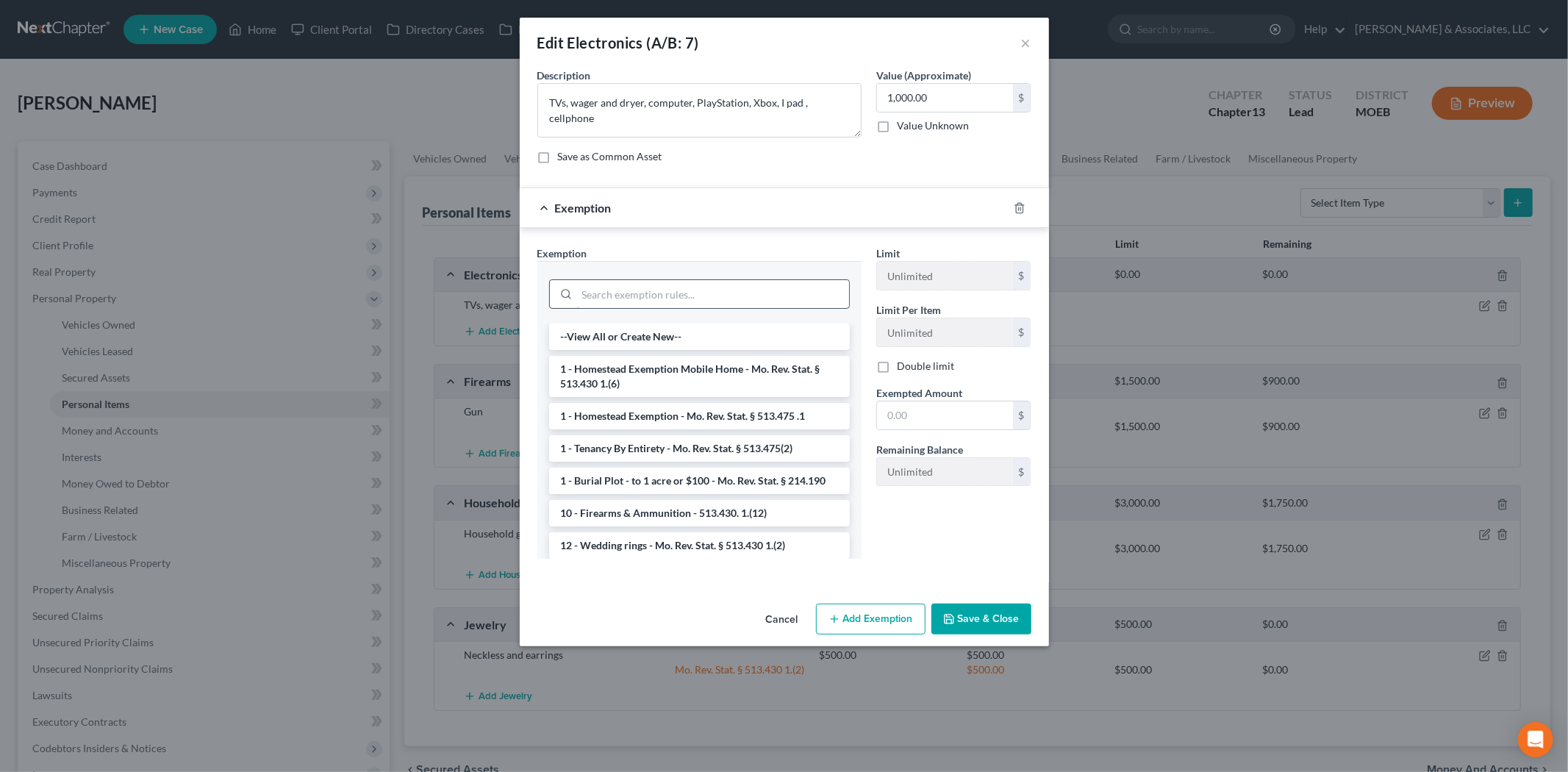
click at [680, 292] on input "search" at bounding box center [713, 294] width 272 height 28
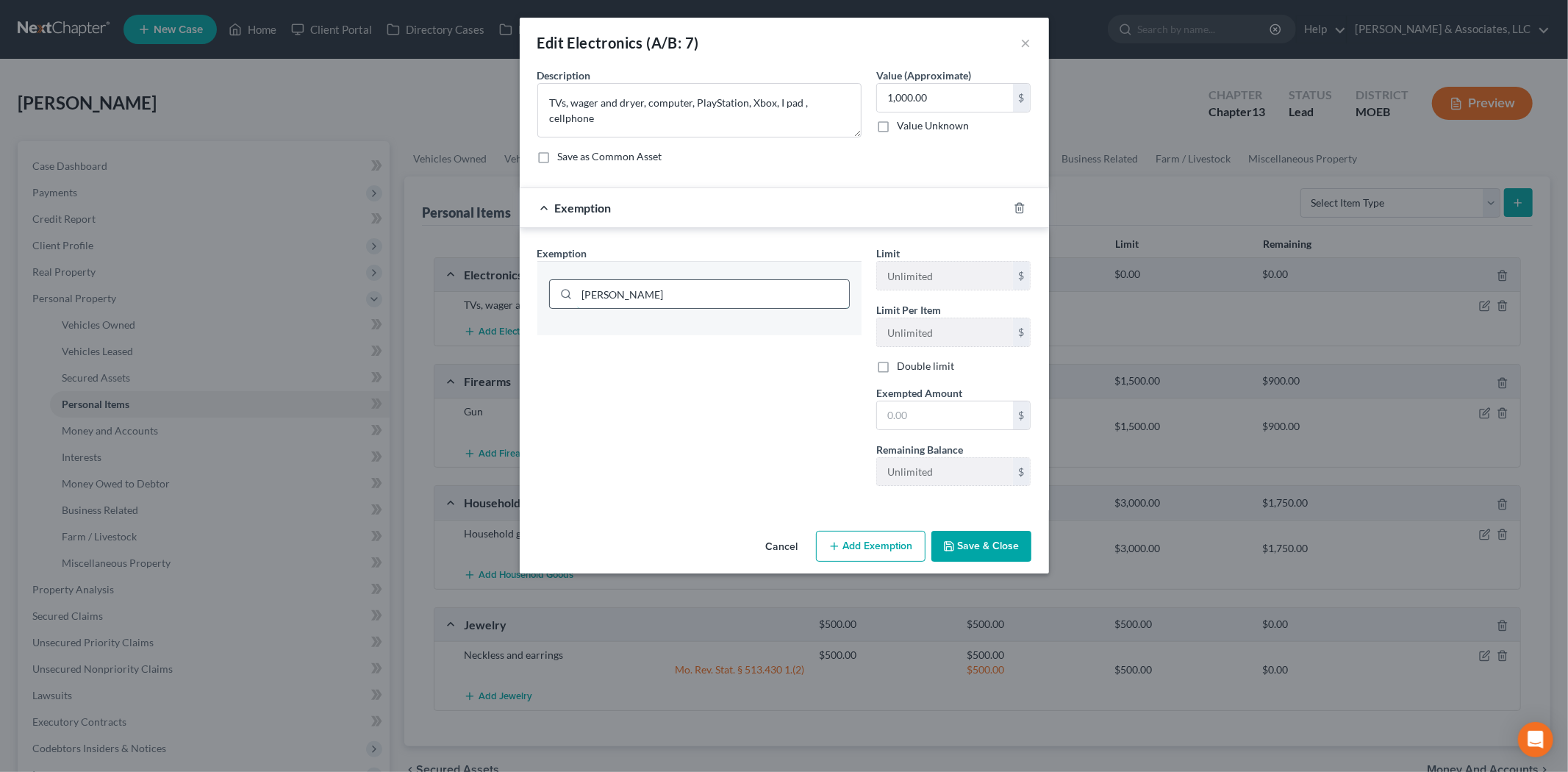
click at [582, 290] on input "[PERSON_NAME]" at bounding box center [713, 294] width 272 height 28
click at [588, 290] on input "[PERSON_NAME]" at bounding box center [713, 294] width 272 height 28
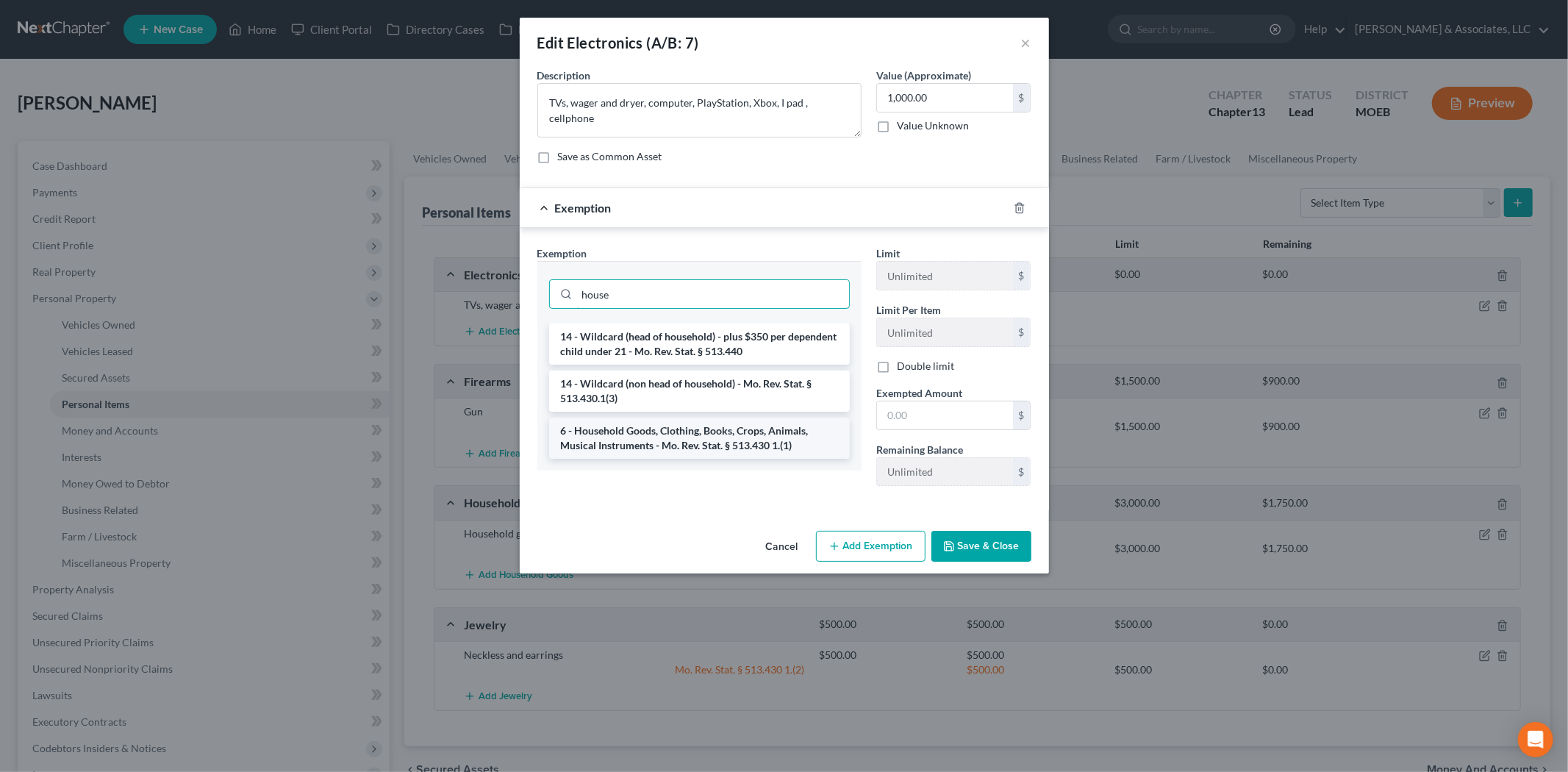
type input "house"
click at [658, 435] on li "6 - Household Goods, Clothing, Books, Crops, Animals, Musical Instruments - Mo.…" at bounding box center [700, 439] width 301 height 41
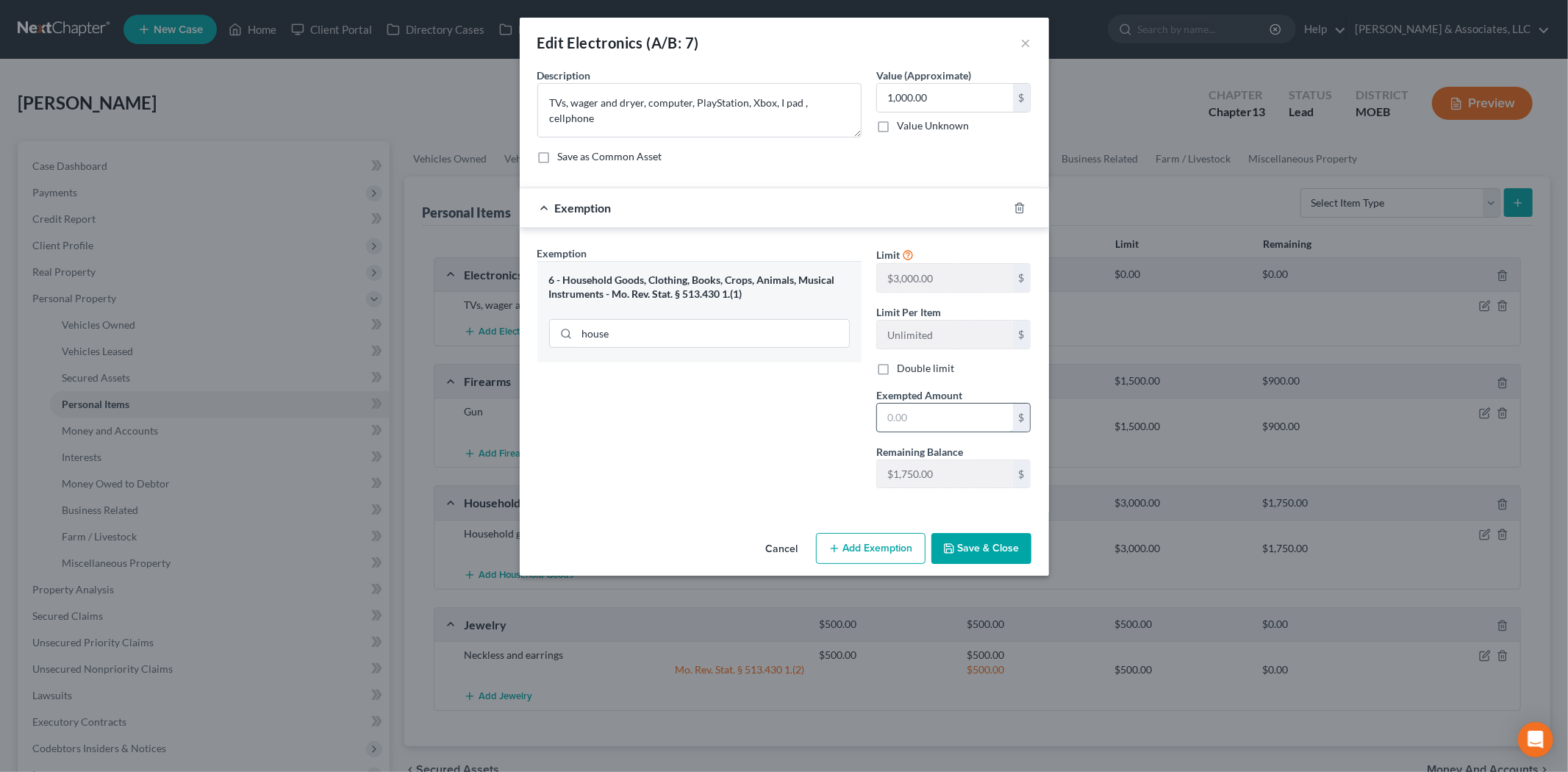
click at [914, 410] on input "text" at bounding box center [945, 417] width 136 height 28
type input "1,000"
click at [959, 552] on button "Save & Close" at bounding box center [981, 549] width 100 height 31
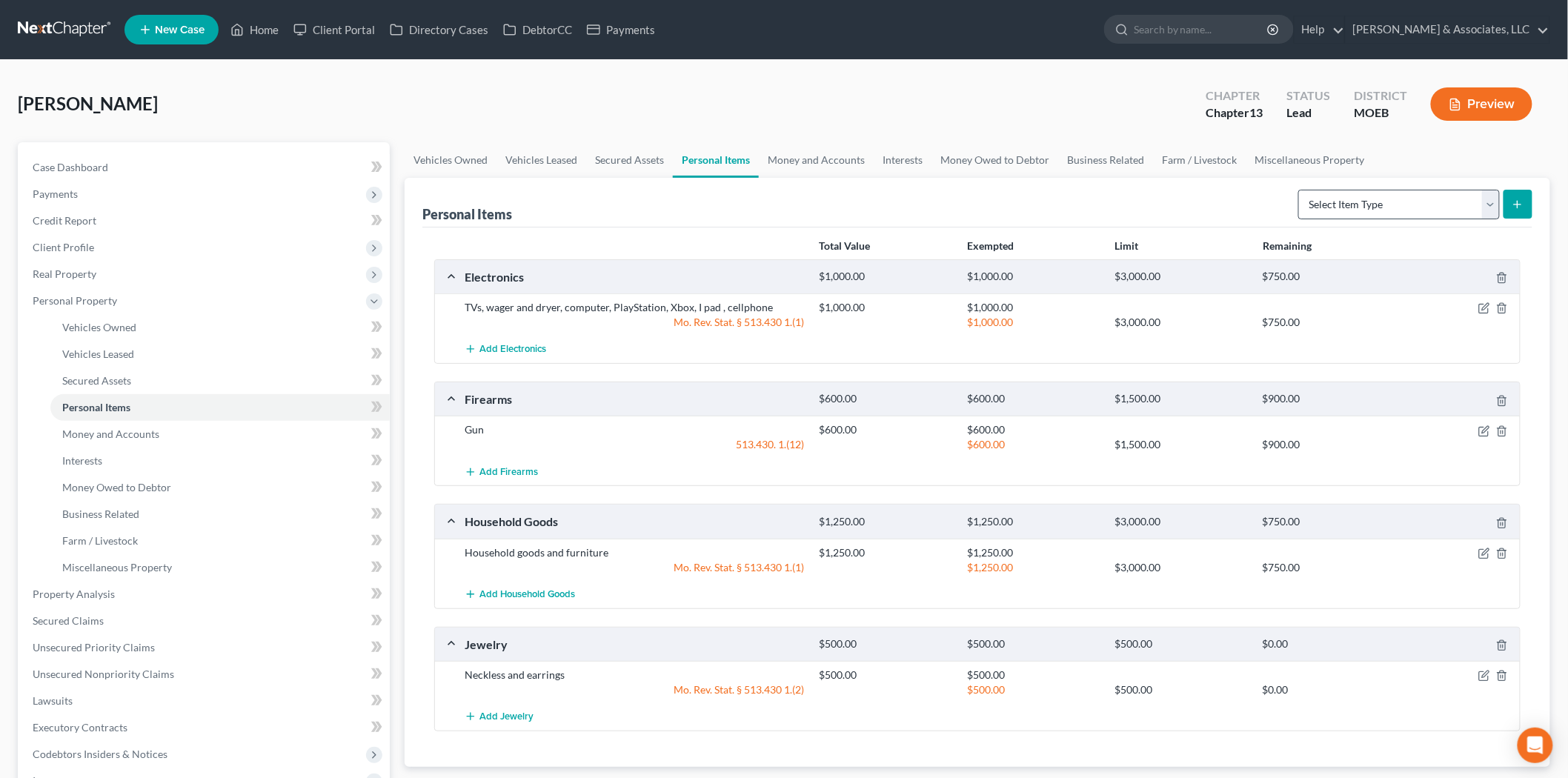
click at [1299, 202] on div "Select Item Type Clothing (A/B: 11) Collectibles Of Value (A/B: 8) Electronics …" at bounding box center [1413, 202] width 240 height 39
drag, startPoint x: 1320, startPoint y: 205, endPoint x: 1325, endPoint y: 218, distance: 13.9
click at [1320, 205] on select "Select Item Type Clothing (A/B: 11) Collectibles Of Value (A/B: 8) Electronics …" at bounding box center [1399, 204] width 202 height 30
select select "clothing"
click at [1300, 190] on select "Select Item Type Clothing (A/B: 11) Collectibles Of Value (A/B: 8) Electronics …" at bounding box center [1399, 204] width 202 height 30
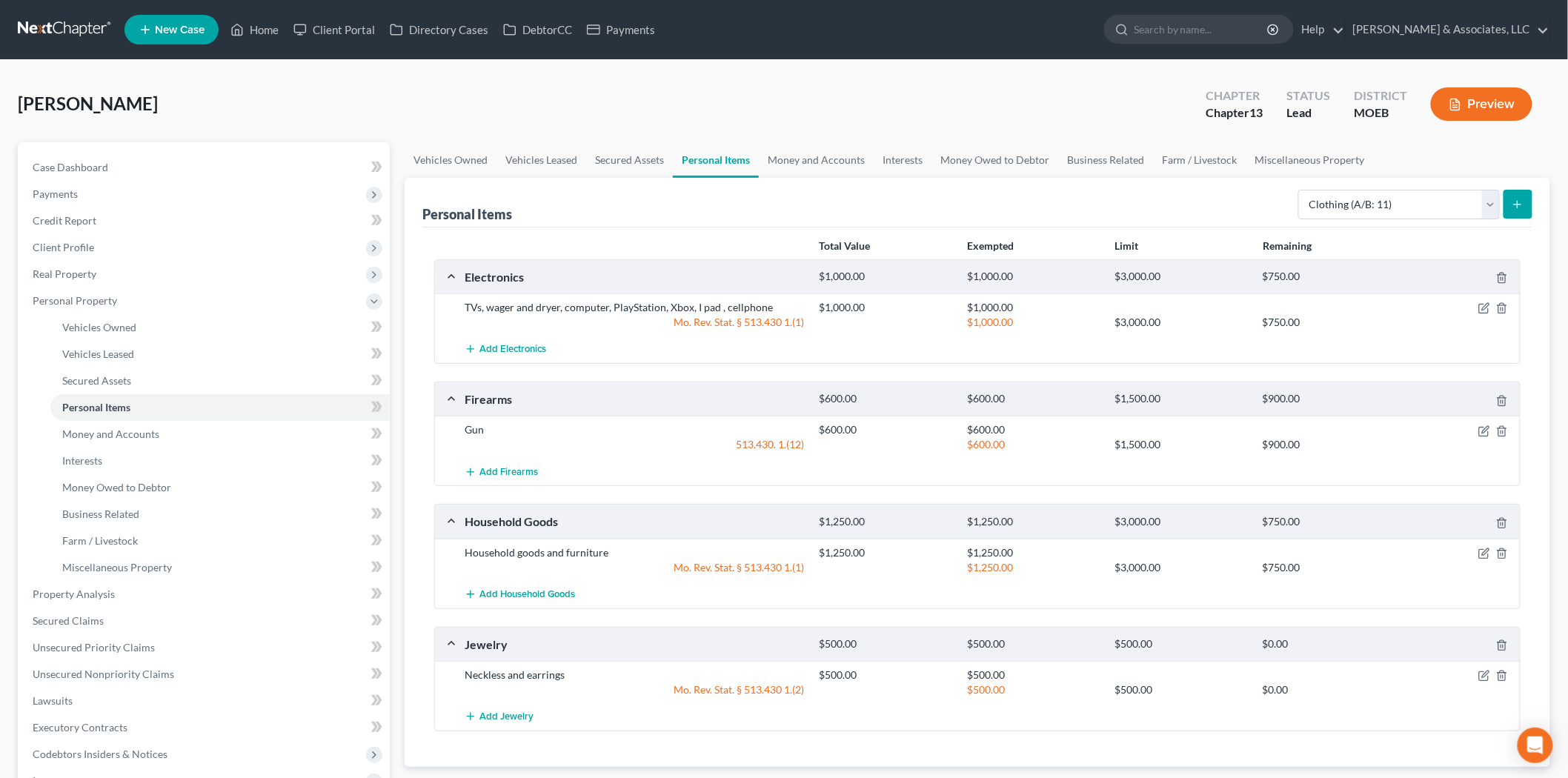
click at [1520, 201] on icon "submit" at bounding box center [1517, 204] width 12 height 12
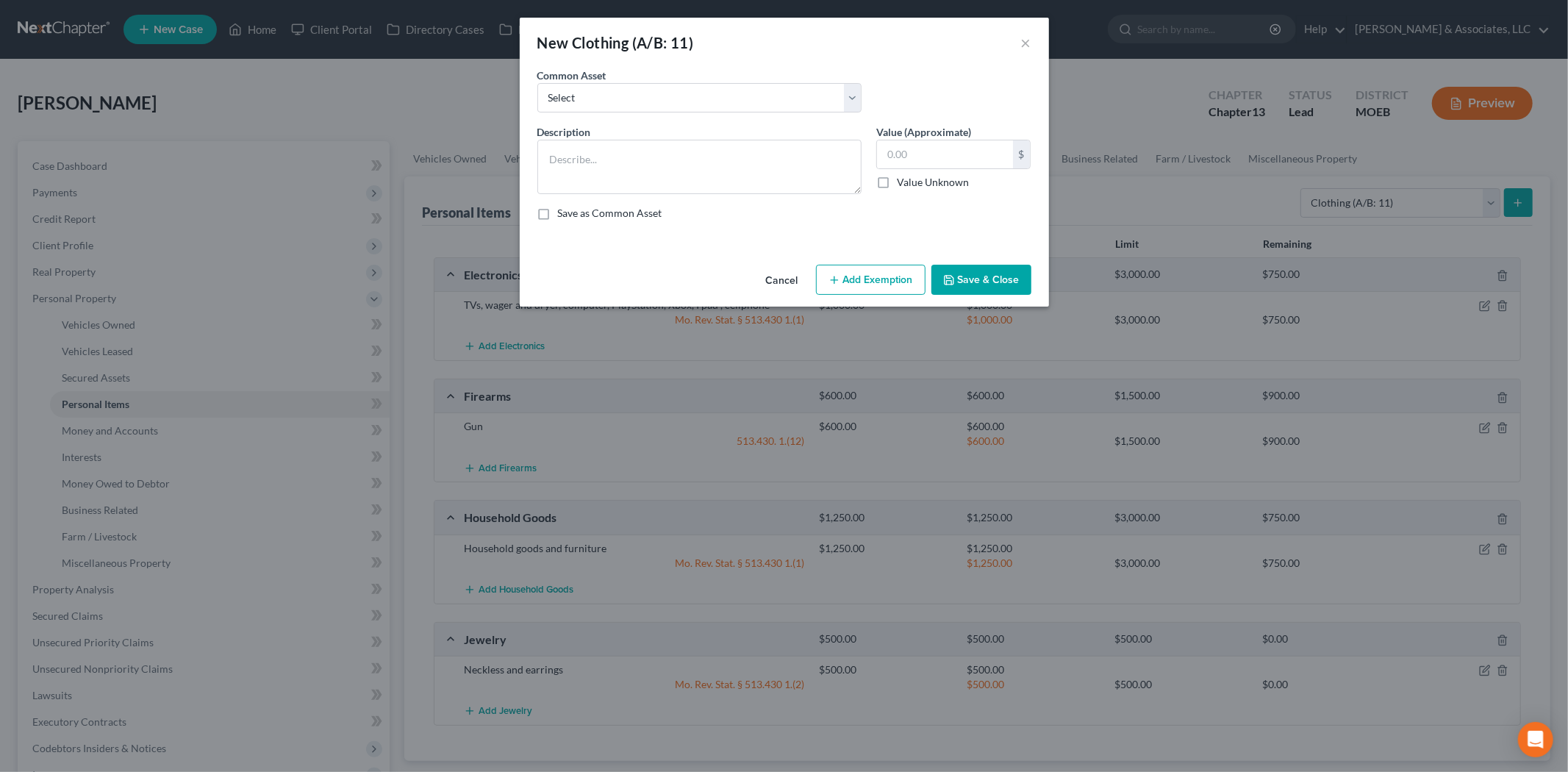
click at [583, 116] on div "Common Asset Select Clothes" at bounding box center [784, 95] width 509 height 57
click at [592, 102] on select "Select Clothes" at bounding box center [700, 97] width 324 height 30
select select "0"
click at [538, 83] on select "Select Clothes" at bounding box center [700, 97] width 324 height 30
type textarea "Clothes"
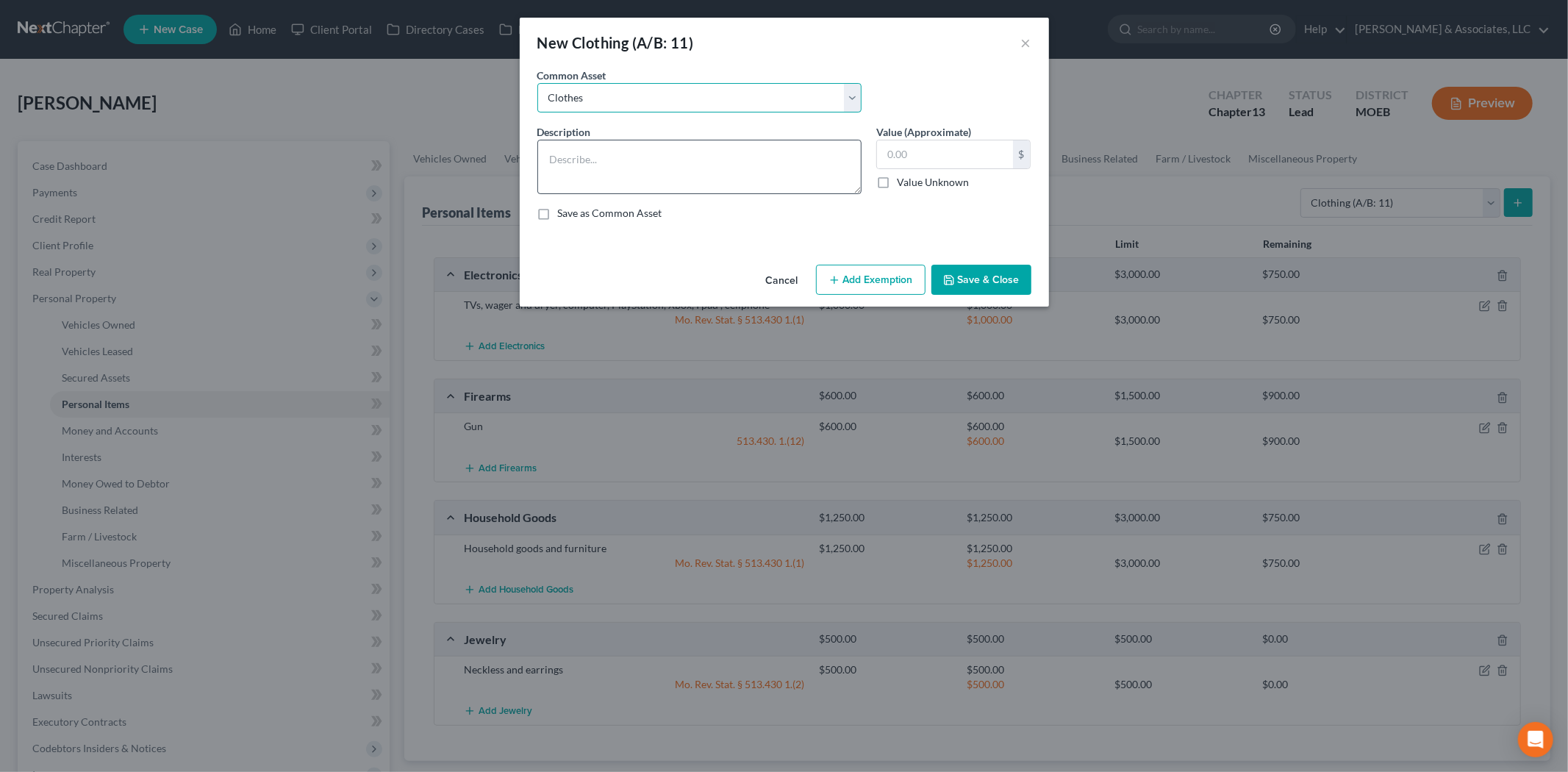
type input "200.00"
type textarea "Clothes"
type input "500.00"
click at [878, 292] on div "Cancel Add Exemption Save & Close" at bounding box center [784, 283] width 530 height 49
click at [878, 290] on button "Add Exemption" at bounding box center [871, 280] width 110 height 31
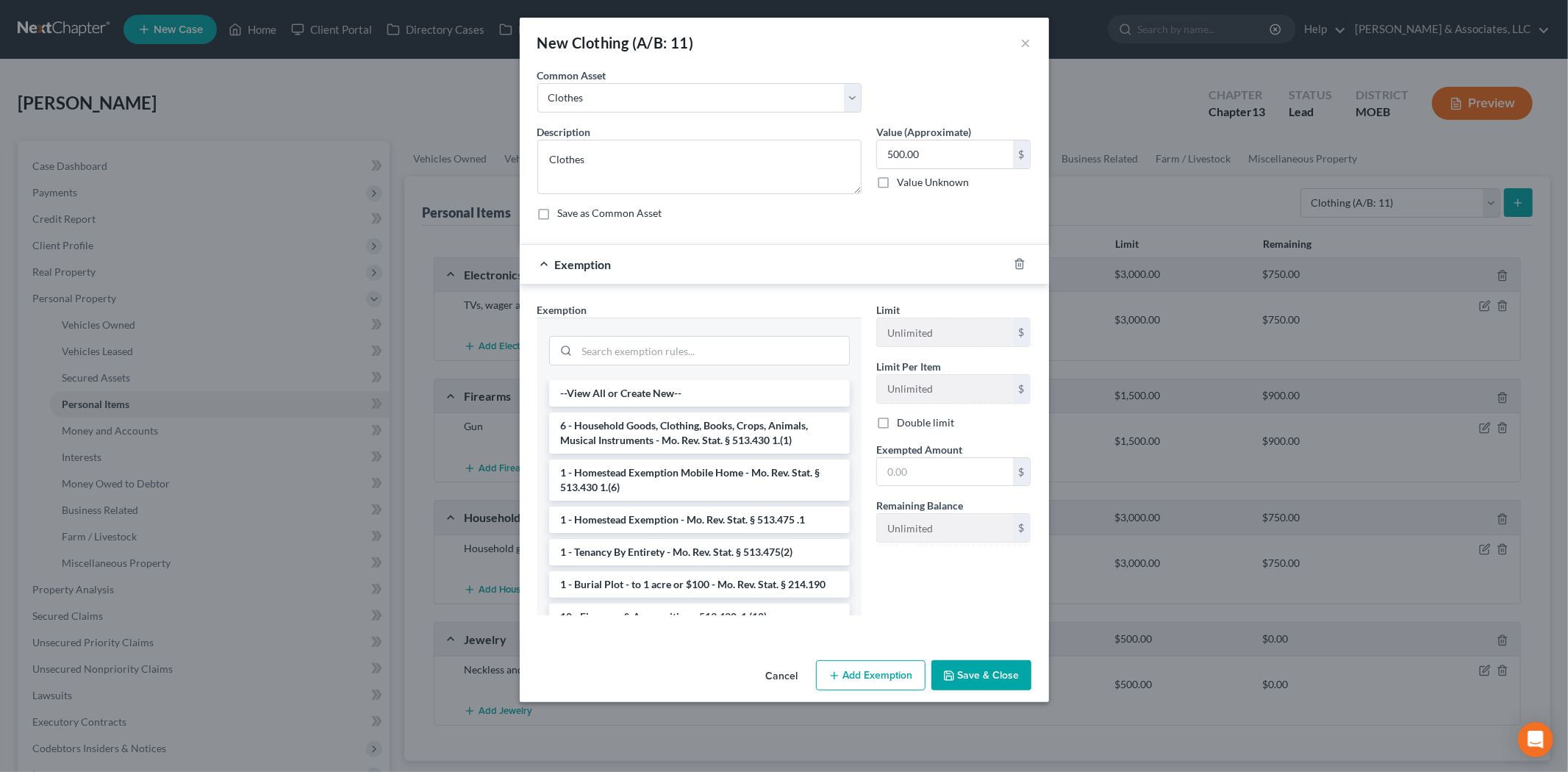
drag, startPoint x: 671, startPoint y: 424, endPoint x: 868, endPoint y: 464, distance: 201.0
click at [671, 425] on li "6 - Household Goods, Clothing, Books, Crops, Animals, Musical Instruments - Mo.…" at bounding box center [700, 433] width 301 height 41
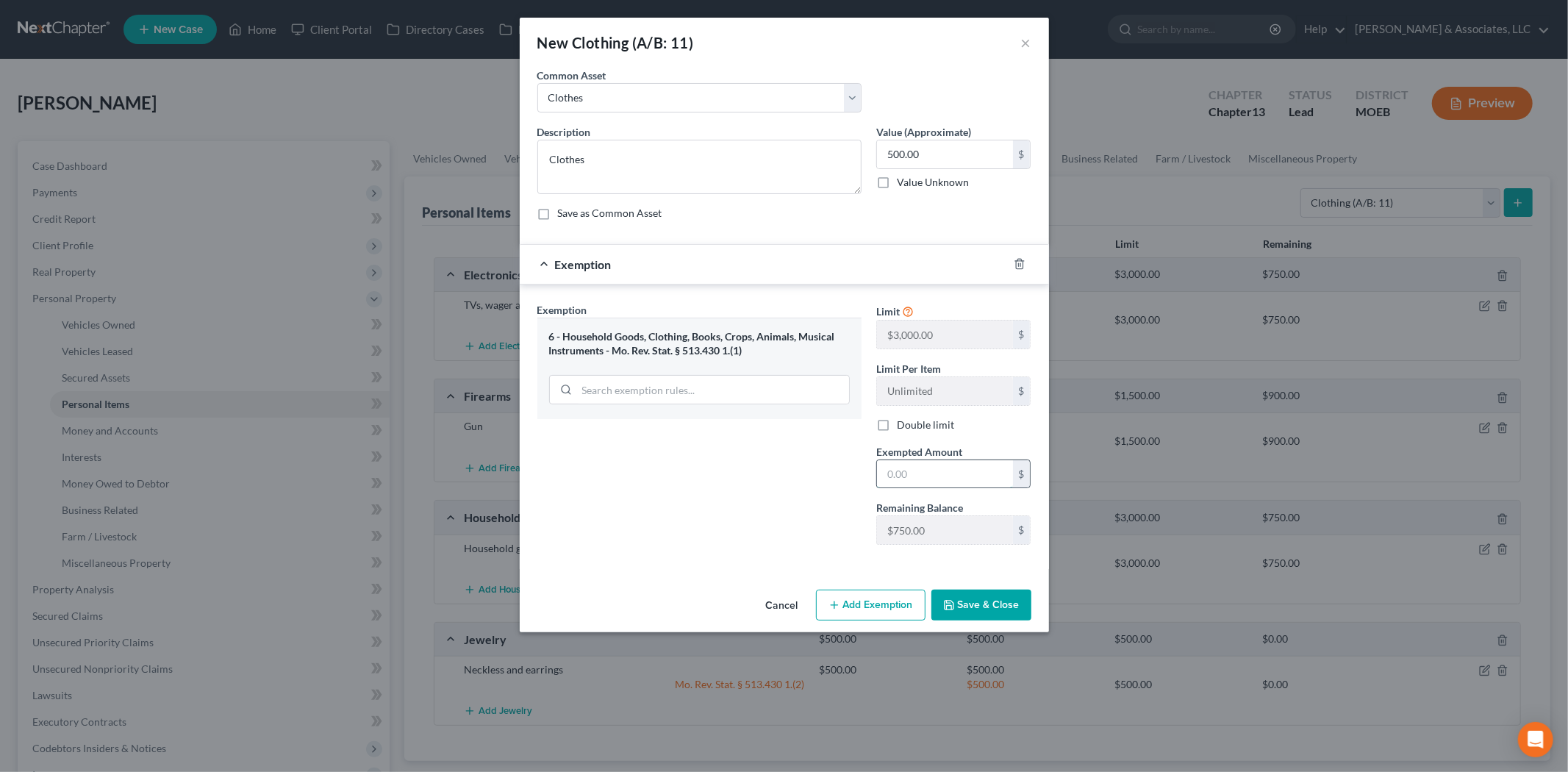
click at [895, 473] on input "text" at bounding box center [945, 474] width 136 height 28
type input "500.00"
click at [976, 599] on button "Save & Close" at bounding box center [981, 605] width 100 height 31
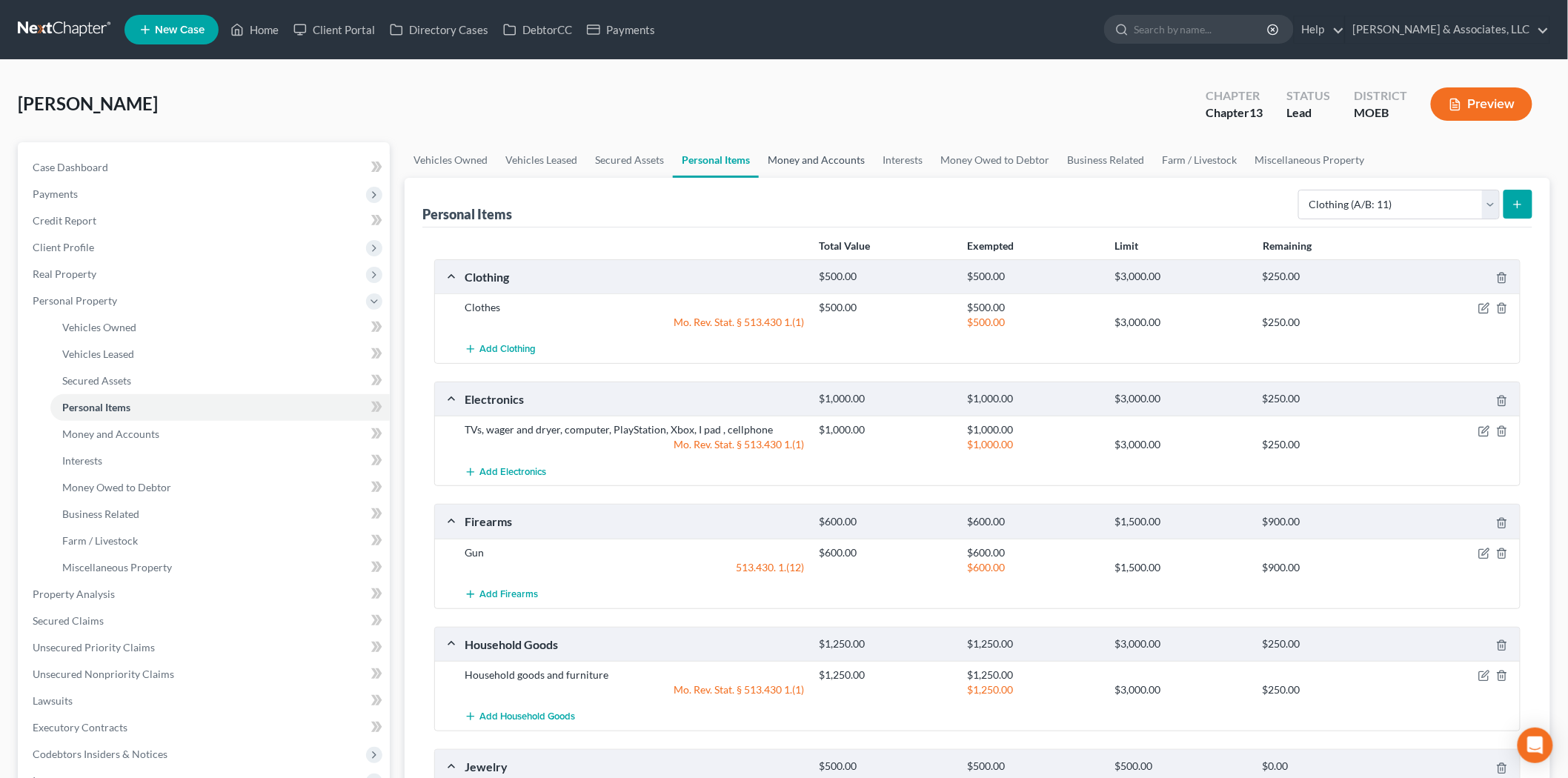
click at [797, 164] on link "Money and Accounts" at bounding box center [816, 160] width 115 height 35
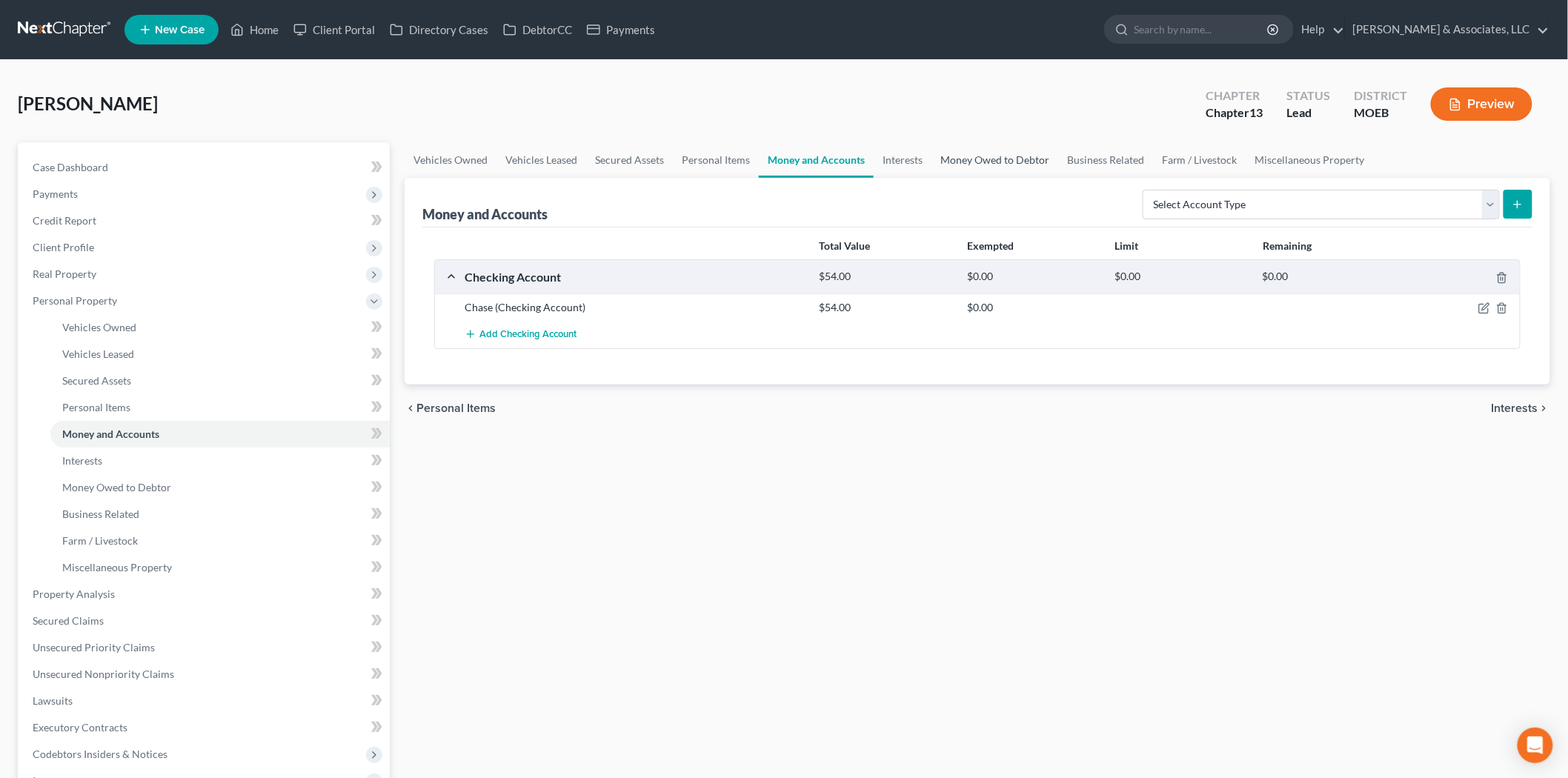
click at [932, 157] on link "Money Owed to Debtor" at bounding box center [995, 160] width 127 height 35
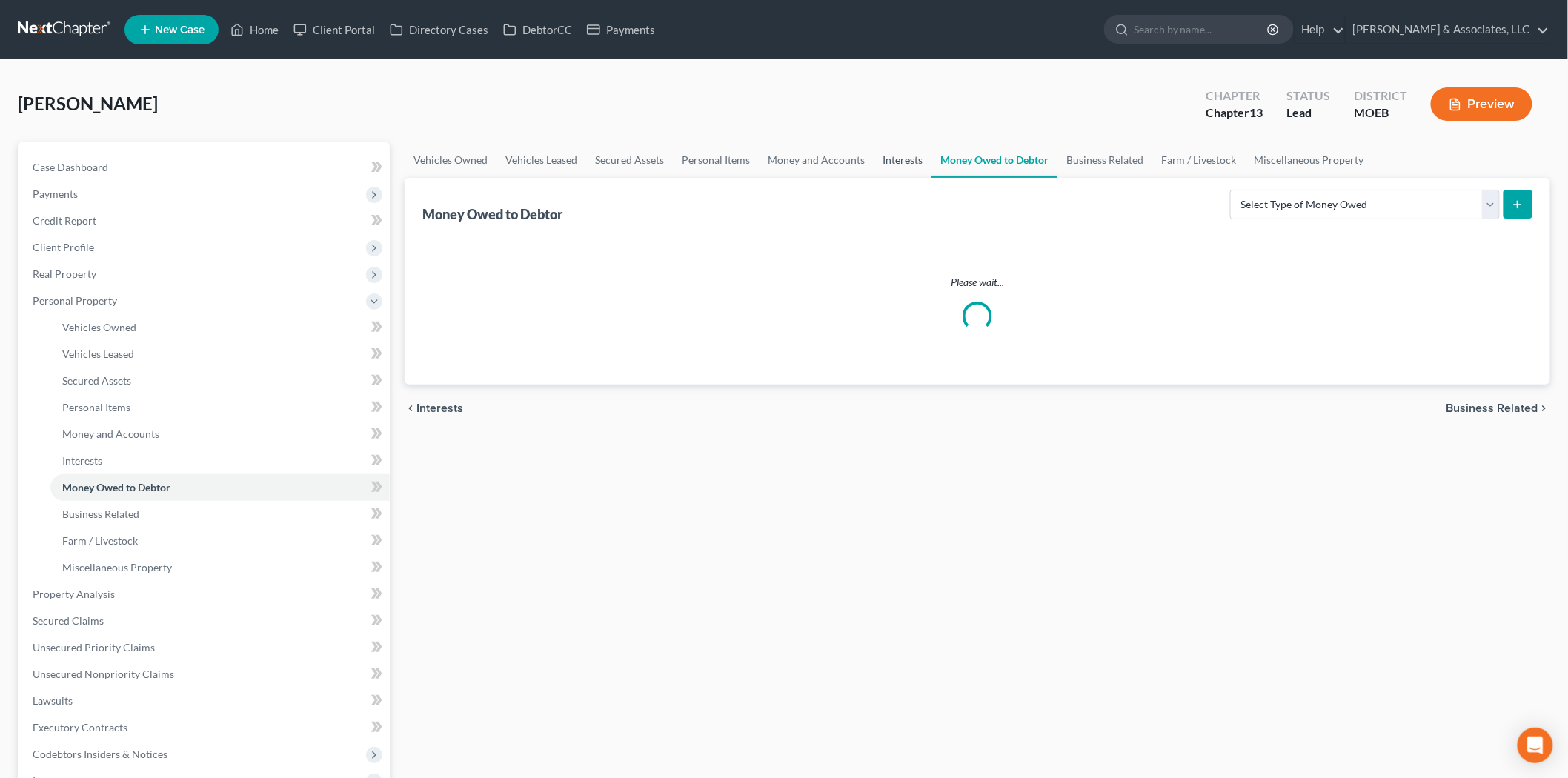
click at [902, 159] on link "Interests" at bounding box center [902, 160] width 58 height 35
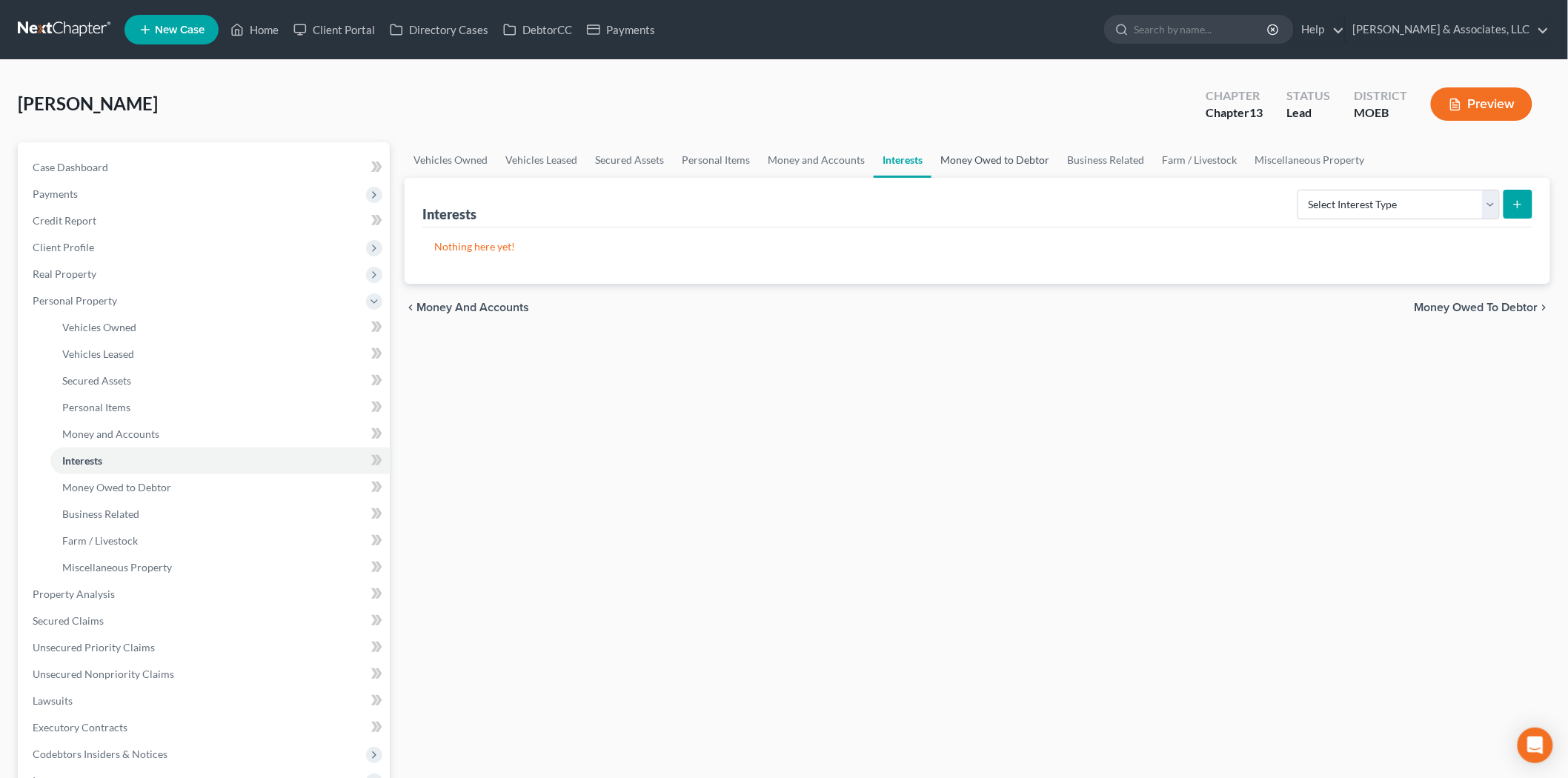
click at [962, 158] on link "Money Owed to Debtor" at bounding box center [995, 160] width 127 height 35
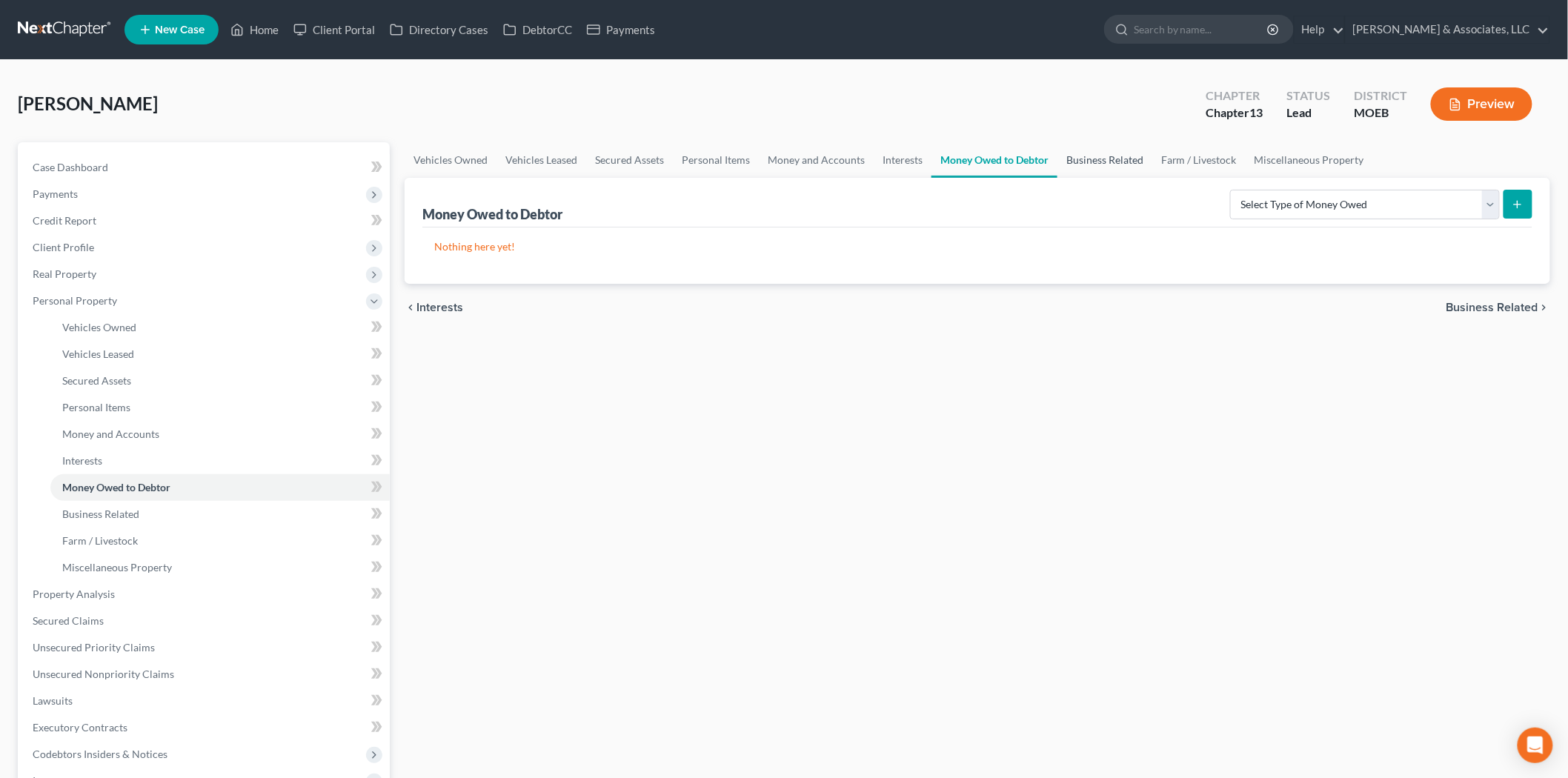
click at [1066, 153] on link "Business Related" at bounding box center [1105, 160] width 94 height 35
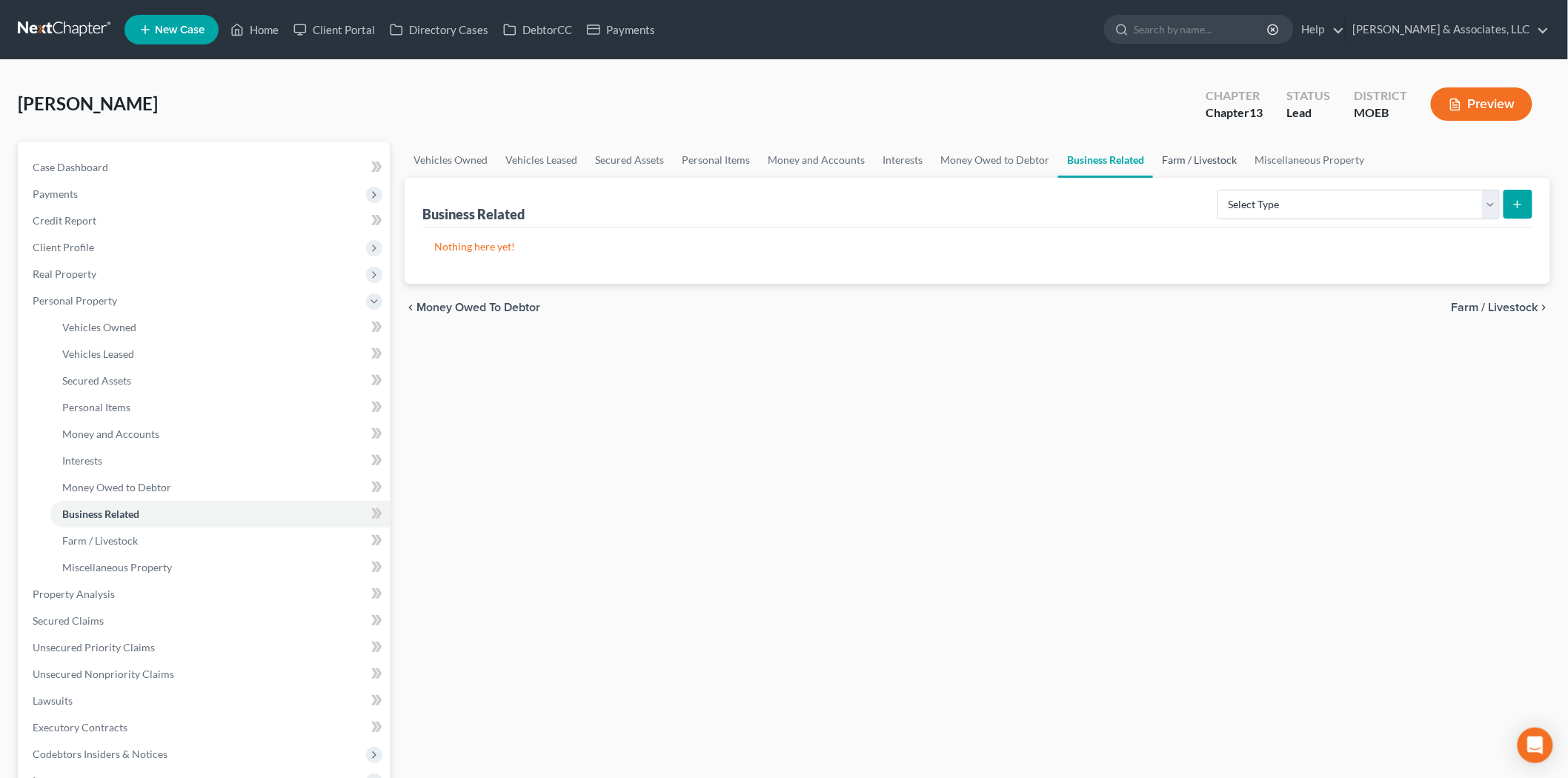
click at [1190, 159] on link "Farm / Livestock" at bounding box center [1199, 160] width 94 height 35
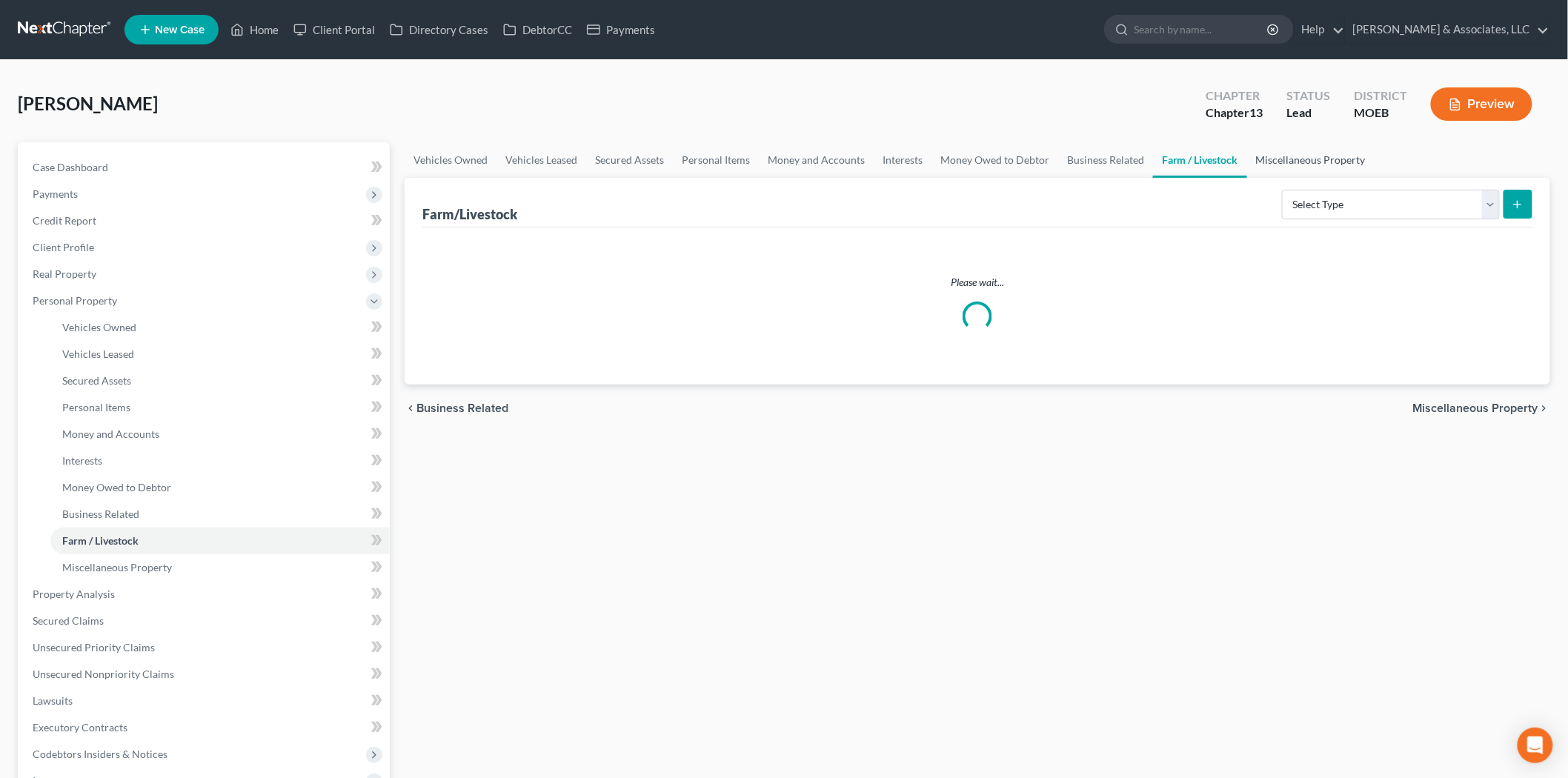
click at [1285, 163] on link "Miscellaneous Property" at bounding box center [1311, 160] width 127 height 35
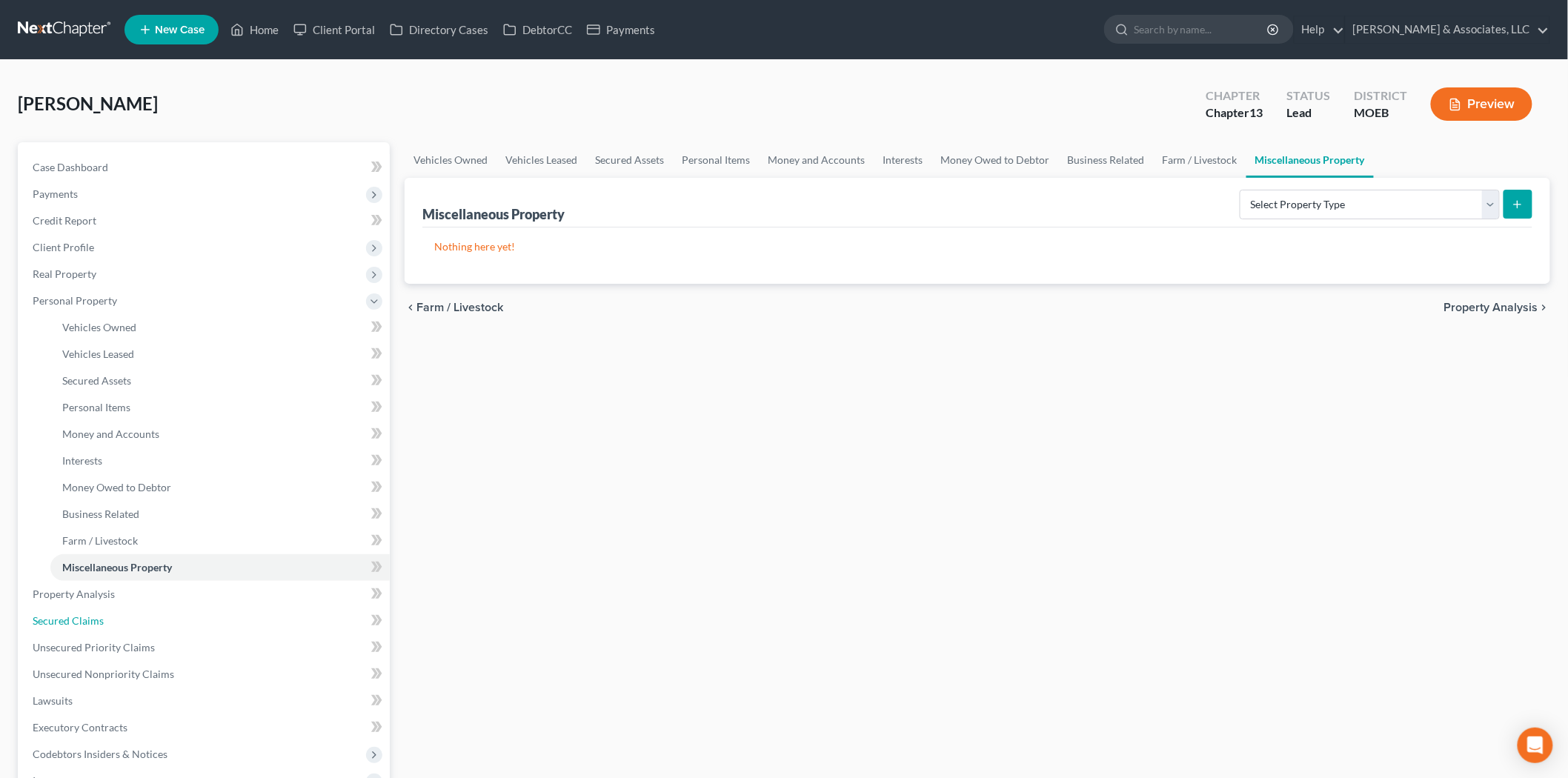
drag, startPoint x: 94, startPoint y: 614, endPoint x: 593, endPoint y: 412, distance: 538.3
click at [94, 615] on span "Secured Claims" at bounding box center [68, 621] width 71 height 13
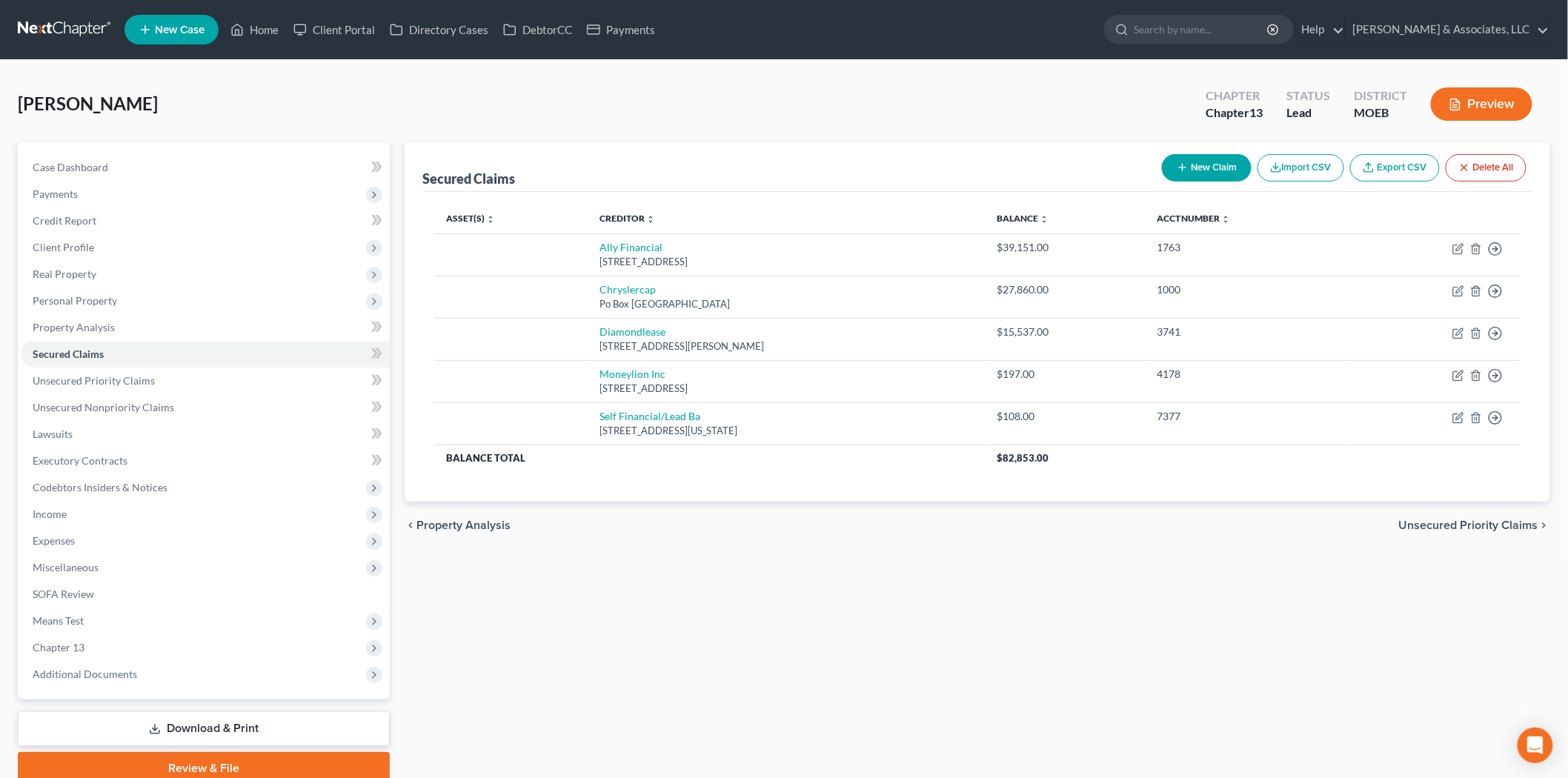
click at [1211, 167] on button "New Claim" at bounding box center [1207, 168] width 90 height 27
select select "0"
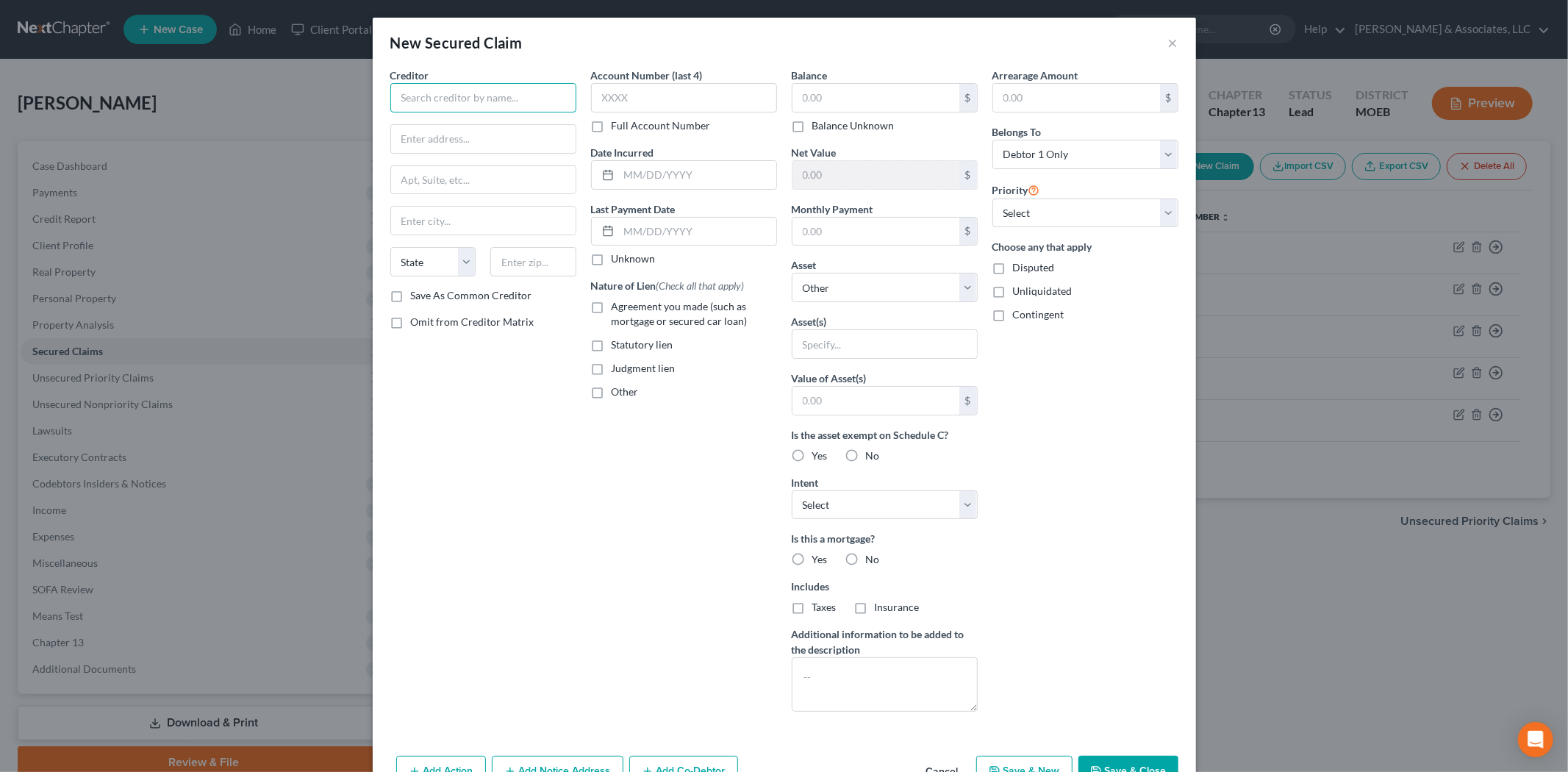
click at [439, 86] on input "text" at bounding box center [483, 97] width 186 height 30
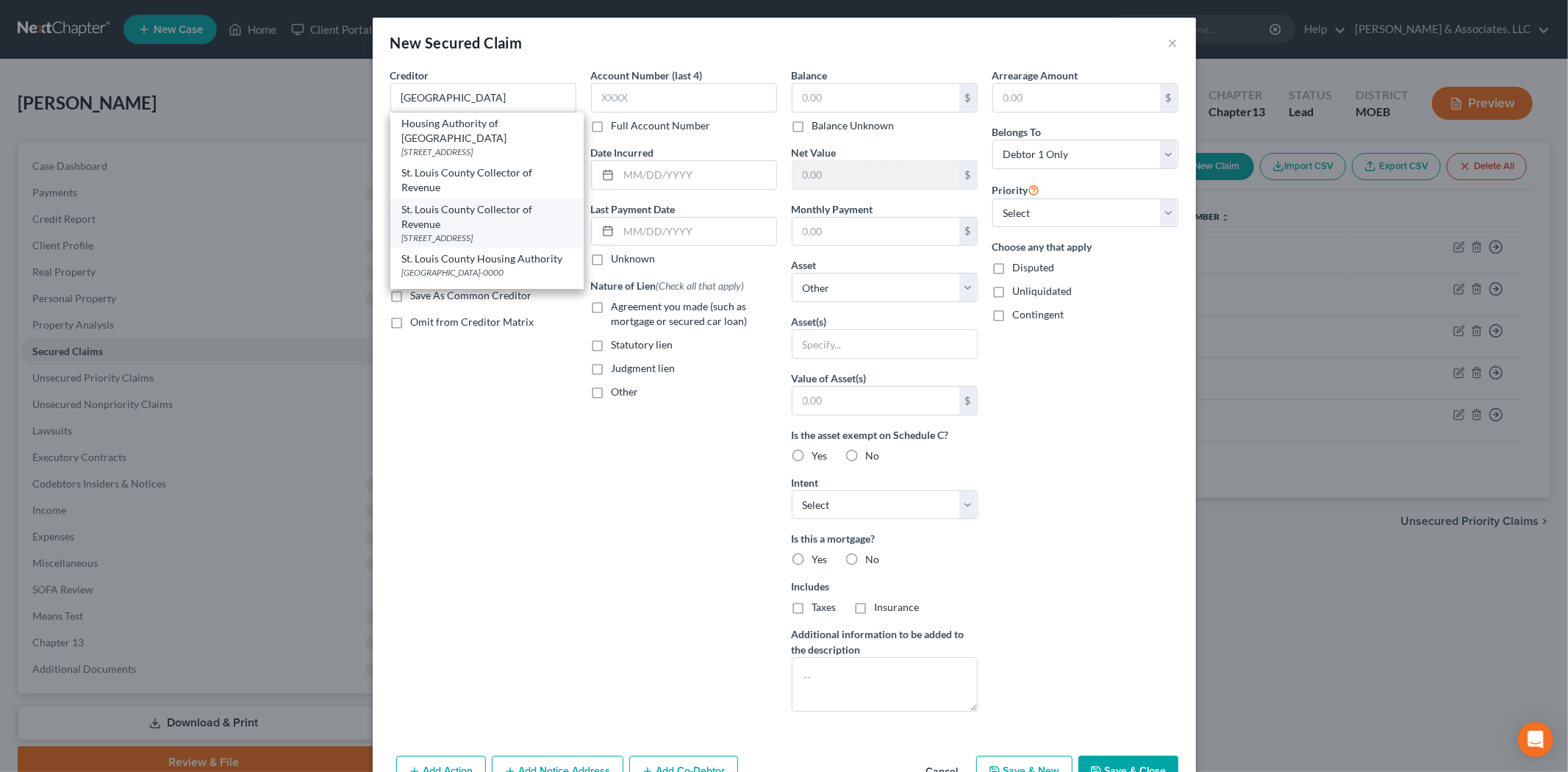
click at [443, 232] on div "St. Louis County Collector of Revenue" at bounding box center [486, 216] width 170 height 30
type input "St. Louis County Collector of Revenue"
type input "[STREET_ADDRESS]"
type input "Saint Louis"
select select "26"
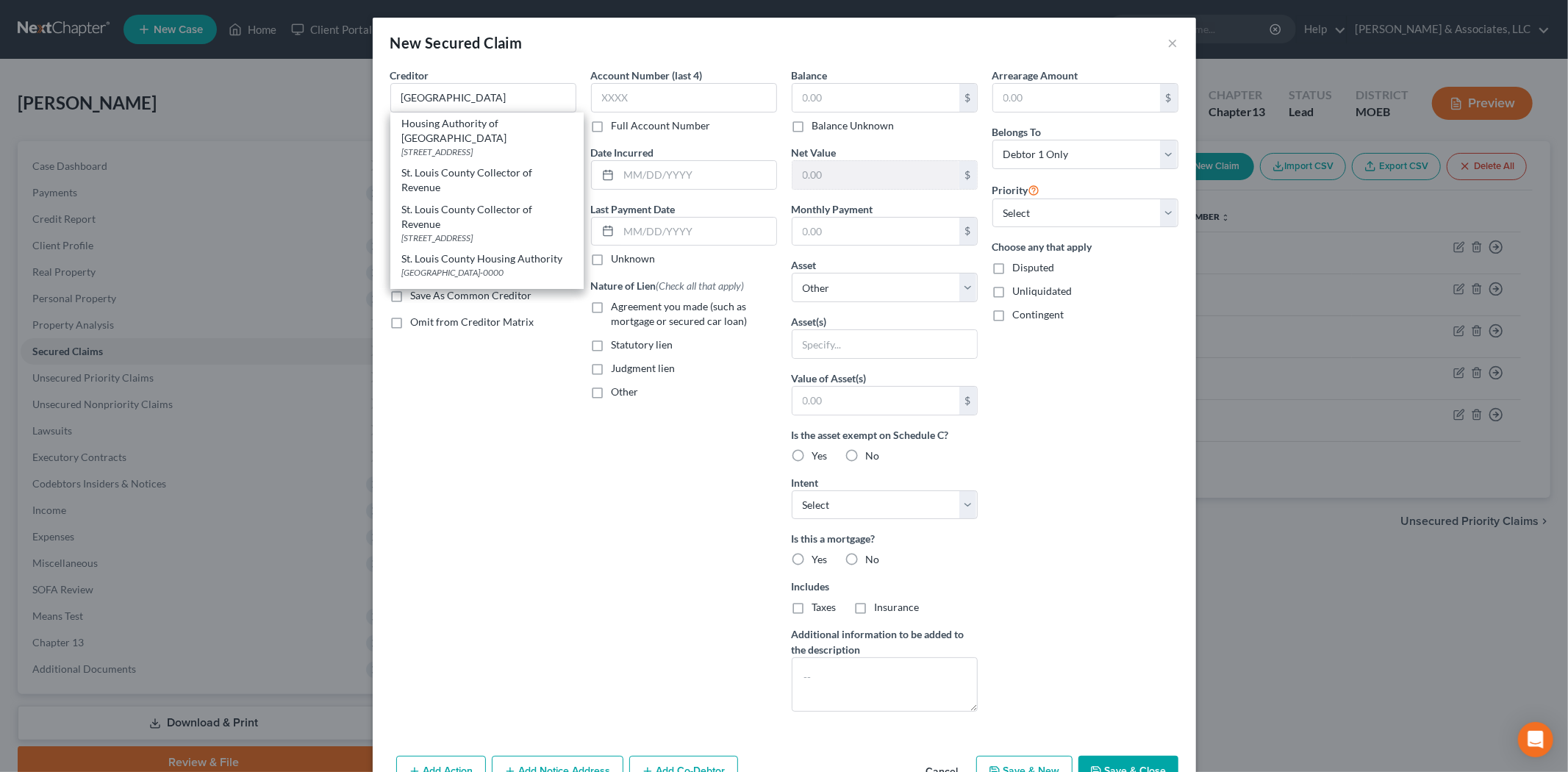
type input "63105-0000"
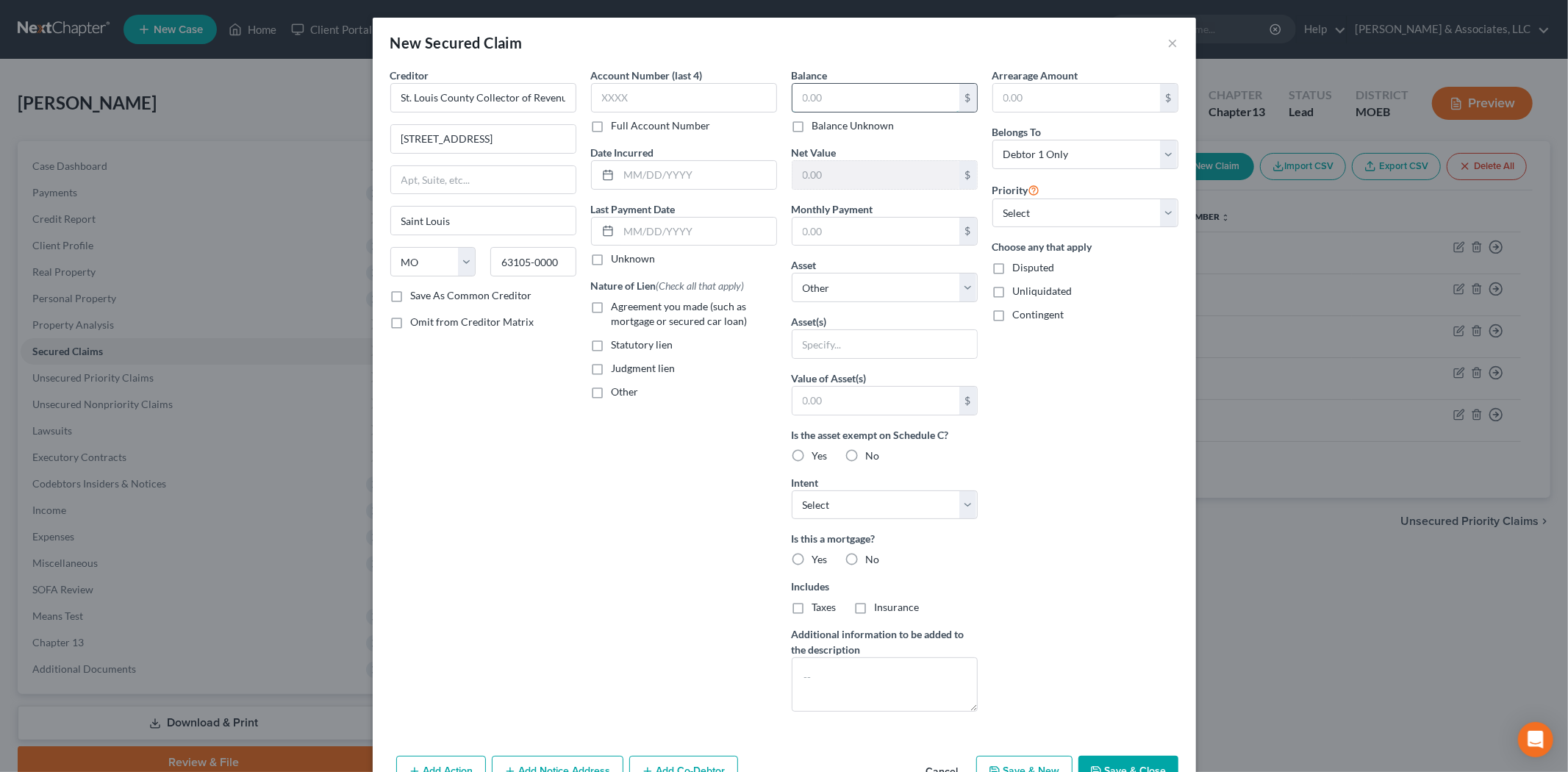
click at [816, 98] on input "text" at bounding box center [875, 97] width 167 height 28
type input "3,653.21"
click at [851, 290] on select "Select Other Multiple Assets [STREET_ADDRESS] - $null 2019 Dodge Charger - $385…" at bounding box center [884, 287] width 186 height 30
select select "2"
click at [792, 273] on select "Select Other Multiple Assets [STREET_ADDRESS] - $null 2019 Dodge Charger - $385…" at bounding box center [884, 287] width 186 height 30
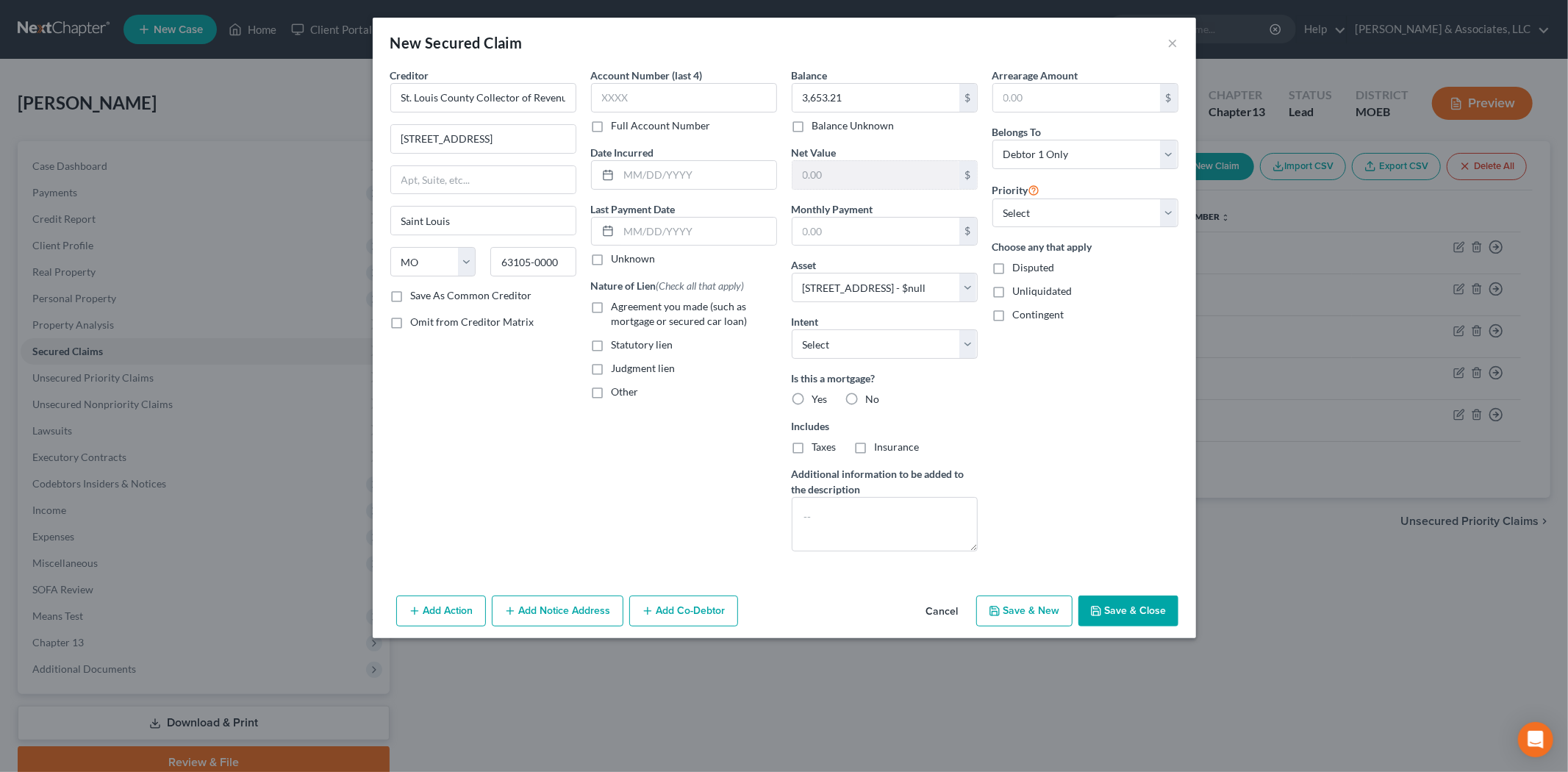
click at [1031, 612] on button "Save & New" at bounding box center [1024, 611] width 96 height 31
select select "0"
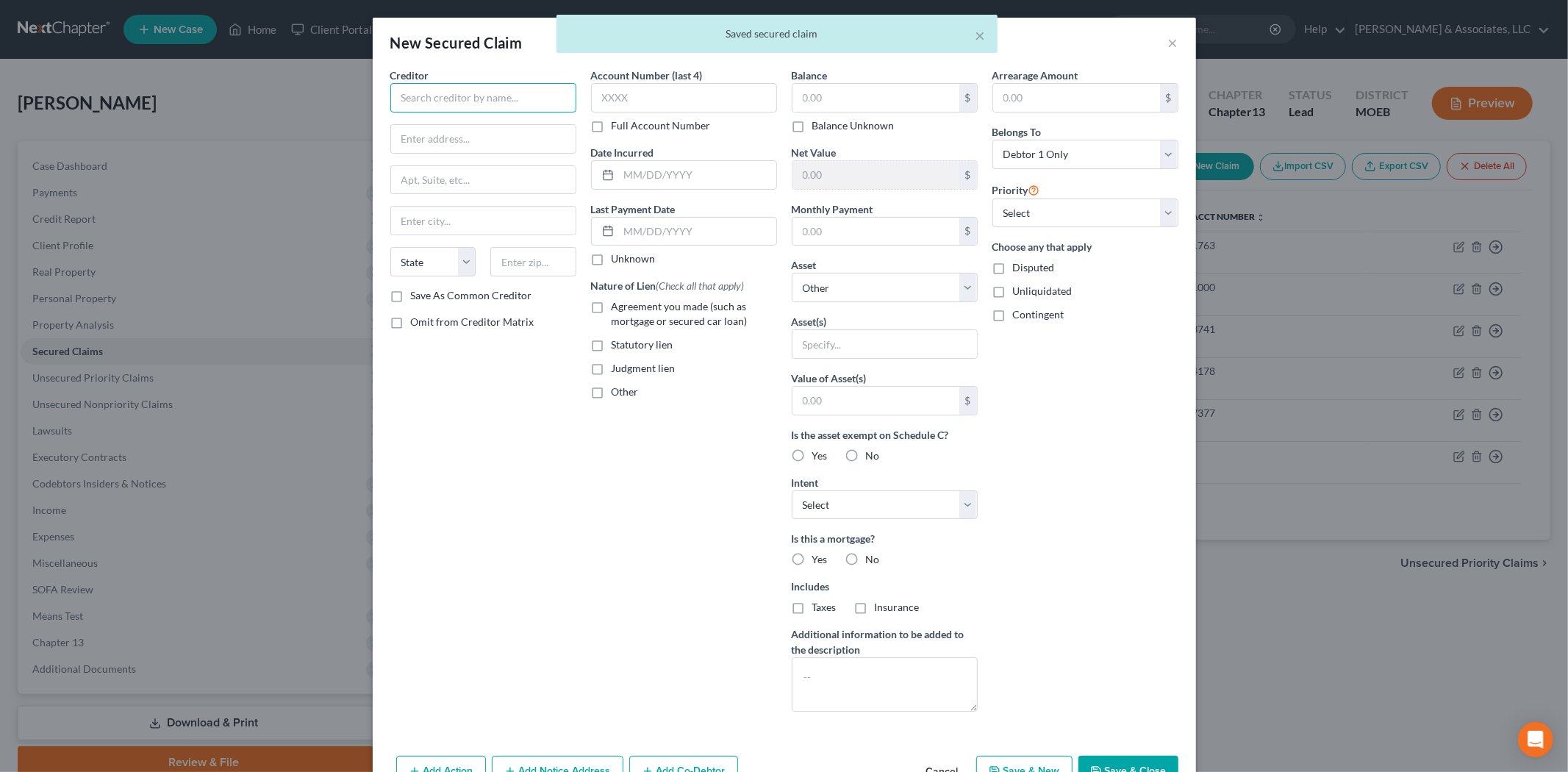
click at [443, 99] on input "text" at bounding box center [483, 97] width 186 height 30
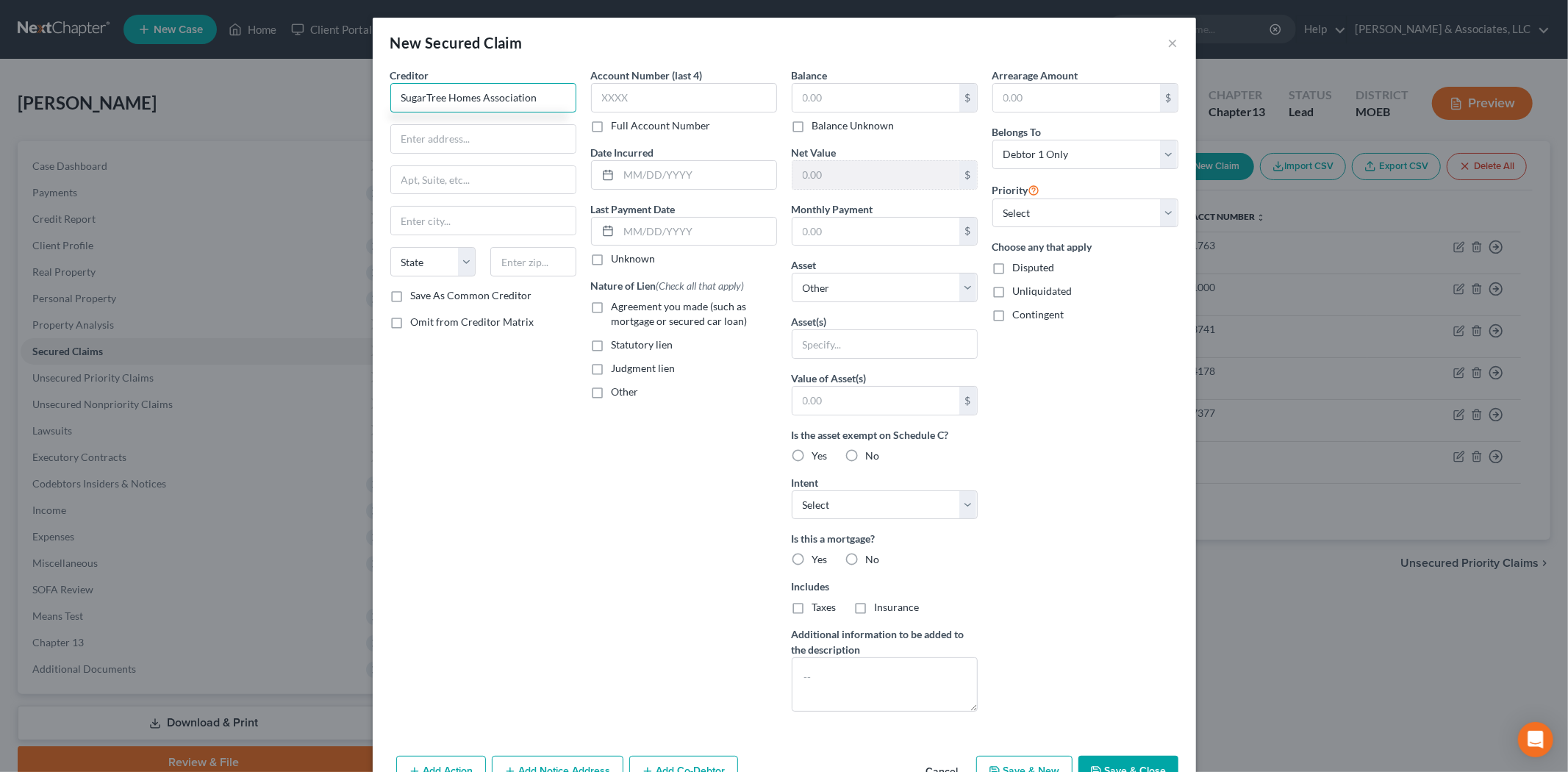
type input "SugarTree Homes Association"
type input "c/[PERSON_NAME] & [PERSON_NAME]"
click at [485, 177] on input "text" at bounding box center [483, 179] width 185 height 28
type input "[STREET_ADDRESS]"
type input "63301"
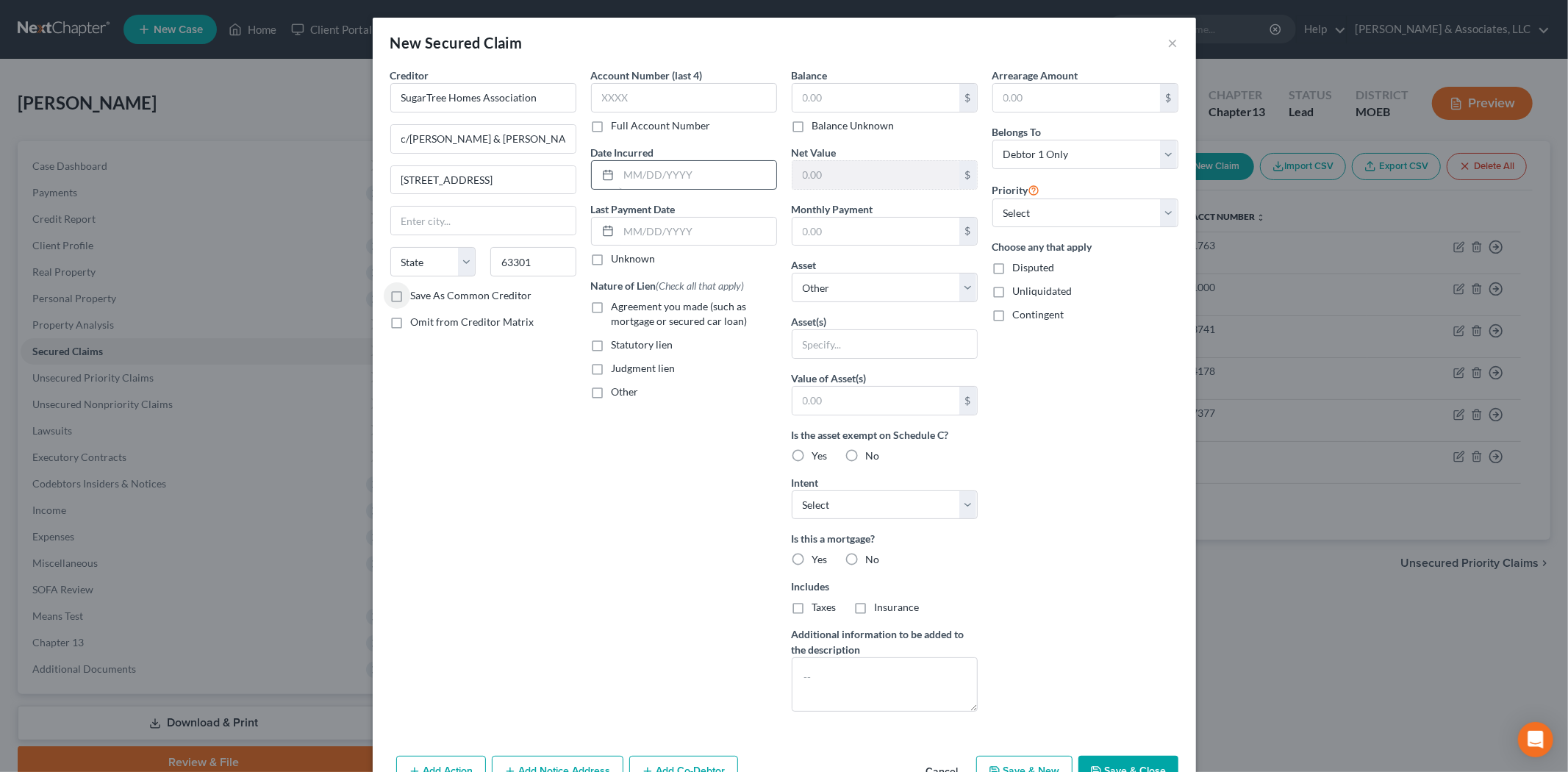
type input "Saint [PERSON_NAME]"
select select "26"
click at [804, 286] on select "Select Other Multiple Assets [STREET_ADDRESS] - $null 2019 Dodge Charger - $385…" at bounding box center [884, 287] width 186 height 30
select select "2"
click at [792, 273] on select "Select Other Multiple Assets [STREET_ADDRESS] - $null 2019 Dodge Charger - $385…" at bounding box center [884, 287] width 186 height 30
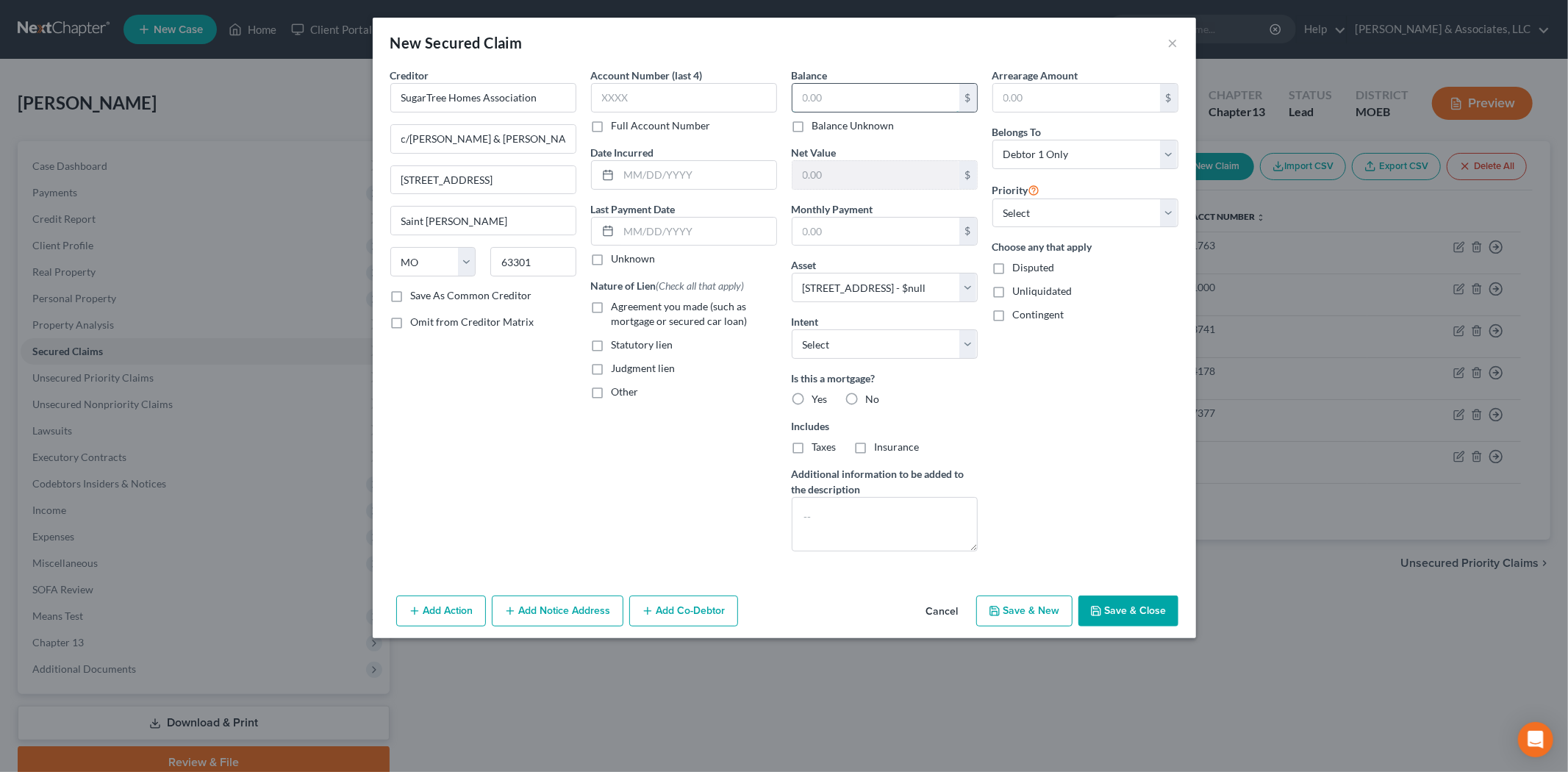
click at [814, 91] on input "text" at bounding box center [875, 97] width 167 height 28
type input "13,516.59"
click at [1108, 612] on button "Save & Close" at bounding box center [1128, 611] width 100 height 31
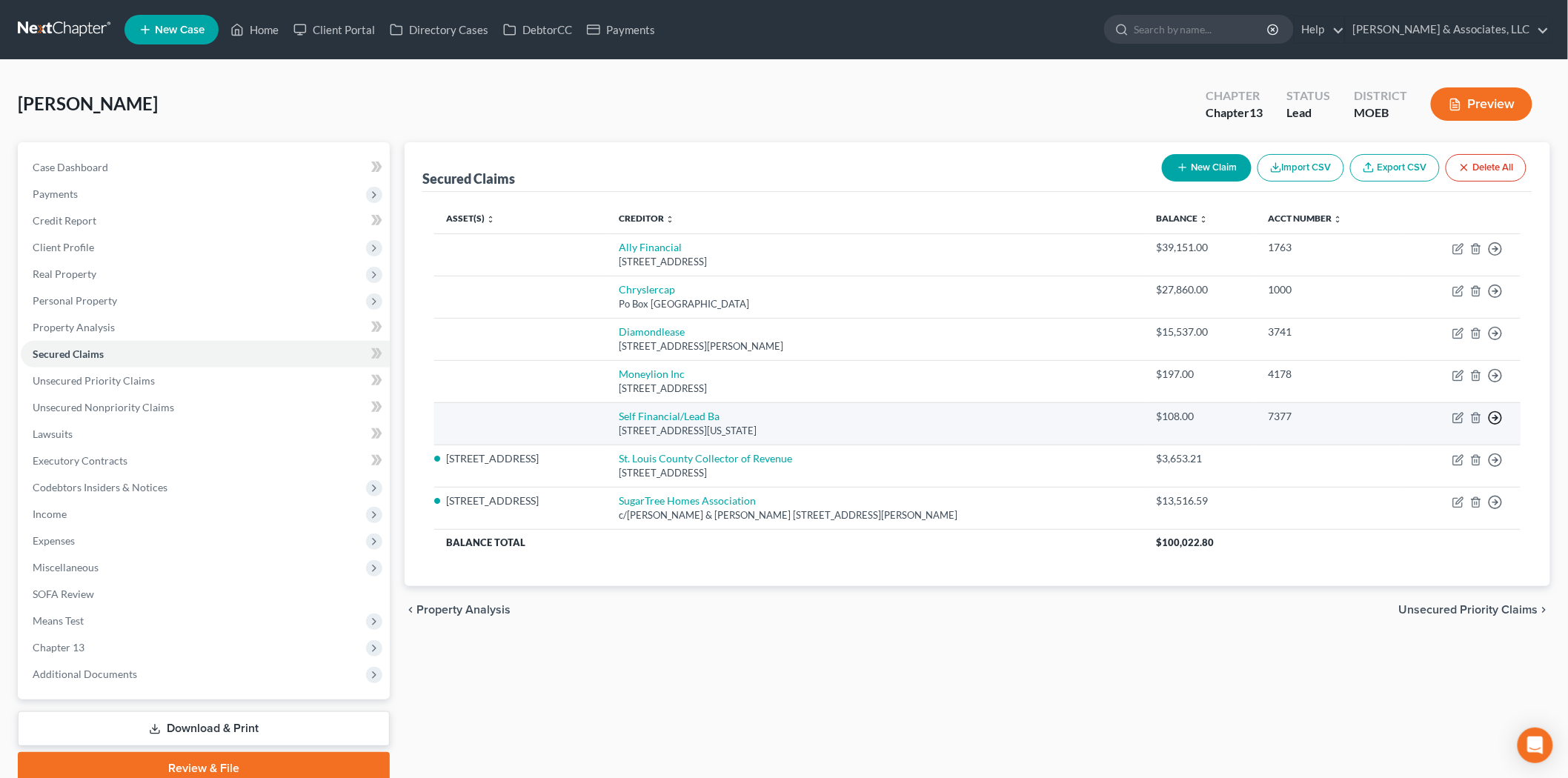
click at [1490, 256] on icon "button" at bounding box center [1495, 249] width 15 height 15
click at [1403, 446] on link "Move to F" at bounding box center [1427, 454] width 123 height 25
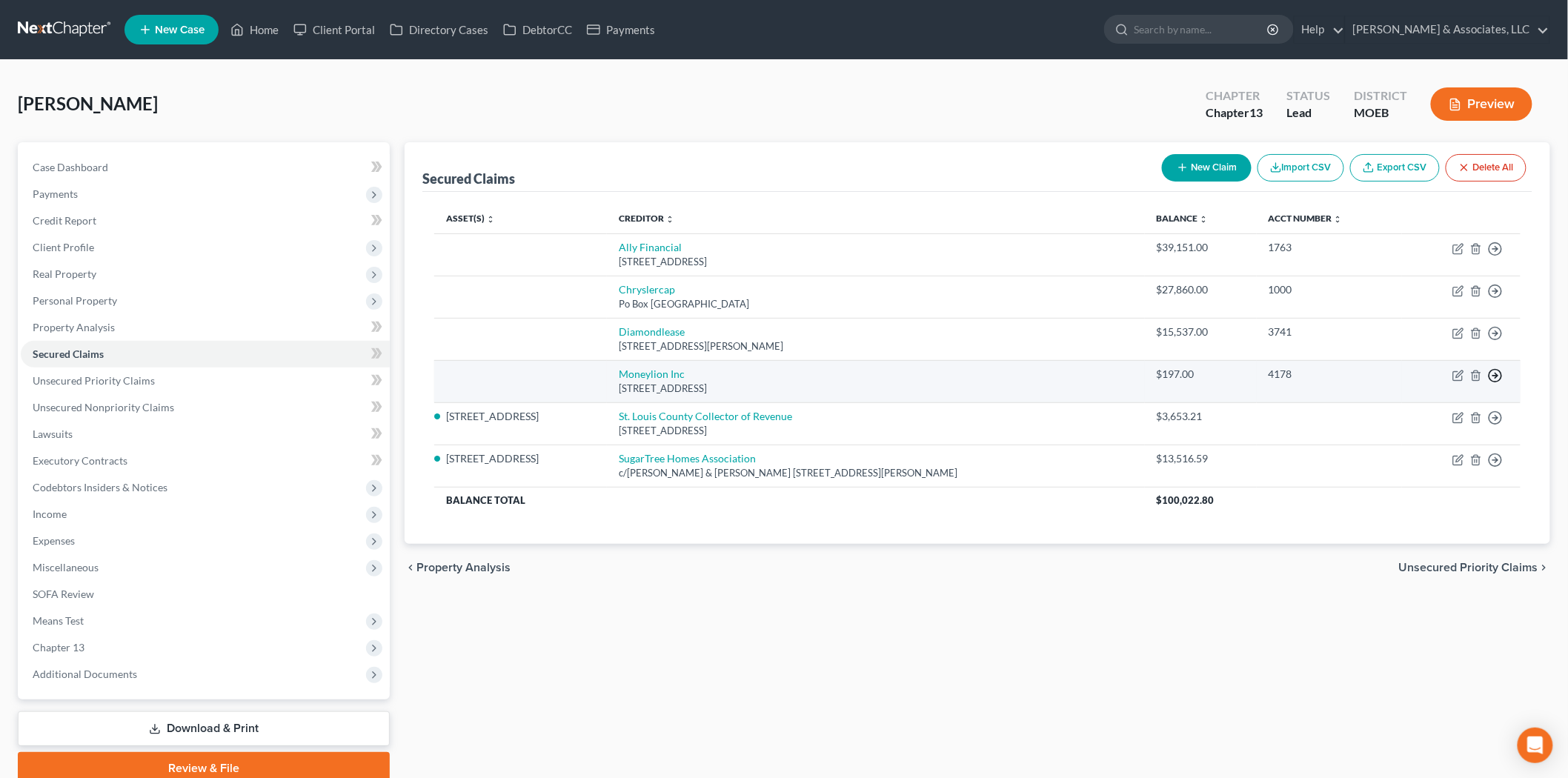
click at [1502, 256] on icon "button" at bounding box center [1495, 249] width 15 height 15
click at [1411, 413] on link "Move to F" at bounding box center [1427, 411] width 123 height 25
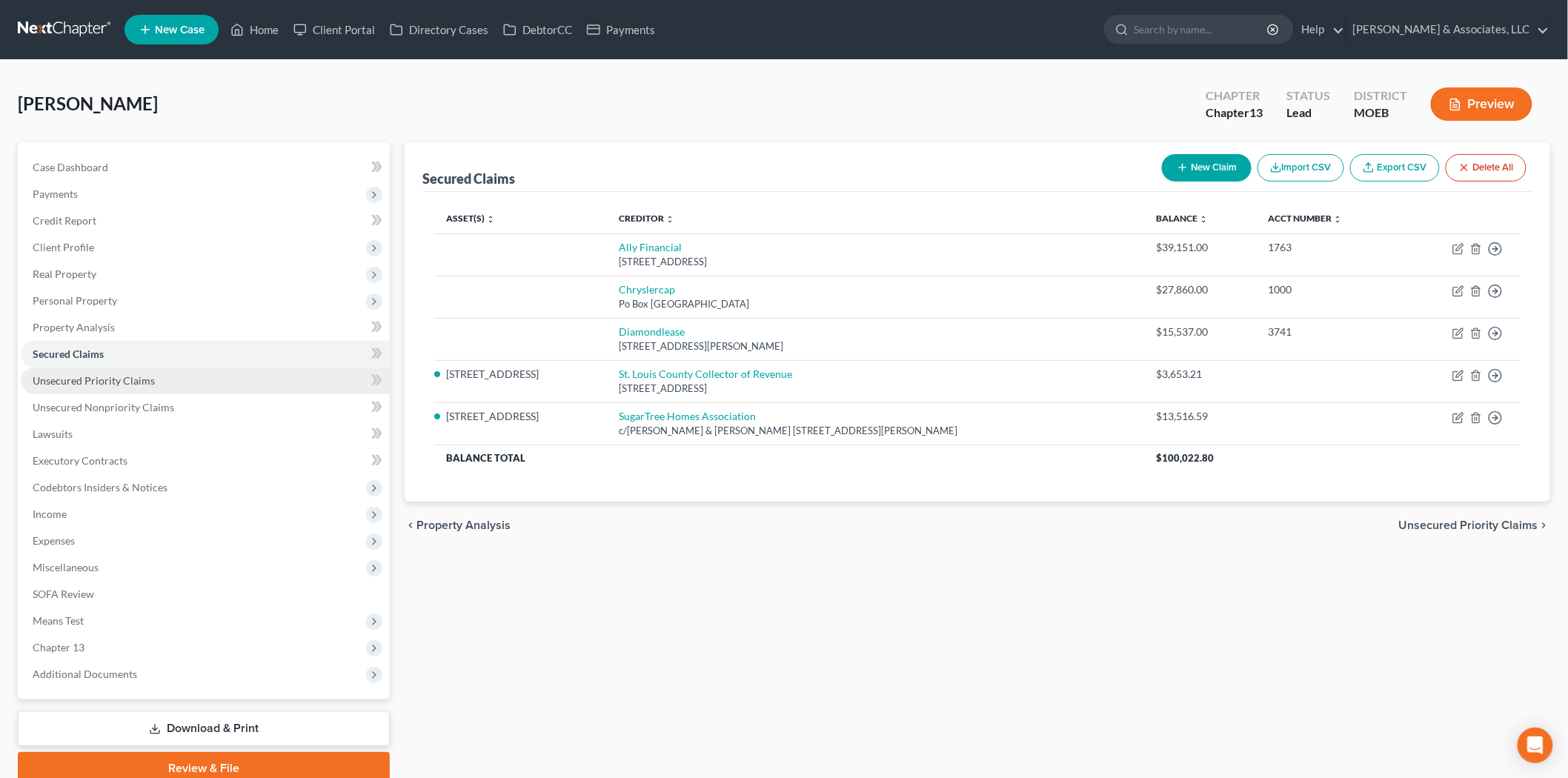
click at [96, 375] on span "Unsecured Priority Claims" at bounding box center [94, 380] width 123 height 13
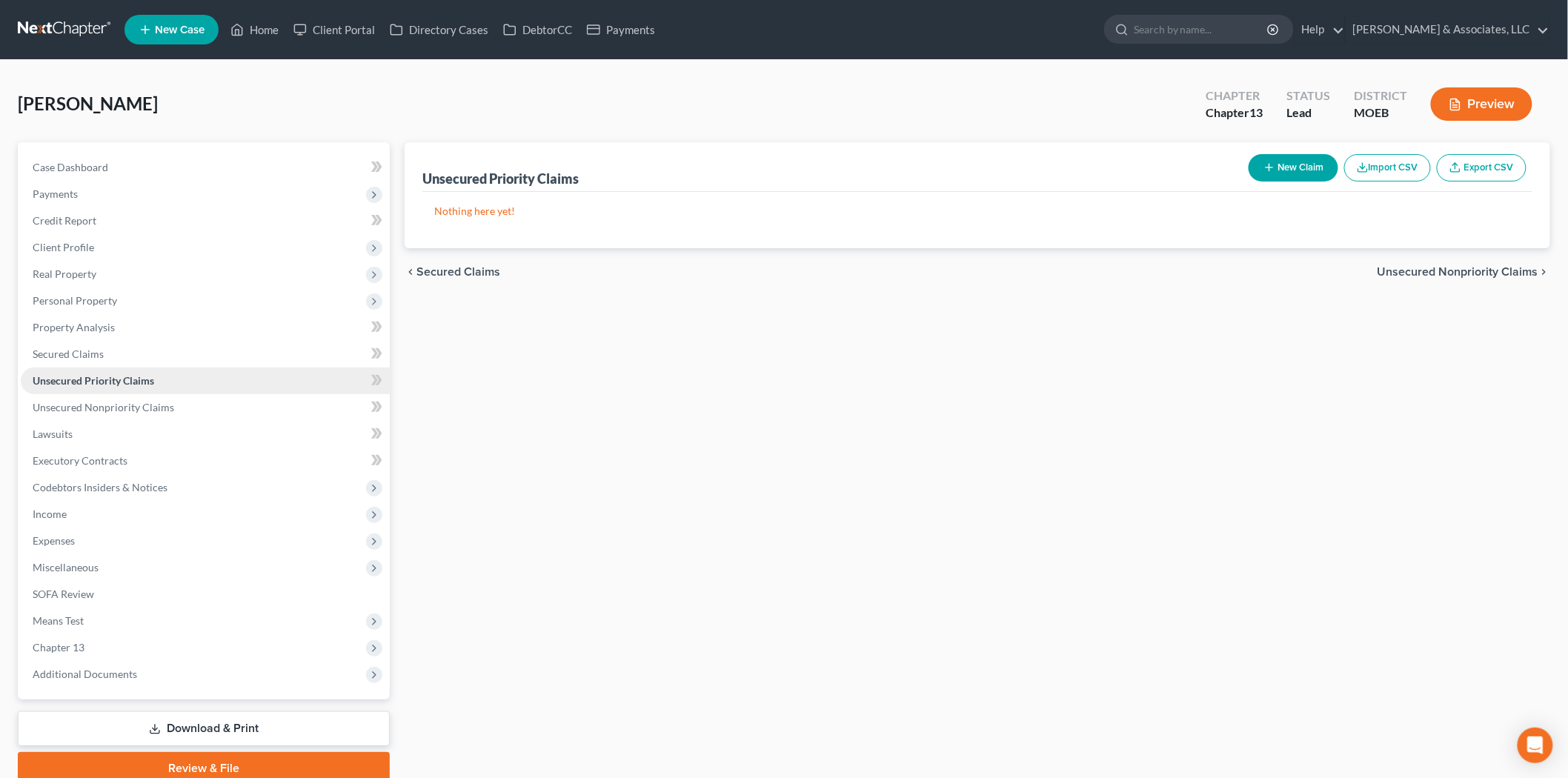
click at [102, 391] on link "Unsecured Priority Claims" at bounding box center [205, 380] width 369 height 26
click at [99, 403] on span "Unsecured Nonpriority Claims" at bounding box center [104, 408] width 142 height 13
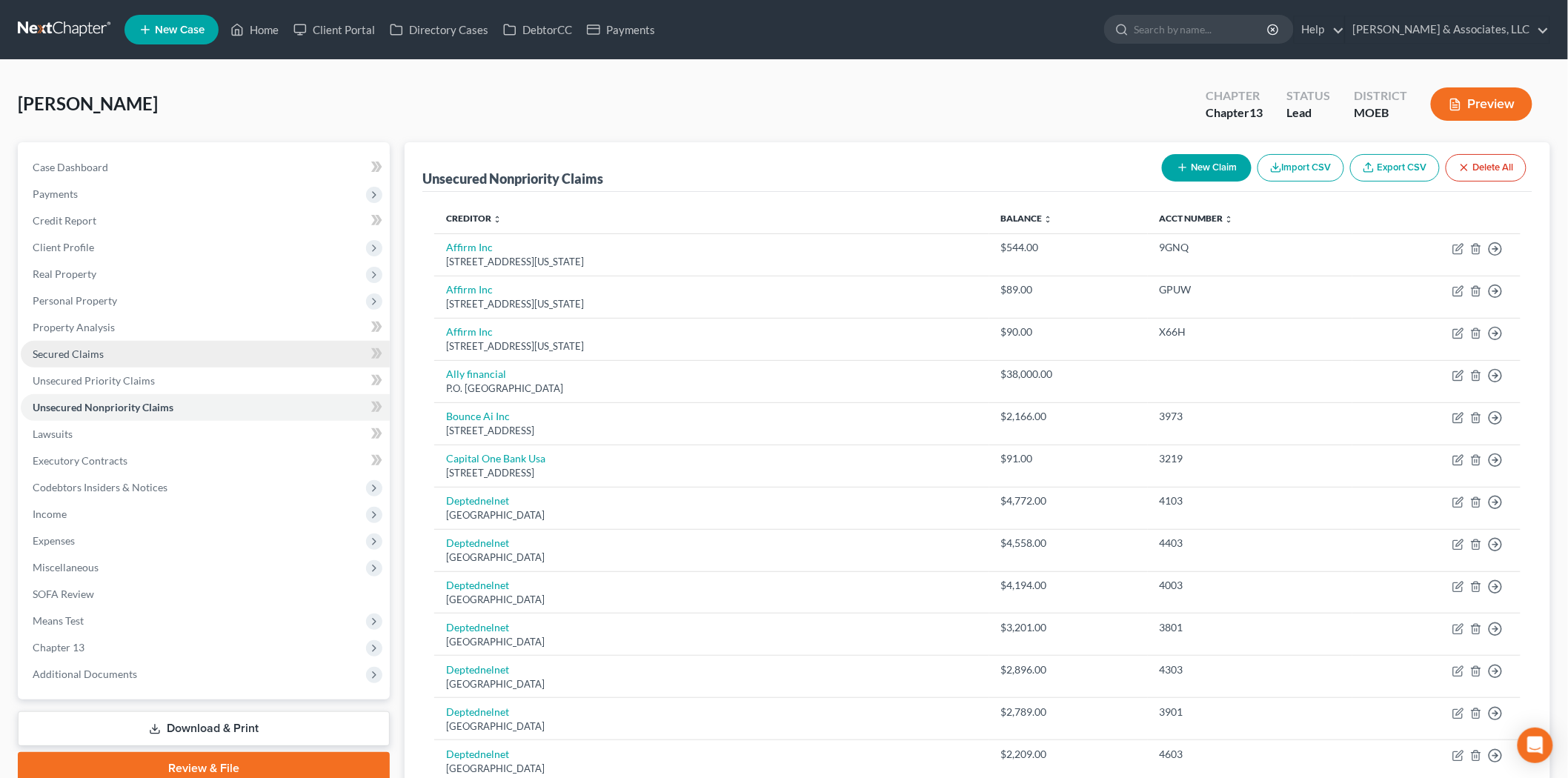
click at [67, 344] on link "Secured Claims" at bounding box center [205, 353] width 369 height 26
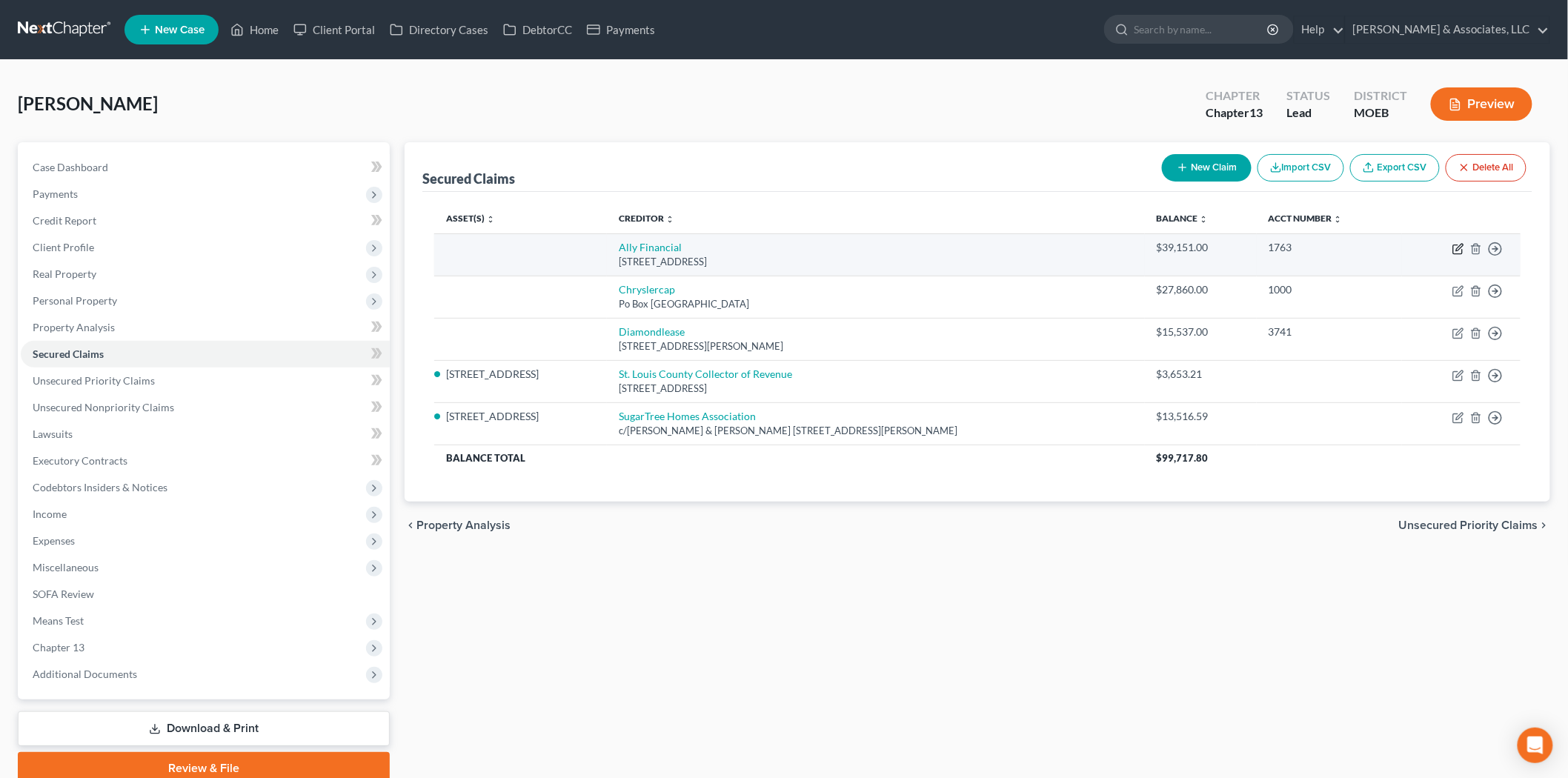
click at [1455, 245] on icon "button" at bounding box center [1458, 250] width 9 height 9
select select "23"
select select "0"
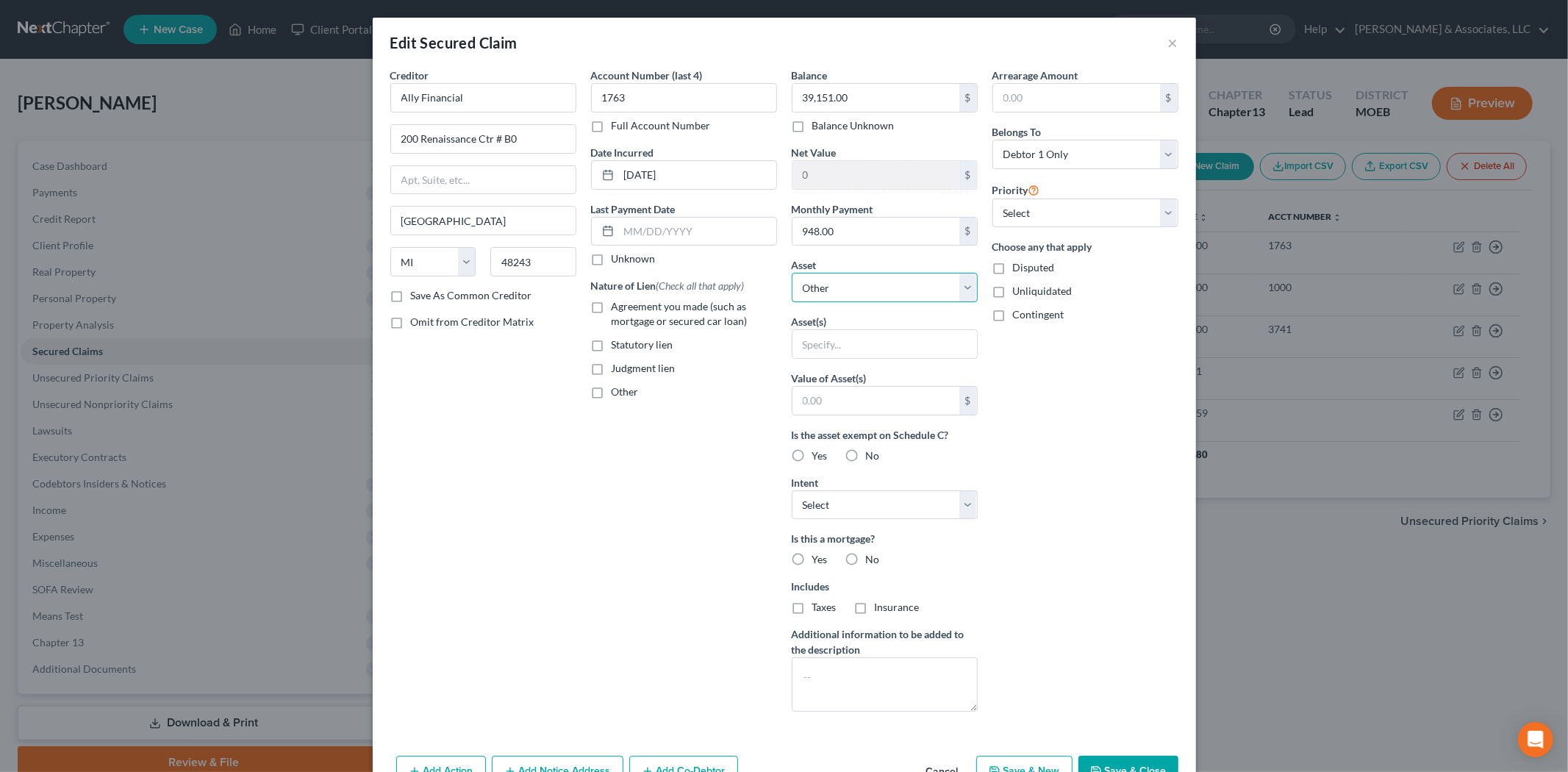
click at [840, 282] on select "Select Other Multiple Assets [STREET_ADDRESS] - $null 2019 Dodge Charger - $385…" at bounding box center [884, 287] width 186 height 30
click at [792, 273] on select "Select Other Multiple Assets [STREET_ADDRESS] - $null 2019 Dodge Charger - $385…" at bounding box center [884, 287] width 186 height 30
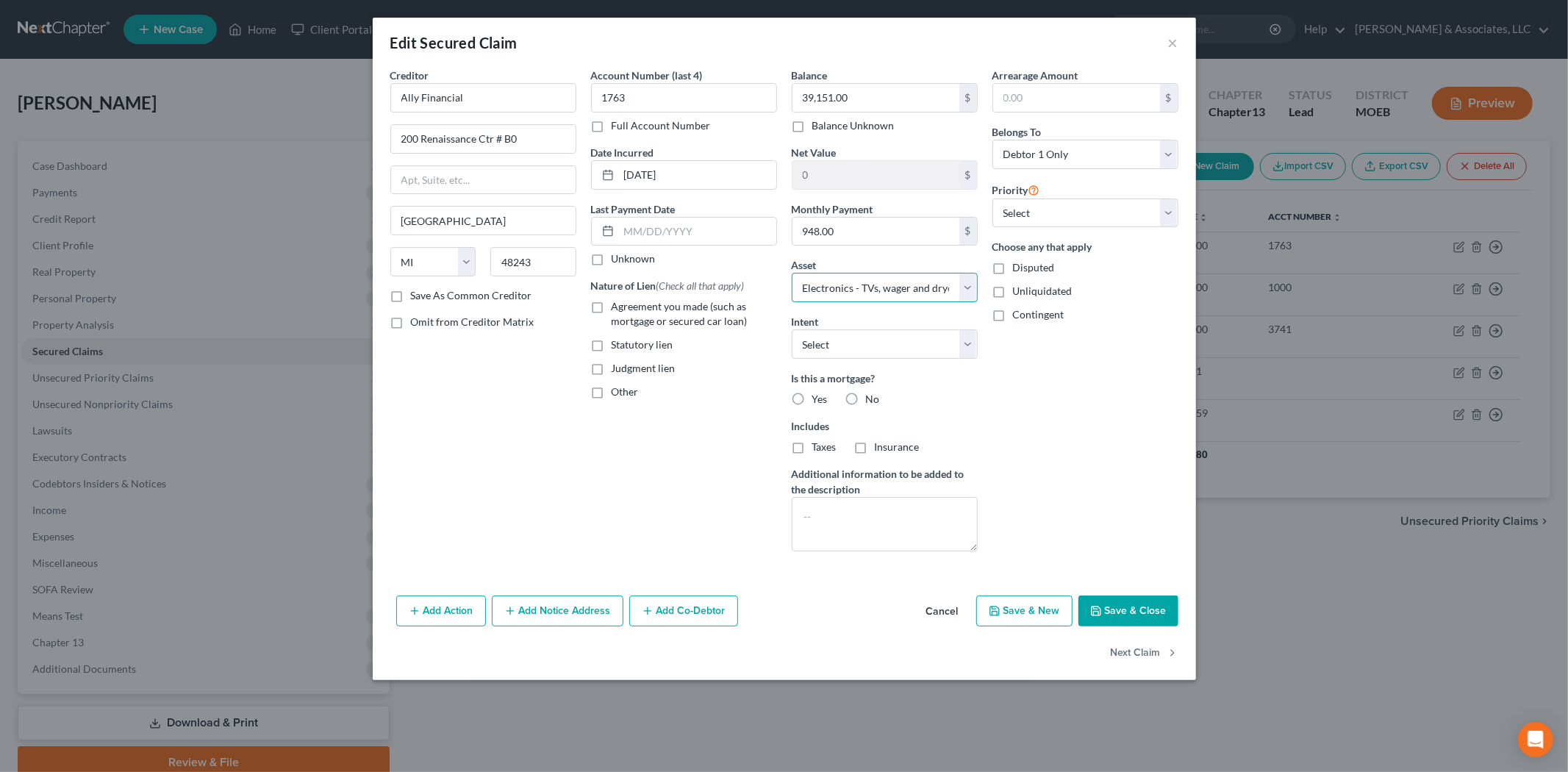
click at [875, 298] on select "Select Other Multiple Assets [STREET_ADDRESS] - $null 2019 Dodge Charger - $385…" at bounding box center [884, 287] width 186 height 30
select select "3"
click at [792, 273] on select "Select Other Multiple Assets [STREET_ADDRESS] - $null 2019 Dodge Charger - $385…" at bounding box center [884, 287] width 186 height 30
click at [1118, 618] on button "Save & Close" at bounding box center [1128, 611] width 100 height 31
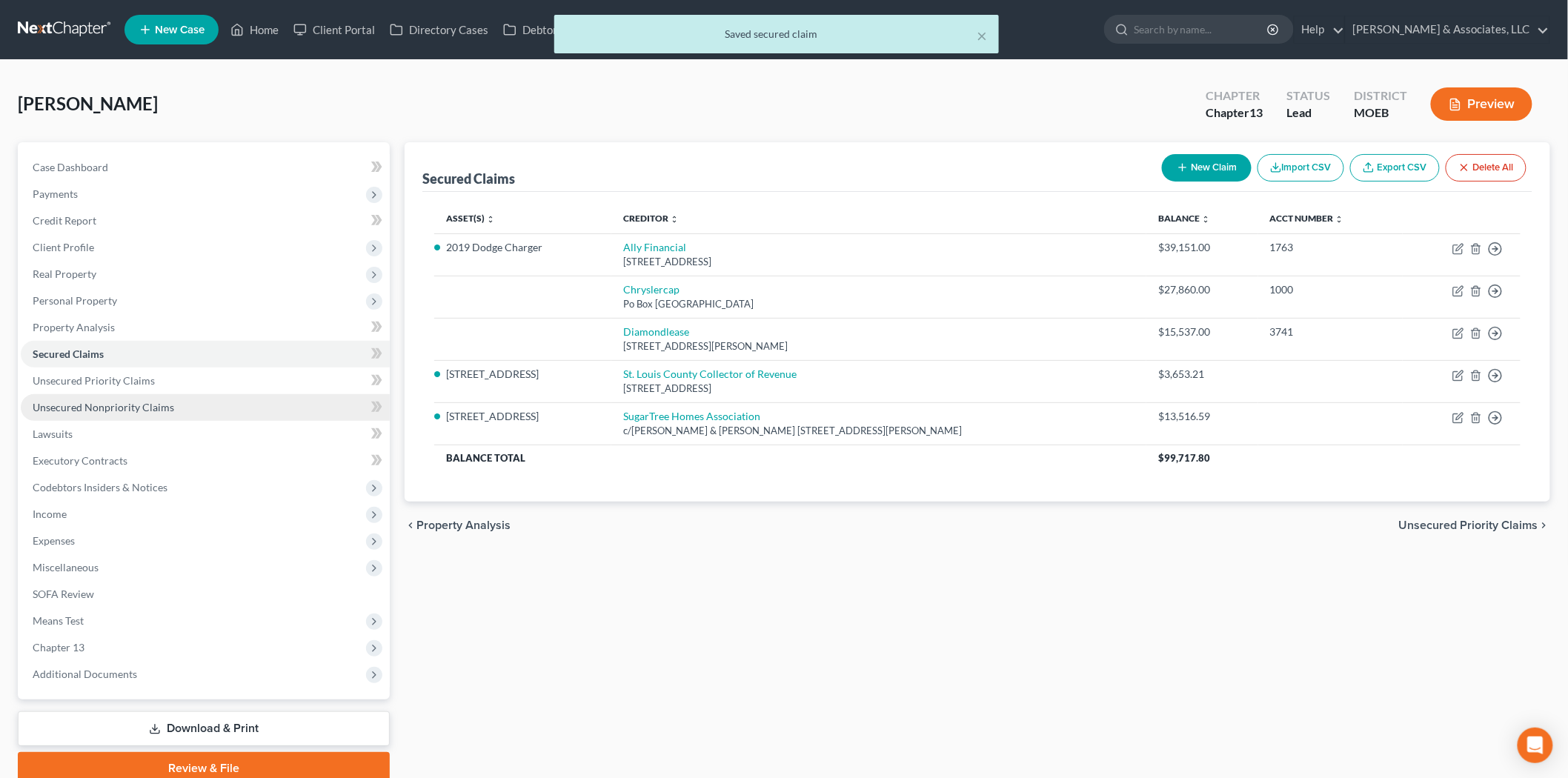
click at [135, 401] on span "Unsecured Nonpriority Claims" at bounding box center [104, 408] width 142 height 13
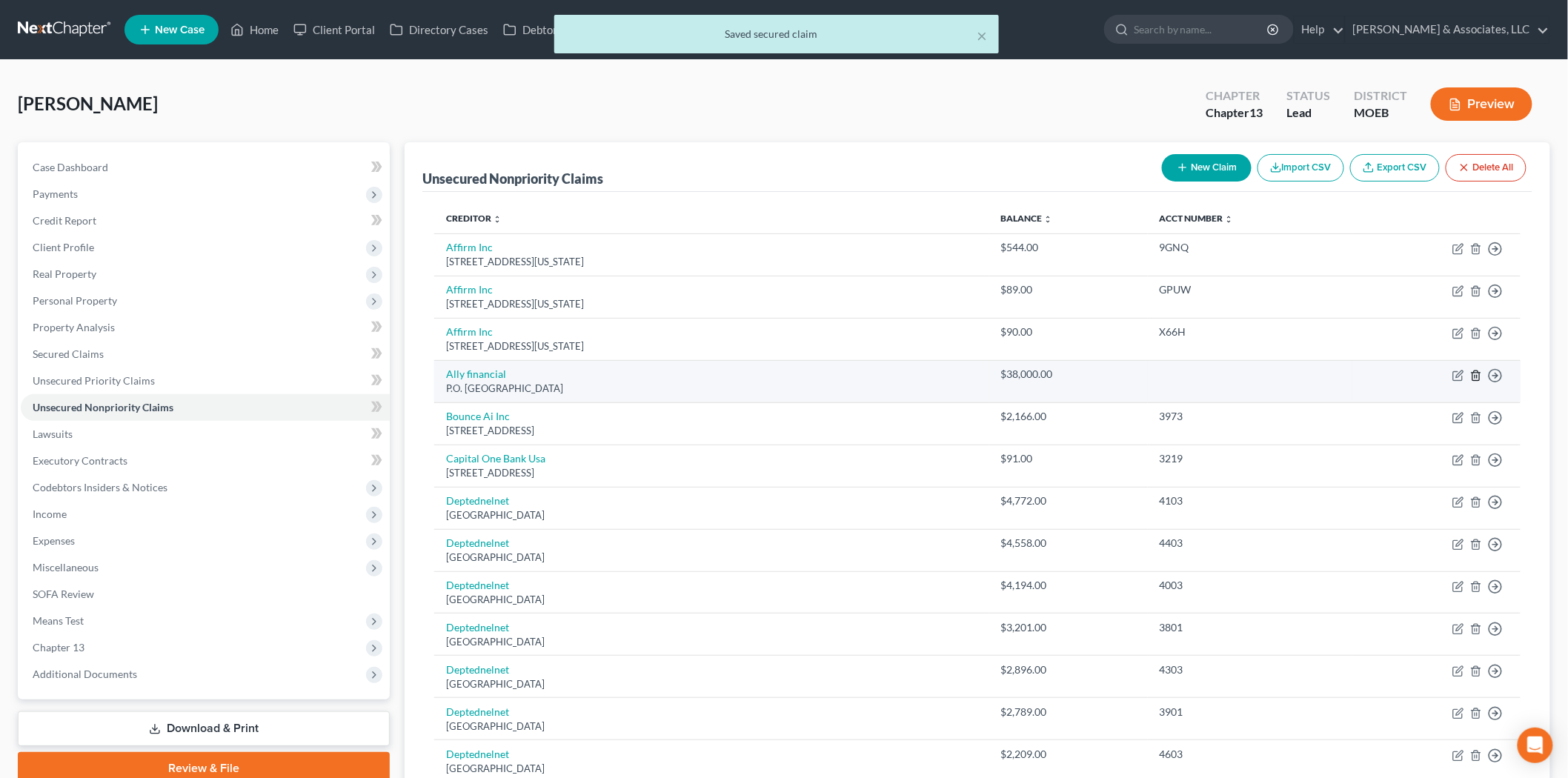
click at [1482, 374] on icon "button" at bounding box center [1475, 375] width 12 height 12
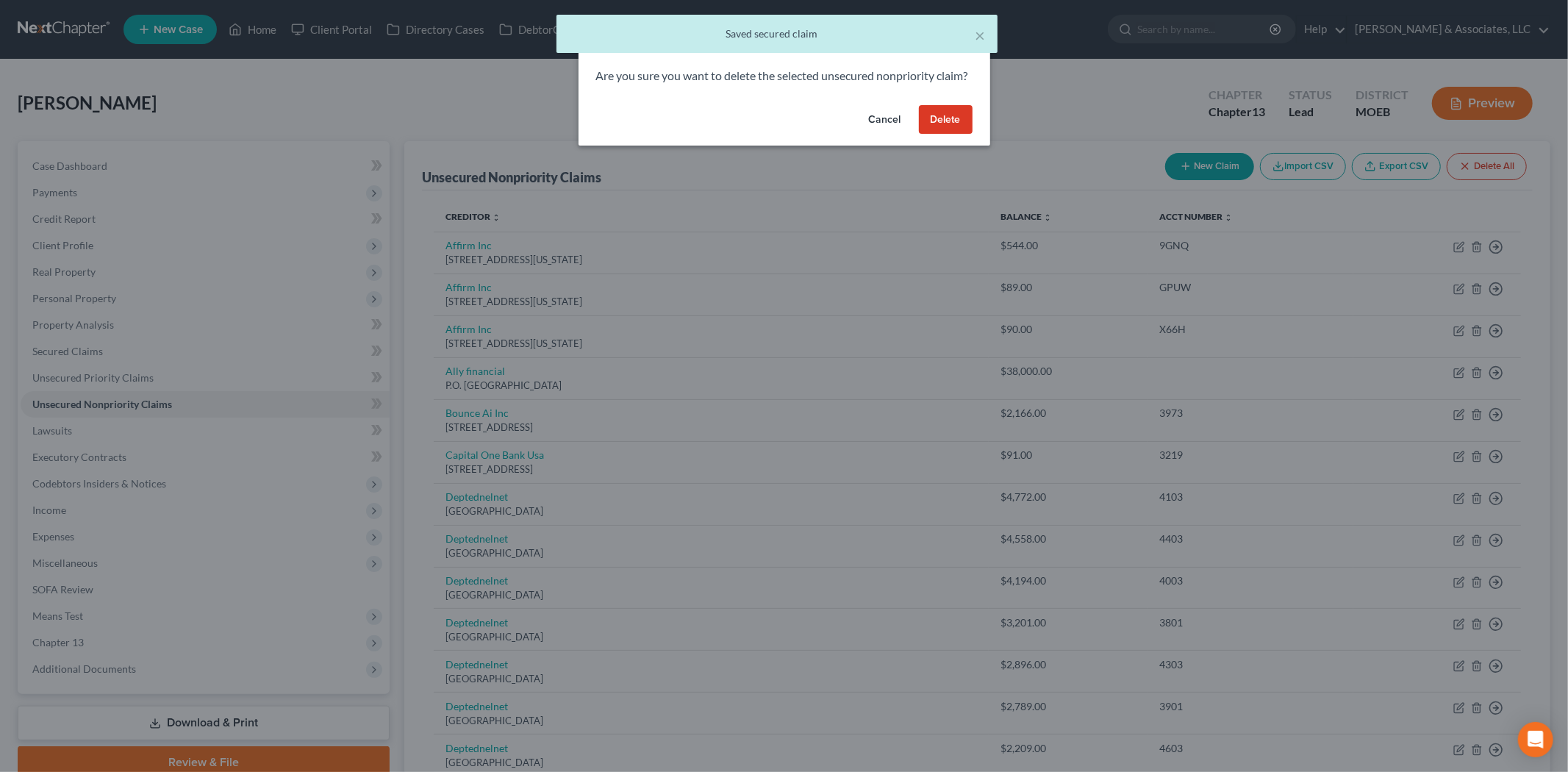
drag, startPoint x: 957, startPoint y: 137, endPoint x: 713, endPoint y: 474, distance: 416.1
click at [956, 134] on button "Delete" at bounding box center [946, 120] width 54 height 30
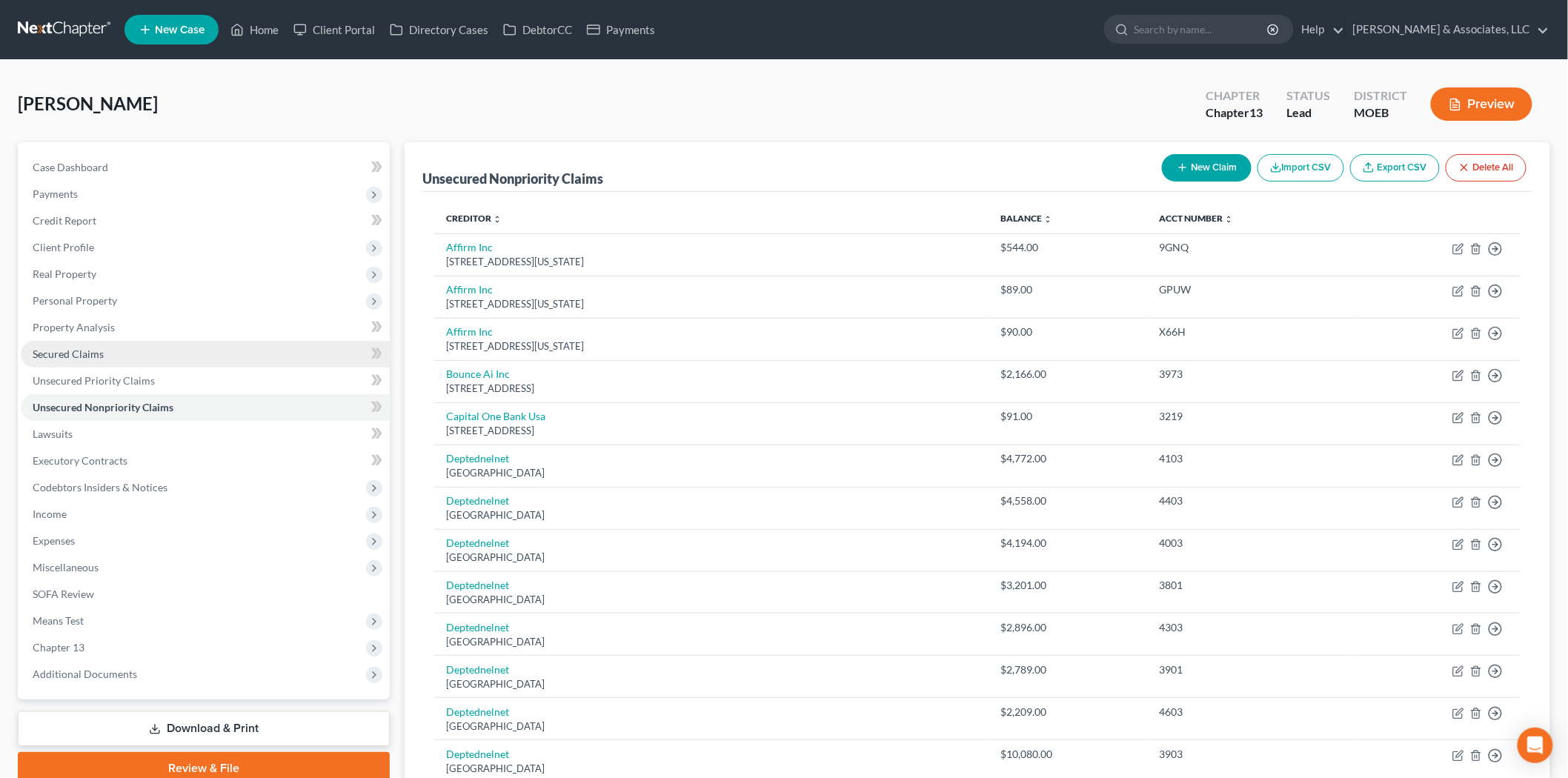
click at [139, 359] on link "Secured Claims" at bounding box center [205, 353] width 369 height 26
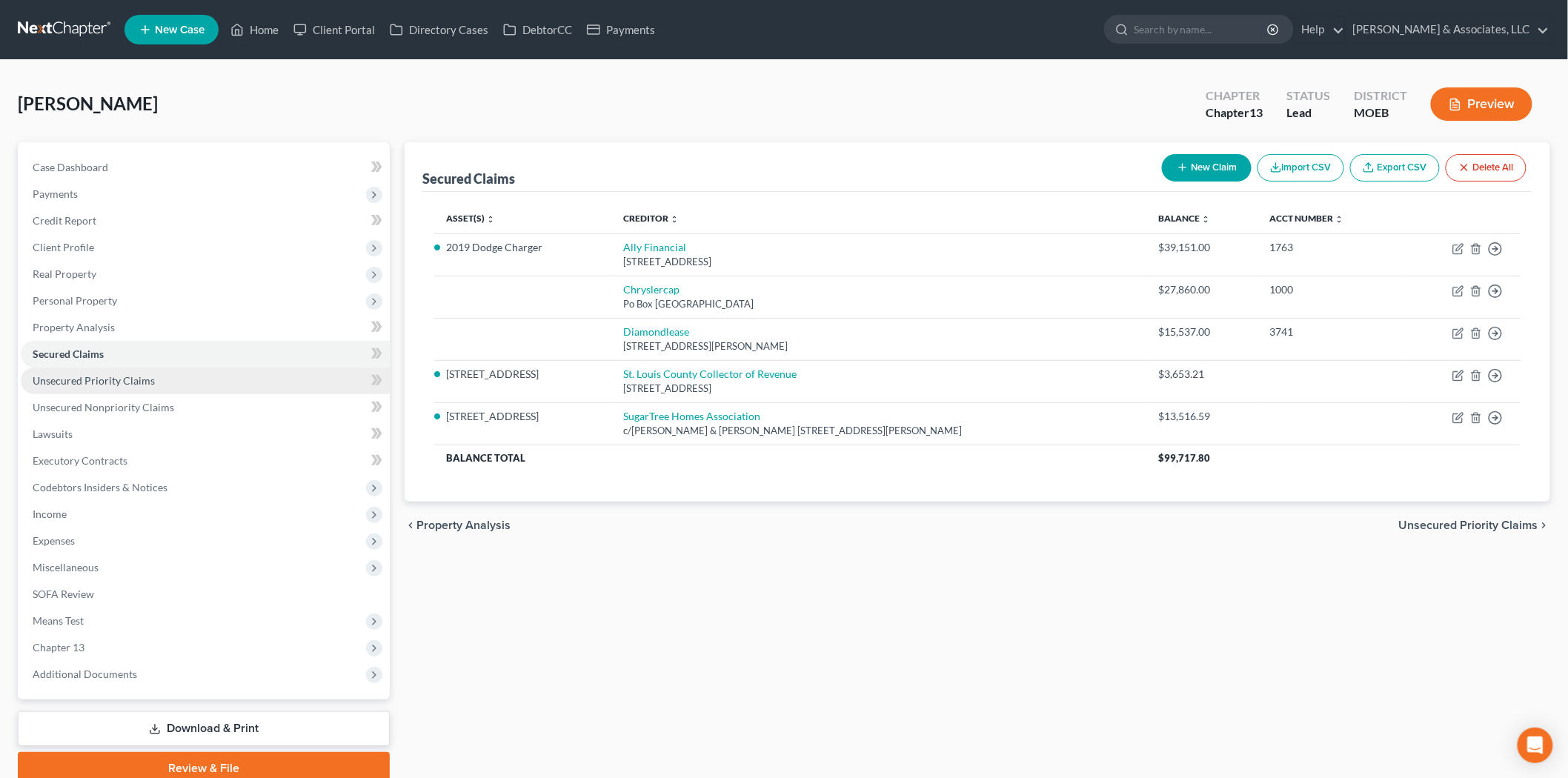
click at [105, 381] on span "Unsecured Priority Claims" at bounding box center [94, 380] width 123 height 13
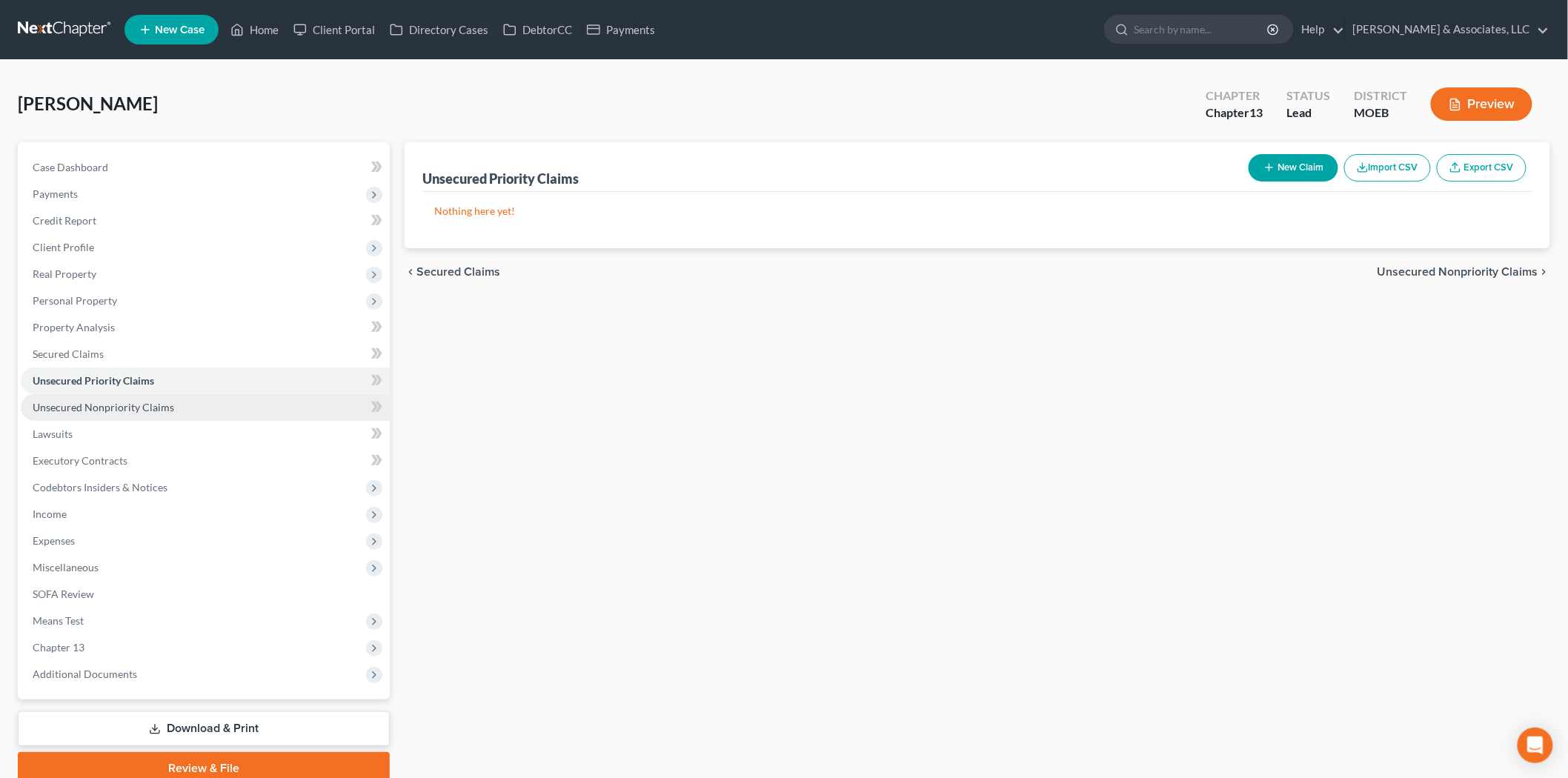
click at [102, 405] on span "Unsecured Nonpriority Claims" at bounding box center [104, 408] width 142 height 13
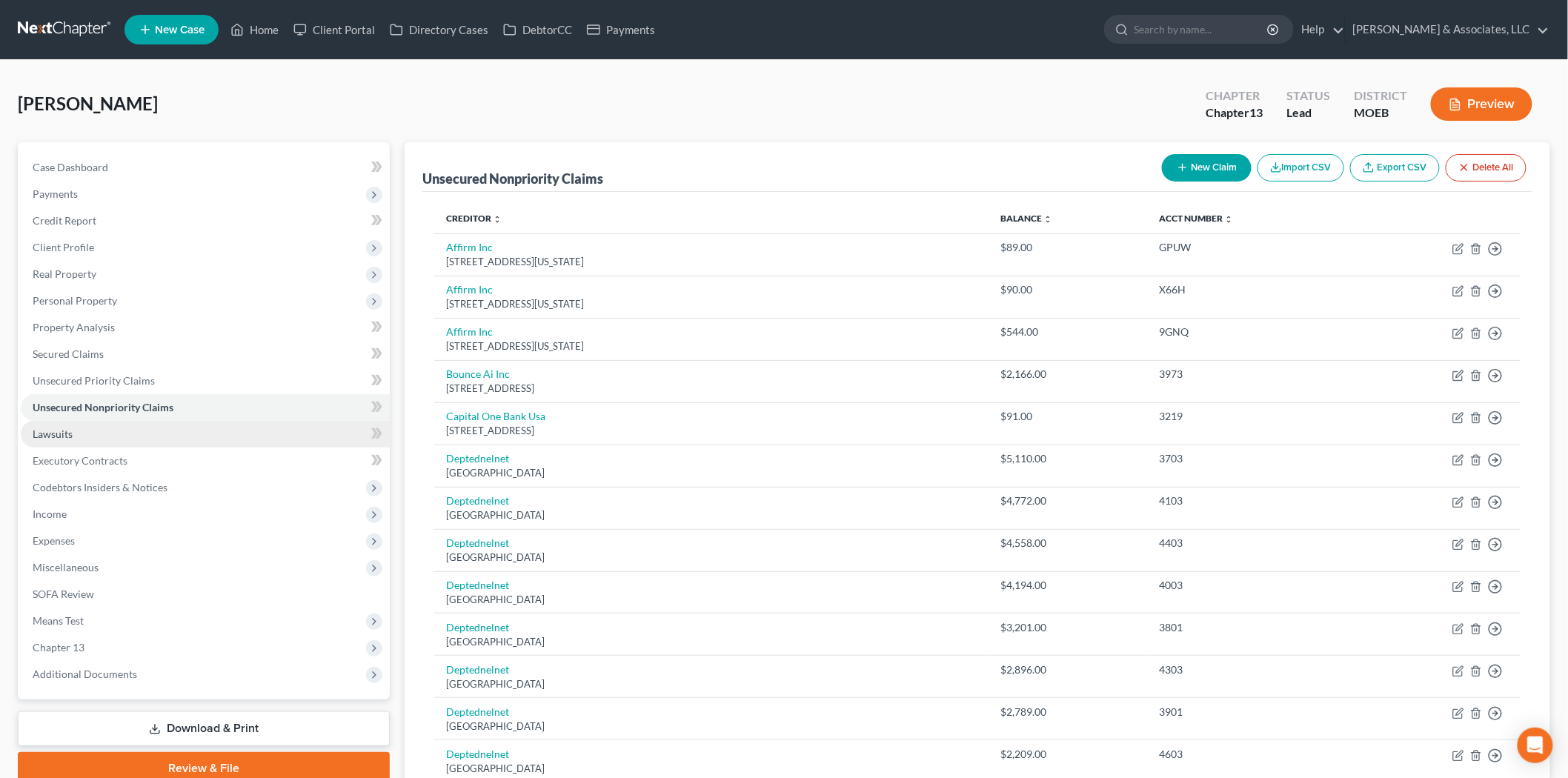
click at [56, 430] on span "Lawsuits" at bounding box center [53, 434] width 40 height 13
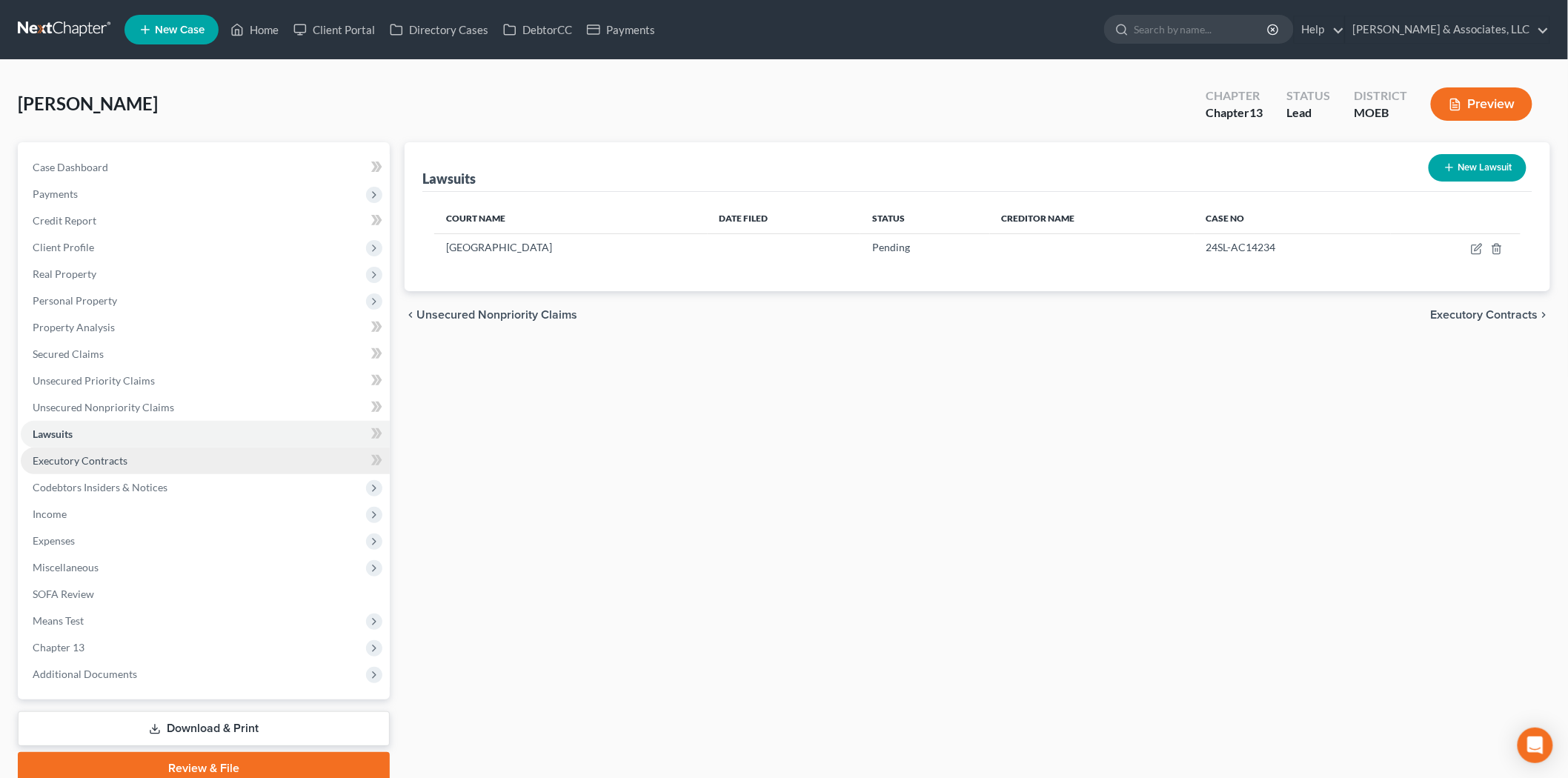
click at [56, 460] on span "Executory Contracts" at bounding box center [80, 460] width 94 height 13
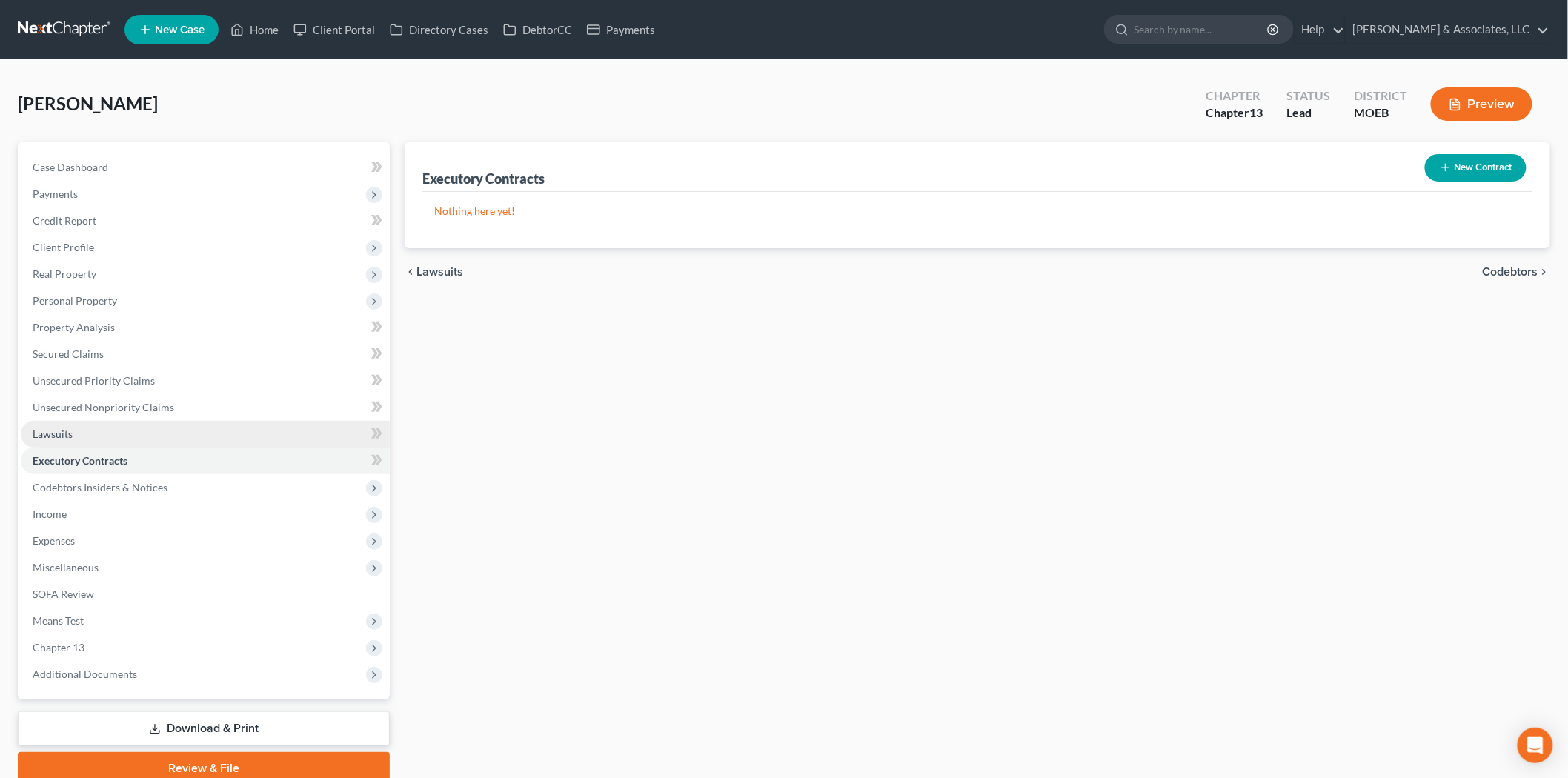
click at [66, 434] on span "Lawsuits" at bounding box center [53, 434] width 40 height 13
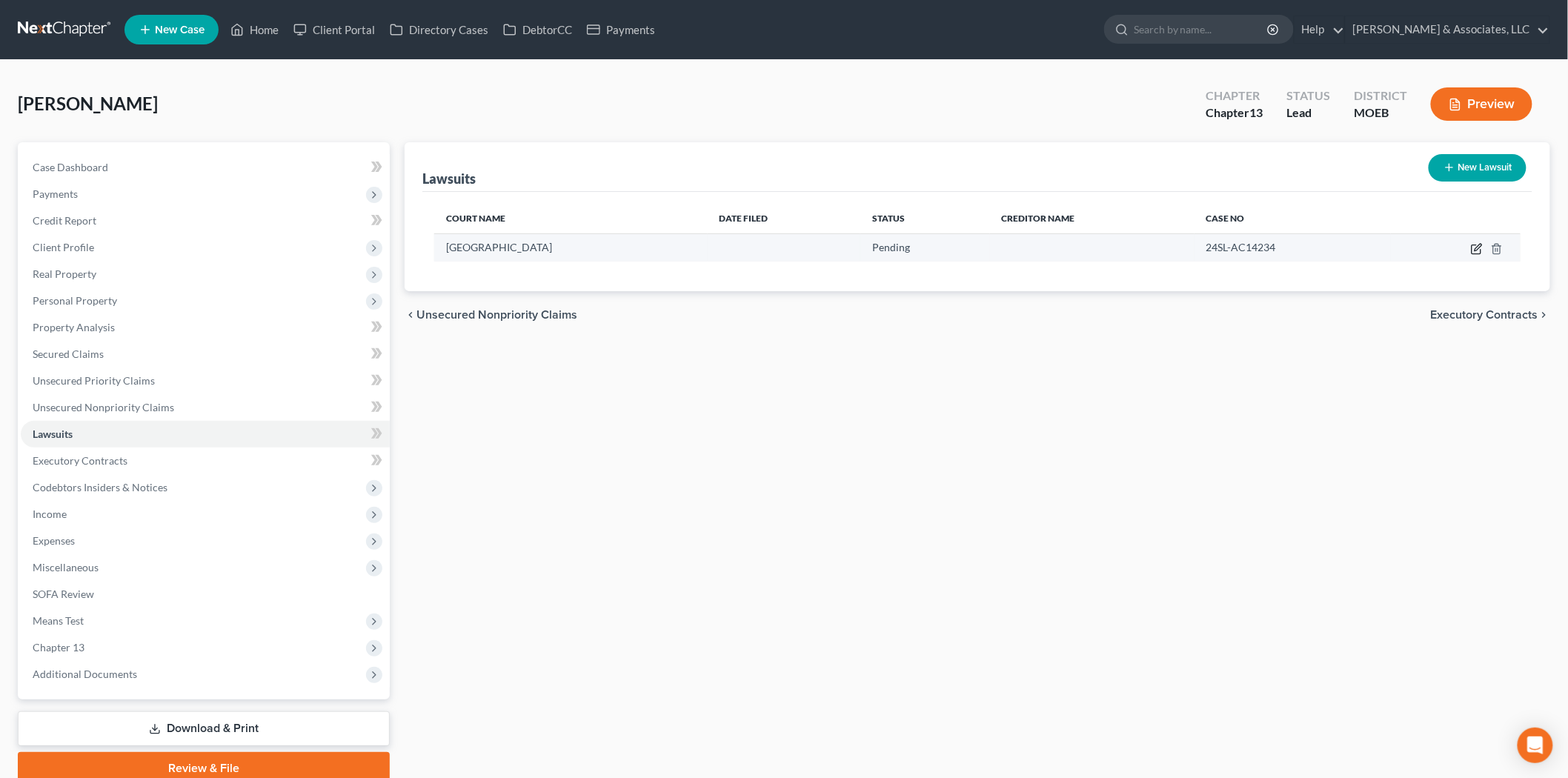
click at [1481, 250] on icon "button" at bounding box center [1476, 250] width 9 height 9
select select "26"
select select "0"
select select "1"
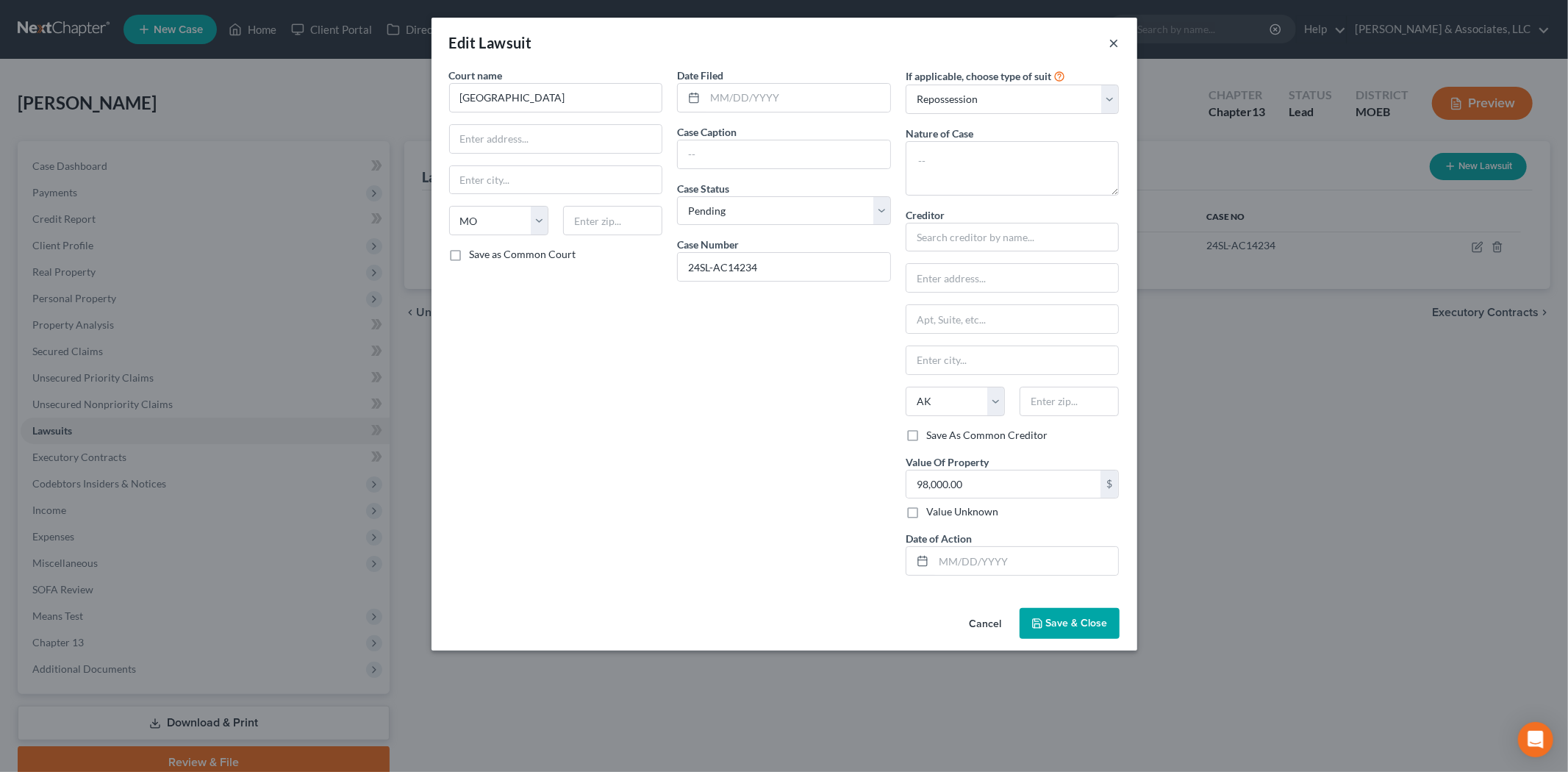
click at [1114, 42] on button "×" at bounding box center [1114, 43] width 10 height 18
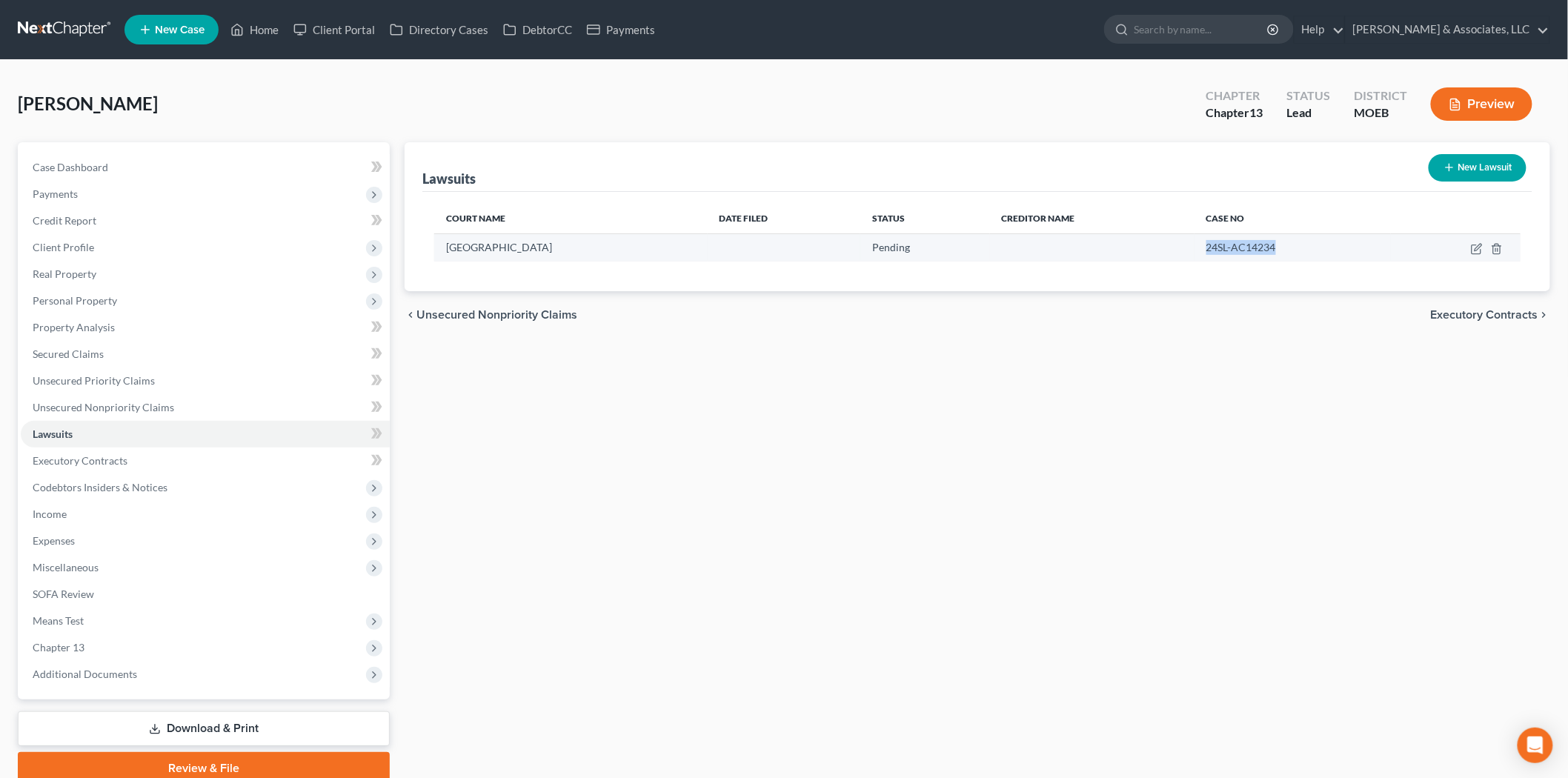
drag, startPoint x: 1247, startPoint y: 249, endPoint x: 1184, endPoint y: 256, distance: 63.4
click at [1195, 256] on td "24SL-AC14234" at bounding box center [1293, 247] width 196 height 28
copy span "24SL-AC14234"
click at [1496, 250] on line "button" at bounding box center [1496, 249] width 0 height 3
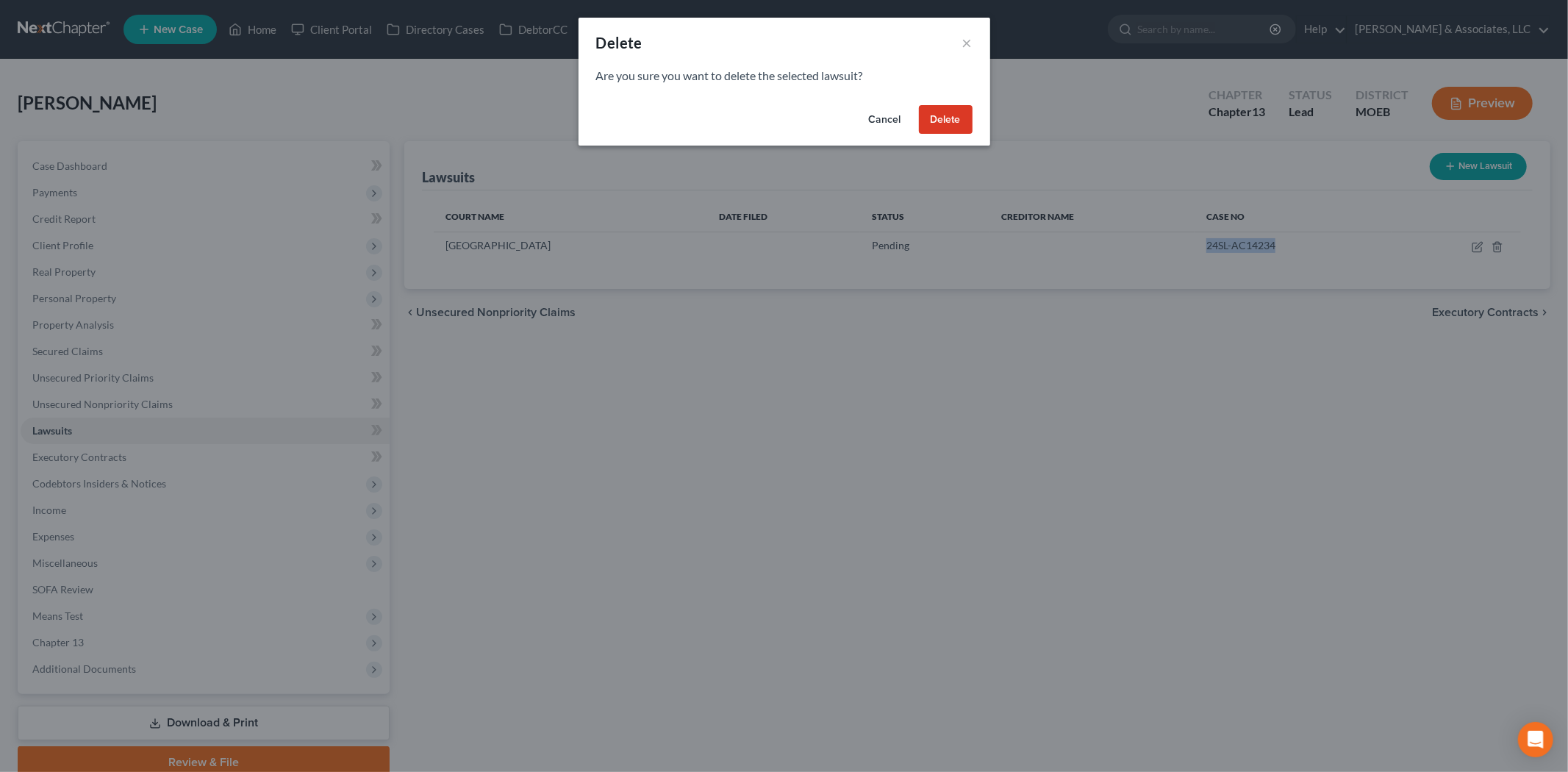
click at [882, 115] on button "Cancel" at bounding box center [885, 120] width 56 height 30
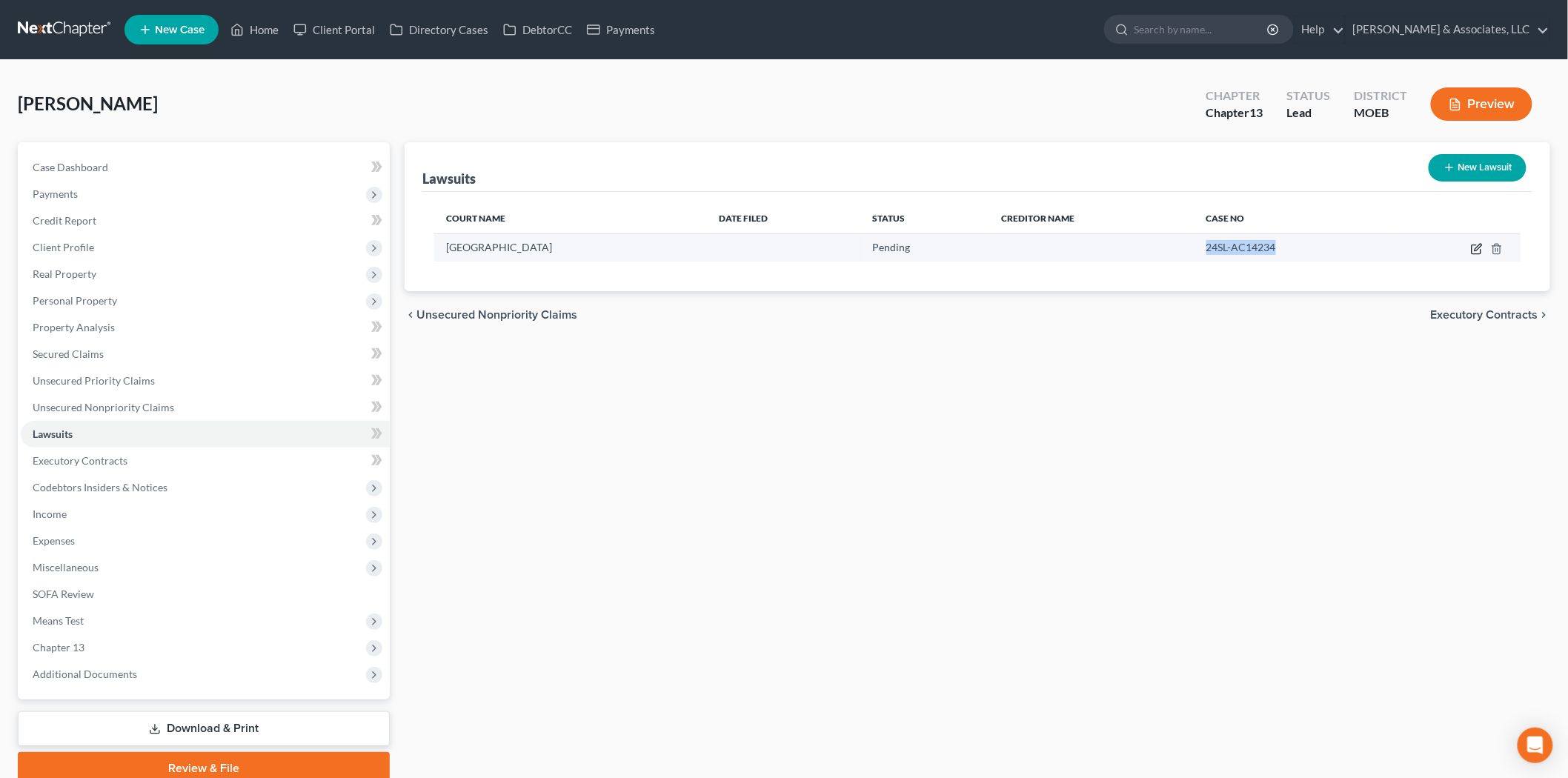
click at [1476, 245] on icon "button" at bounding box center [1476, 250] width 9 height 9
select select "26"
select select "0"
select select "1"
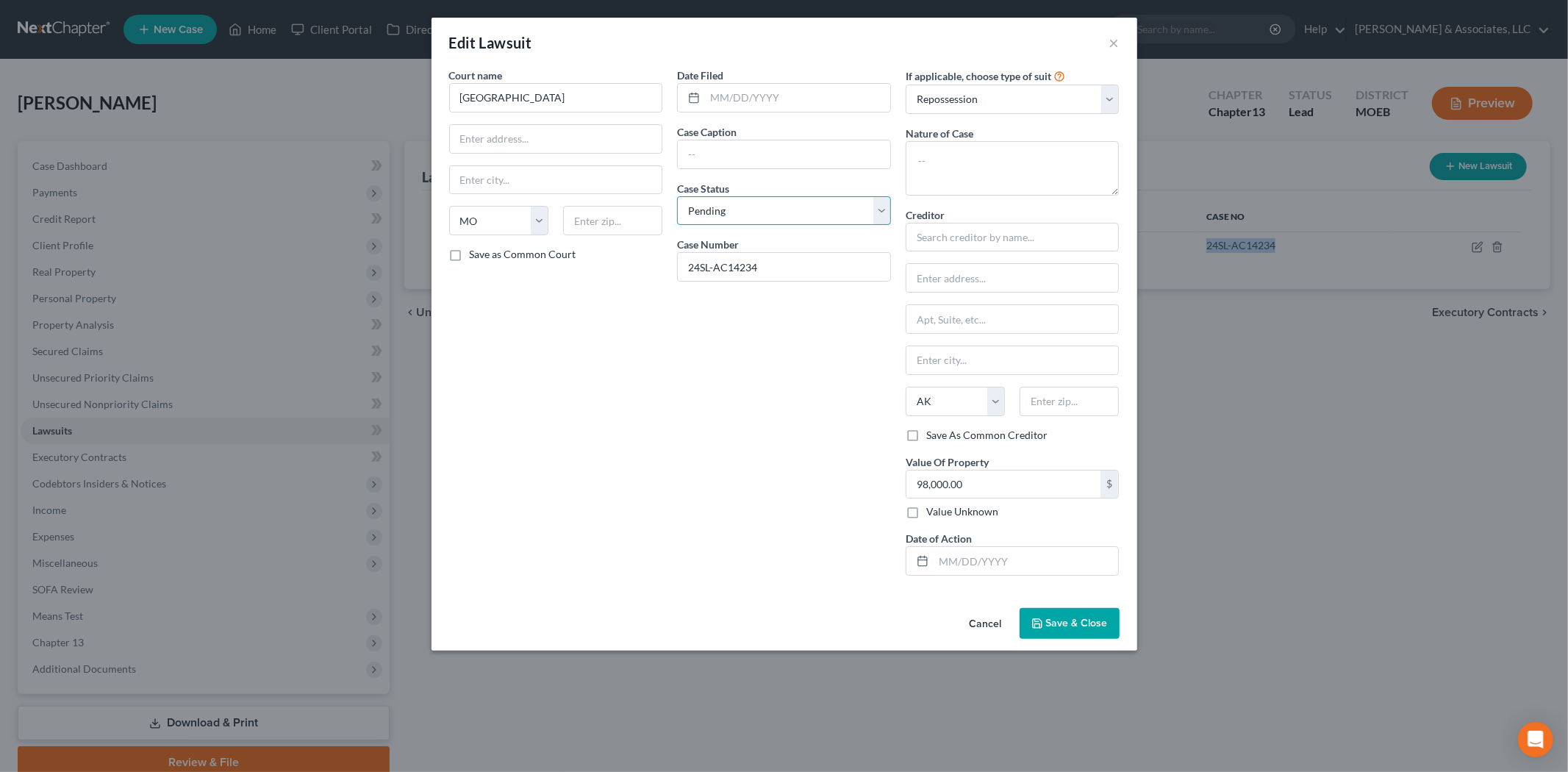
click at [745, 202] on select "Select Pending On Appeal Concluded" at bounding box center [784, 211] width 214 height 30
click at [954, 100] on select "Select Repossession Garnishment Foreclosure Attached, Seized, Or Levied Other" at bounding box center [1013, 99] width 214 height 30
select select "2"
click at [906, 85] on select "Select Repossession Garnishment Foreclosure Attached, Seized, Or Levied Other" at bounding box center [1013, 99] width 214 height 30
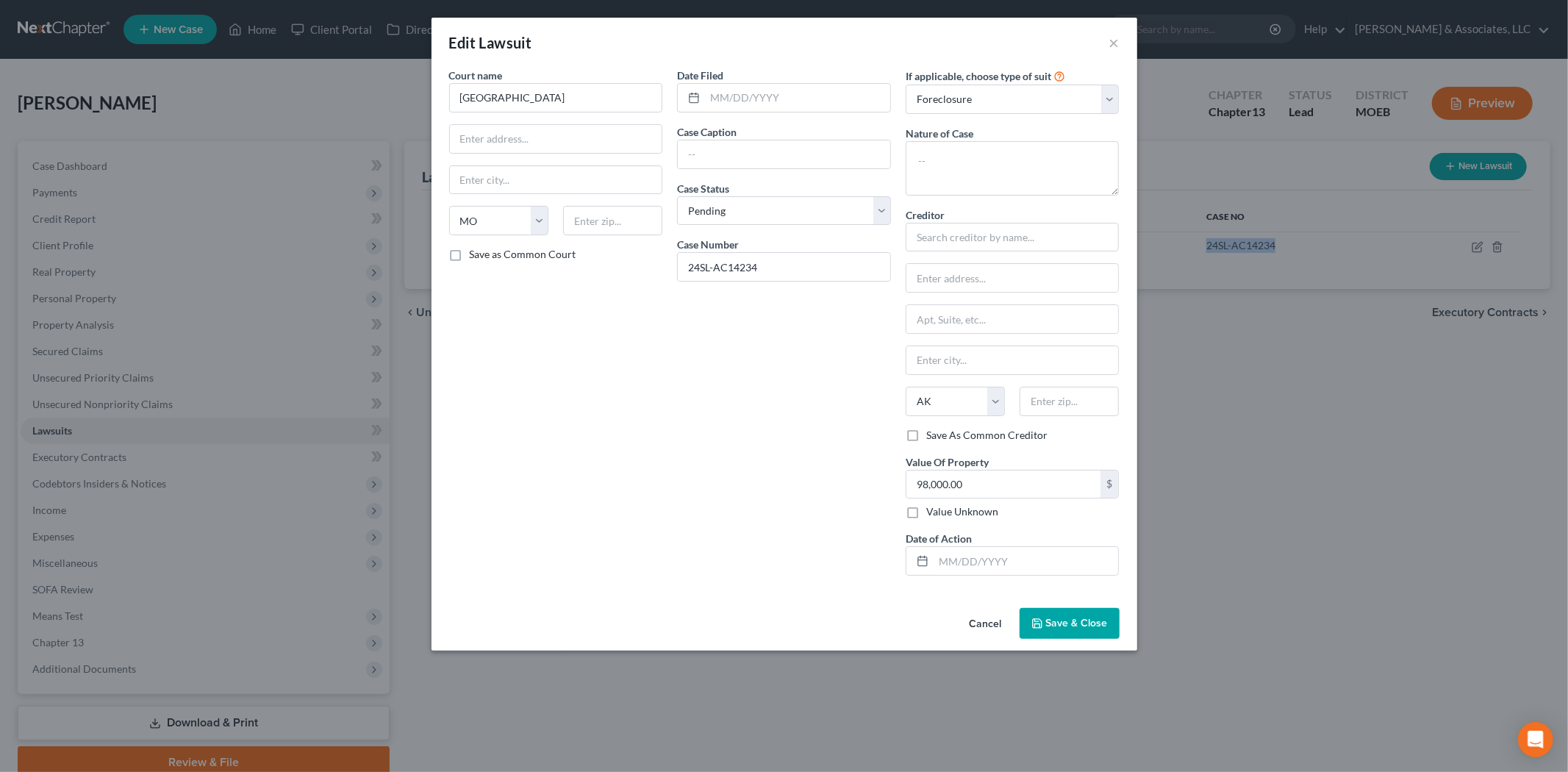
click at [1070, 623] on span "Save & Close" at bounding box center [1077, 623] width 62 height 13
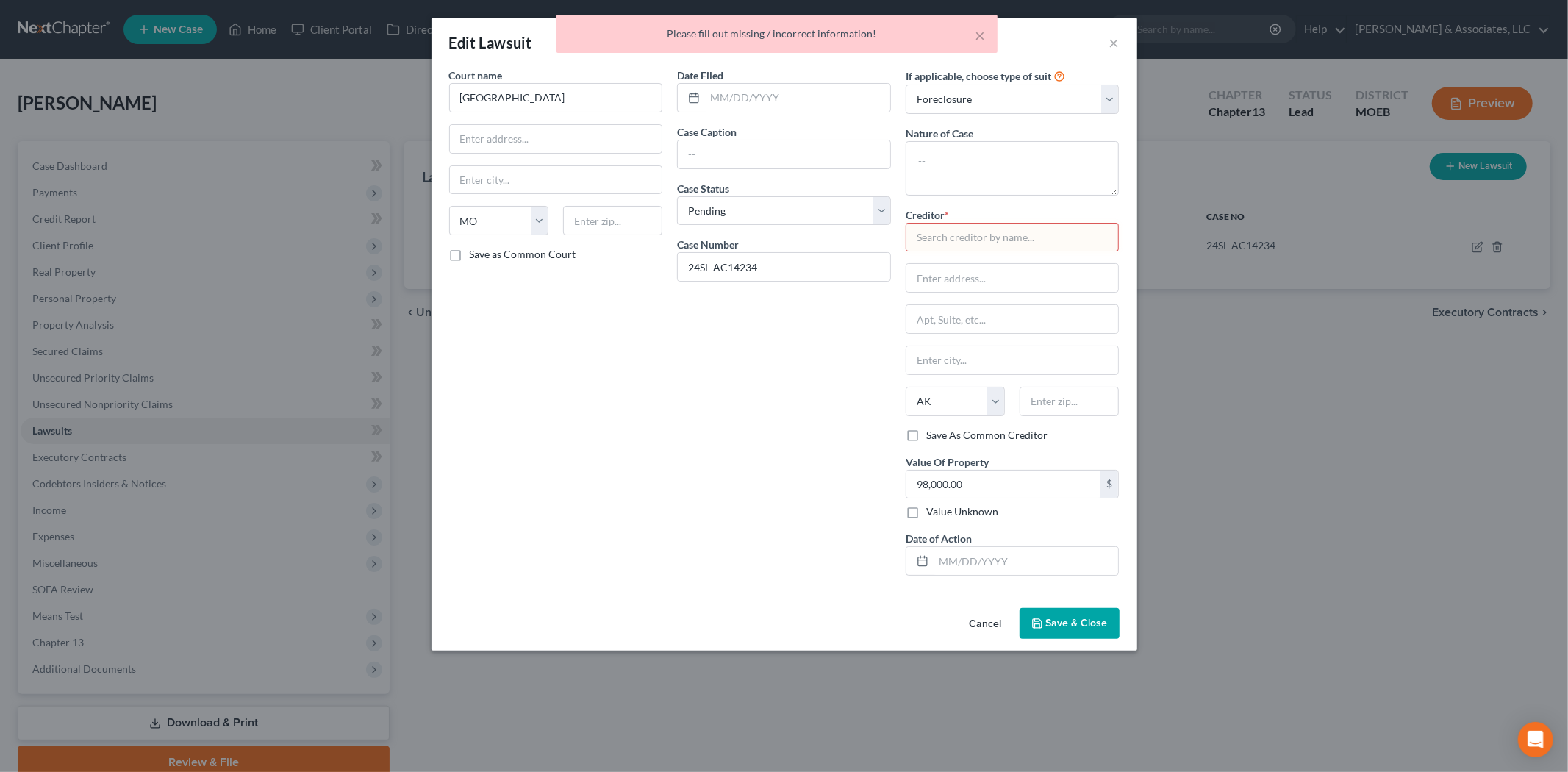
click at [974, 233] on input "text" at bounding box center [1013, 237] width 214 height 30
click at [973, 33] on div "Please fill out missing / incorrect information!" at bounding box center [777, 33] width 418 height 14
click at [983, 33] on button "×" at bounding box center [980, 35] width 10 height 18
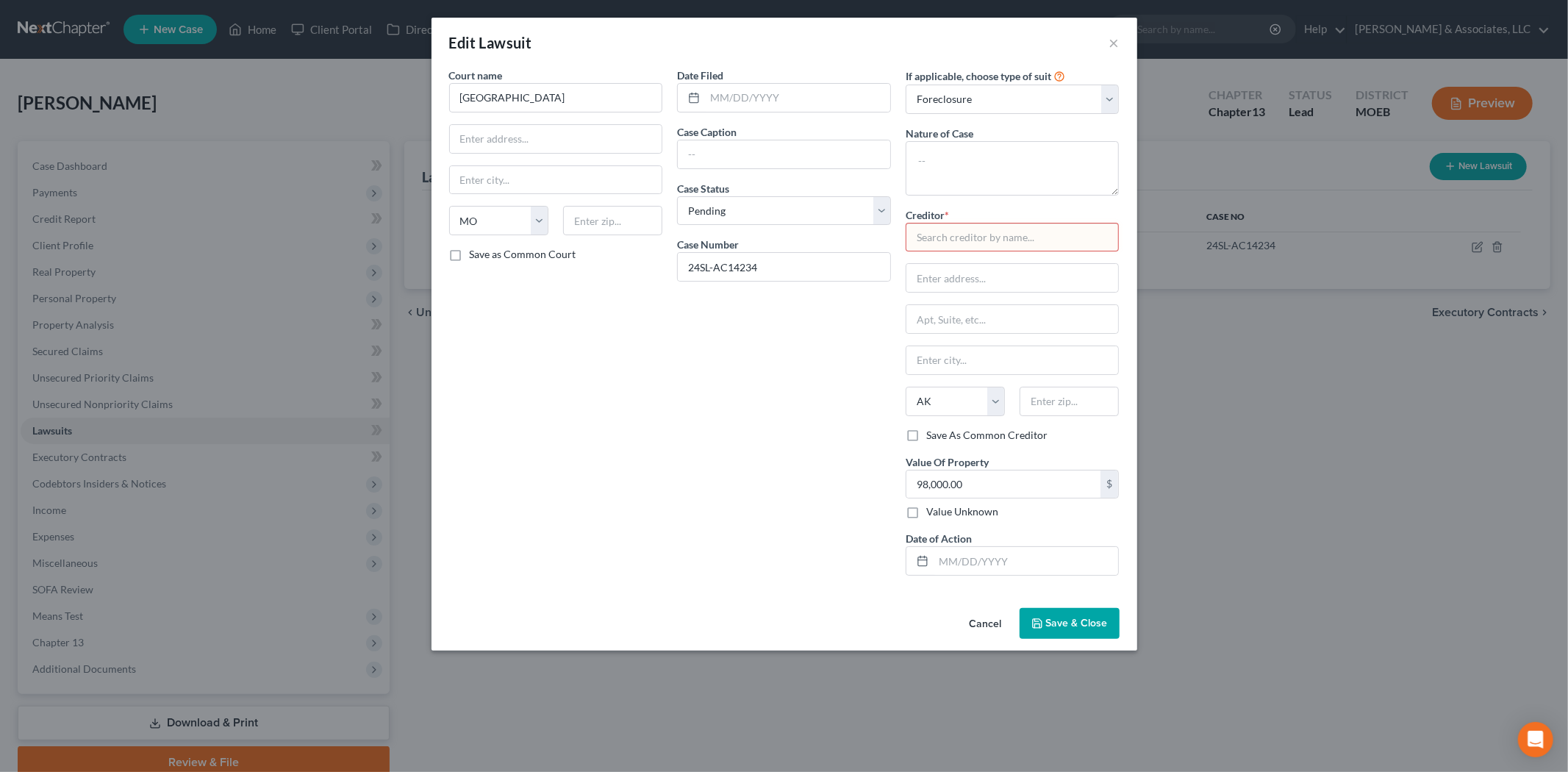
click at [947, 244] on input "text" at bounding box center [1013, 237] width 214 height 30
type input "SugarTree Homes"
click at [1074, 626] on span "Save & Close" at bounding box center [1077, 623] width 62 height 13
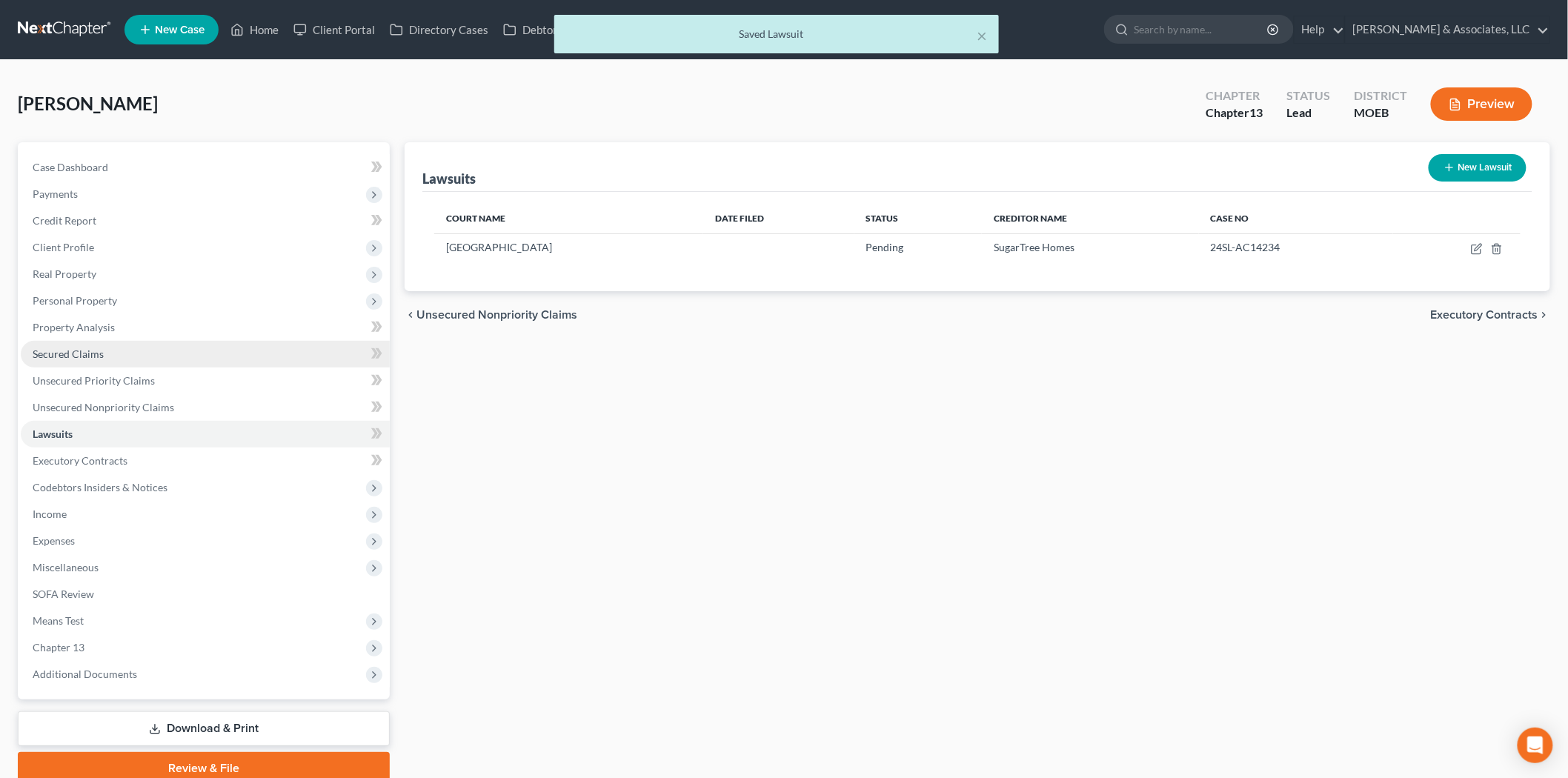
click at [86, 352] on span "Secured Claims" at bounding box center [68, 354] width 71 height 13
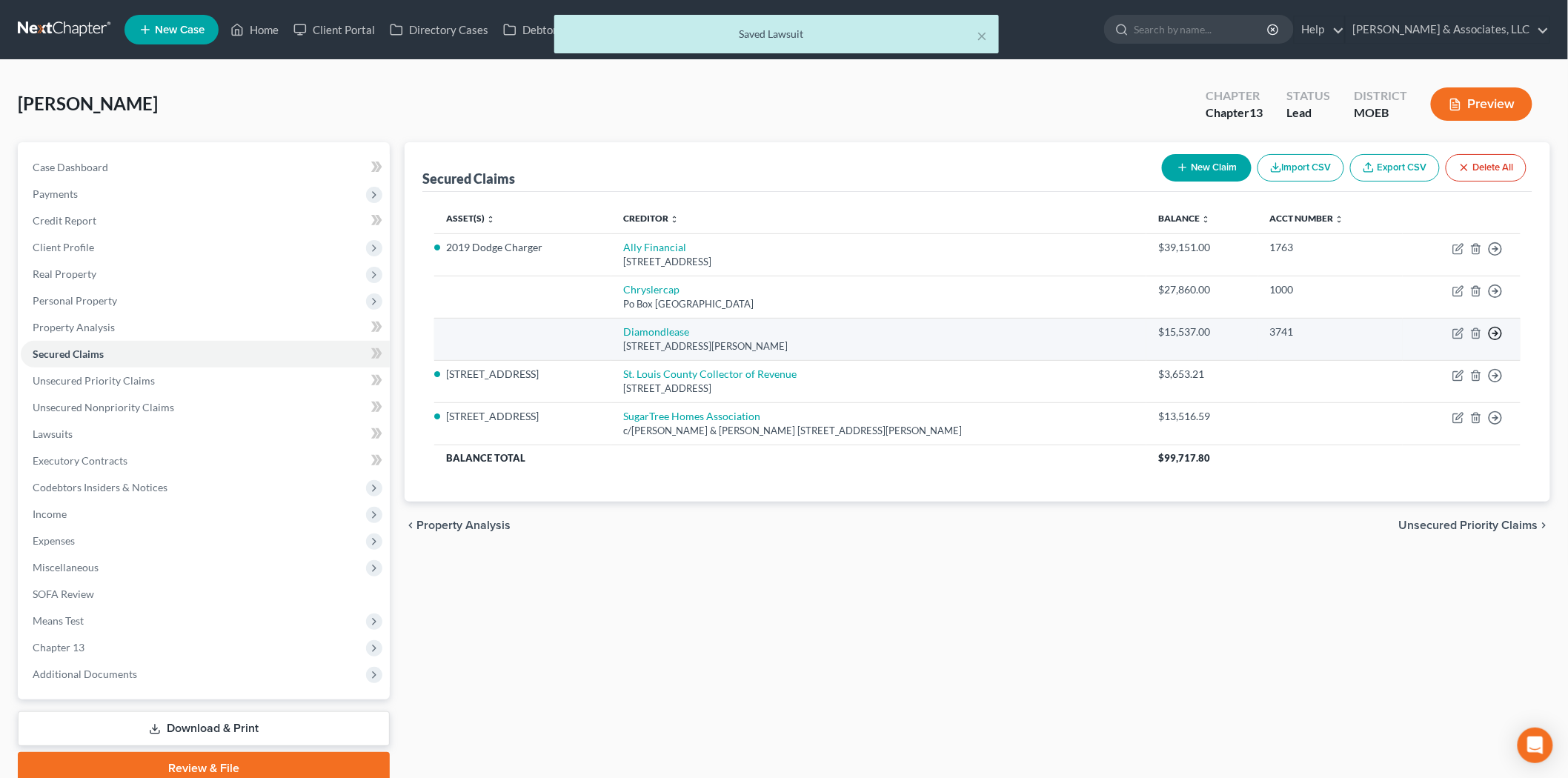
click at [1498, 249] on line "button" at bounding box center [1496, 249] width 5 height 0
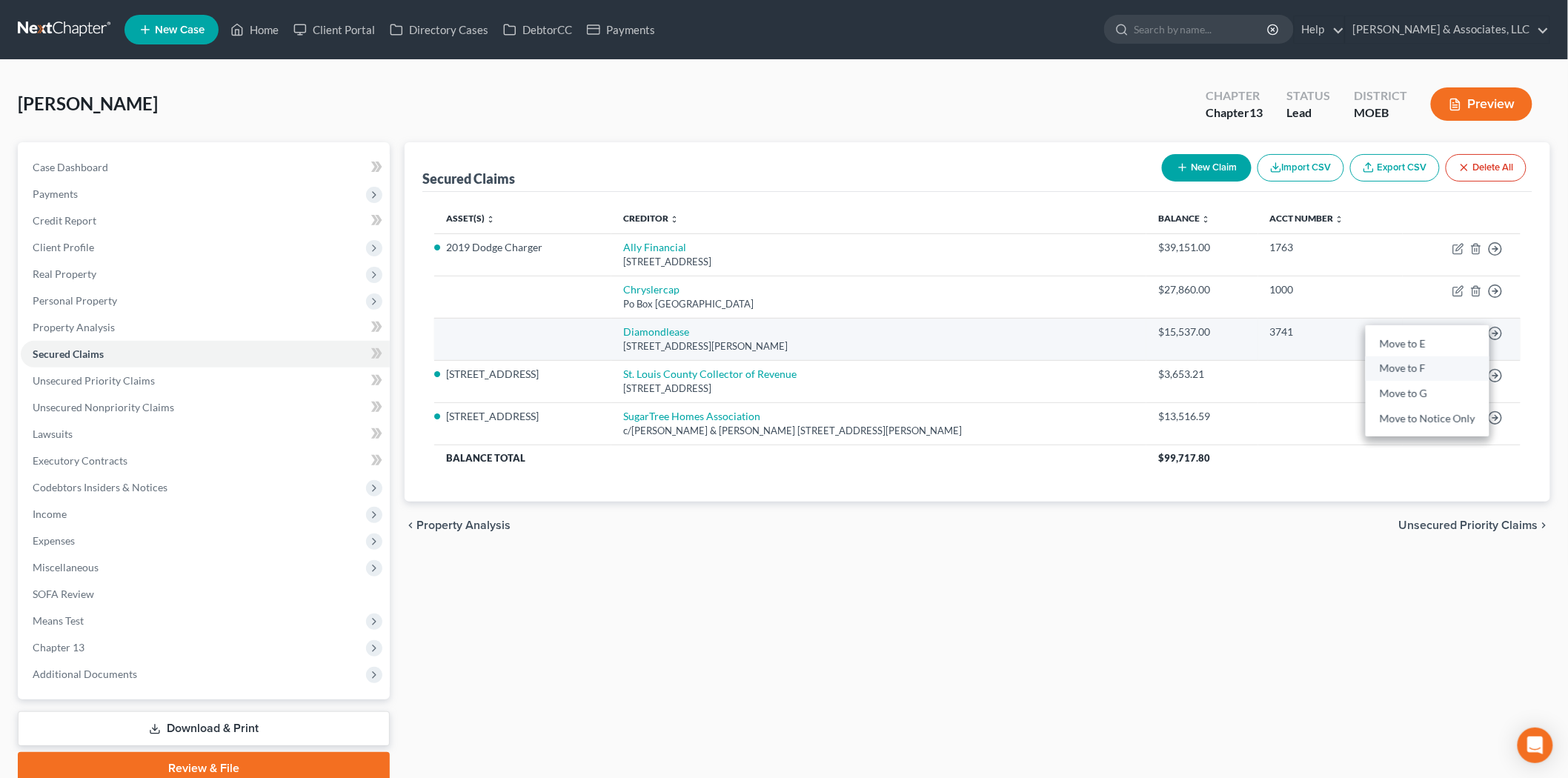
click at [1417, 373] on link "Move to F" at bounding box center [1427, 369] width 123 height 25
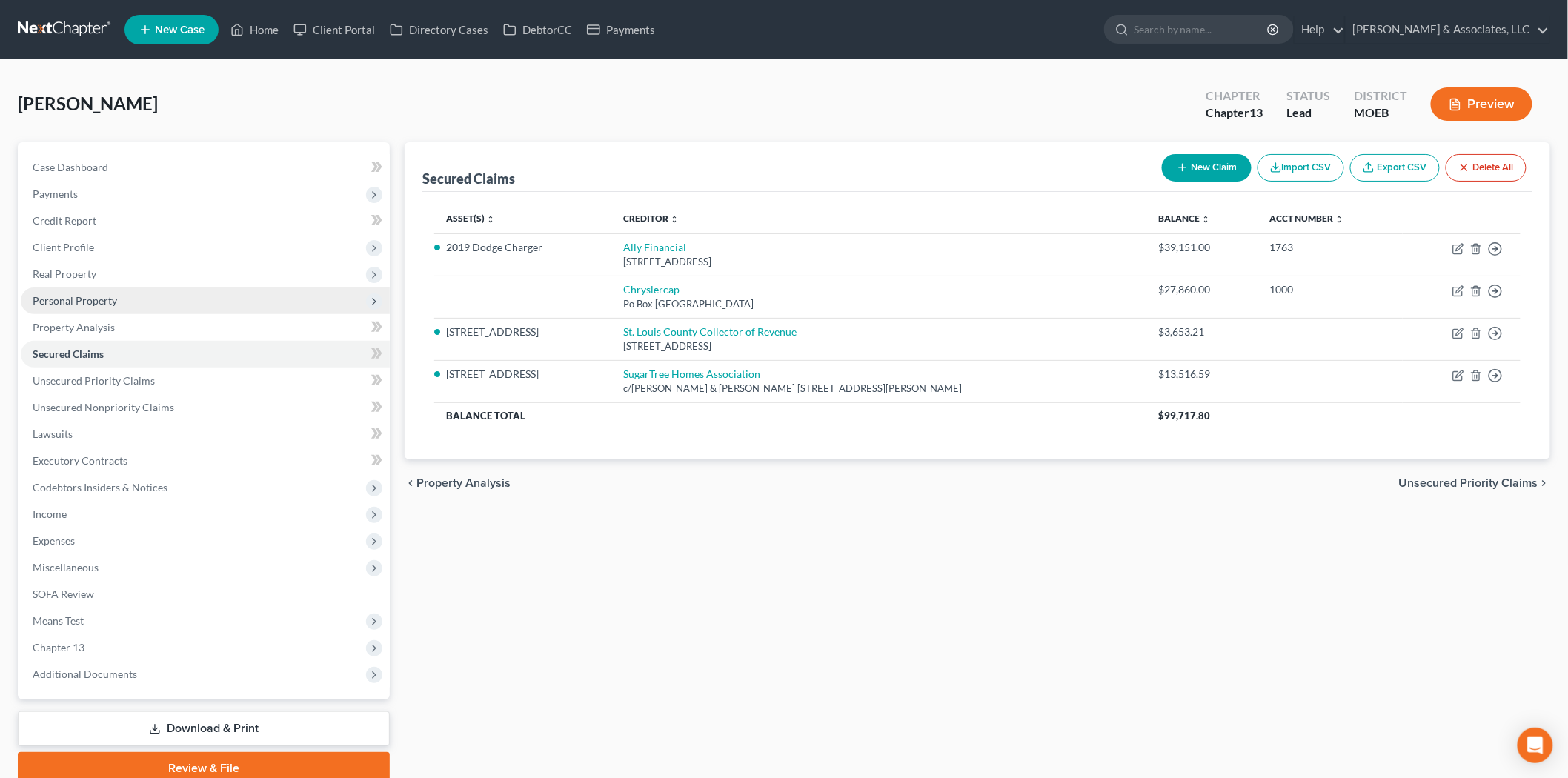
click at [76, 288] on span "Personal Property" at bounding box center [205, 300] width 369 height 26
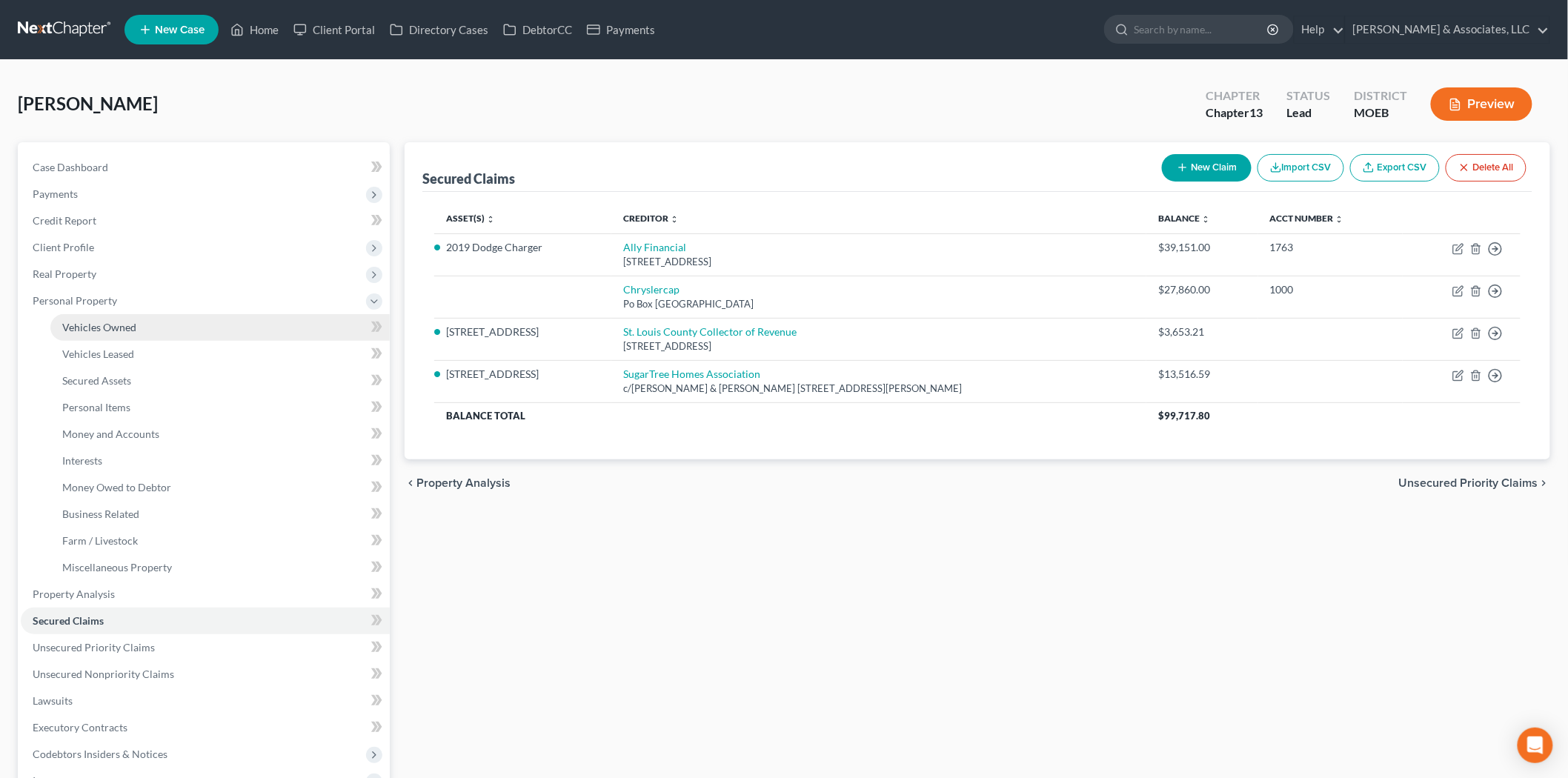
click at [103, 323] on span "Vehicles Owned" at bounding box center [100, 327] width 74 height 13
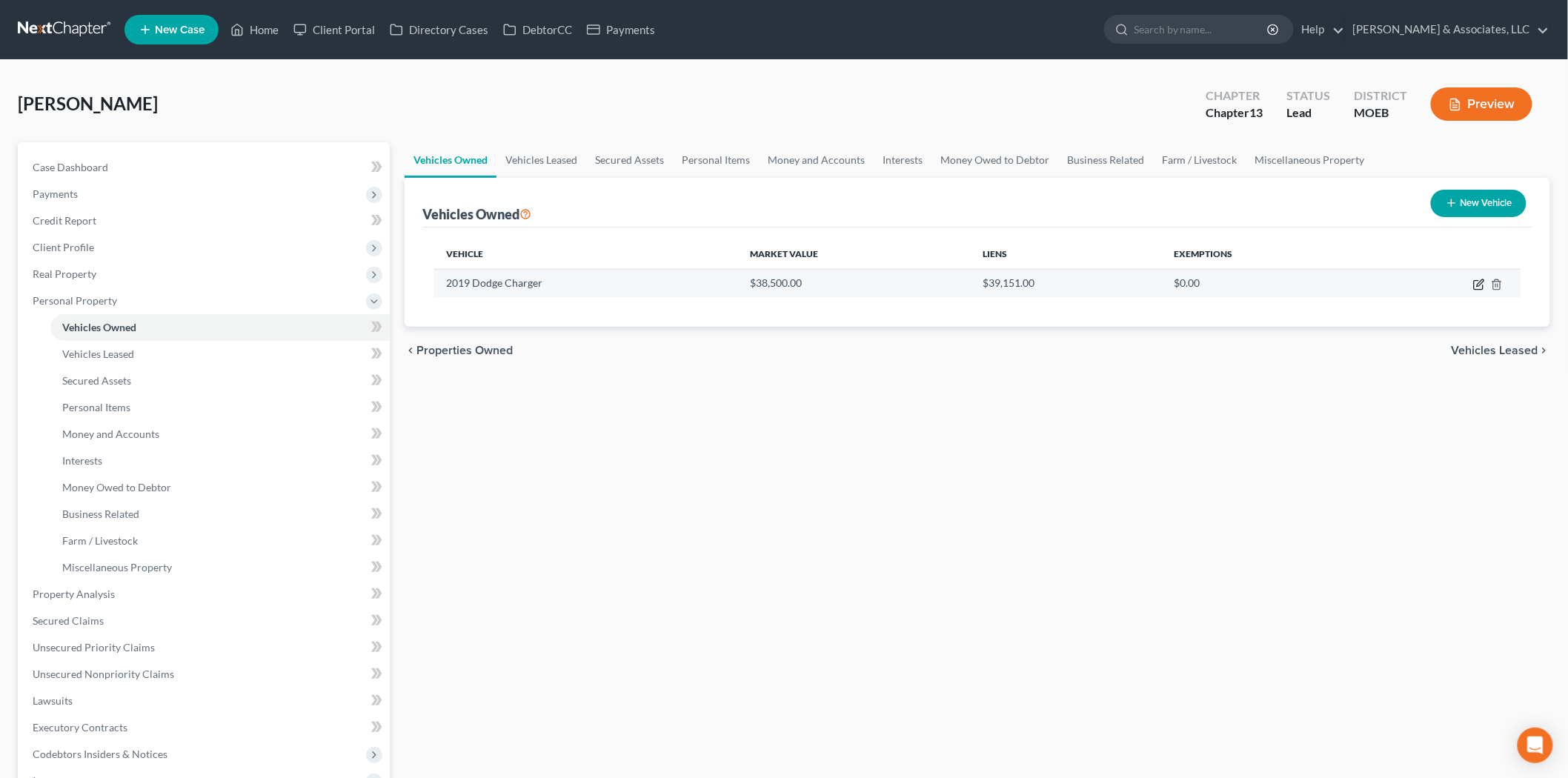
click at [1478, 287] on icon "button" at bounding box center [1479, 284] width 12 height 12
select select "0"
select select "7"
select select "0"
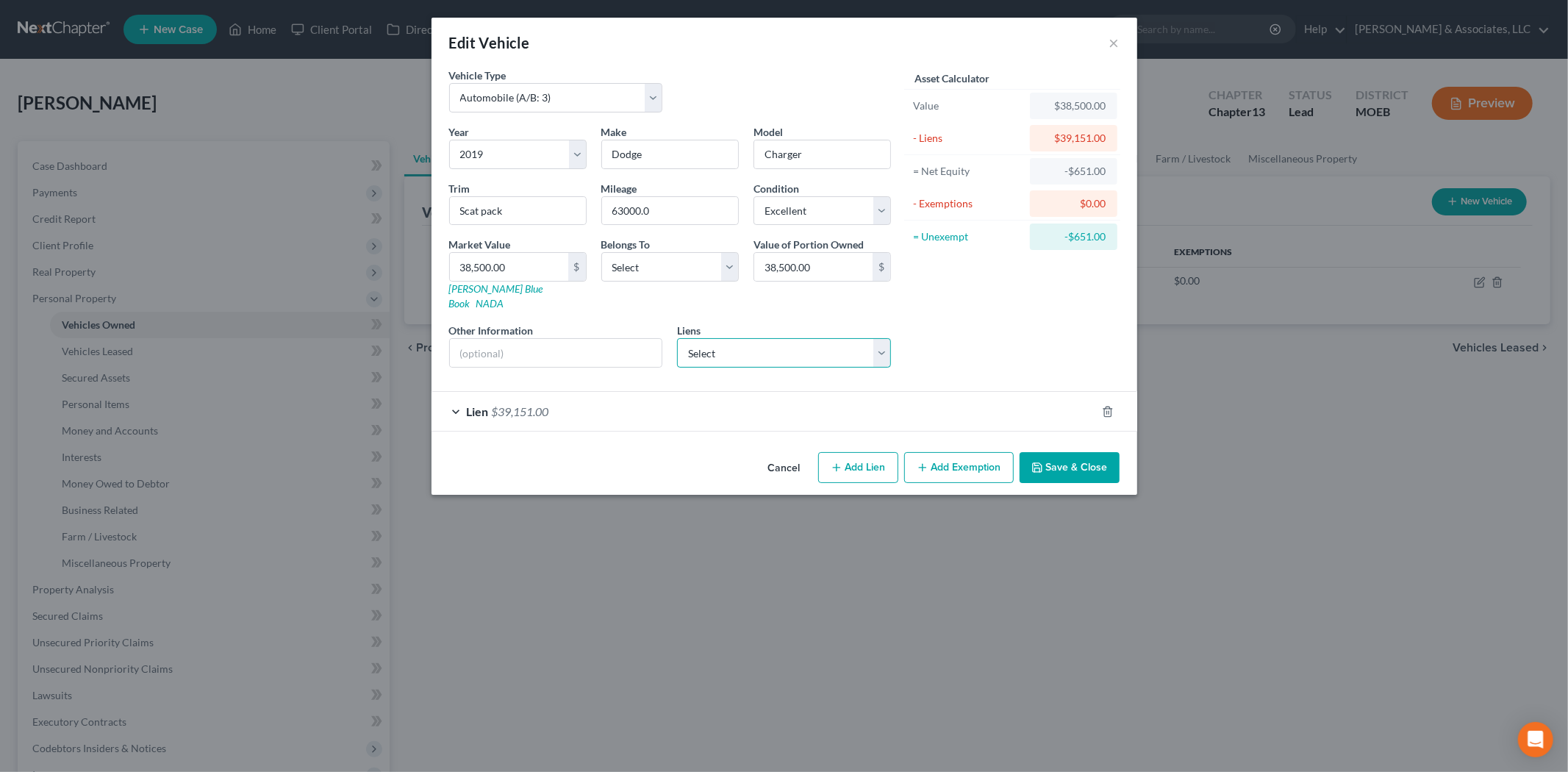
click at [730, 338] on select "Select Chryslercap - $27,860.00" at bounding box center [784, 352] width 214 height 30
drag, startPoint x: 730, startPoint y: 329, endPoint x: 925, endPoint y: 439, distance: 223.9
click at [730, 338] on select "Select Chryslercap - $27,860.00" at bounding box center [784, 352] width 214 height 30
click at [1059, 468] on button "Save & Close" at bounding box center [1069, 468] width 100 height 31
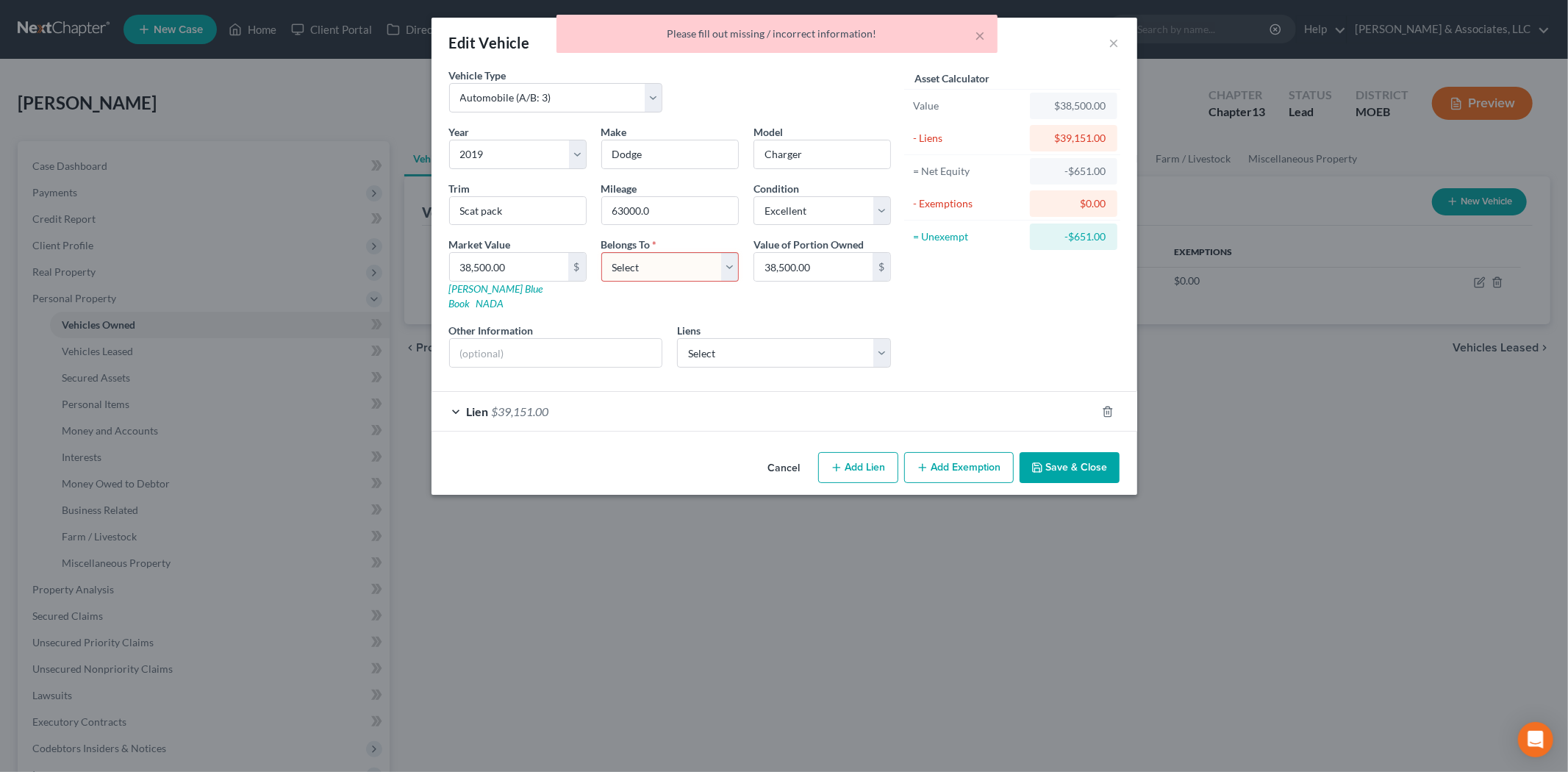
click at [679, 265] on select "Select Debtor 1 Only Debtor 2 Only Debtor 1 And Debtor 2 Only At Least One Of T…" at bounding box center [670, 267] width 138 height 30
select select "0"
click at [602, 252] on select "Select Debtor 1 Only Debtor 2 Only Debtor 1 And Debtor 2 Only At Least One Of T…" at bounding box center [670, 267] width 138 height 30
click at [1047, 458] on button "Save & Close" at bounding box center [1069, 468] width 100 height 31
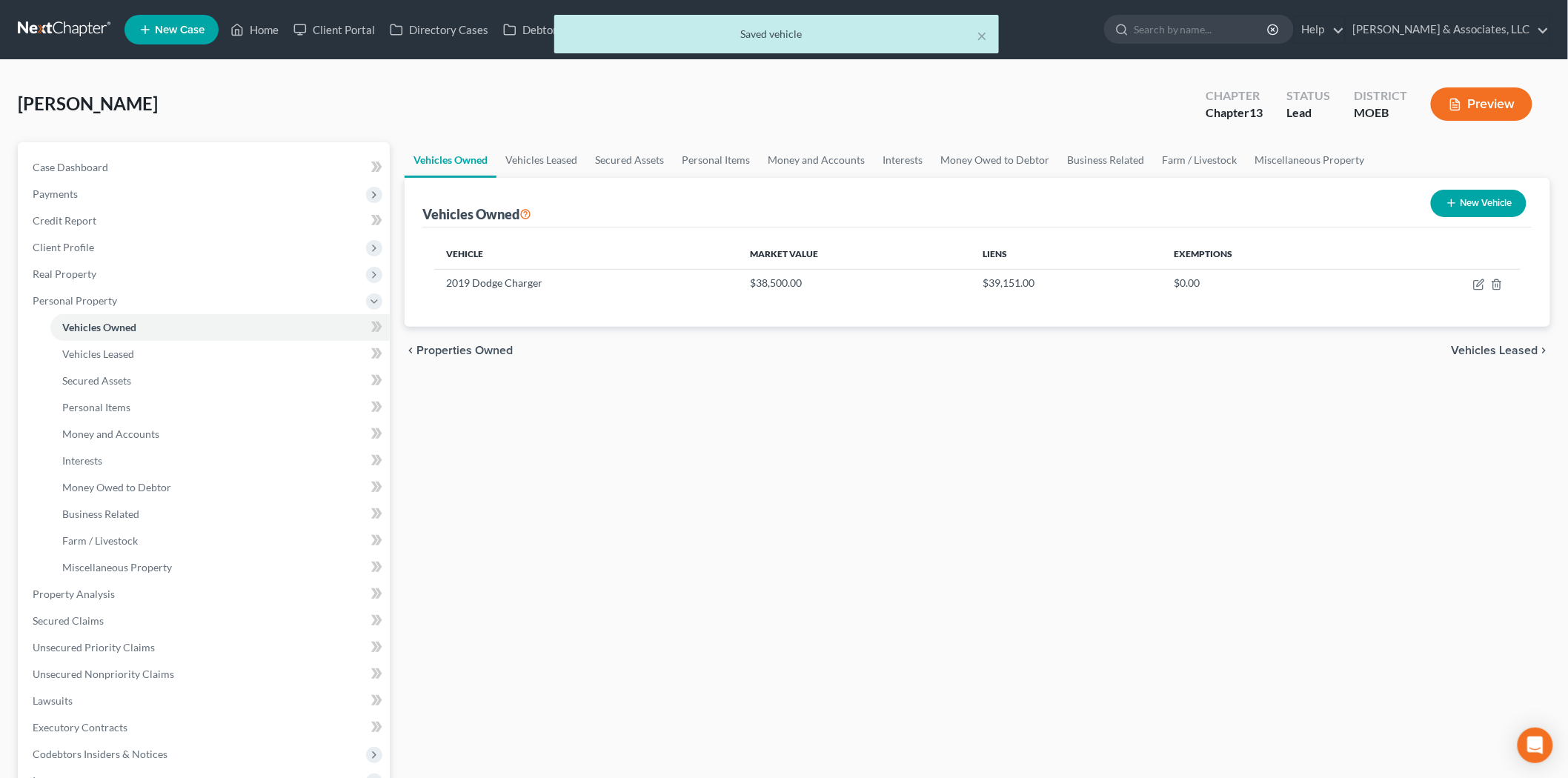
click at [1465, 205] on button "New Vehicle" at bounding box center [1478, 203] width 95 height 27
select select "0"
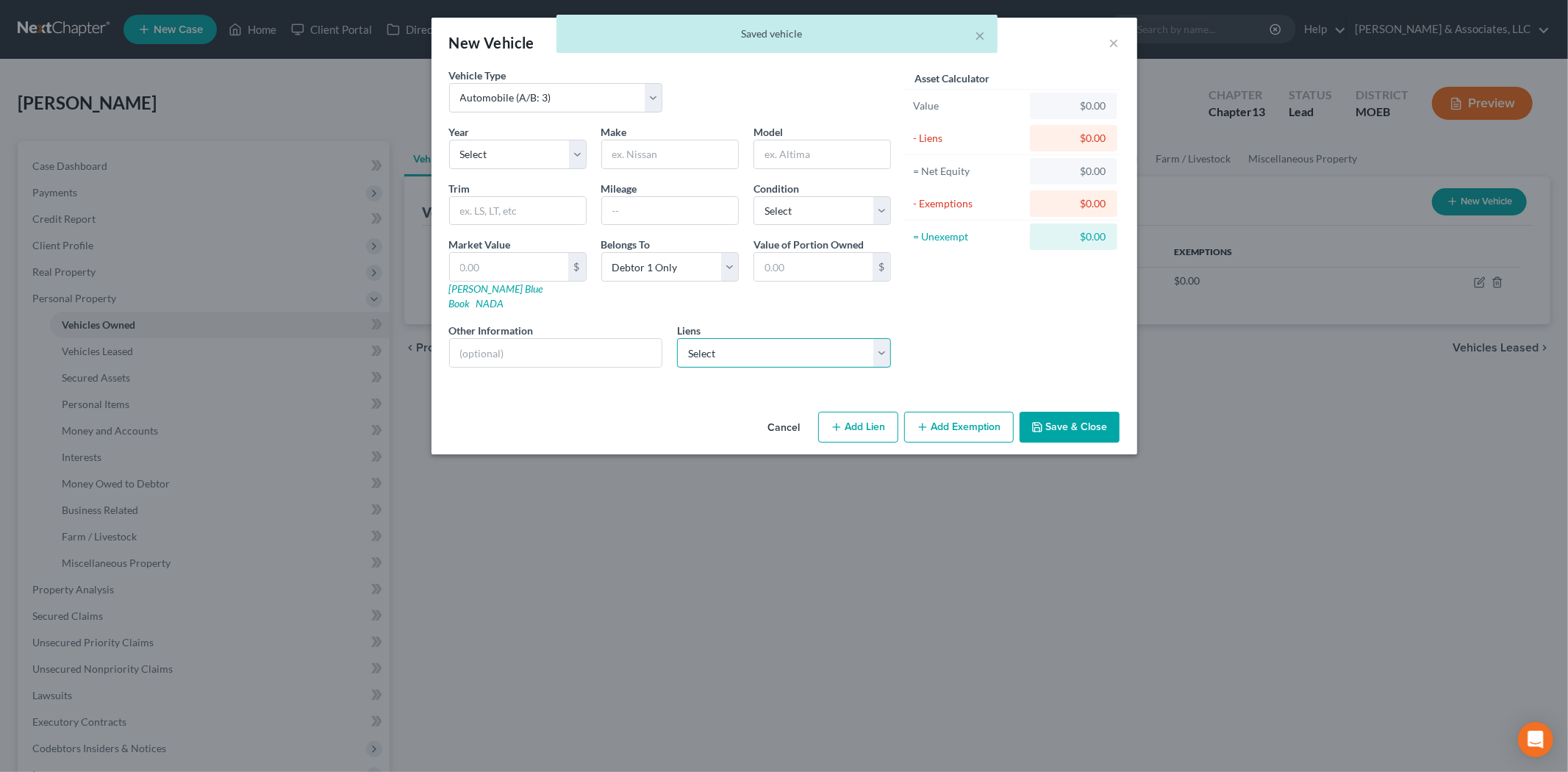
drag, startPoint x: 709, startPoint y: 343, endPoint x: 711, endPoint y: 351, distance: 8.2
click at [709, 343] on select "Select Chryslercap - $27,860.00" at bounding box center [784, 352] width 214 height 30
select select "45"
select select "0"
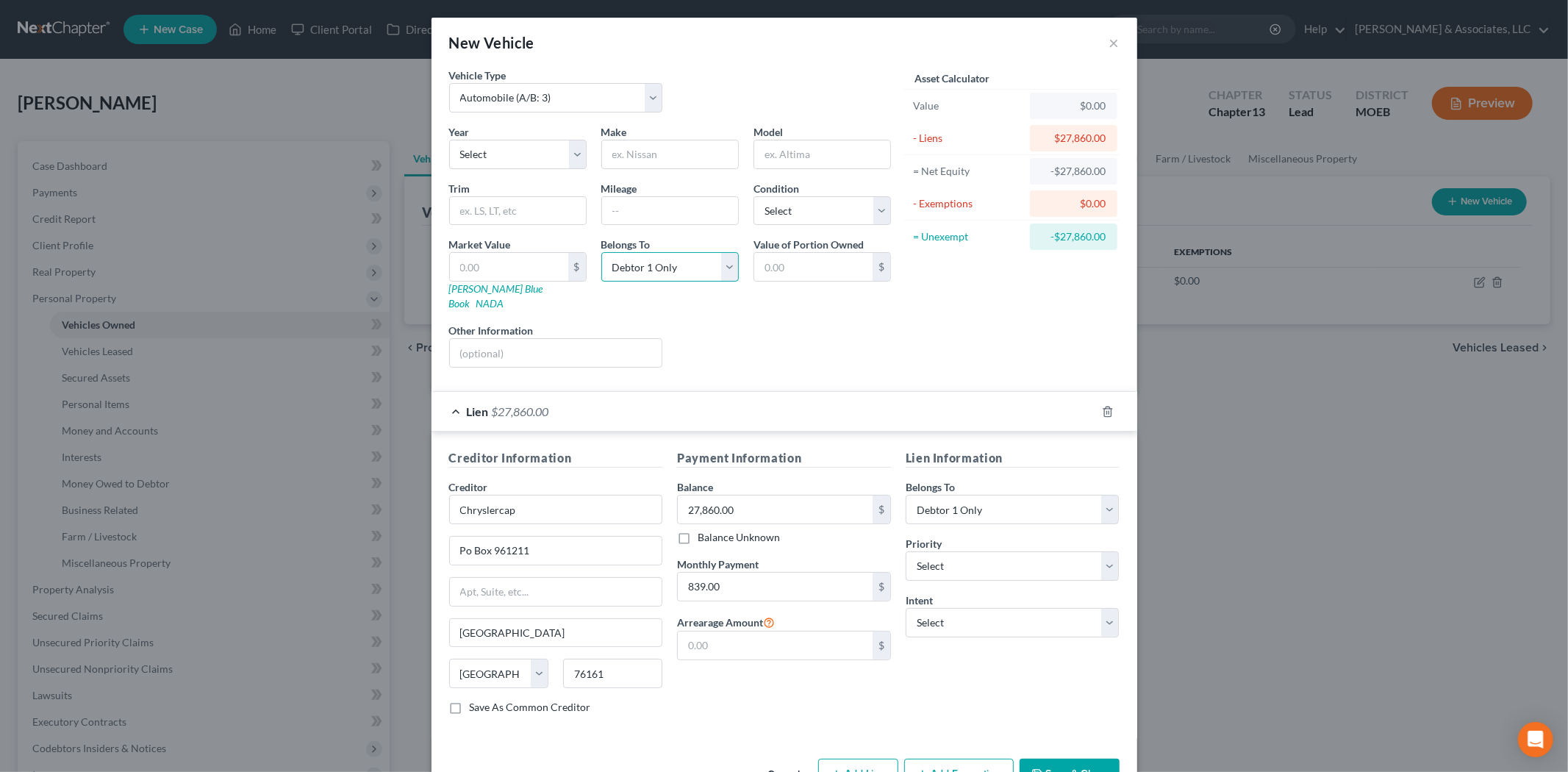
drag, startPoint x: 622, startPoint y: 268, endPoint x: 628, endPoint y: 280, distance: 13.4
click at [622, 268] on select "Select Debtor 1 Only Debtor 2 Only Debtor 1 And Debtor 2 Only At Least One Of T…" at bounding box center [670, 267] width 138 height 30
select select "3"
click at [602, 252] on select "Select Debtor 1 Only Debtor 2 Only Debtor 1 And Debtor 2 Only At Least One Of T…" at bounding box center [670, 267] width 138 height 30
click at [542, 160] on select "Select 2026 2025 2024 2023 2022 2021 2020 2019 2018 2017 2016 2015 2014 2013 20…" at bounding box center [518, 154] width 138 height 30
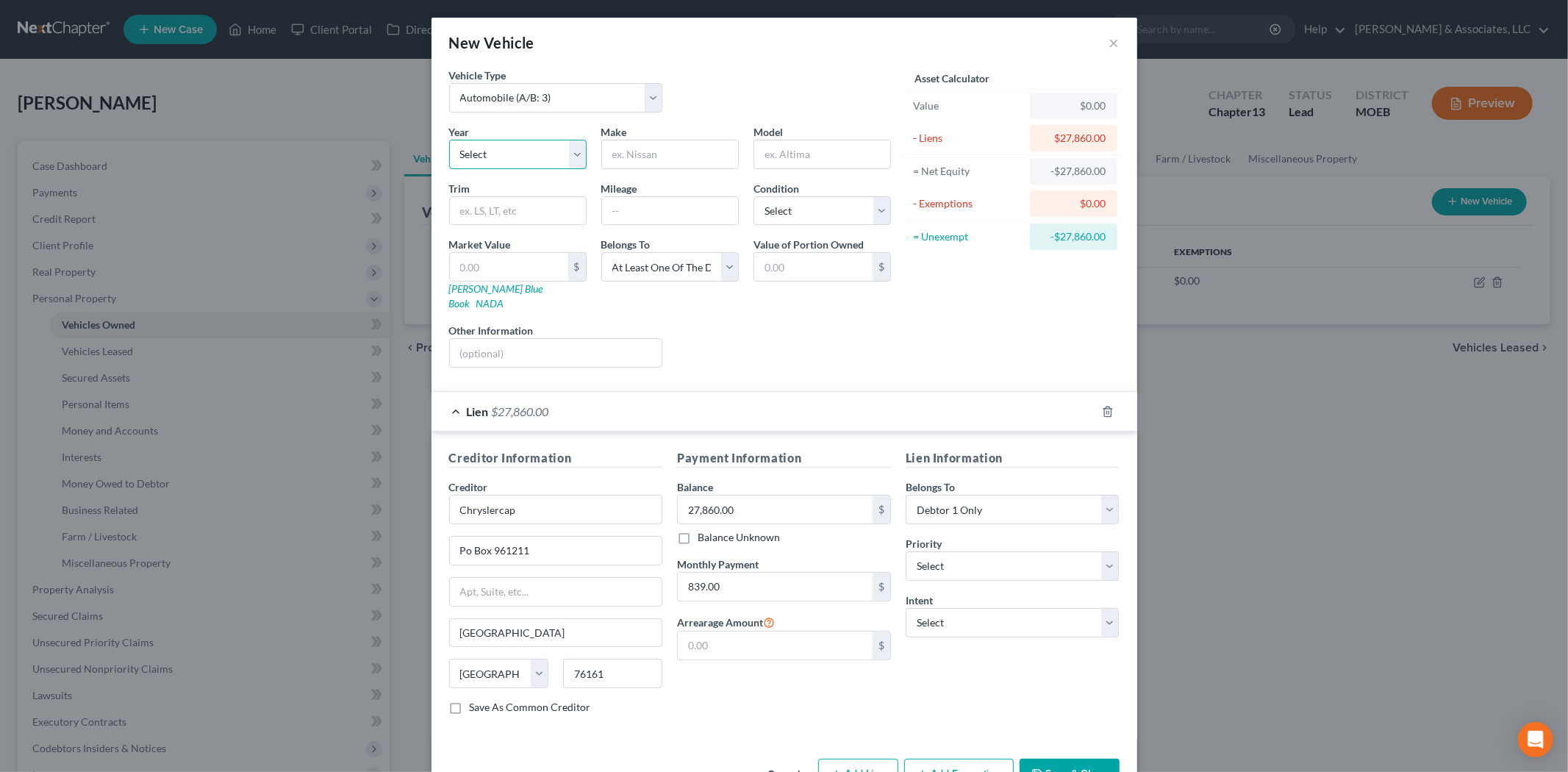
drag, startPoint x: 544, startPoint y: 165, endPoint x: 622, endPoint y: 197, distance: 84.3
click at [544, 165] on select "Select 2026 2025 2024 2023 2022 2021 2020 2019 2018 2017 2016 2015 2014 2013 20…" at bounding box center [518, 154] width 138 height 30
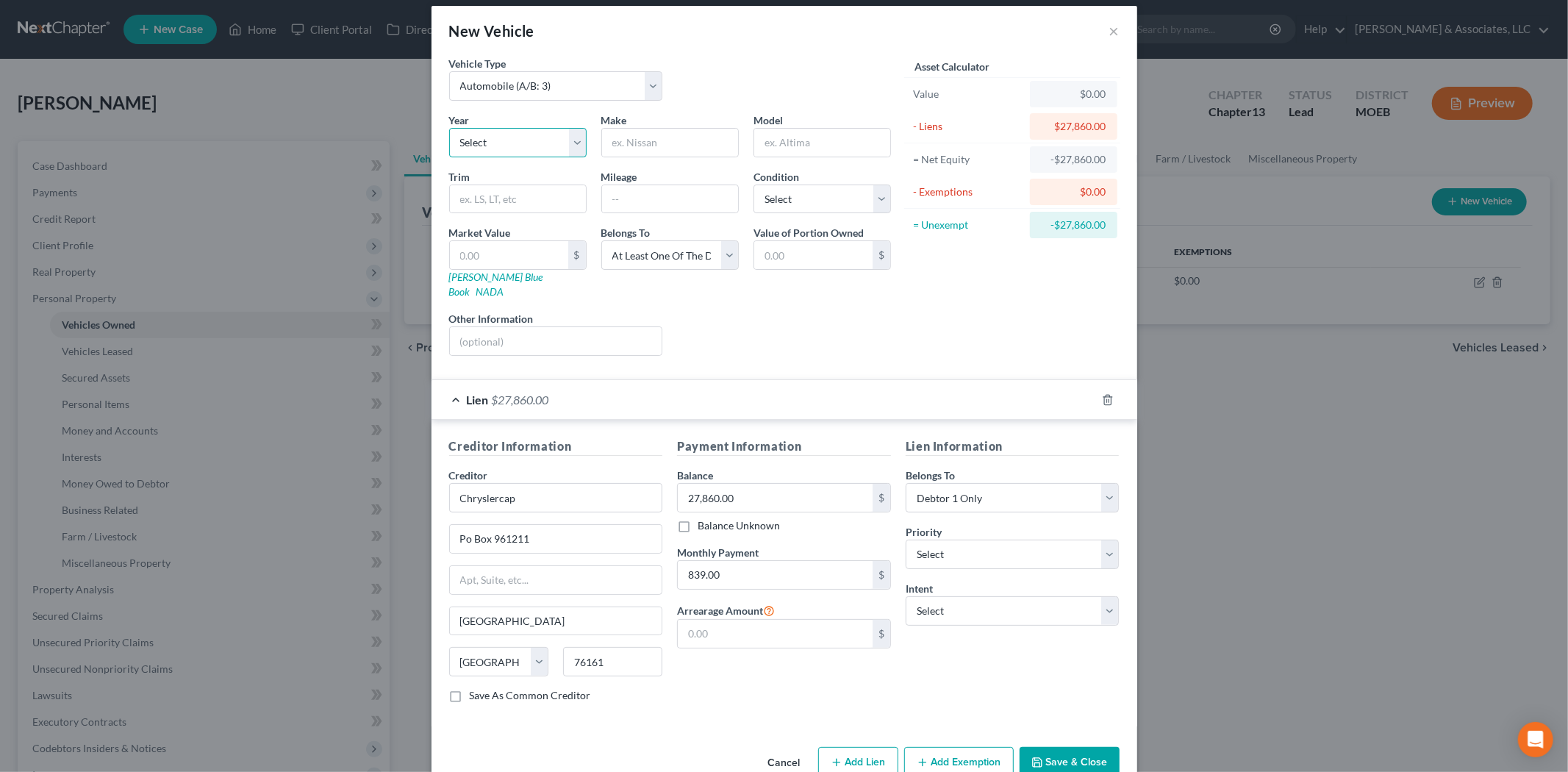
scroll to position [33, 0]
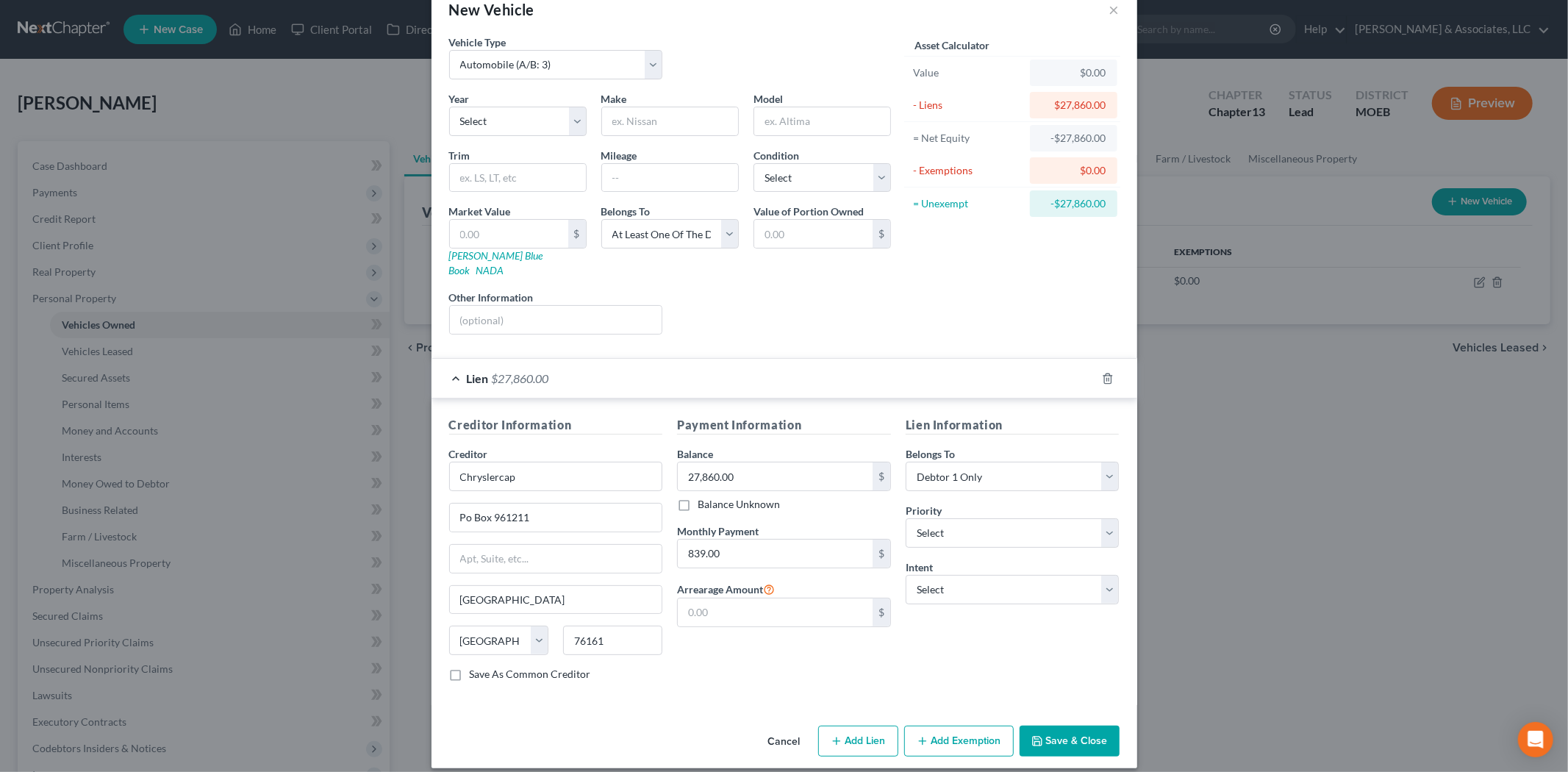
click at [943, 590] on div "Lien Information Belongs To * Select Debtor 1 Only Debtor 2 Only Debtor 1 And D…" at bounding box center [1012, 555] width 229 height 277
drag, startPoint x: 943, startPoint y: 589, endPoint x: 944, endPoint y: 579, distance: 10.0
click at [943, 589] on select "Select Surrender Redeem Reaffirm Avoid Other" at bounding box center [1013, 589] width 214 height 30
drag, startPoint x: 944, startPoint y: 579, endPoint x: 838, endPoint y: 643, distance: 123.8
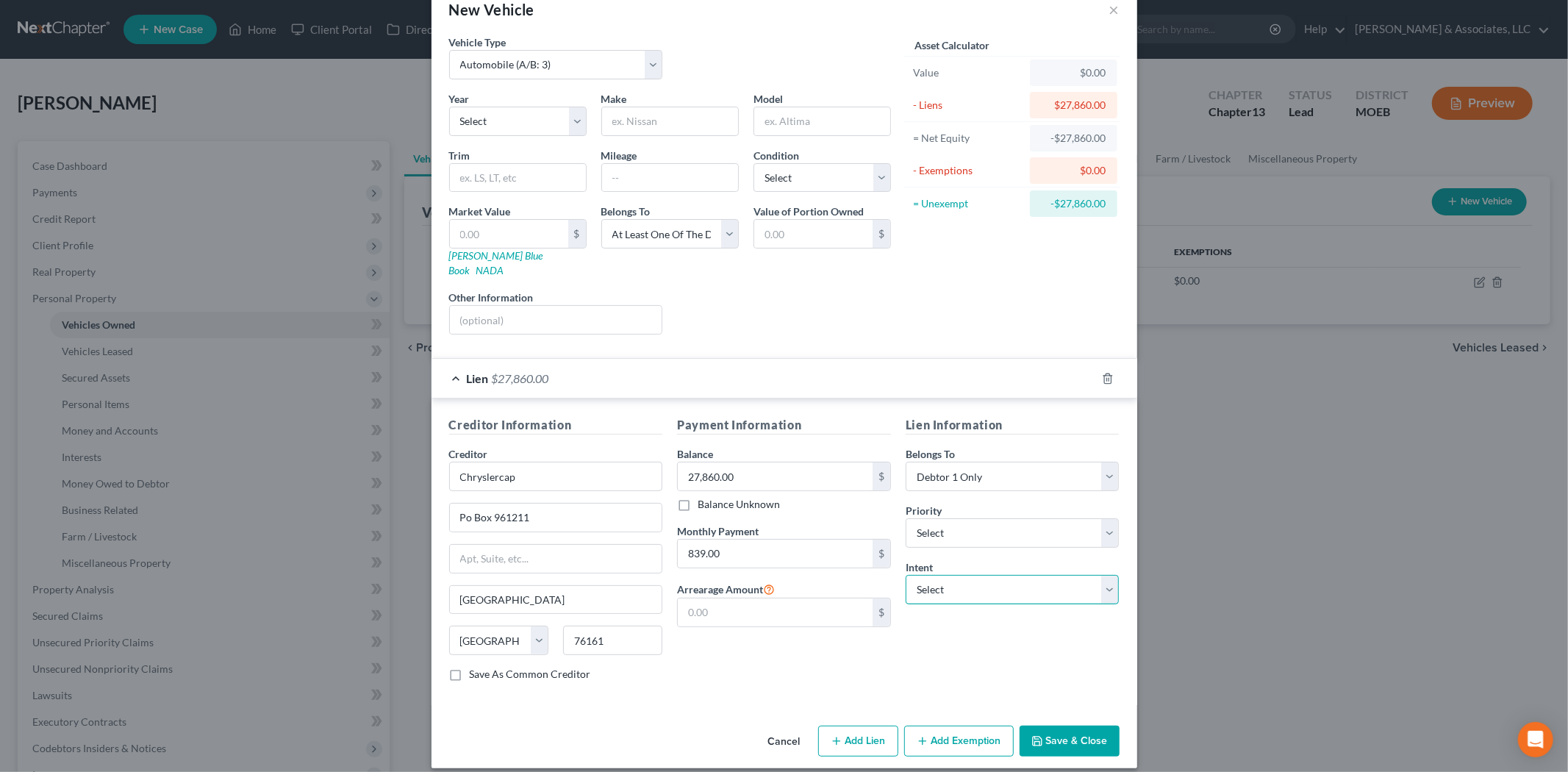
click at [944, 579] on select "Select Surrender Redeem Reaffirm Avoid Other" at bounding box center [1013, 589] width 214 height 30
click at [838, 644] on div "Payment Information Balance 27,860.00 $ Balance Unknown Balance Undetermined 27…" at bounding box center [784, 555] width 229 height 277
drag, startPoint x: 521, startPoint y: 126, endPoint x: 539, endPoint y: 8, distance: 119.4
click at [521, 126] on select "Select 2026 2025 2024 2023 2022 2021 2020 2019 2018 2017 2016 2015 2014 2013 20…" at bounding box center [518, 121] width 138 height 30
select select "7"
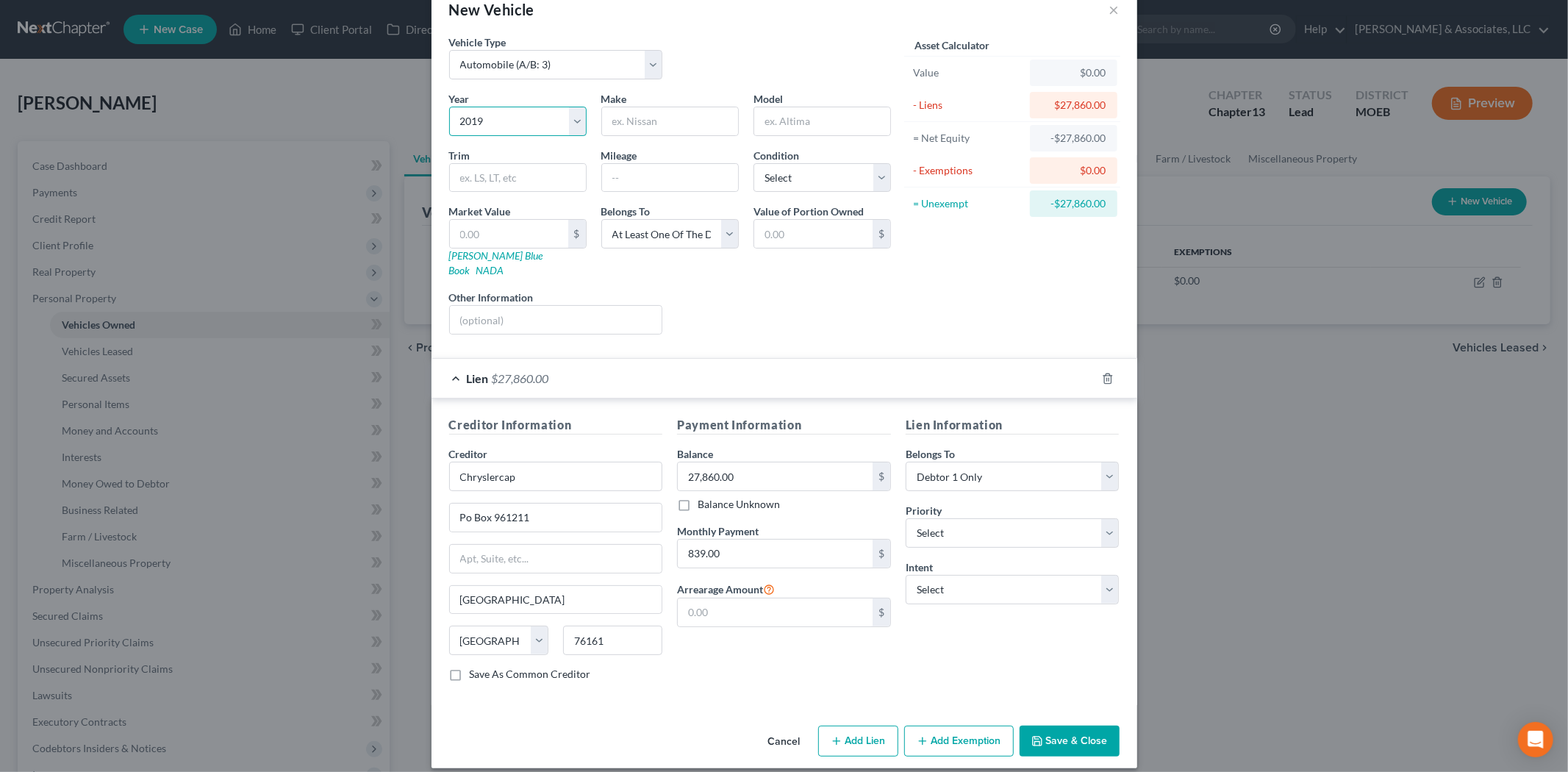
click at [449, 106] on select "Select 2026 2025 2024 2023 2022 2021 2020 2019 2018 2017 2016 2015 2014 2013 20…" at bounding box center [518, 121] width 138 height 30
click at [609, 125] on input "text" at bounding box center [669, 121] width 136 height 28
type input "o"
type input "Dodge"
type input "Challenger"
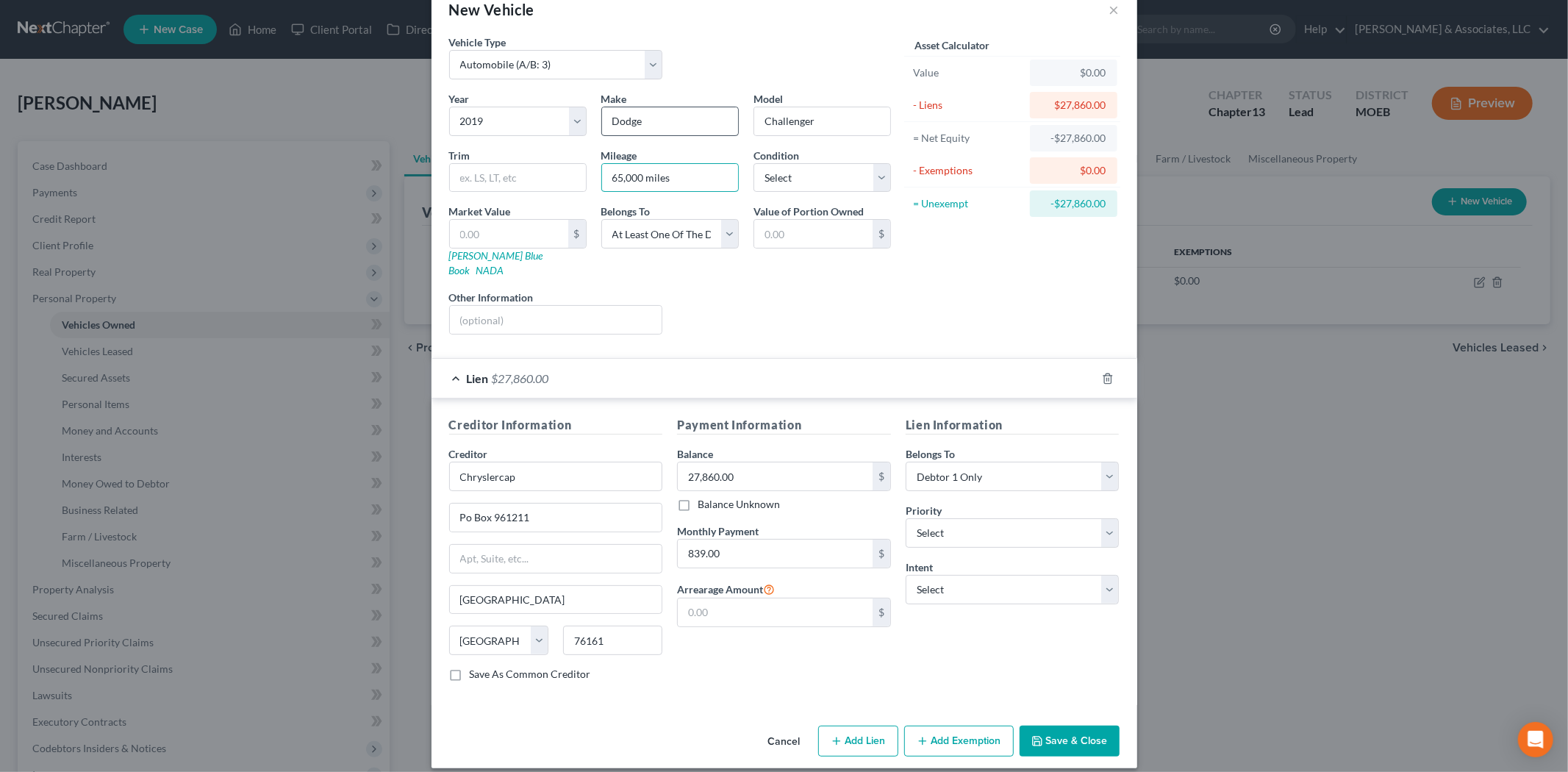
type input "65,000 miles"
type input "2"
type input "2.00"
type input "27"
type input "27.00"
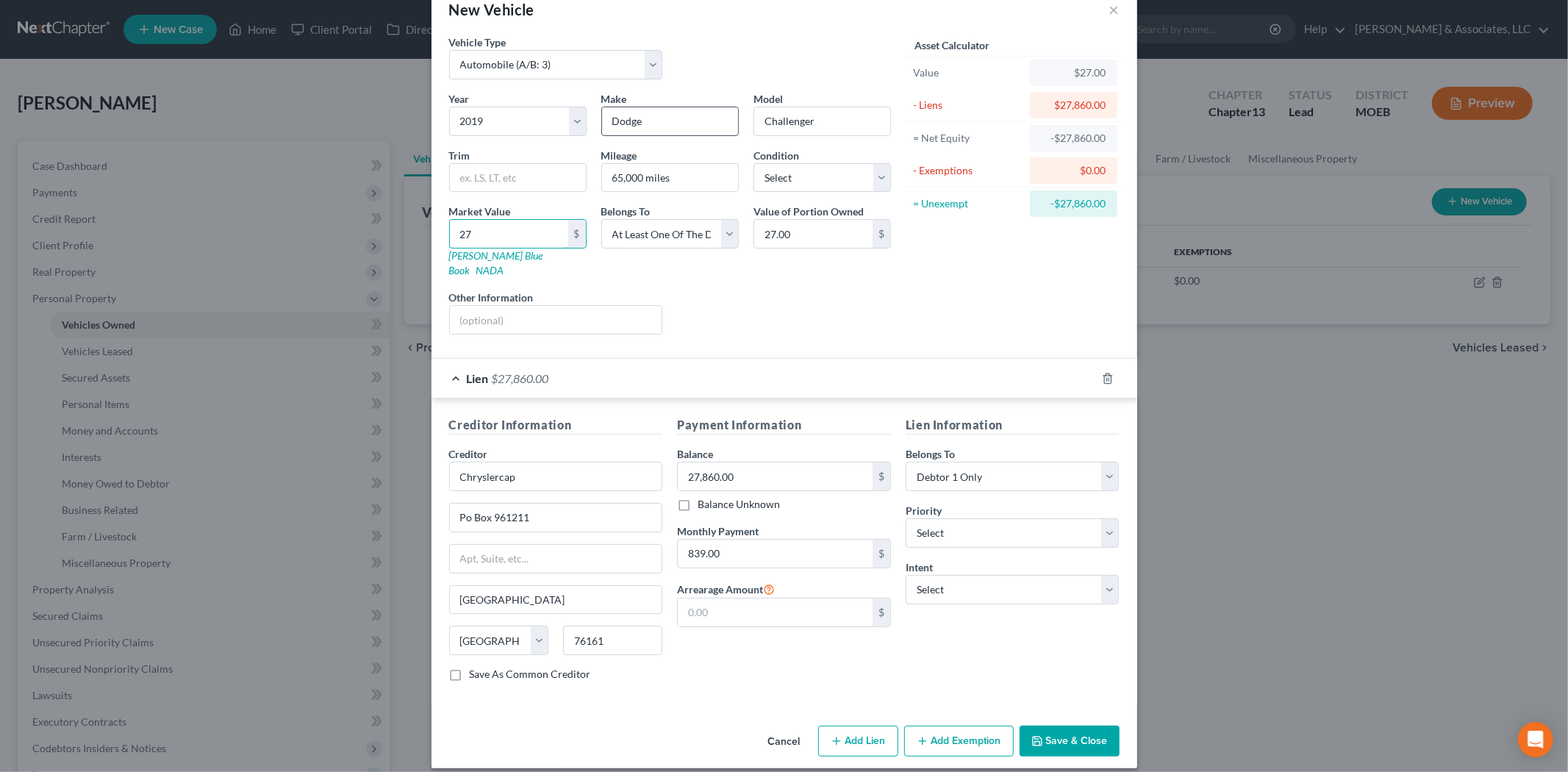
type input "270"
type input "270.00"
click at [1034, 735] on icon "button" at bounding box center [1037, 740] width 12 height 12
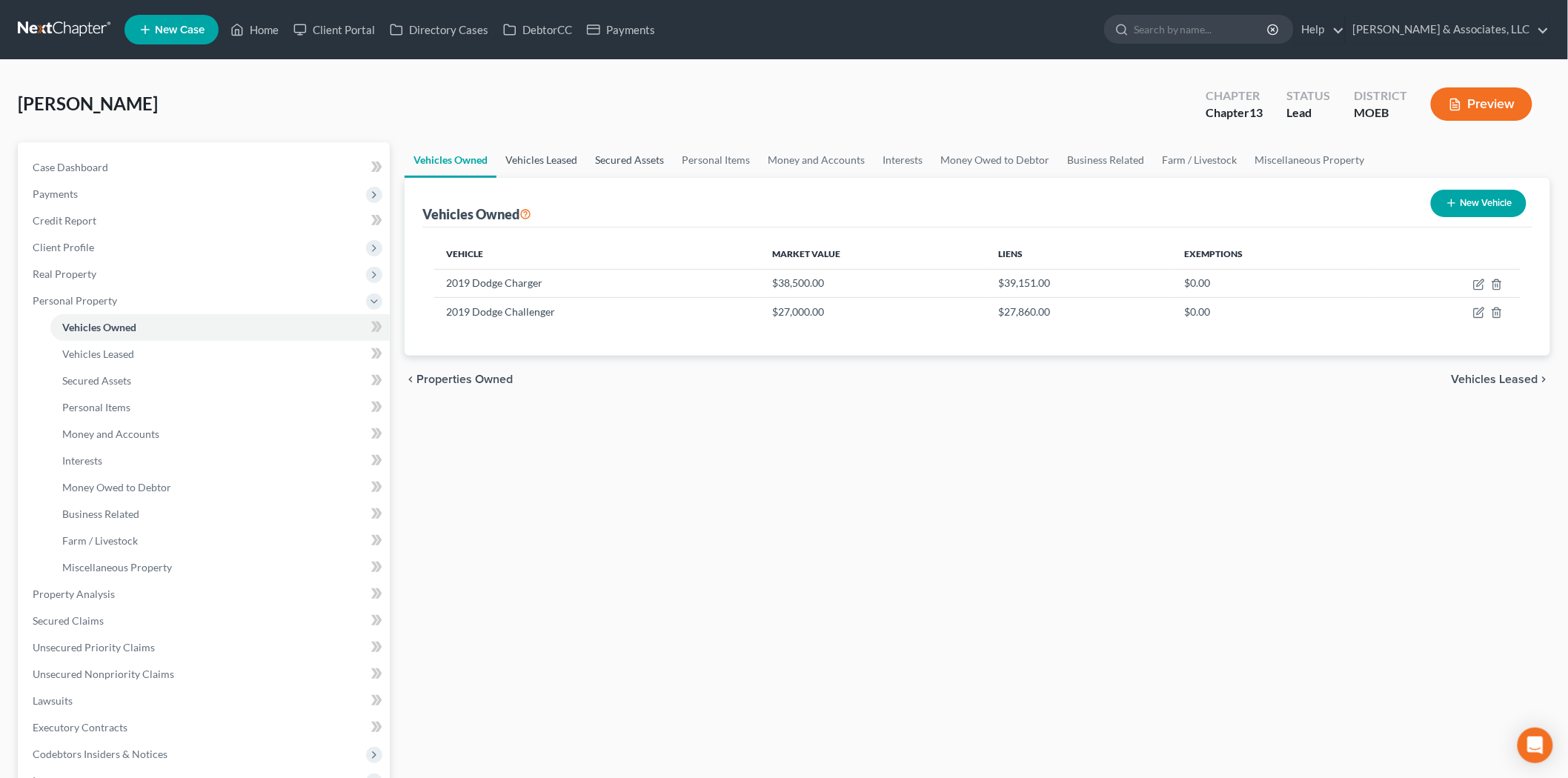
drag, startPoint x: 534, startPoint y: 161, endPoint x: 612, endPoint y: 163, distance: 78.0
click at [534, 162] on link "Vehicles Leased" at bounding box center [541, 160] width 90 height 35
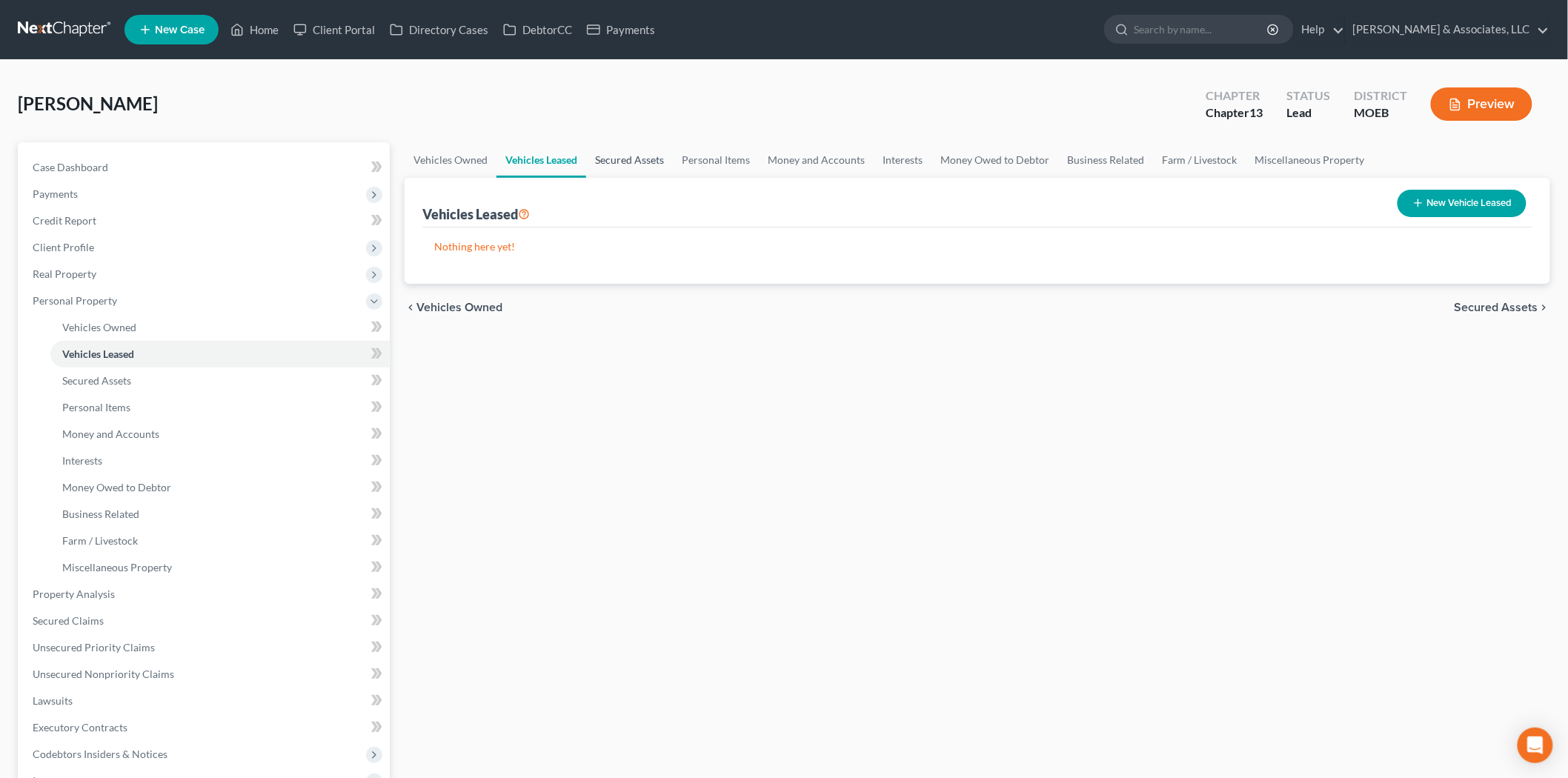
click at [630, 164] on link "Secured Assets" at bounding box center [629, 160] width 86 height 35
click at [721, 167] on link "Personal Items" at bounding box center [716, 160] width 86 height 35
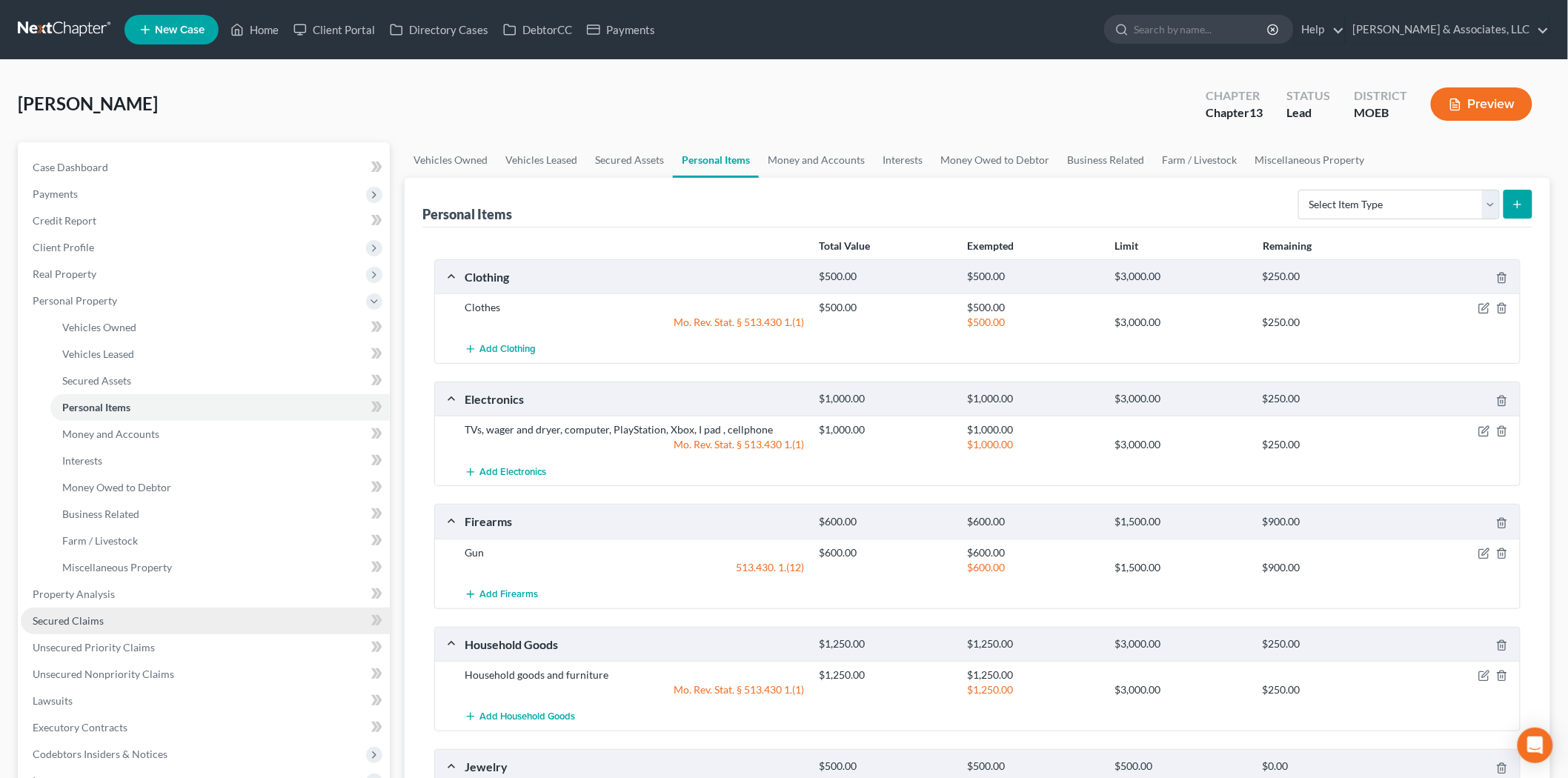
click at [119, 620] on link "Secured Claims" at bounding box center [205, 620] width 369 height 26
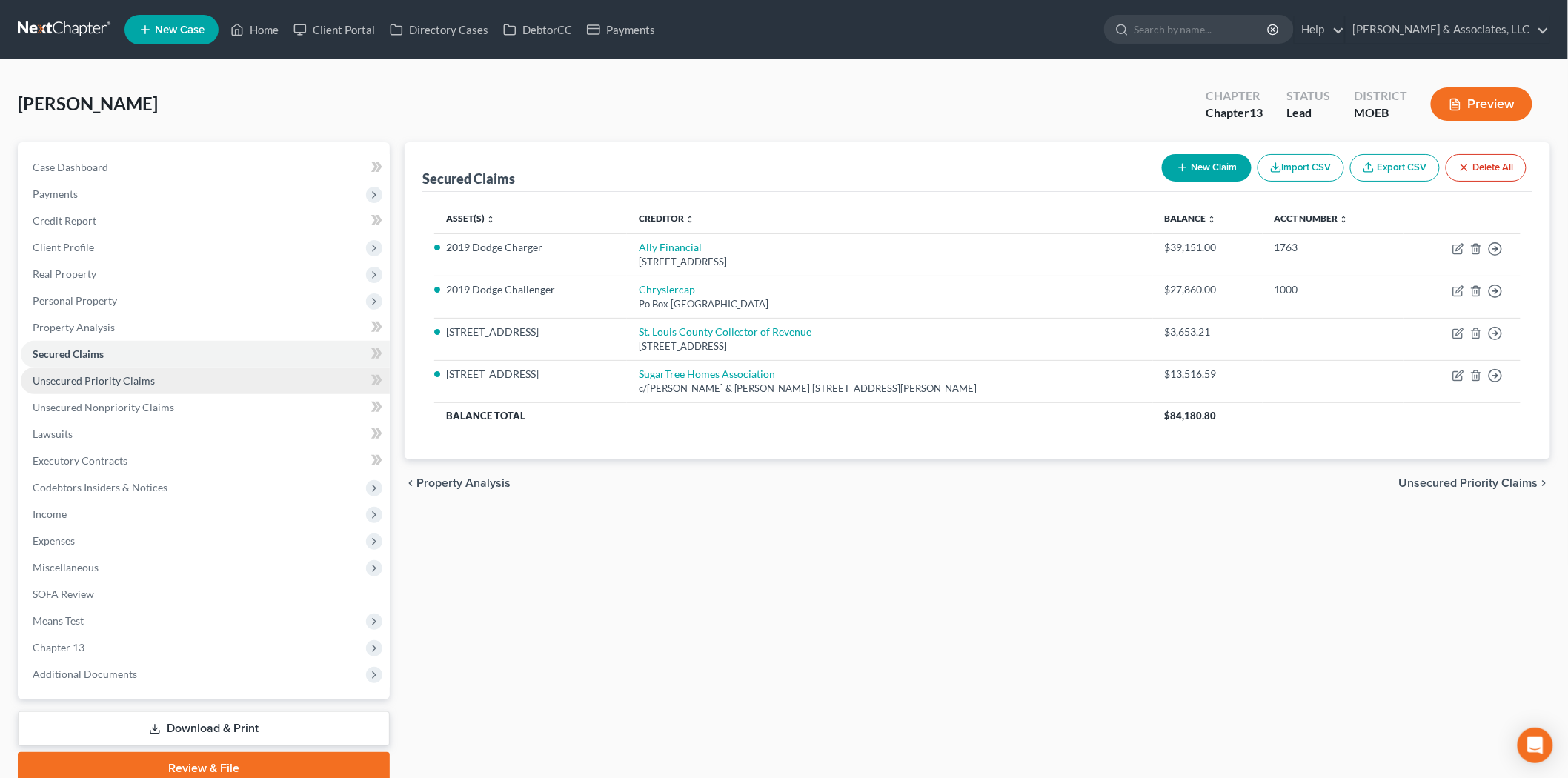
click at [96, 381] on span "Unsecured Priority Claims" at bounding box center [94, 380] width 123 height 13
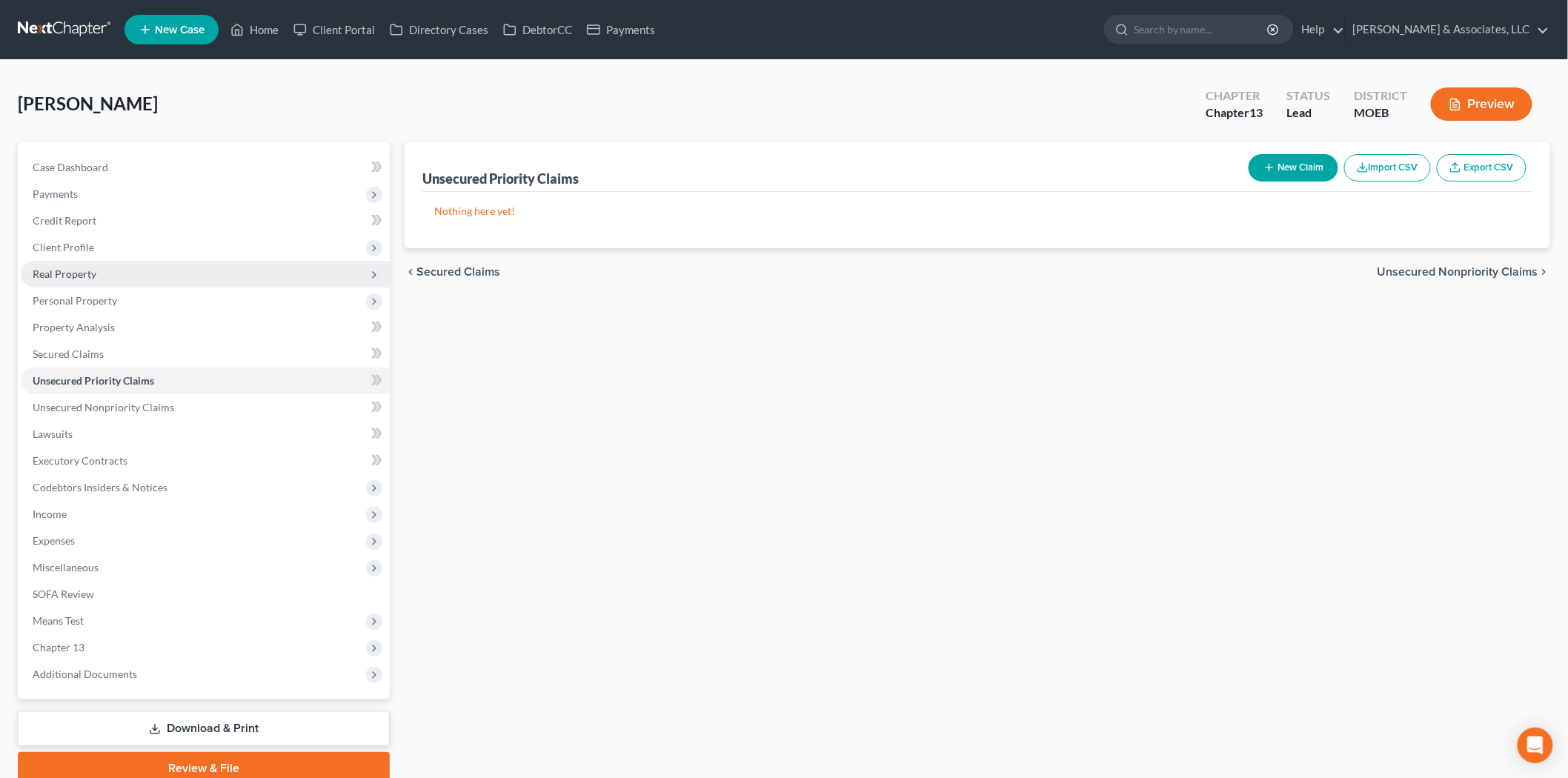
click at [73, 264] on span "Real Property" at bounding box center [205, 273] width 369 height 26
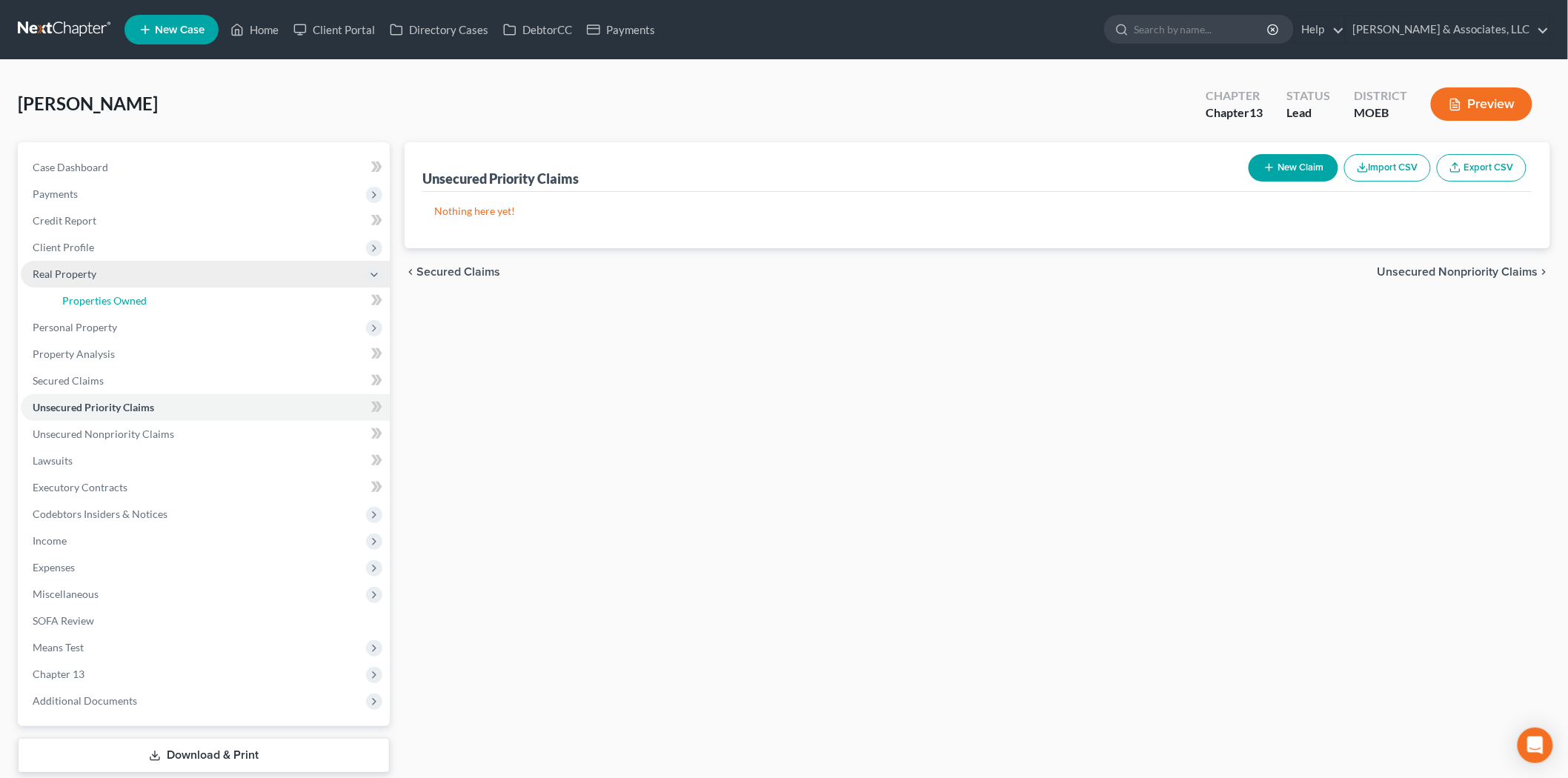
drag, startPoint x: 144, startPoint y: 297, endPoint x: 341, endPoint y: 260, distance: 200.4
click at [144, 294] on span "Properties Owned" at bounding box center [104, 300] width 84 height 13
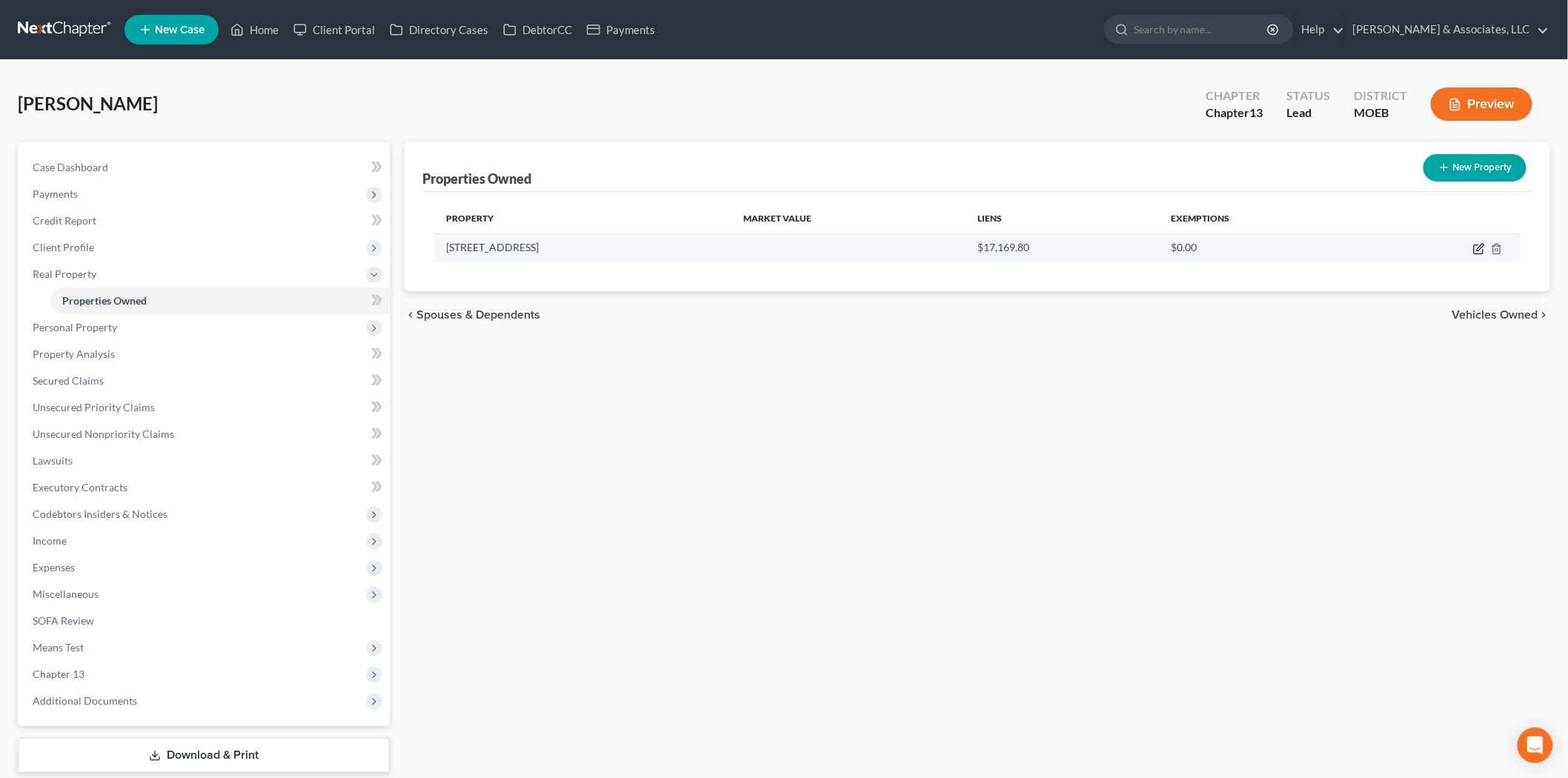
click at [1485, 251] on icon "button" at bounding box center [1479, 249] width 12 height 12
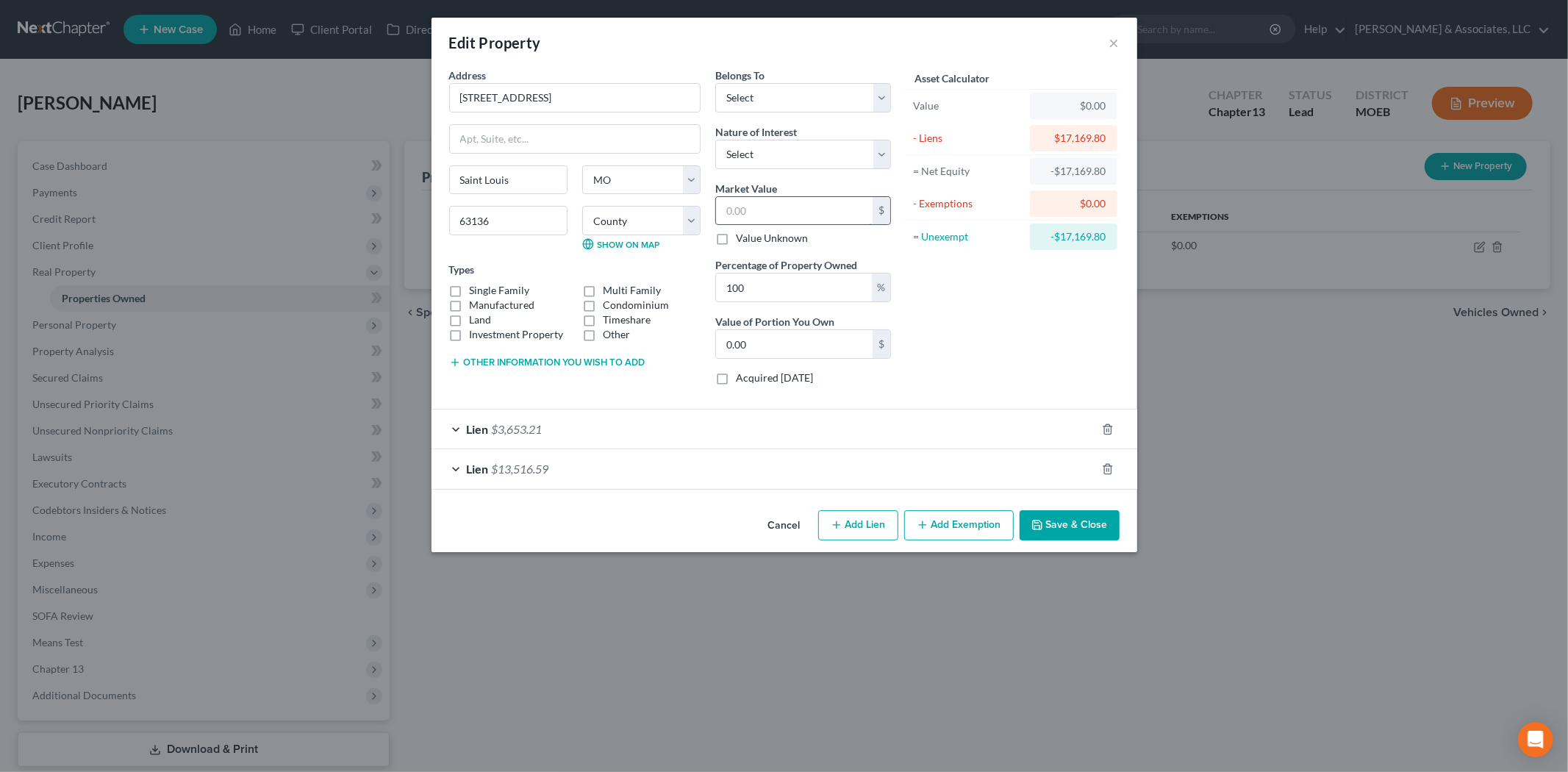
click at [773, 203] on input "text" at bounding box center [794, 211] width 157 height 28
click at [739, 97] on select "Select Debtor 1 Only Debtor 2 Only Debtor 1 And Debtor 2 Only At Least One Of T…" at bounding box center [802, 97] width 176 height 30
click at [715, 83] on select "Select Debtor 1 Only Debtor 2 Only Debtor 1 And Debtor 2 Only At Least One Of T…" at bounding box center [802, 97] width 176 height 30
click at [754, 150] on select "Select Fee Simple Joint Tenant Life Estate Equitable Interest Future Interest T…" at bounding box center [802, 154] width 176 height 30
click at [715, 140] on select "Select Fee Simple Joint Tenant Life Estate Equitable Interest Future Interest T…" at bounding box center [802, 154] width 176 height 30
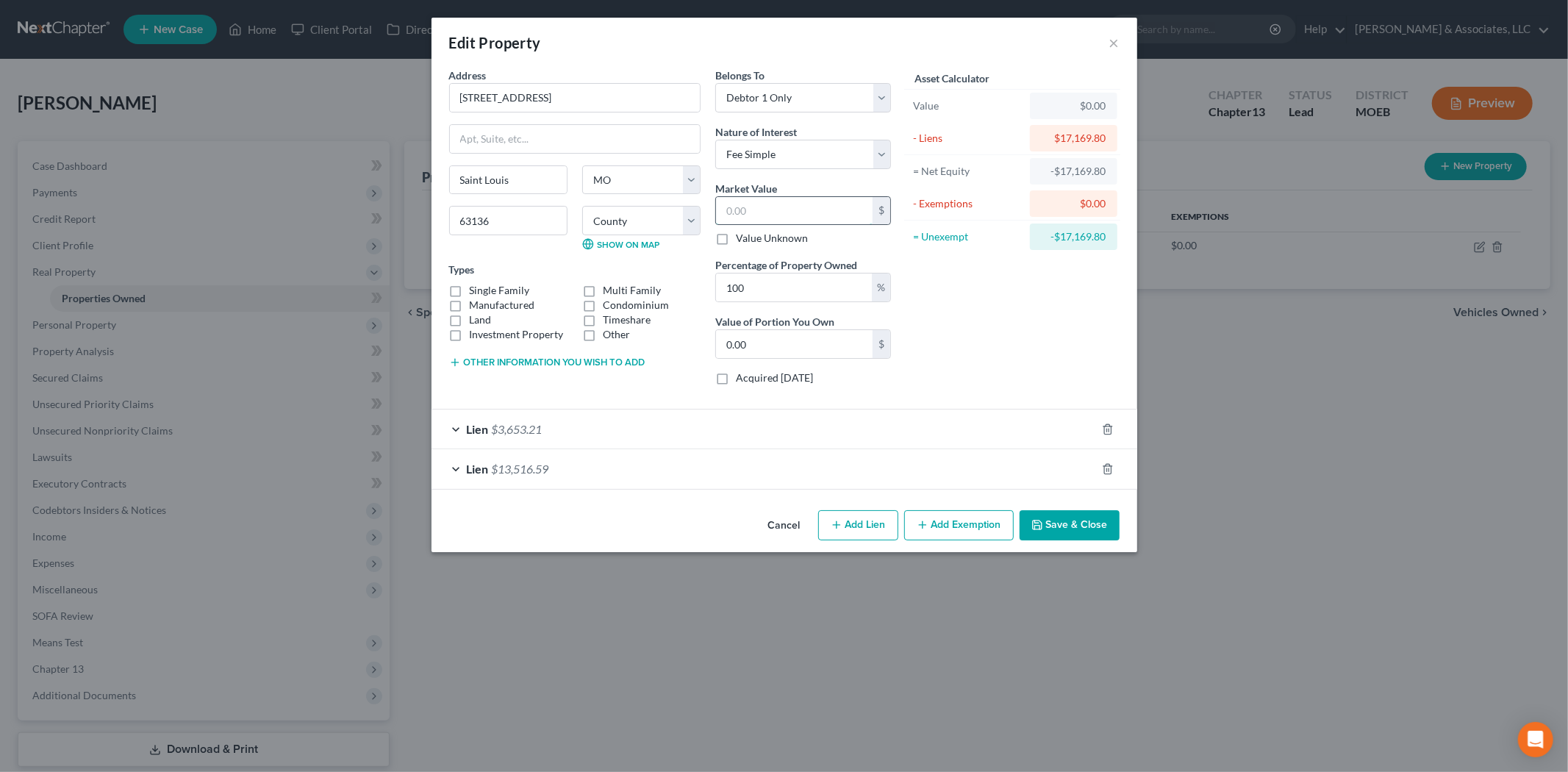
click at [757, 207] on input "text" at bounding box center [794, 211] width 157 height 28
click at [967, 531] on button "Add Exemption" at bounding box center [959, 525] width 110 height 31
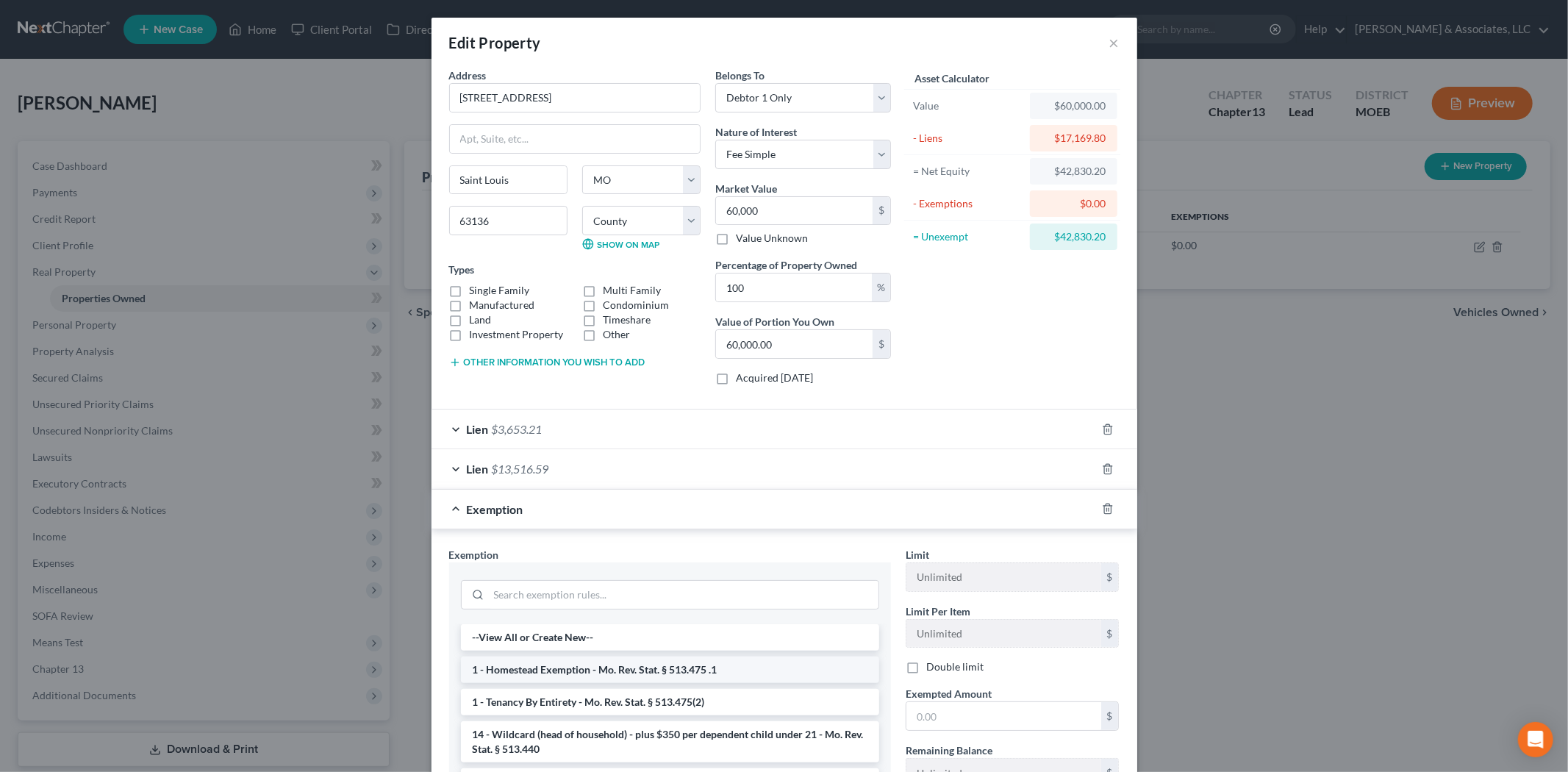
click at [589, 671] on li "1 - Homestead Exemption - Mo. Rev. Stat. § 513.475 .1" at bounding box center [670, 669] width 418 height 26
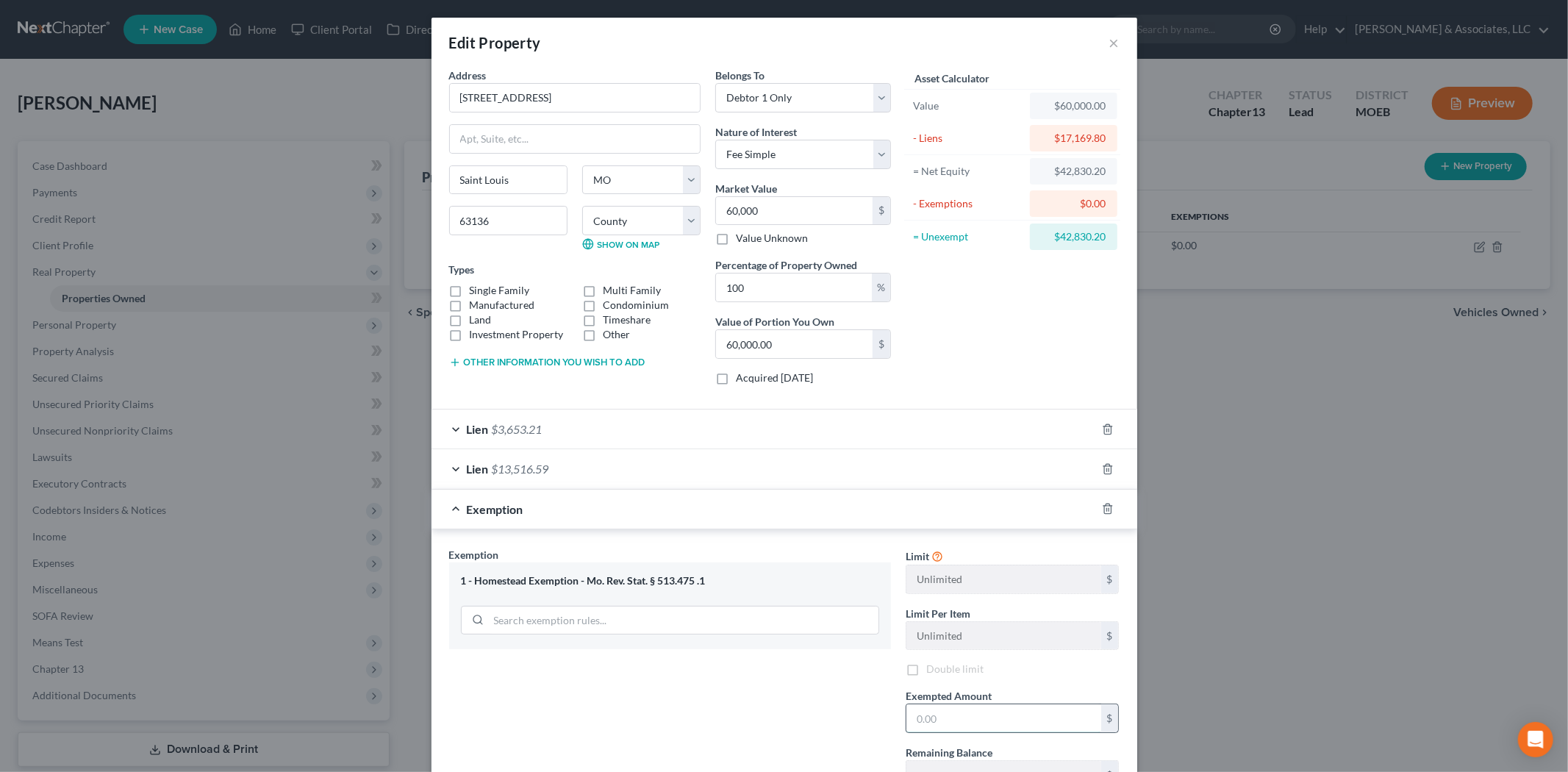
click at [925, 722] on input "text" at bounding box center [1003, 718] width 195 height 28
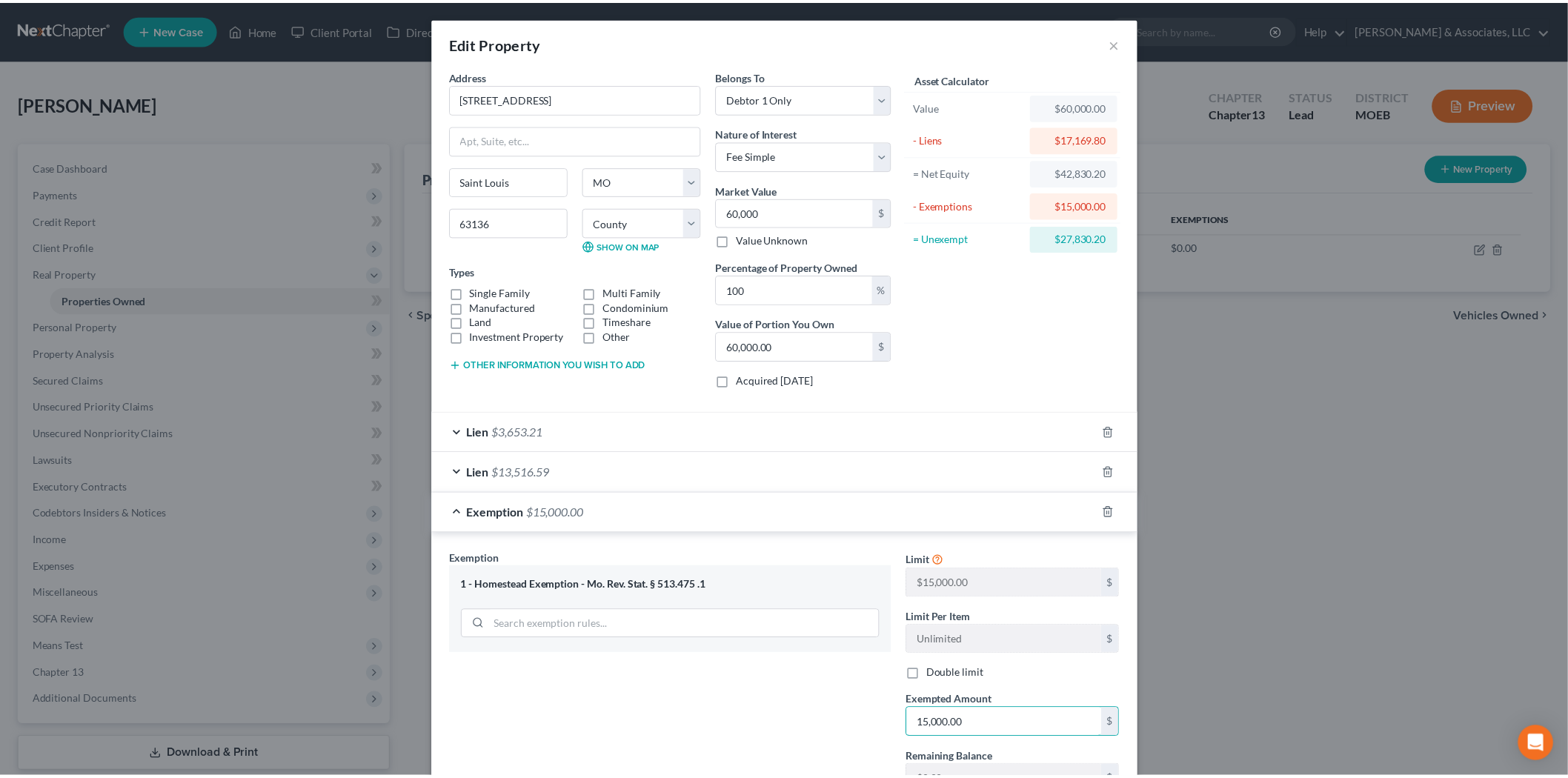
scroll to position [124, 0]
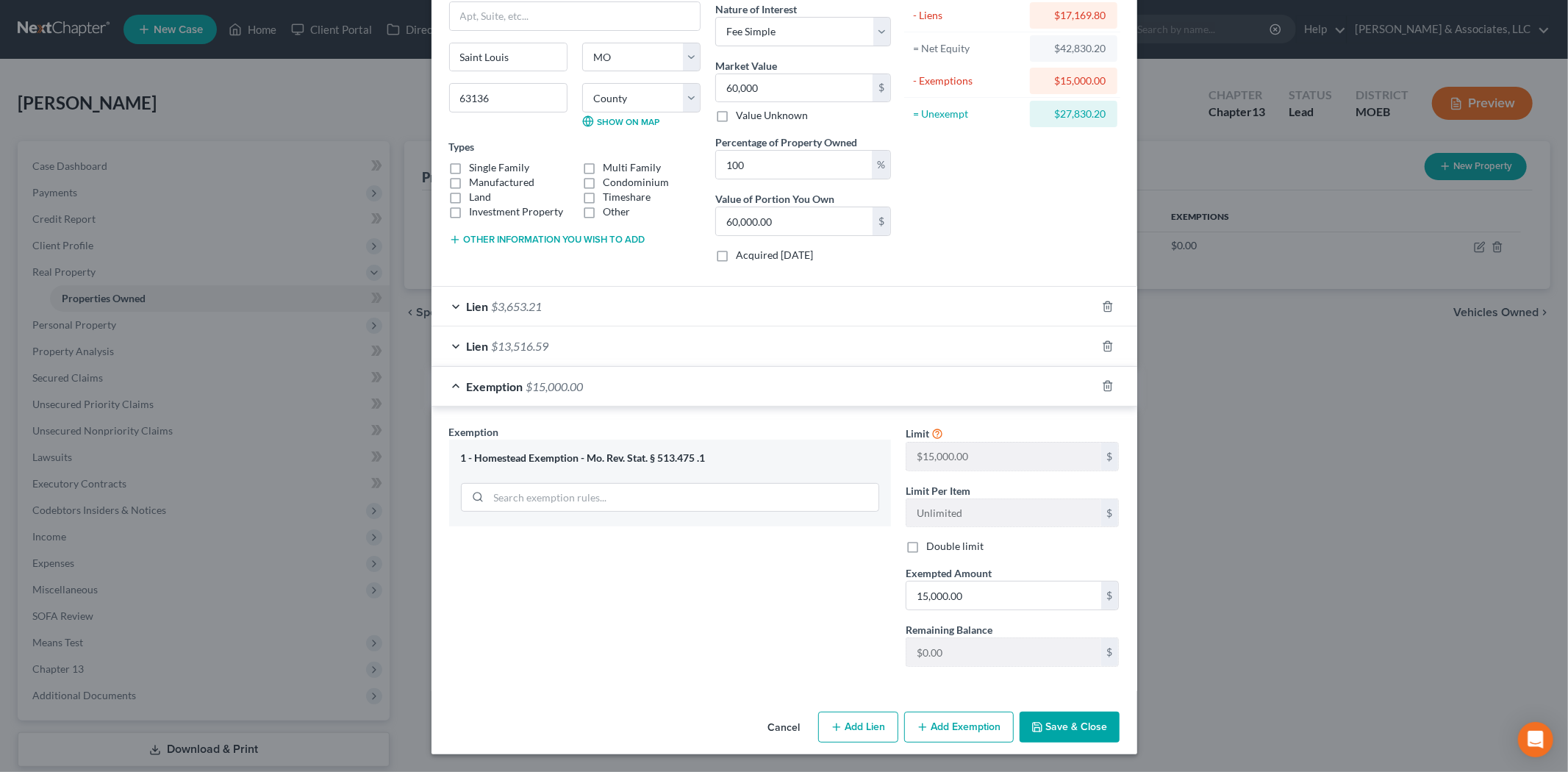
click at [1065, 724] on button "Save & Close" at bounding box center [1069, 727] width 100 height 31
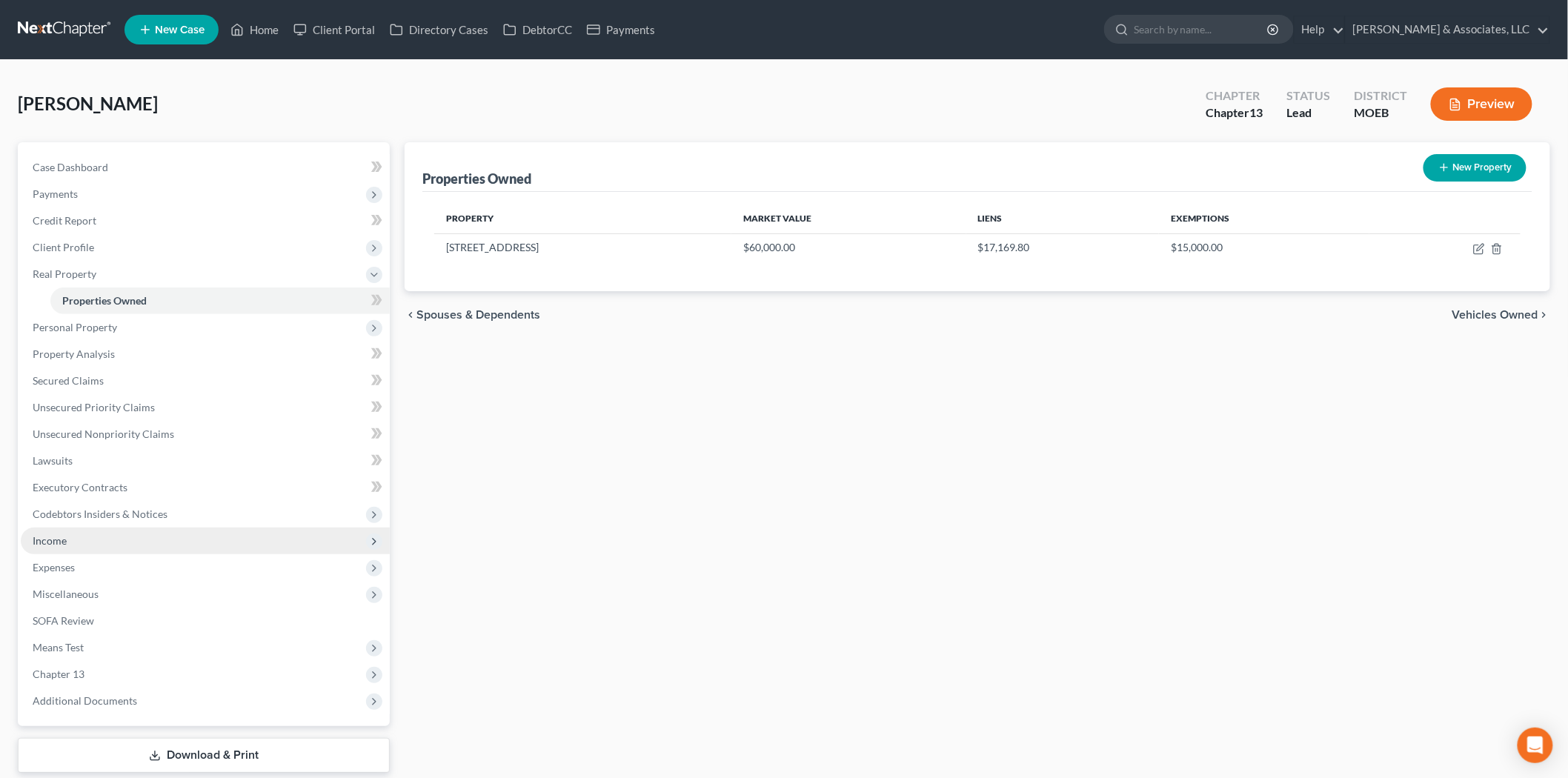
click at [84, 549] on span "Income" at bounding box center [205, 540] width 369 height 26
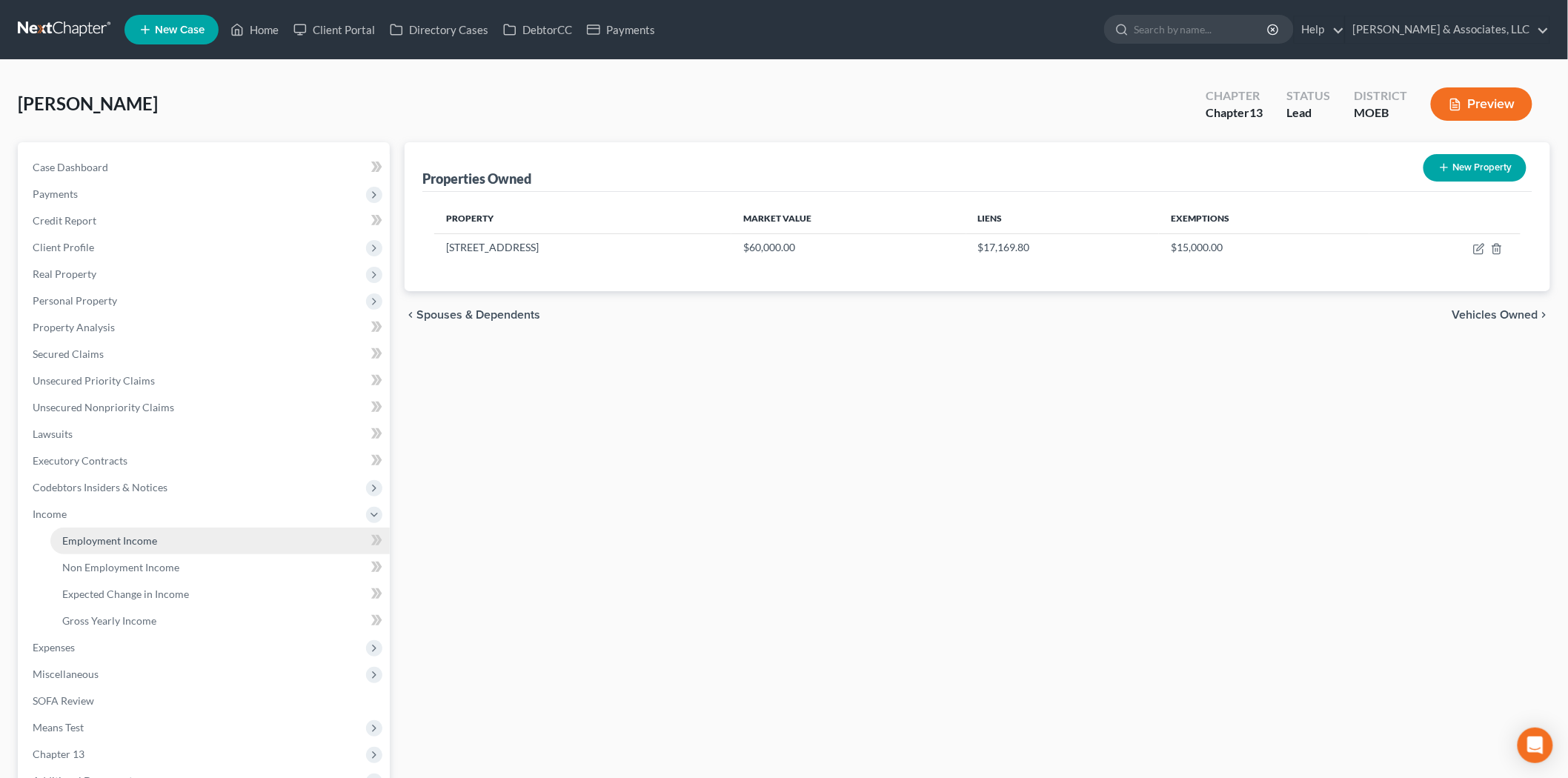
click at [119, 530] on link "Employment Income" at bounding box center [221, 540] width 340 height 26
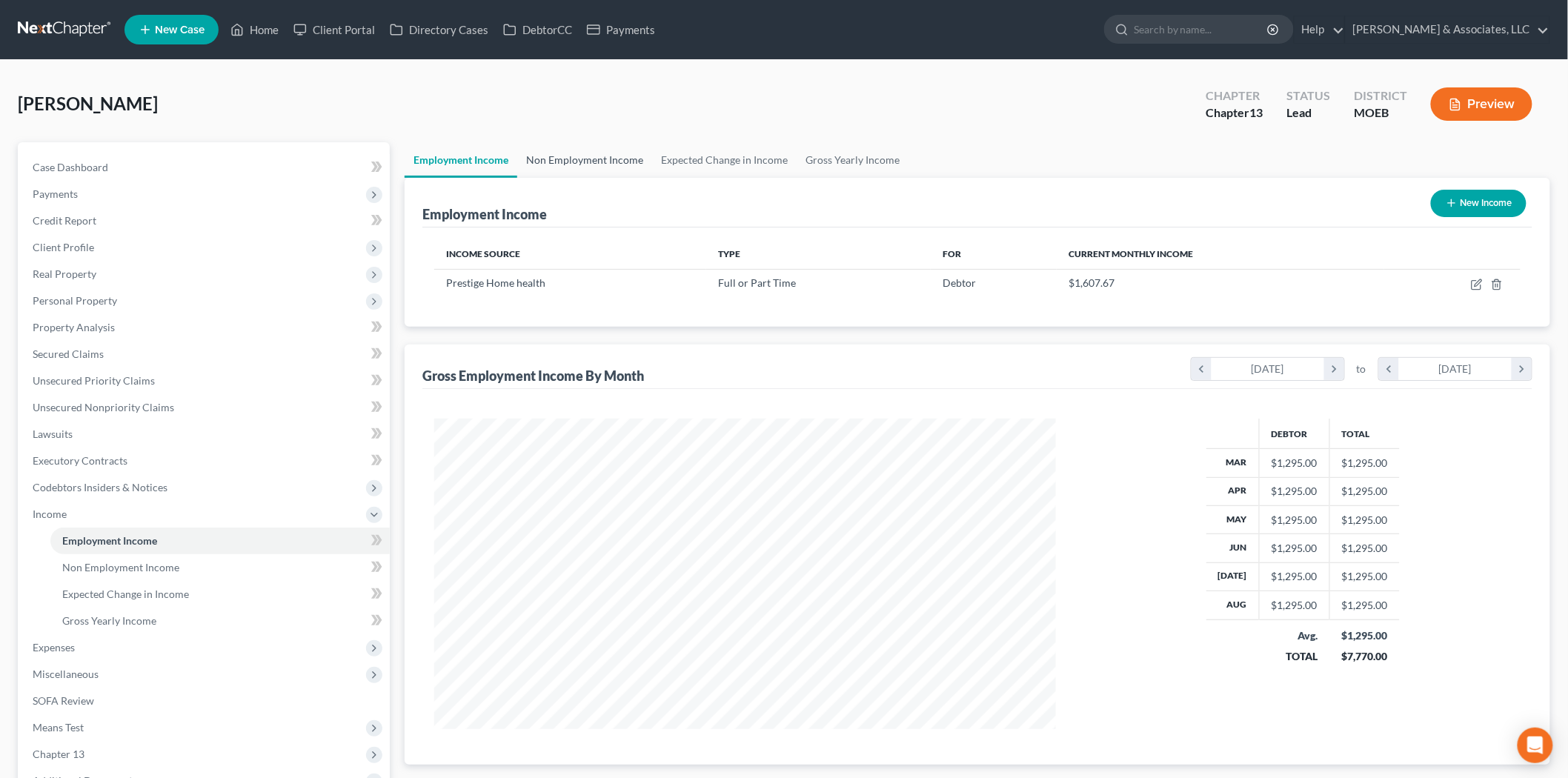
scroll to position [310, 651]
click at [64, 647] on span "Expenses" at bounding box center [54, 647] width 43 height 13
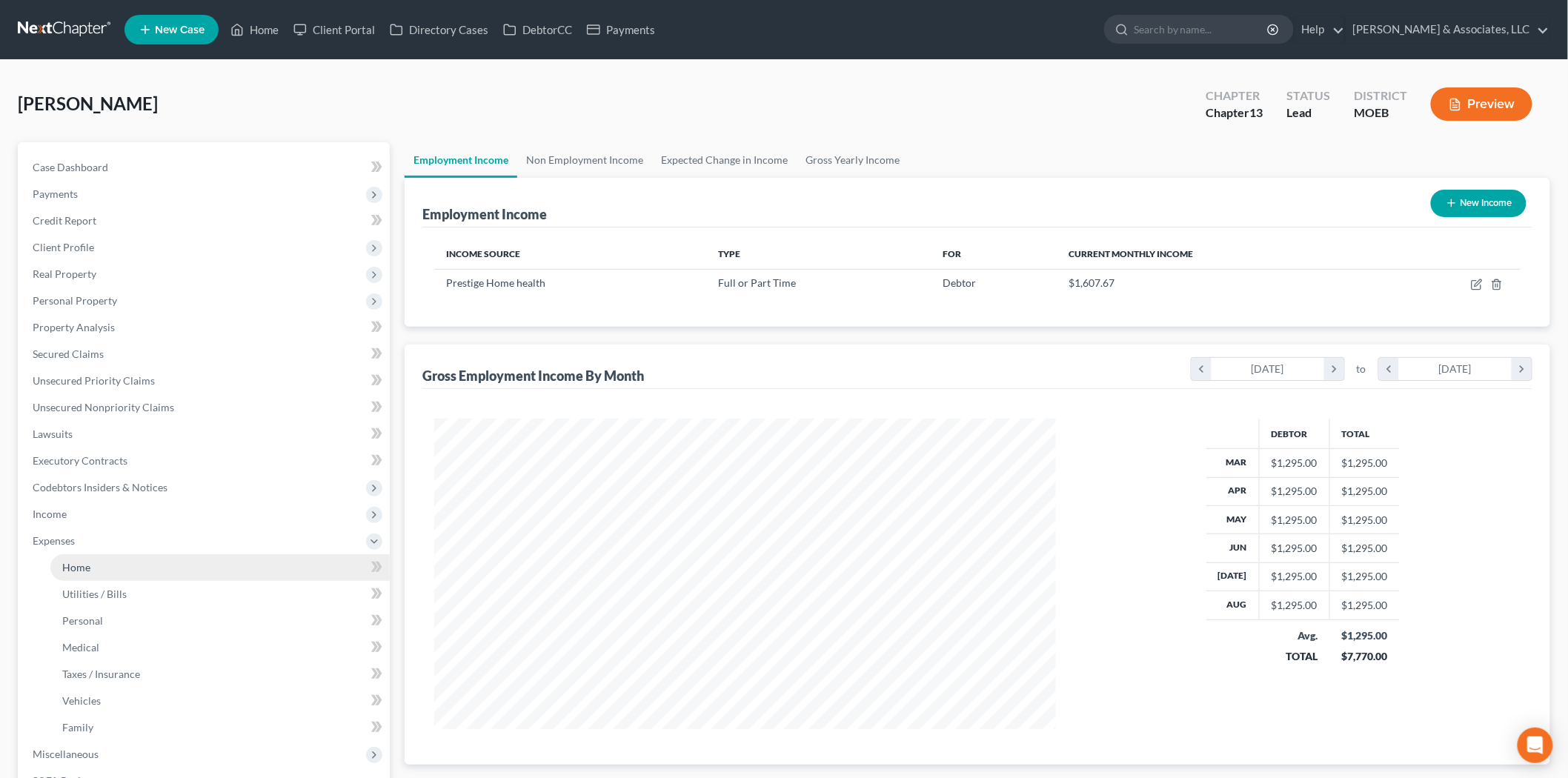
click at [79, 555] on link "Home" at bounding box center [221, 567] width 340 height 26
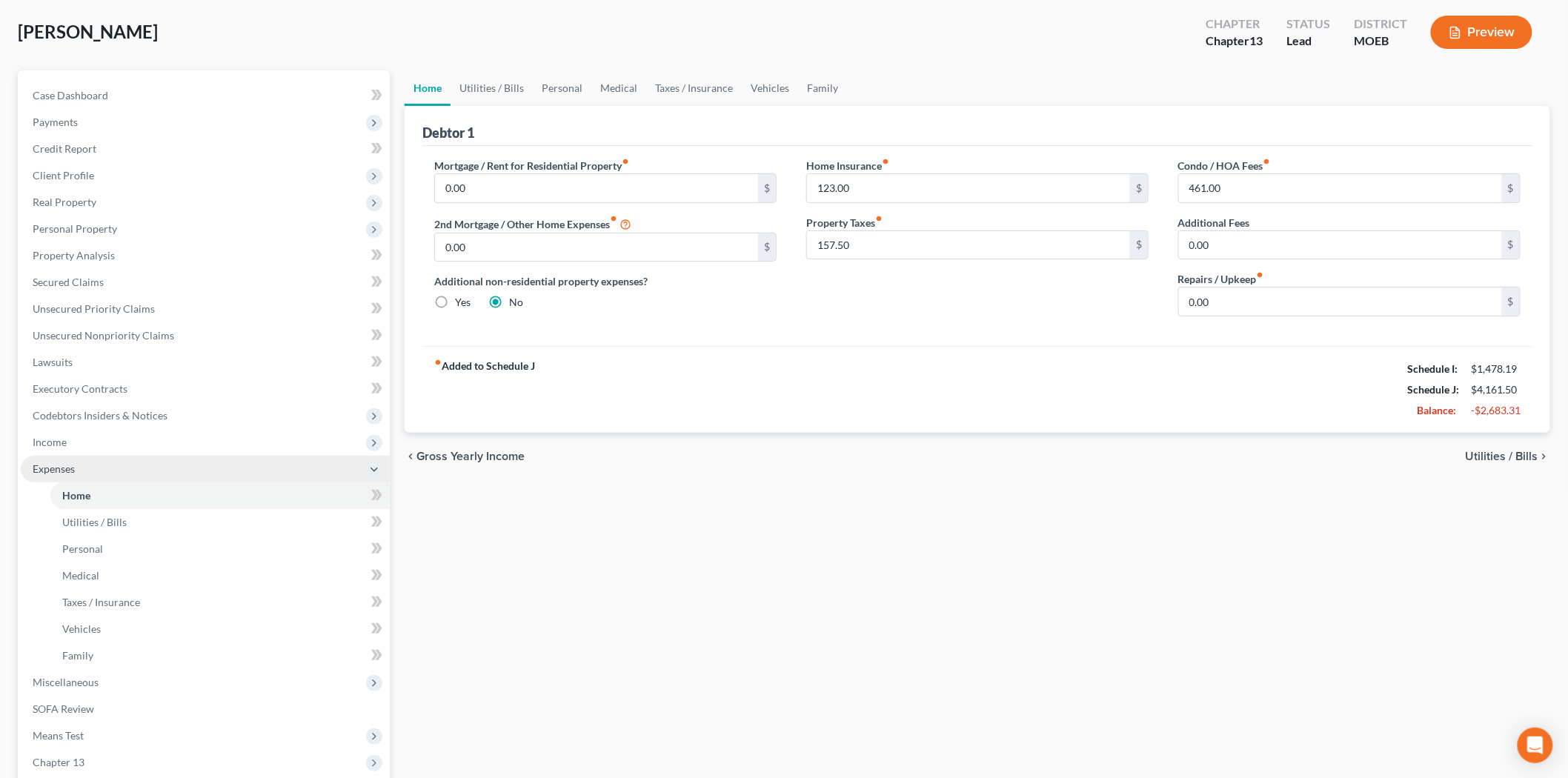
scroll to position [247, 0]
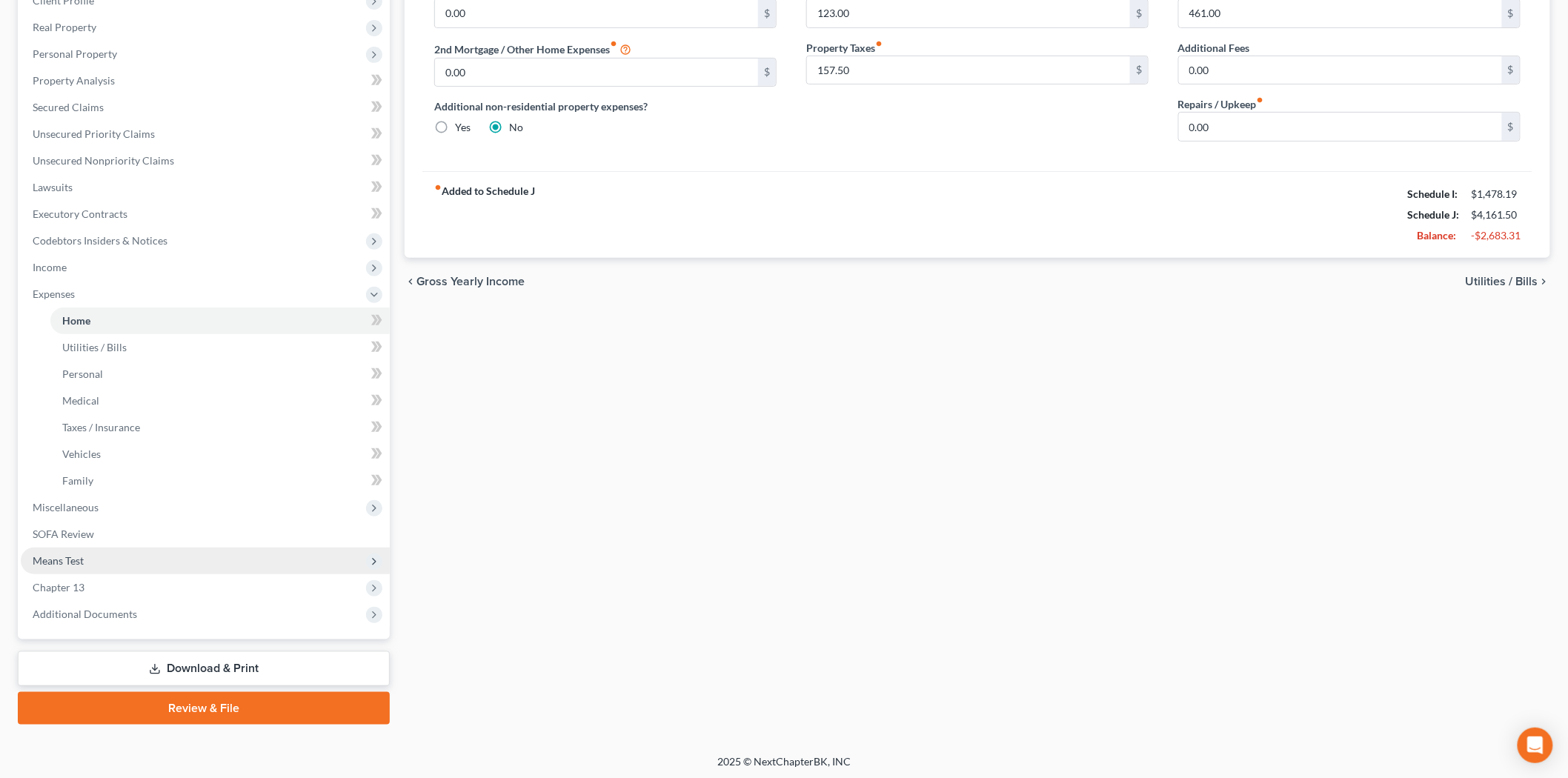
click at [68, 555] on span "Means Test" at bounding box center [58, 561] width 51 height 13
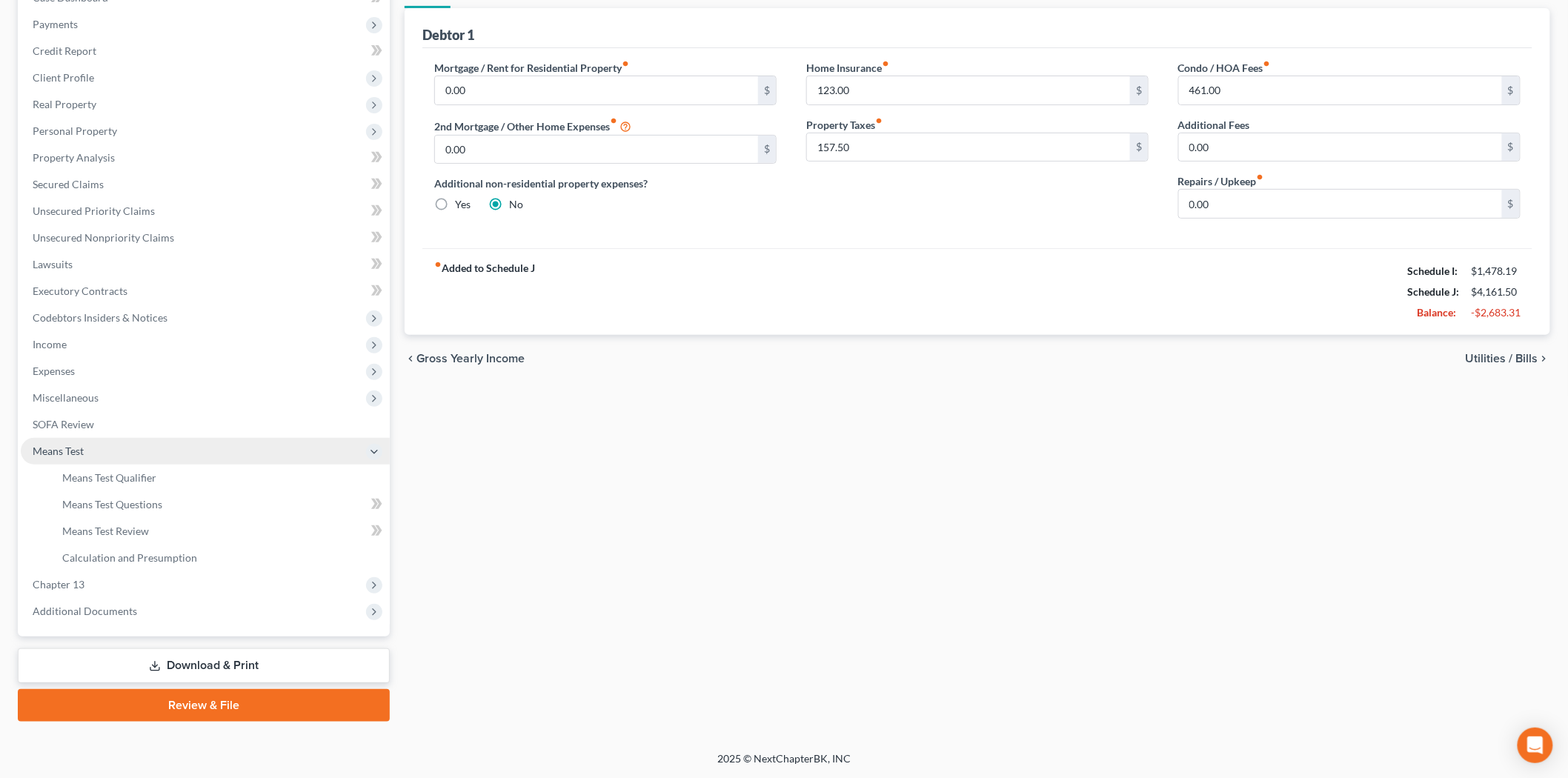
scroll to position [167, 0]
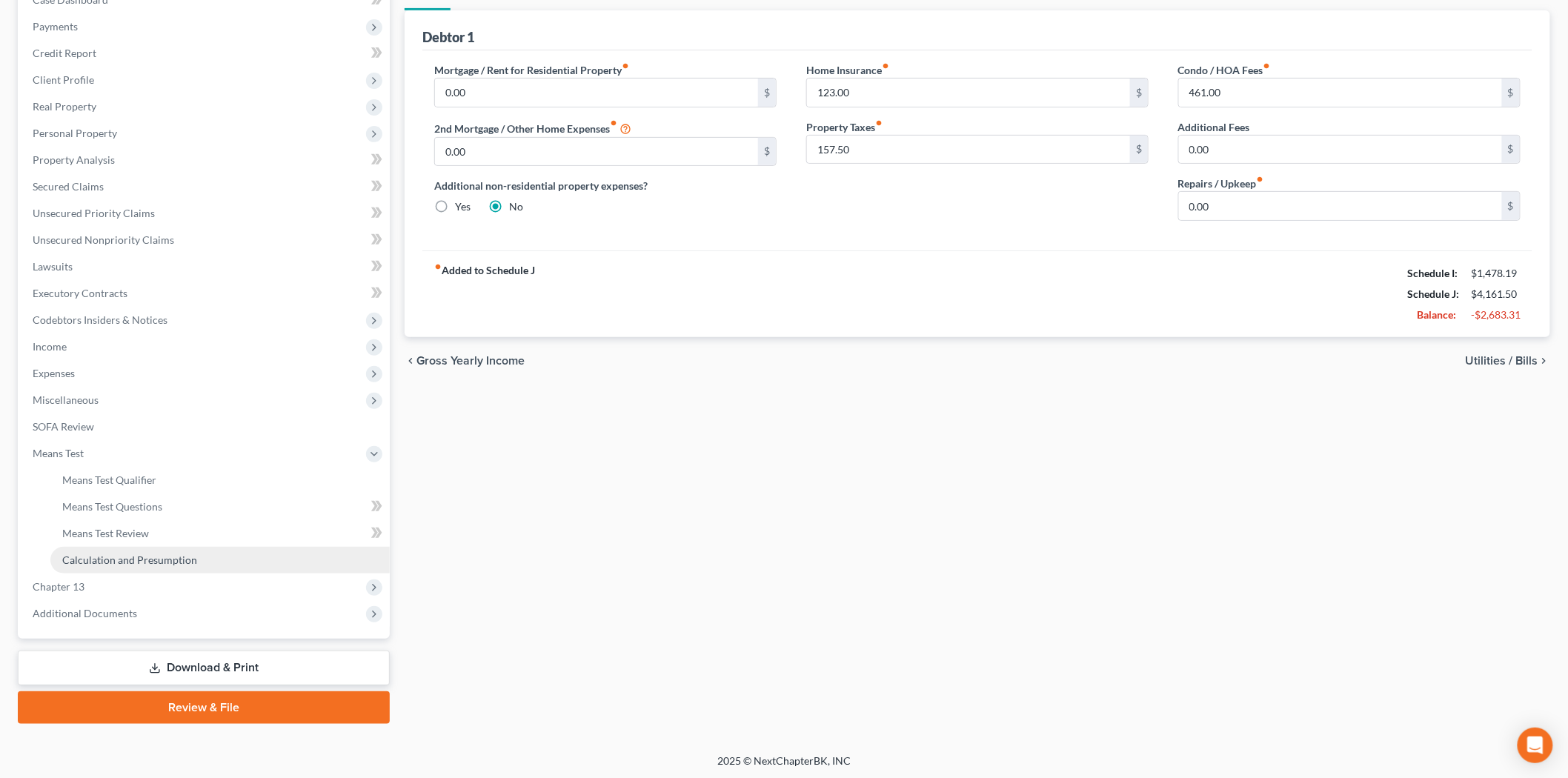
click at [80, 554] on span "Calculation and Presumption" at bounding box center [130, 560] width 135 height 13
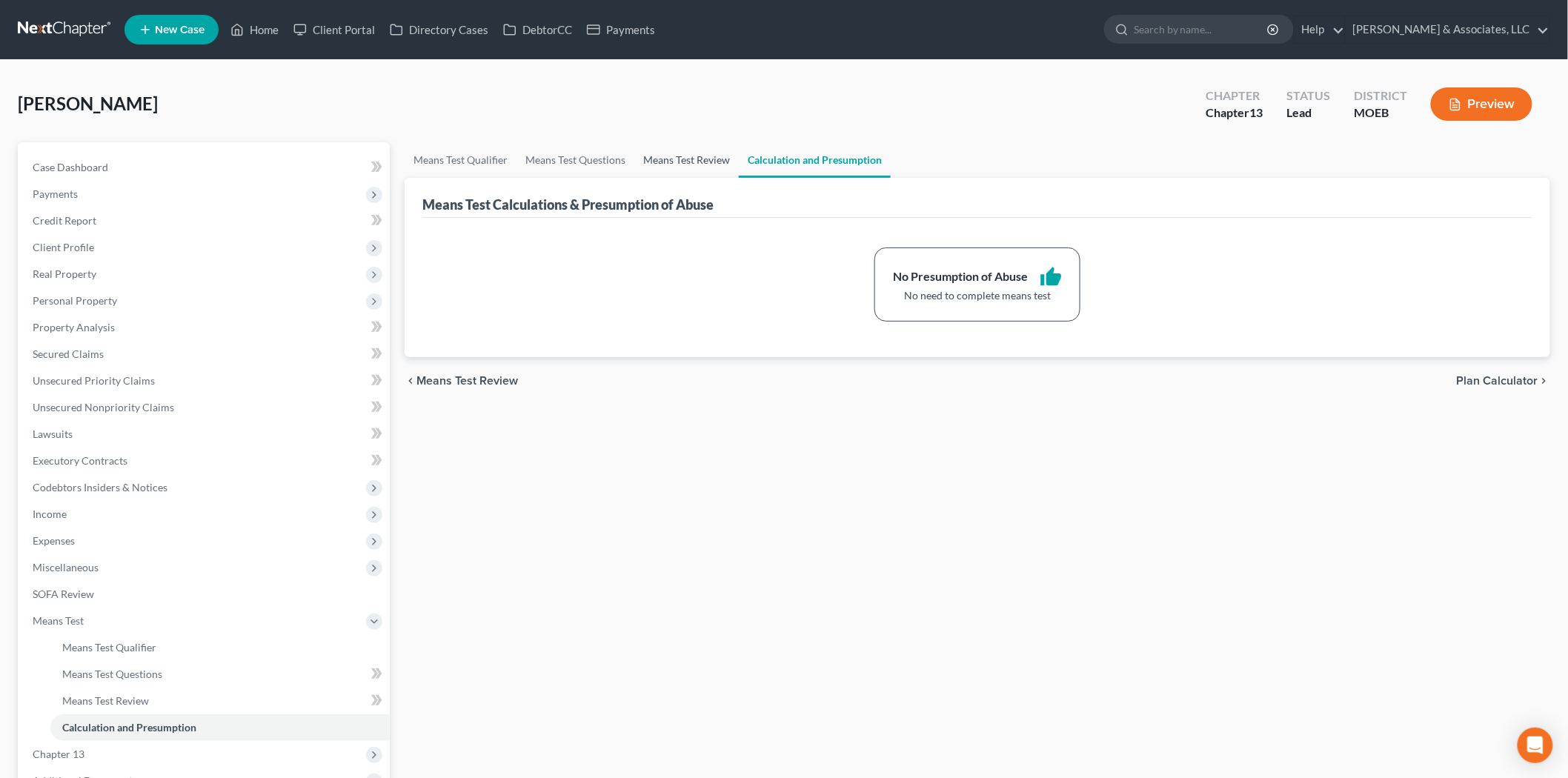
click at [662, 153] on link "Means Test Review" at bounding box center [686, 160] width 104 height 35
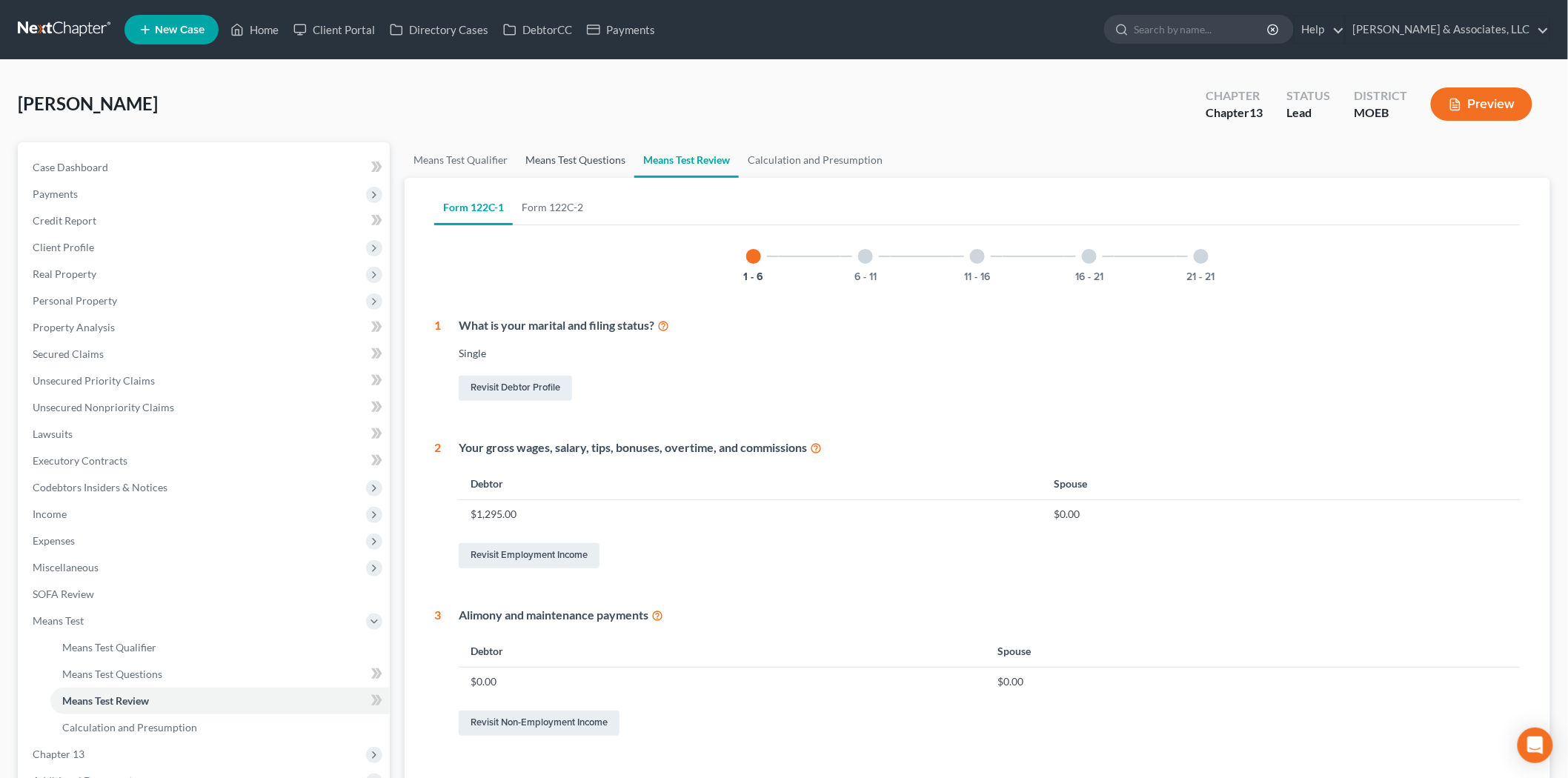
click at [575, 163] on link "Means Test Questions" at bounding box center [576, 160] width 118 height 35
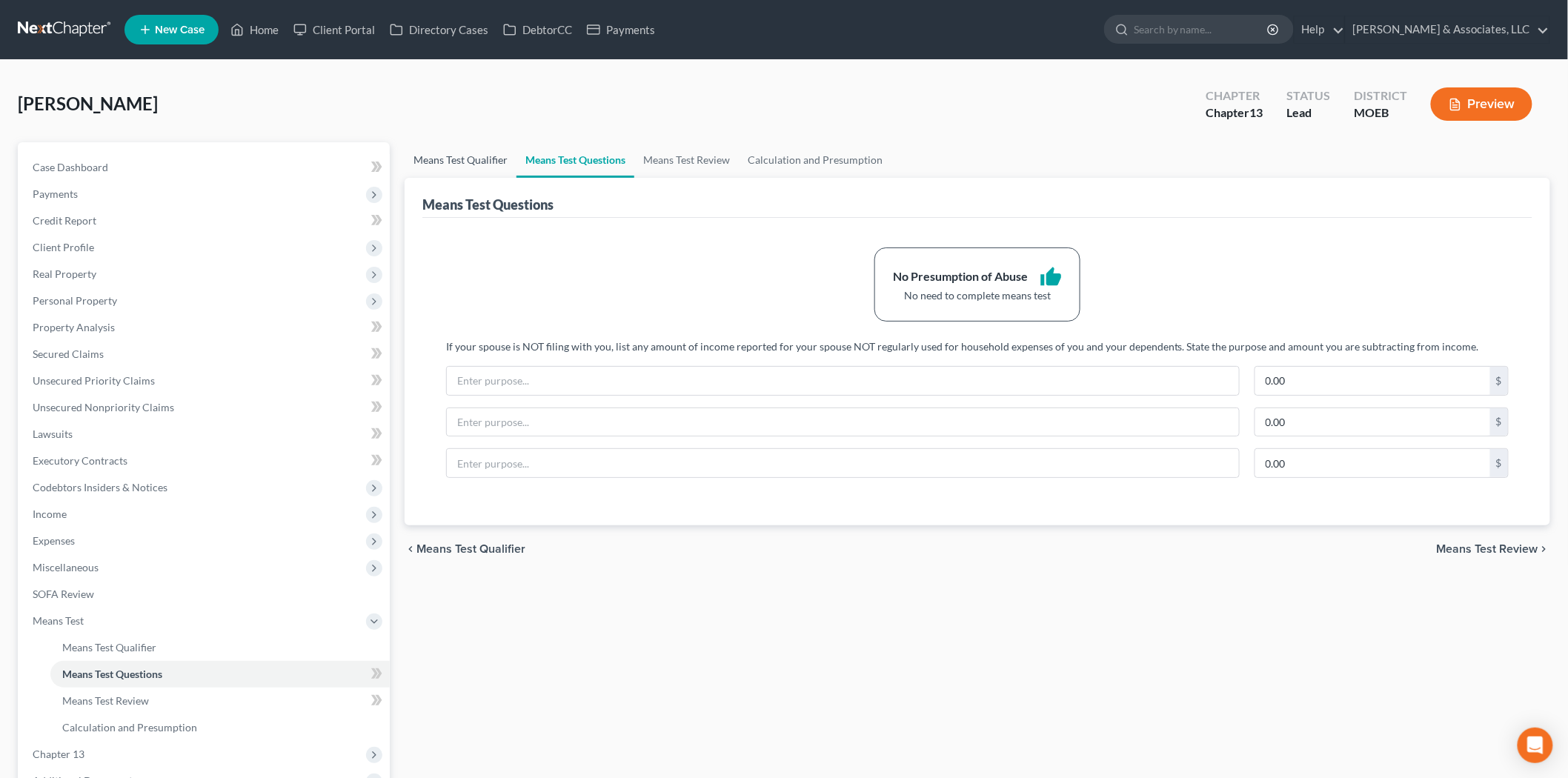
click at [460, 173] on link "Means Test Qualifier" at bounding box center [460, 160] width 112 height 35
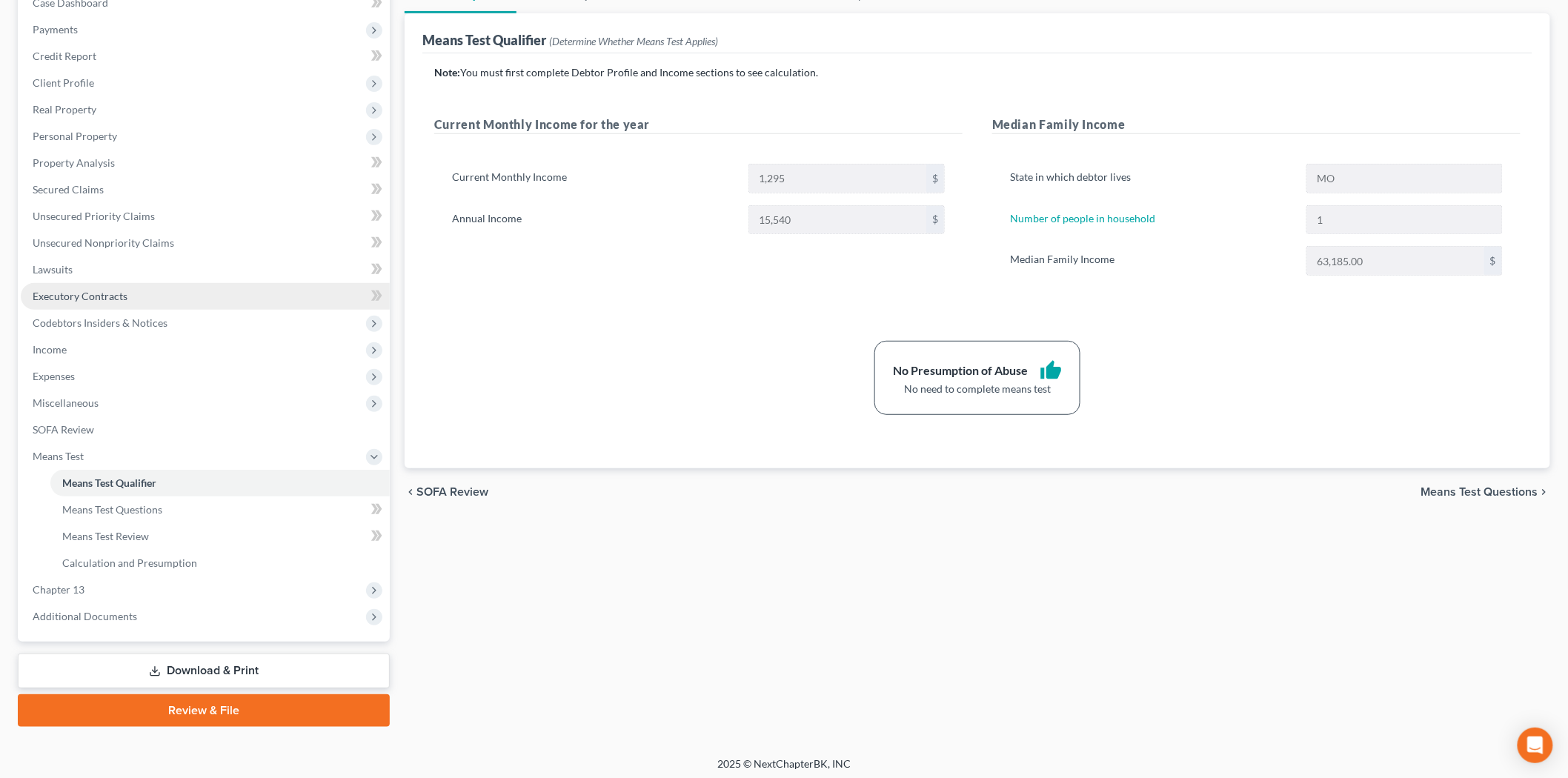
scroll to position [167, 0]
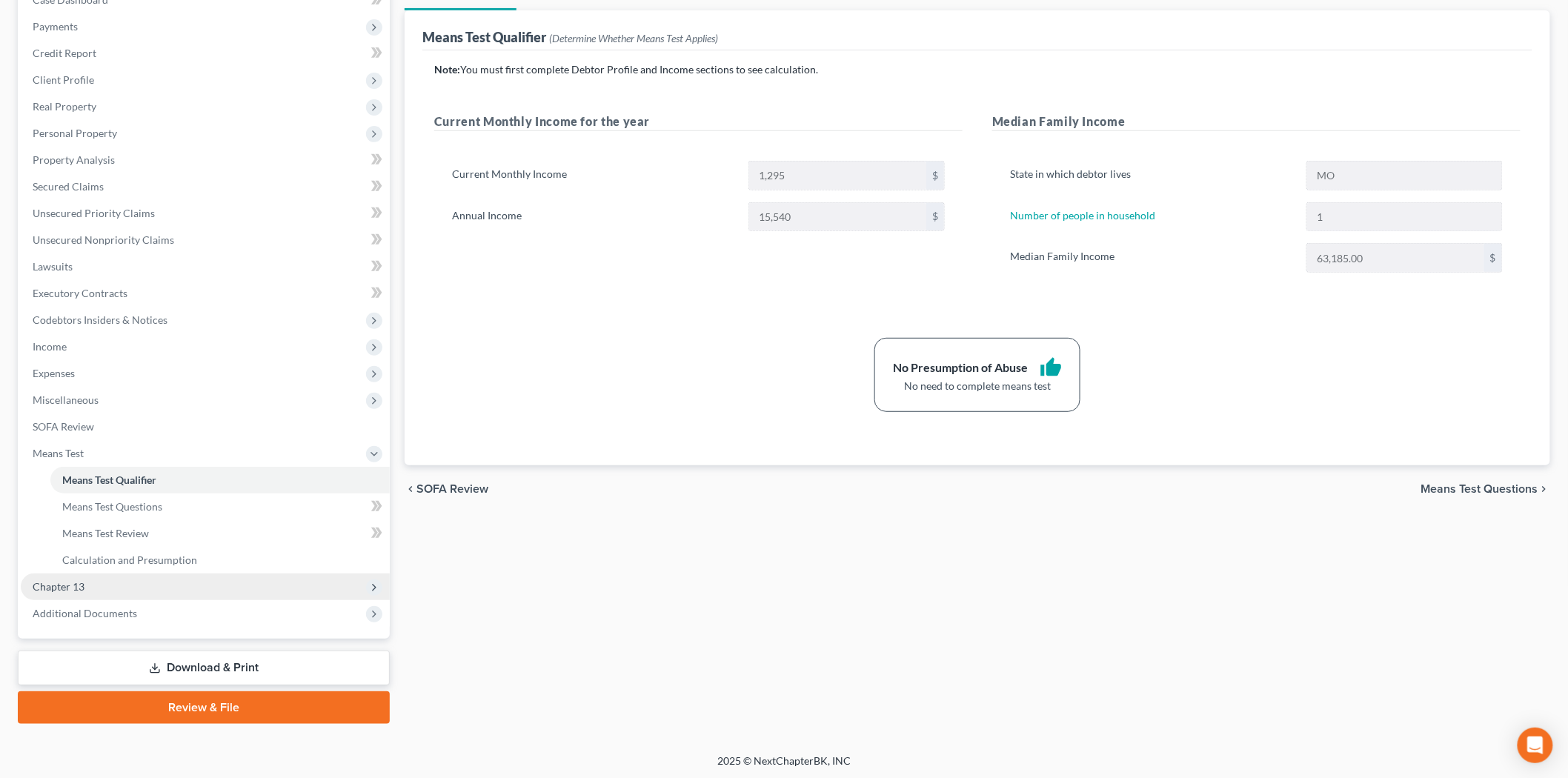
click at [94, 590] on span "Chapter 13" at bounding box center [205, 586] width 369 height 26
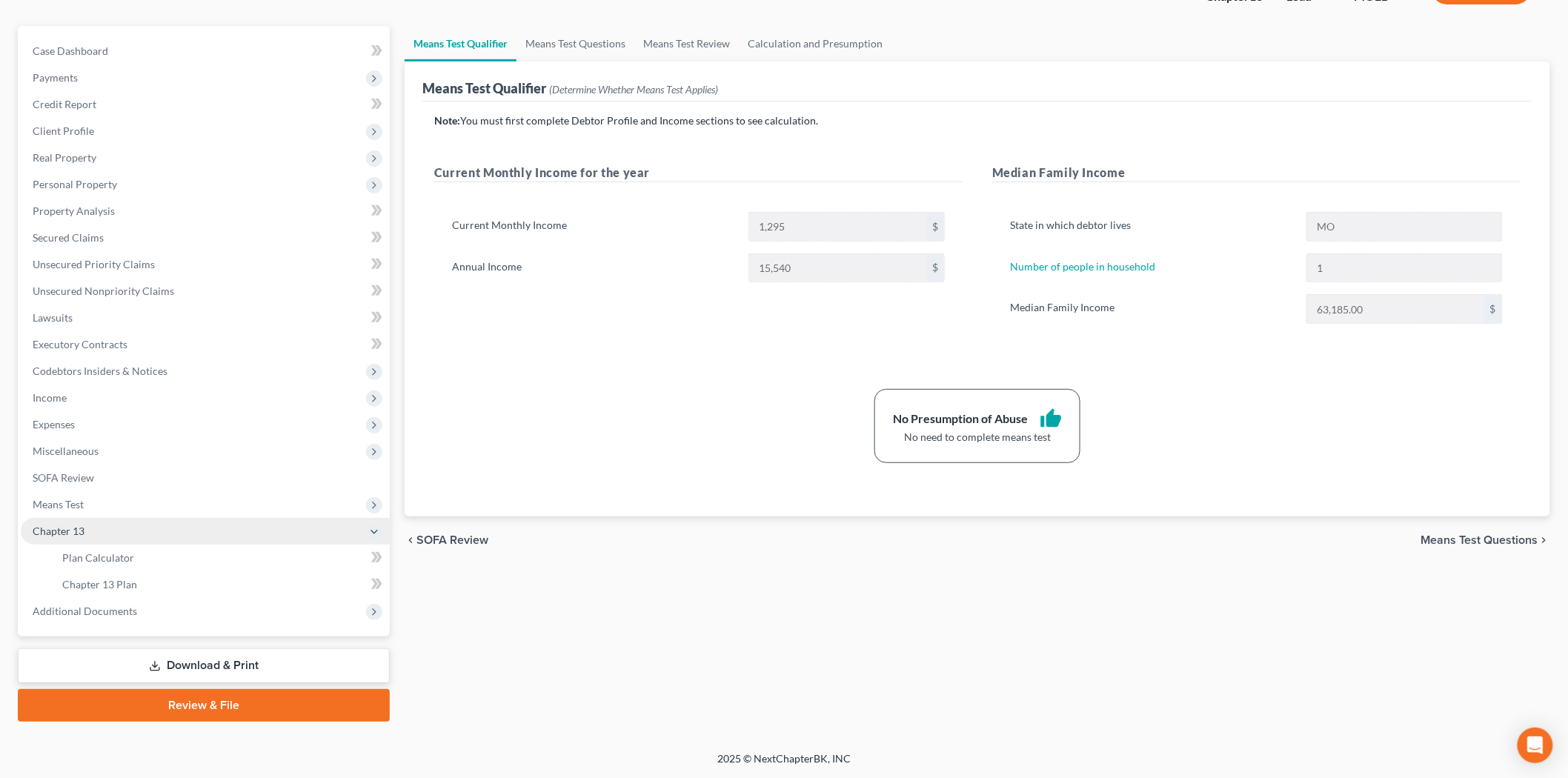
scroll to position [114, 0]
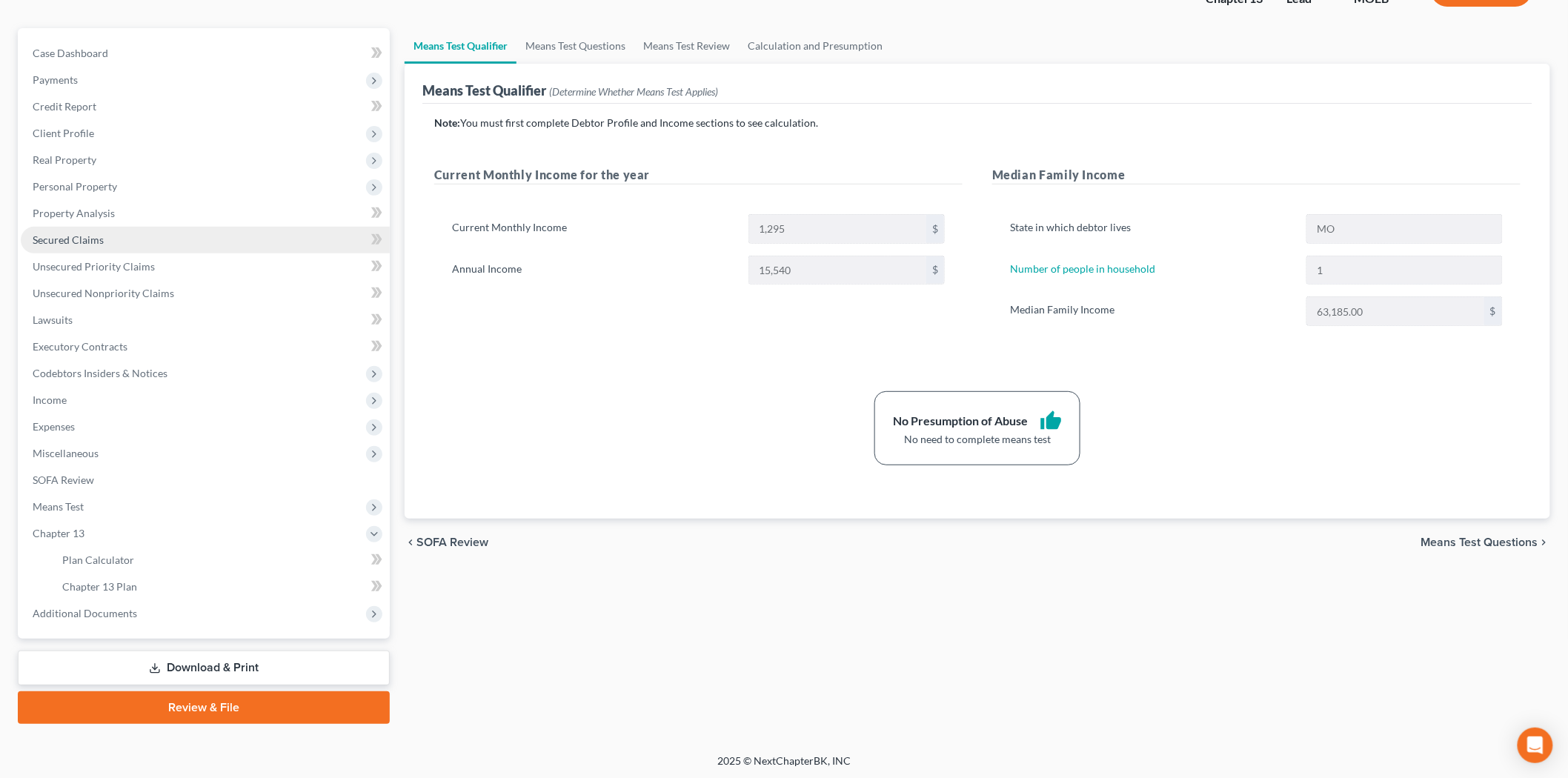
click at [84, 239] on span "Secured Claims" at bounding box center [68, 240] width 71 height 13
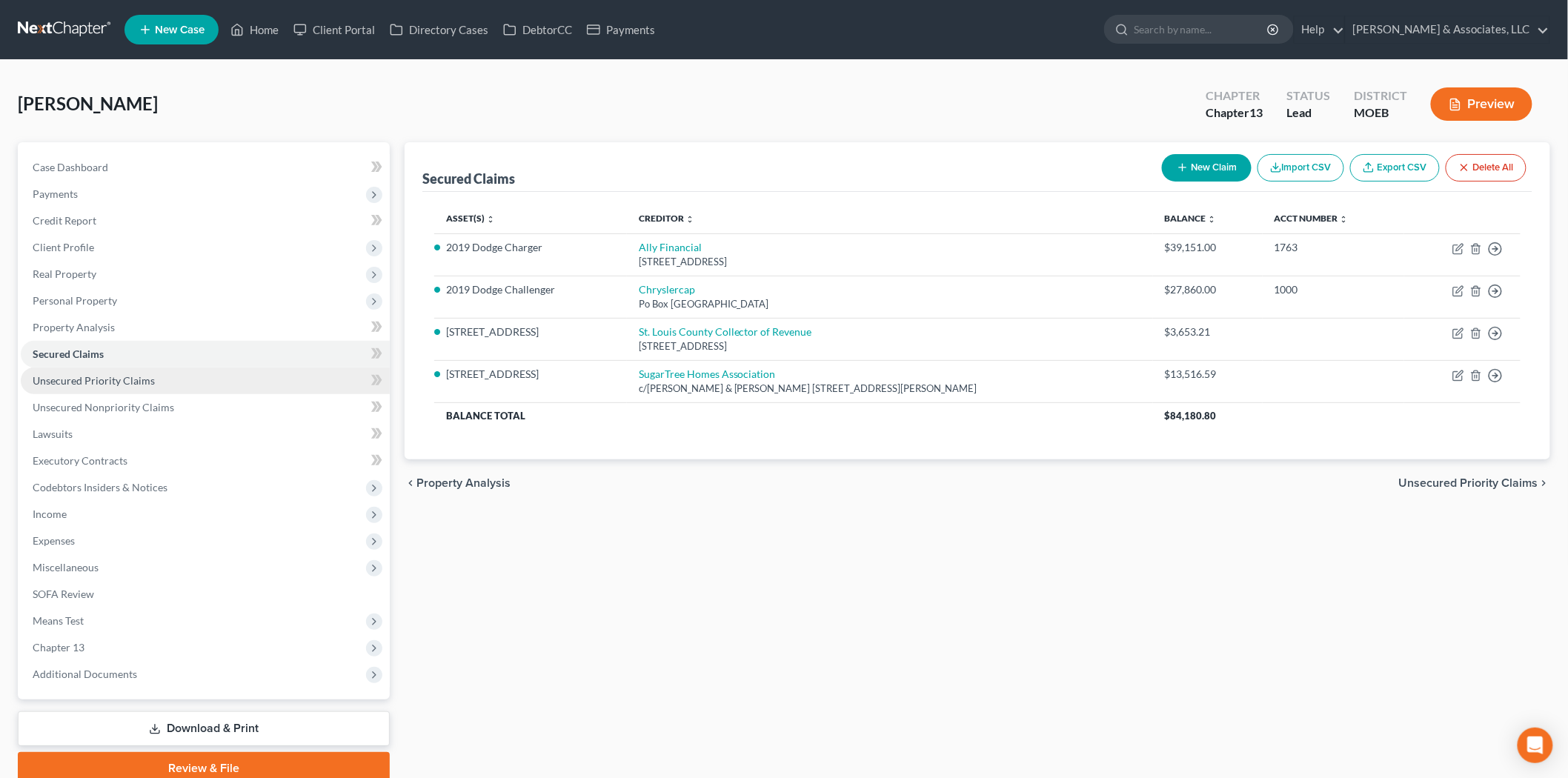
click at [100, 381] on span "Unsecured Priority Claims" at bounding box center [94, 380] width 123 height 13
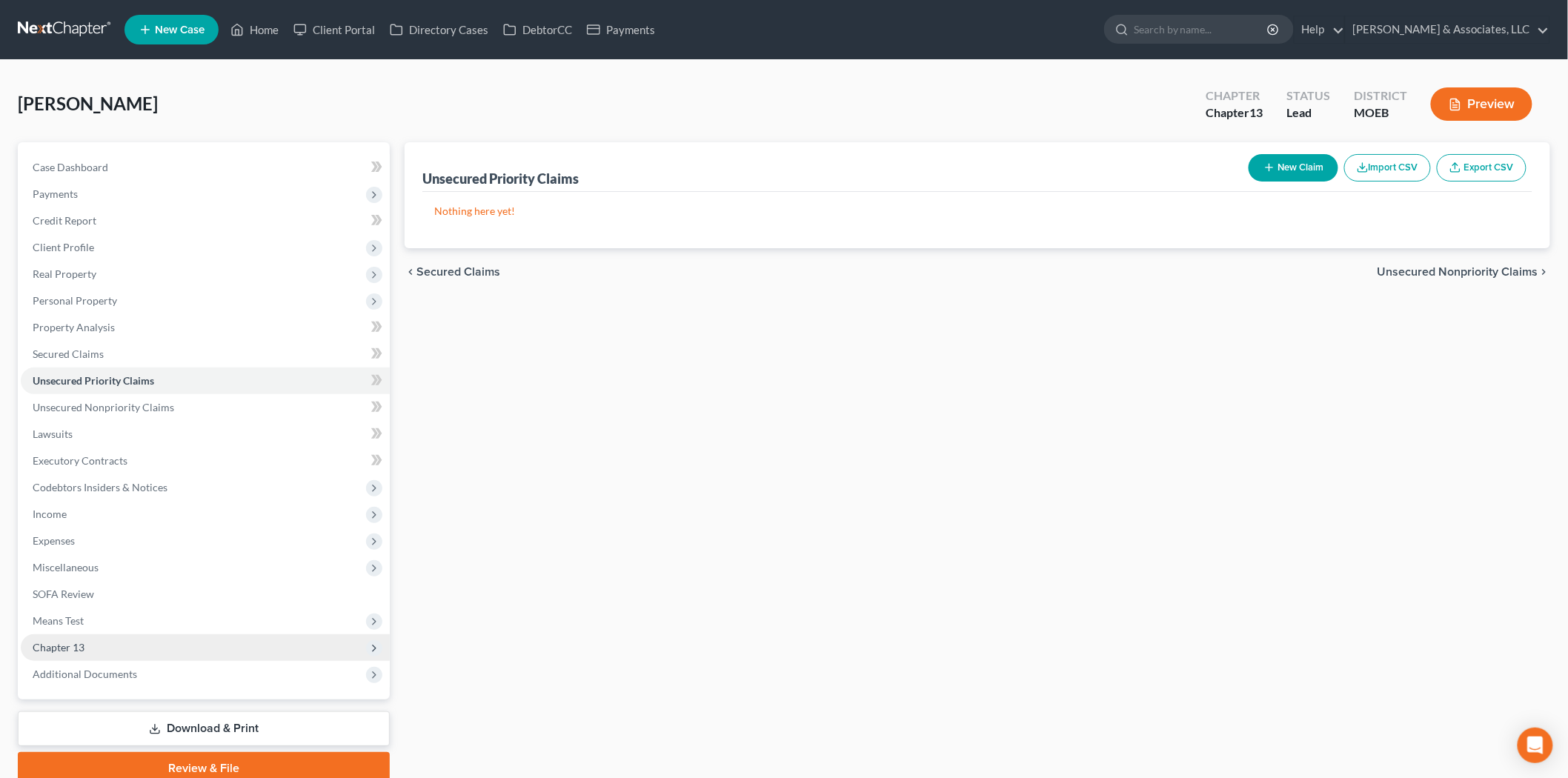
click at [55, 635] on span "Chapter 13" at bounding box center [205, 647] width 369 height 26
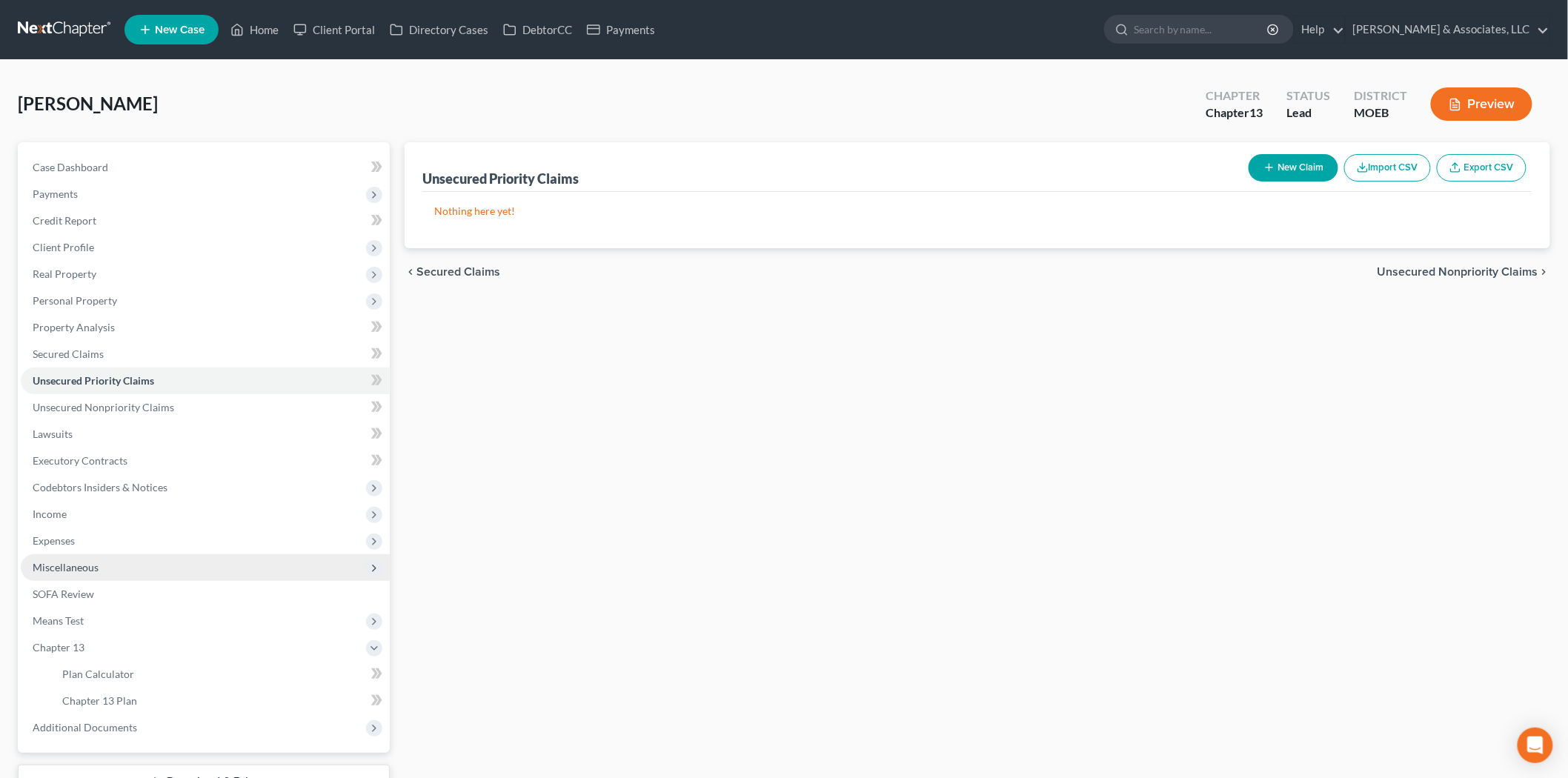
click at [63, 567] on span "Miscellaneous" at bounding box center [65, 567] width 66 height 13
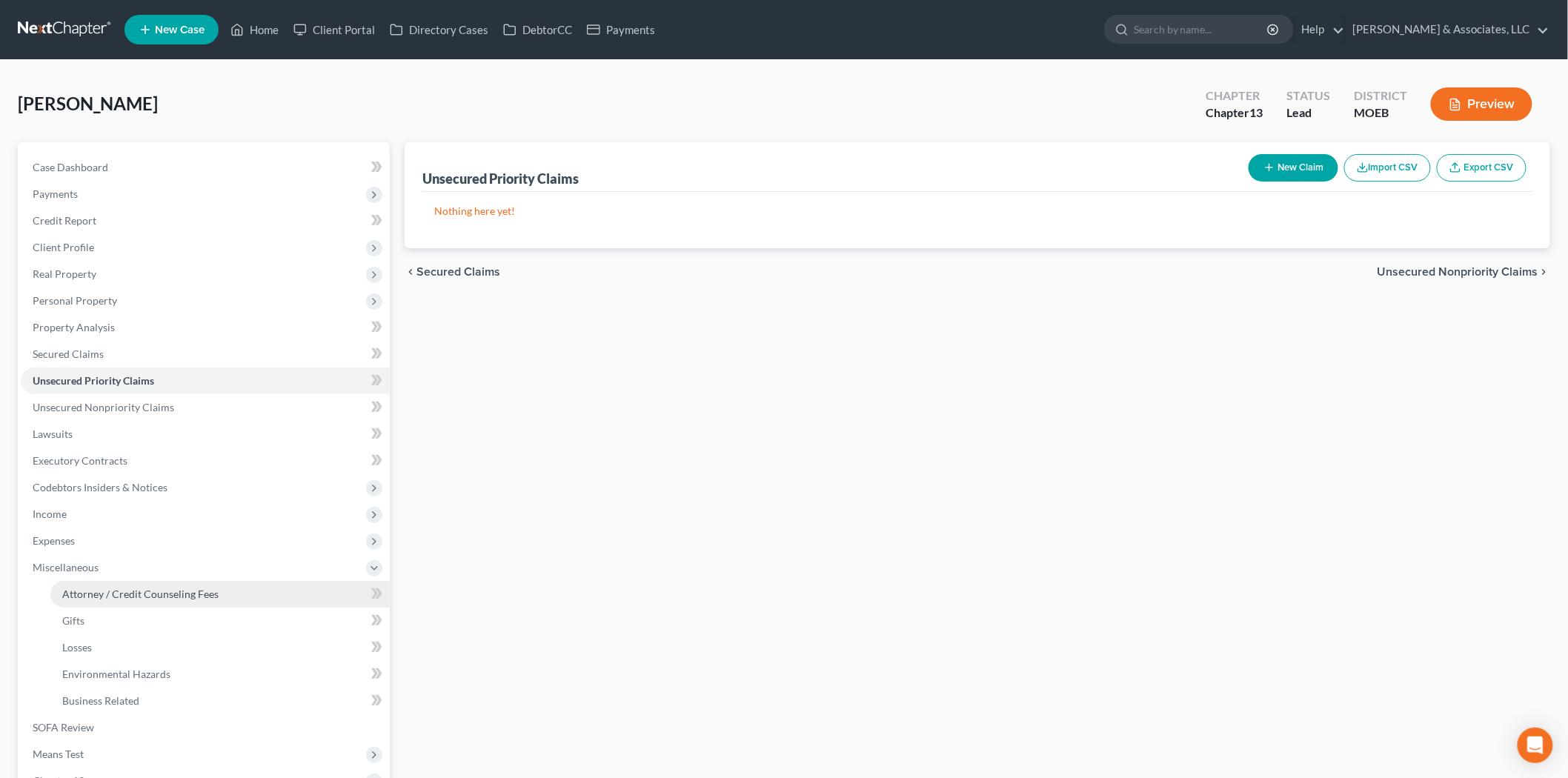
click at [122, 589] on span "Attorney / Credit Counseling Fees" at bounding box center [141, 594] width 156 height 13
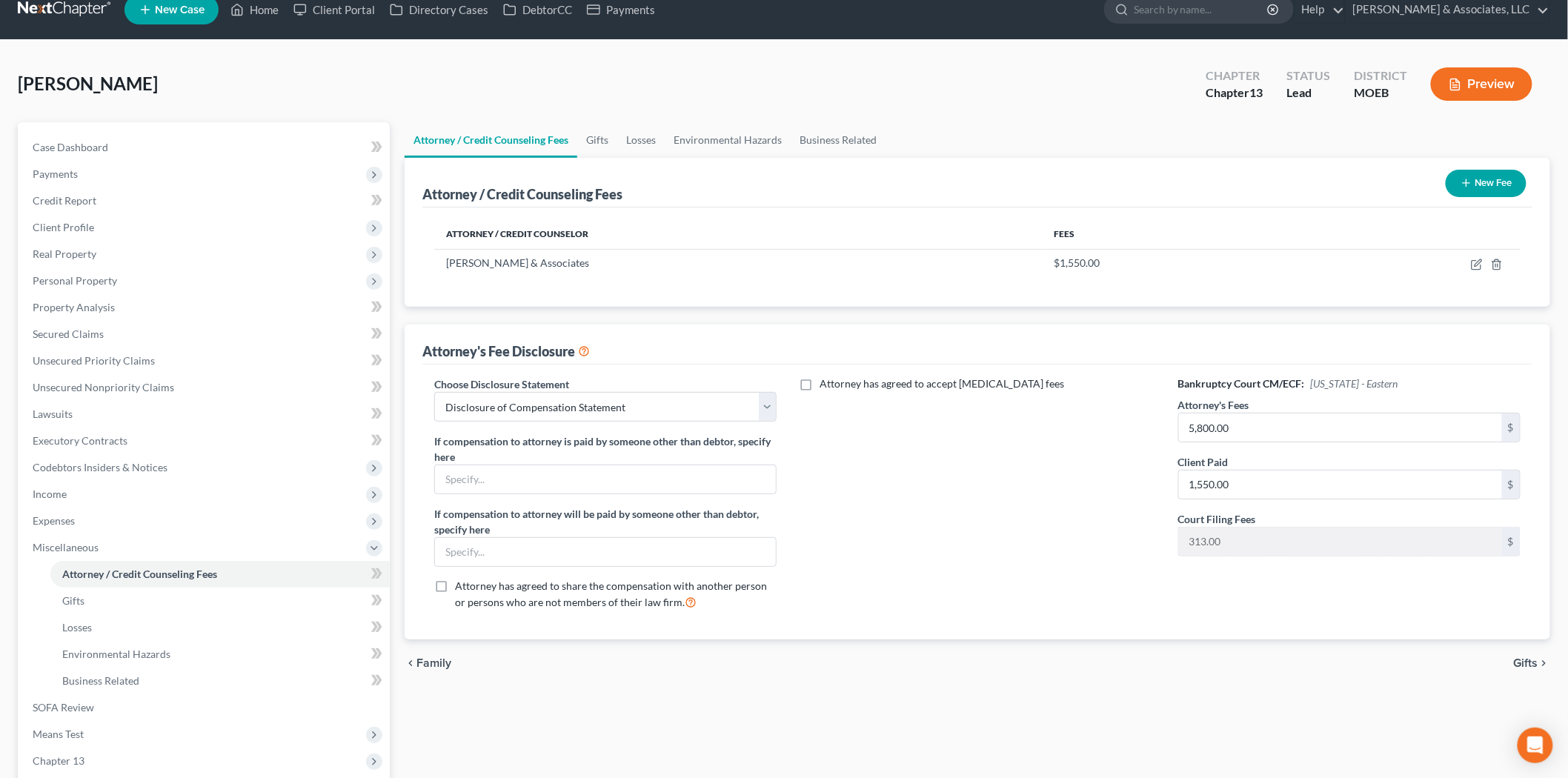
scroll to position [83, 0]
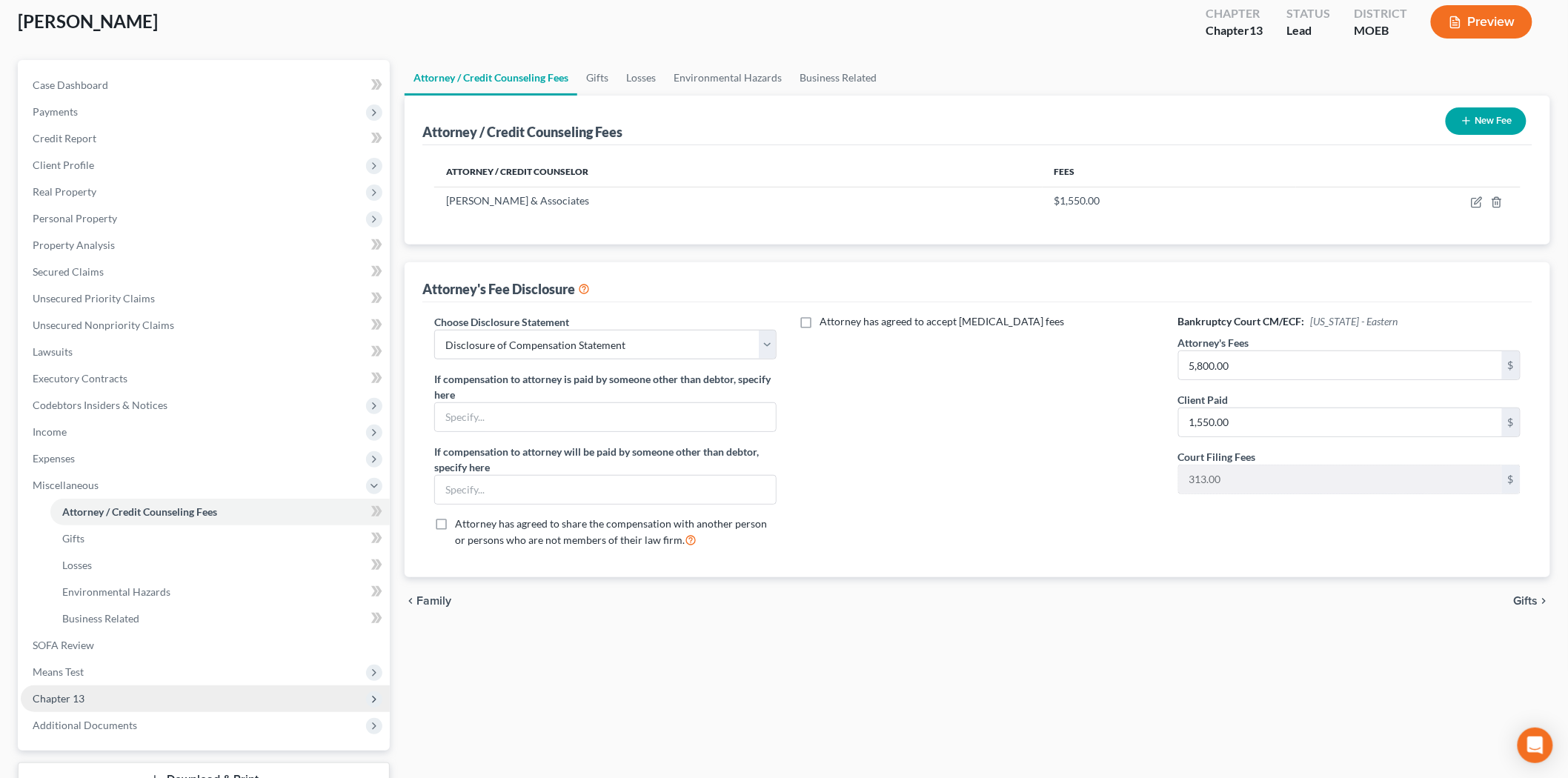
click at [92, 701] on span "Chapter 13" at bounding box center [205, 698] width 369 height 26
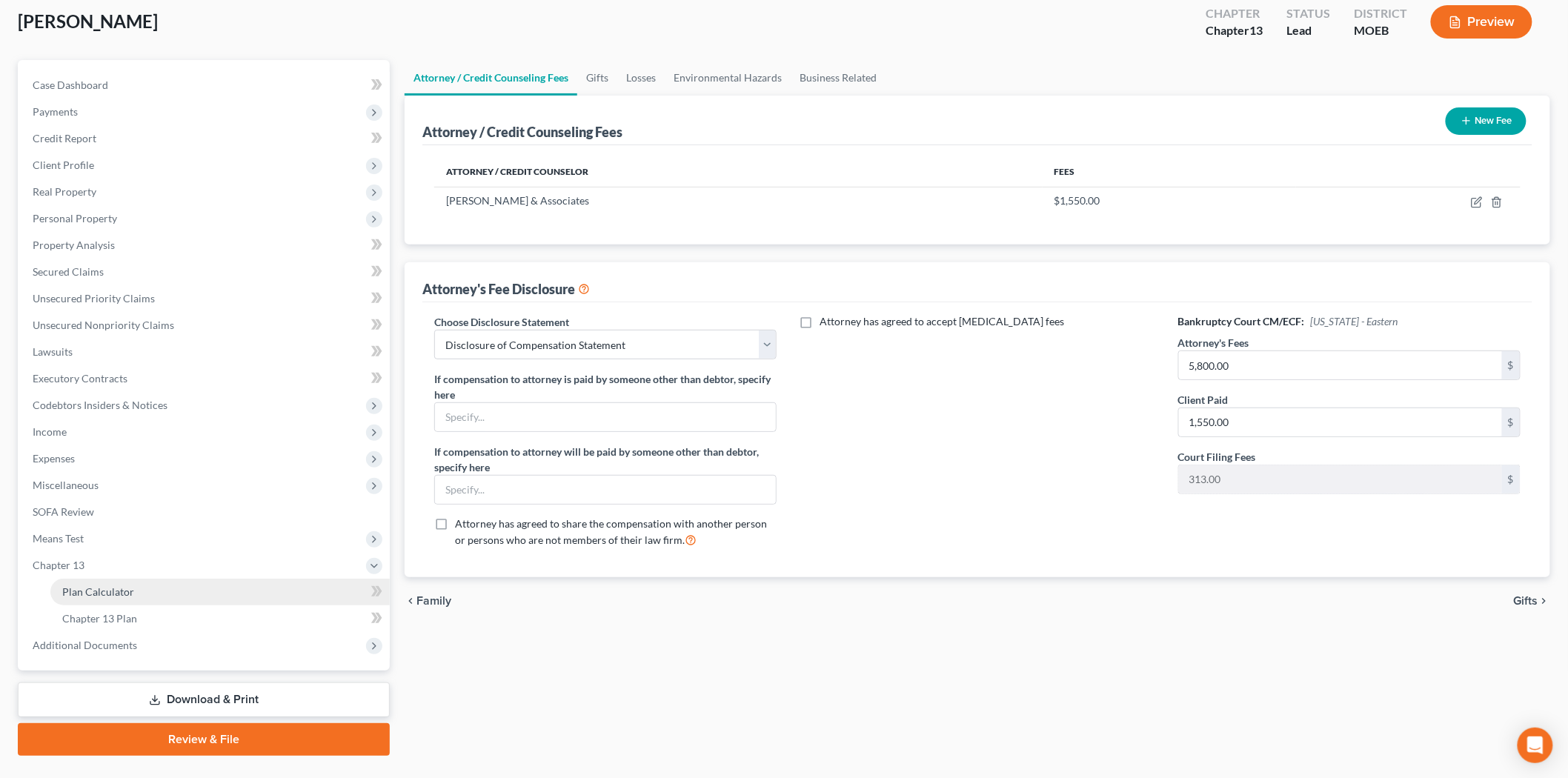
click at [108, 586] on span "Plan Calculator" at bounding box center [98, 592] width 72 height 13
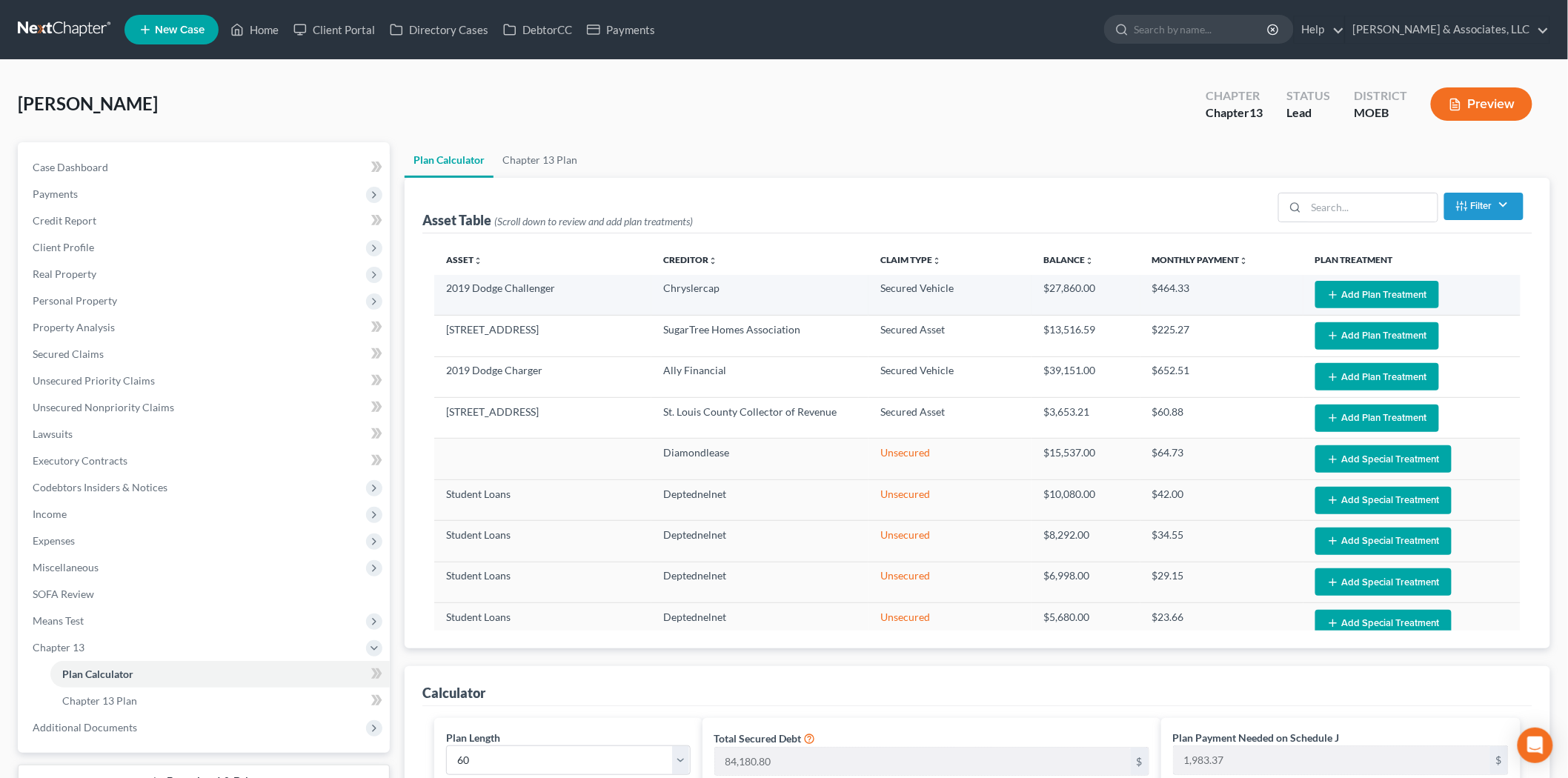
click at [1327, 300] on icon "button" at bounding box center [1333, 294] width 12 height 12
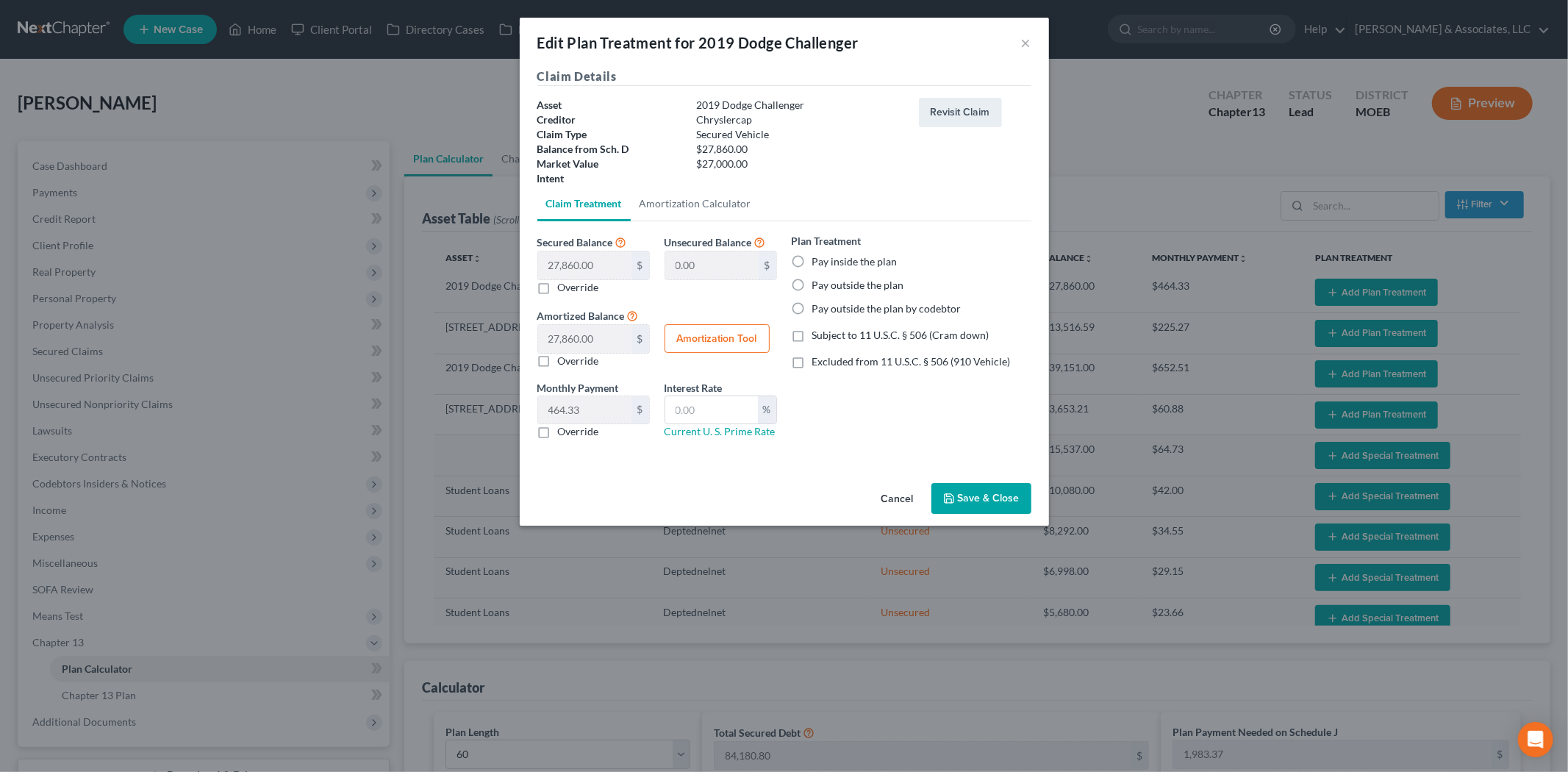
click at [812, 310] on label "Pay outside the plan by codebtor" at bounding box center [887, 309] width 150 height 14
click at [818, 310] on input "Pay outside the plan by codebtor" at bounding box center [822, 306] width 10 height 10
click at [987, 508] on button "Save & Close" at bounding box center [981, 498] width 100 height 31
click at [821, 262] on label "Pay inside the plan" at bounding box center [855, 261] width 86 height 14
click at [821, 262] on input "Pay inside the plan" at bounding box center [822, 259] width 10 height 10
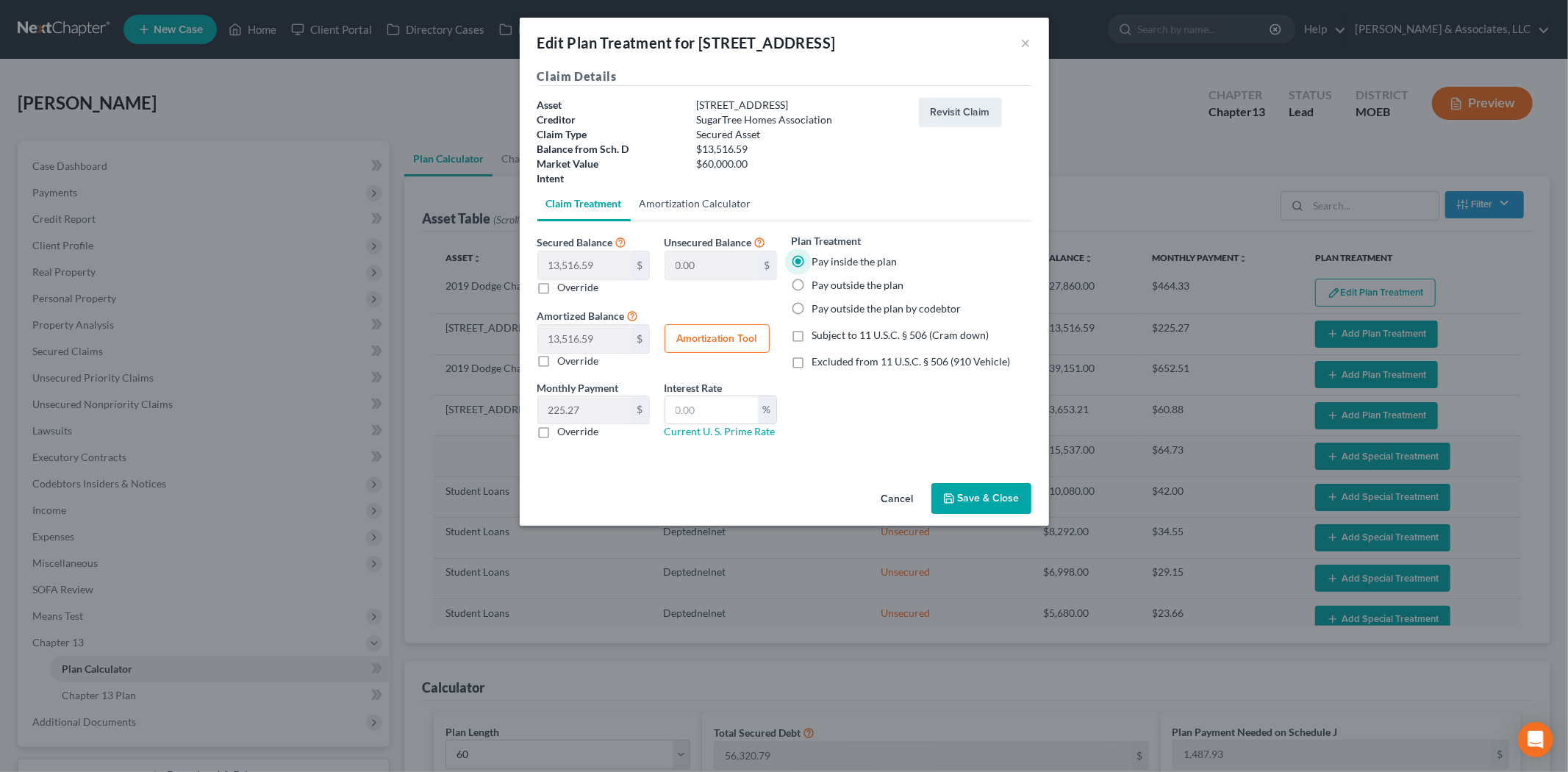
drag, startPoint x: 669, startPoint y: 206, endPoint x: 695, endPoint y: 253, distance: 53.7
click at [669, 206] on link "Amortization Calculator" at bounding box center [695, 204] width 130 height 35
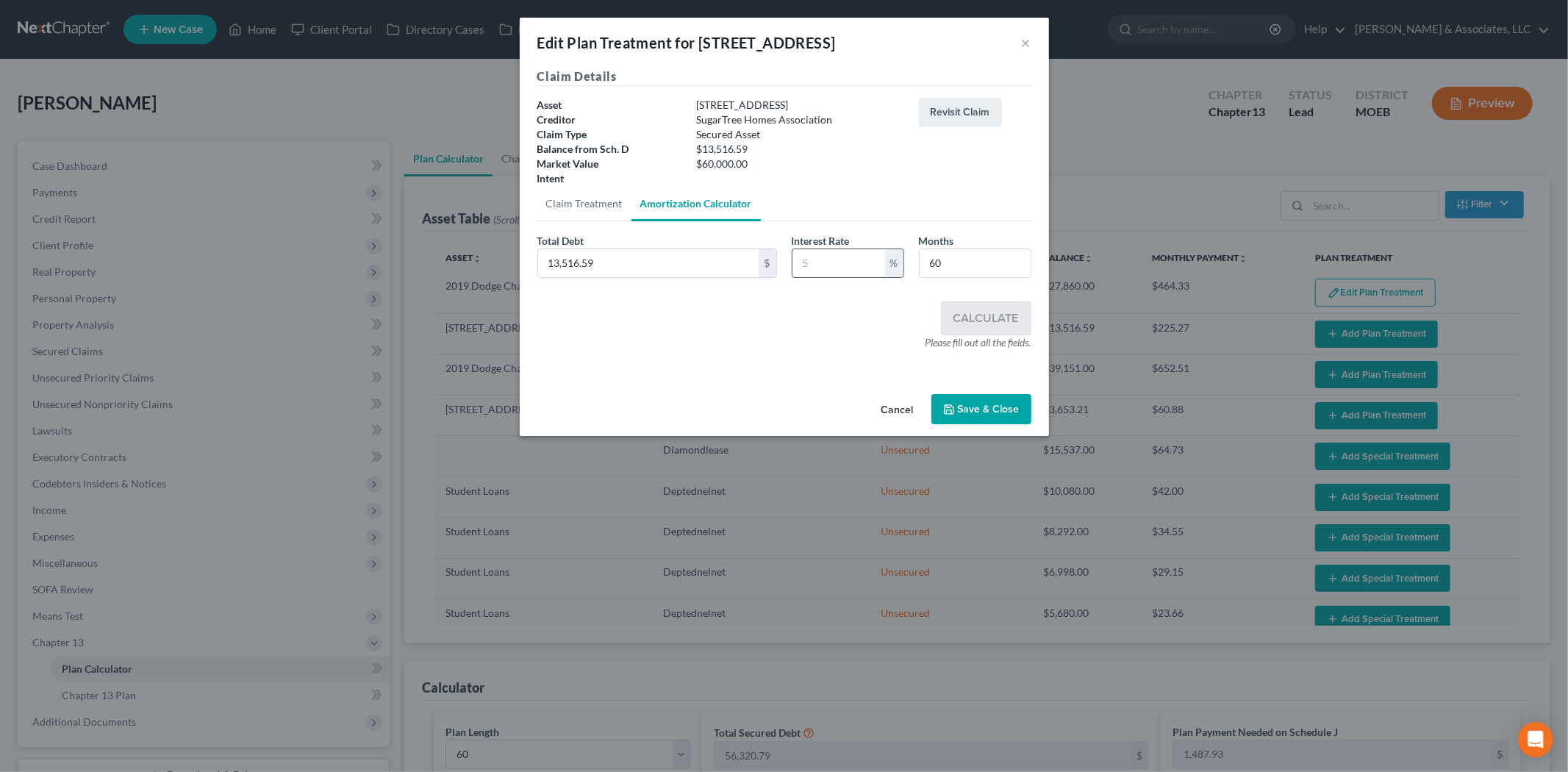
click at [834, 267] on input "text" at bounding box center [838, 263] width 93 height 28
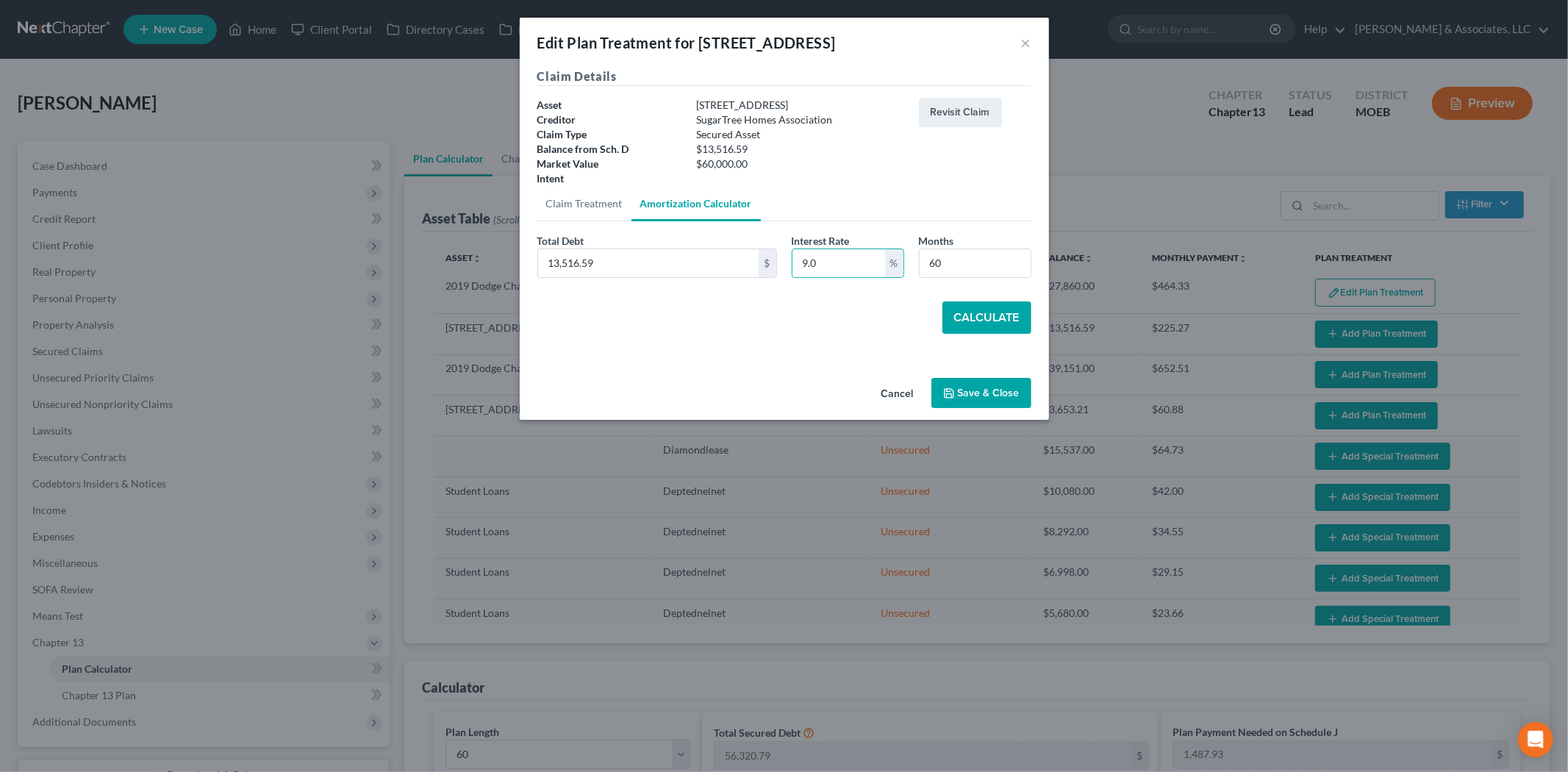
click at [966, 302] on button "Calculate" at bounding box center [986, 318] width 89 height 32
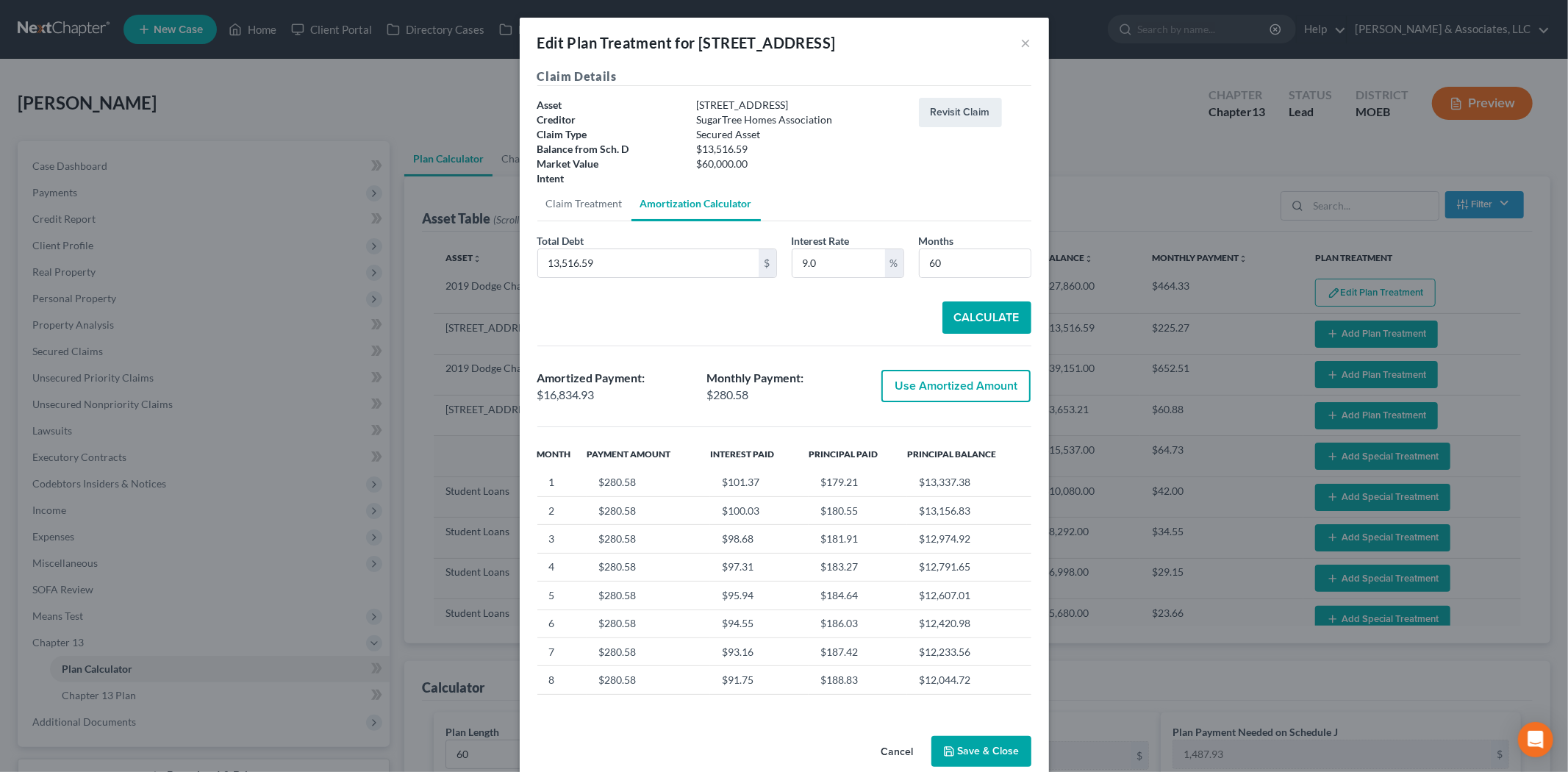
click at [936, 387] on button "Use Amortized Amount" at bounding box center [956, 386] width 150 height 32
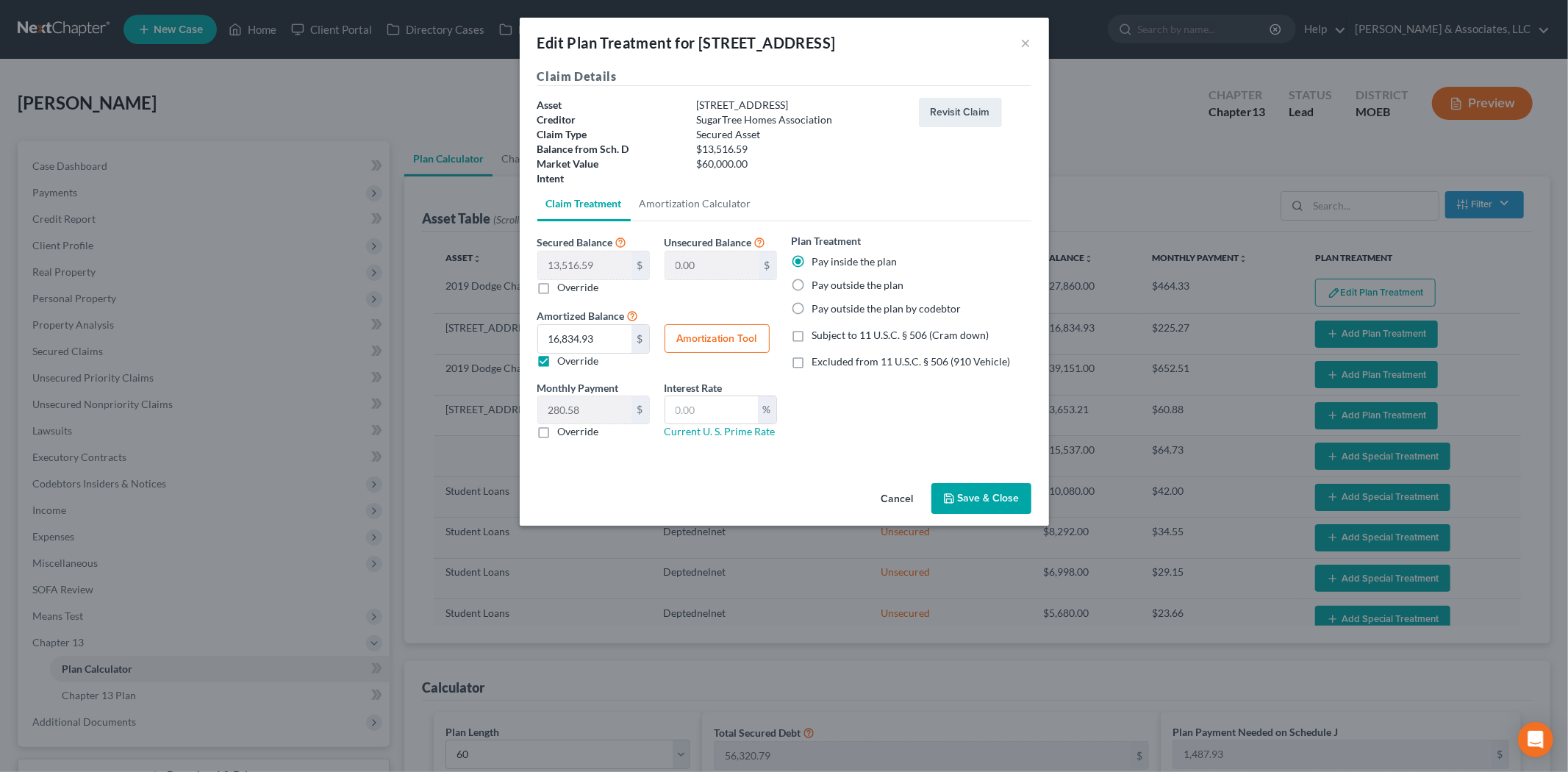
click at [995, 500] on button "Save & Close" at bounding box center [981, 498] width 100 height 31
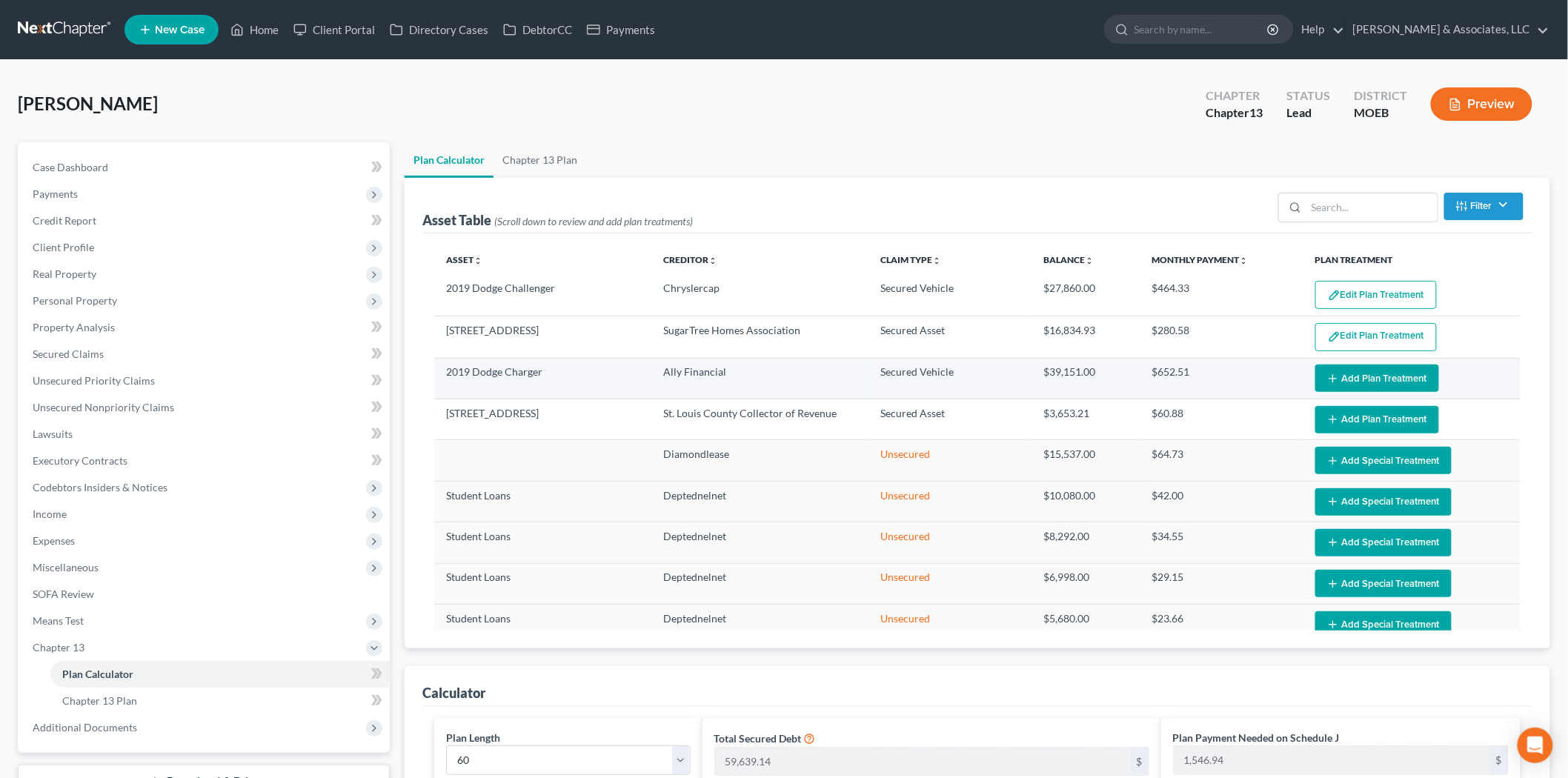
click at [1355, 359] on td "Edit Plan Treatment Add Plan Treatment" at bounding box center [1412, 378] width 217 height 41
click at [1352, 365] on button "Add Plan Treatment" at bounding box center [1377, 379] width 123 height 27
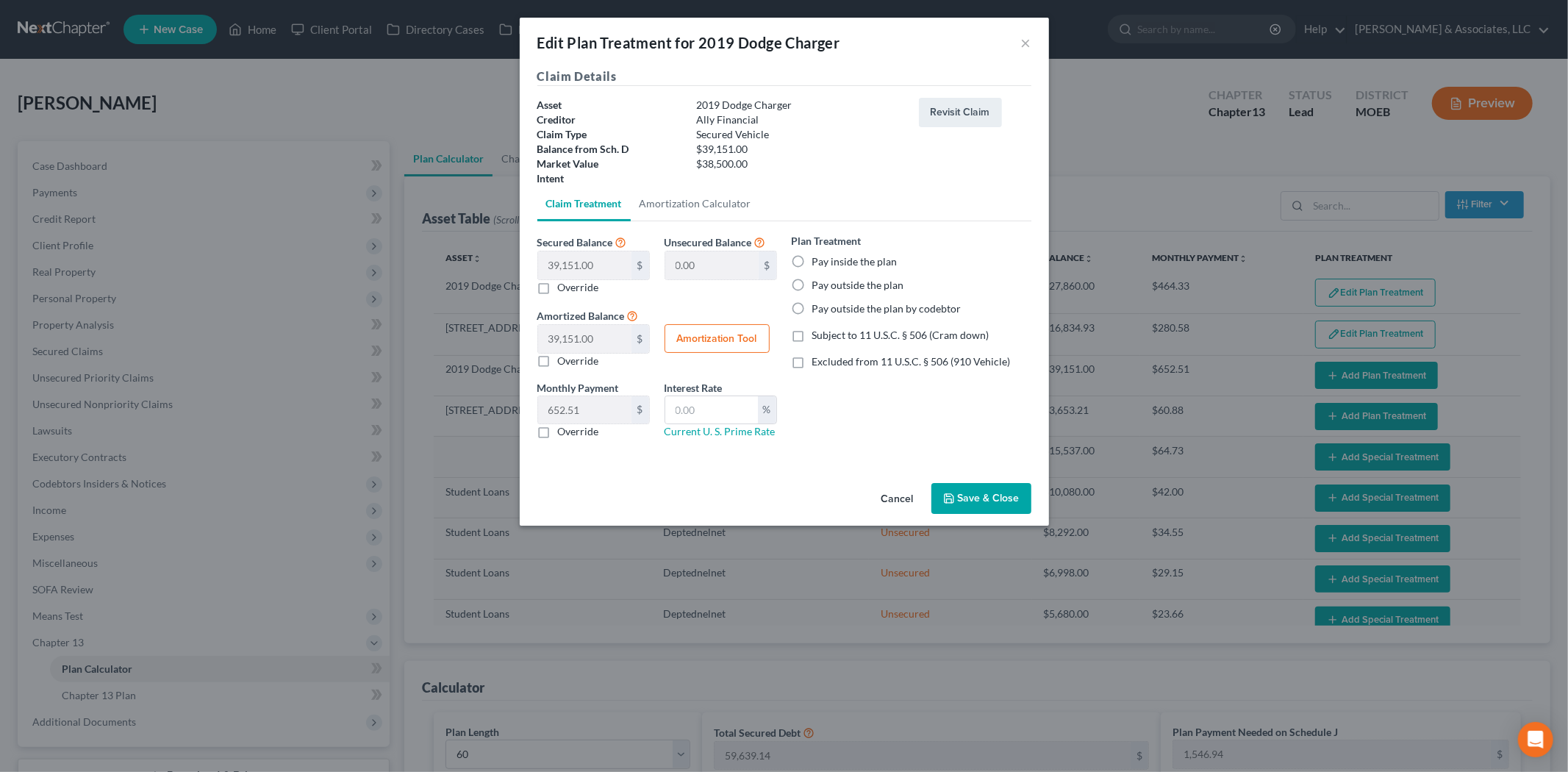
click at [812, 259] on label "Pay inside the plan" at bounding box center [855, 261] width 86 height 14
click at [818, 259] on input "Pay inside the plan" at bounding box center [822, 259] width 10 height 10
click at [684, 201] on link "Amortization Calculator" at bounding box center [695, 204] width 130 height 35
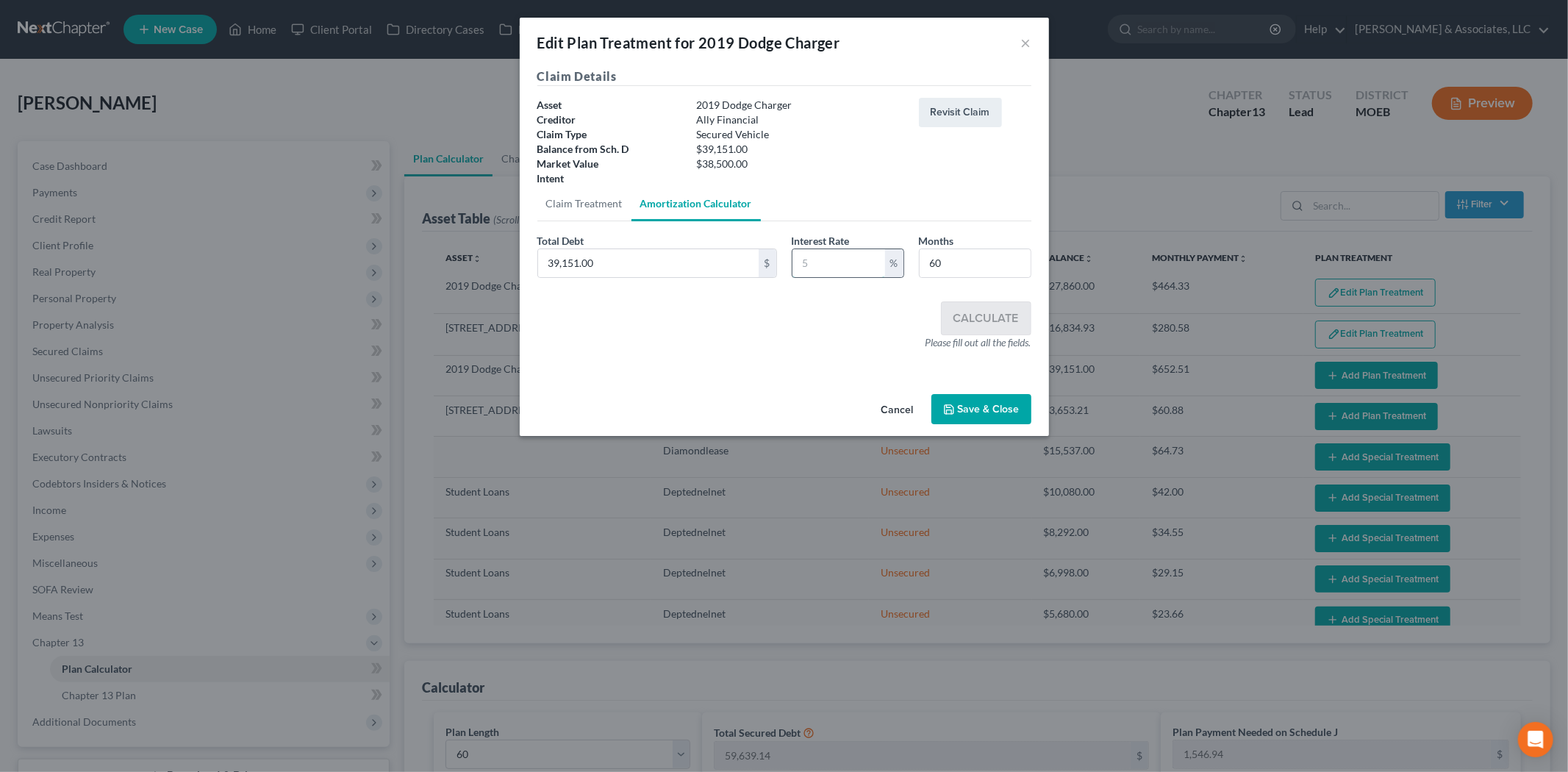
click at [829, 267] on input "text" at bounding box center [838, 263] width 93 height 28
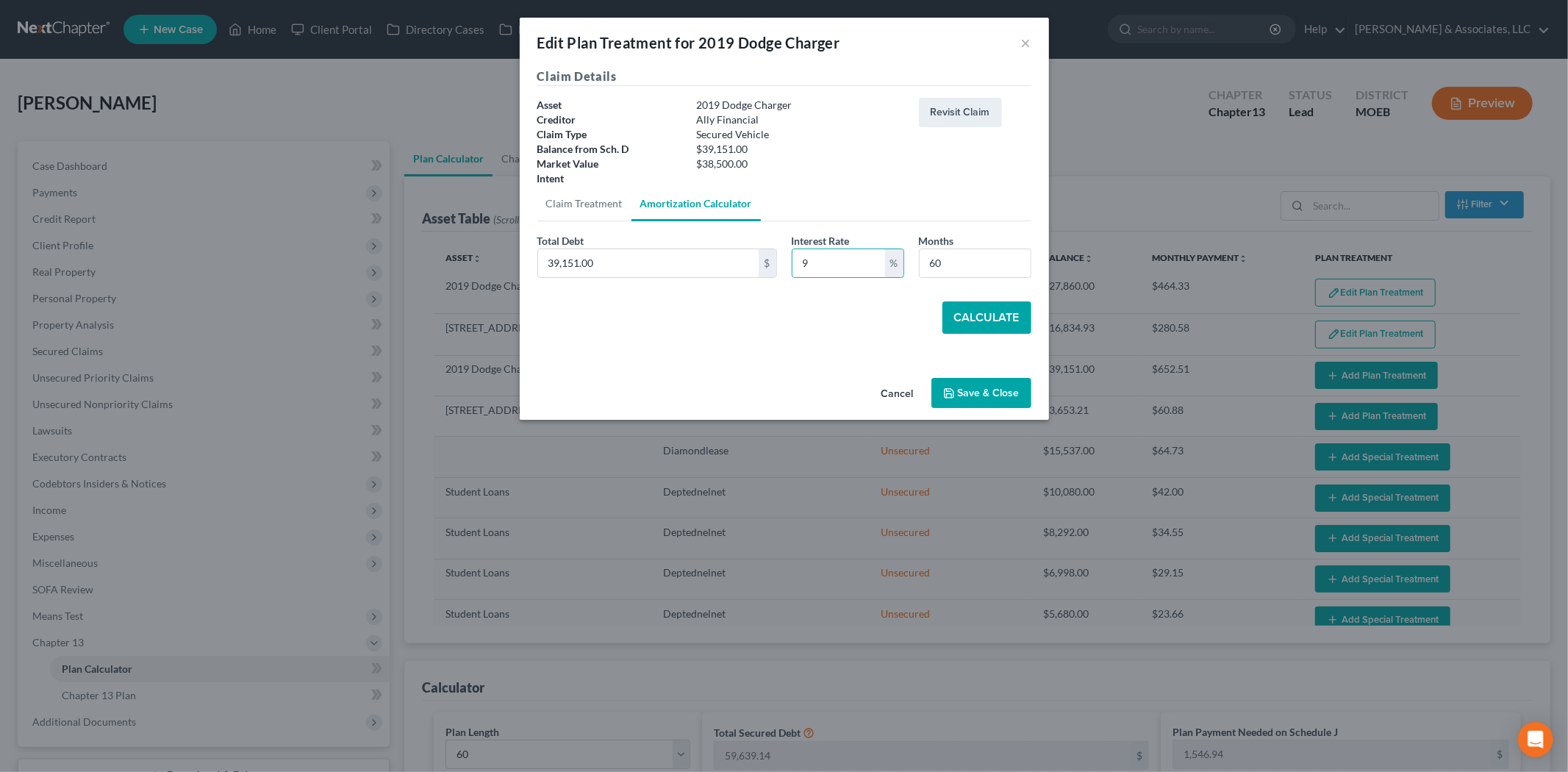
click at [1007, 322] on button "Calculate" at bounding box center [986, 318] width 89 height 32
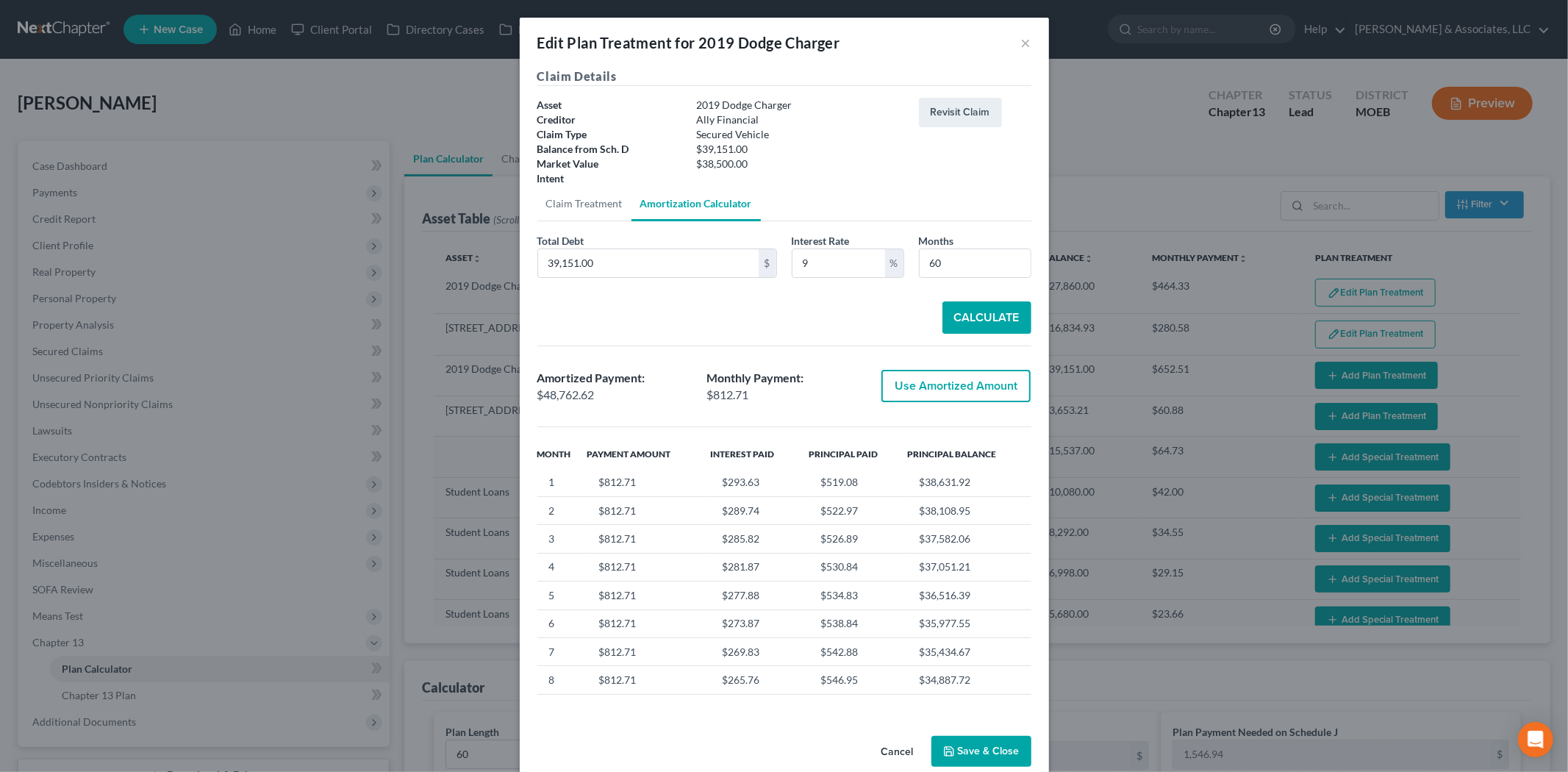
click at [905, 372] on button "Use Amortized Amount" at bounding box center [956, 386] width 150 height 32
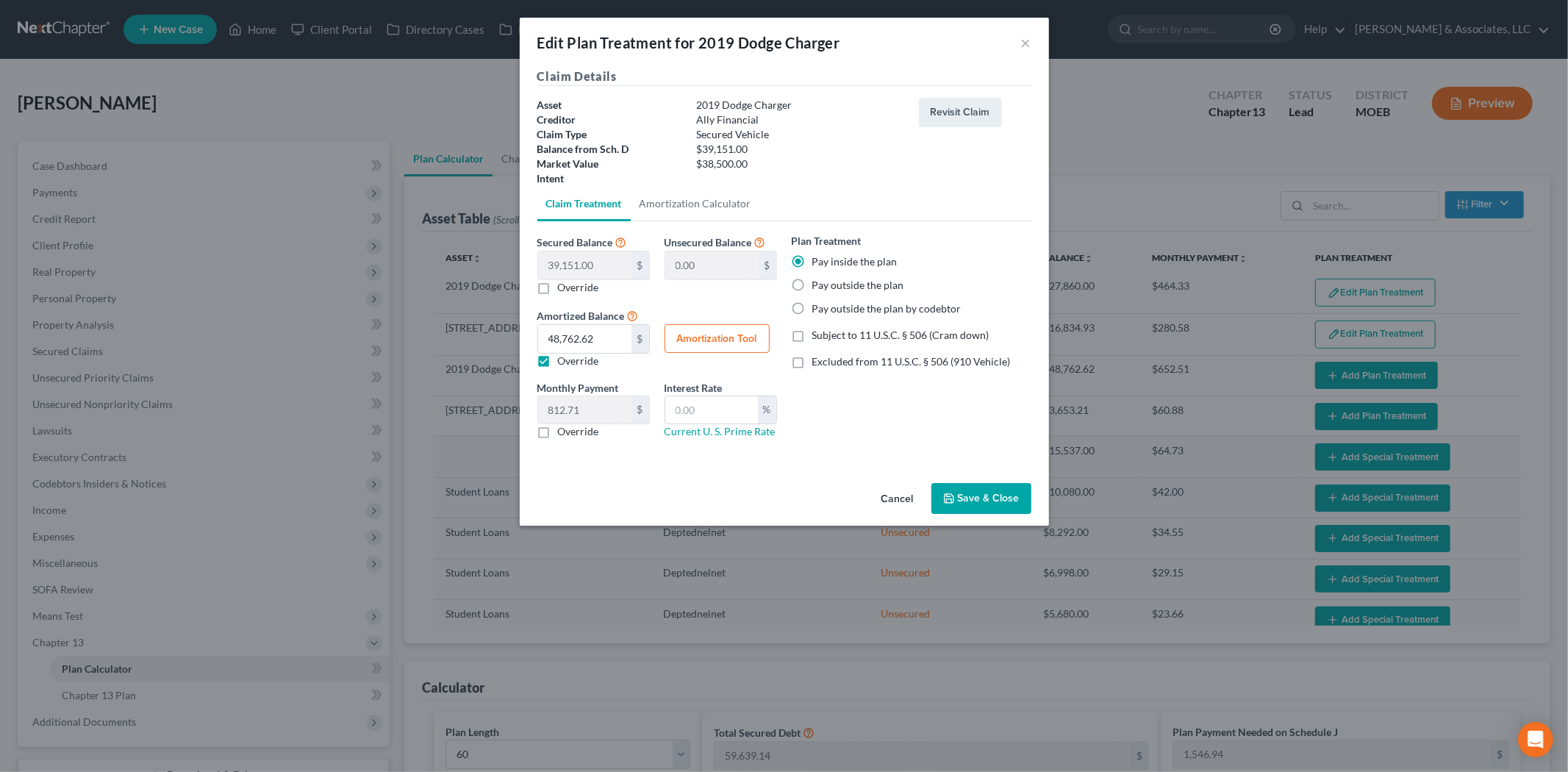
drag, startPoint x: 998, startPoint y: 502, endPoint x: 1109, endPoint y: 462, distance: 118.0
click at [998, 502] on button "Save & Close" at bounding box center [981, 498] width 100 height 31
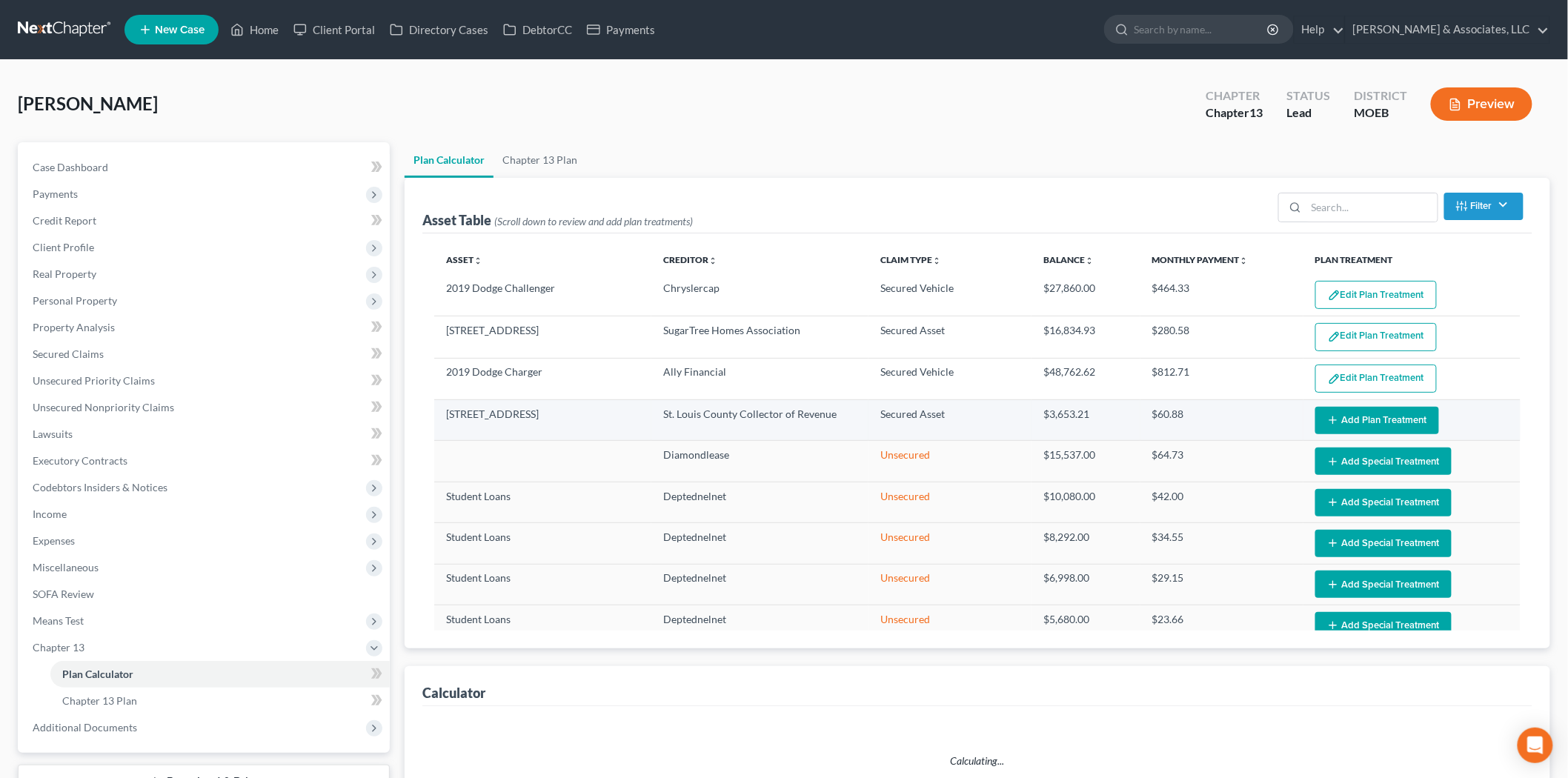
click at [1342, 417] on button "Add Plan Treatment" at bounding box center [1377, 420] width 123 height 27
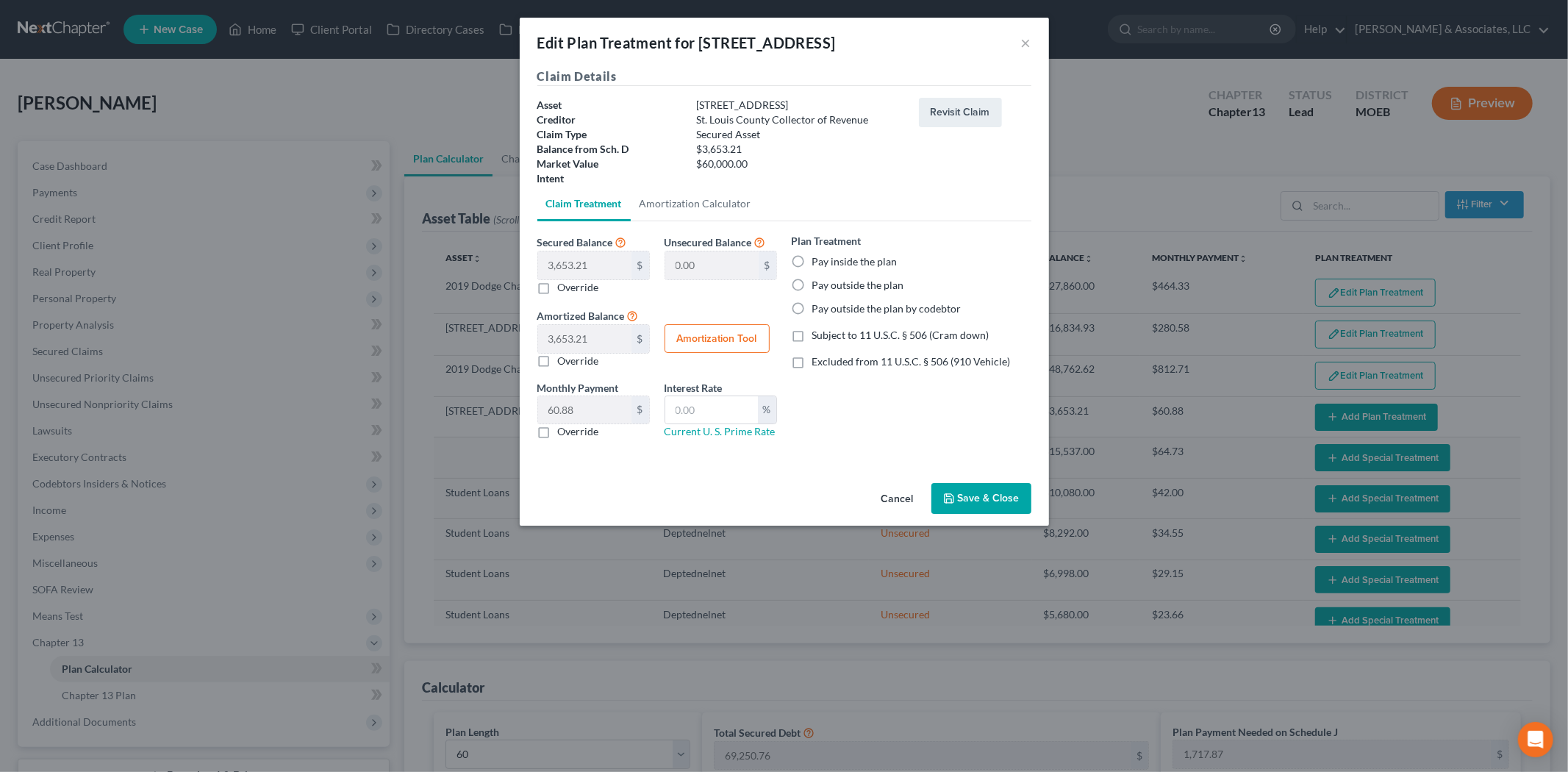
click at [812, 261] on label "Pay inside the plan" at bounding box center [855, 261] width 86 height 14
click at [818, 261] on input "Pay inside the plan" at bounding box center [822, 259] width 10 height 10
click at [686, 339] on button "Amortization Tool" at bounding box center [717, 339] width 105 height 30
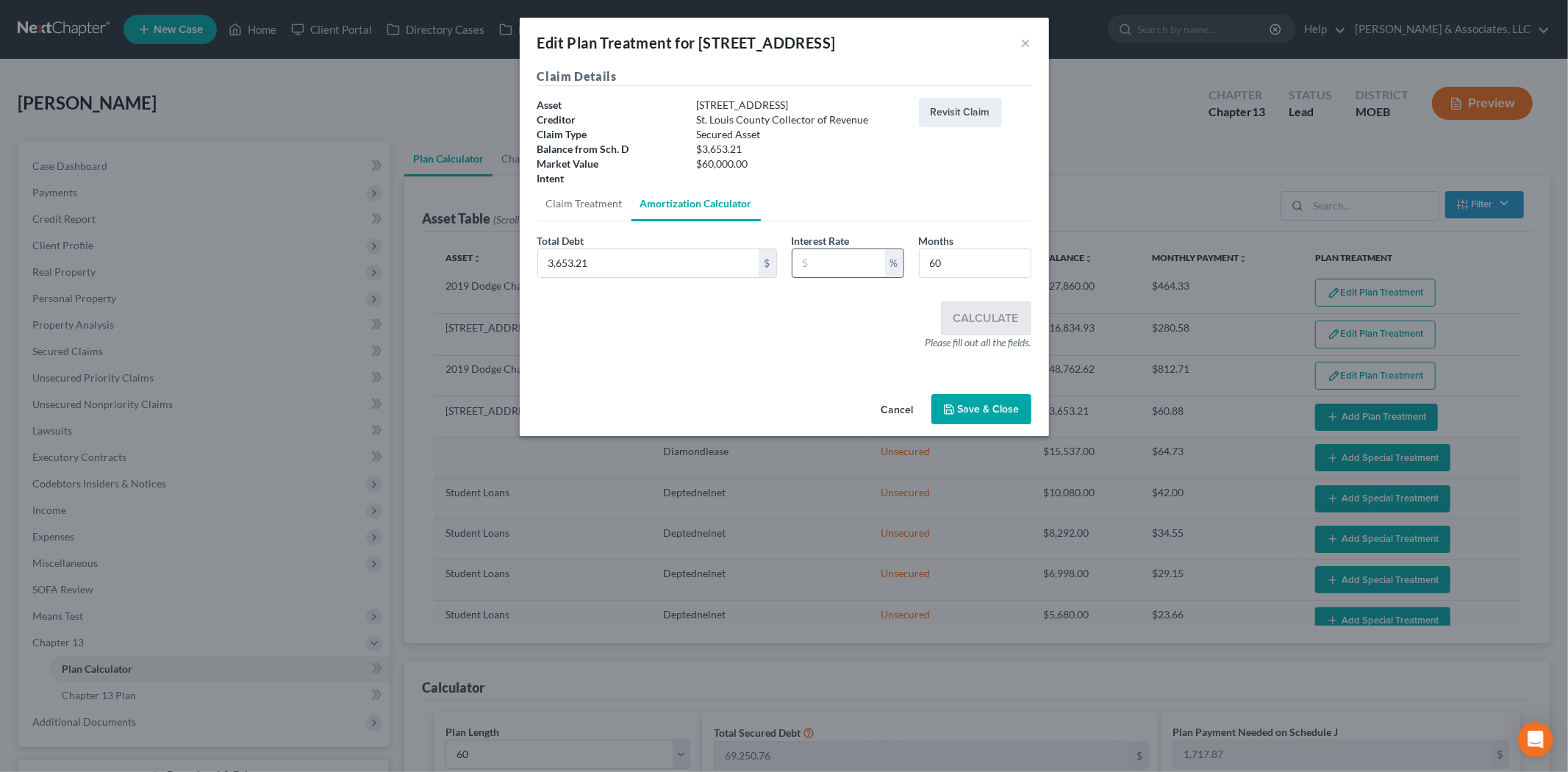
click at [837, 254] on input "text" at bounding box center [838, 263] width 93 height 28
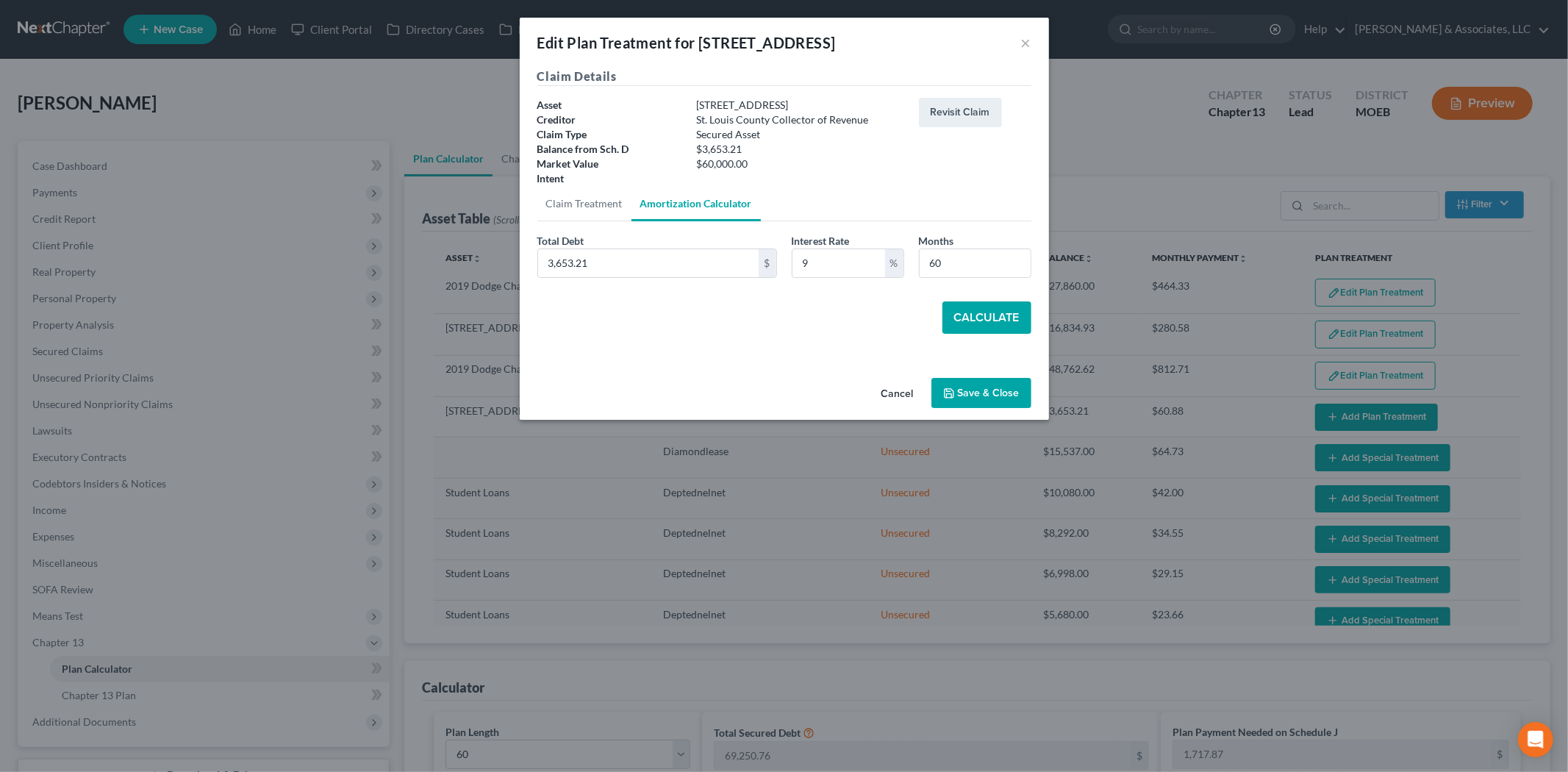
click at [985, 316] on button "Calculate" at bounding box center [986, 318] width 89 height 32
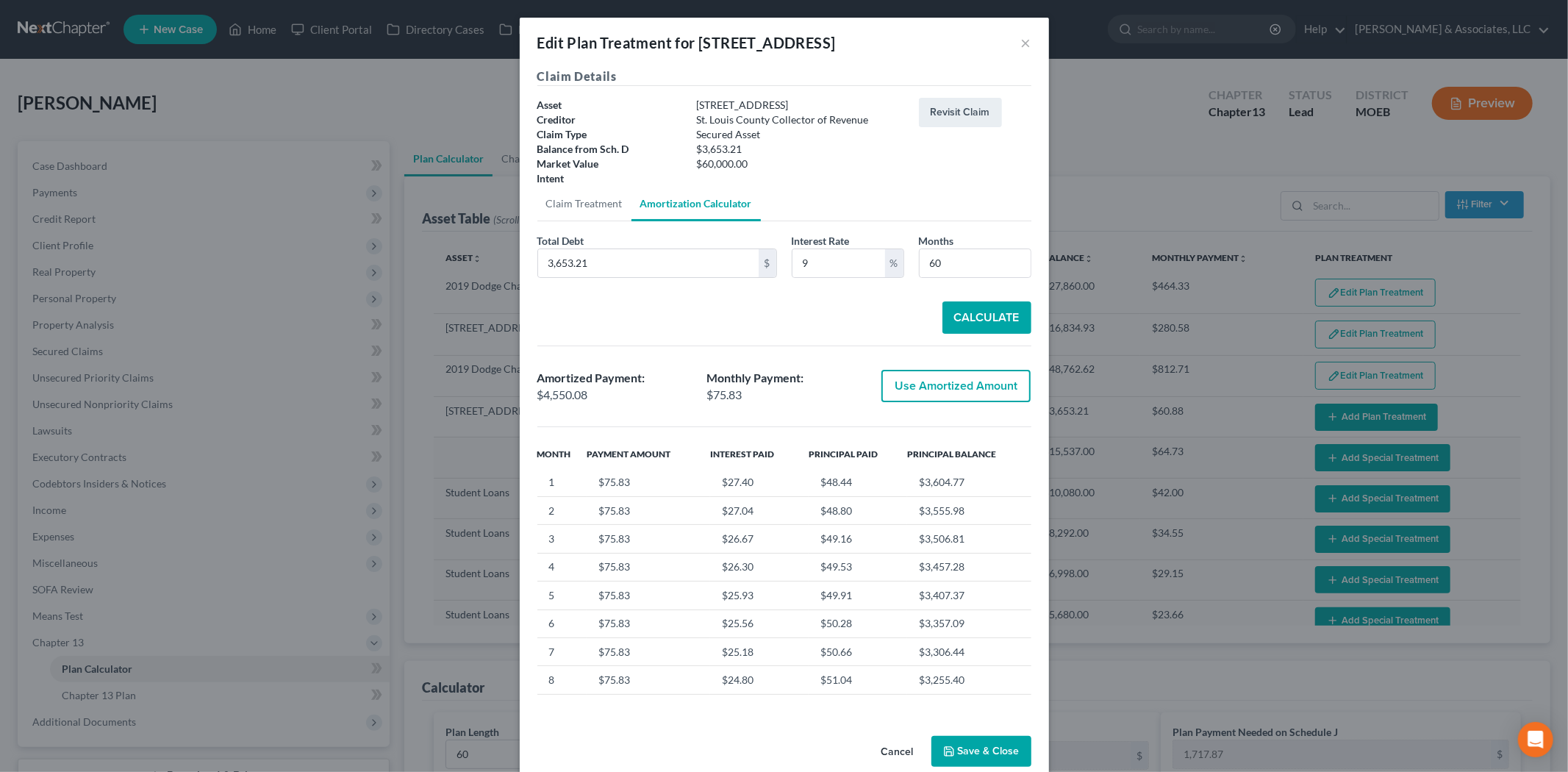
click at [961, 382] on button "Use Amortized Amount" at bounding box center [956, 386] width 150 height 32
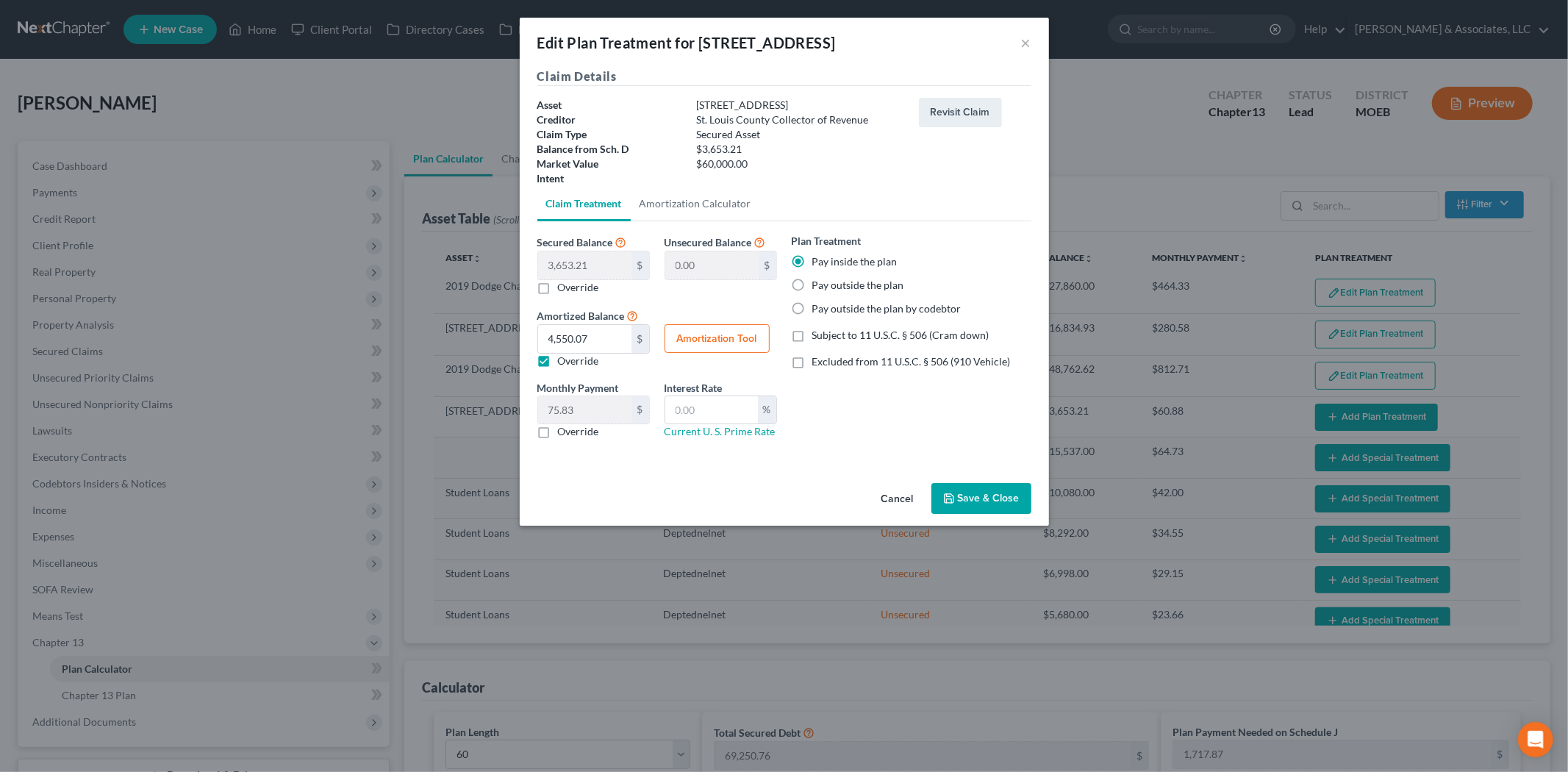
click at [983, 489] on button "Save & Close" at bounding box center [981, 498] width 100 height 31
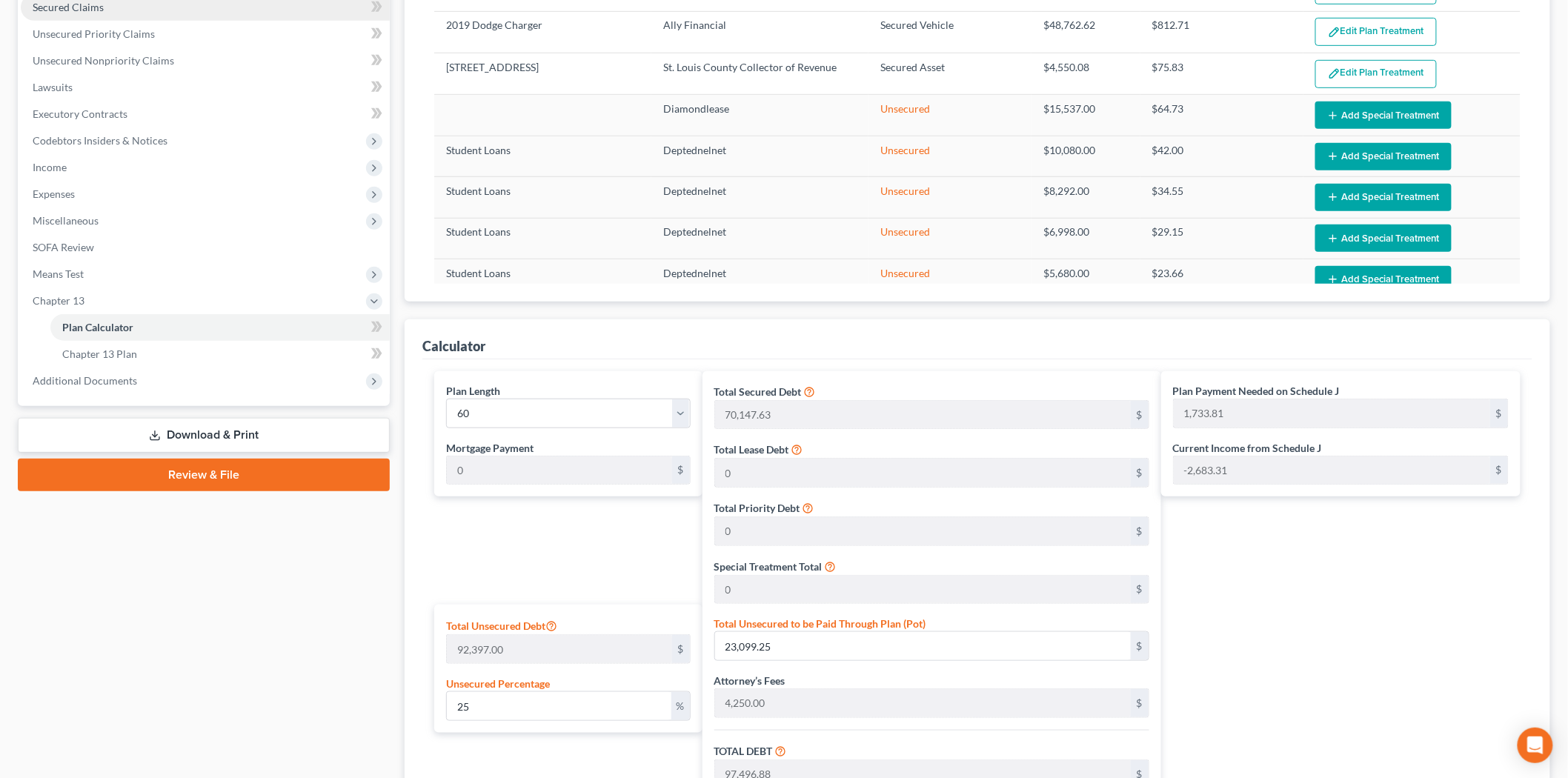
scroll to position [188, 0]
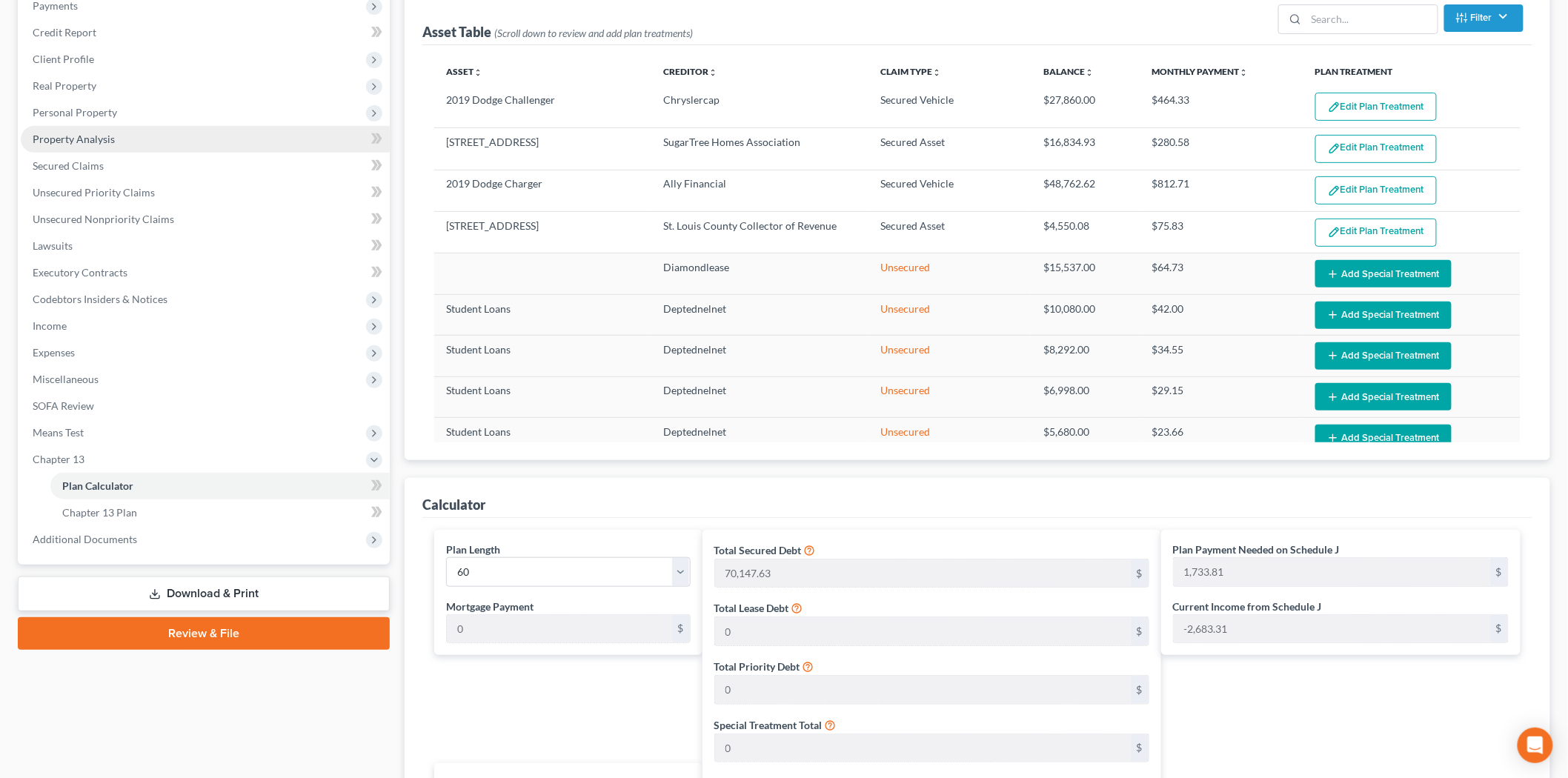
click at [121, 134] on link "Property Analysis" at bounding box center [205, 139] width 369 height 26
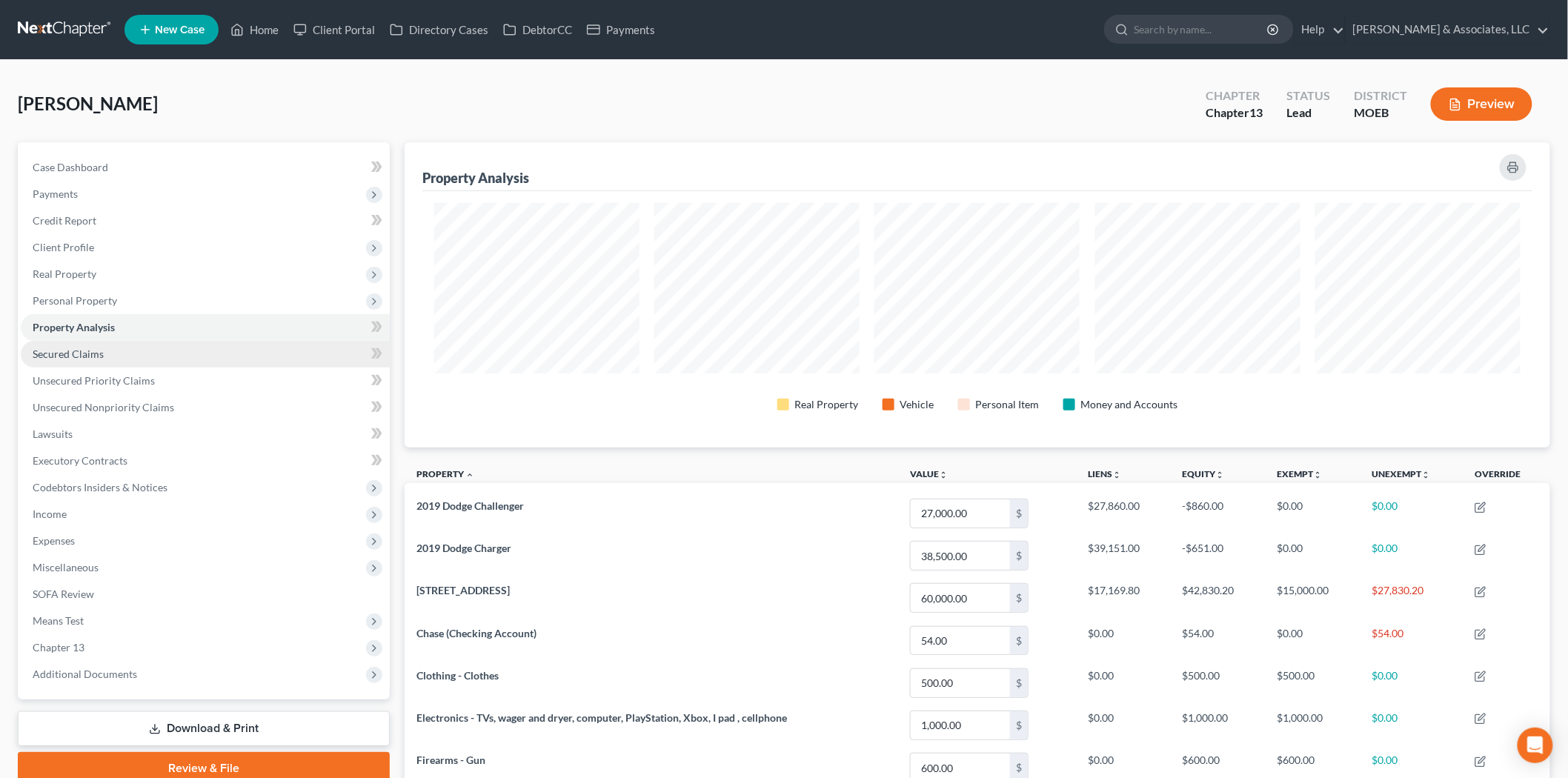
click at [91, 349] on span "Secured Claims" at bounding box center [68, 354] width 71 height 13
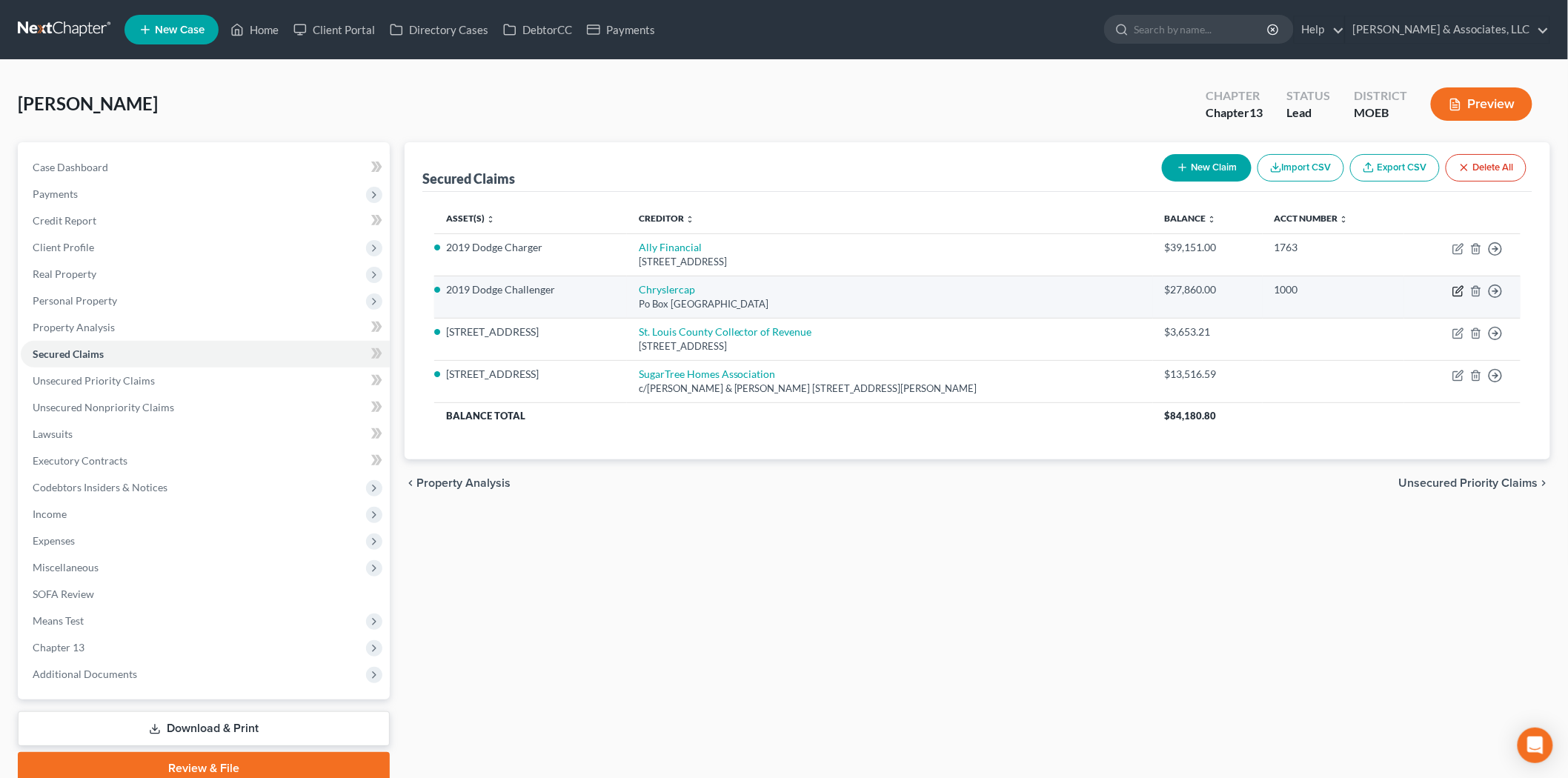
click at [1460, 294] on icon "button" at bounding box center [1458, 291] width 12 height 12
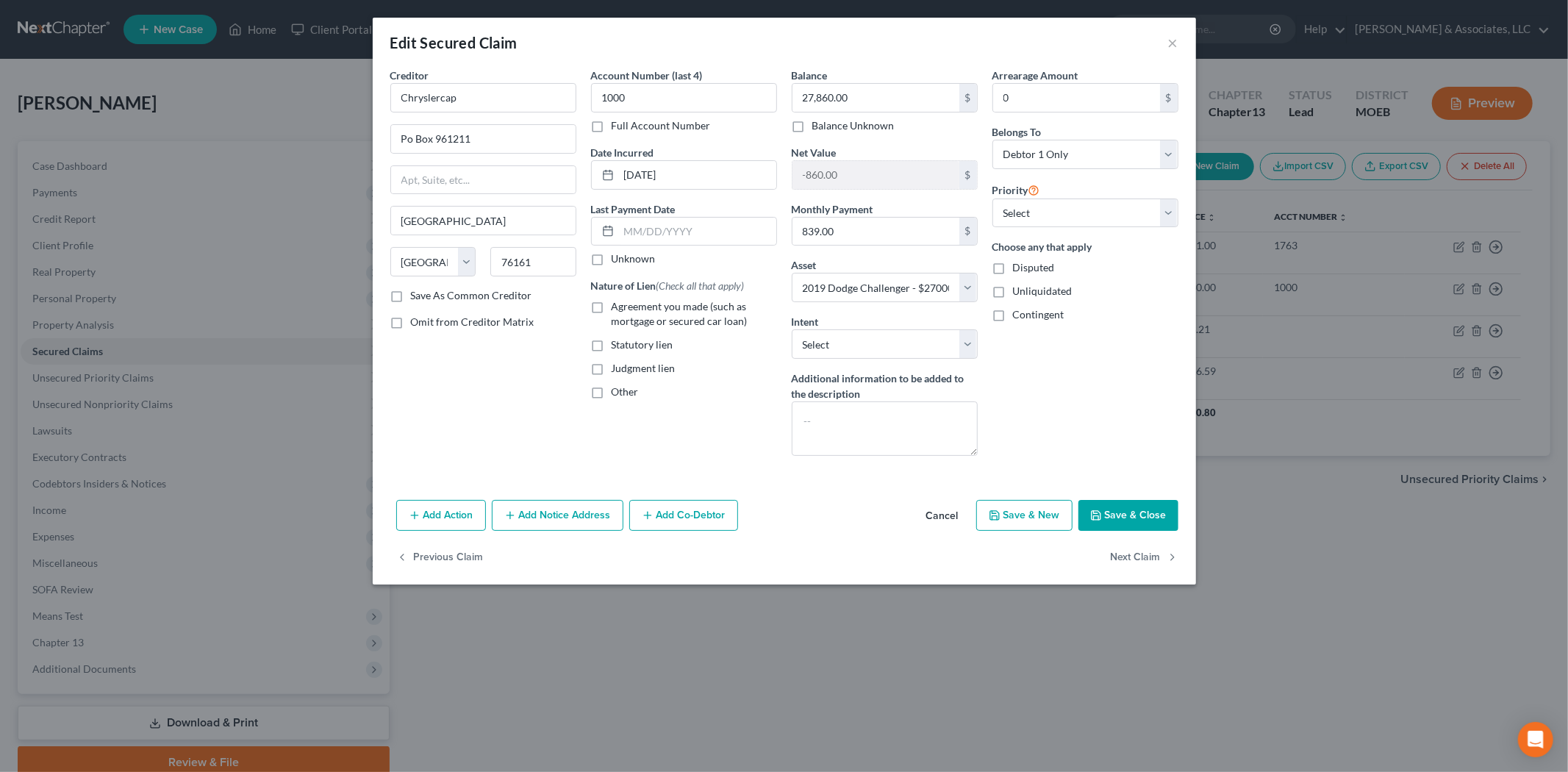
click at [689, 517] on button "Add Co-Debtor" at bounding box center [684, 515] width 109 height 31
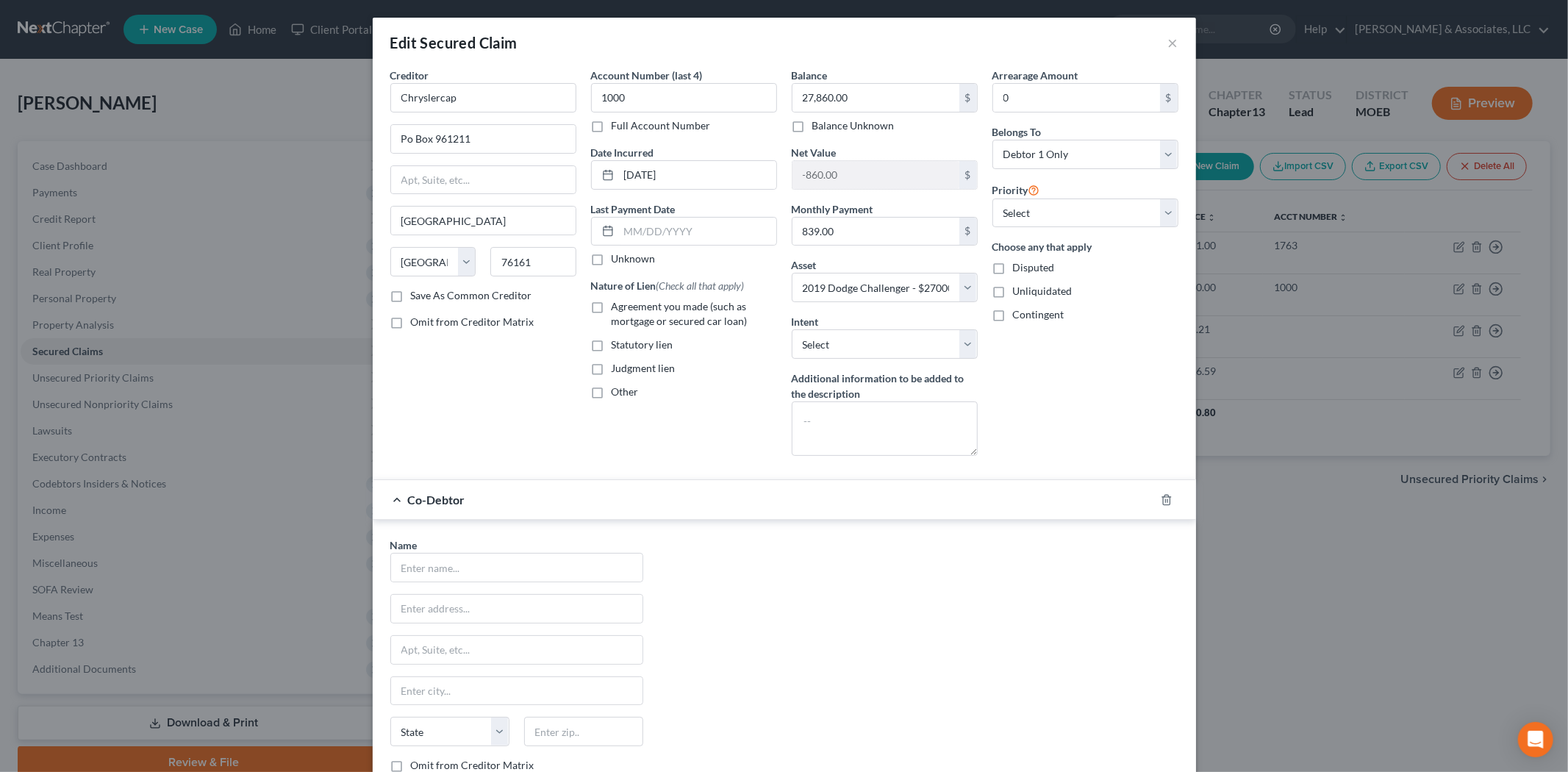
click at [551, 586] on div "Name * State [US_STATE] AK AR AZ CA CO CT DE DC [GEOGRAPHIC_DATA] GA GU HI ID I…" at bounding box center [516, 675] width 267 height 274
click at [539, 574] on input "text" at bounding box center [516, 568] width 251 height 28
paste input "[PERSON_NAME]"
drag, startPoint x: 412, startPoint y: 570, endPoint x: 358, endPoint y: 575, distance: 54.2
click at [362, 576] on div "Edit Secured Claim × Creditor * Chryslercap Po Box 961211 [GEOGRAPHIC_DATA] [US…" at bounding box center [784, 386] width 1568 height 772
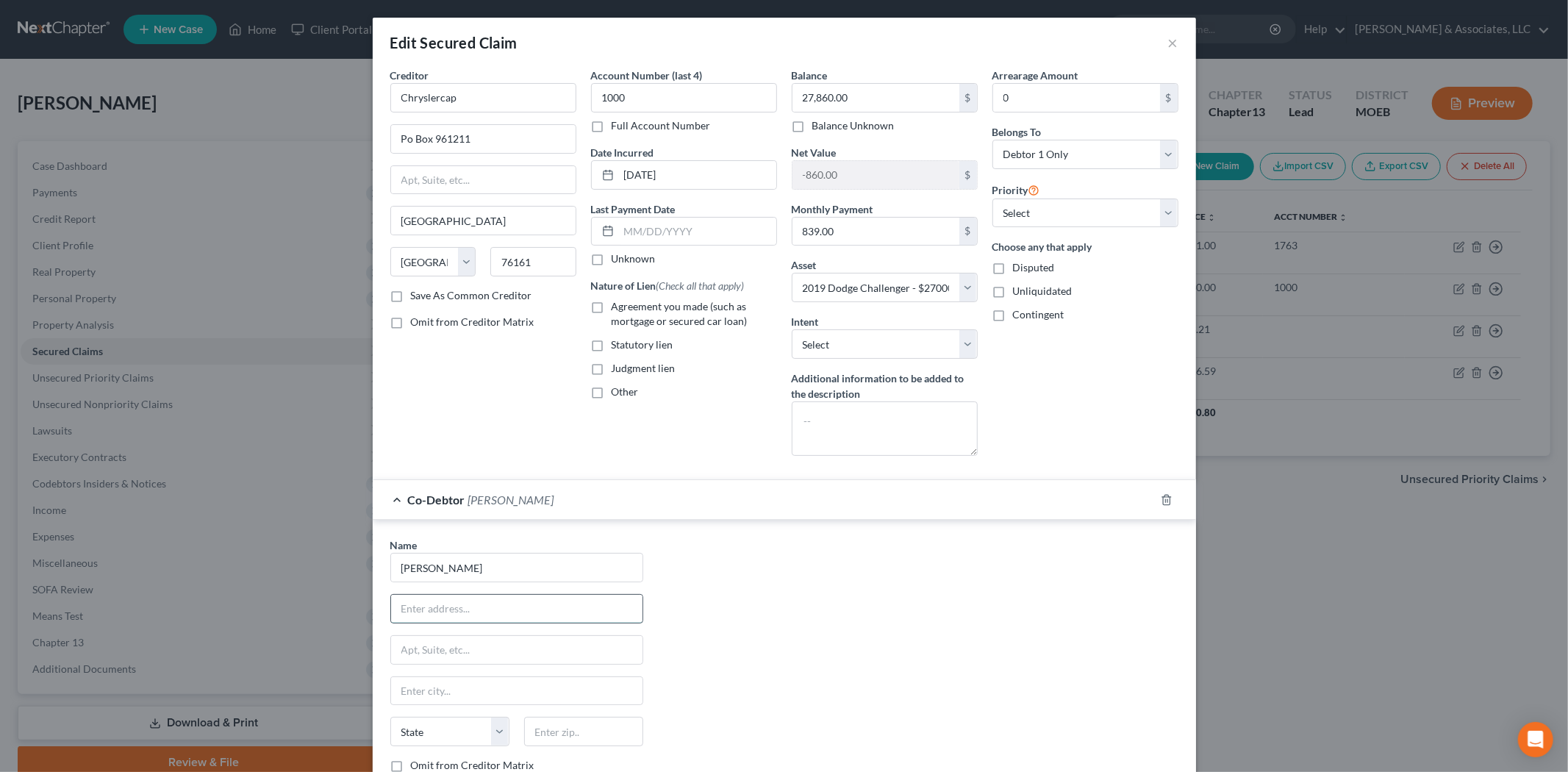
click at [460, 610] on input "text" at bounding box center [516, 608] width 251 height 28
paste input "[STREET_ADDRESS]"
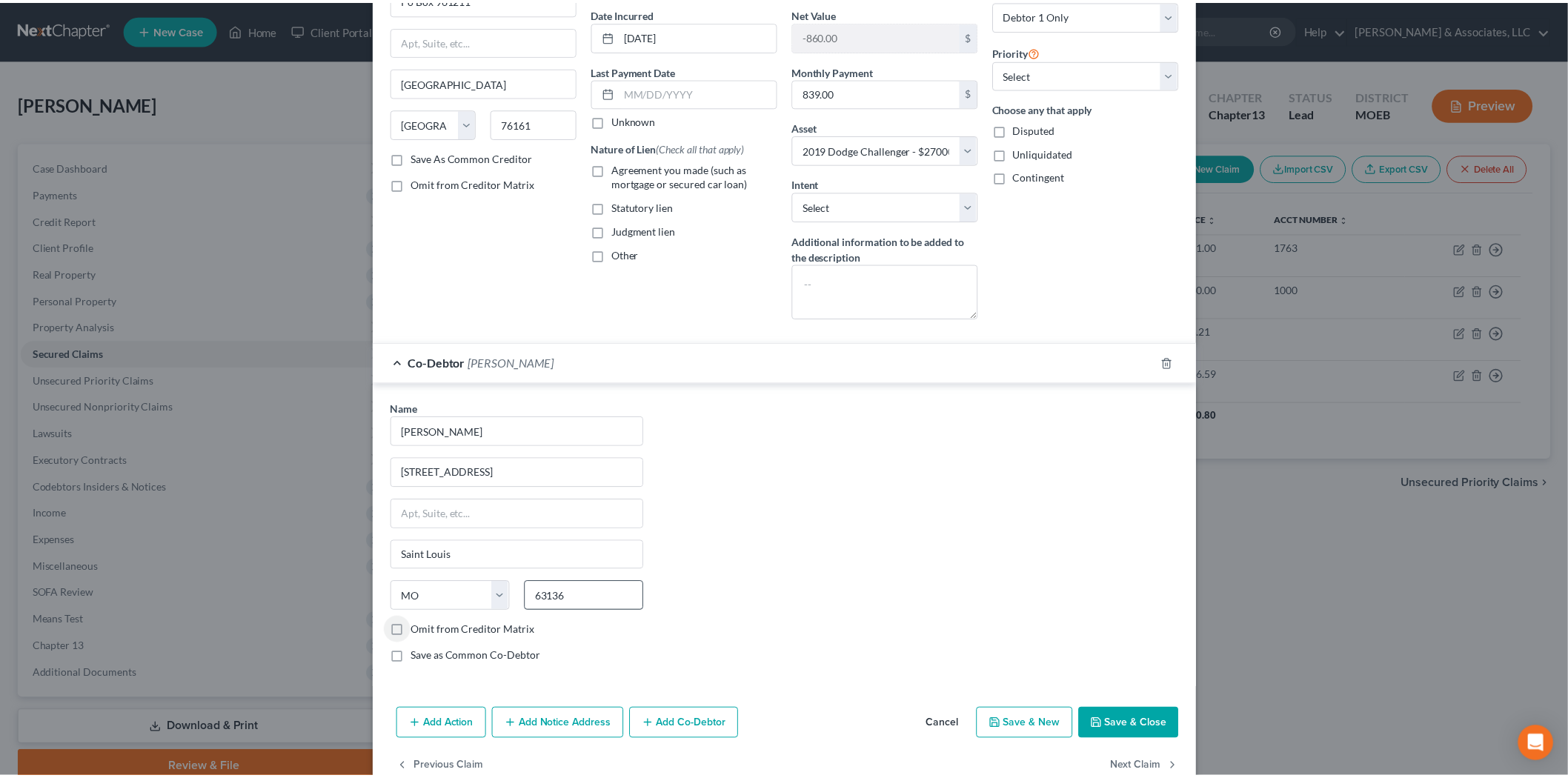
scroll to position [176, 0]
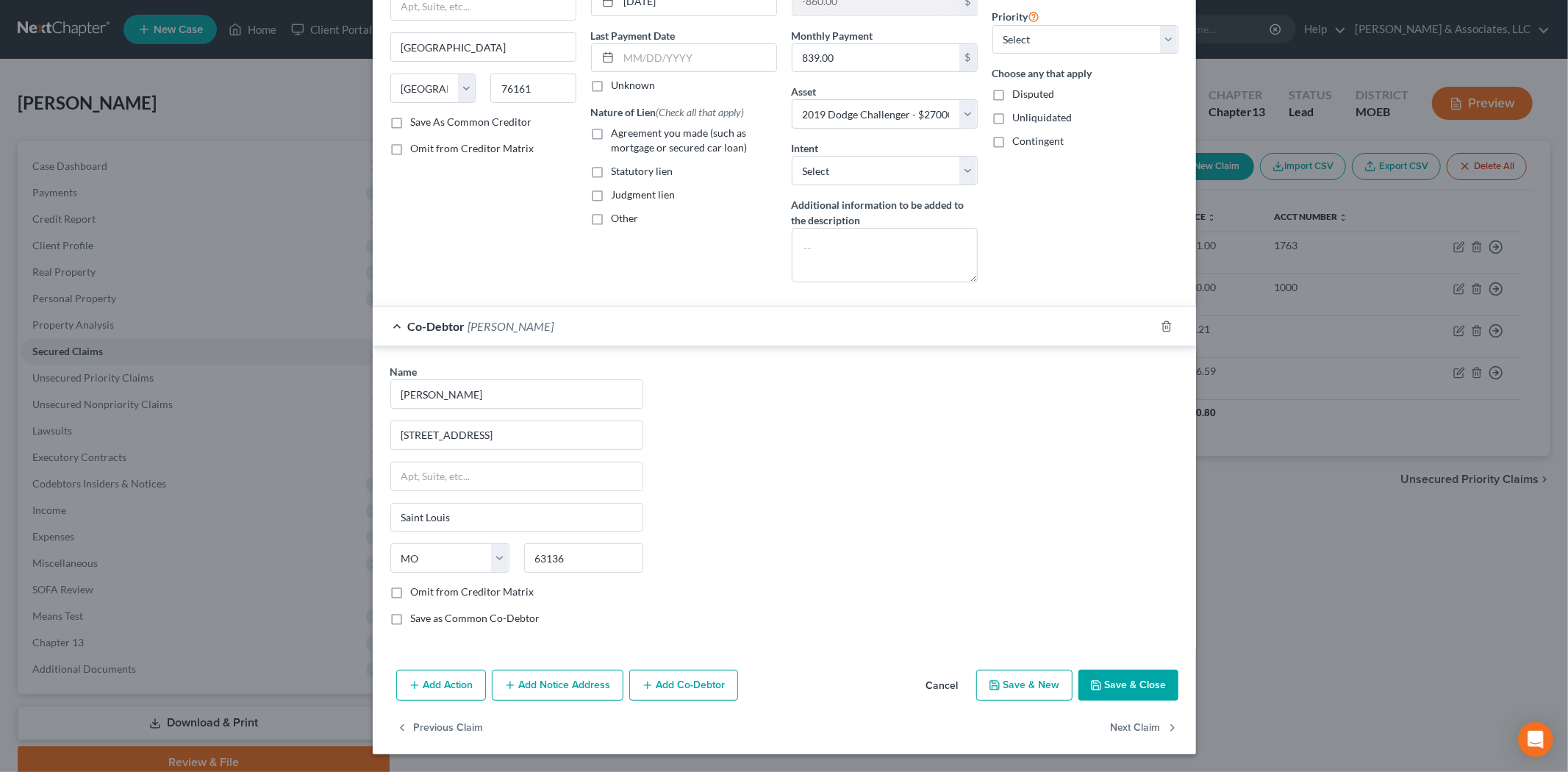
click at [1095, 686] on icon "button" at bounding box center [1096, 686] width 9 height 9
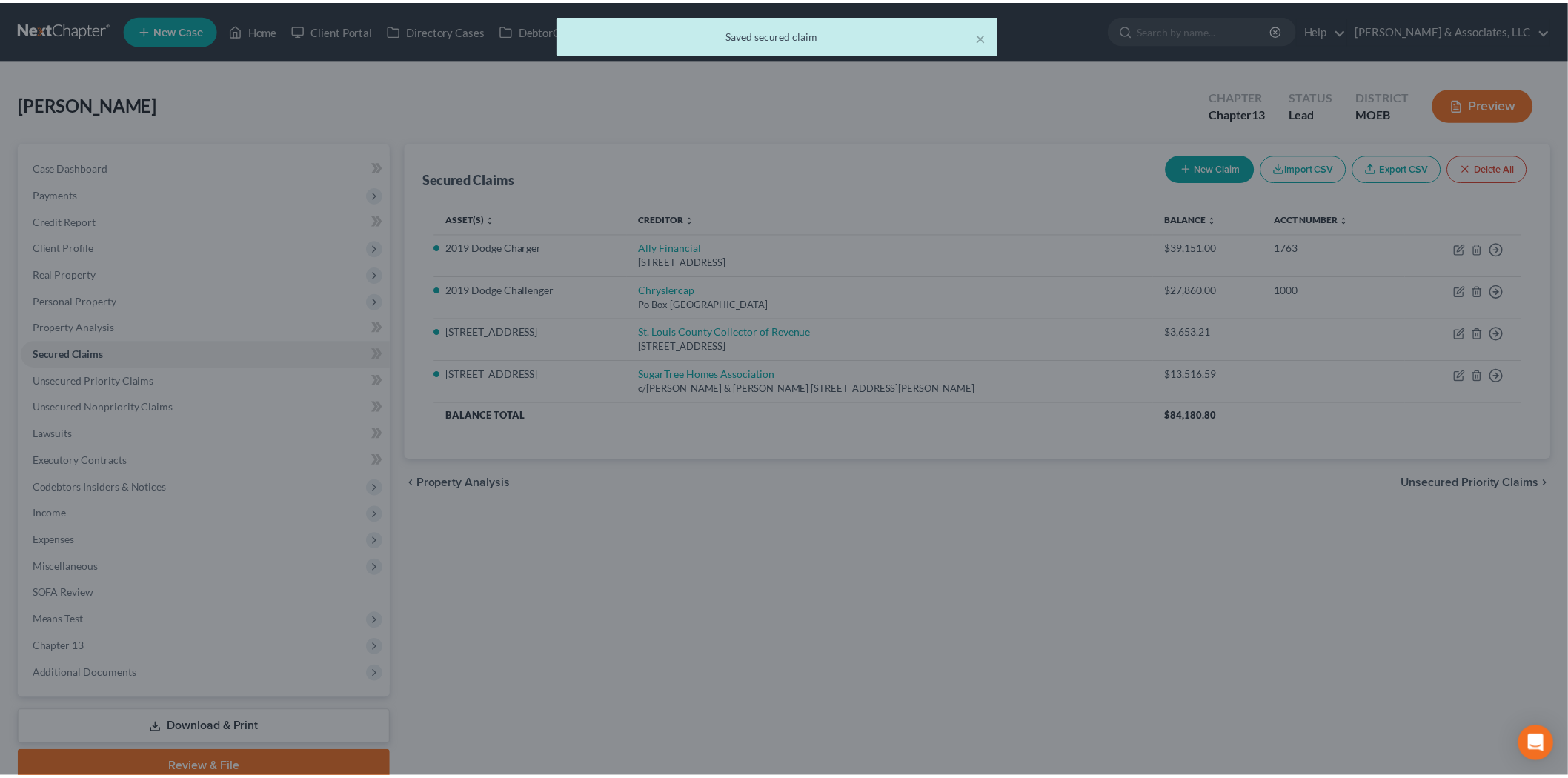
scroll to position [0, 0]
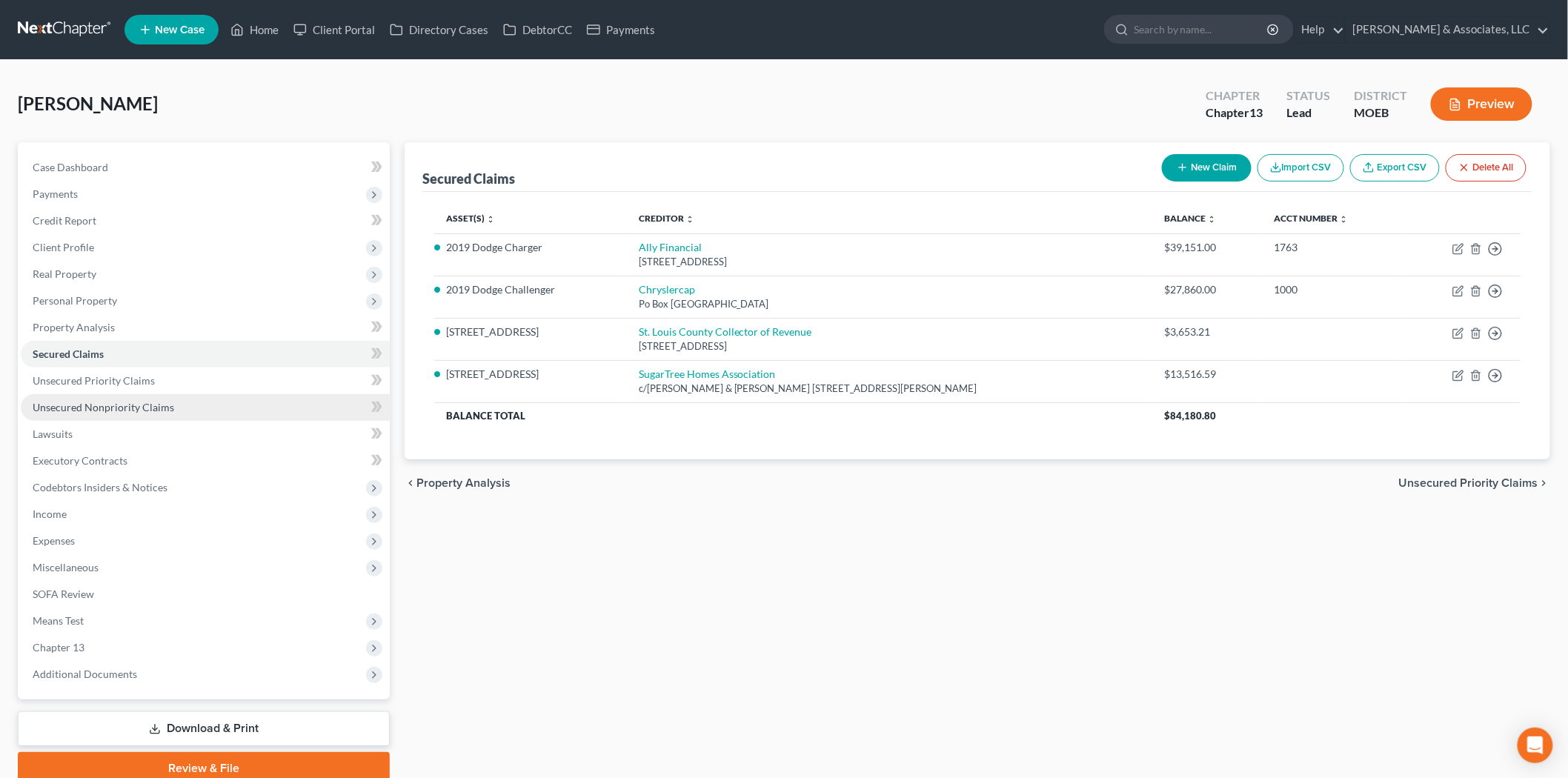
click at [119, 401] on span "Unsecured Nonpriority Claims" at bounding box center [104, 408] width 142 height 13
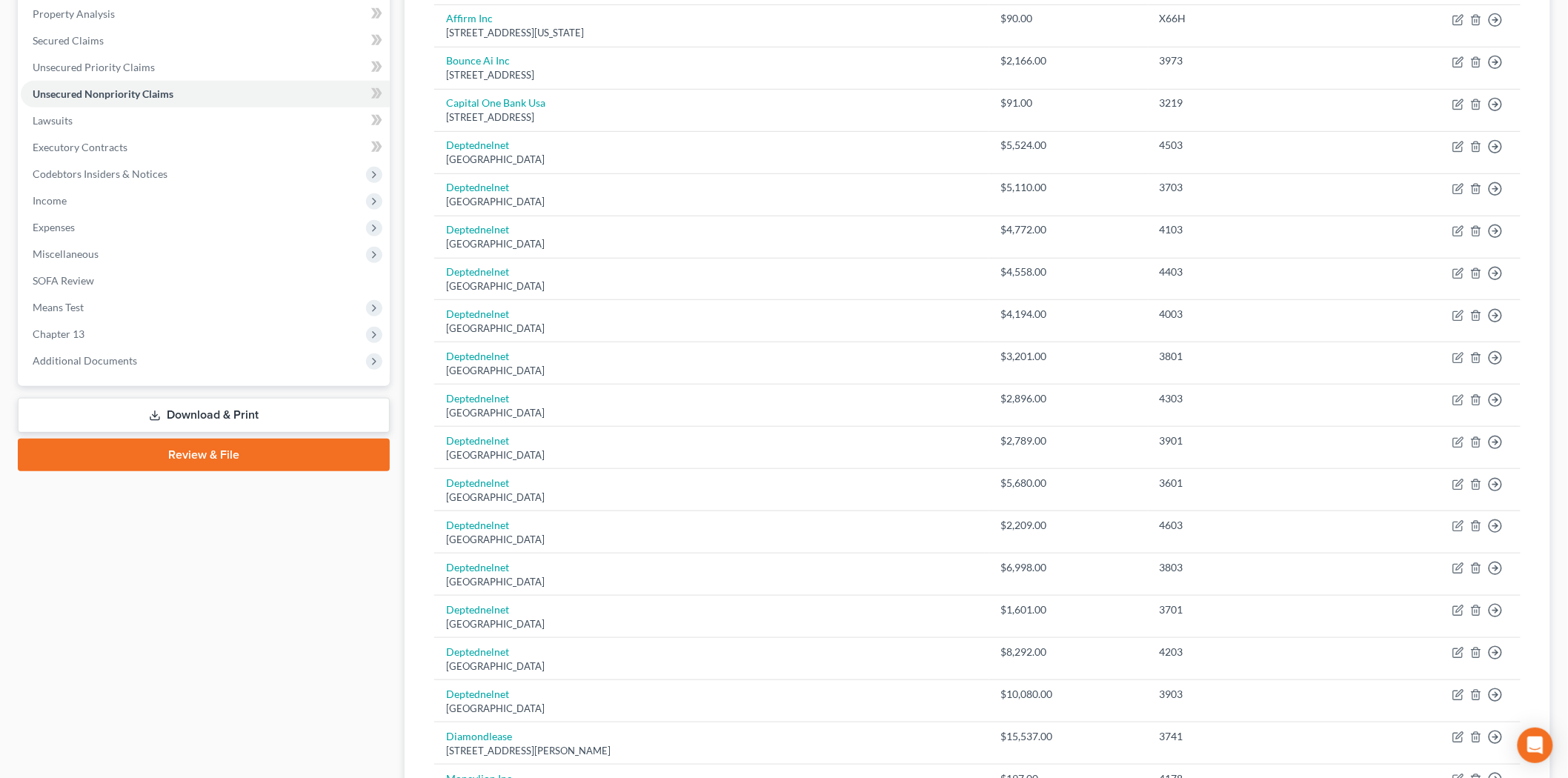
scroll to position [306, 0]
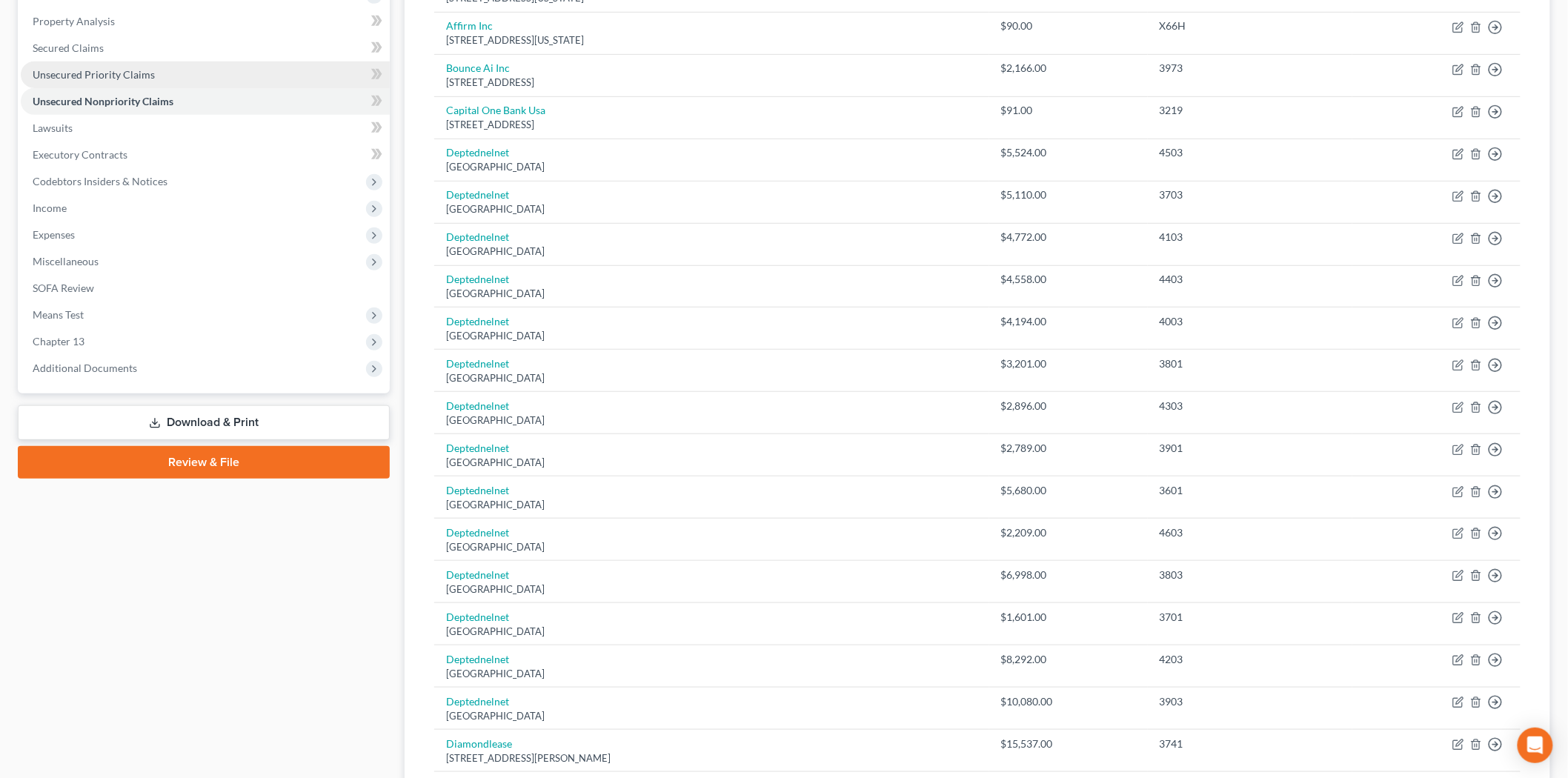
click at [86, 79] on span "Unsecured Priority Claims" at bounding box center [94, 74] width 123 height 13
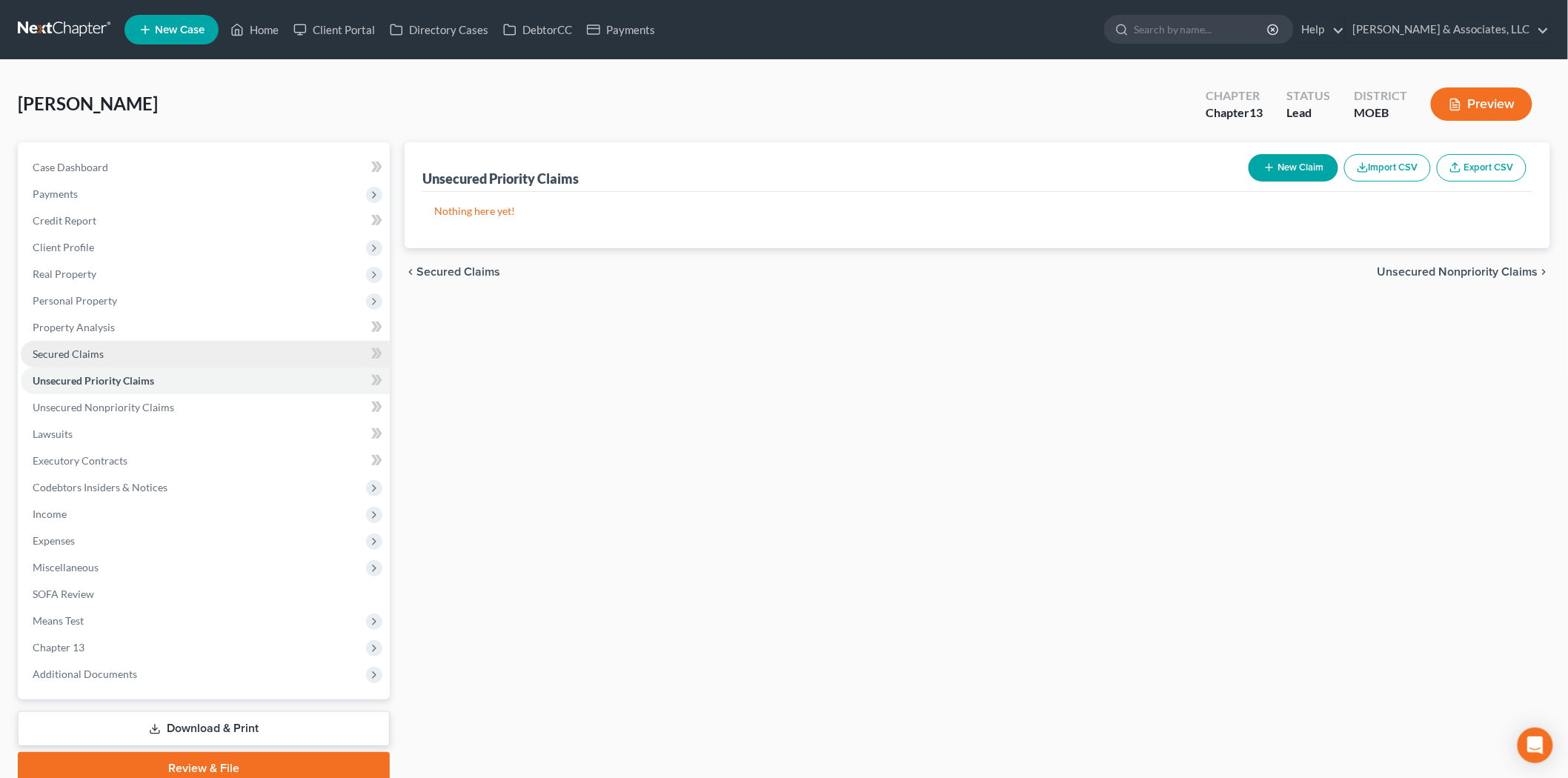
click at [75, 343] on link "Secured Claims" at bounding box center [205, 353] width 369 height 26
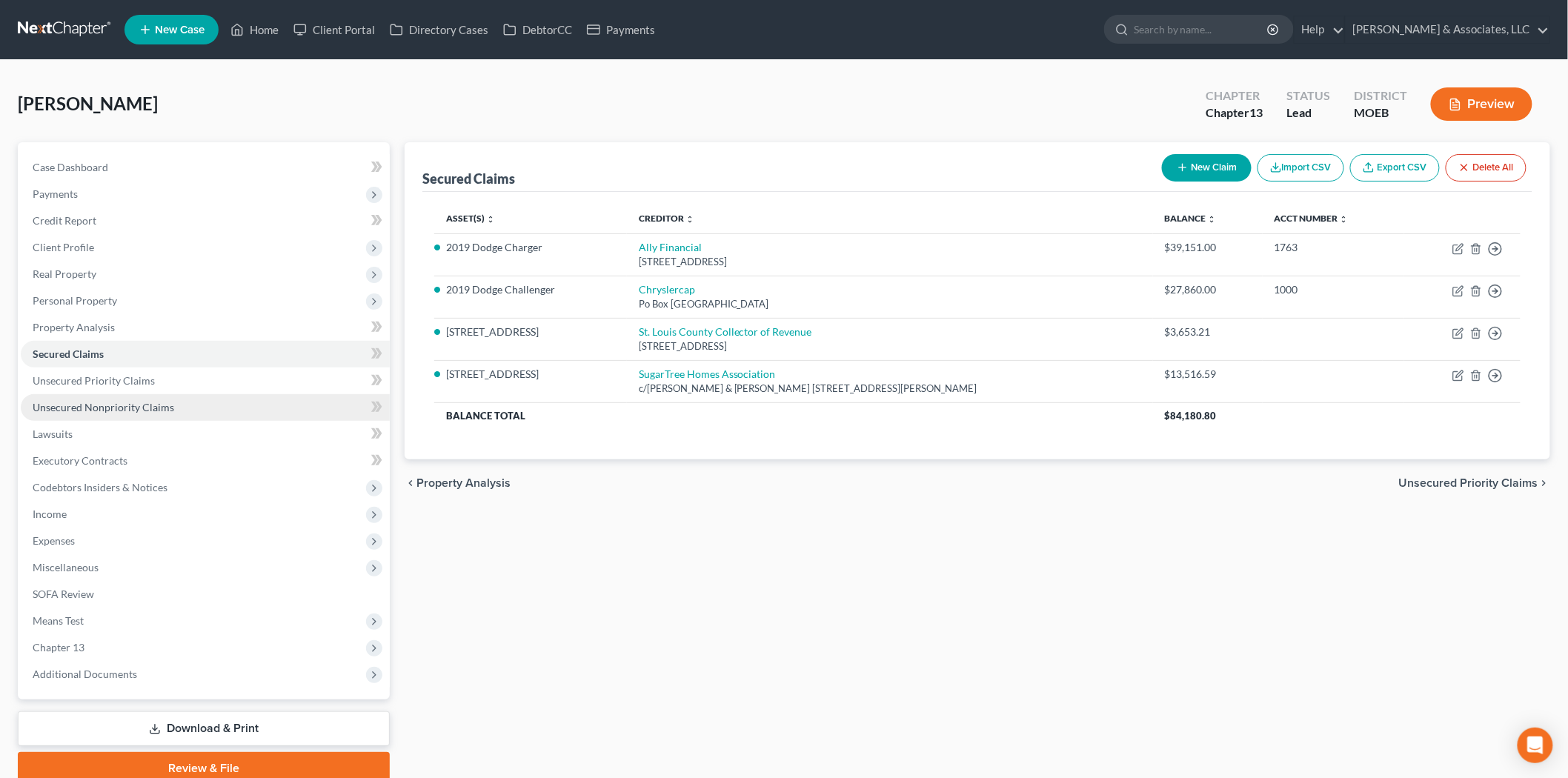
click at [105, 409] on span "Unsecured Nonpriority Claims" at bounding box center [104, 408] width 142 height 13
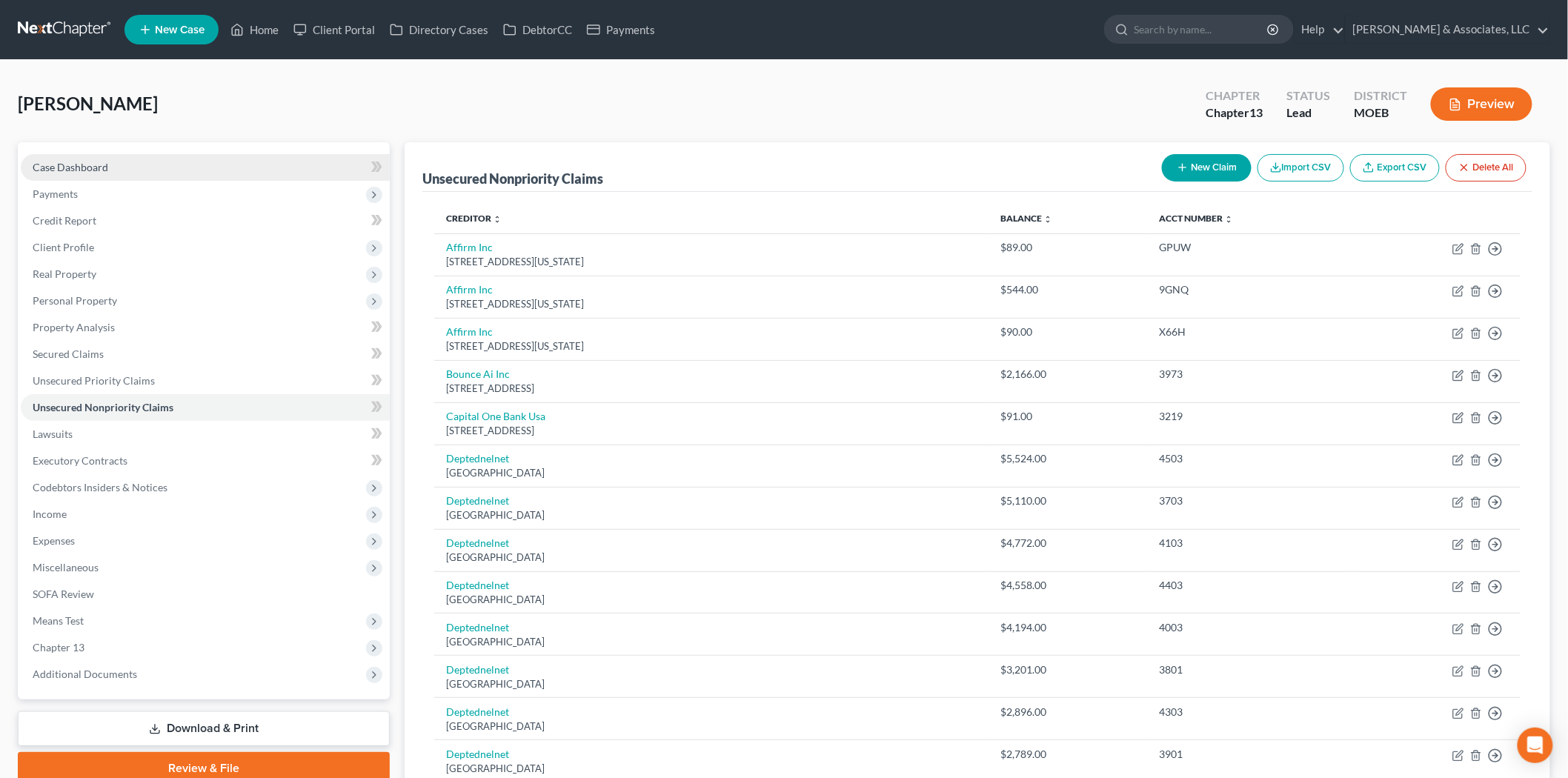
click at [71, 162] on span "Case Dashboard" at bounding box center [70, 167] width 75 height 13
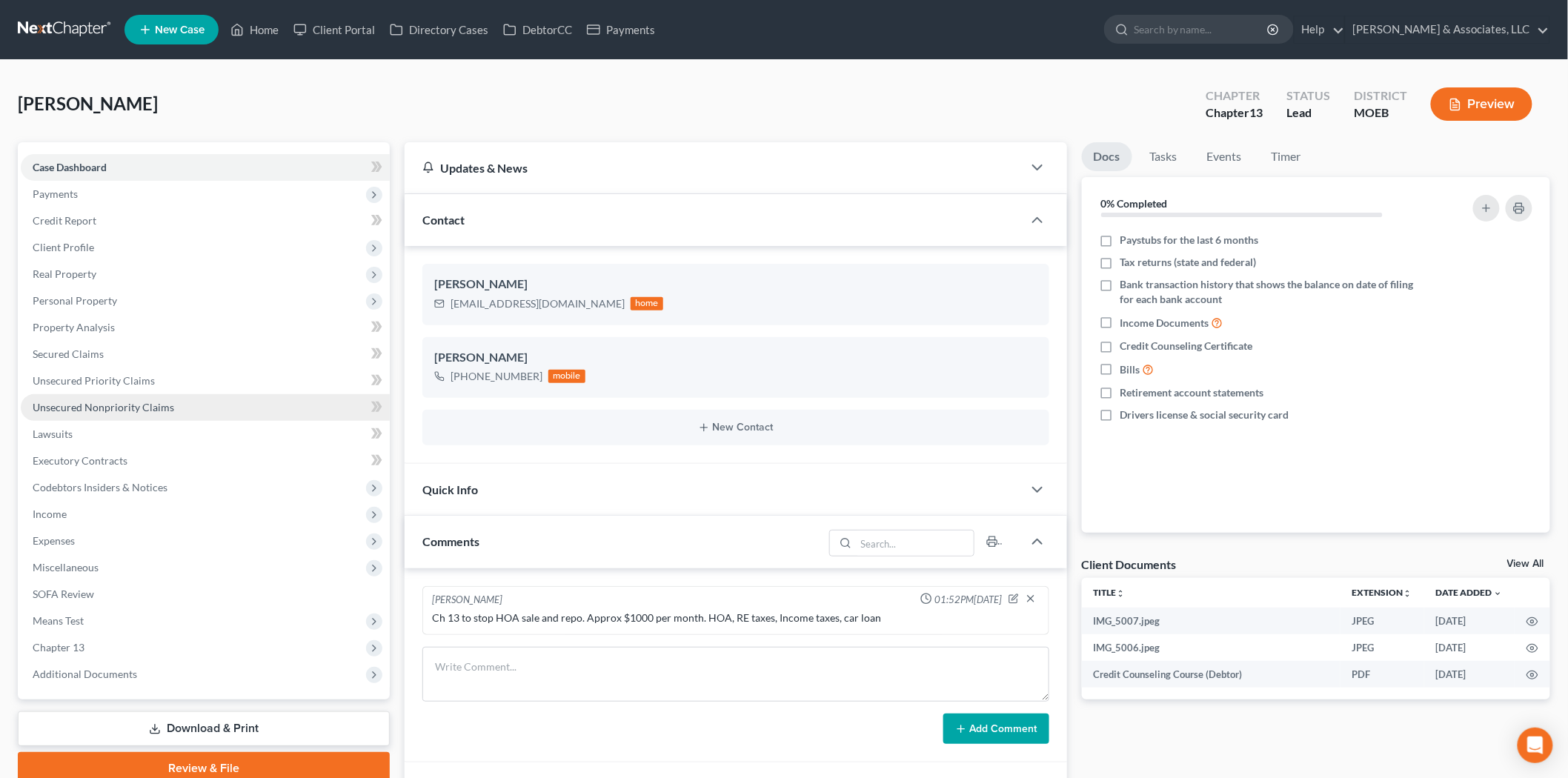
click at [94, 409] on span "Unsecured Nonpriority Claims" at bounding box center [104, 408] width 142 height 13
